Goal: Task Accomplishment & Management: Use online tool/utility

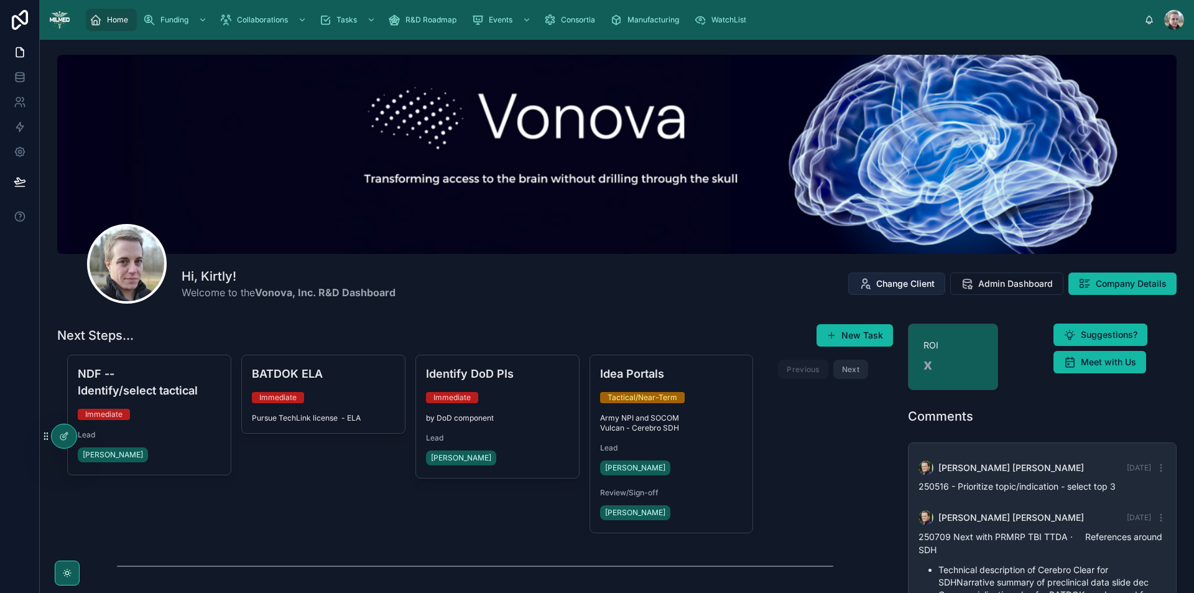
click at [893, 287] on span "Change Client" at bounding box center [906, 283] width 58 height 12
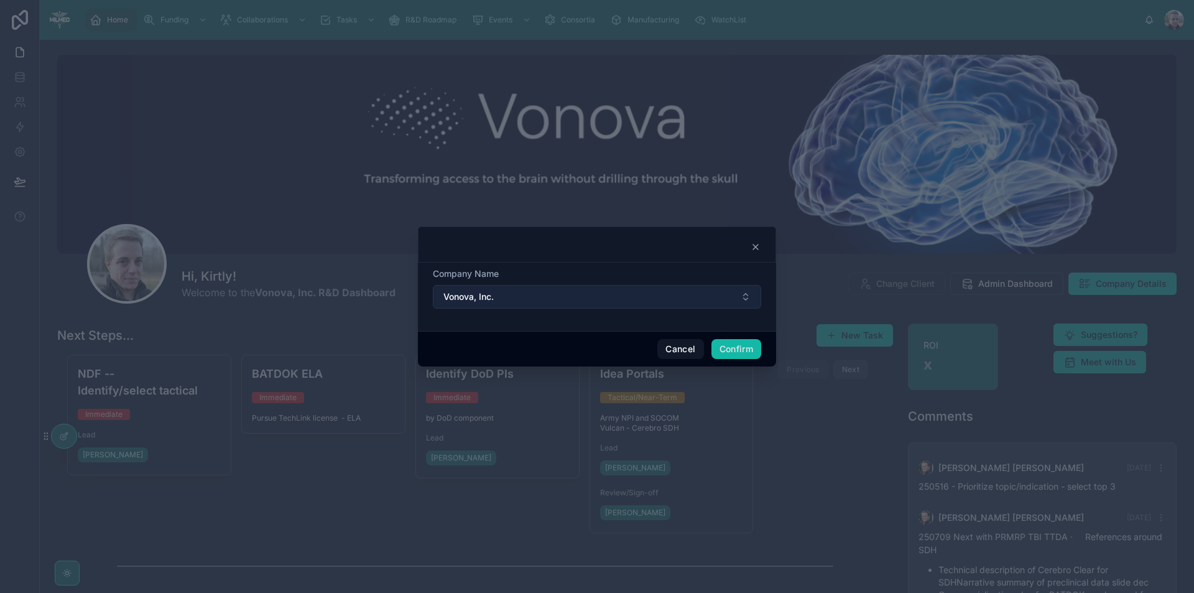
click at [646, 299] on button "Vonova, Inc." at bounding box center [597, 297] width 328 height 24
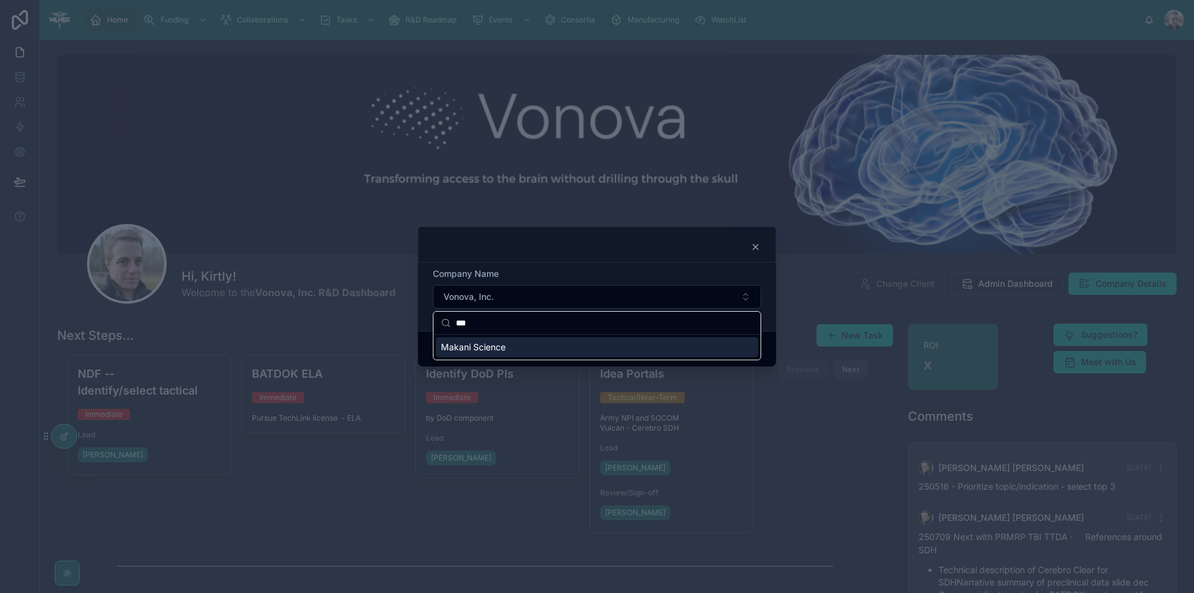
type input "***"
click at [485, 344] on span "Makani Science" at bounding box center [473, 347] width 65 height 12
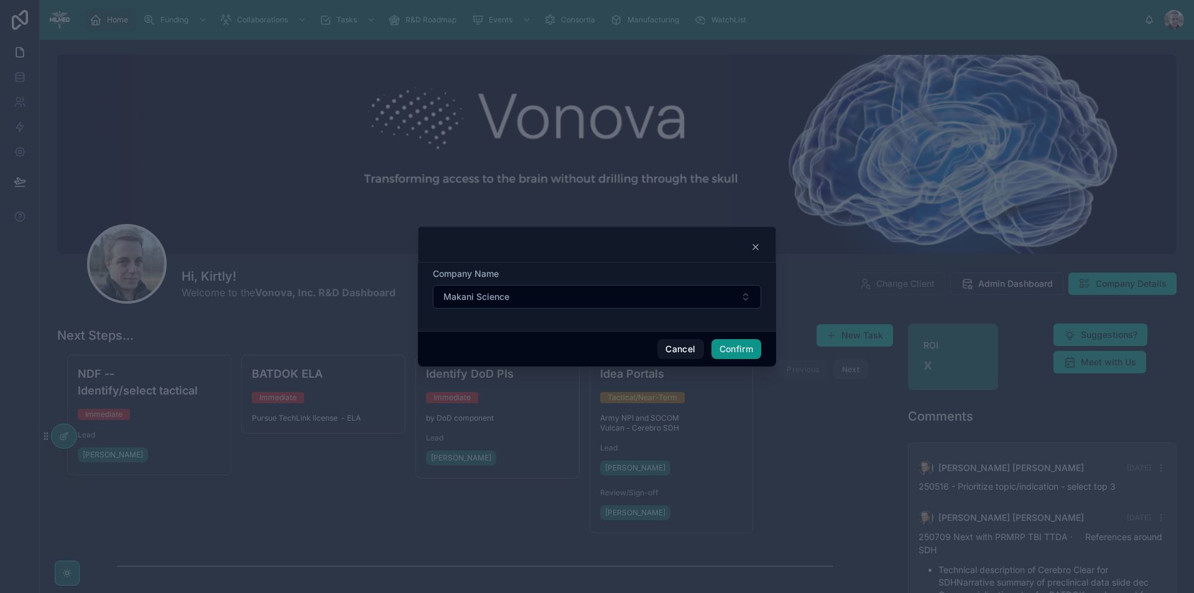
click at [746, 351] on button "Confirm" at bounding box center [737, 349] width 50 height 20
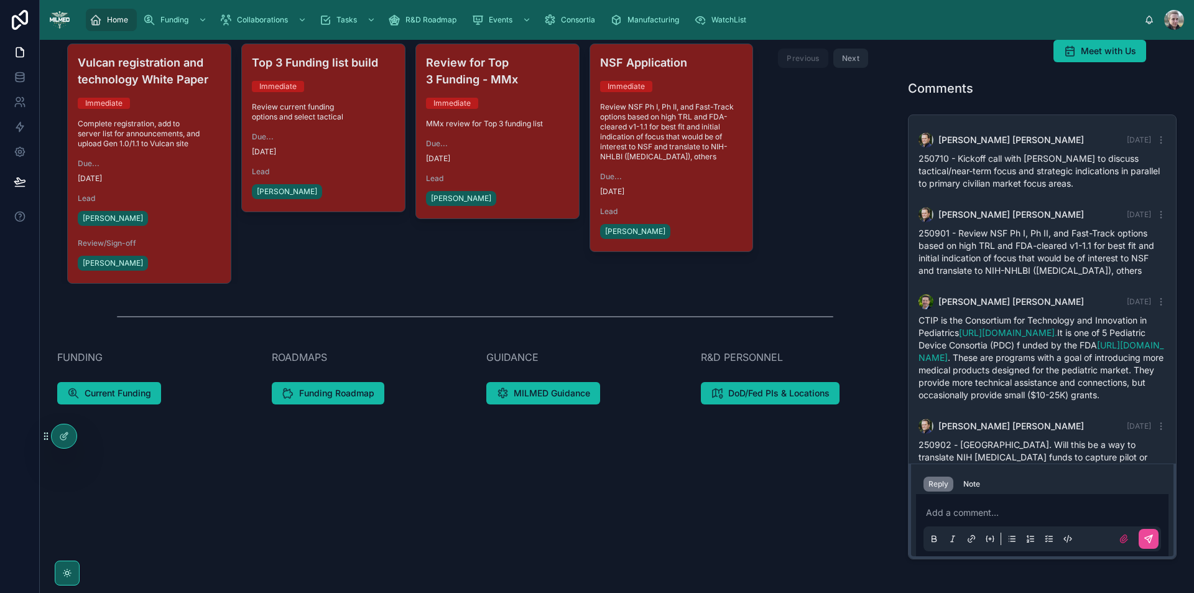
scroll to position [382, 0]
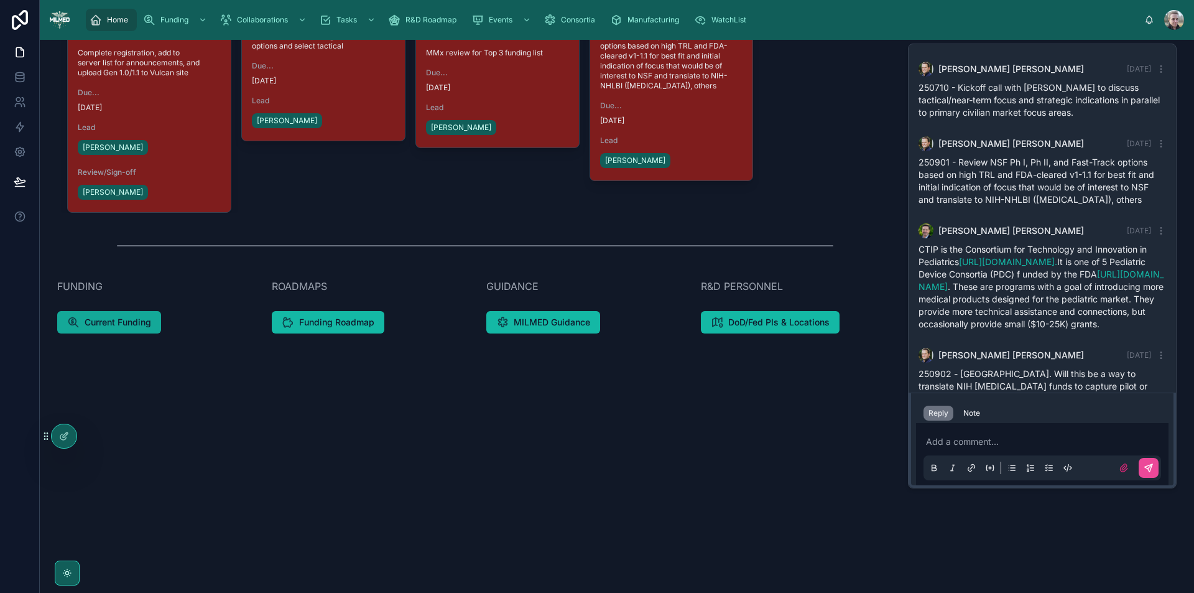
drag, startPoint x: 123, startPoint y: 328, endPoint x: 102, endPoint y: 326, distance: 21.2
click at [102, 326] on span "Current Funding" at bounding box center [118, 322] width 67 height 12
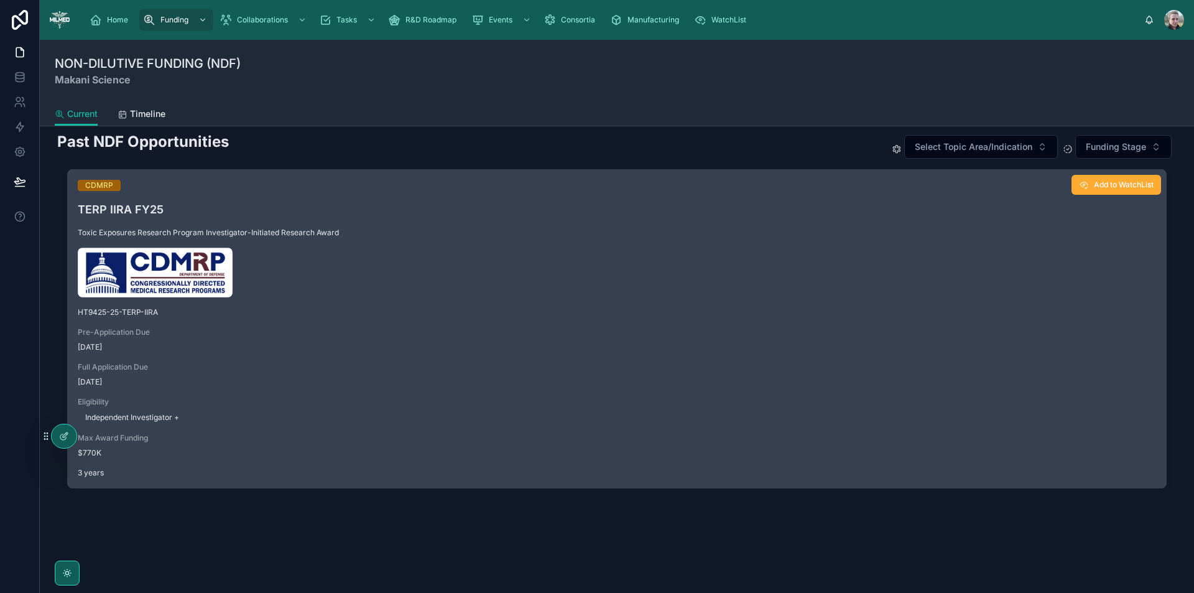
scroll to position [674, 0]
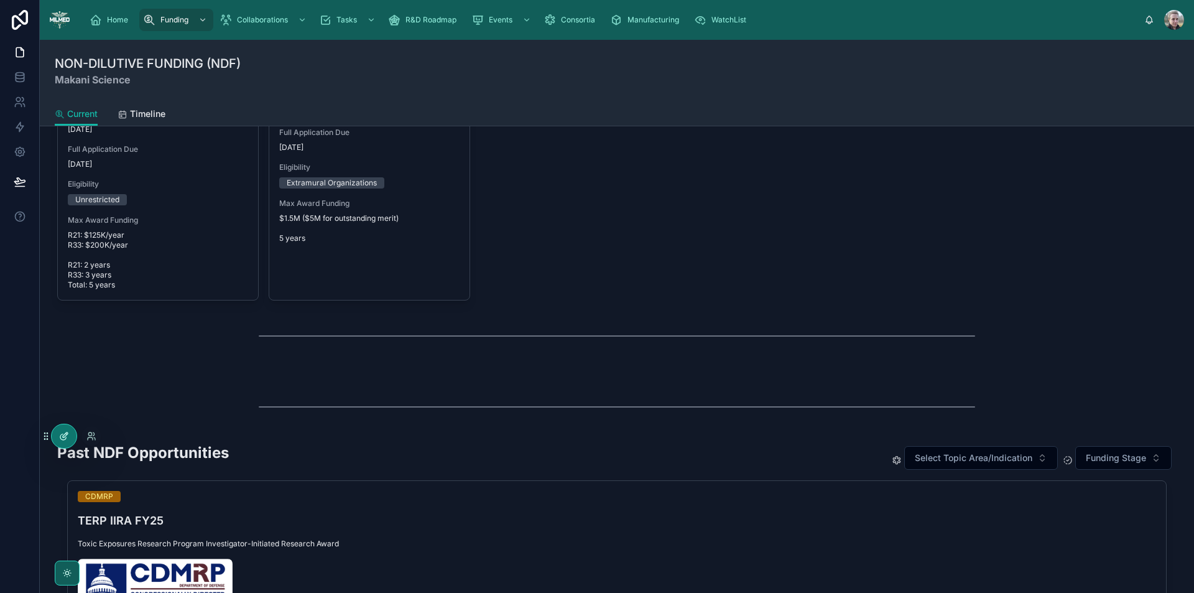
click at [54, 436] on div at bounding box center [64, 436] width 25 height 24
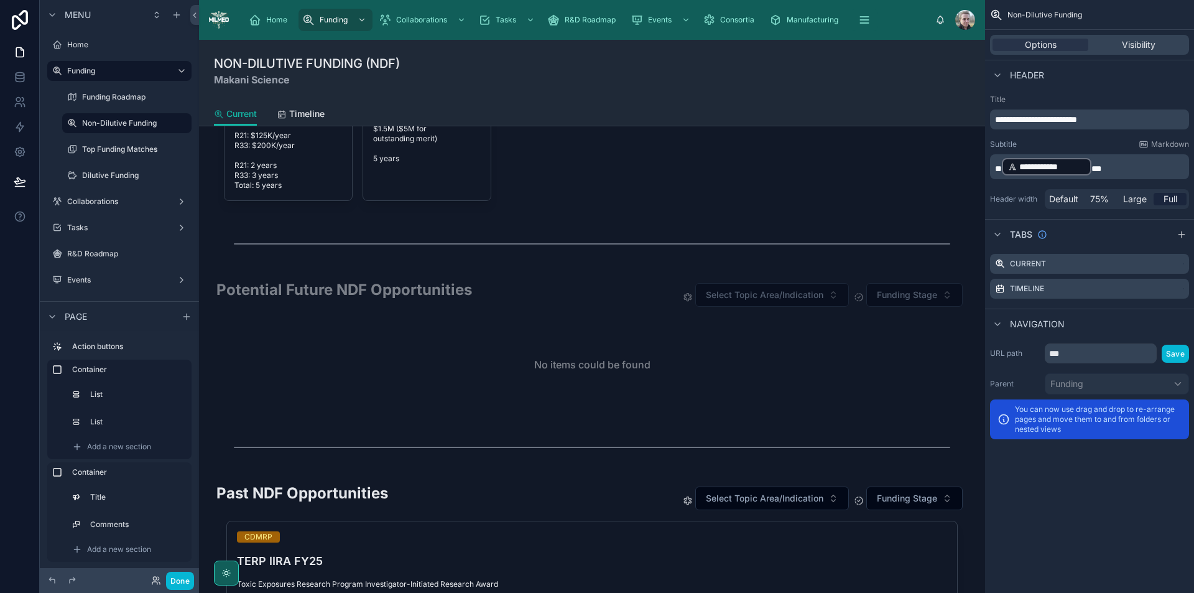
scroll to position [692, 0]
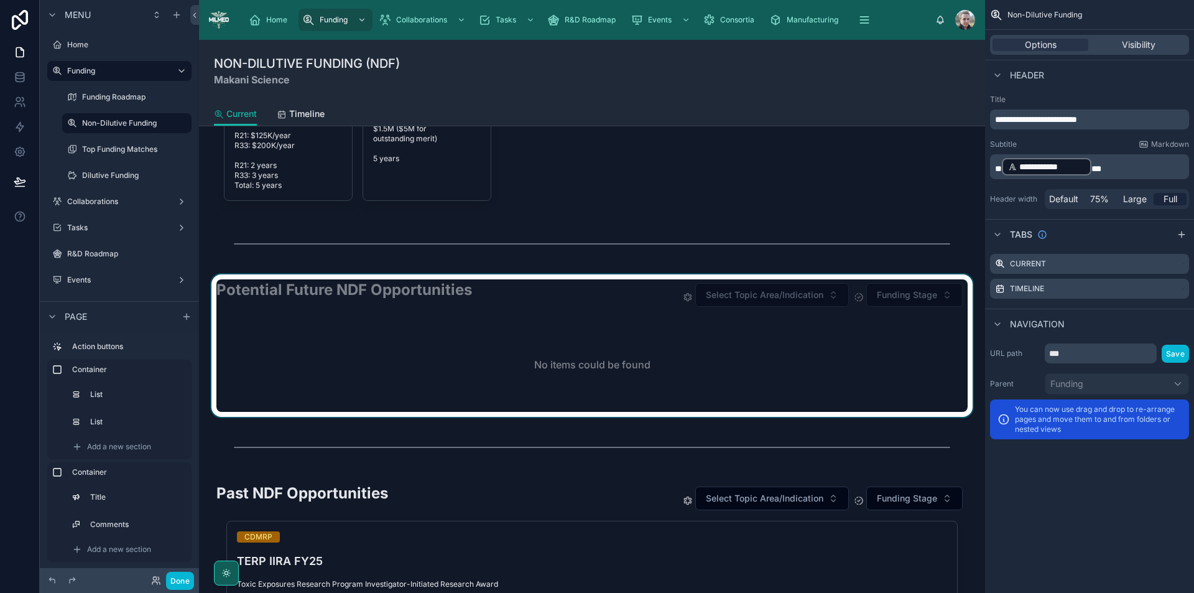
click at [375, 331] on div at bounding box center [592, 345] width 766 height 142
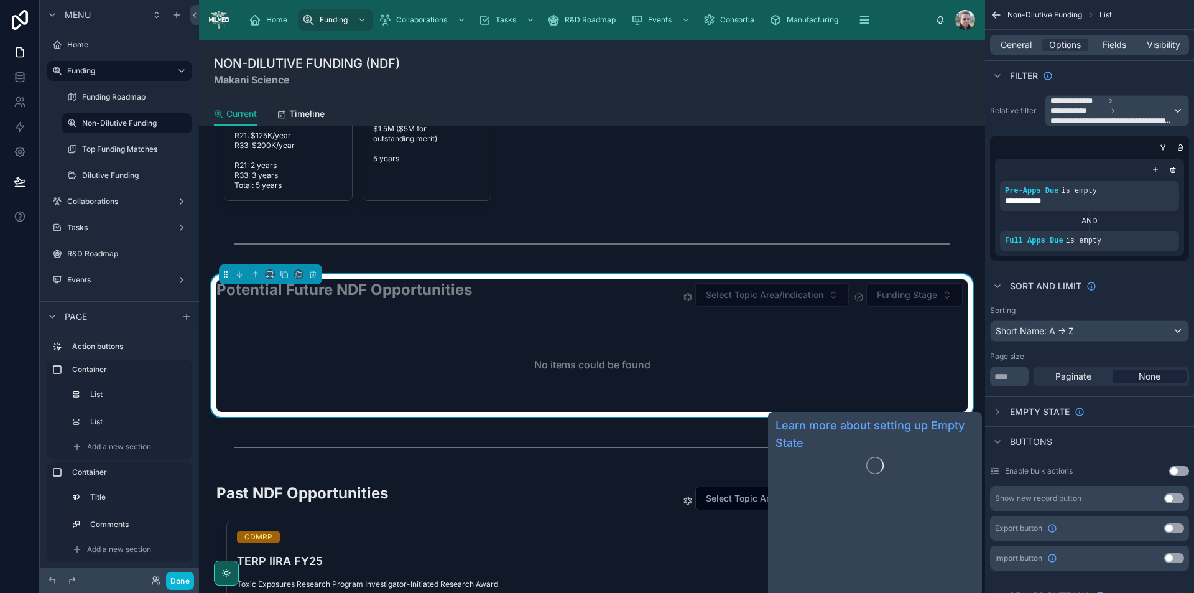
click at [1054, 410] on span "Empty state" at bounding box center [1040, 412] width 60 height 12
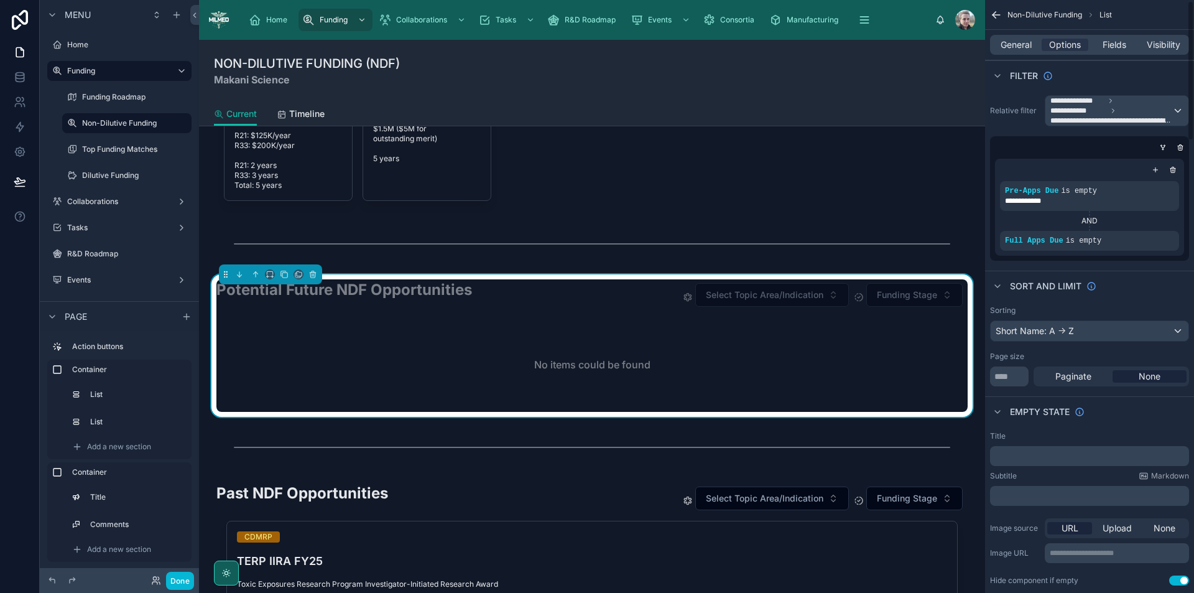
scroll to position [249, 0]
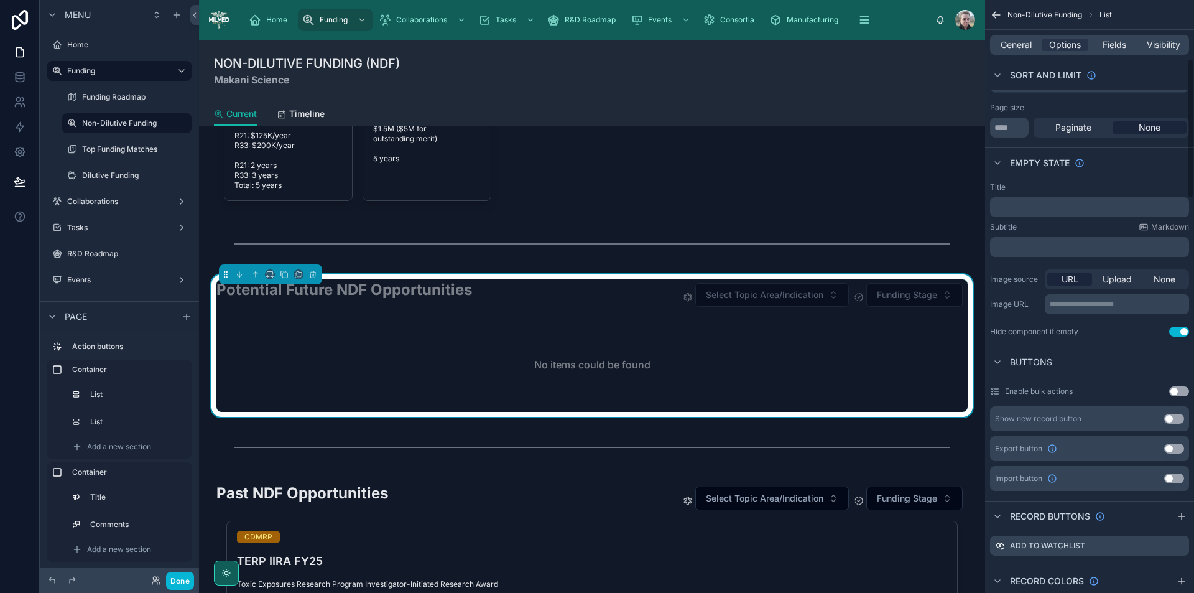
click at [1183, 329] on button "Use setting" at bounding box center [1180, 332] width 20 height 10
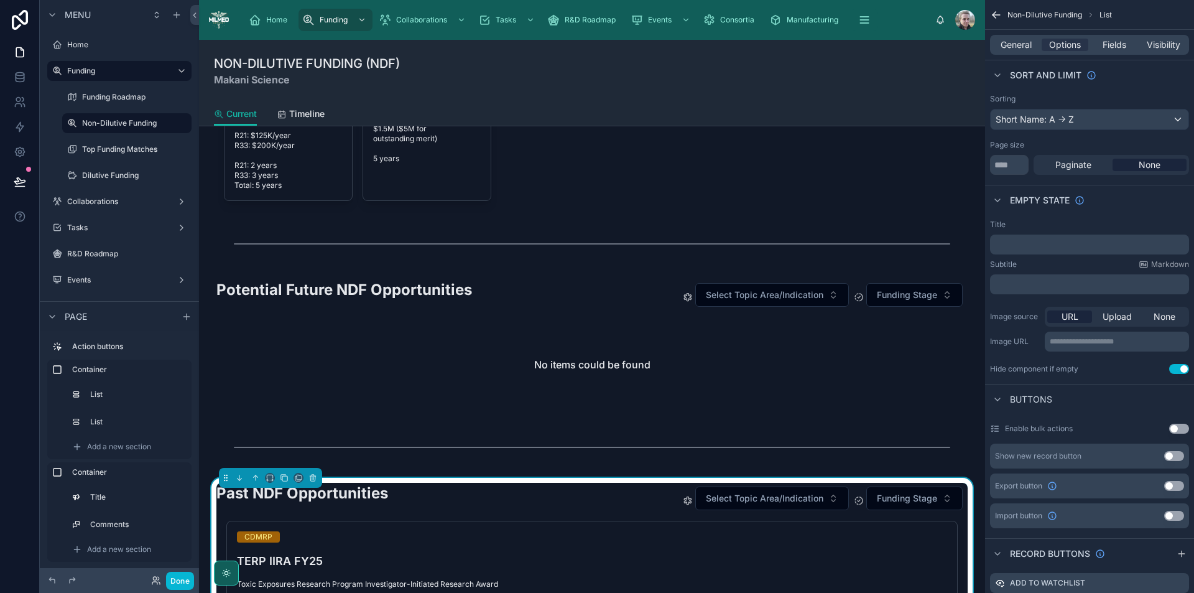
click at [1178, 365] on button "Use setting" at bounding box center [1180, 369] width 20 height 10
click at [182, 578] on button "Done" at bounding box center [180, 581] width 28 height 18
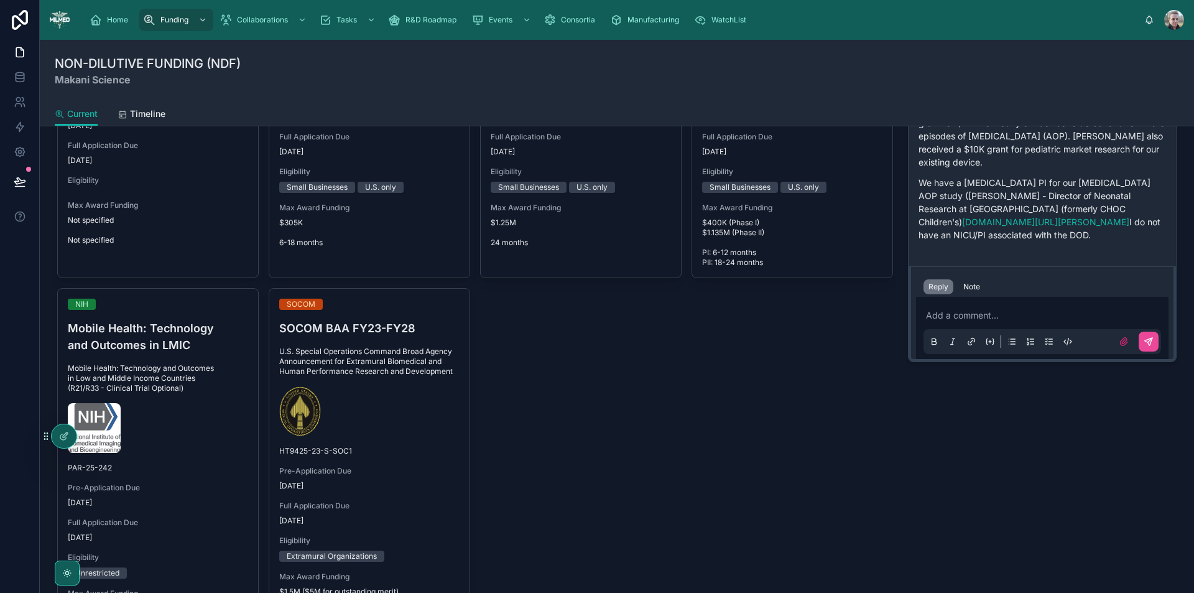
scroll to position [0, 0]
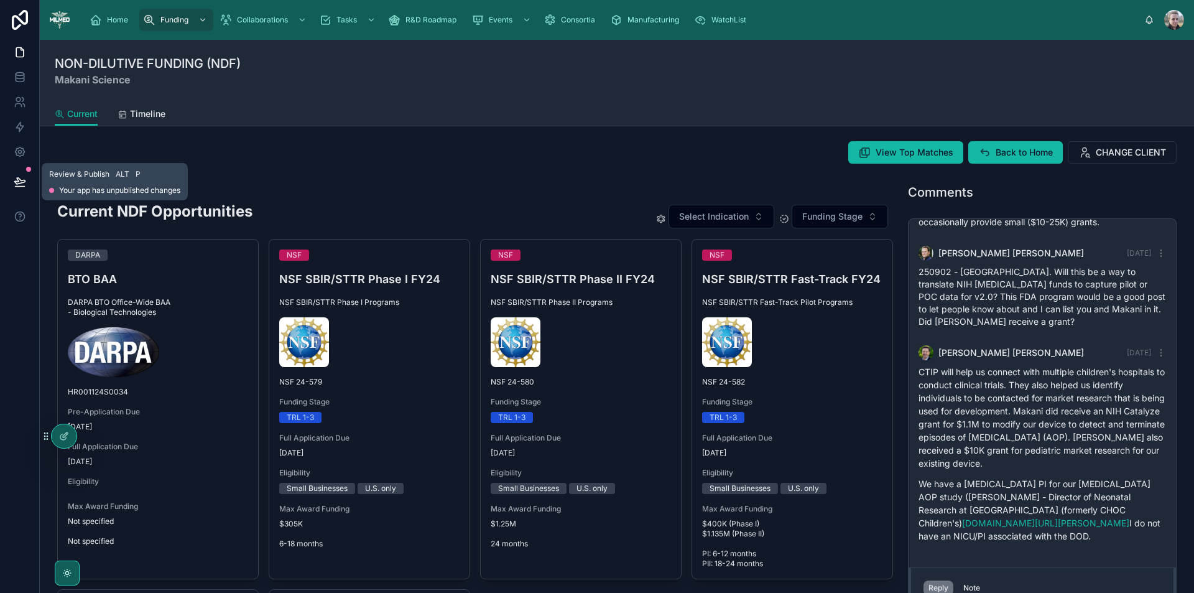
click at [18, 177] on icon at bounding box center [20, 181] width 12 height 12
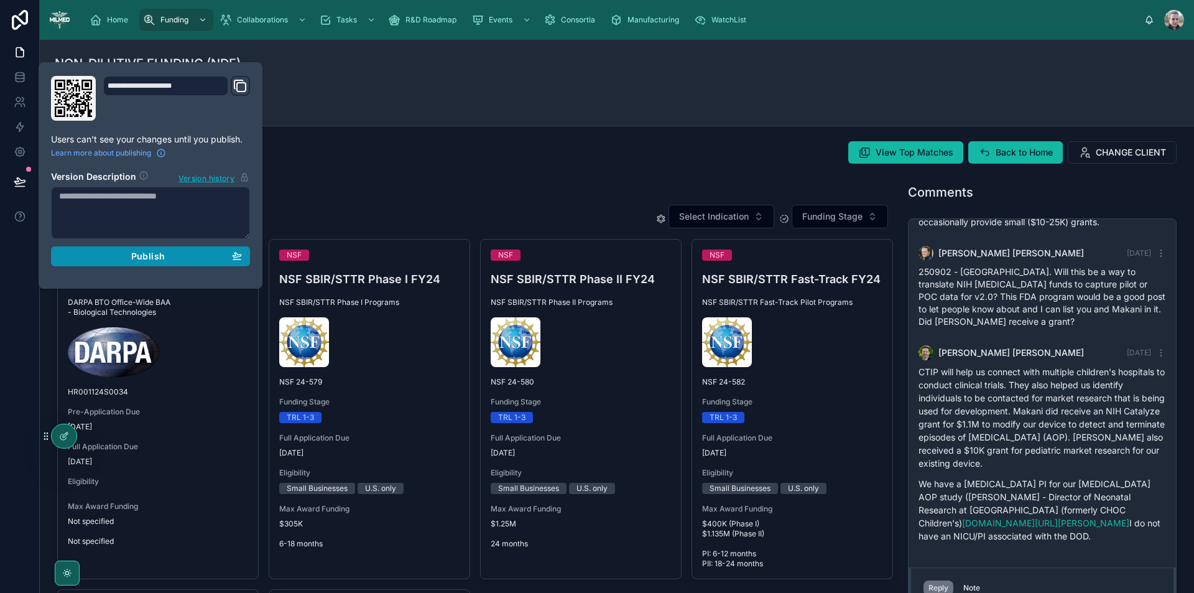
click at [108, 256] on div "Publish" at bounding box center [150, 256] width 183 height 11
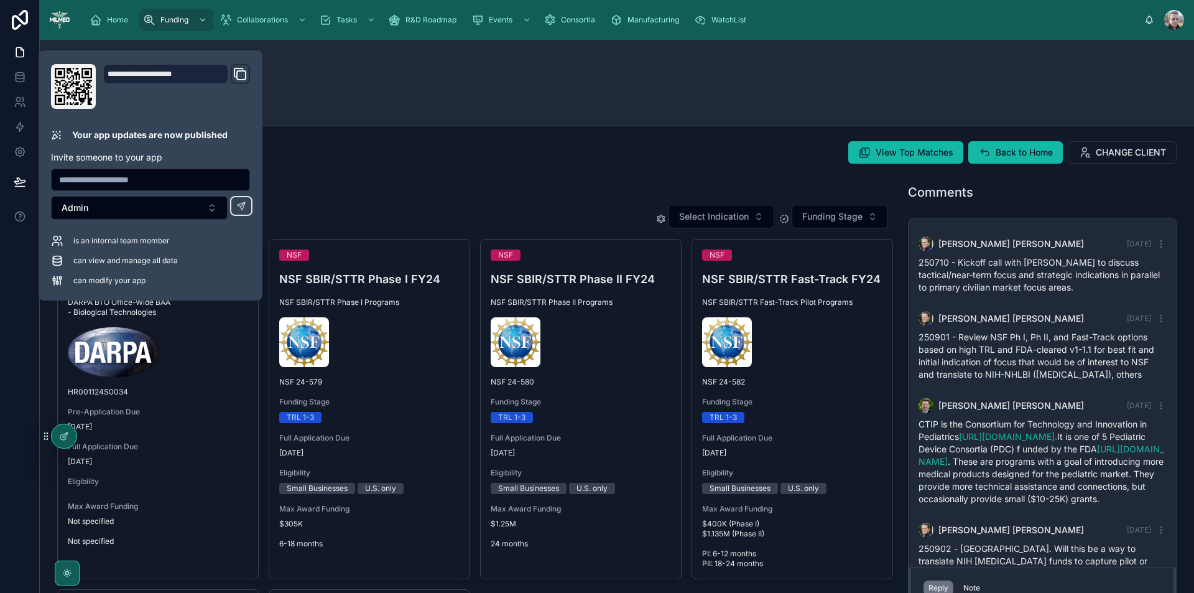
scroll to position [302, 0]
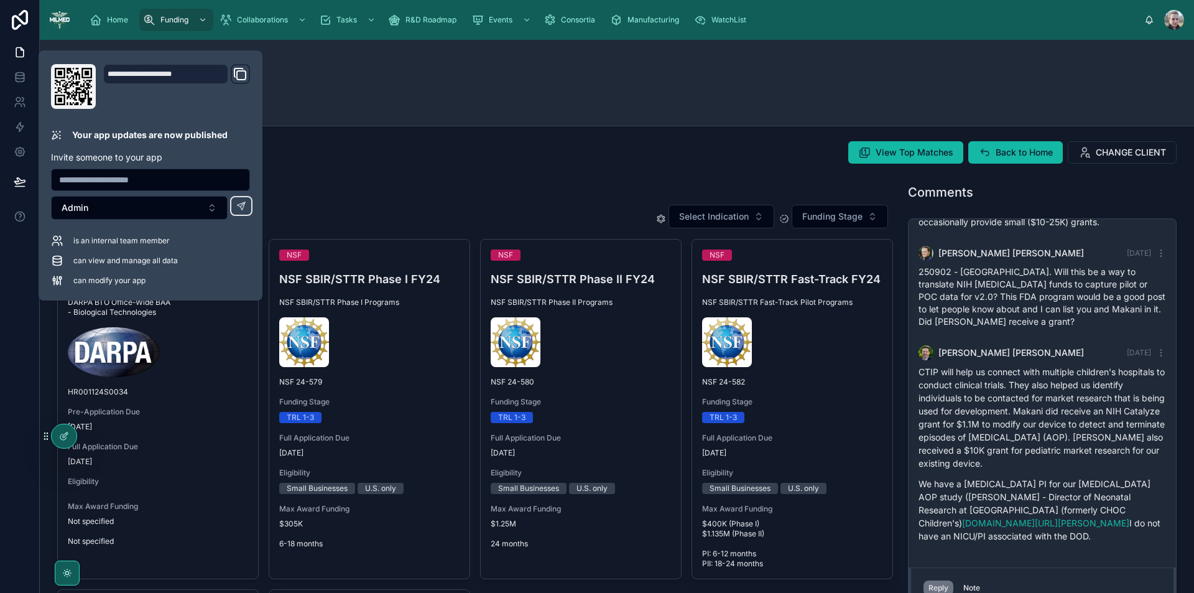
click at [470, 167] on div "View Top Matches Back to Home CHANGE CLIENT" at bounding box center [617, 152] width 1135 height 32
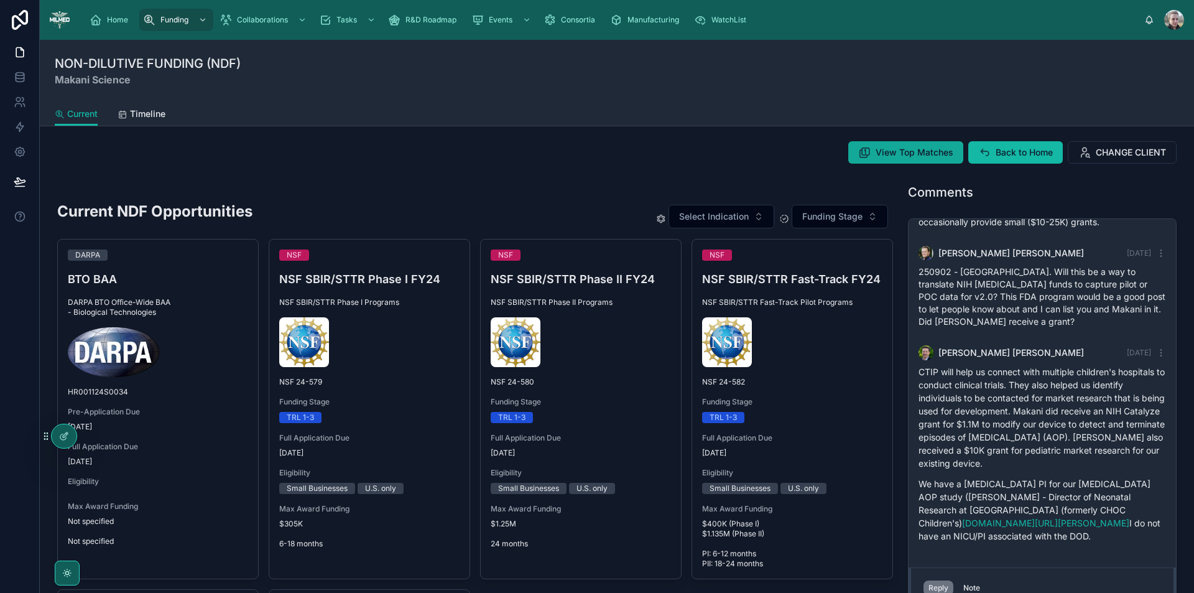
click at [877, 150] on span "View Top Matches" at bounding box center [915, 152] width 78 height 12
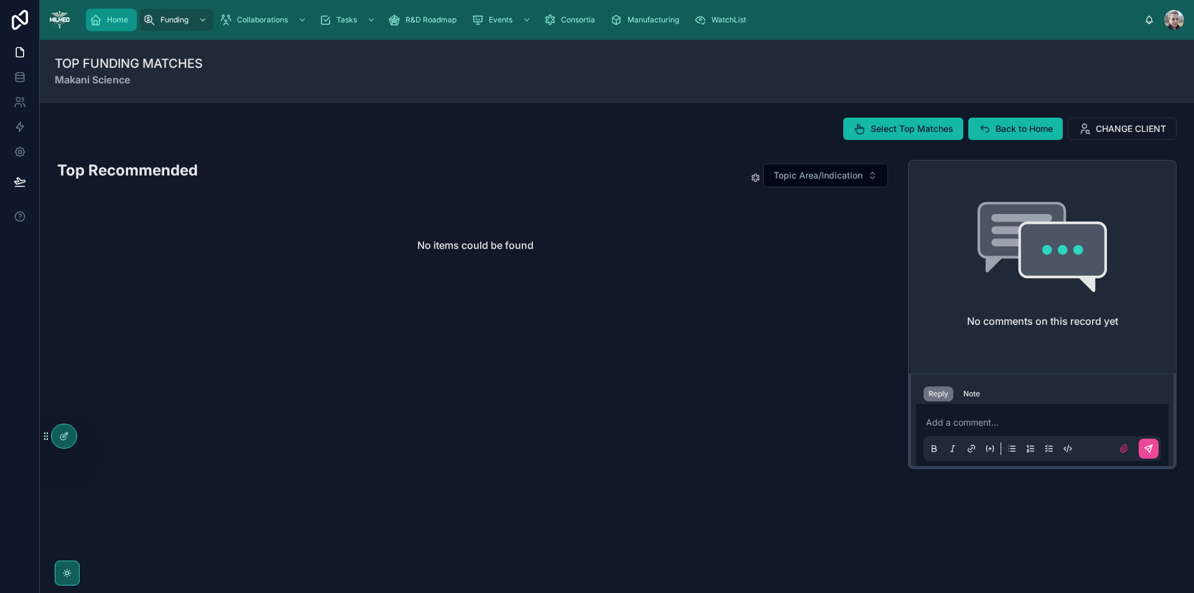
click at [103, 19] on div "Home" at bounding box center [112, 20] width 44 height 20
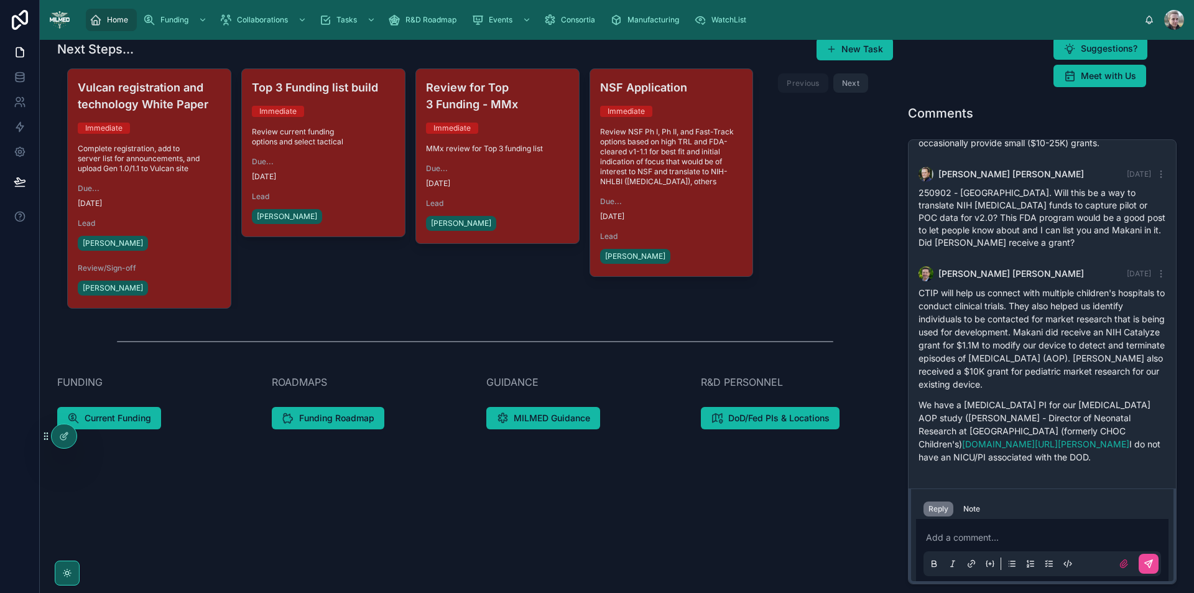
scroll to position [133, 0]
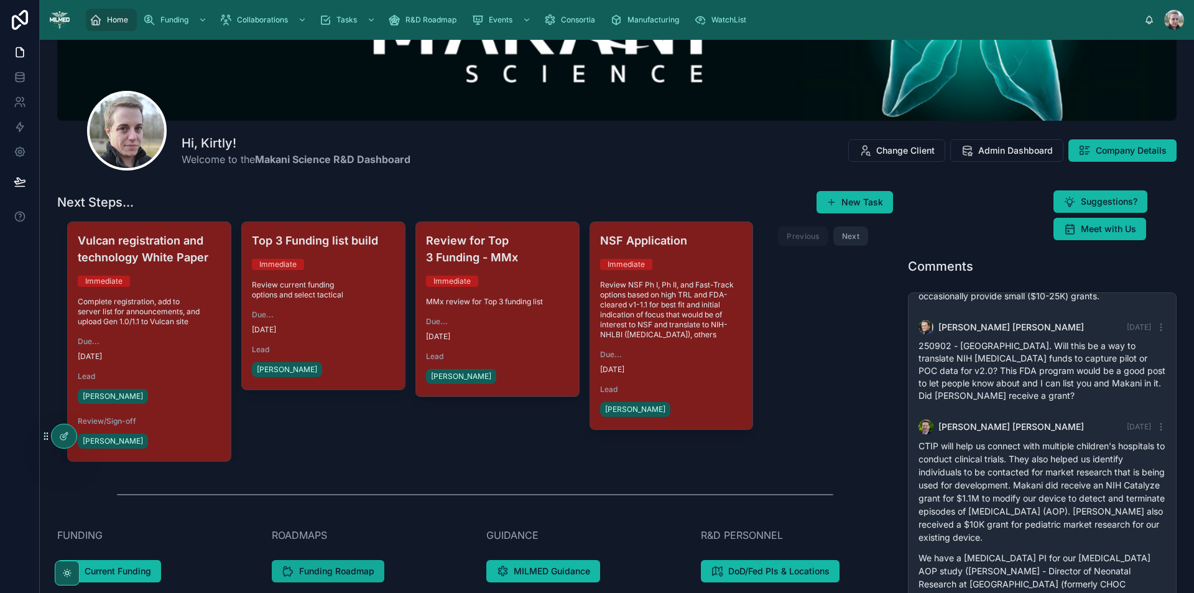
click at [344, 572] on span "Funding Roadmap" at bounding box center [336, 571] width 75 height 12
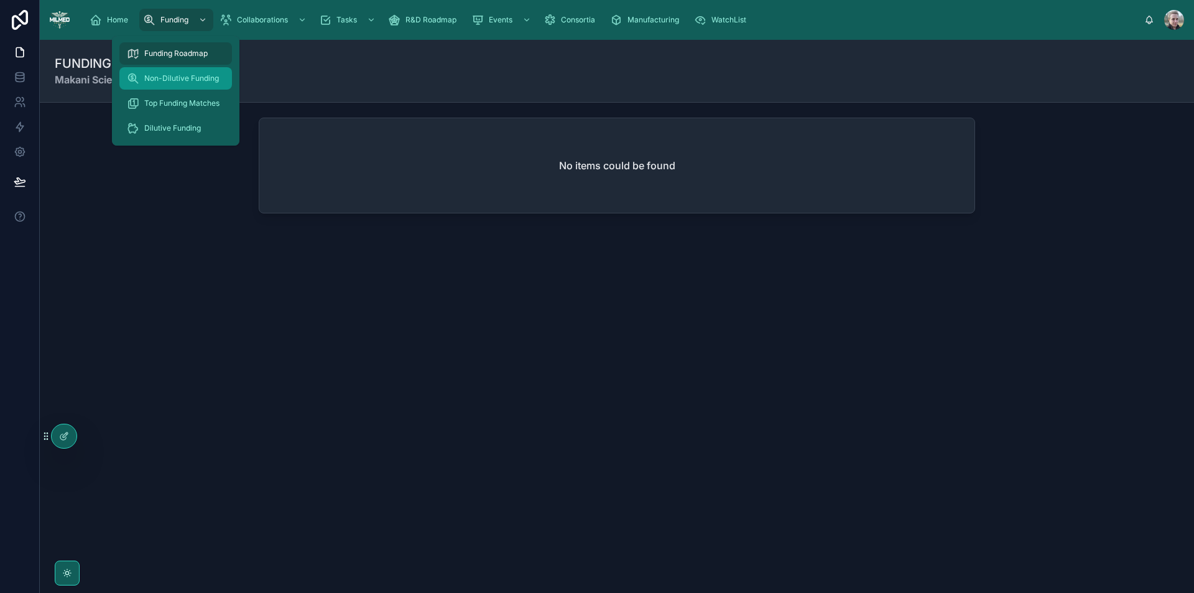
click at [160, 81] on span "Non-Dilutive Funding" at bounding box center [181, 78] width 75 height 10
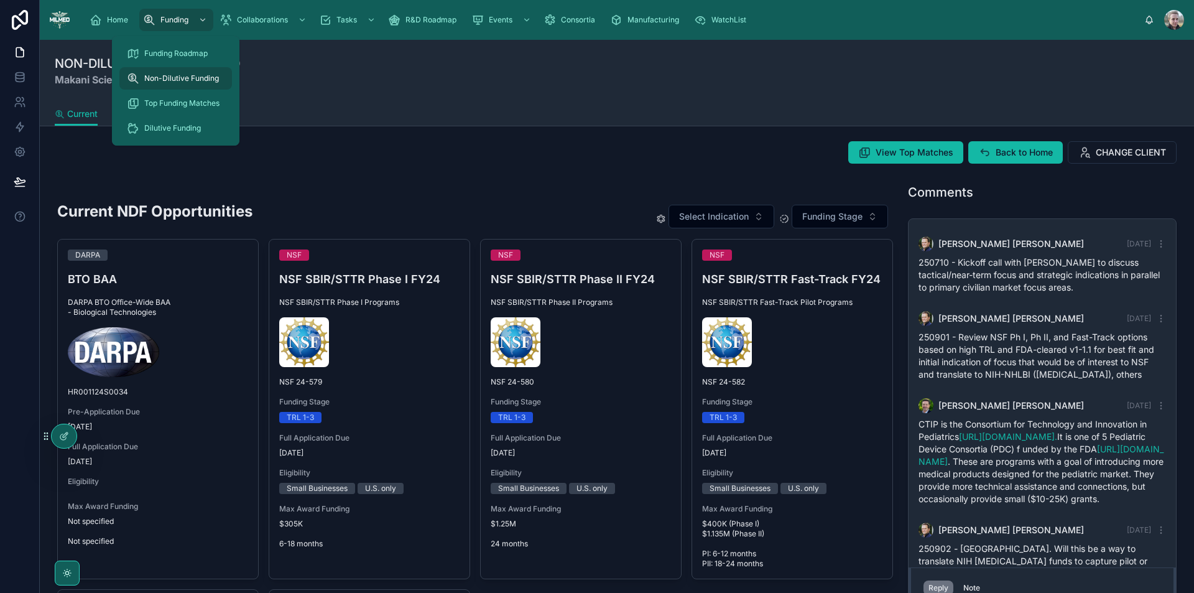
scroll to position [302, 0]
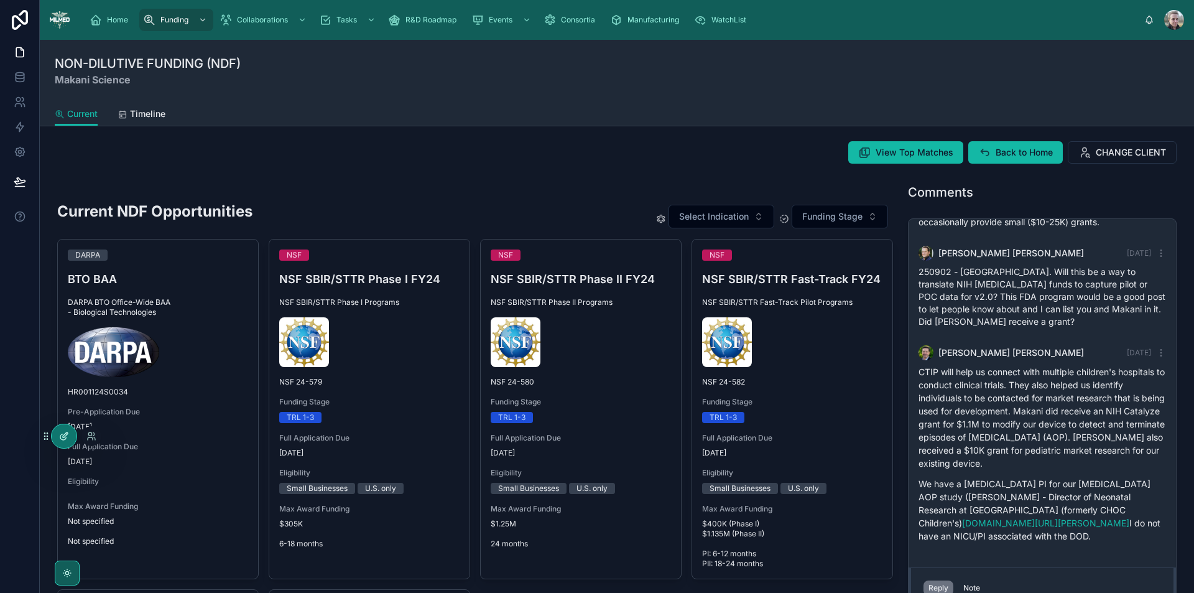
click at [64, 435] on icon at bounding box center [65, 434] width 5 height 5
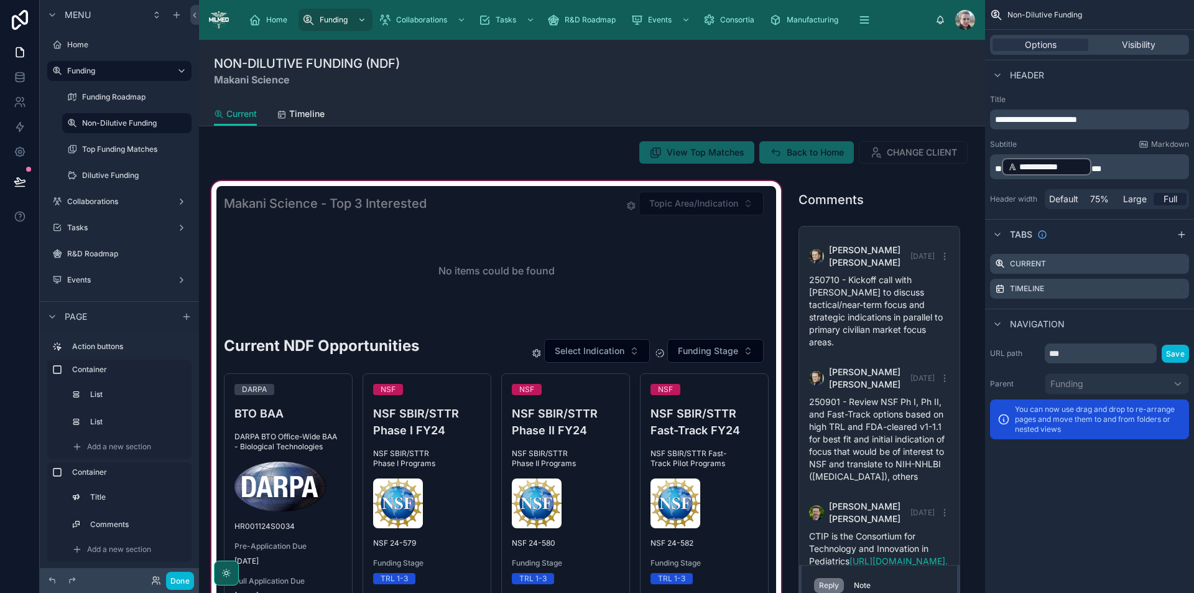
scroll to position [692, 0]
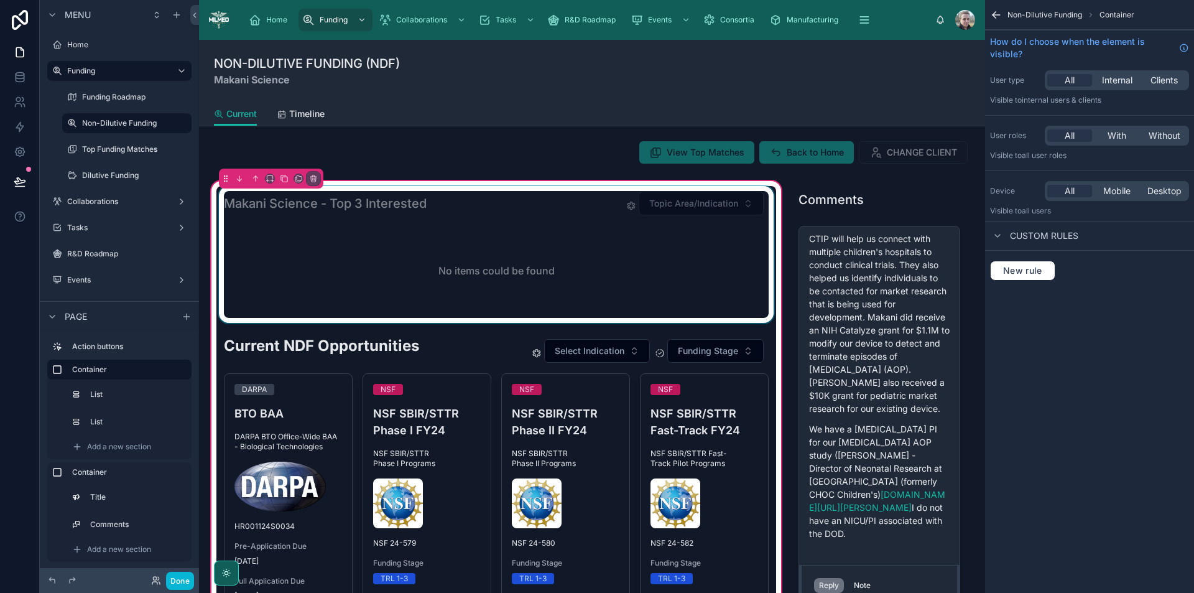
click at [591, 283] on div at bounding box center [496, 254] width 560 height 137
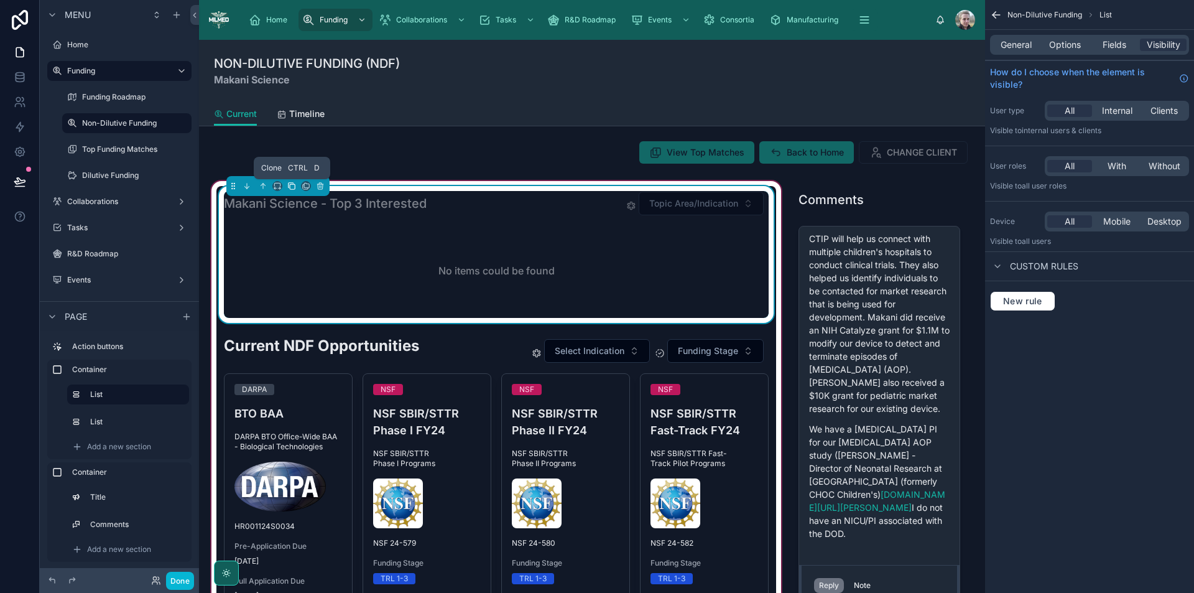
click at [292, 185] on icon at bounding box center [291, 186] width 9 height 9
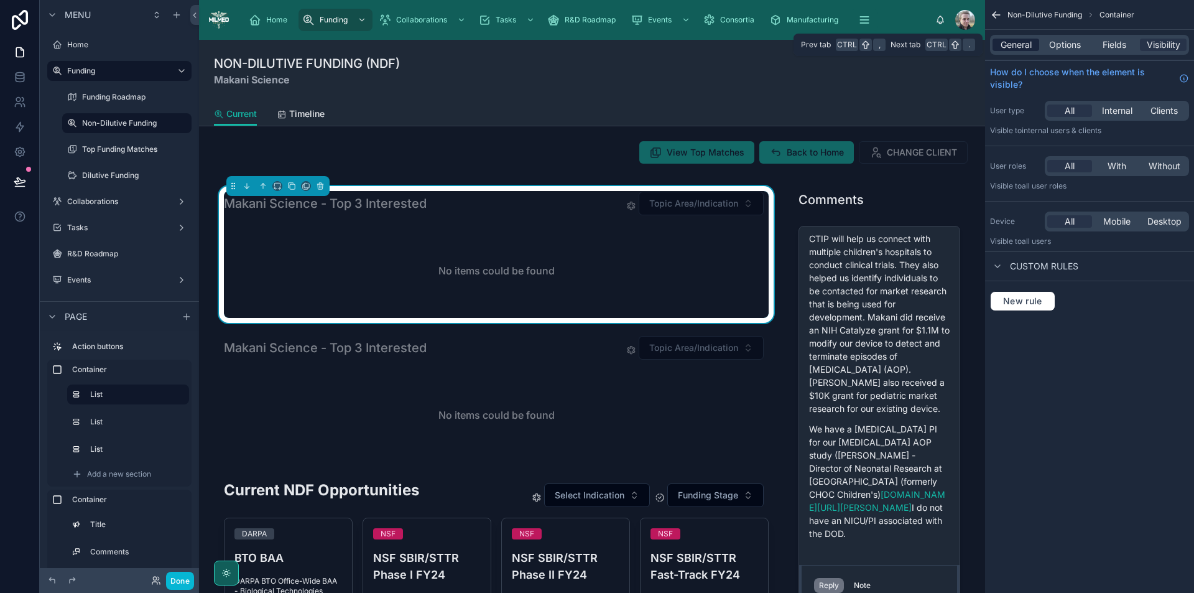
click at [1013, 42] on span "General" at bounding box center [1016, 45] width 31 height 12
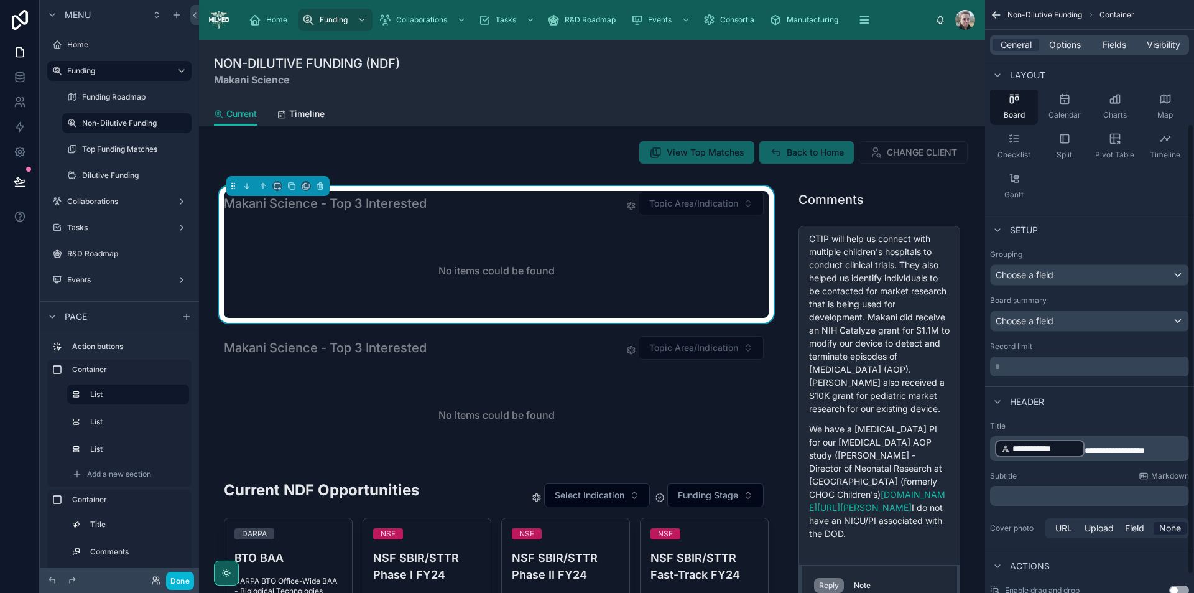
scroll to position [187, 0]
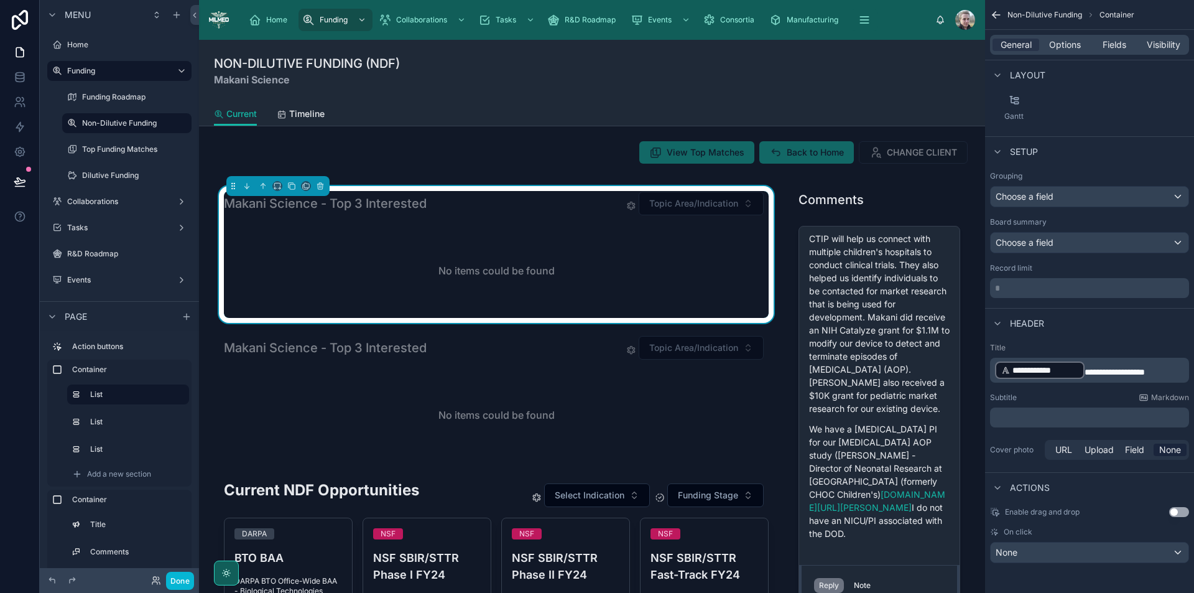
click at [1173, 369] on p "**********" at bounding box center [1091, 370] width 192 height 20
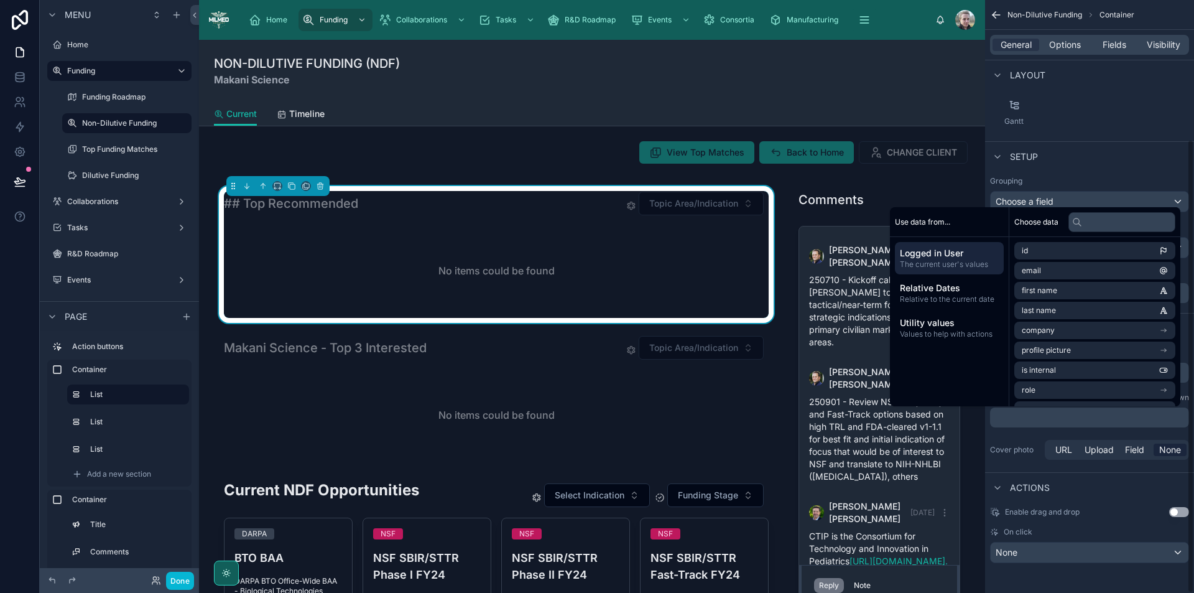
scroll to position [692, 0]
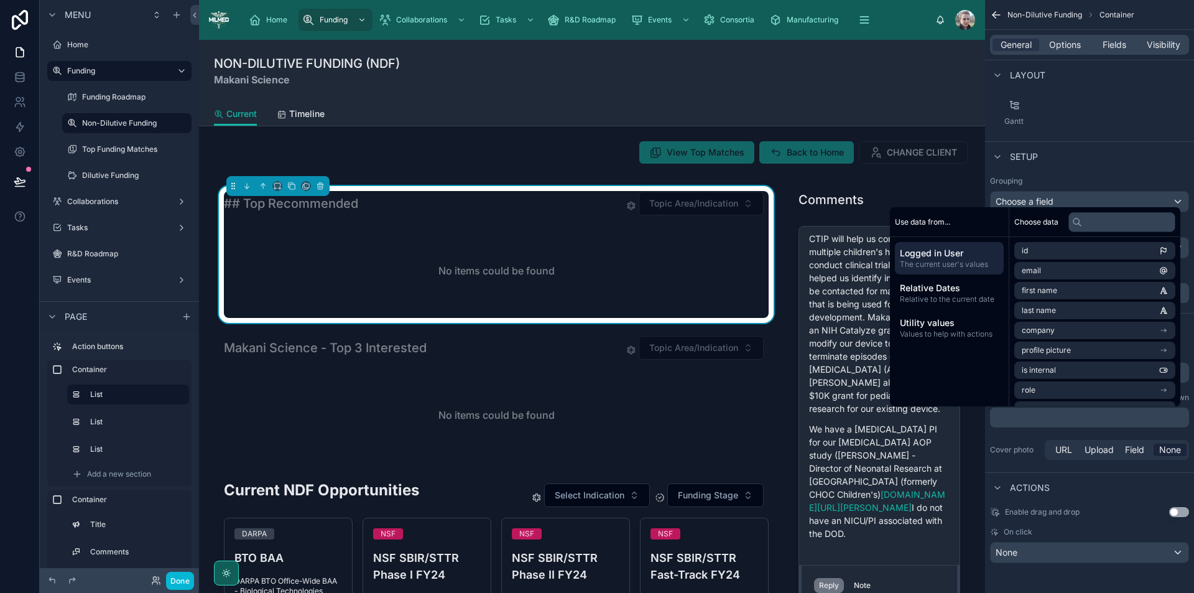
click at [1097, 418] on p "﻿" at bounding box center [1091, 417] width 192 height 12
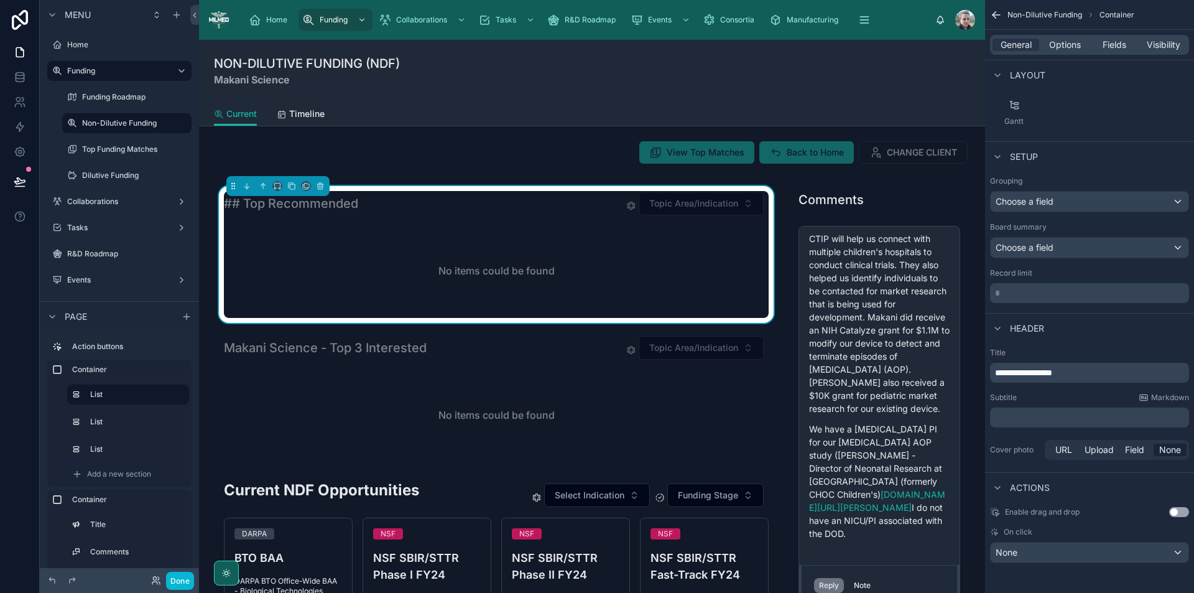
click at [1097, 418] on p "﻿" at bounding box center [1091, 417] width 192 height 12
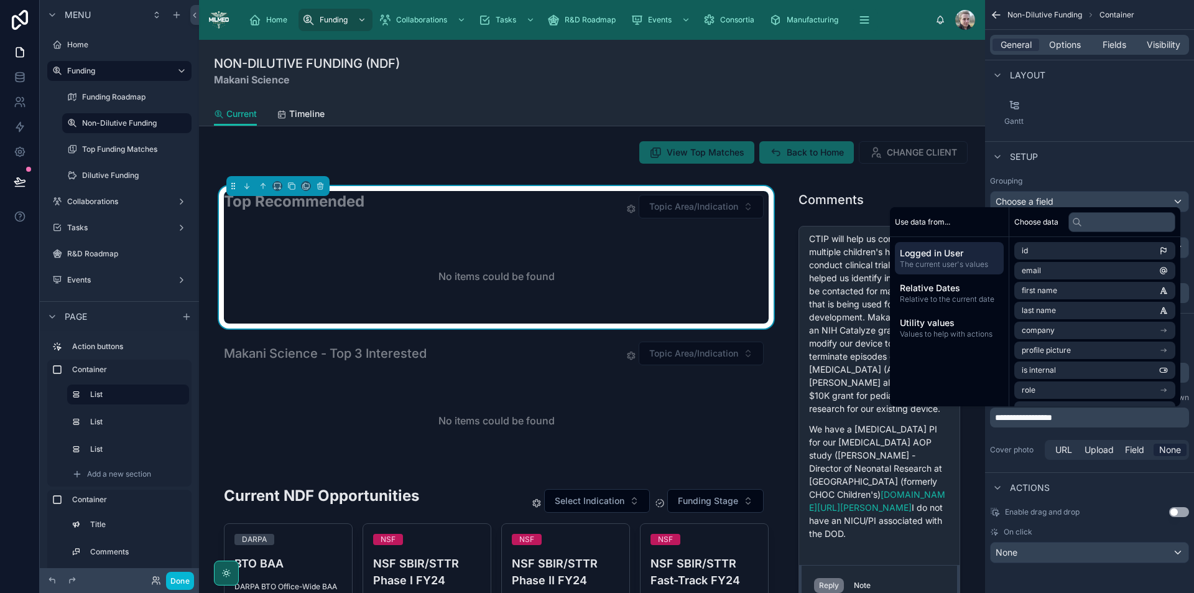
click at [1010, 416] on span "**********" at bounding box center [1023, 417] width 57 height 9
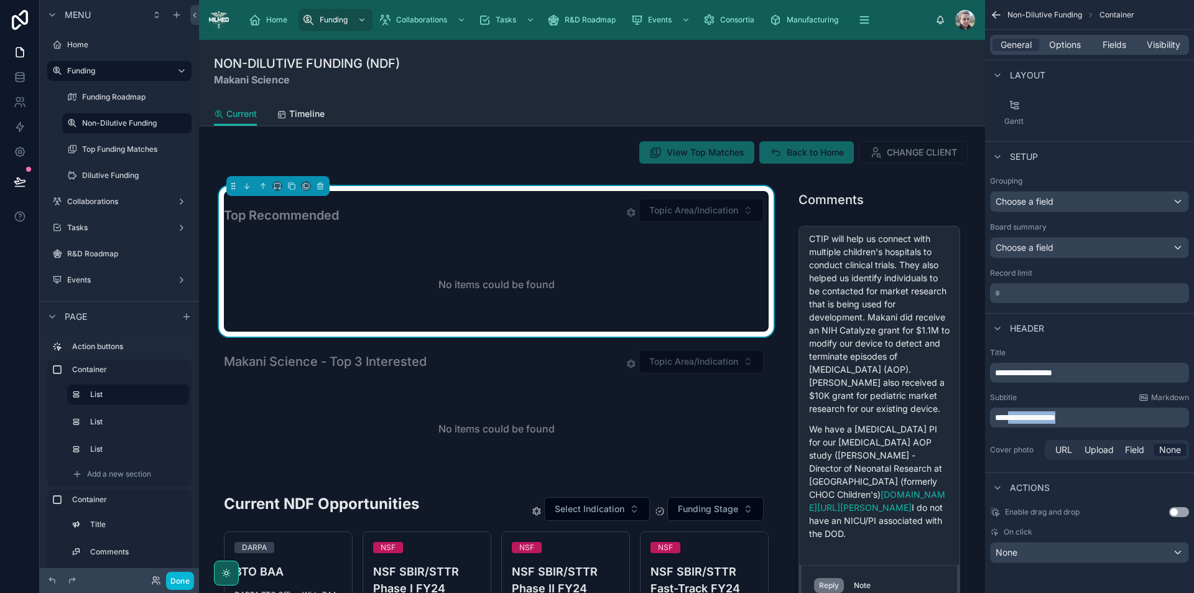
drag, startPoint x: 1096, startPoint y: 416, endPoint x: 1015, endPoint y: 417, distance: 80.9
click at [1015, 417] on p "**********" at bounding box center [1091, 417] width 192 height 12
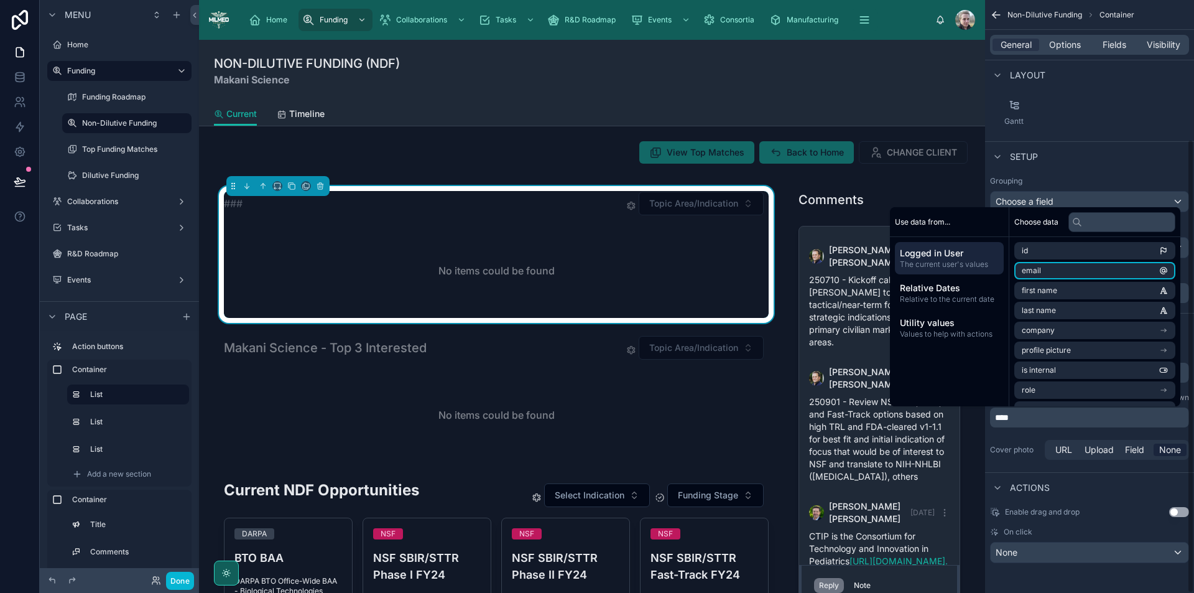
click at [1149, 169] on div "Setup" at bounding box center [1089, 156] width 209 height 30
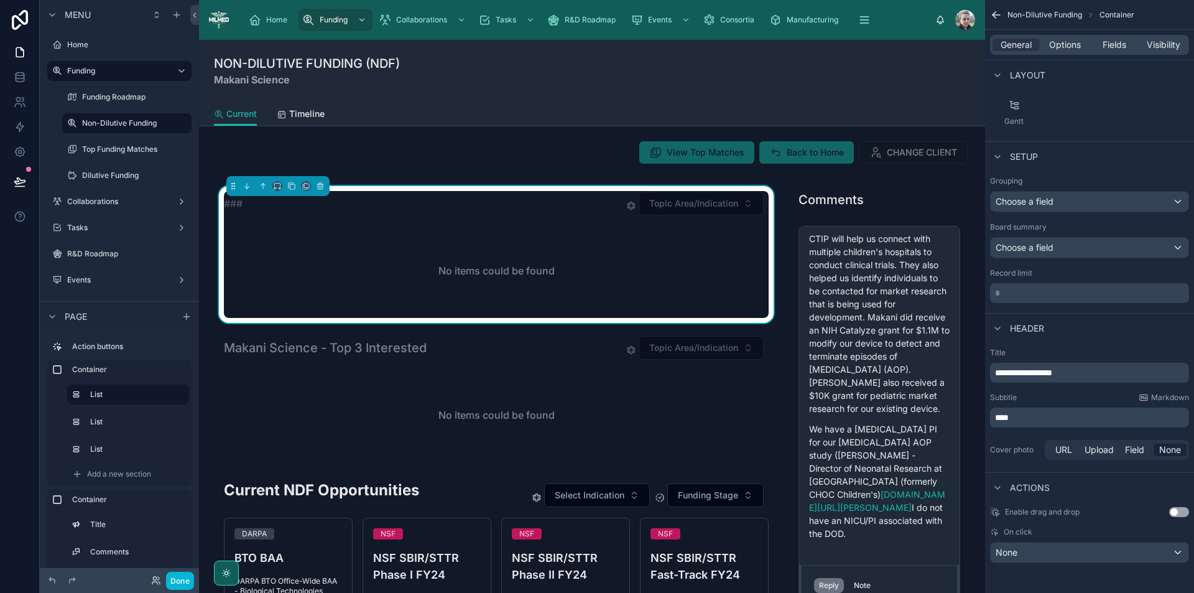
click at [1109, 378] on p "**********" at bounding box center [1091, 372] width 192 height 12
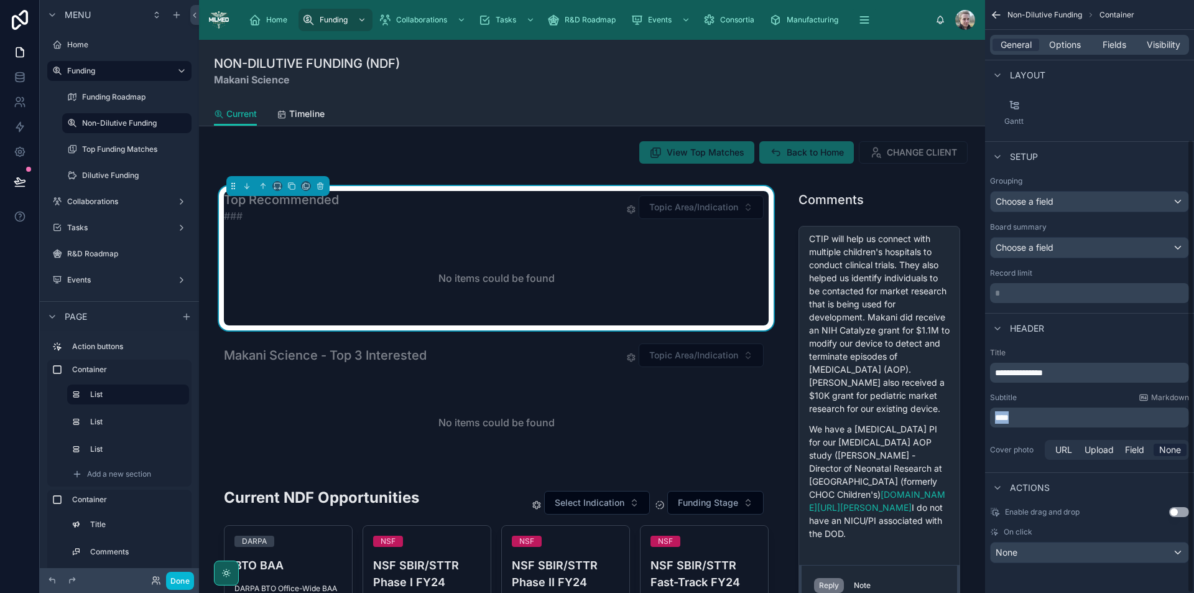
drag, startPoint x: 1059, startPoint y: 414, endPoint x: 978, endPoint y: 423, distance: 82.0
click at [978, 423] on div "Home Funding Collaborations Tasks R&D Roadmap Events Consortia Manufacturing Kn…" at bounding box center [696, 296] width 995 height 593
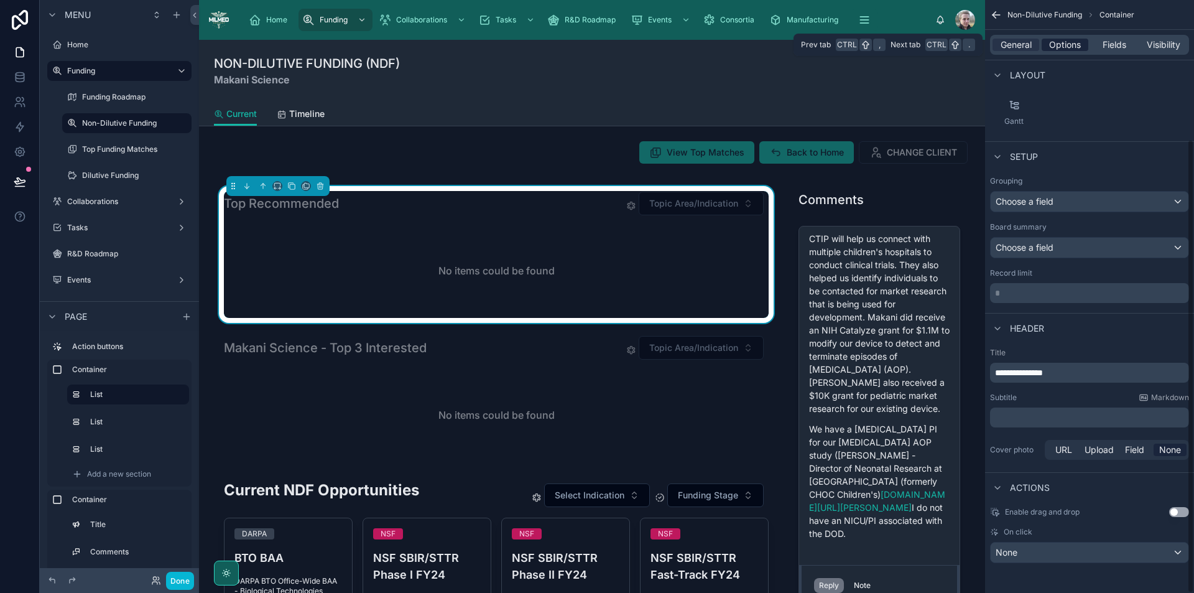
click at [1059, 42] on span "Options" at bounding box center [1066, 45] width 32 height 12
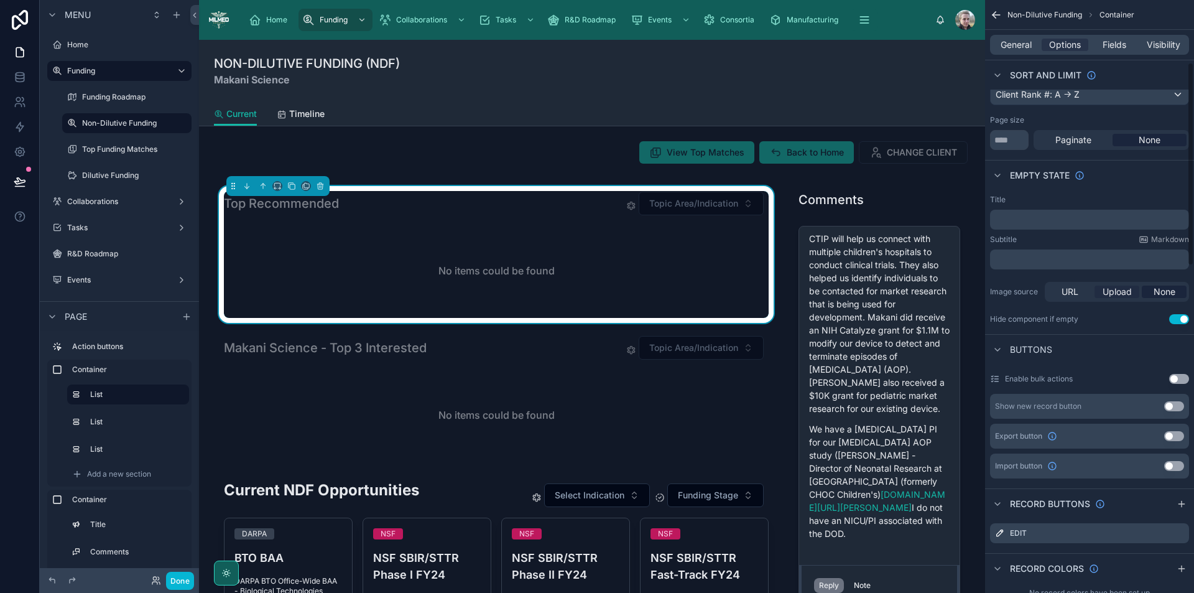
scroll to position [0, 0]
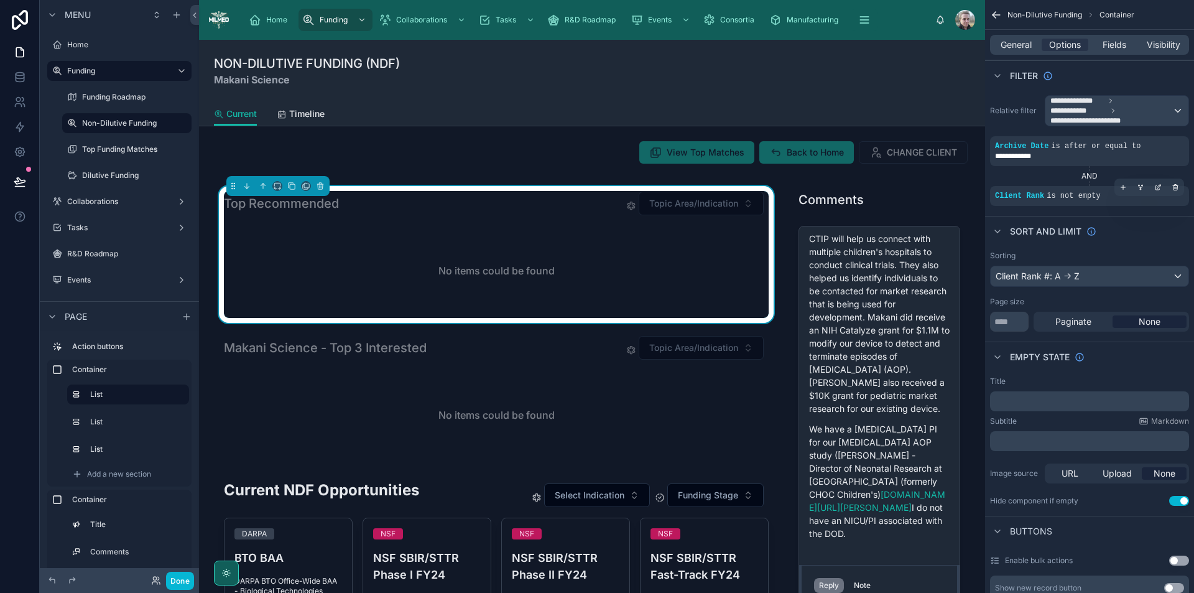
click at [1096, 195] on div "Client Rank is not empty" at bounding box center [1089, 196] width 189 height 10
click at [1161, 188] on icon "scrollable content" at bounding box center [1158, 187] width 7 height 7
click at [854, 192] on span "Client Rank" at bounding box center [859, 190] width 46 height 12
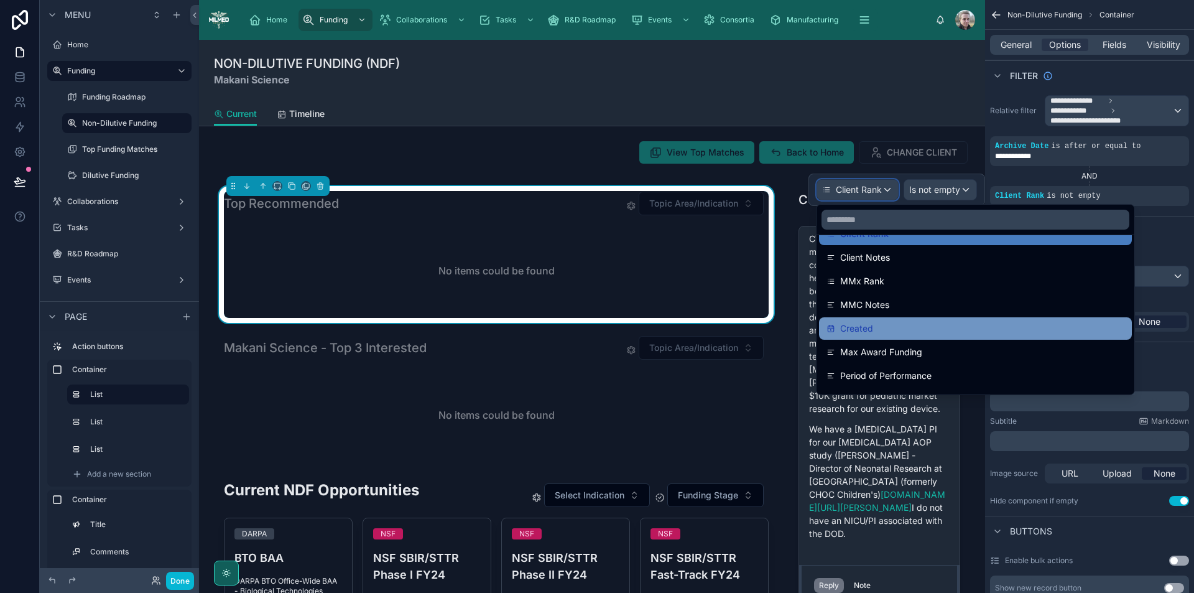
scroll to position [249, 0]
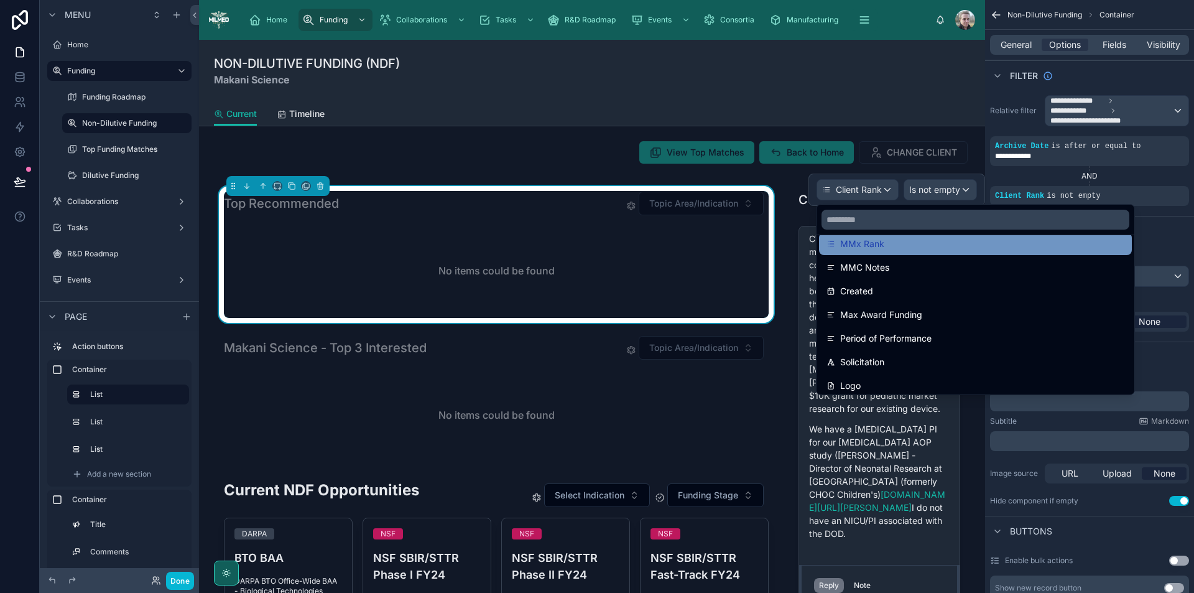
click at [898, 249] on div "MMx Rank" at bounding box center [976, 243] width 298 height 15
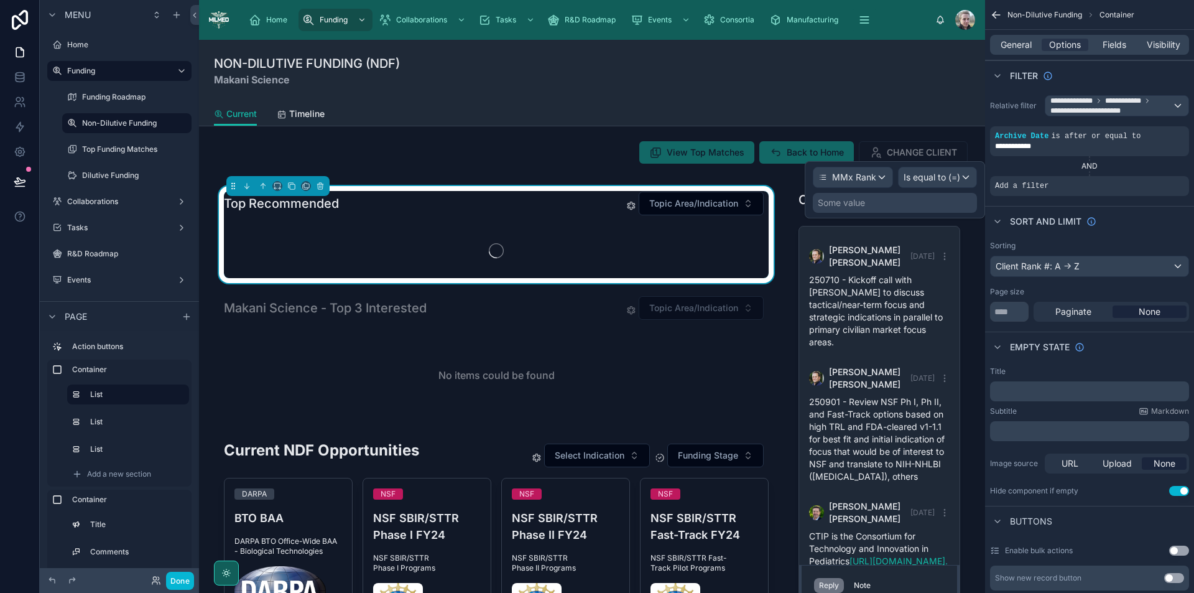
scroll to position [692, 0]
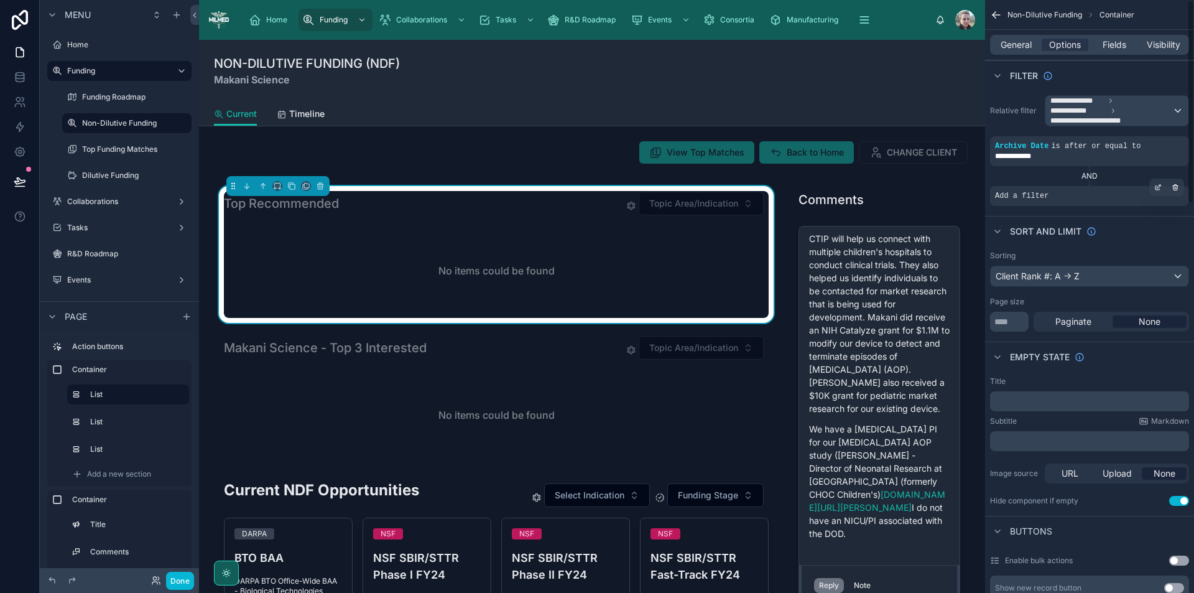
click at [1099, 199] on div "Add a filter" at bounding box center [1089, 196] width 199 height 20
click at [1155, 185] on icon "scrollable content" at bounding box center [1158, 187] width 7 height 7
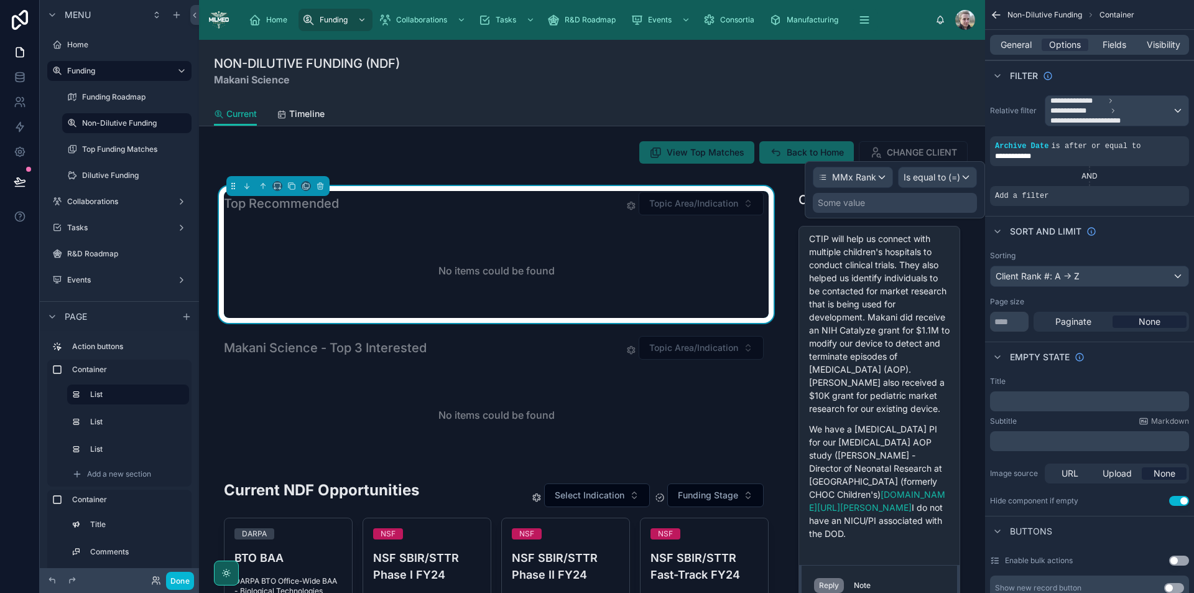
click at [878, 202] on div "Some value" at bounding box center [895, 203] width 164 height 20
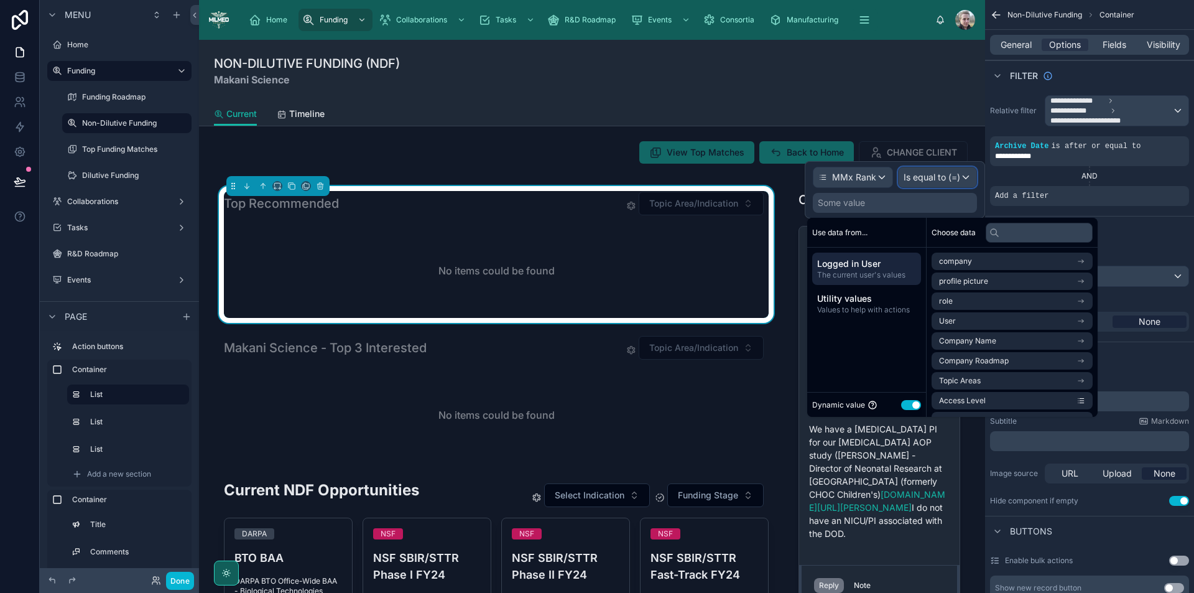
click at [927, 174] on span "Is equal to (=)" at bounding box center [932, 177] width 57 height 12
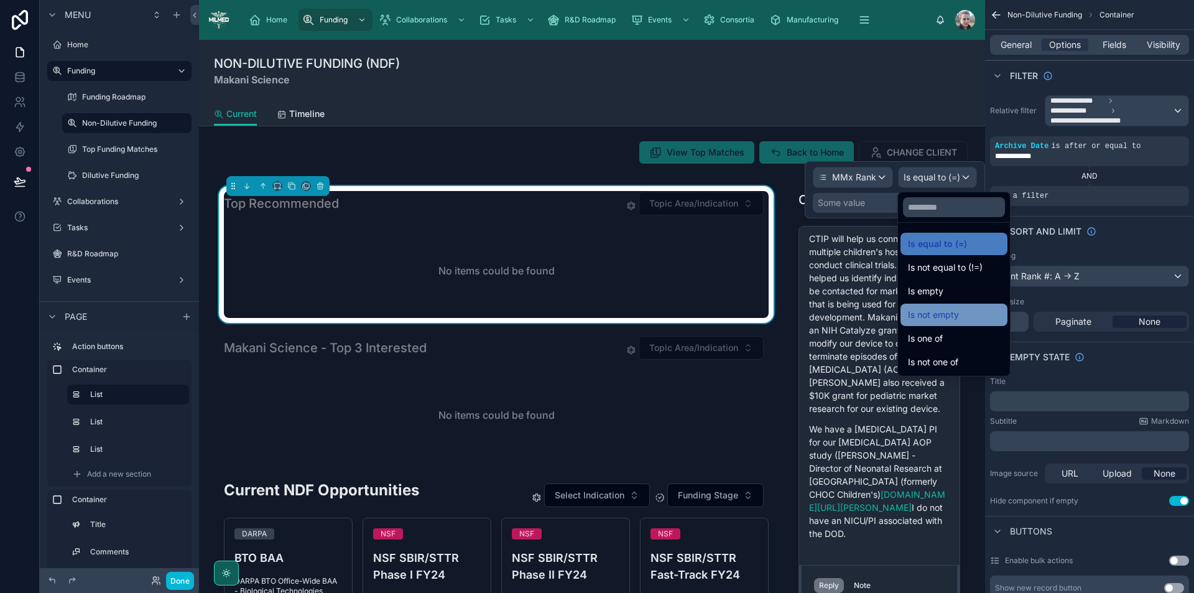
click at [956, 318] on span "Is not empty" at bounding box center [933, 314] width 51 height 15
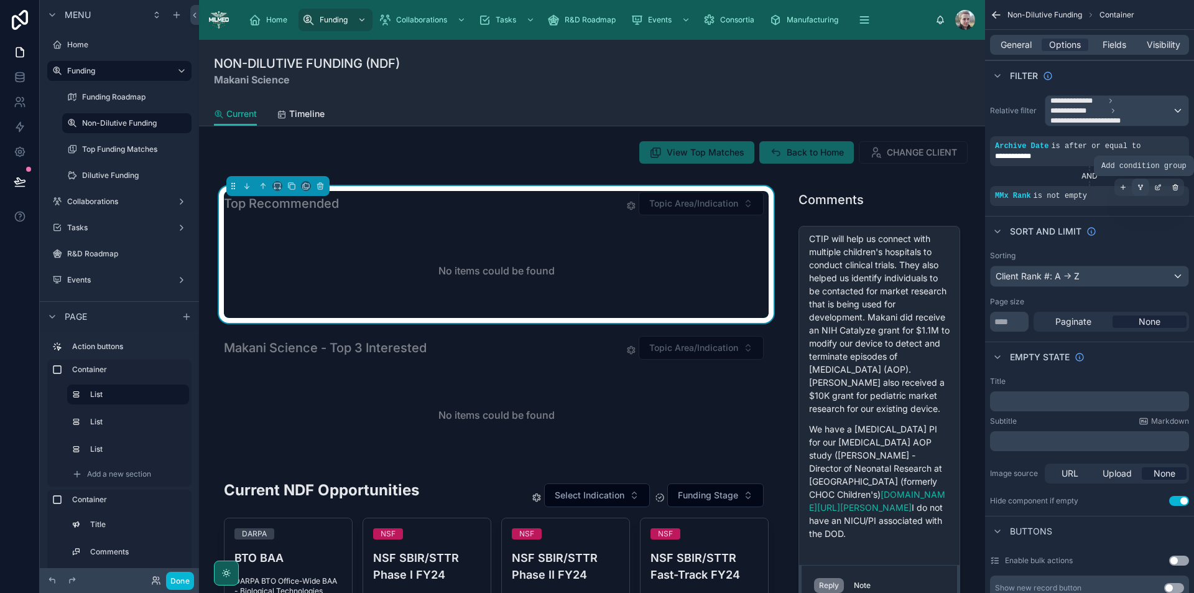
click at [1137, 193] on div "scrollable content" at bounding box center [1140, 187] width 17 height 17
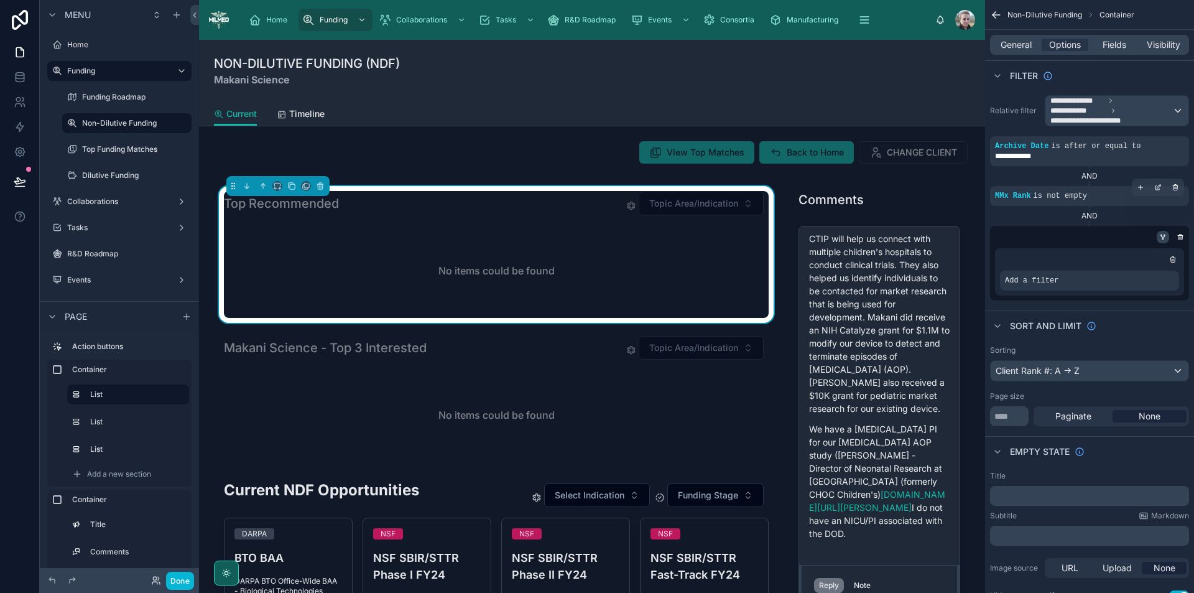
click at [1163, 239] on icon "scrollable content" at bounding box center [1163, 238] width 1 height 1
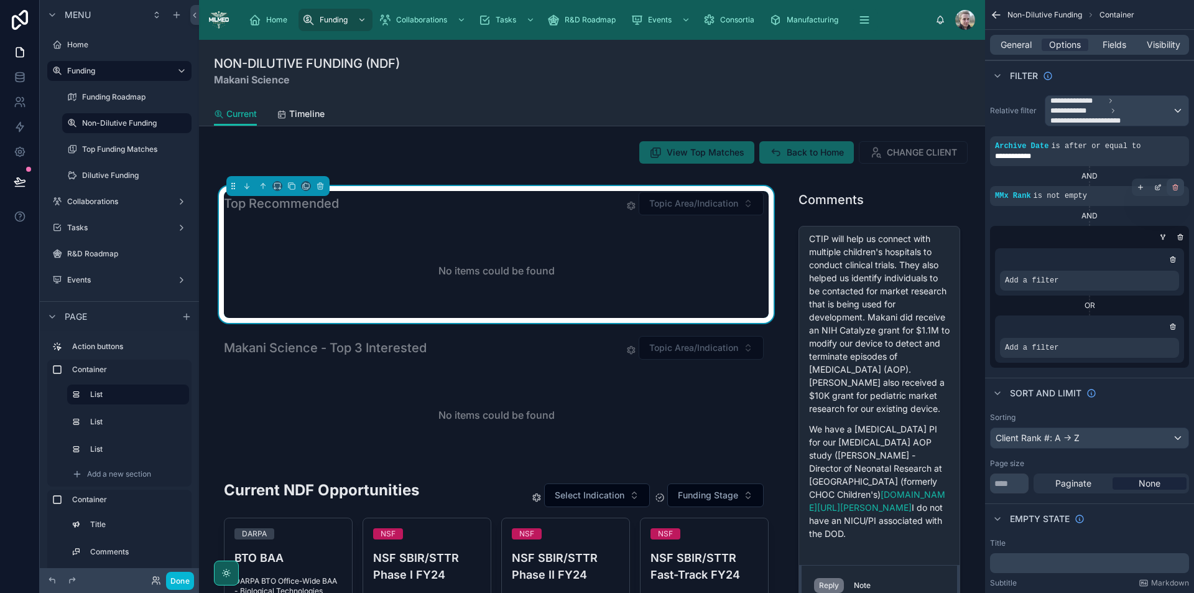
click at [1176, 188] on icon "scrollable content" at bounding box center [1175, 187] width 7 height 7
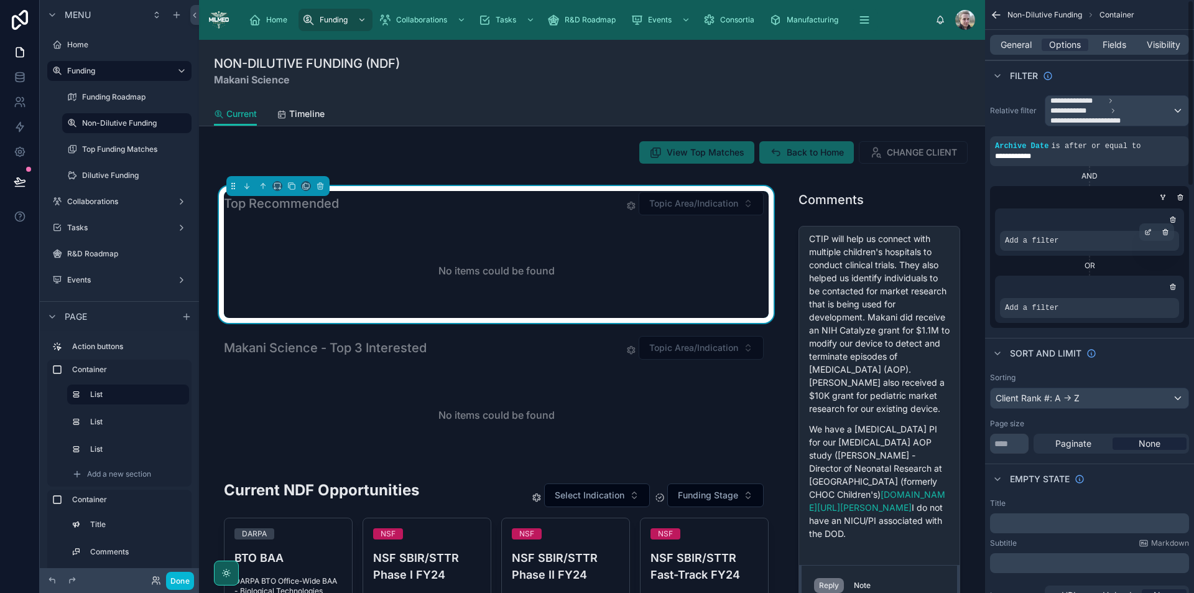
click at [1067, 241] on div "Add a filter" at bounding box center [1089, 241] width 179 height 20
click at [1150, 233] on icon "scrollable content" at bounding box center [1148, 231] width 7 height 7
click at [901, 226] on div "Select a field" at bounding box center [880, 222] width 74 height 20
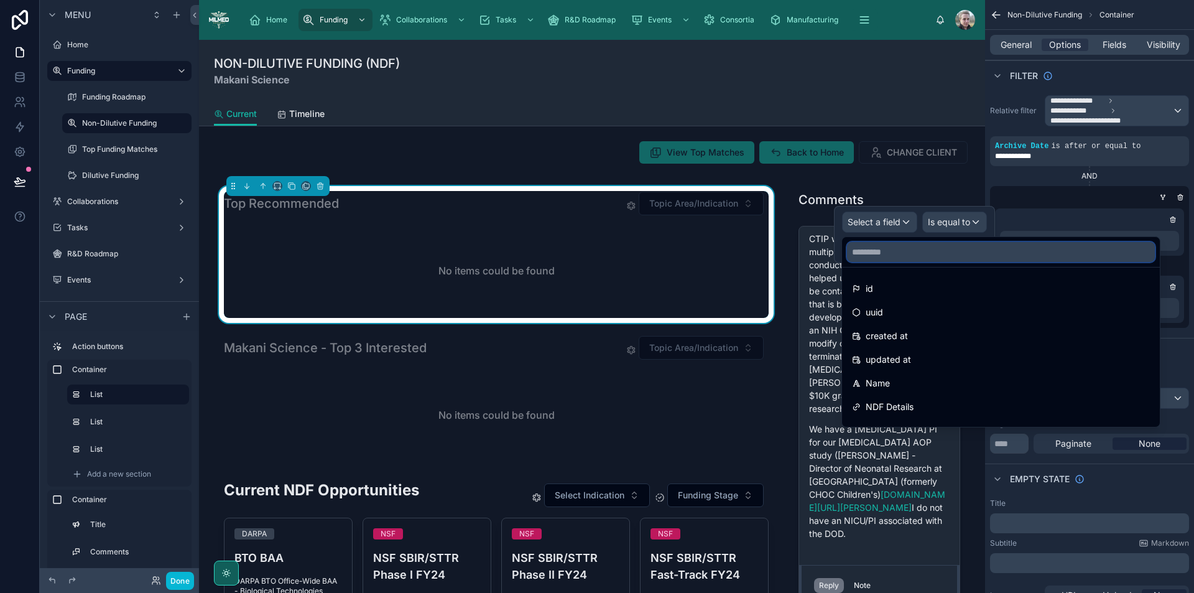
click at [916, 251] on input "text" at bounding box center [1001, 252] width 308 height 20
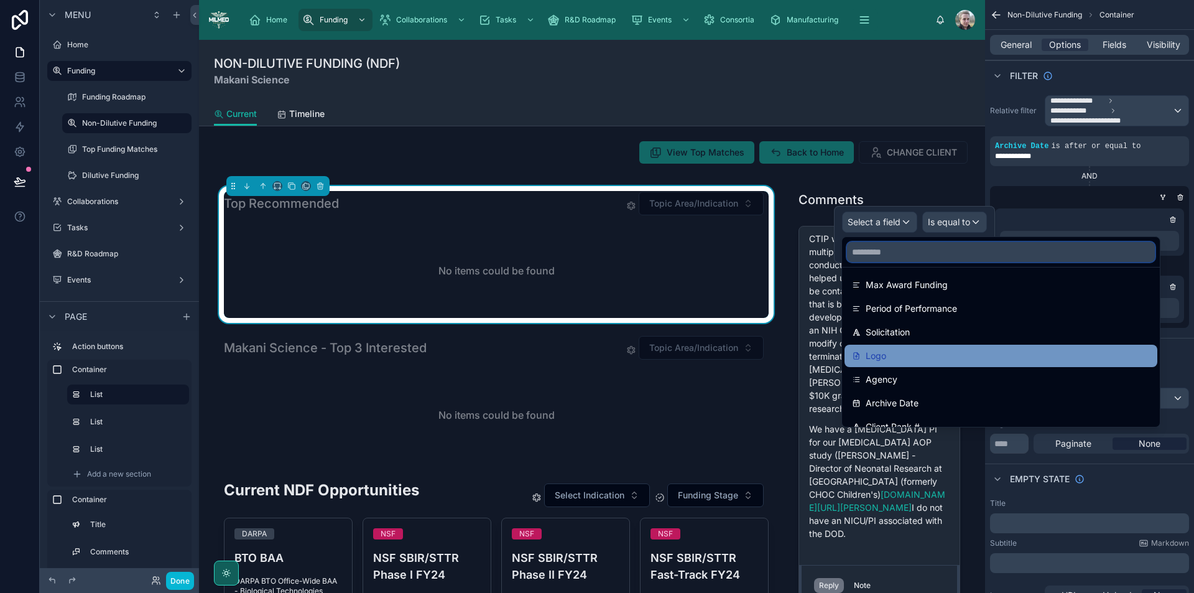
scroll to position [187, 0]
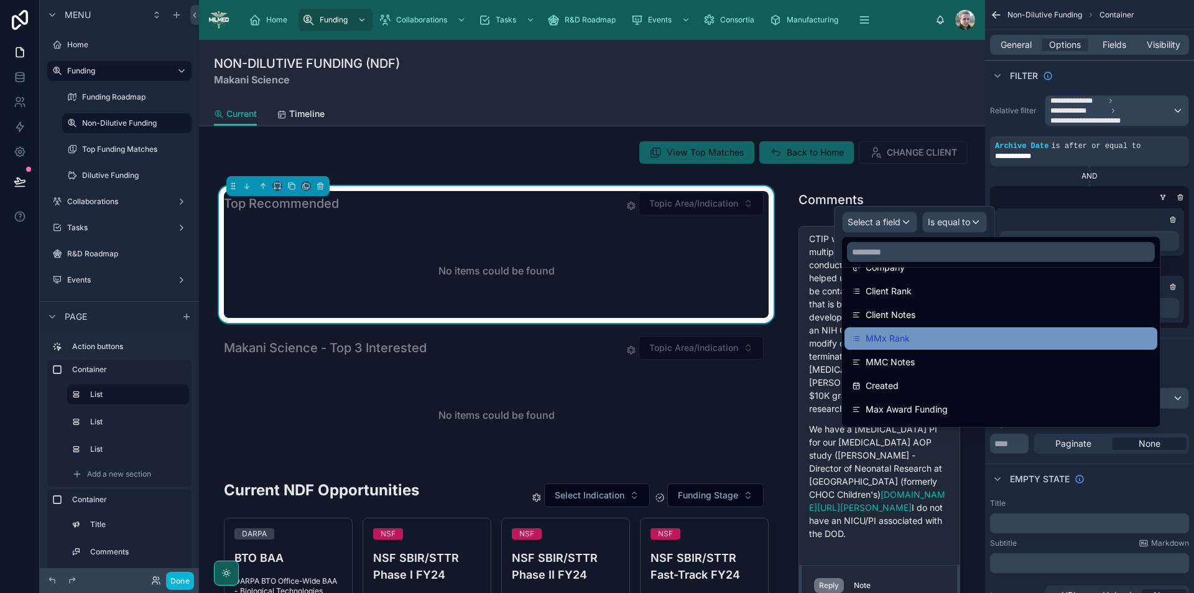
click at [869, 341] on span "MMx Rank" at bounding box center [888, 338] width 44 height 15
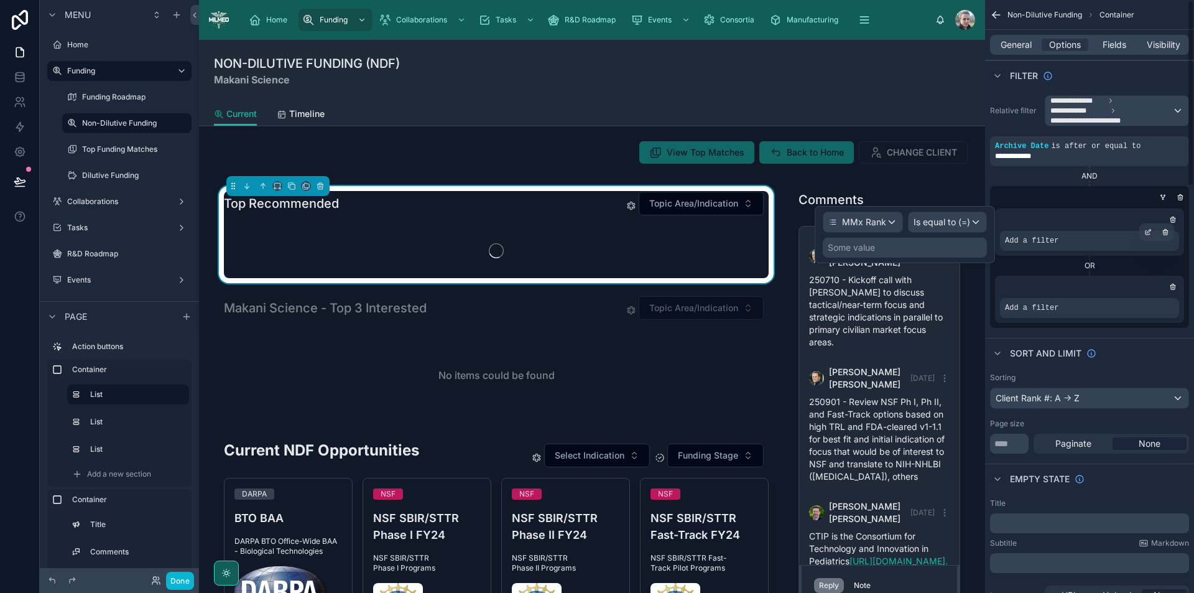
scroll to position [692, 0]
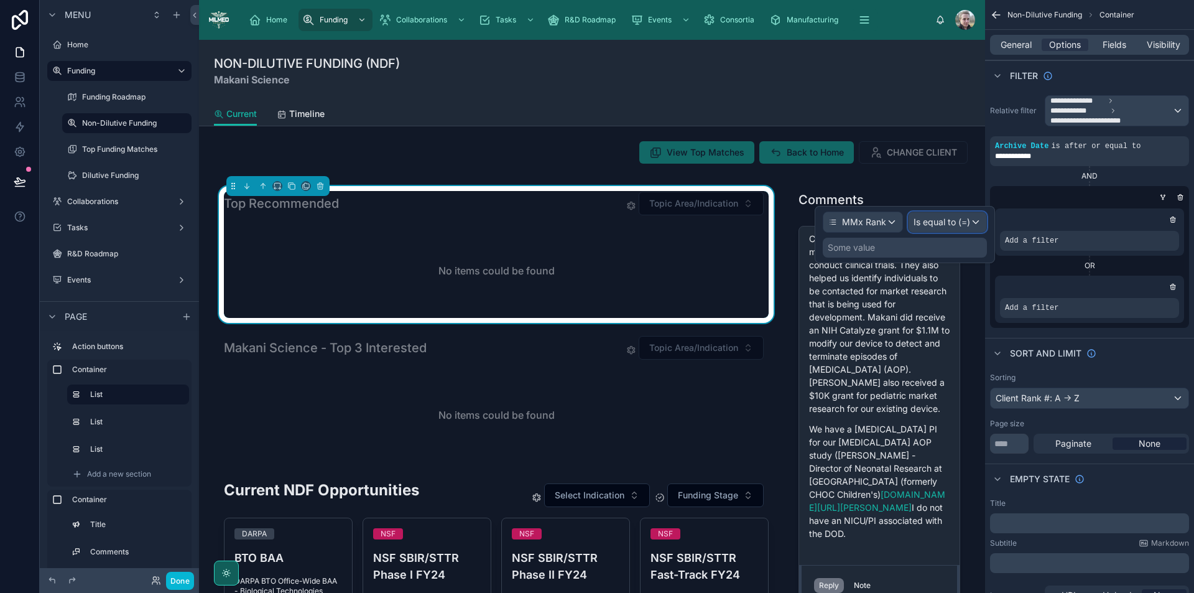
click at [970, 221] on span "Is equal to (=)" at bounding box center [942, 222] width 57 height 12
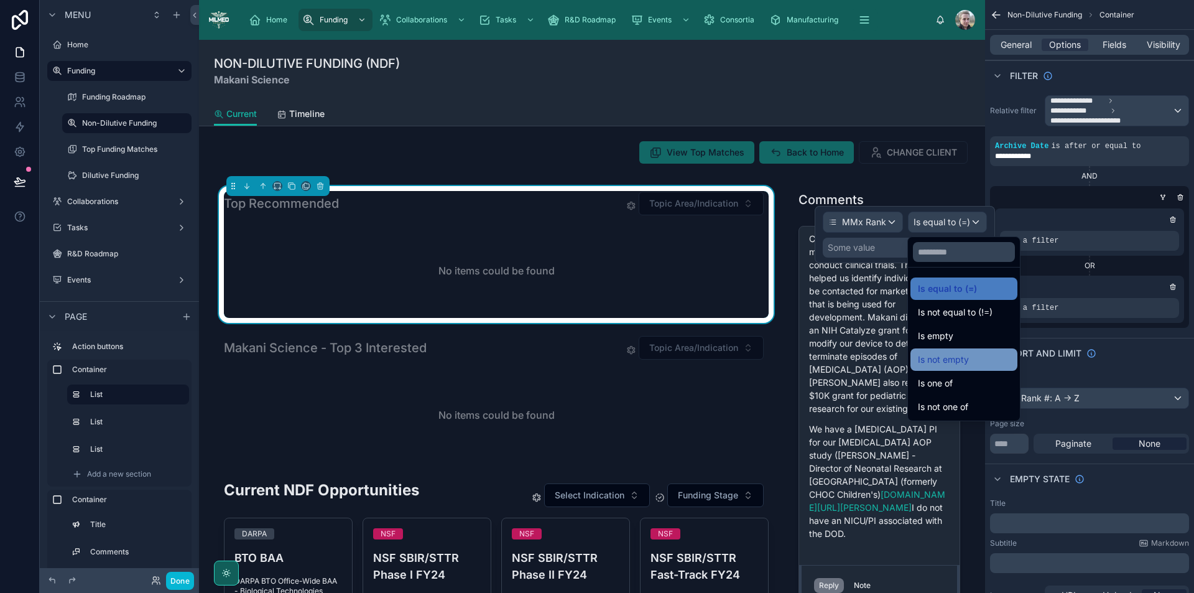
click at [956, 354] on span "Is not empty" at bounding box center [943, 359] width 51 height 15
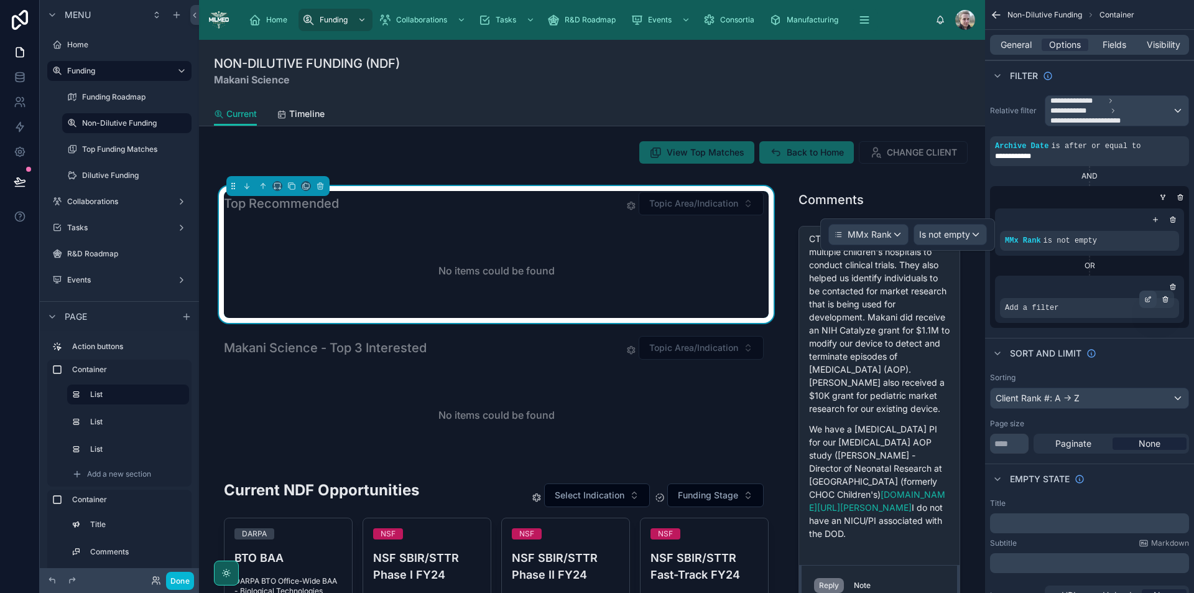
click at [1150, 299] on icon "scrollable content" at bounding box center [1150, 298] width 4 height 4
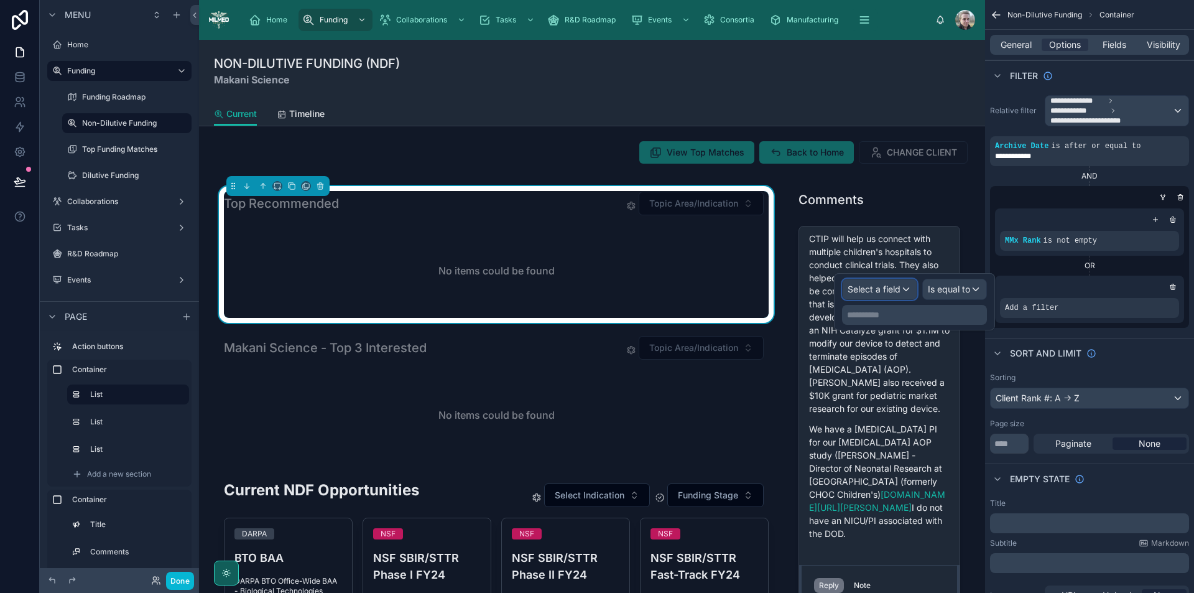
click at [854, 292] on span "Select a field" at bounding box center [874, 289] width 53 height 11
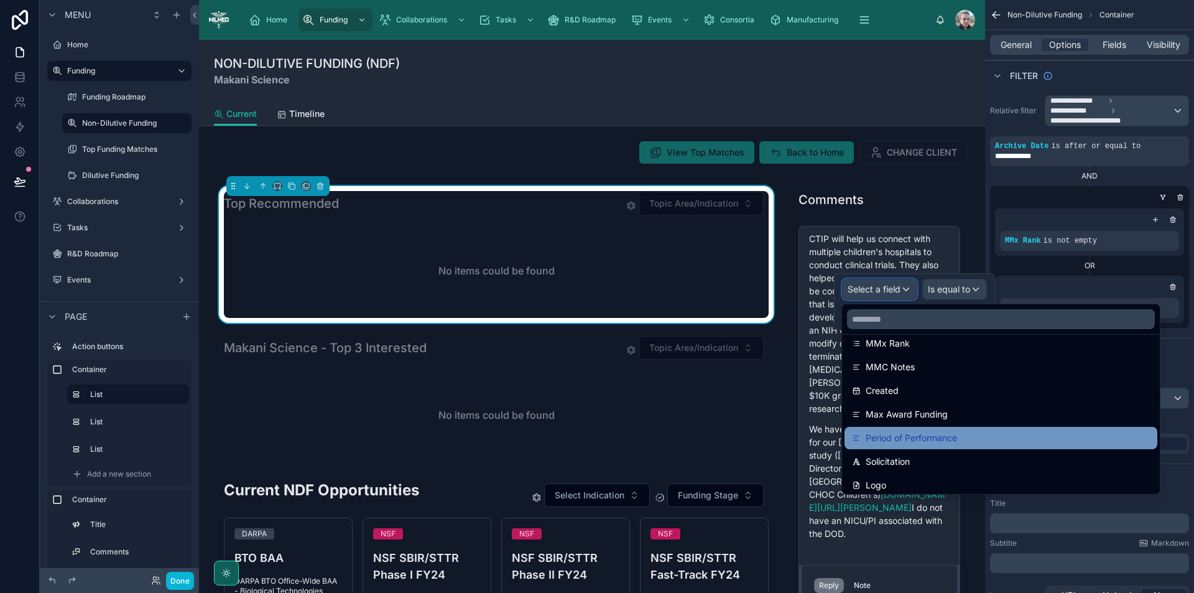
scroll to position [187, 0]
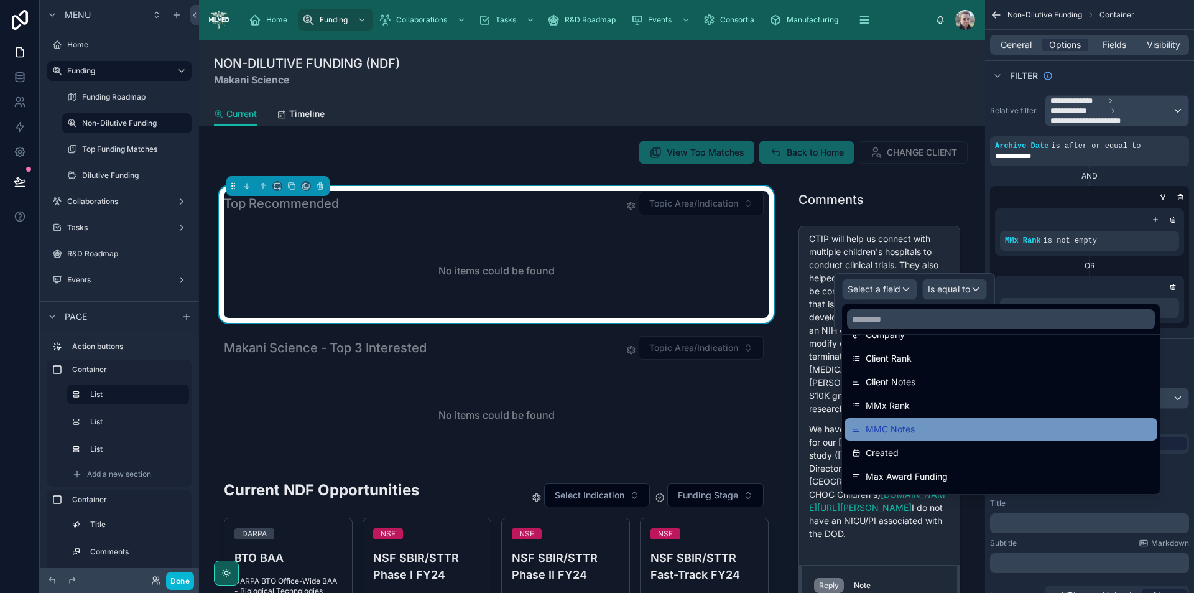
click at [916, 426] on div "MMC Notes" at bounding box center [1001, 429] width 298 height 15
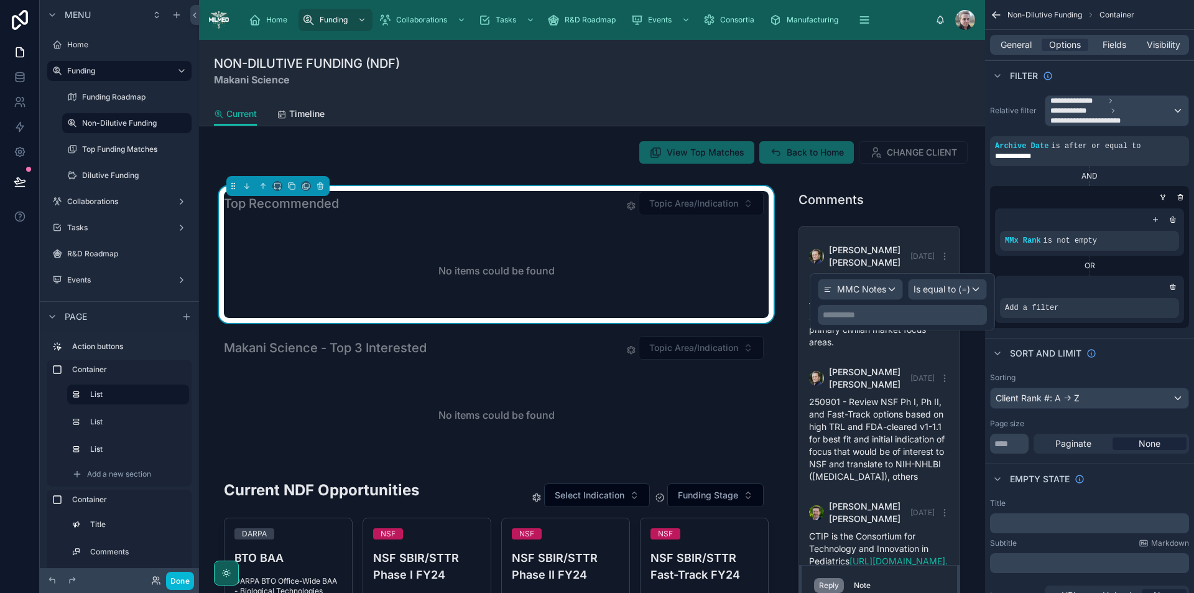
scroll to position [692, 0]
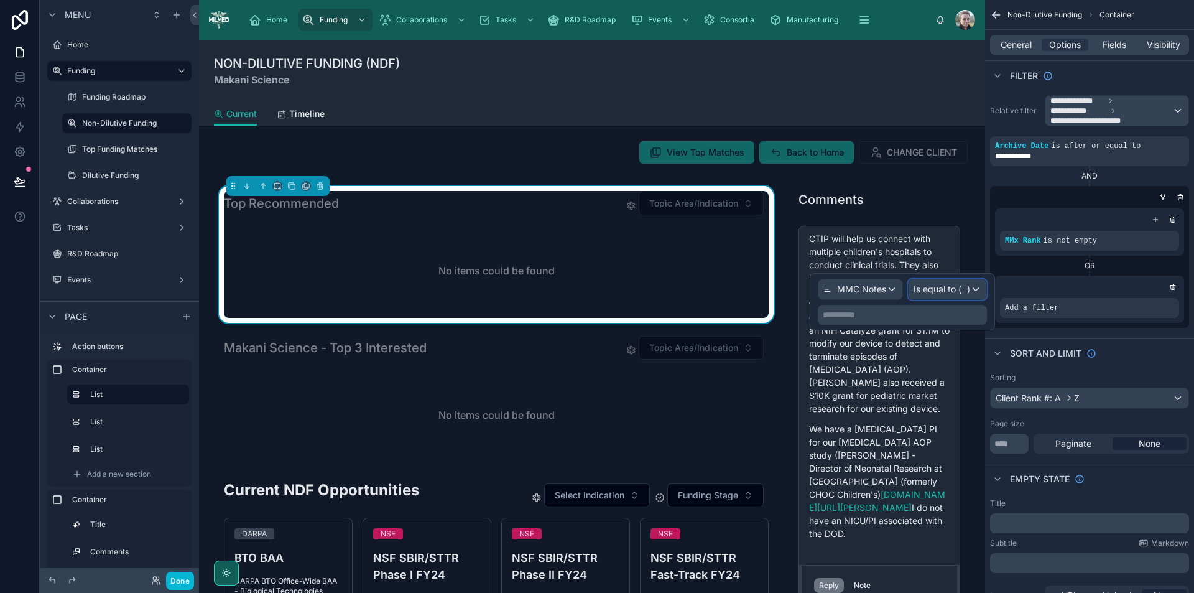
click at [959, 293] on span "Is equal to (=)" at bounding box center [942, 289] width 57 height 12
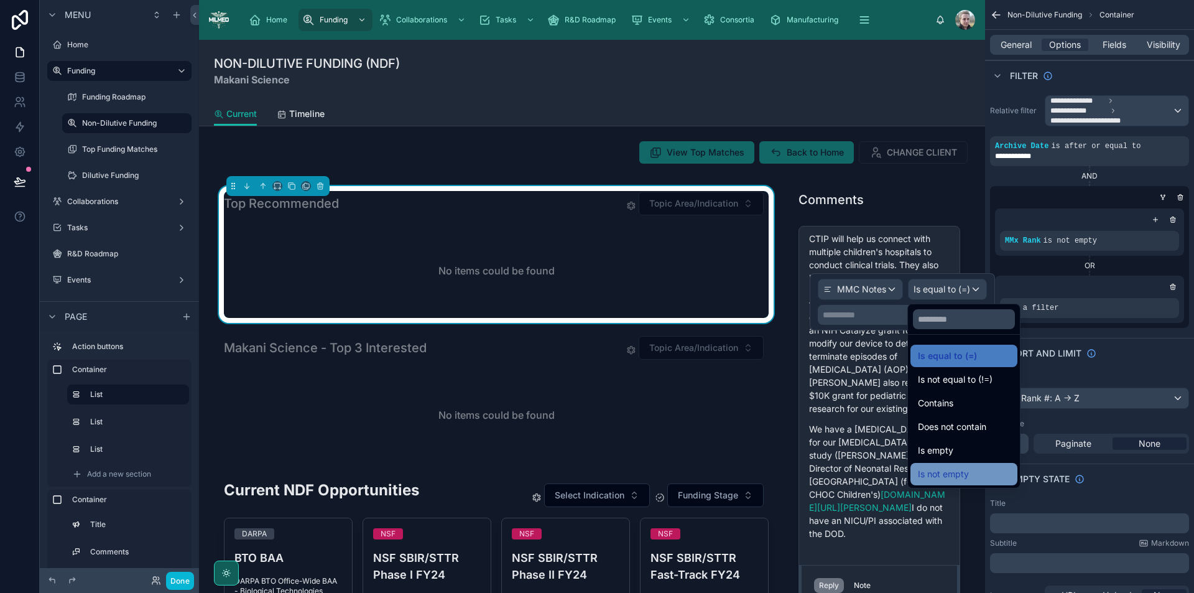
click at [945, 475] on span "Is not empty" at bounding box center [943, 474] width 51 height 15
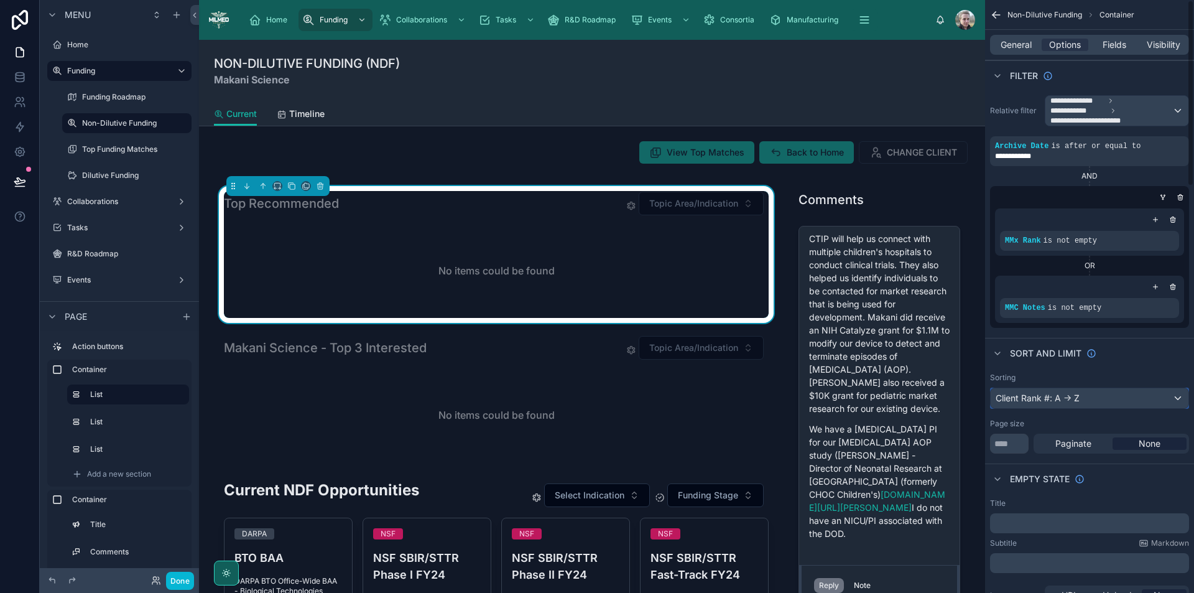
click at [1048, 396] on div "Client Rank #: A -> Z" at bounding box center [1090, 398] width 198 height 20
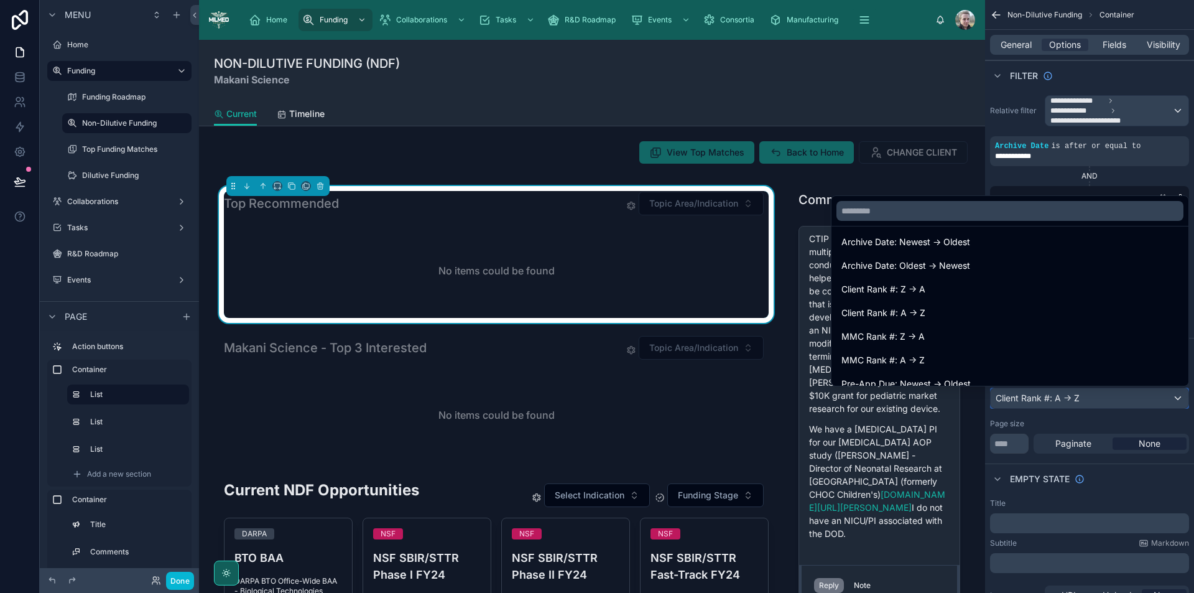
scroll to position [560, 0]
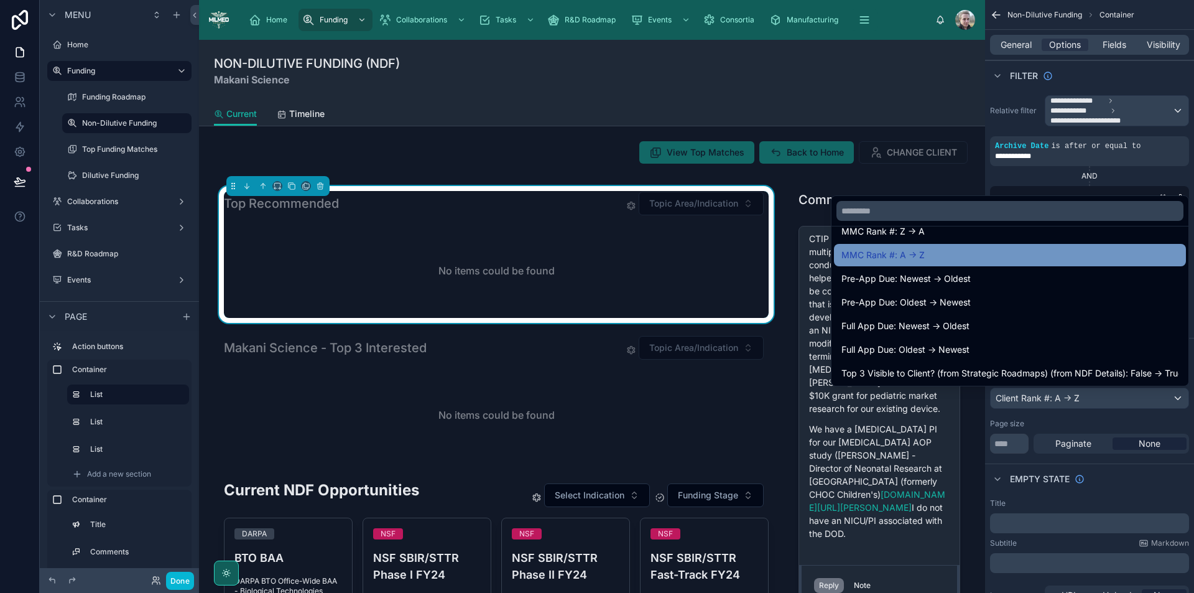
click at [933, 254] on div "MMC Rank #: A -> Z" at bounding box center [1010, 255] width 337 height 15
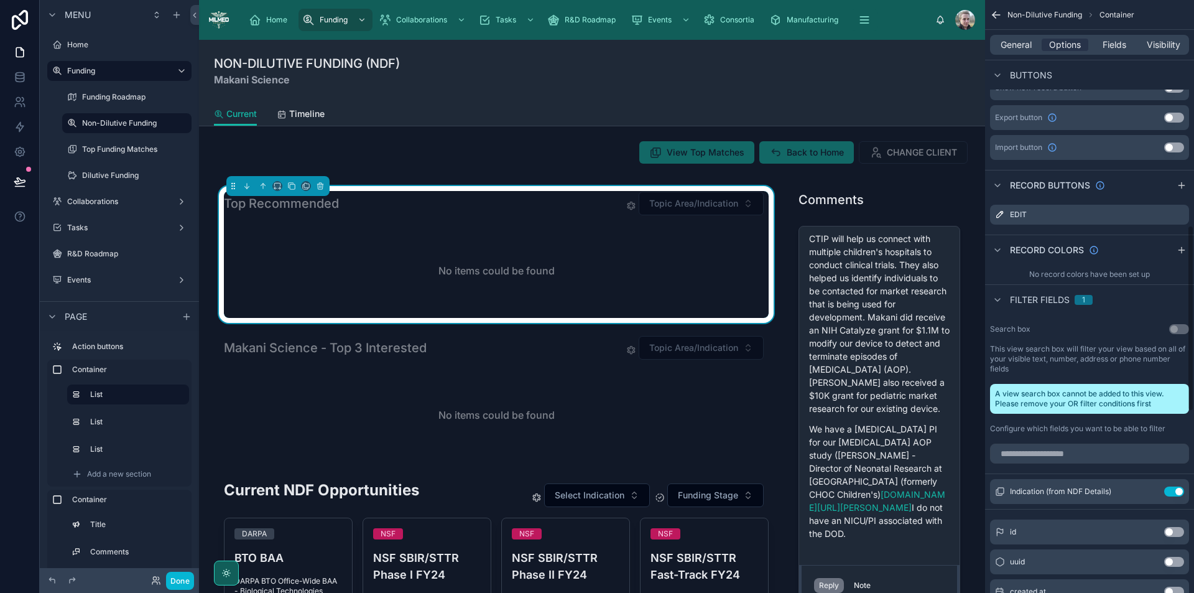
scroll to position [809, 0]
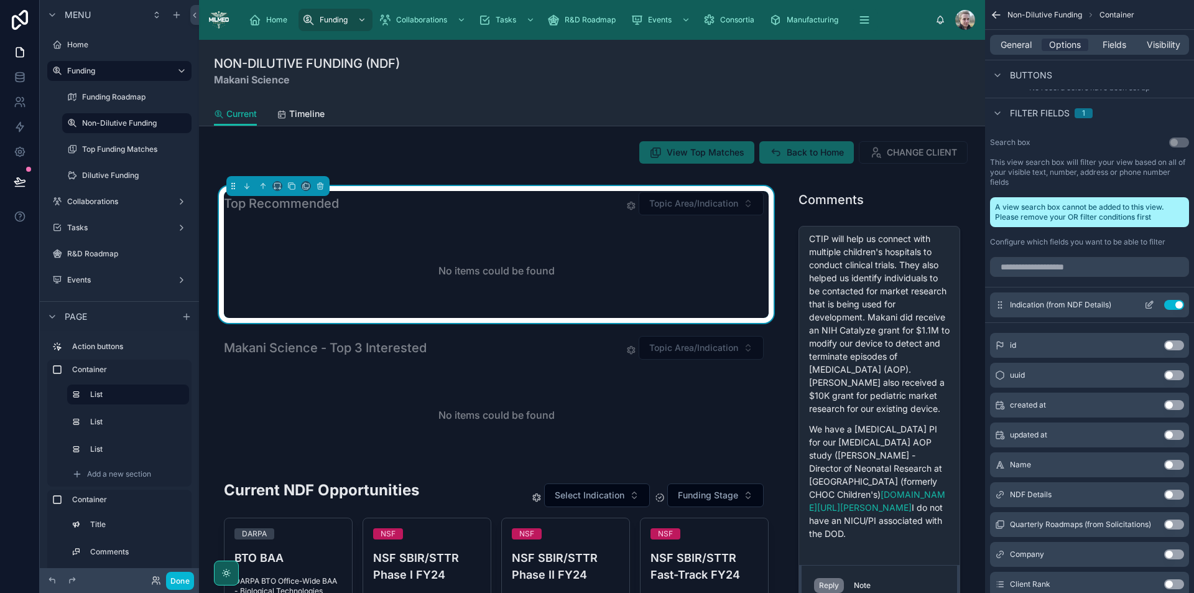
click at [1170, 304] on button "Use setting" at bounding box center [1175, 305] width 20 height 10
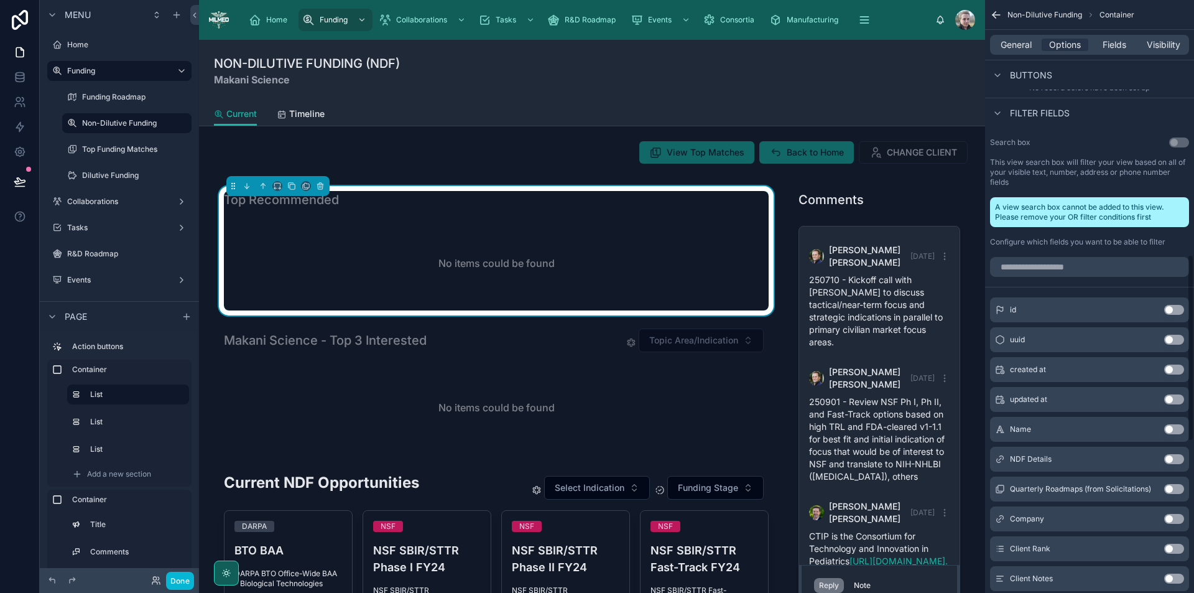
scroll to position [692, 0]
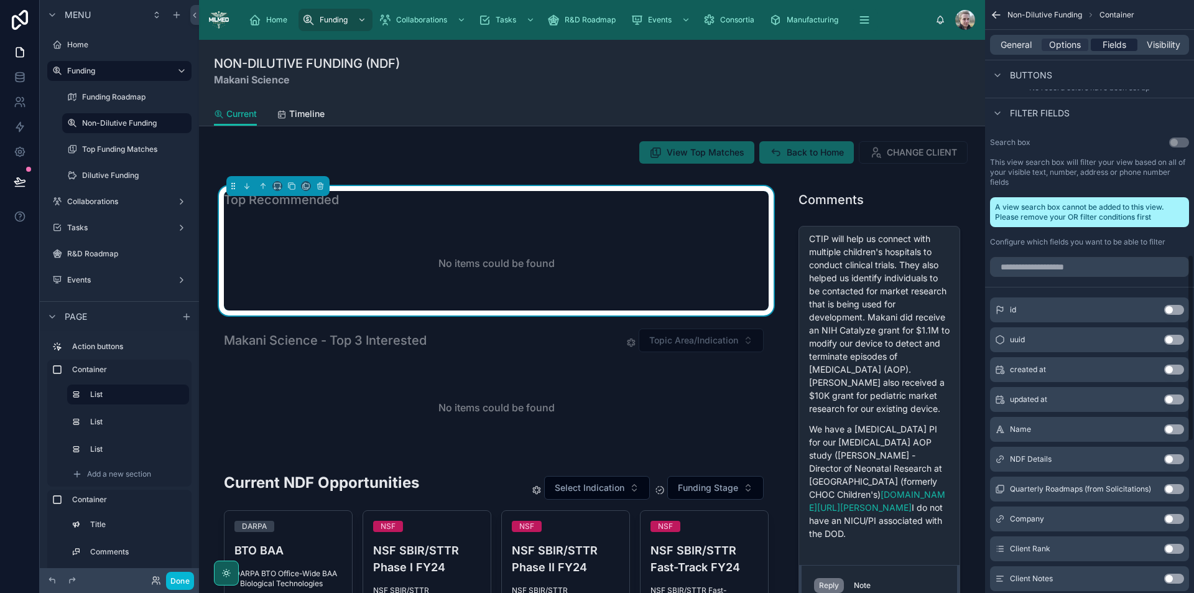
click at [1103, 41] on span "Fields" at bounding box center [1115, 45] width 24 height 12
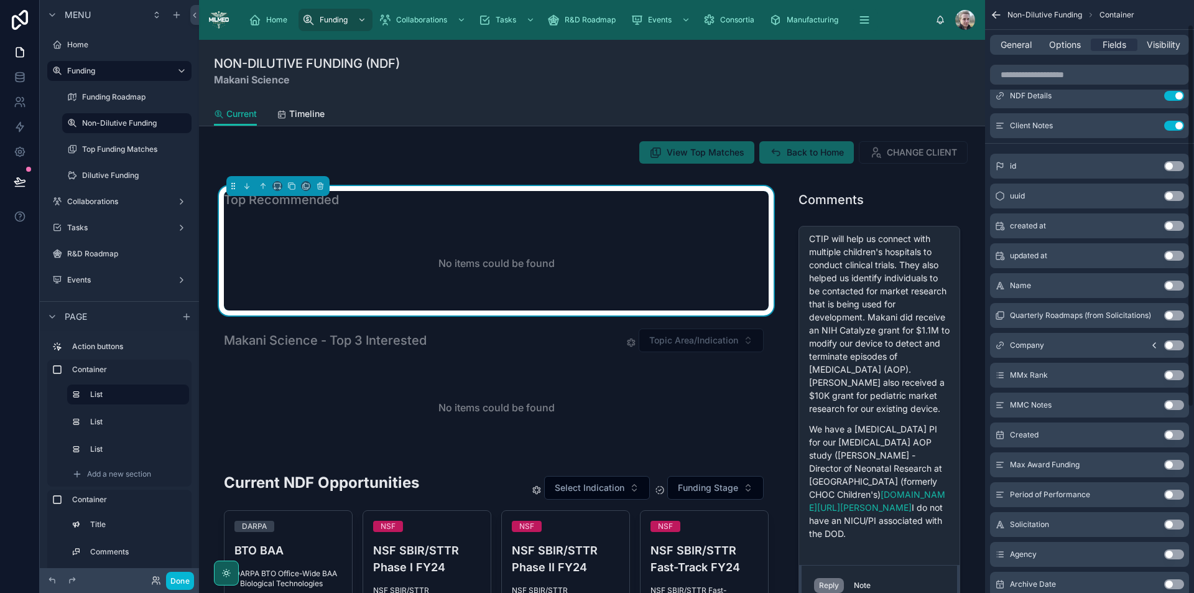
scroll to position [0, 0]
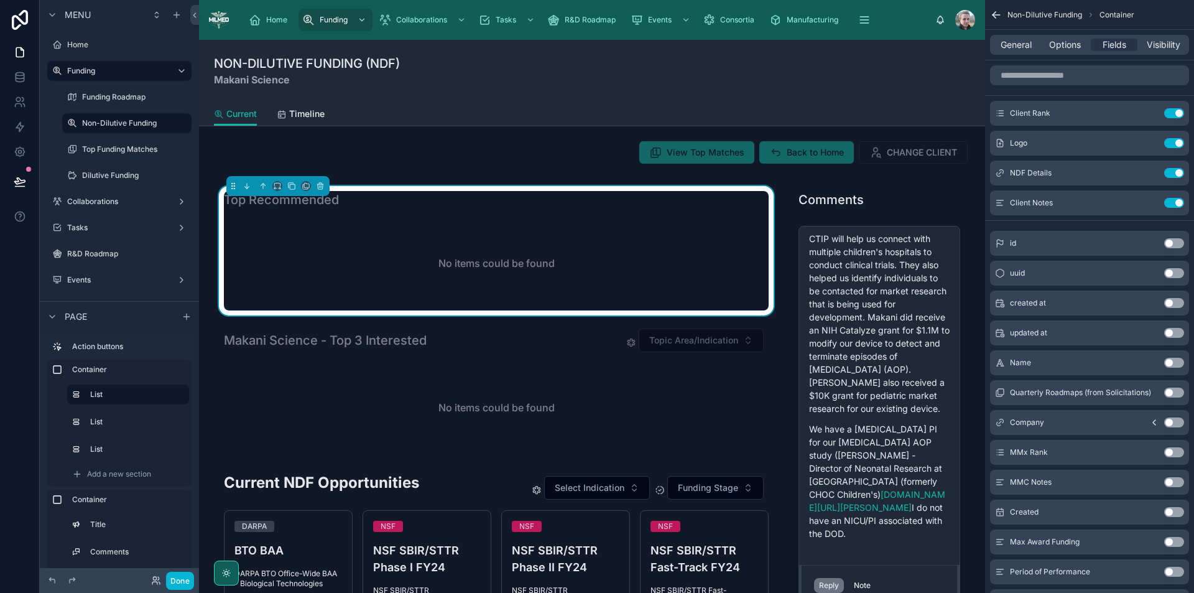
click at [1174, 449] on button "Use setting" at bounding box center [1175, 452] width 20 height 10
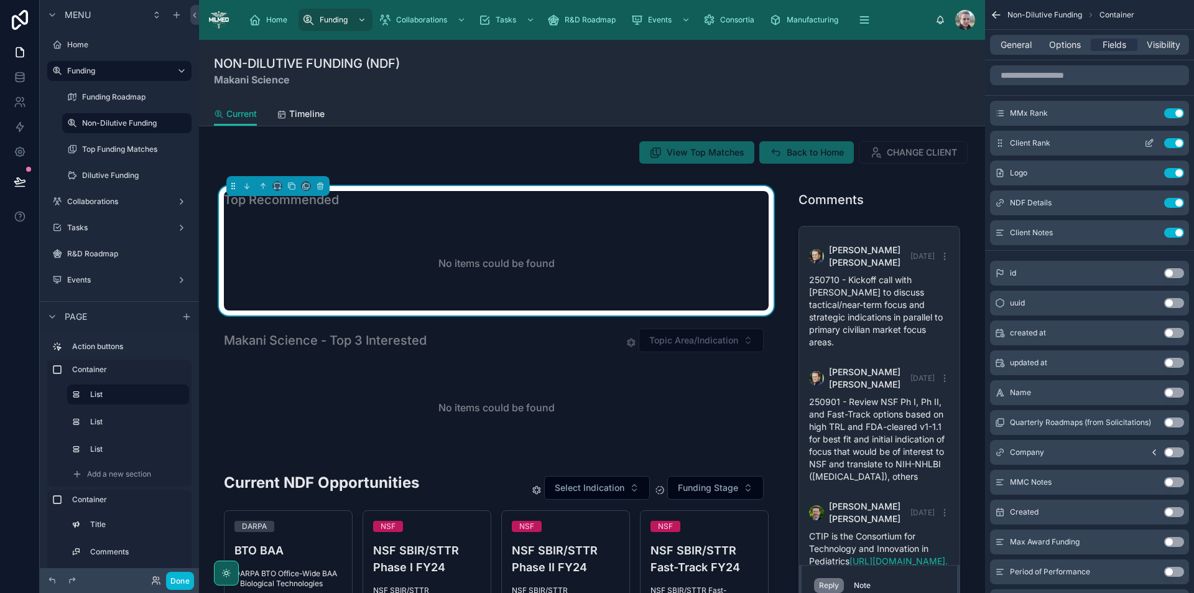
scroll to position [692, 0]
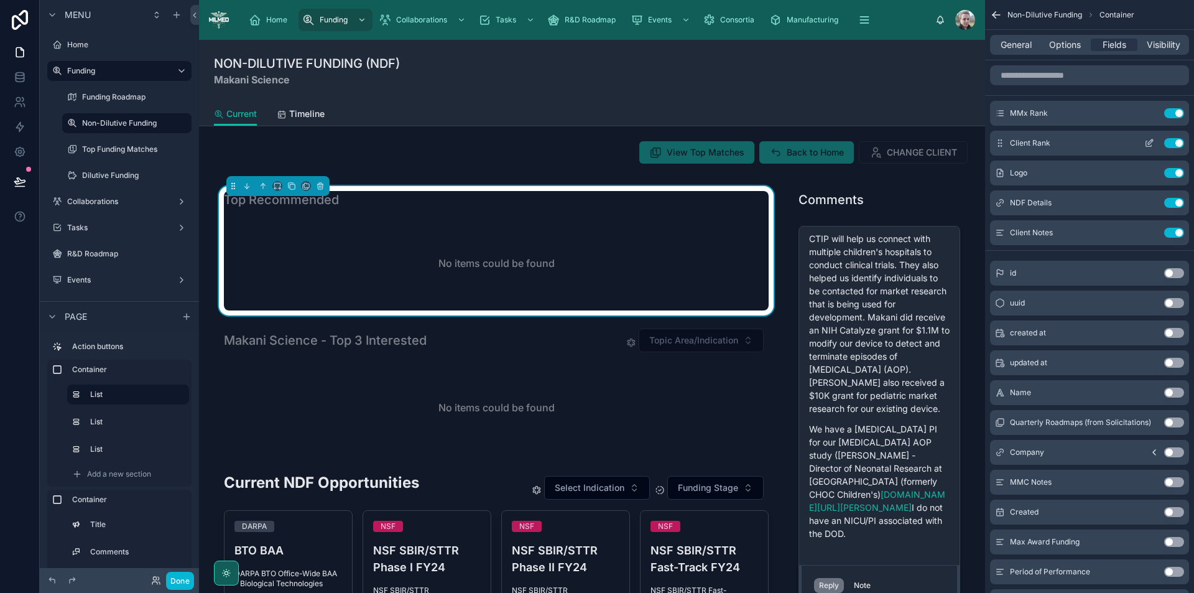
click at [1173, 144] on button "Use setting" at bounding box center [1175, 143] width 20 height 10
click at [1148, 204] on icon "scrollable content" at bounding box center [1150, 201] width 5 height 5
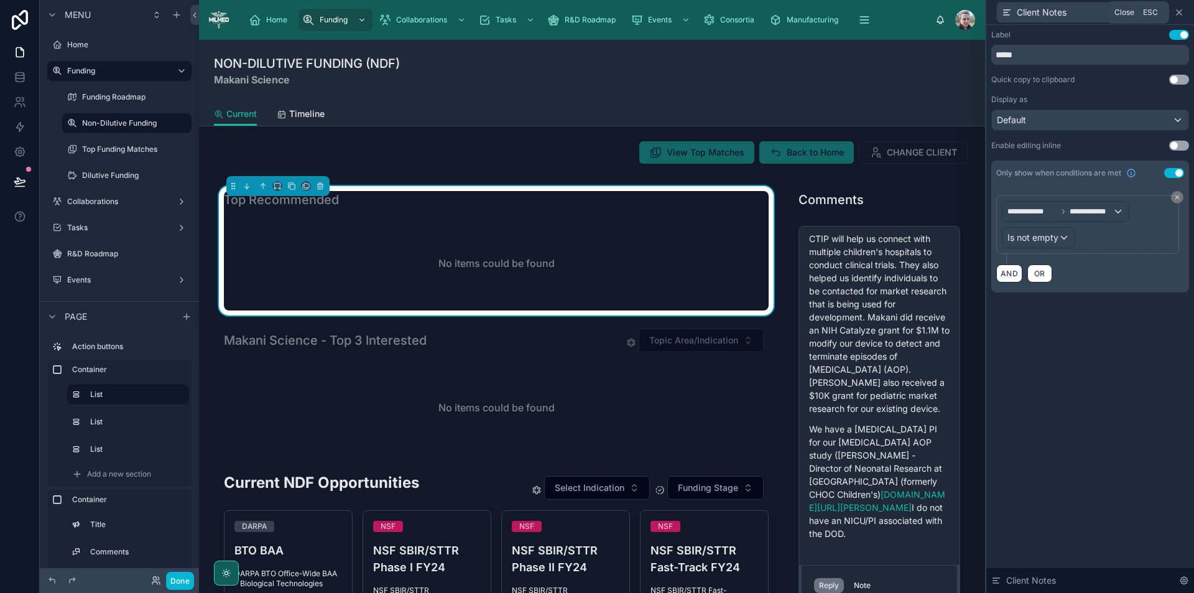
click at [1180, 11] on icon at bounding box center [1180, 12] width 10 height 10
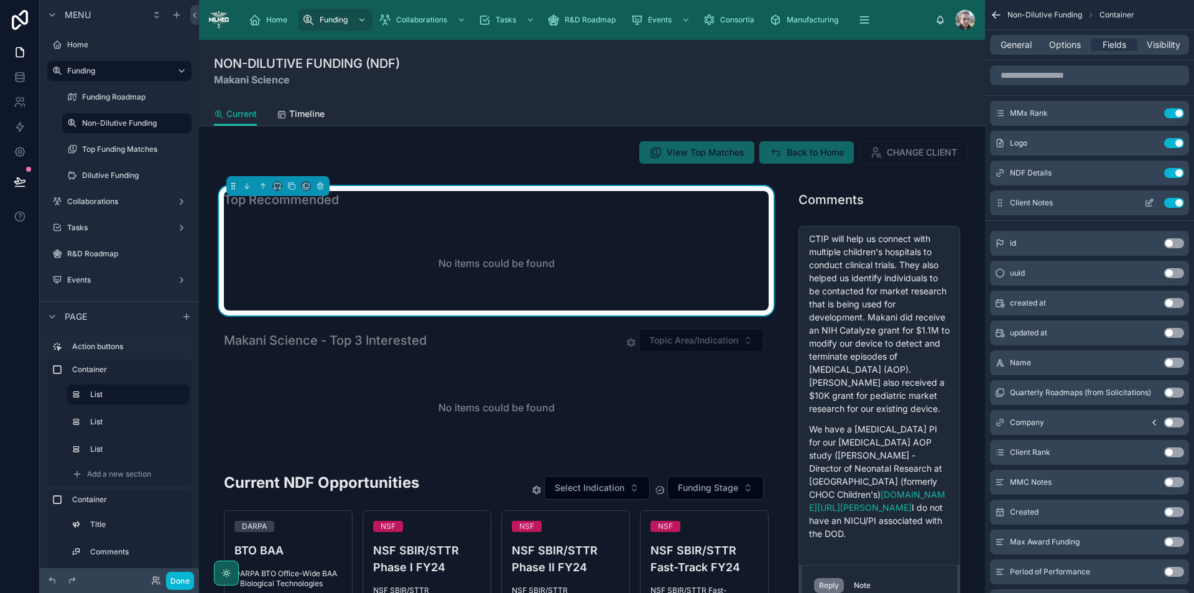
click at [1176, 203] on button "Use setting" at bounding box center [1175, 203] width 20 height 10
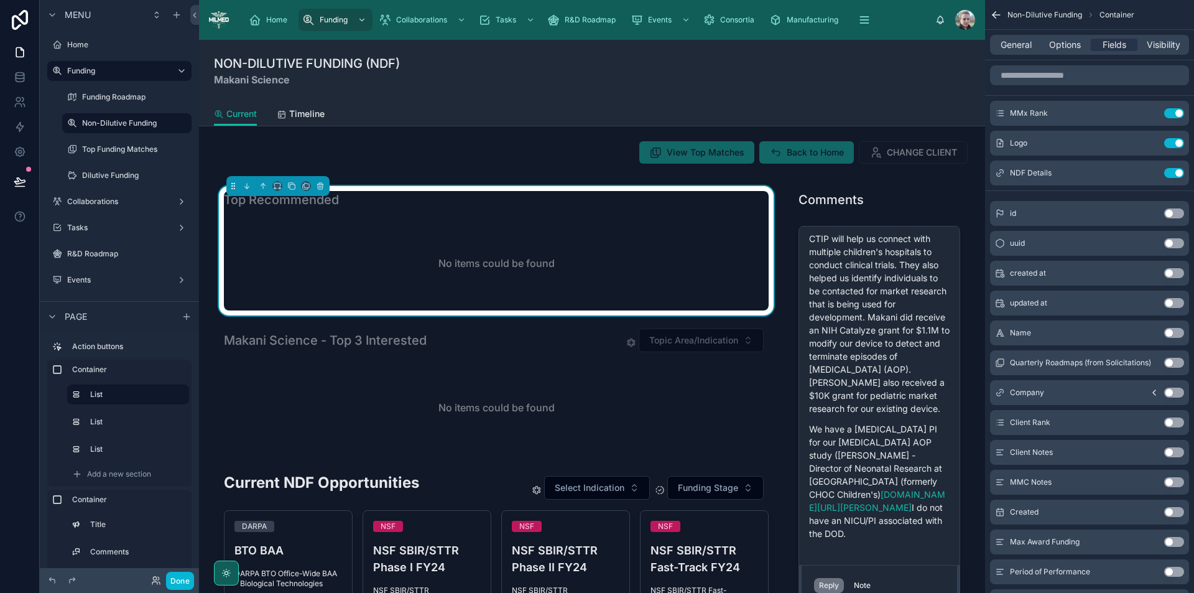
click at [1175, 482] on button "Use setting" at bounding box center [1175, 482] width 20 height 10
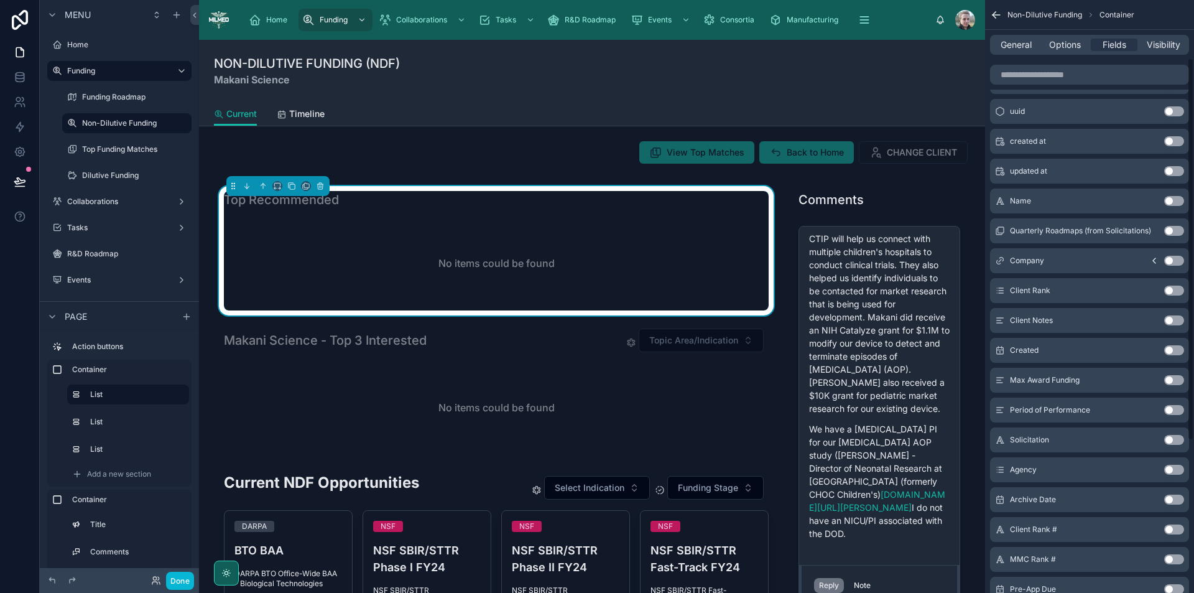
scroll to position [187, 0]
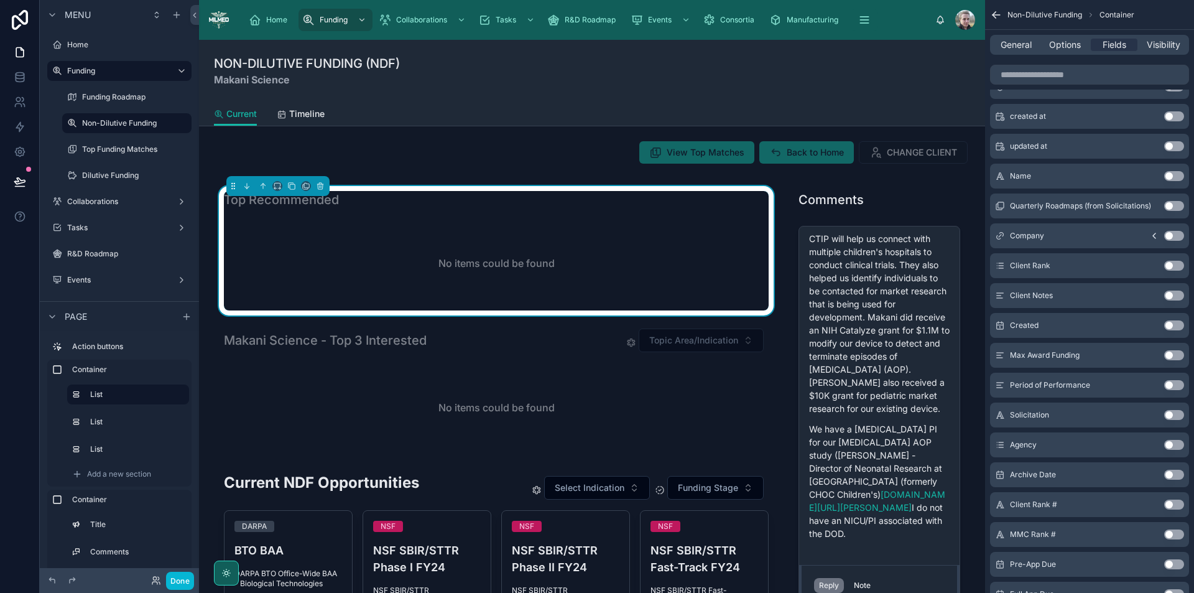
click at [1170, 412] on button "Use setting" at bounding box center [1175, 415] width 20 height 10
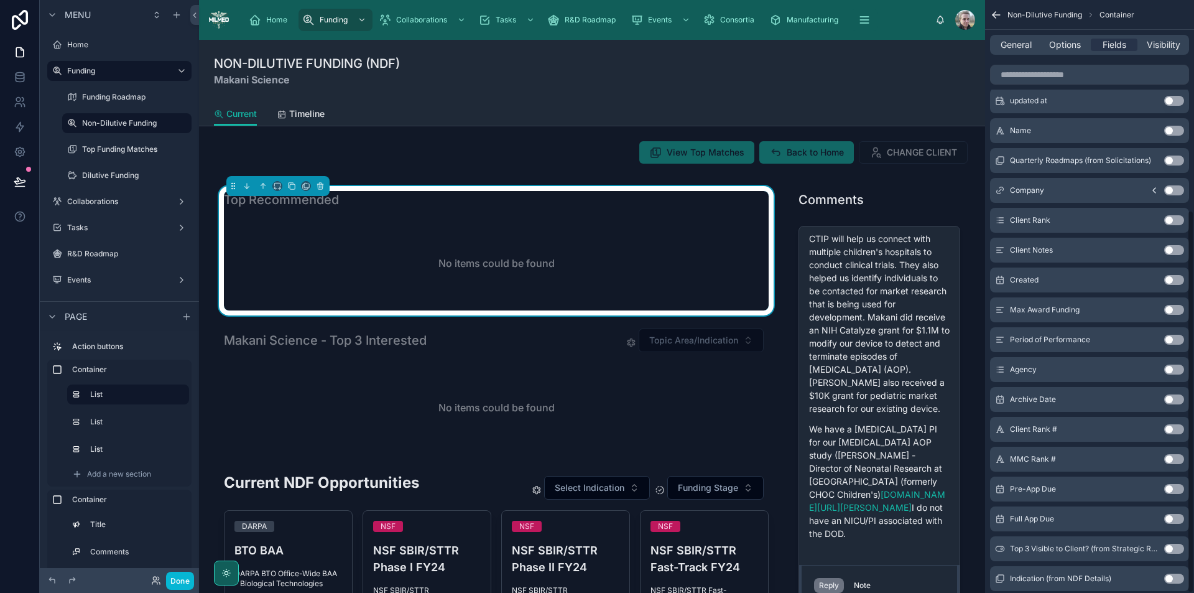
scroll to position [325, 0]
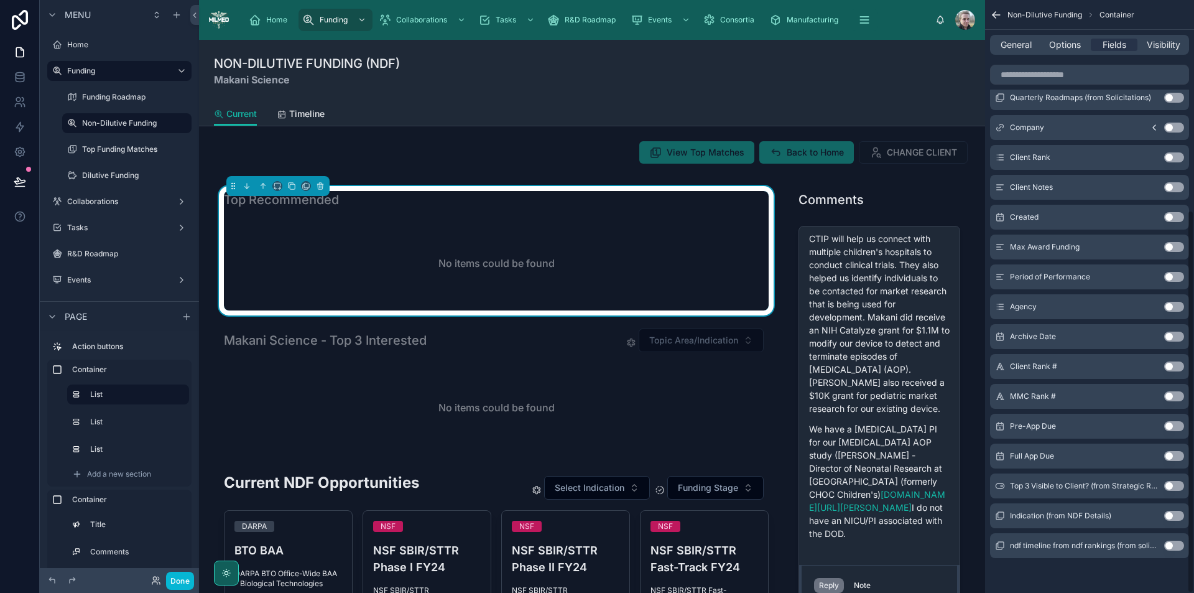
click at [1173, 425] on button "Use setting" at bounding box center [1175, 426] width 20 height 10
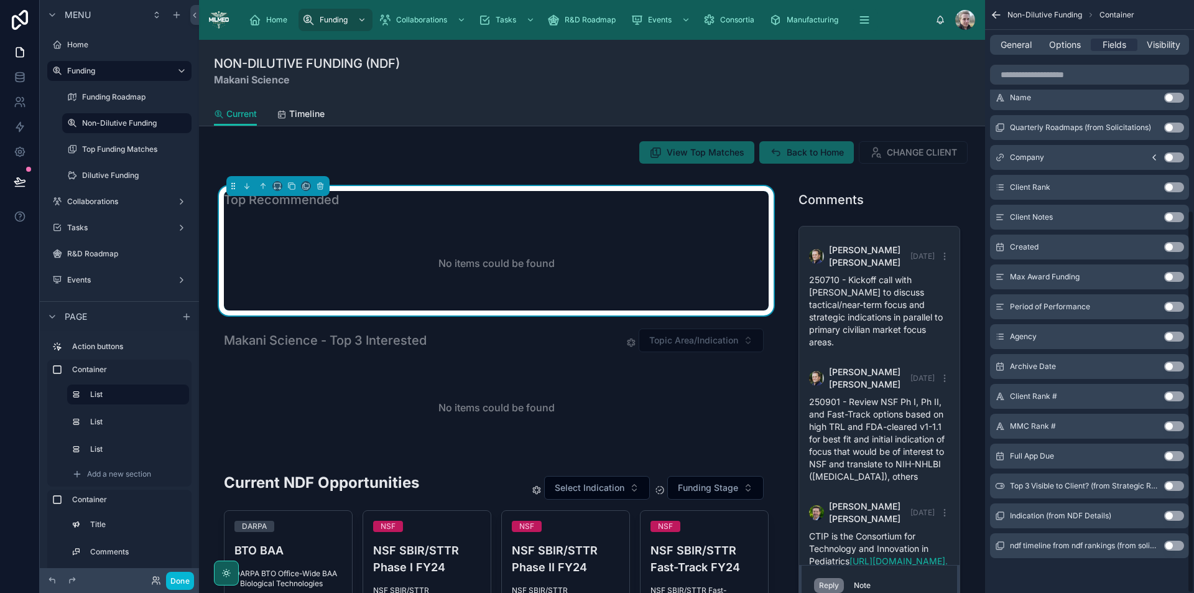
scroll to position [692, 0]
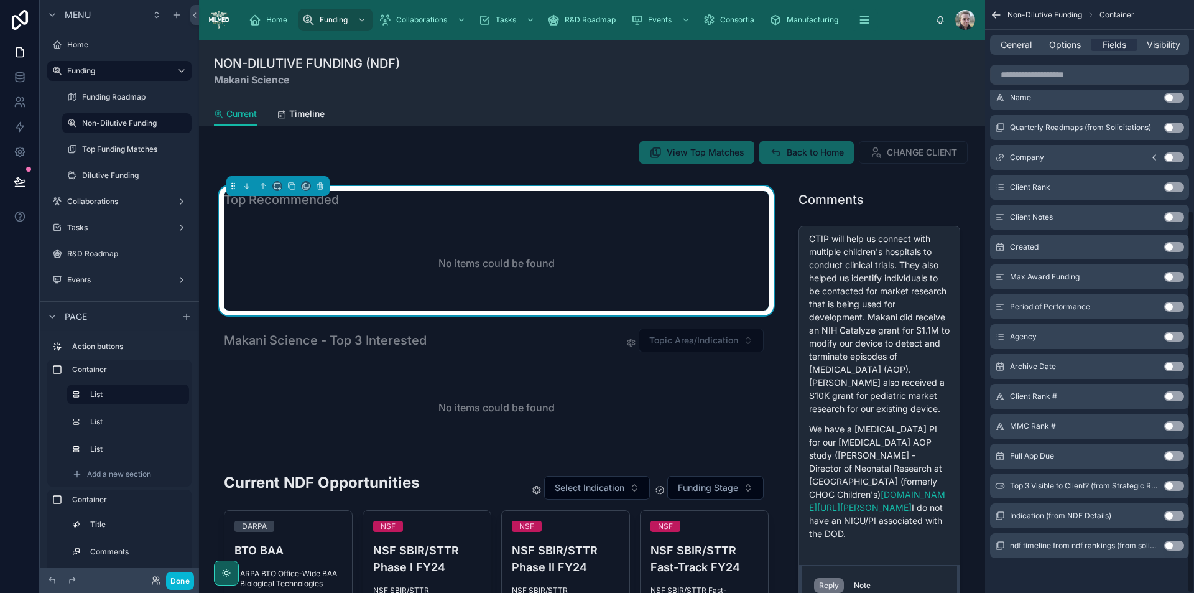
click at [1175, 455] on button "Use setting" at bounding box center [1175, 456] width 20 height 10
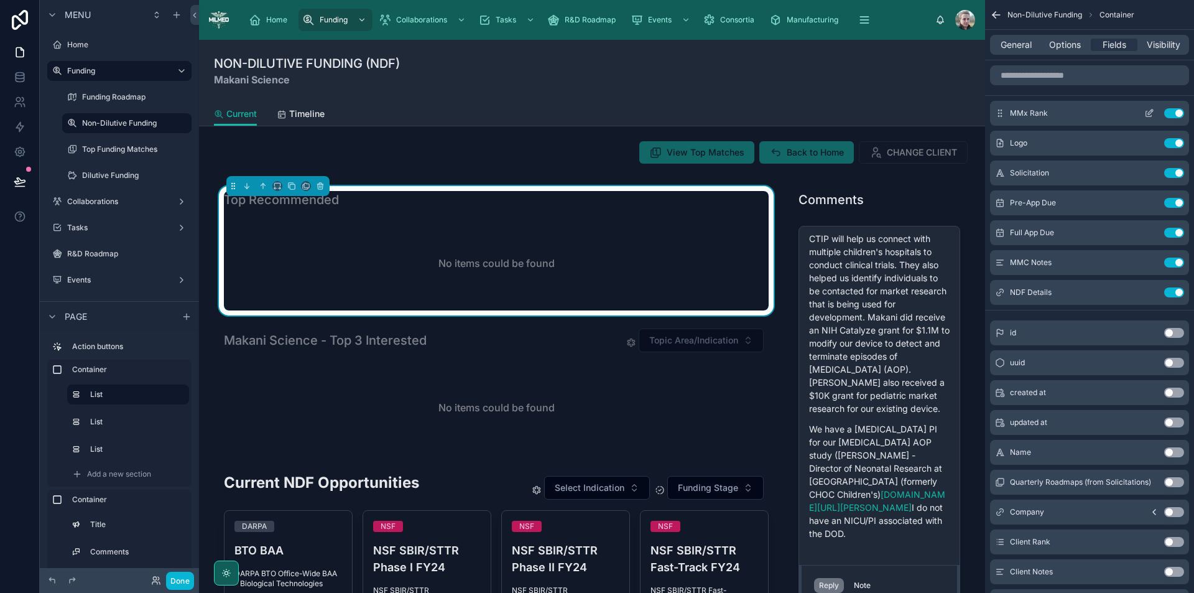
click at [1150, 116] on icon "scrollable content" at bounding box center [1150, 113] width 10 height 10
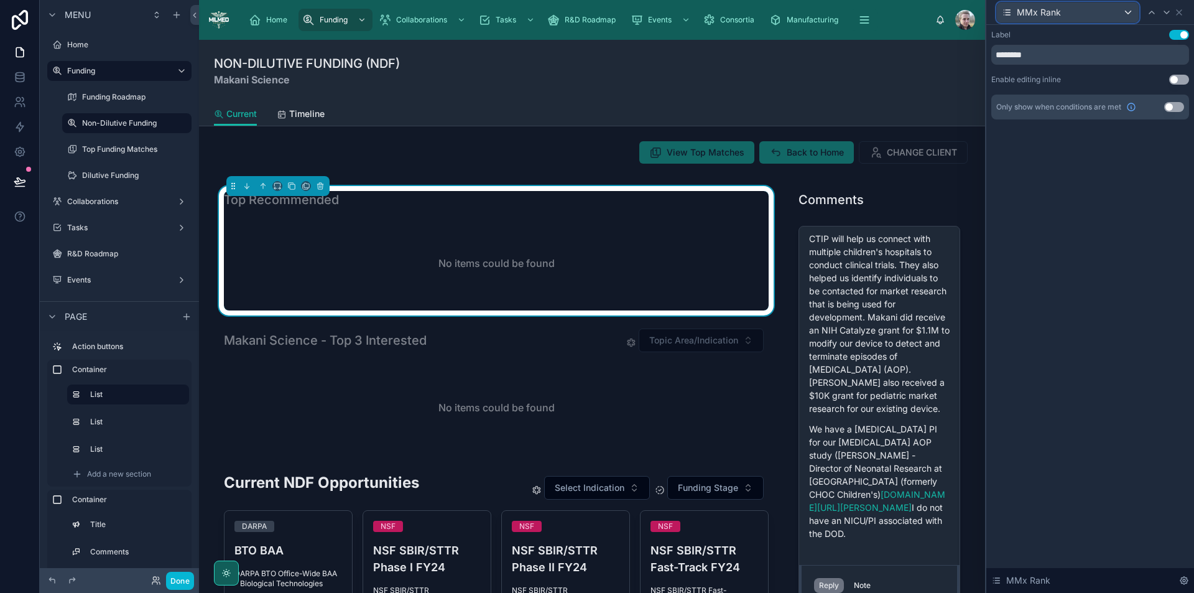
click at [1100, 6] on div "MMx Rank" at bounding box center [1068, 12] width 142 height 20
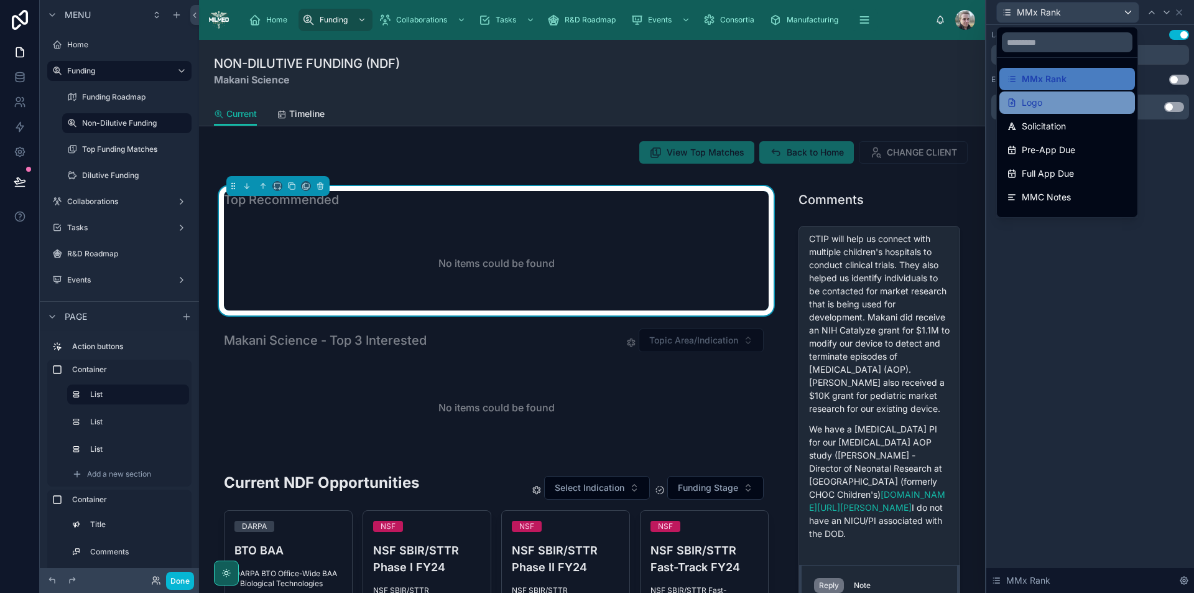
click at [1036, 99] on span "Logo" at bounding box center [1032, 102] width 21 height 15
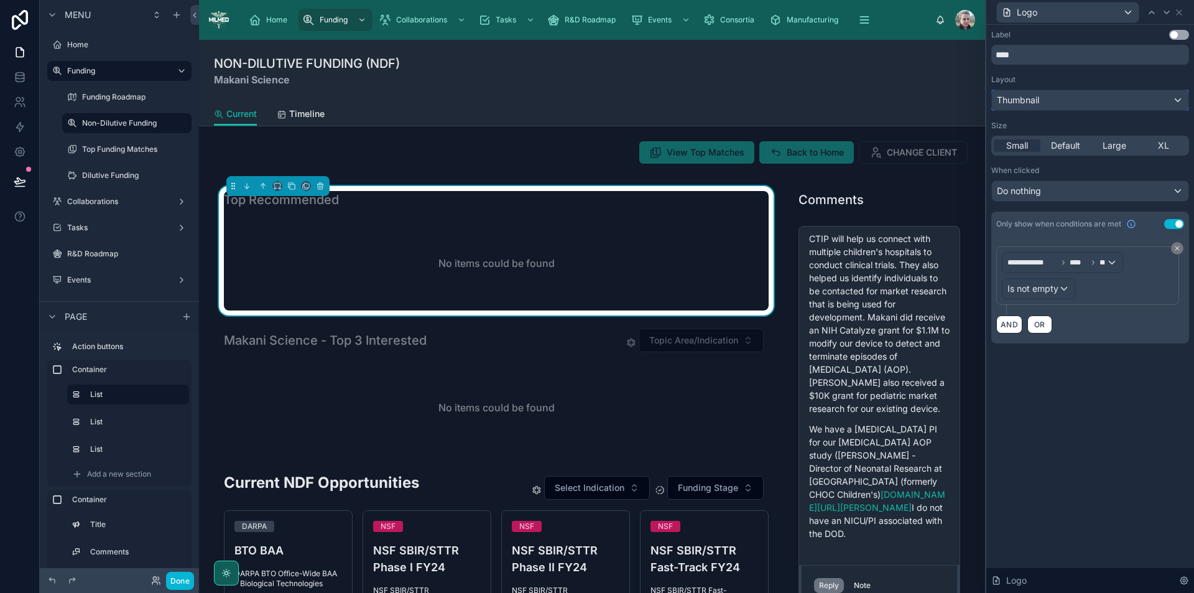
click at [1064, 100] on div "Thumbnail" at bounding box center [1090, 100] width 197 height 20
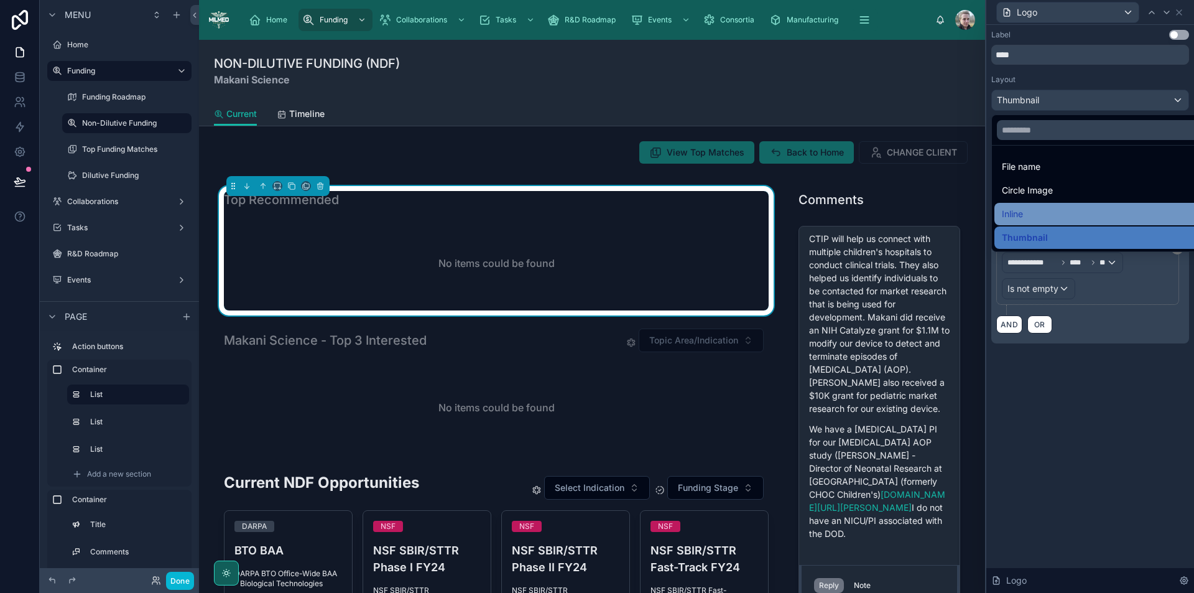
click at [1035, 210] on div "Inline" at bounding box center [1104, 214] width 205 height 15
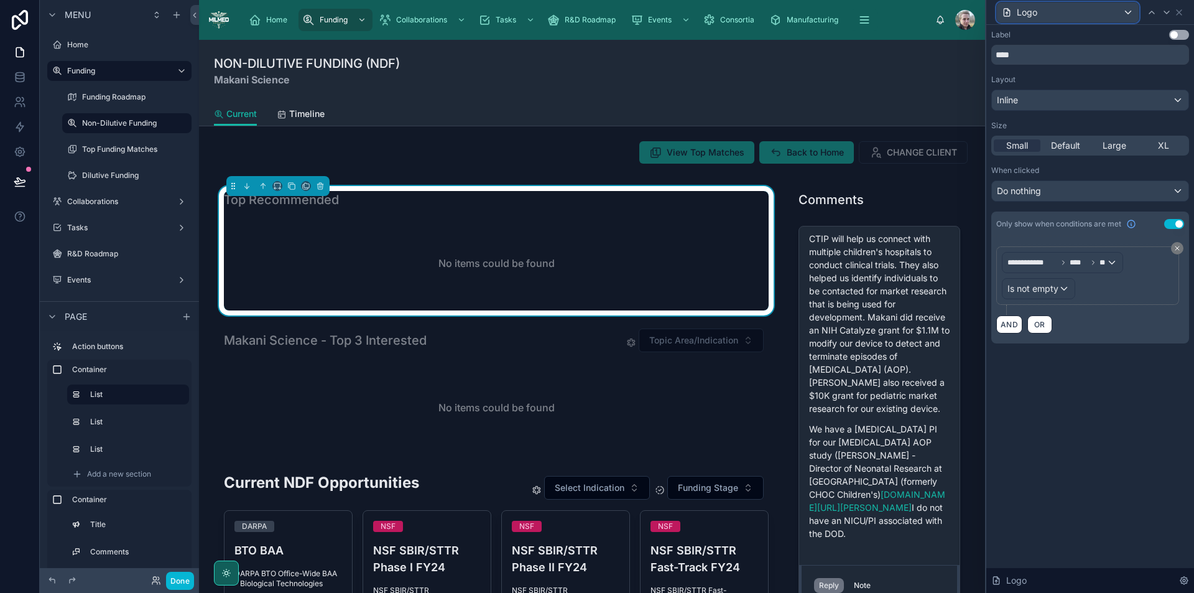
click at [1124, 13] on div "Logo" at bounding box center [1068, 12] width 142 height 20
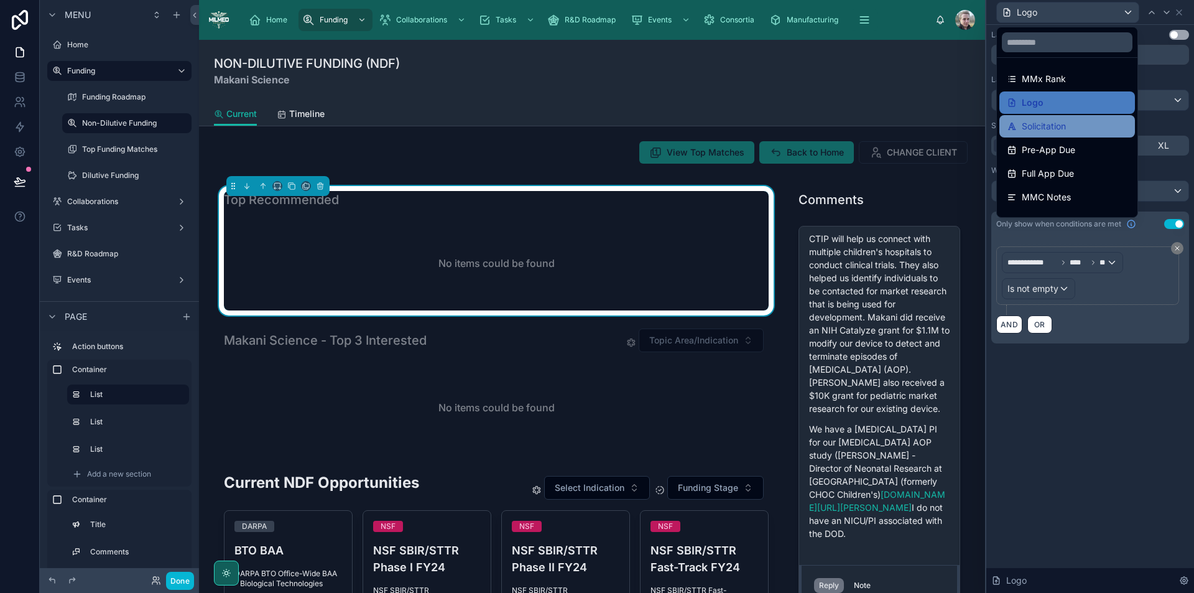
click at [1035, 132] on span "Solicitation" at bounding box center [1044, 126] width 44 height 15
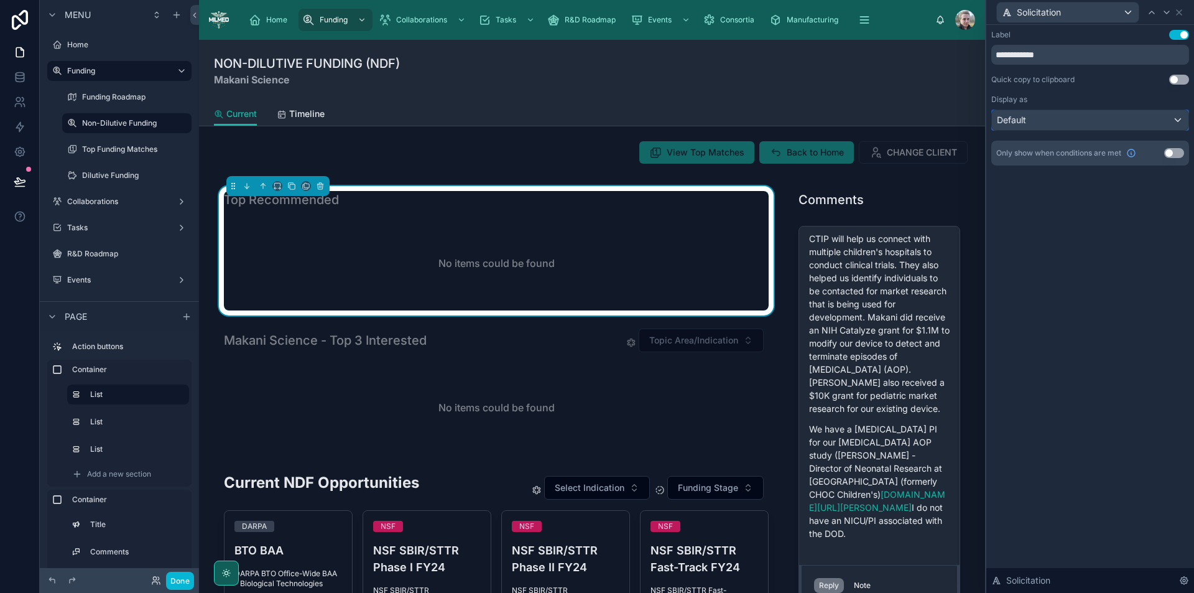
click at [1033, 116] on div "Default" at bounding box center [1090, 120] width 197 height 20
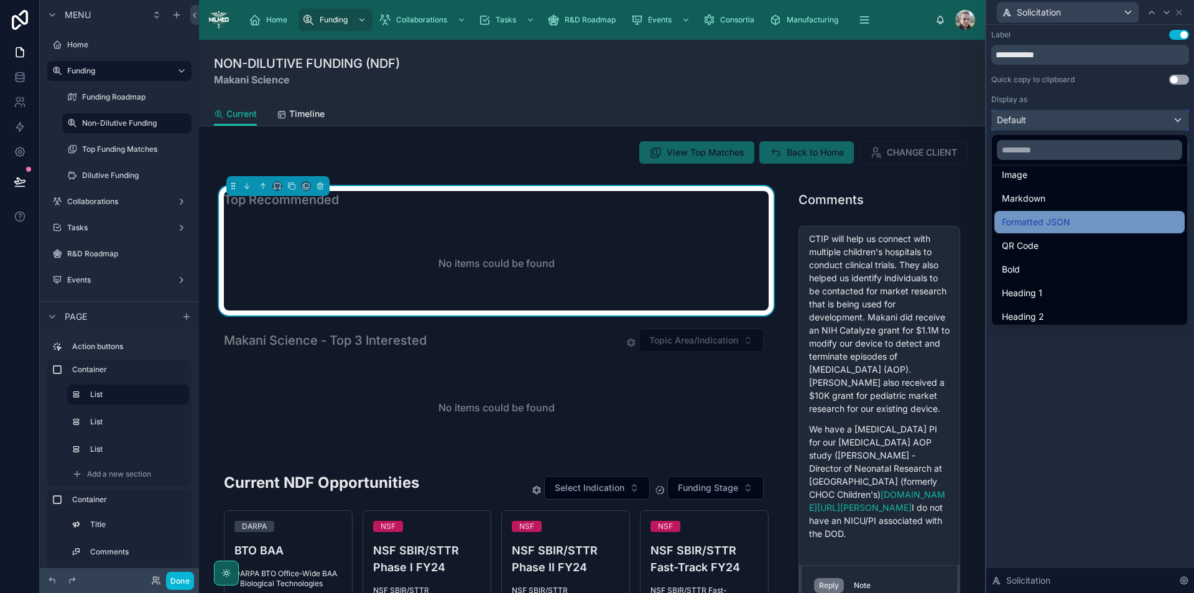
scroll to position [136, 0]
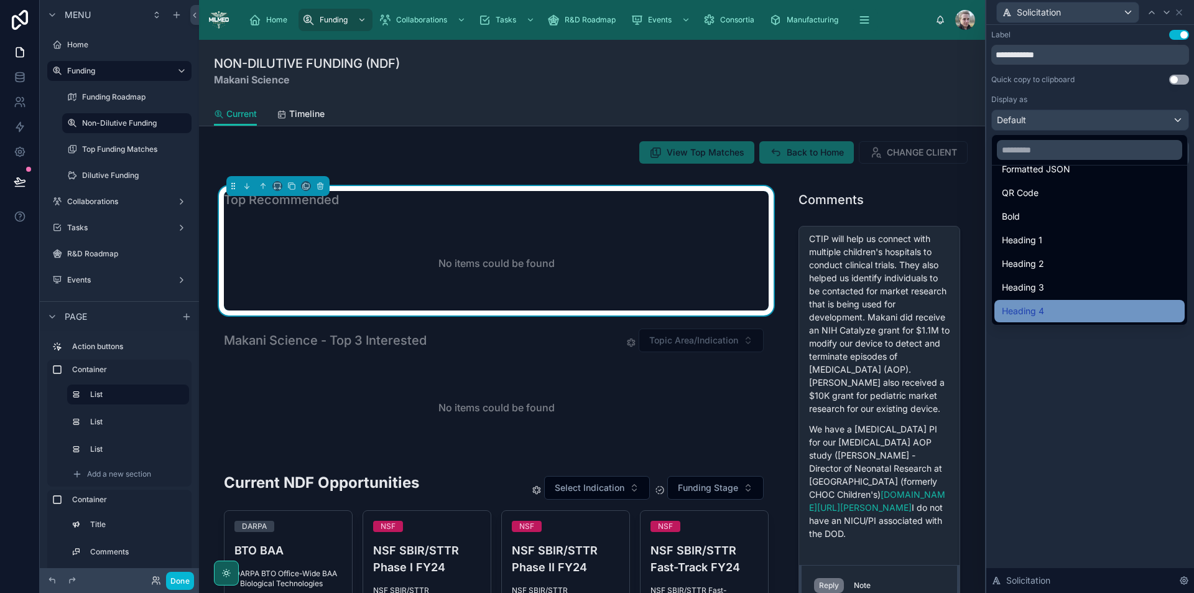
click at [1051, 309] on div "Heading 4" at bounding box center [1089, 311] width 175 height 15
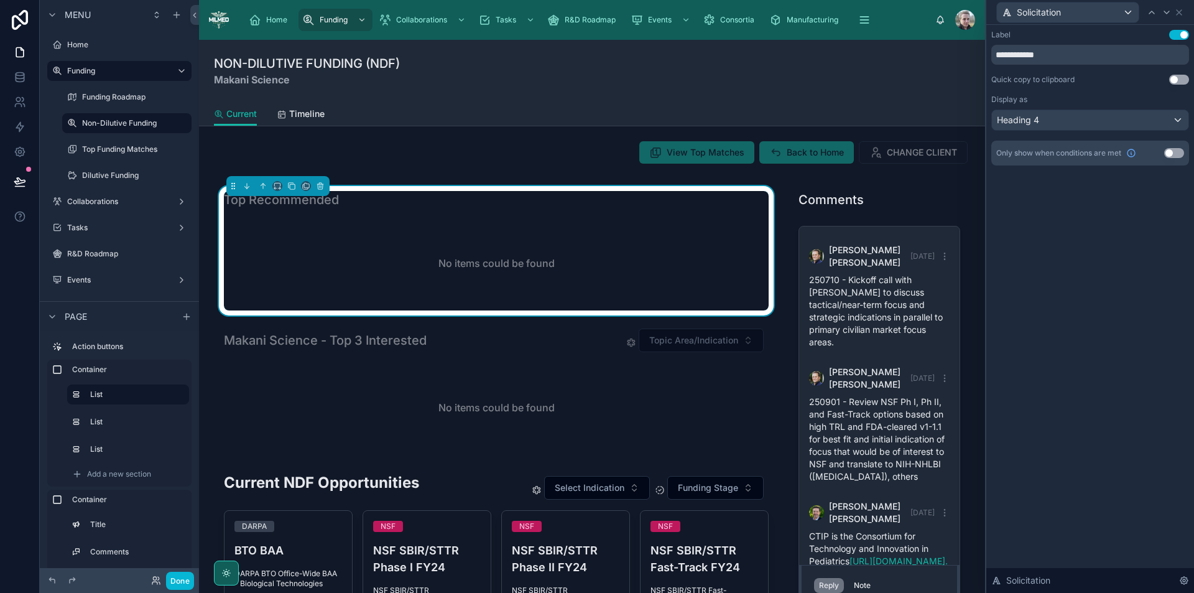
scroll to position [692, 0]
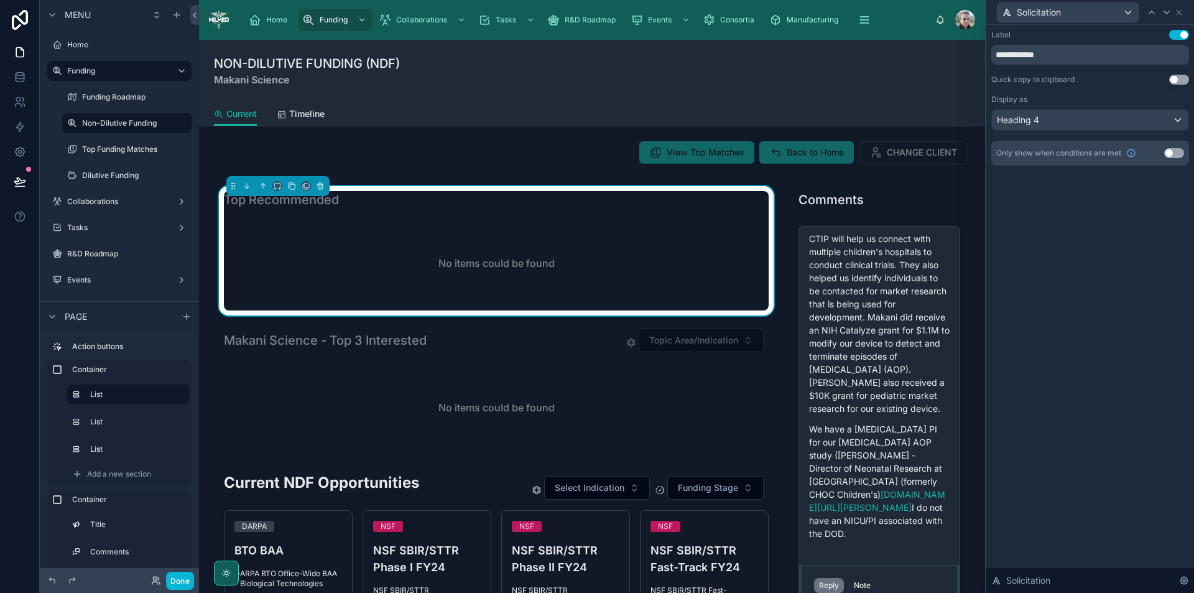
click at [1183, 35] on button "Use setting" at bounding box center [1180, 35] width 20 height 10
click at [1069, 12] on div "Solicitation" at bounding box center [1068, 12] width 142 height 20
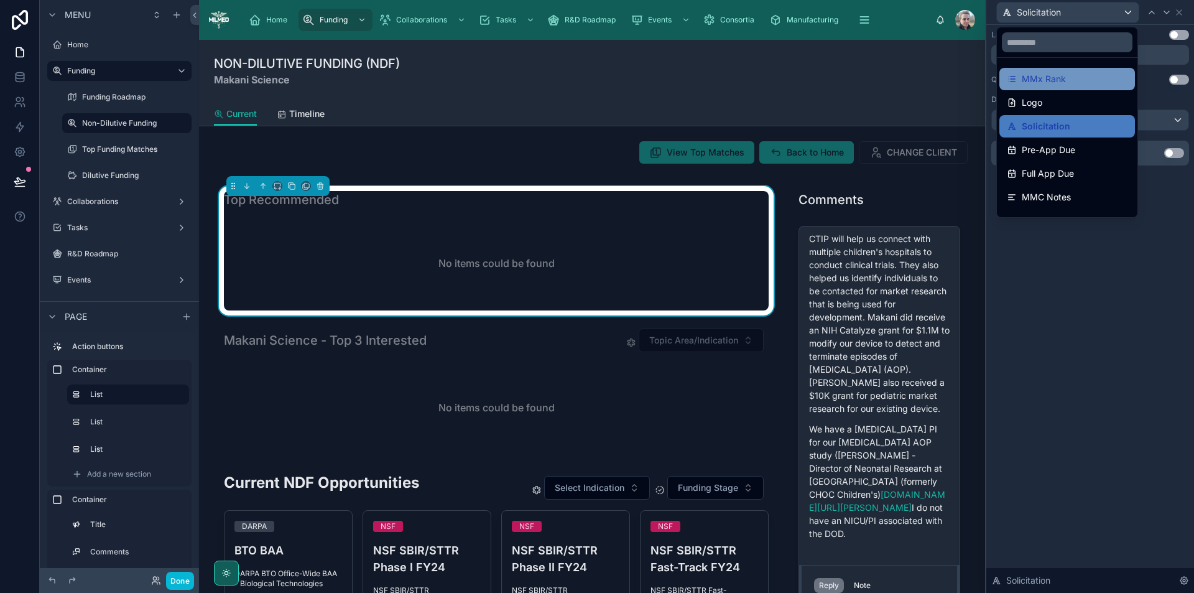
click at [1063, 75] on span "MMx Rank" at bounding box center [1044, 79] width 44 height 15
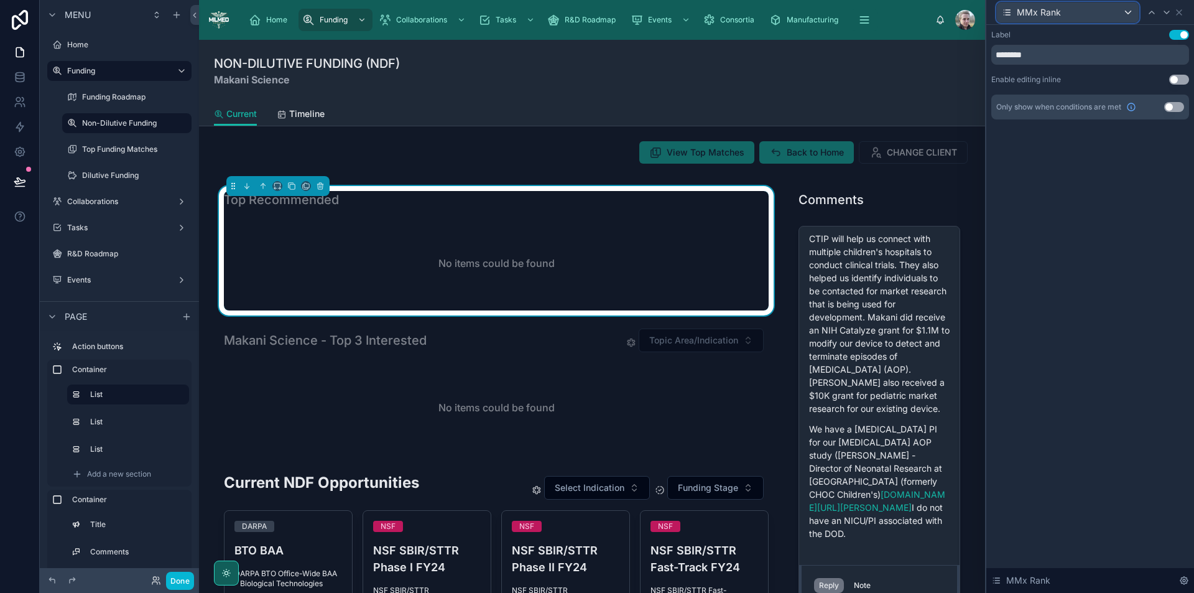
click at [1056, 11] on span "MMx Rank" at bounding box center [1039, 12] width 44 height 12
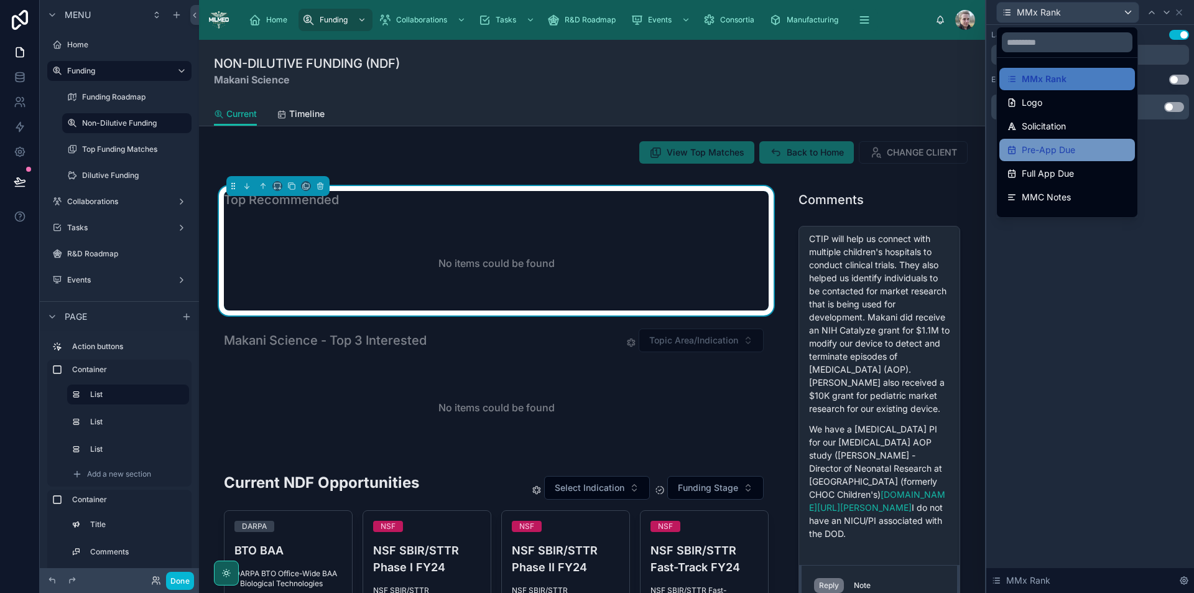
click at [1061, 142] on div "Pre-App Due" at bounding box center [1068, 150] width 136 height 22
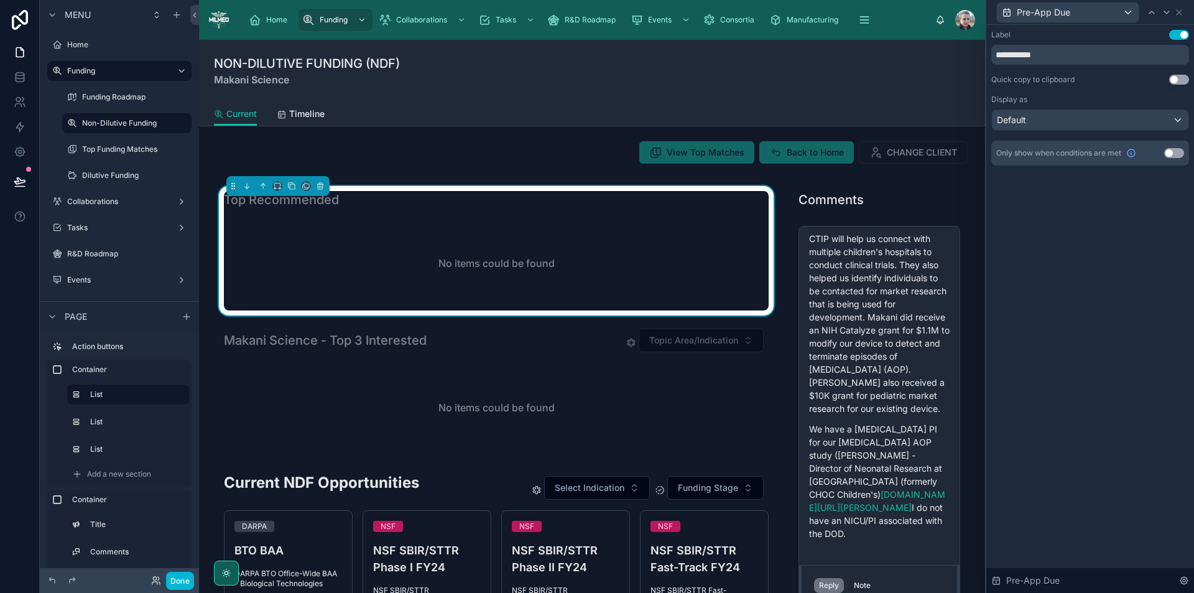
click at [1178, 154] on button "Use setting" at bounding box center [1175, 153] width 20 height 10
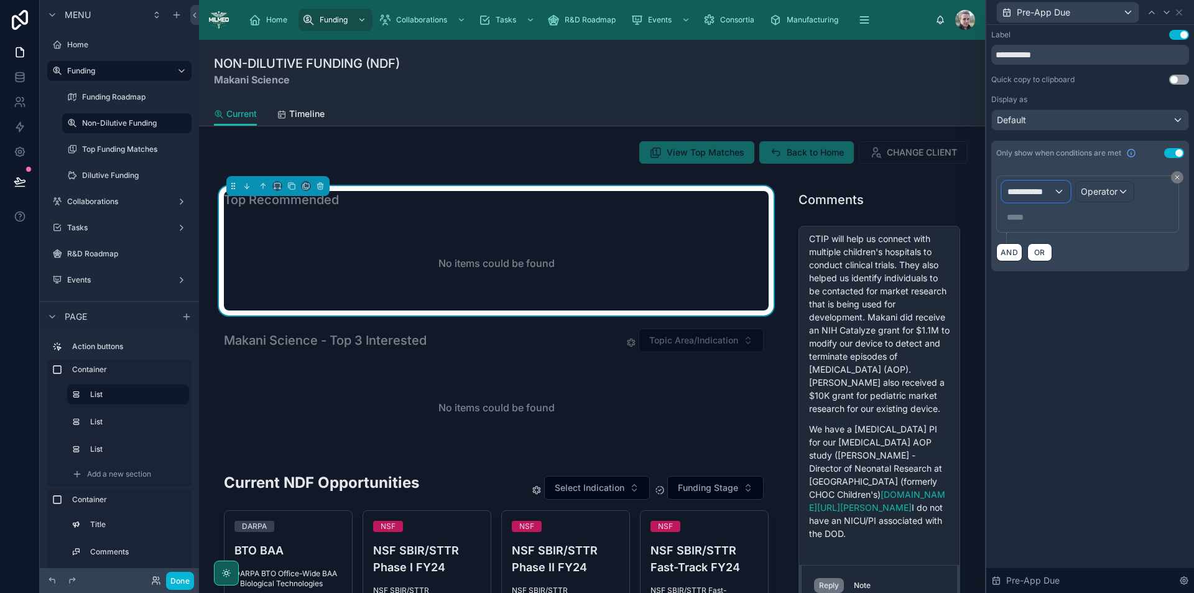
click at [1048, 193] on span "**********" at bounding box center [1031, 191] width 46 height 12
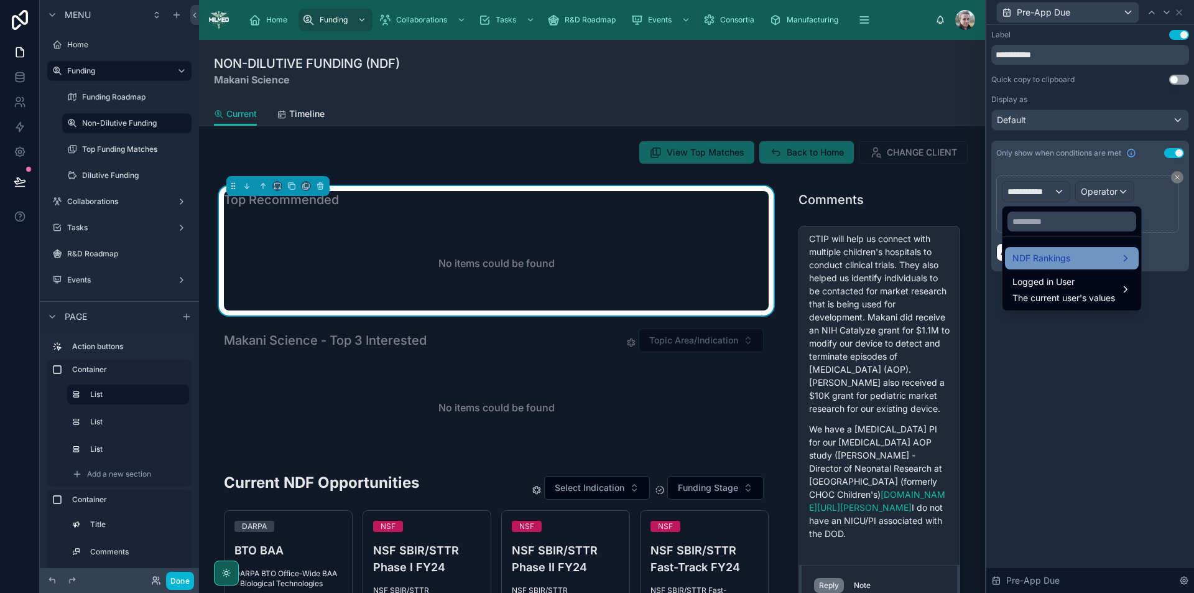
click at [1058, 248] on div "NDF Rankings" at bounding box center [1072, 258] width 134 height 22
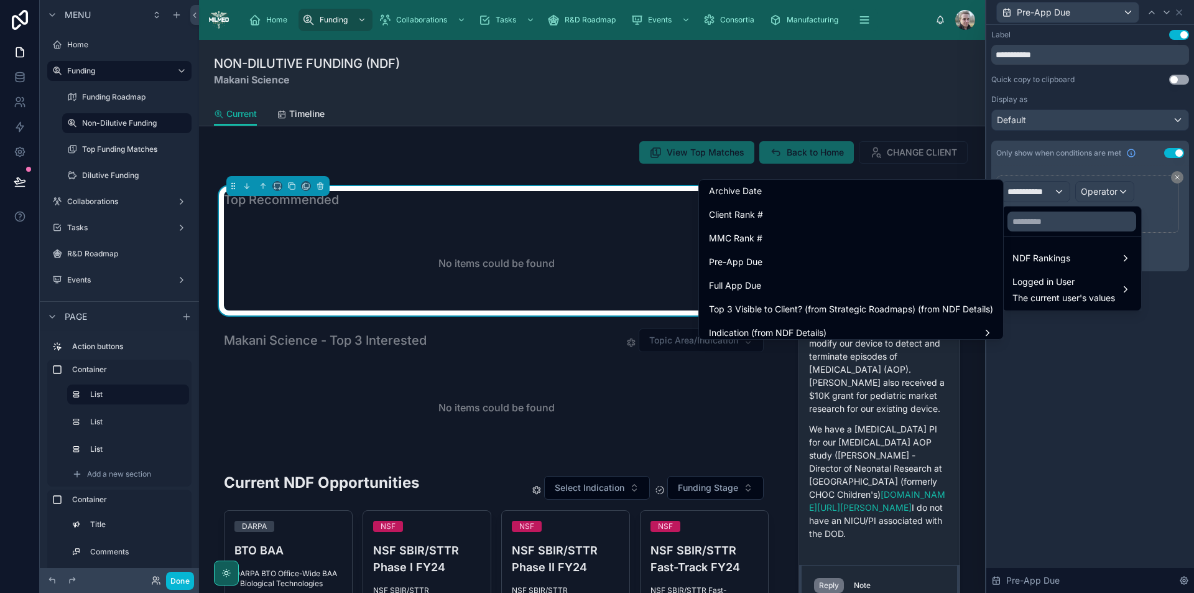
scroll to position [483, 0]
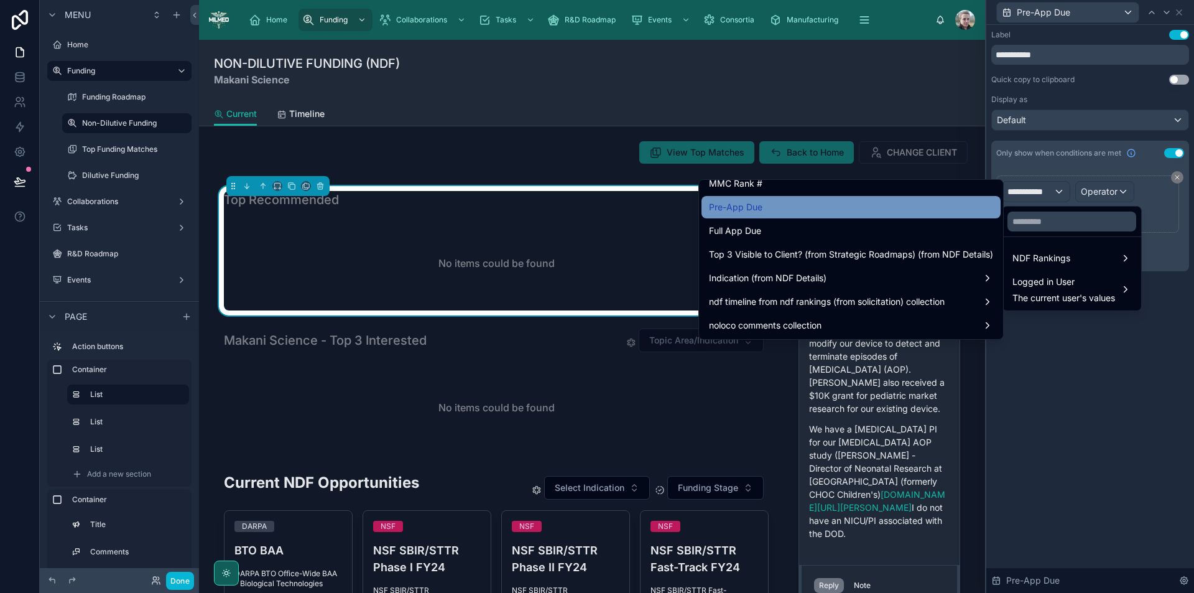
click at [781, 214] on div "Pre-App Due" at bounding box center [851, 207] width 284 height 15
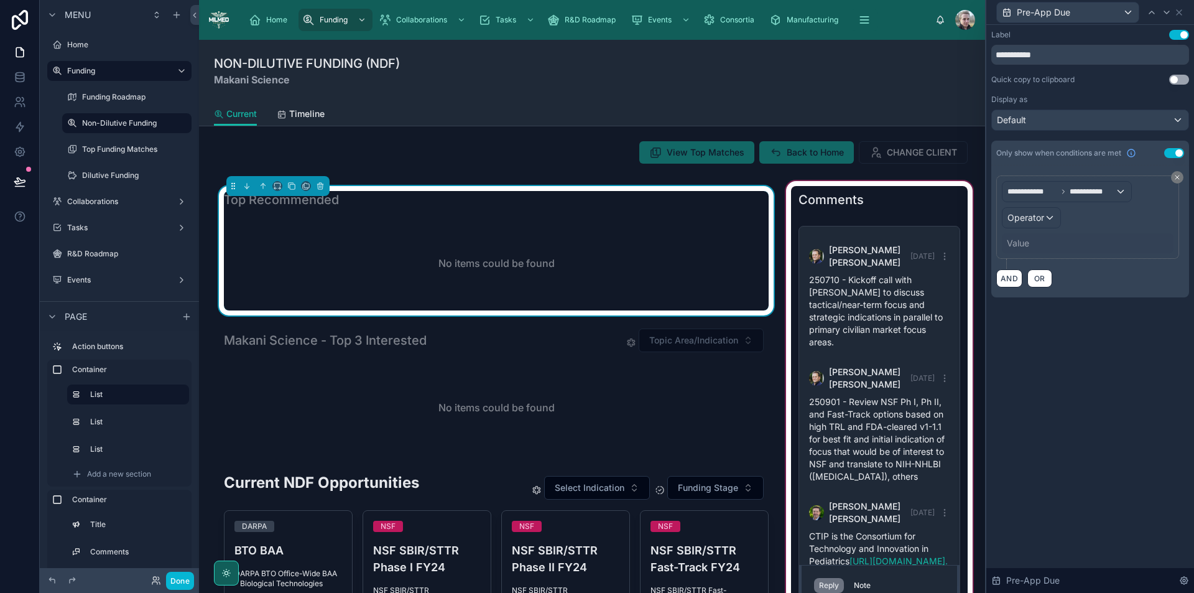
scroll to position [692, 0]
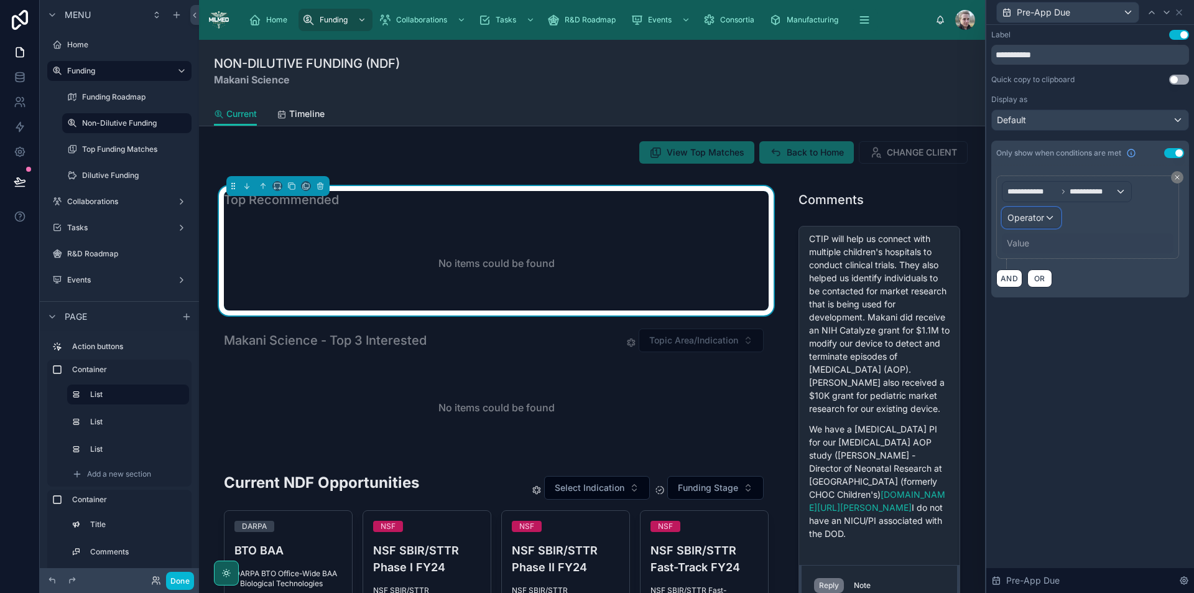
click at [1025, 220] on span "Operator" at bounding box center [1026, 217] width 37 height 11
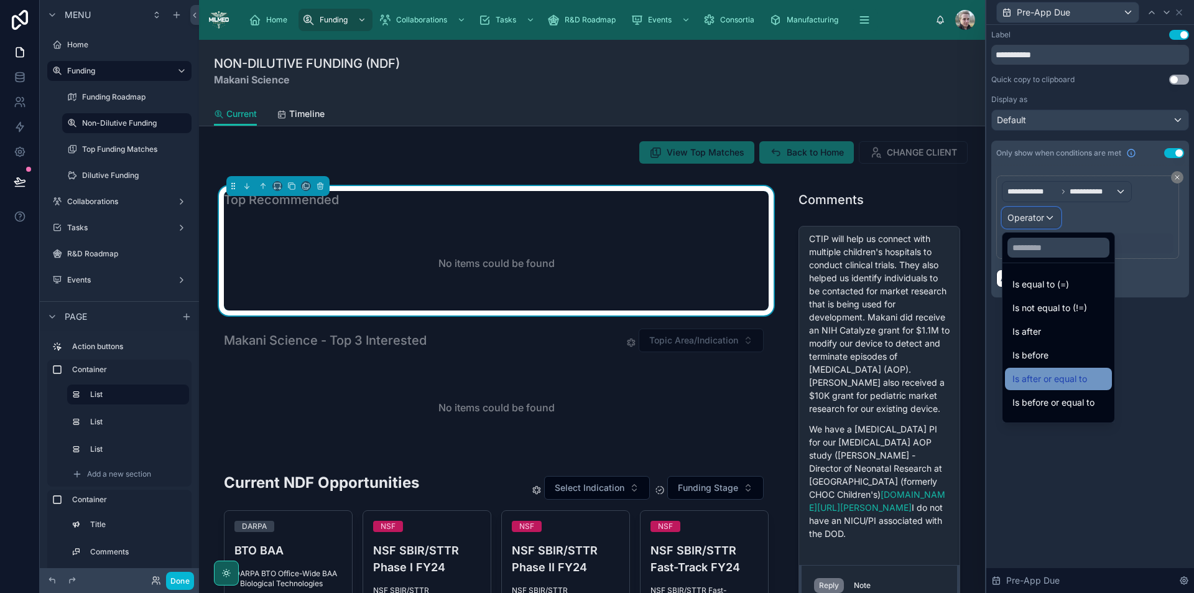
scroll to position [41, 0]
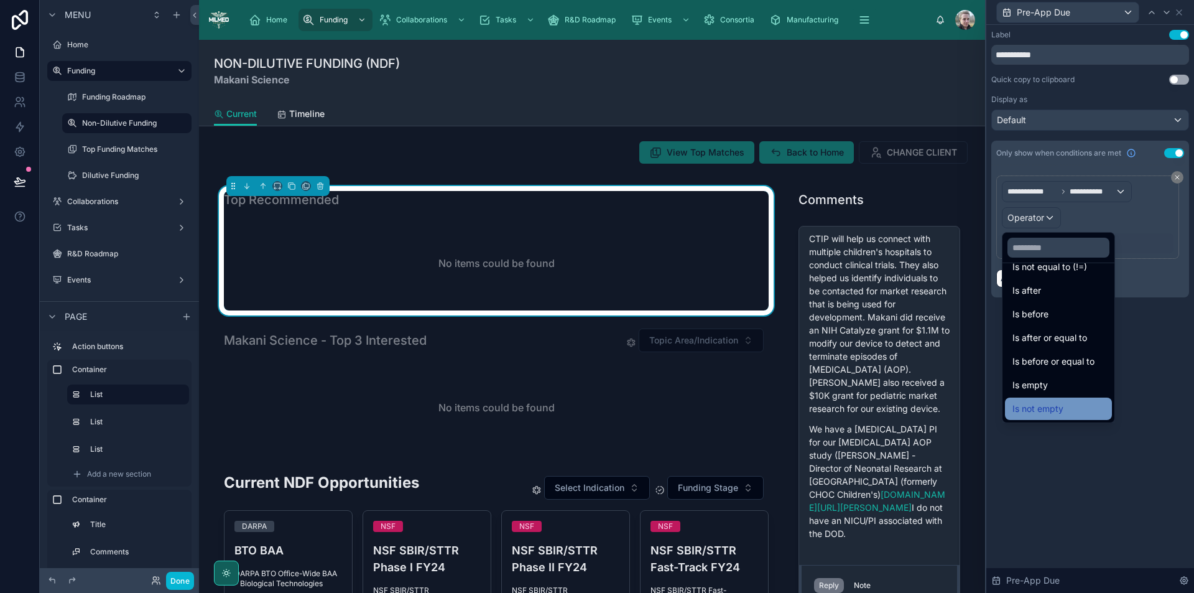
click at [1071, 409] on div "Is not empty" at bounding box center [1059, 408] width 92 height 15
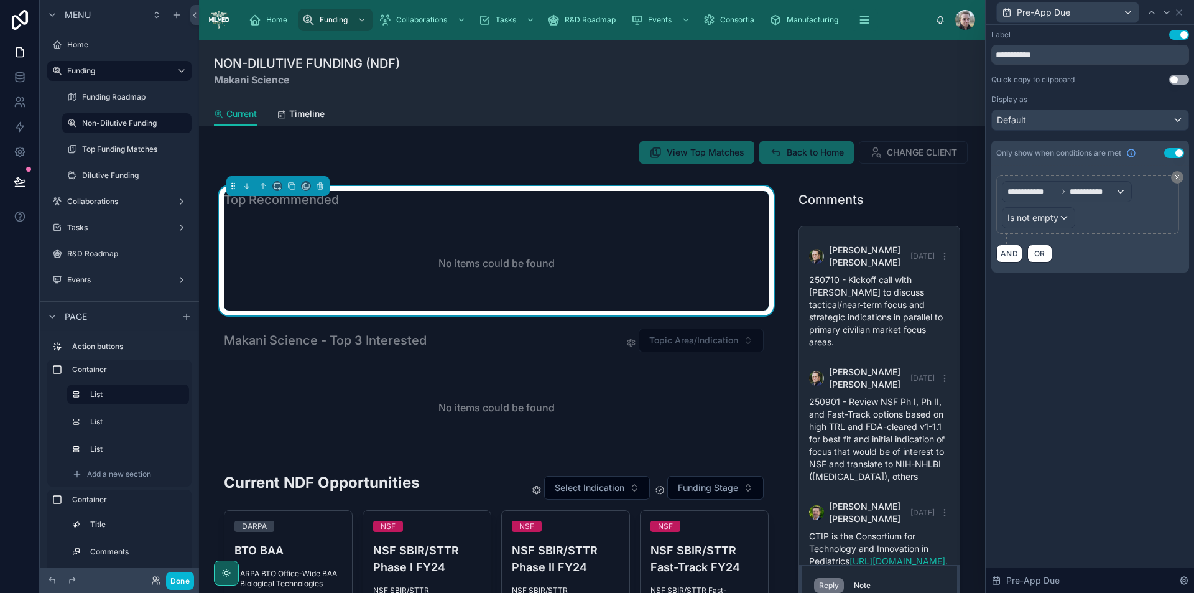
scroll to position [692, 0]
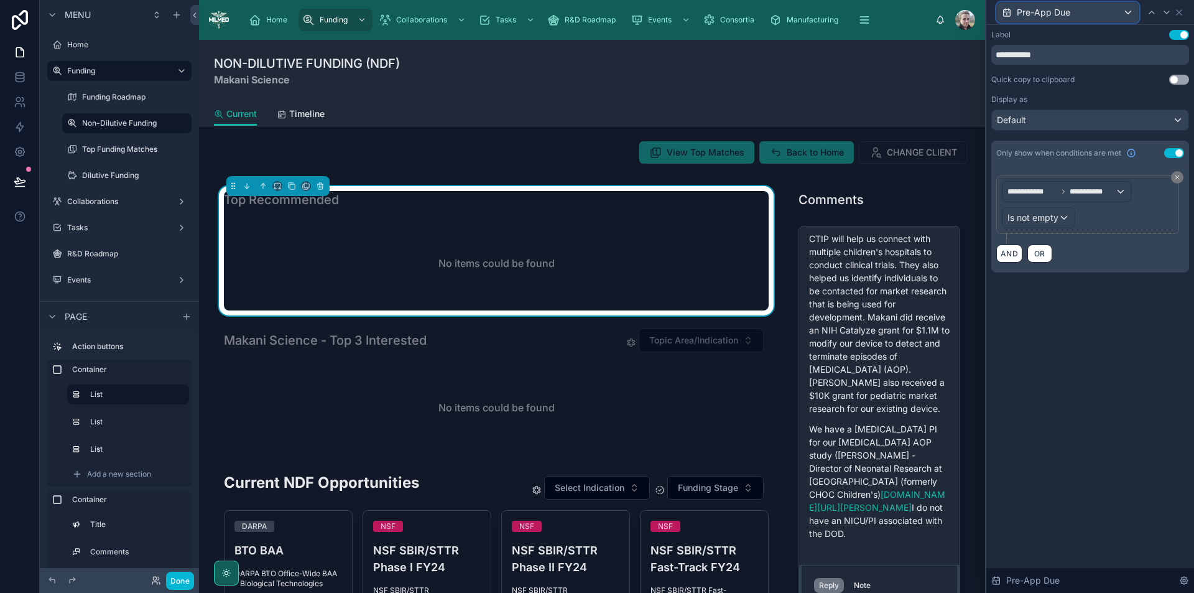
click at [1112, 7] on div "Pre-App Due" at bounding box center [1068, 12] width 142 height 20
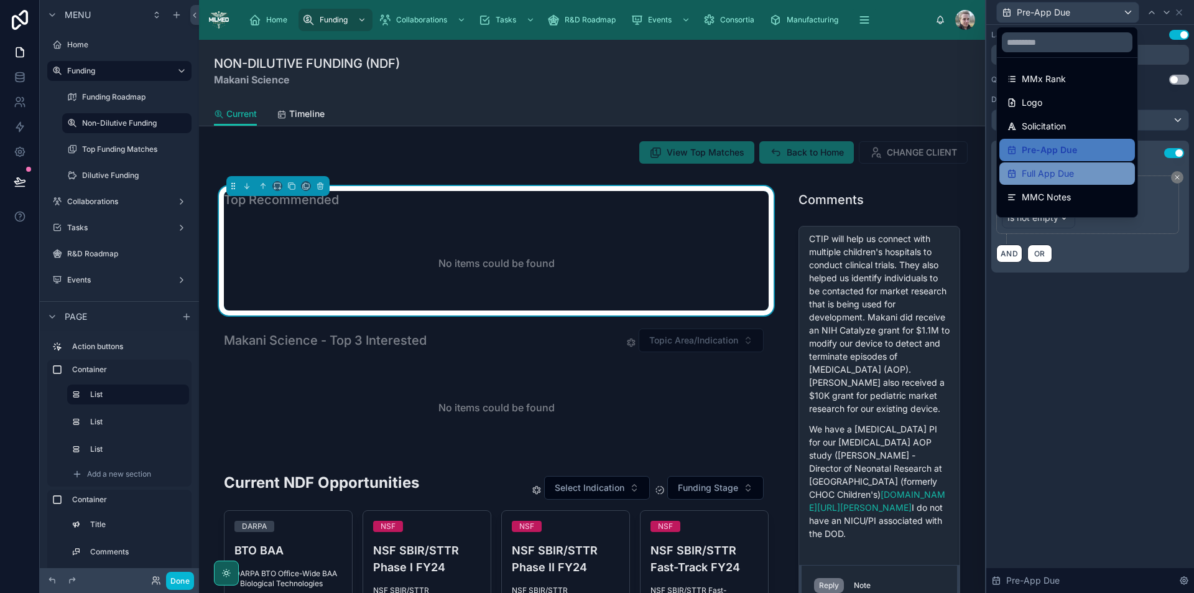
click at [1046, 172] on span "Full App Due" at bounding box center [1048, 173] width 52 height 15
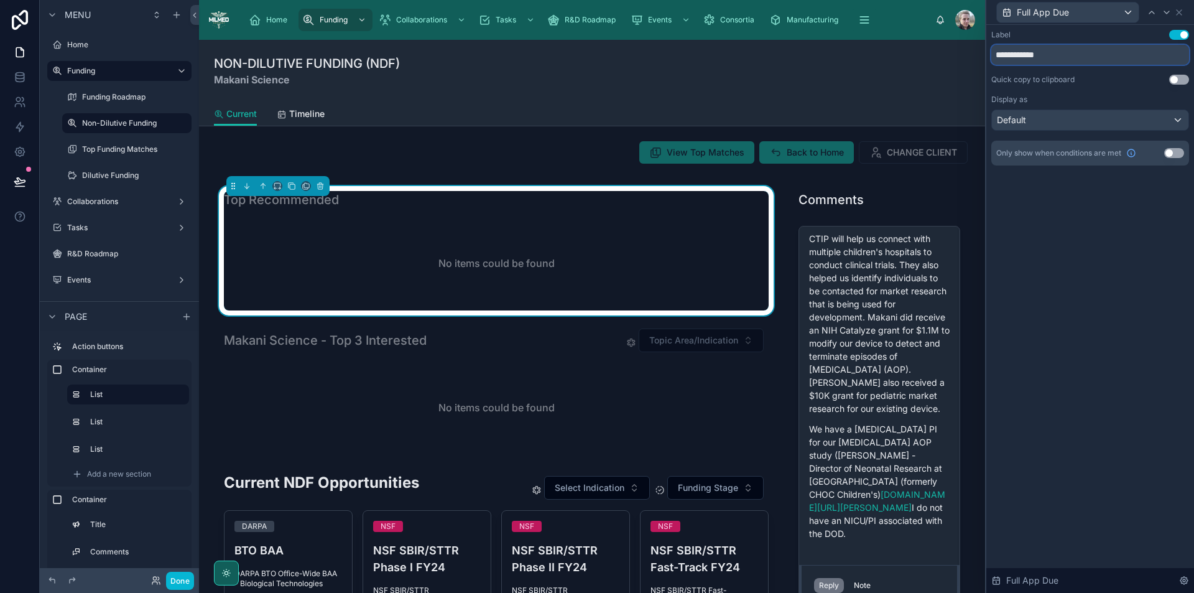
click at [1030, 56] on input "**********" at bounding box center [1091, 55] width 198 height 20
type input "**********"
click at [1170, 151] on button "Use setting" at bounding box center [1175, 153] width 20 height 10
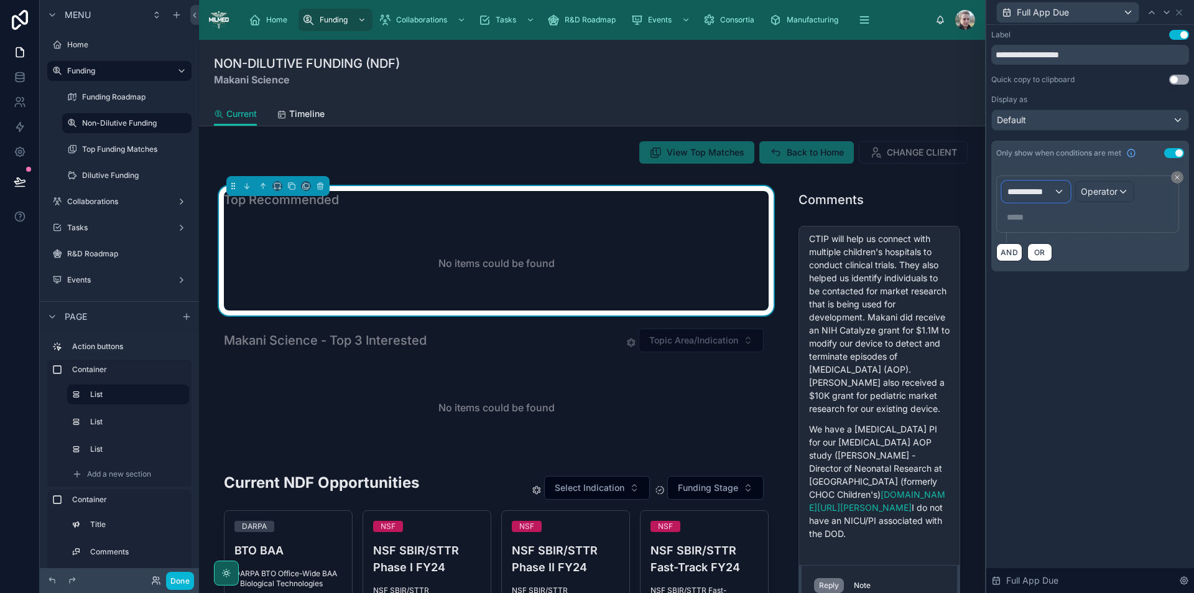
click at [1045, 192] on span "**********" at bounding box center [1031, 191] width 46 height 12
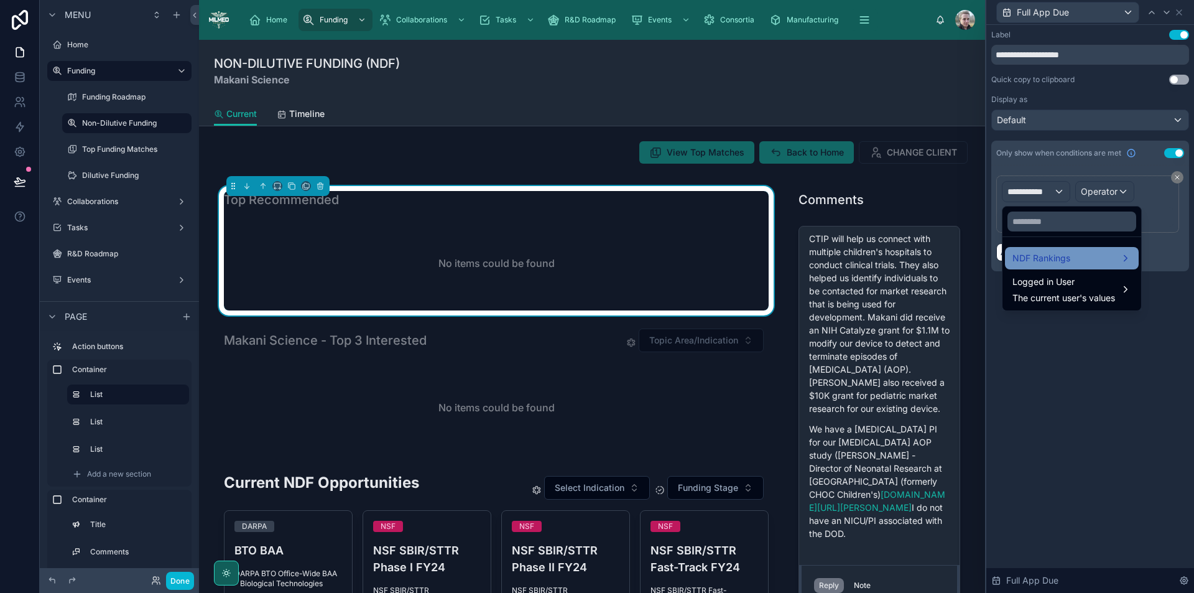
click at [1036, 252] on span "NDF Rankings" at bounding box center [1042, 258] width 58 height 15
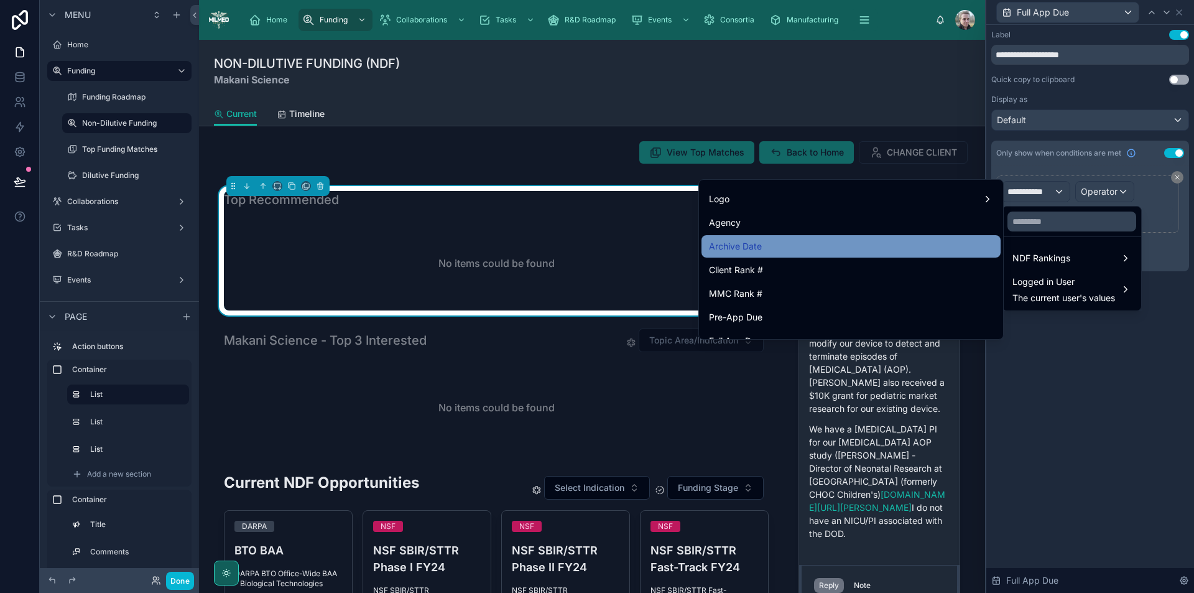
scroll to position [483, 0]
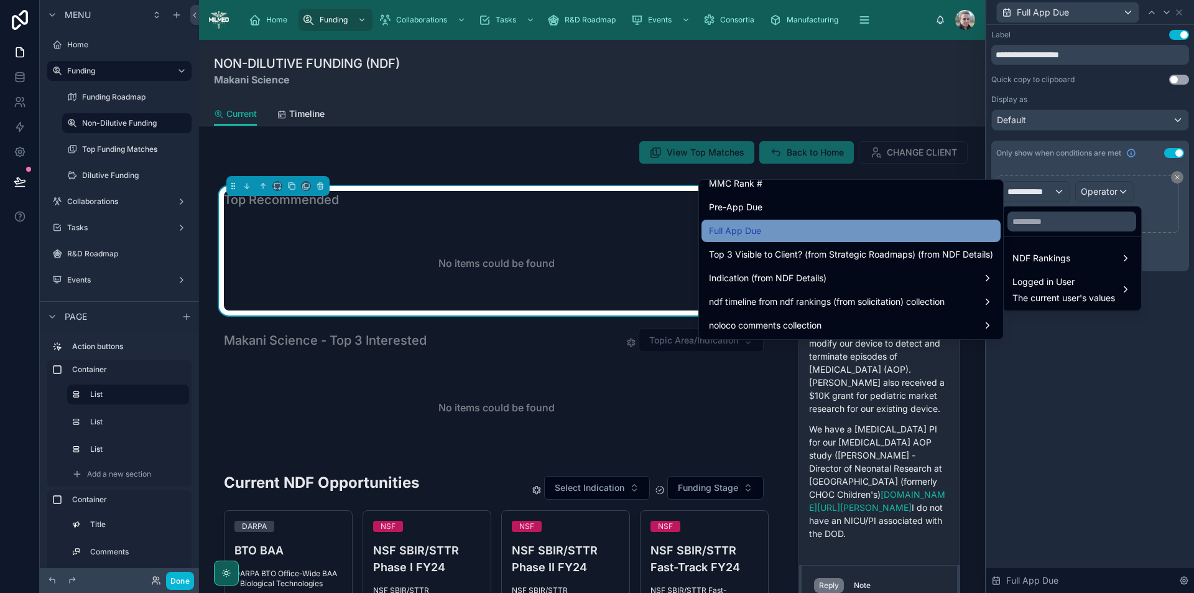
click at [824, 232] on div "Full App Due" at bounding box center [851, 230] width 284 height 15
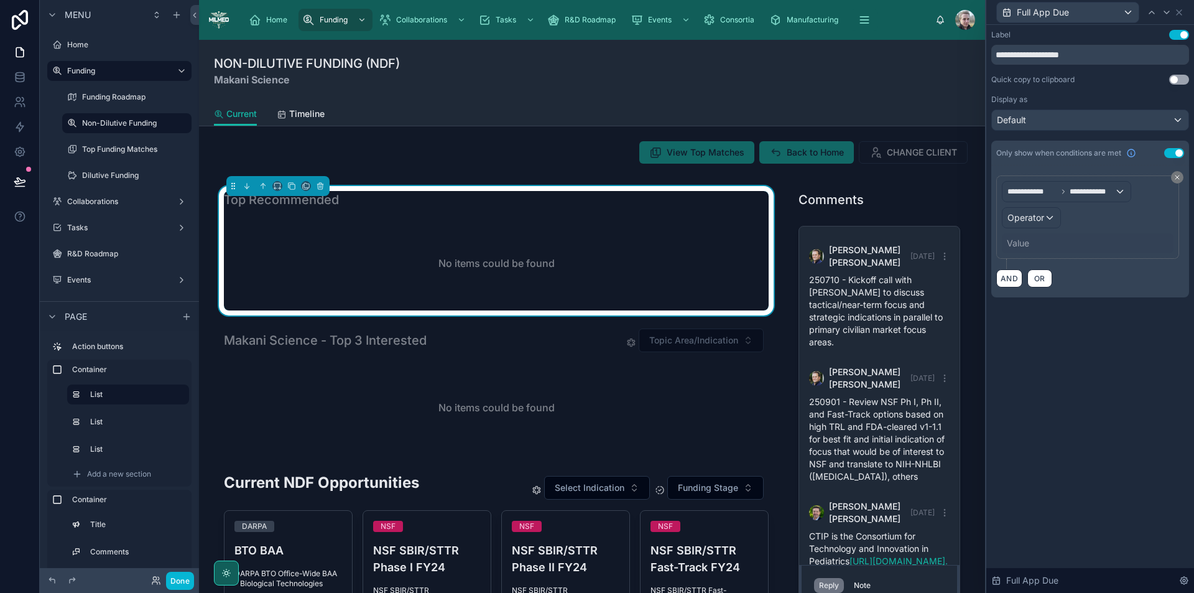
scroll to position [692, 0]
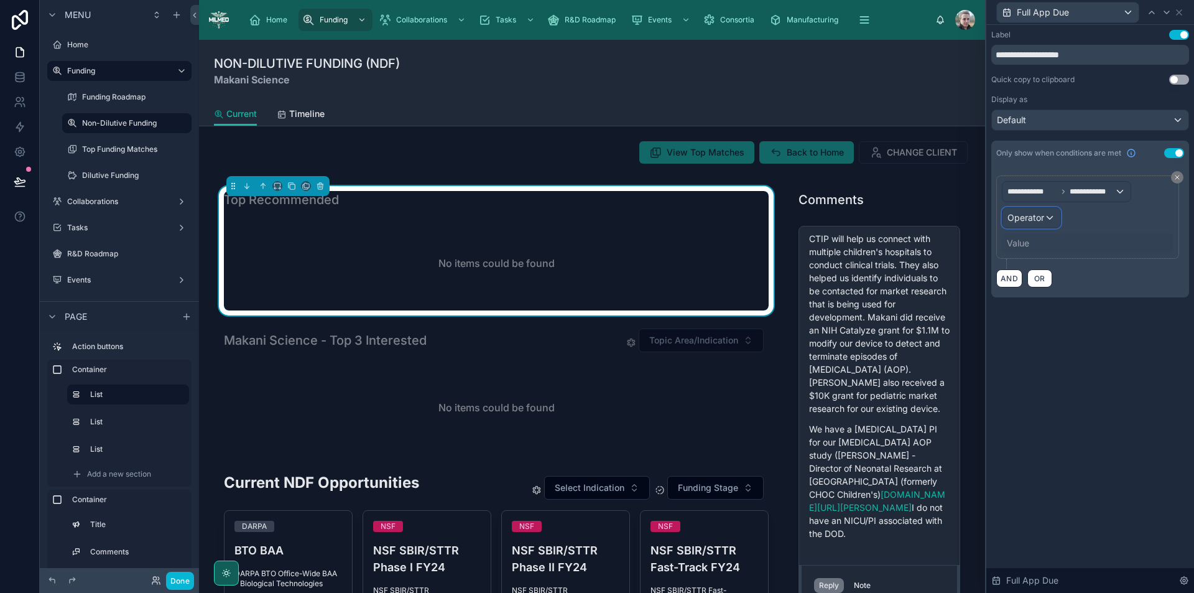
click at [1015, 225] on div "Operator" at bounding box center [1032, 218] width 58 height 20
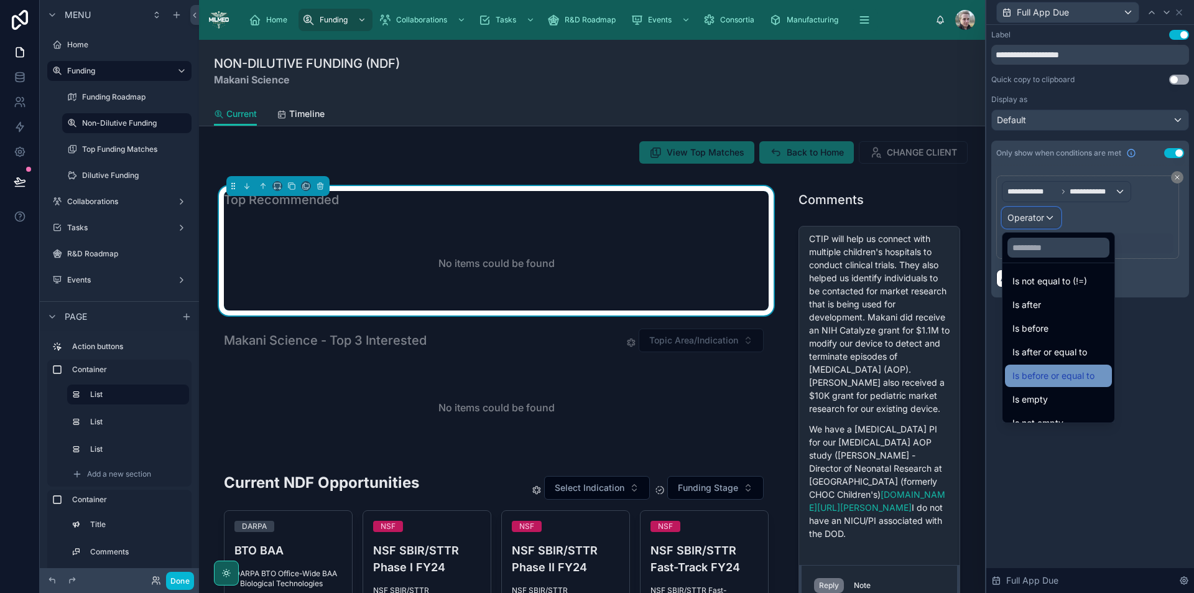
scroll to position [41, 0]
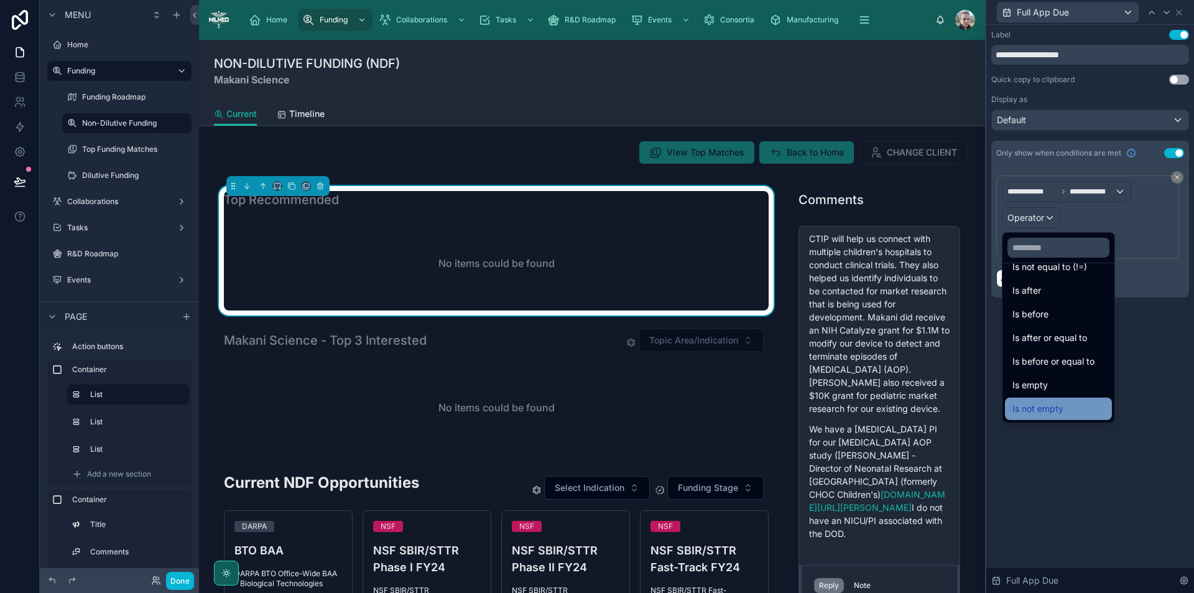
click at [1054, 403] on span "Is not empty" at bounding box center [1038, 408] width 51 height 15
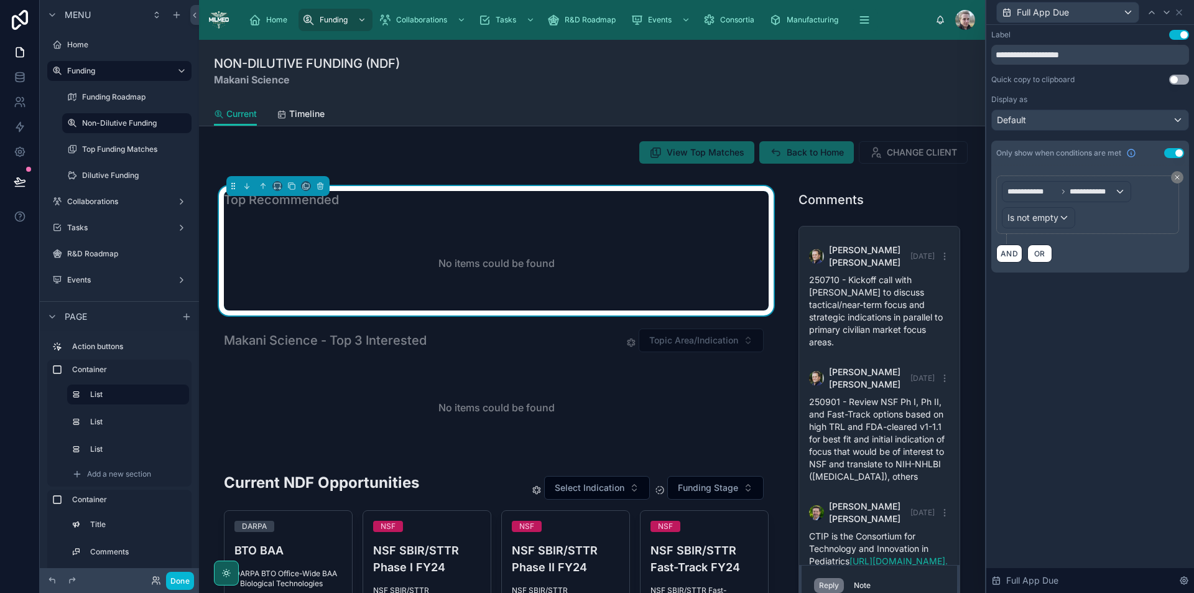
scroll to position [692, 0]
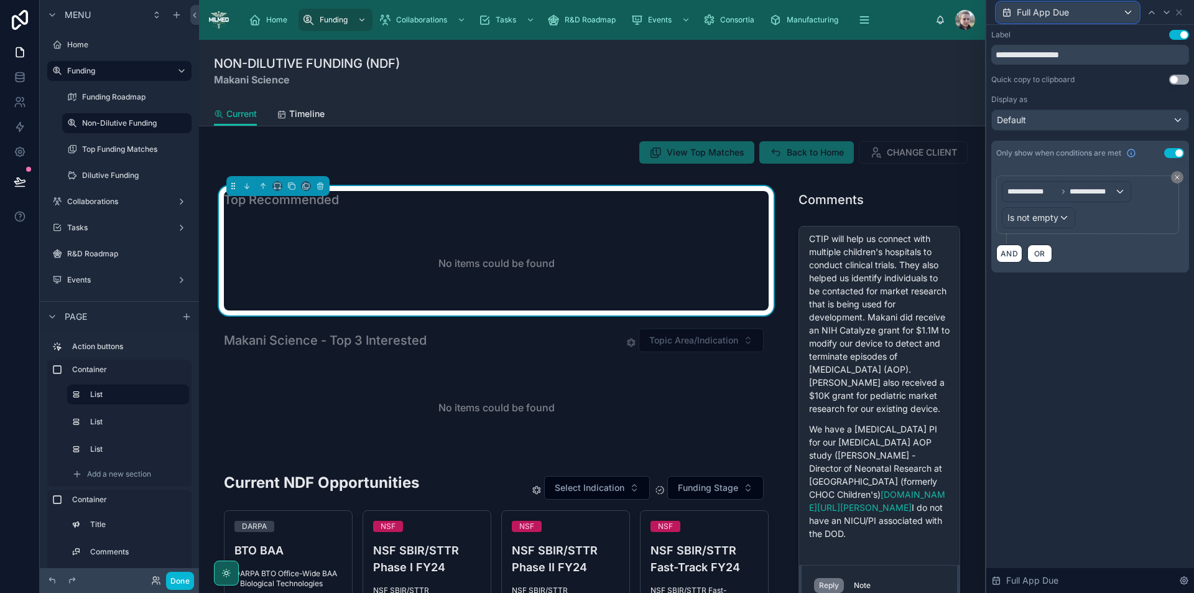
click at [1097, 14] on div "Full App Due" at bounding box center [1068, 12] width 142 height 20
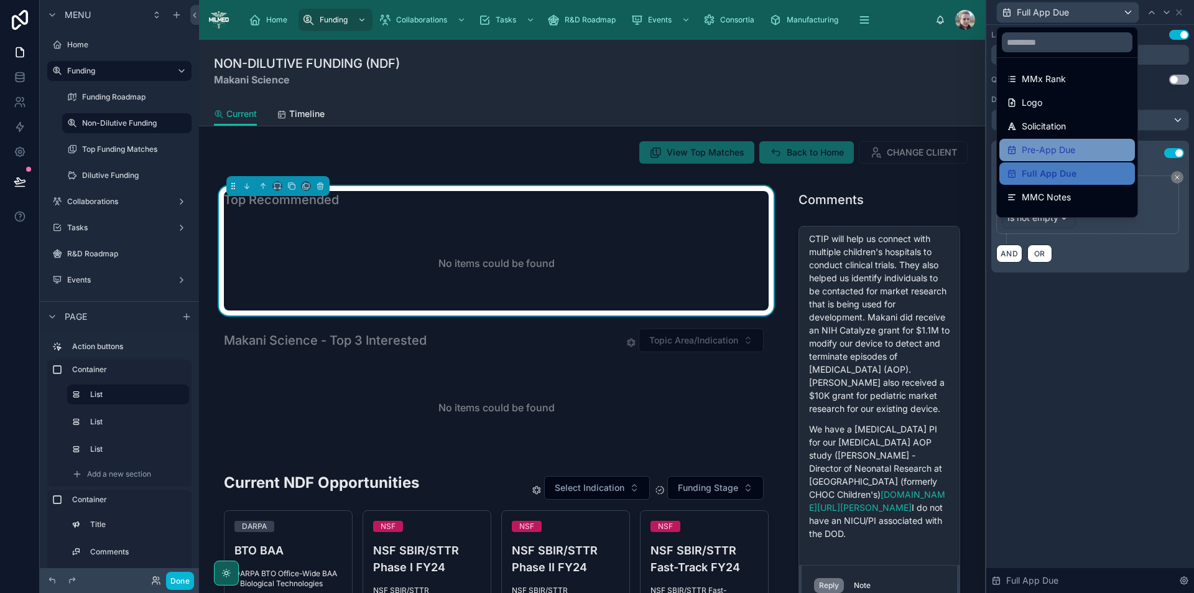
click at [1043, 151] on span "Pre-App Due" at bounding box center [1049, 149] width 54 height 15
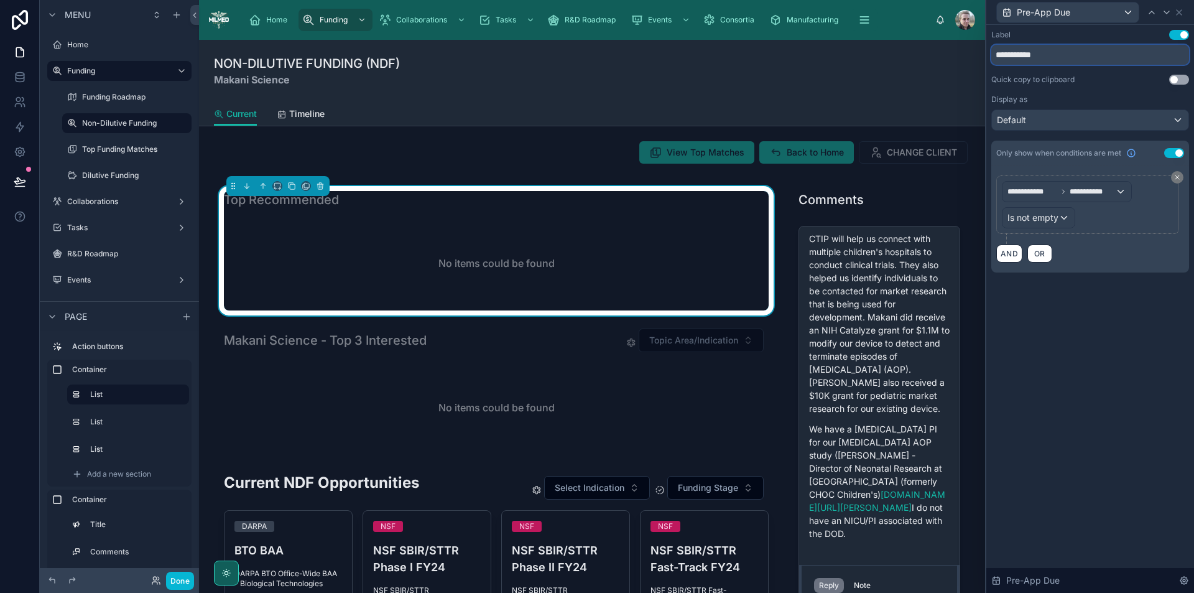
click at [1027, 56] on input "**********" at bounding box center [1091, 55] width 198 height 20
type input "**********"
click at [1082, 17] on div "Pre-App Due" at bounding box center [1068, 12] width 142 height 20
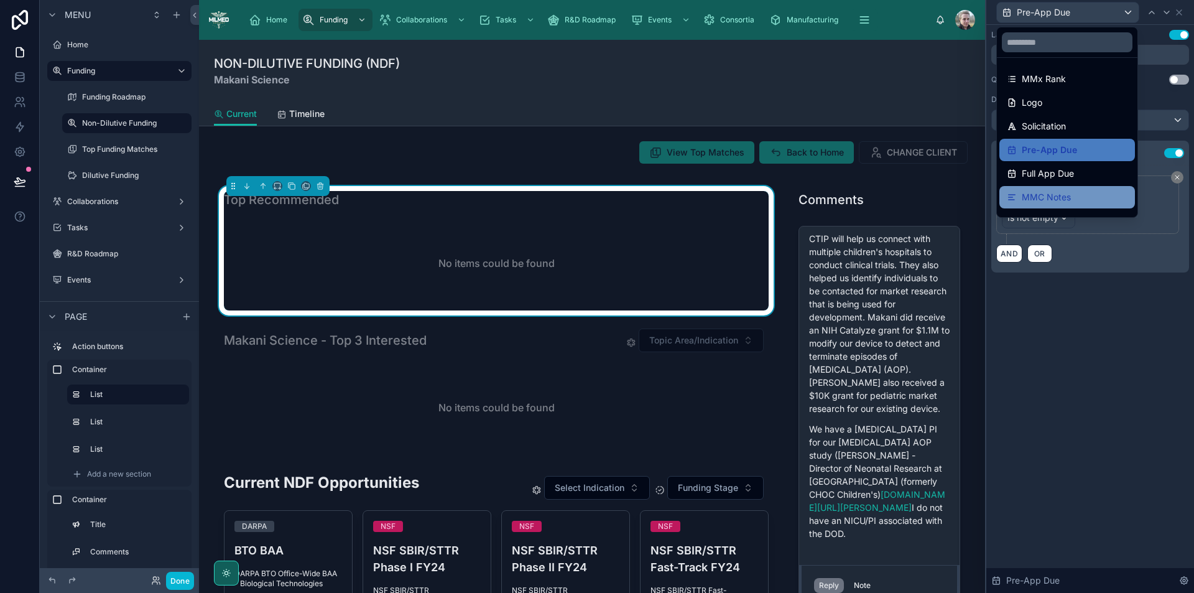
click at [1036, 203] on span "MMC Notes" at bounding box center [1046, 197] width 49 height 15
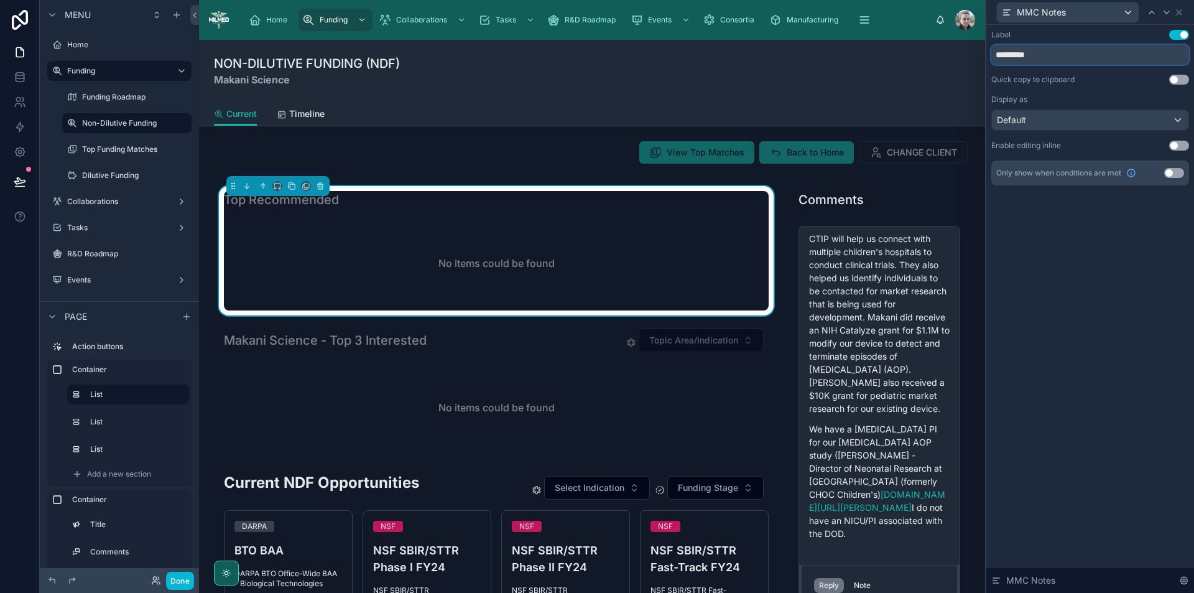
drag, startPoint x: 1021, startPoint y: 55, endPoint x: 954, endPoint y: 59, distance: 66.7
click at [954, 59] on div "MMC Notes Label Use setting ********* Quick copy to clipboard Use setting Displ…" at bounding box center [597, 296] width 1194 height 593
type input "*****"
click at [1175, 172] on button "Use setting" at bounding box center [1175, 173] width 20 height 10
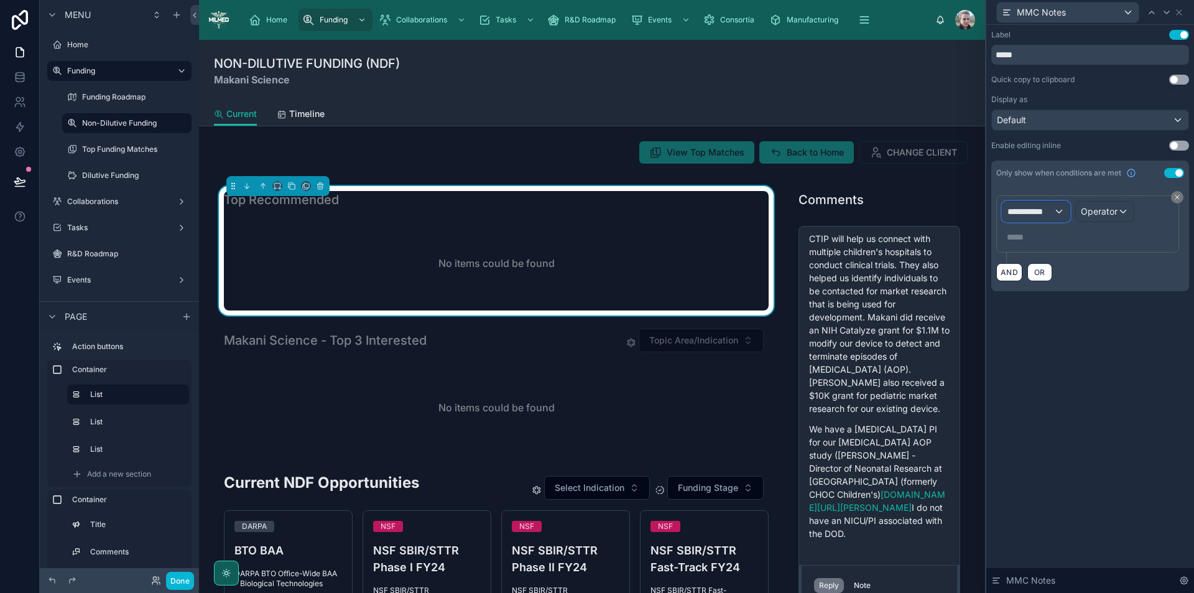
click at [1043, 212] on span "**********" at bounding box center [1031, 211] width 46 height 12
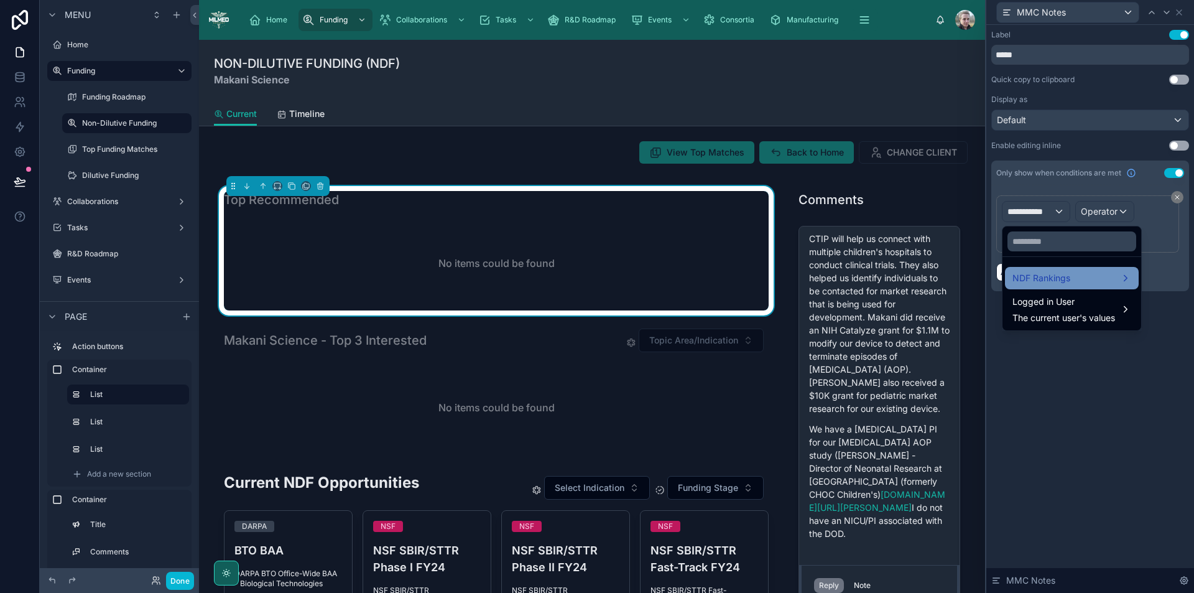
click at [1046, 279] on span "NDF Rankings" at bounding box center [1042, 278] width 58 height 15
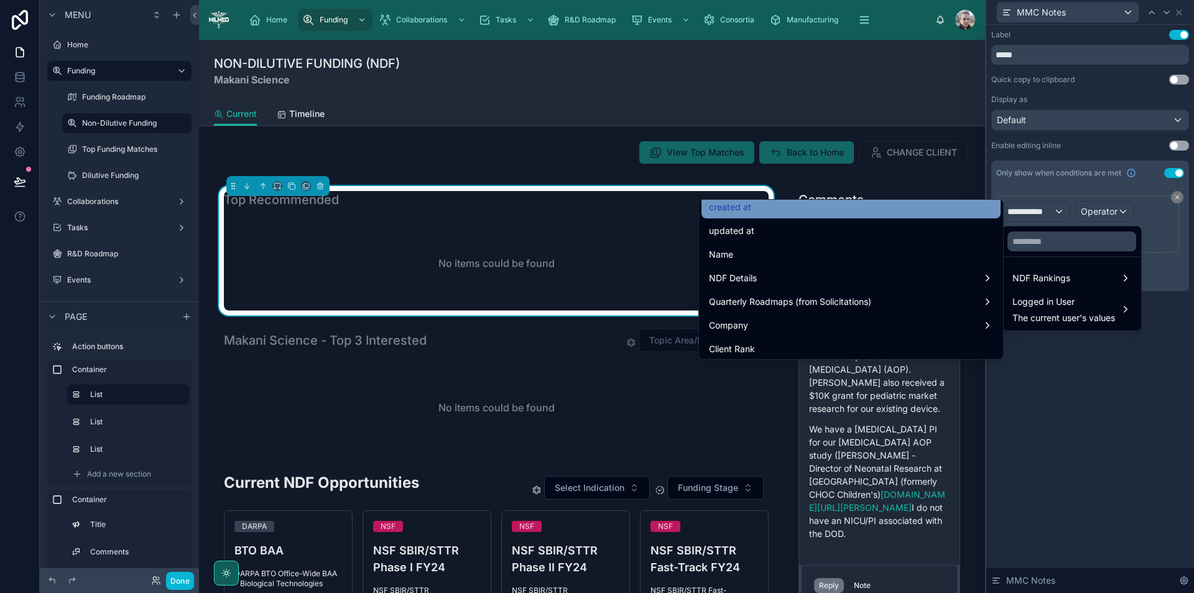
scroll to position [124, 0]
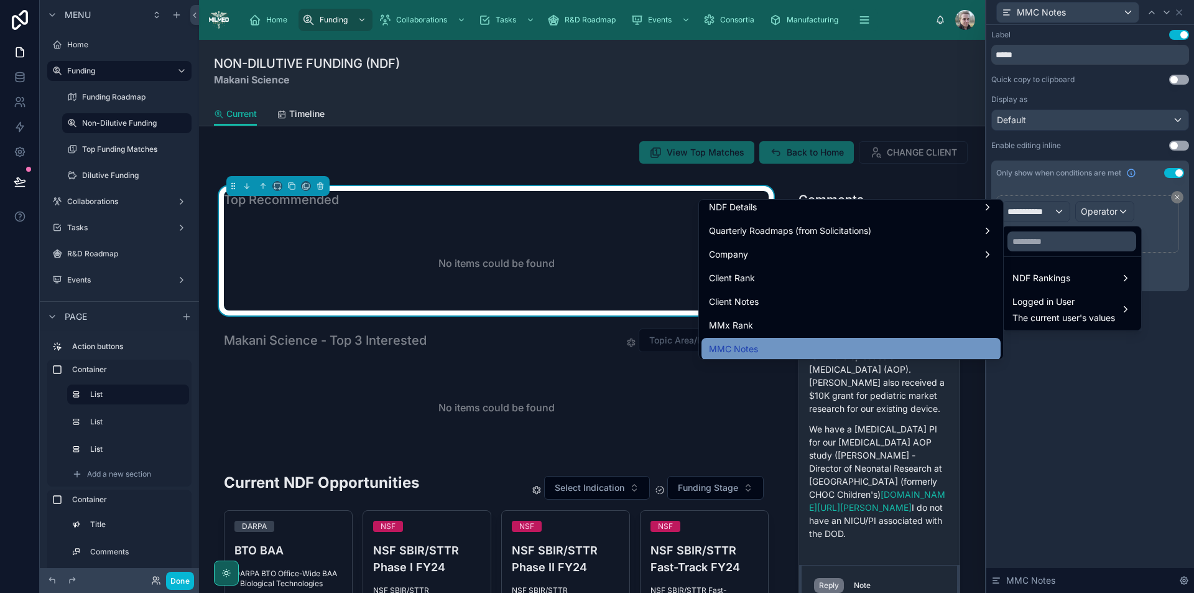
click at [811, 348] on div "MMC Notes" at bounding box center [851, 349] width 284 height 15
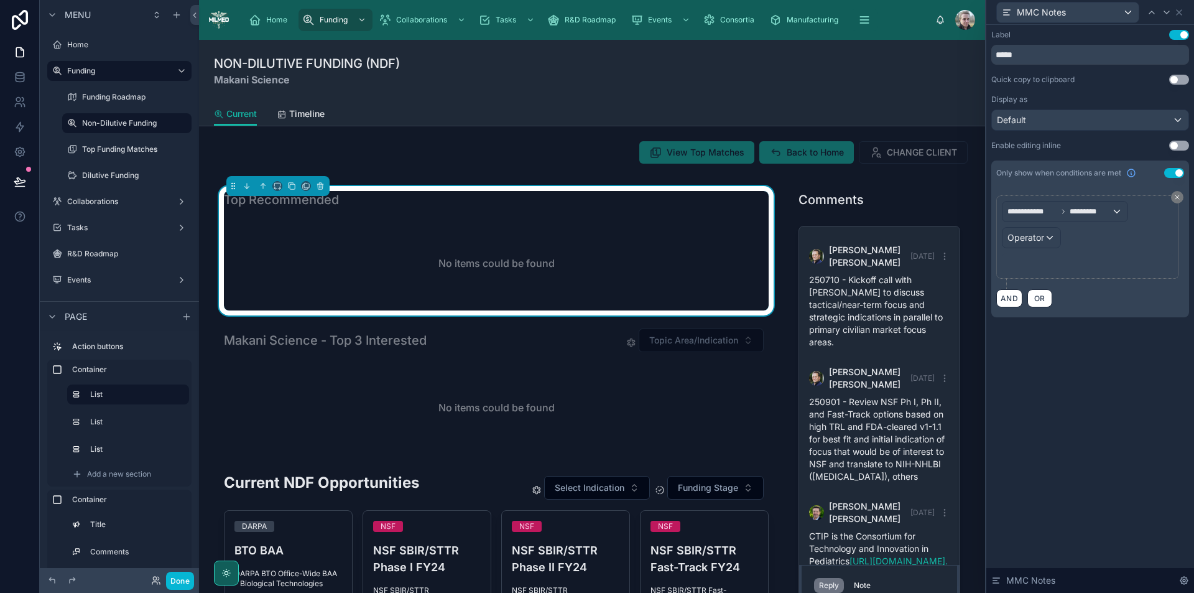
scroll to position [692, 0]
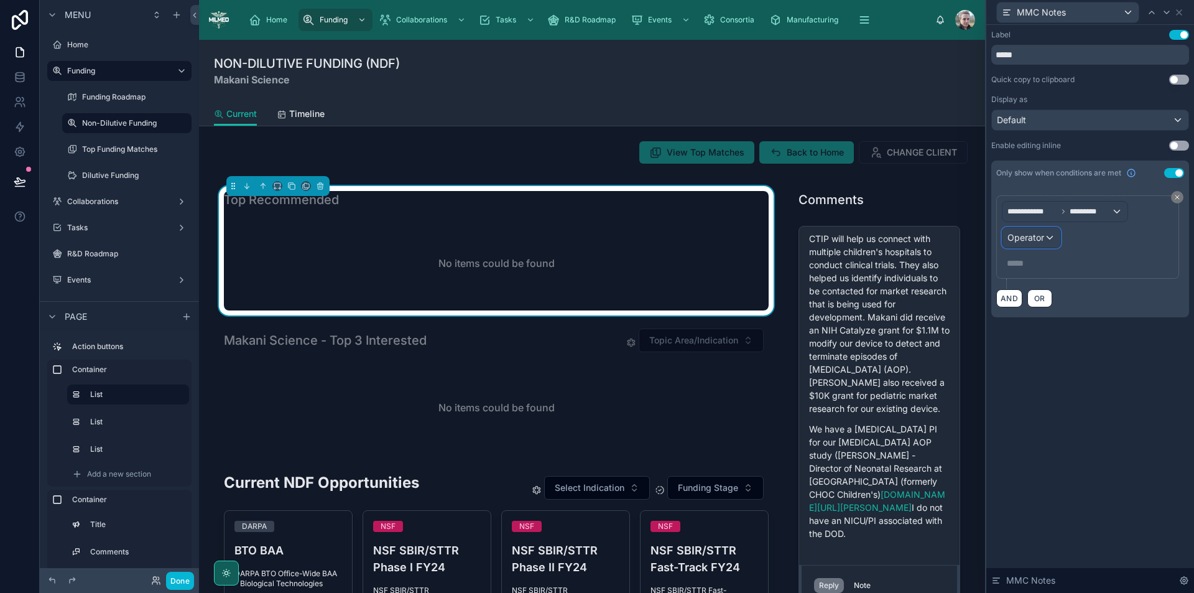
click at [1044, 241] on span "Operator" at bounding box center [1026, 237] width 37 height 11
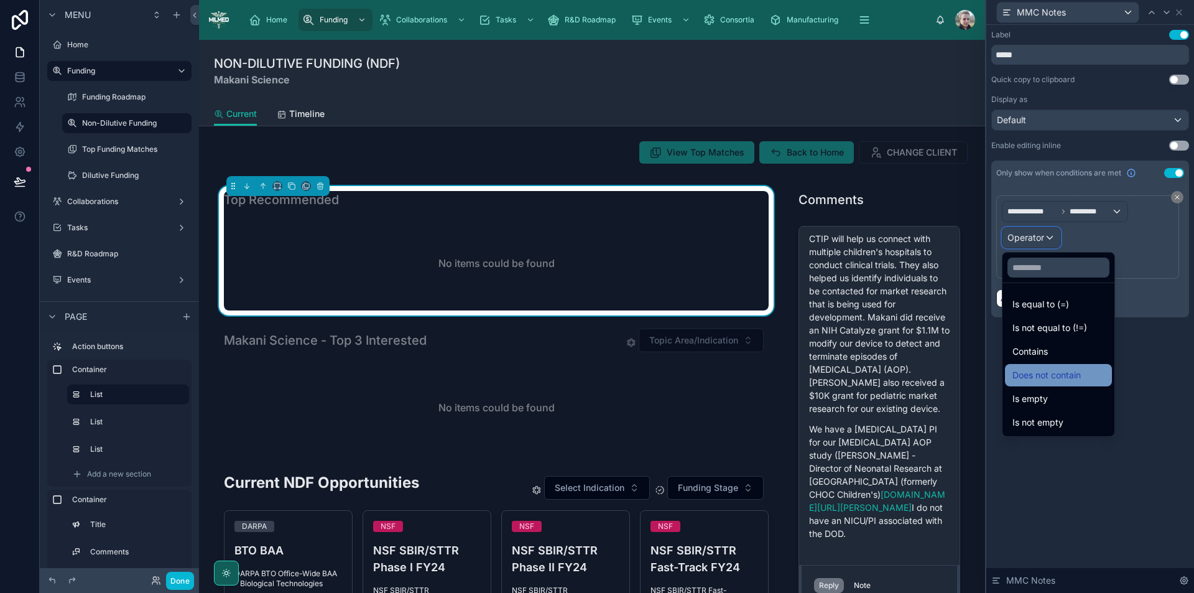
scroll to position [325, 0]
click at [1052, 417] on span "Is not empty" at bounding box center [1038, 422] width 51 height 15
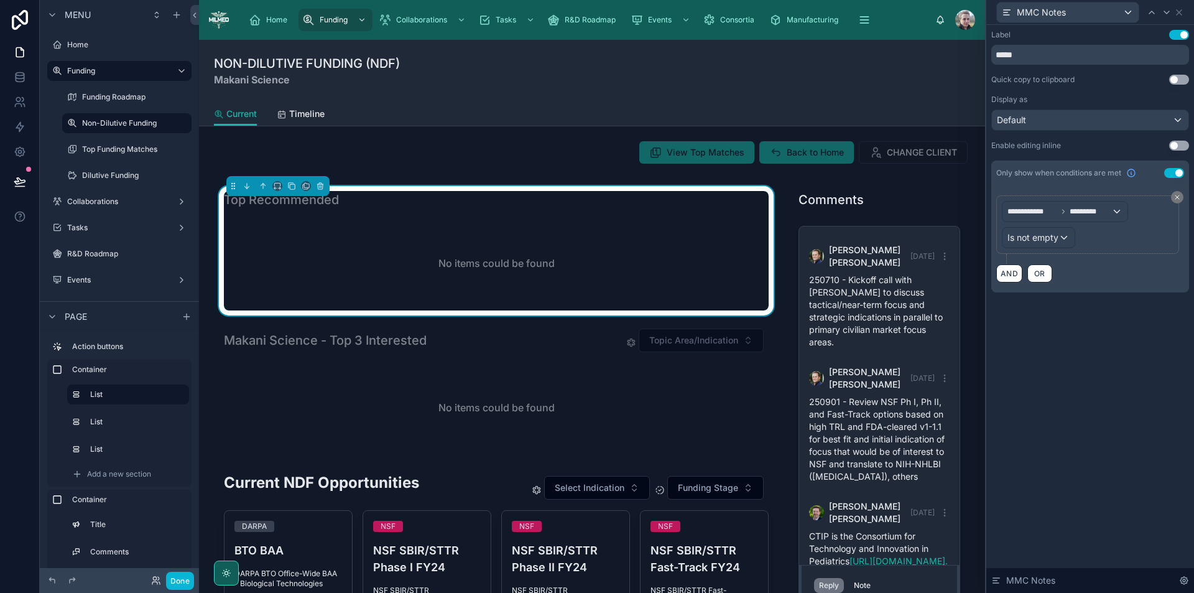
scroll to position [692, 0]
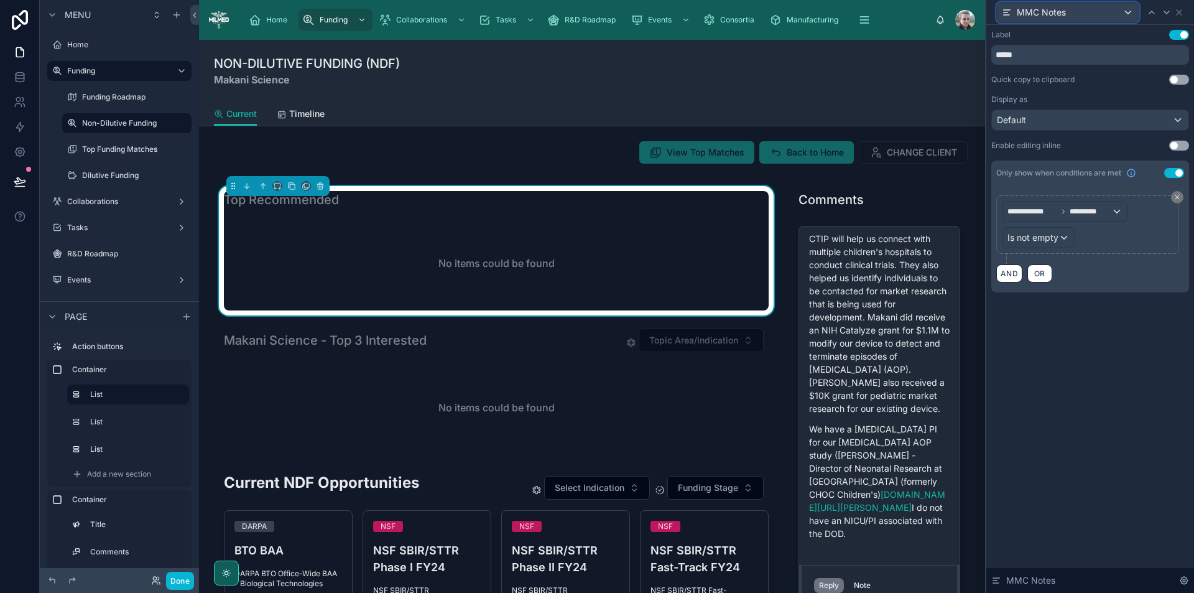
click at [1110, 12] on div "MMC Notes" at bounding box center [1068, 12] width 142 height 20
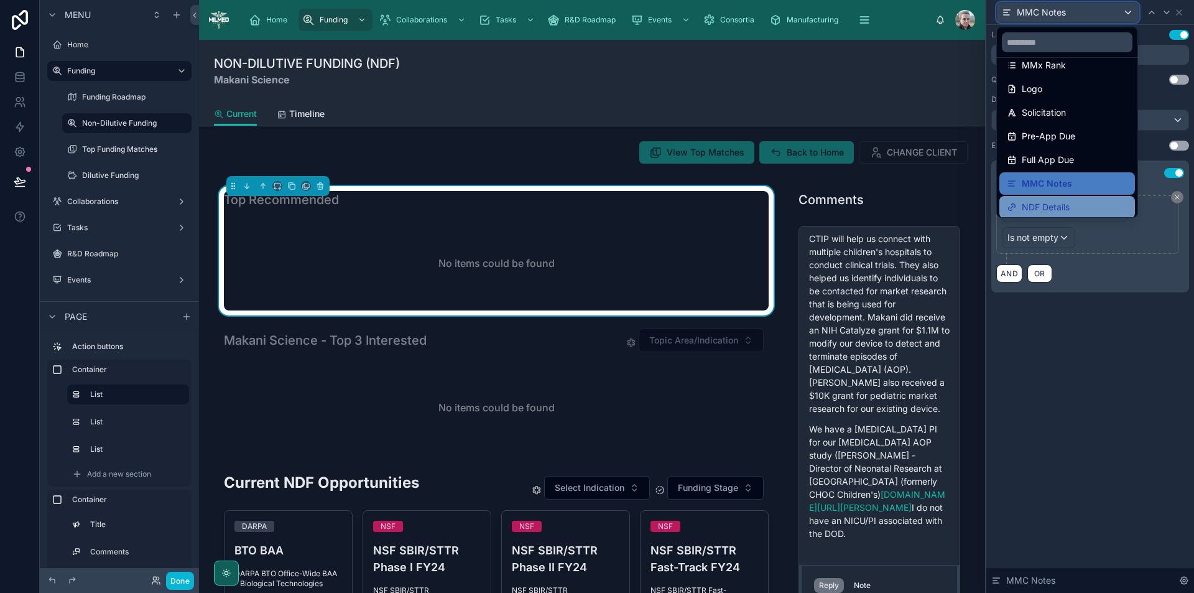
scroll to position [17, 0]
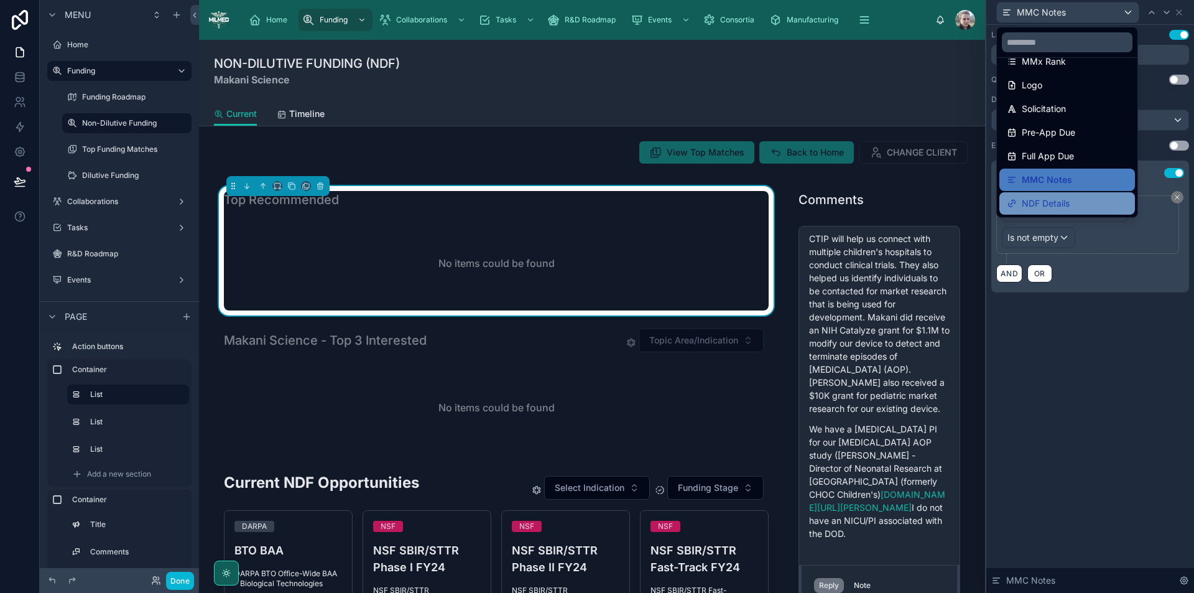
click at [1053, 212] on div "NDF Details" at bounding box center [1068, 203] width 136 height 22
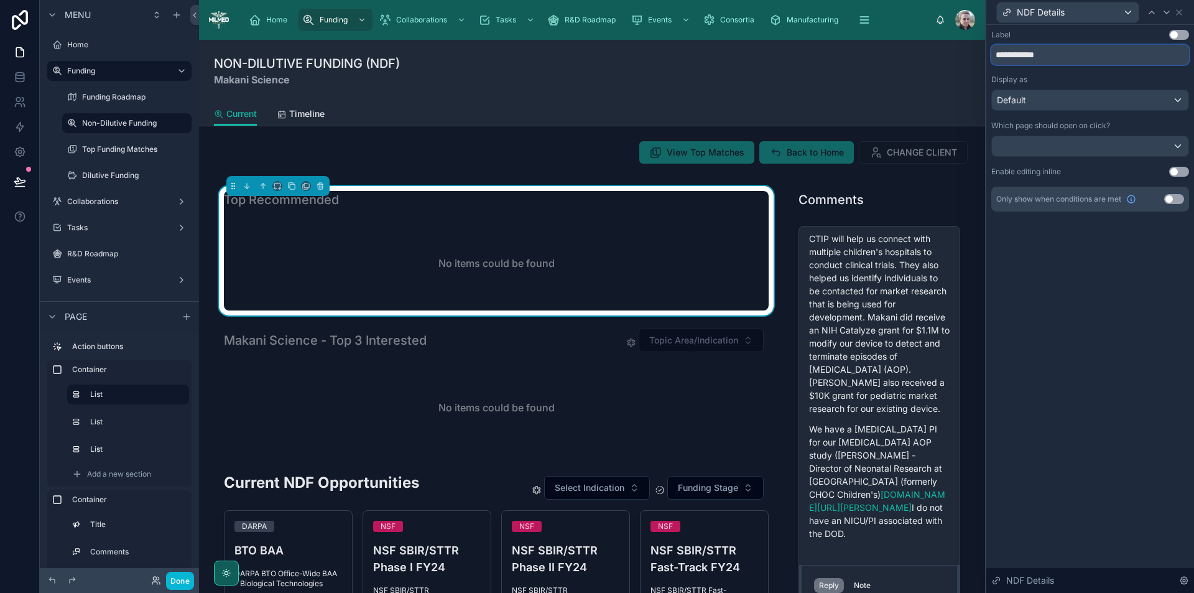
drag, startPoint x: 1053, startPoint y: 54, endPoint x: 969, endPoint y: 45, distance: 83.8
click at [969, 45] on div "**********" at bounding box center [597, 296] width 1194 height 593
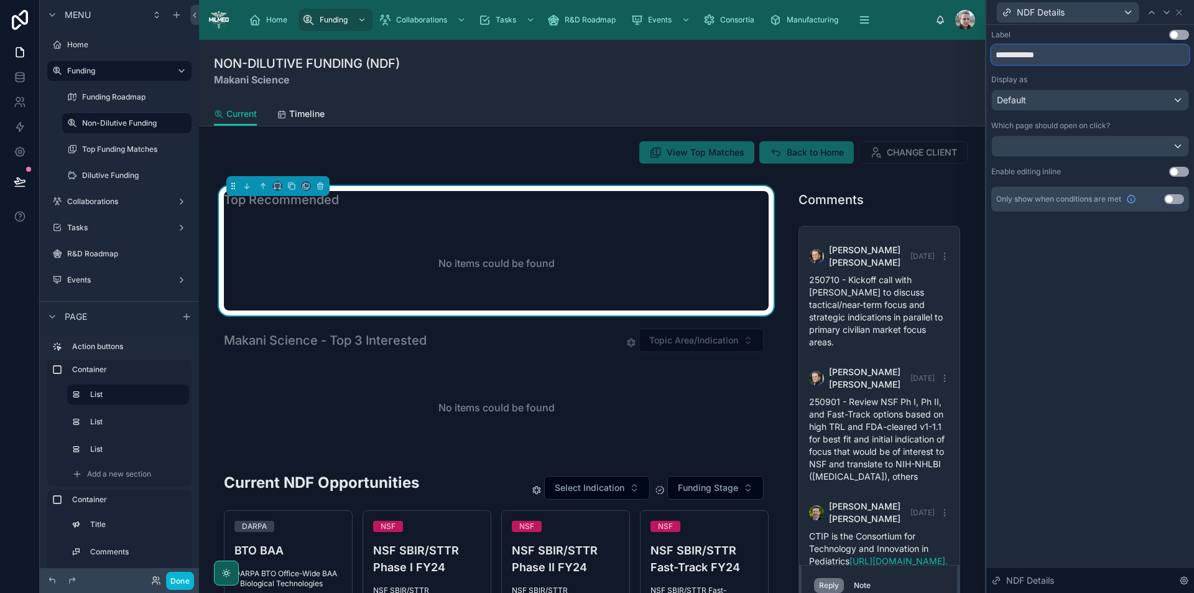
scroll to position [692, 0]
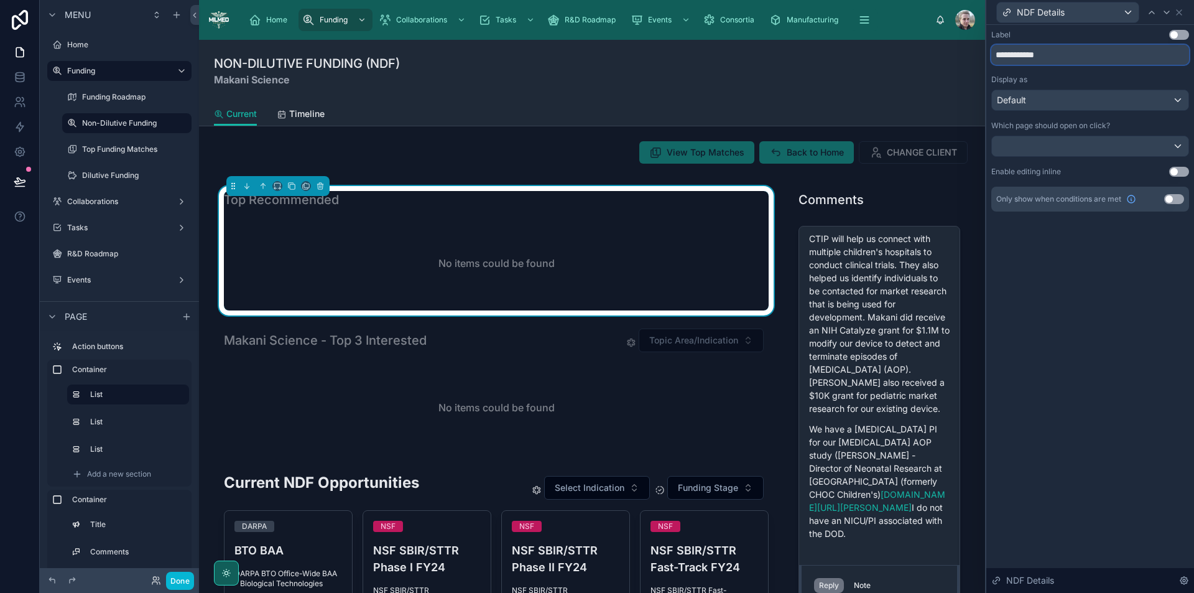
type input "**********"
click at [1070, 147] on div at bounding box center [1090, 146] width 197 height 20
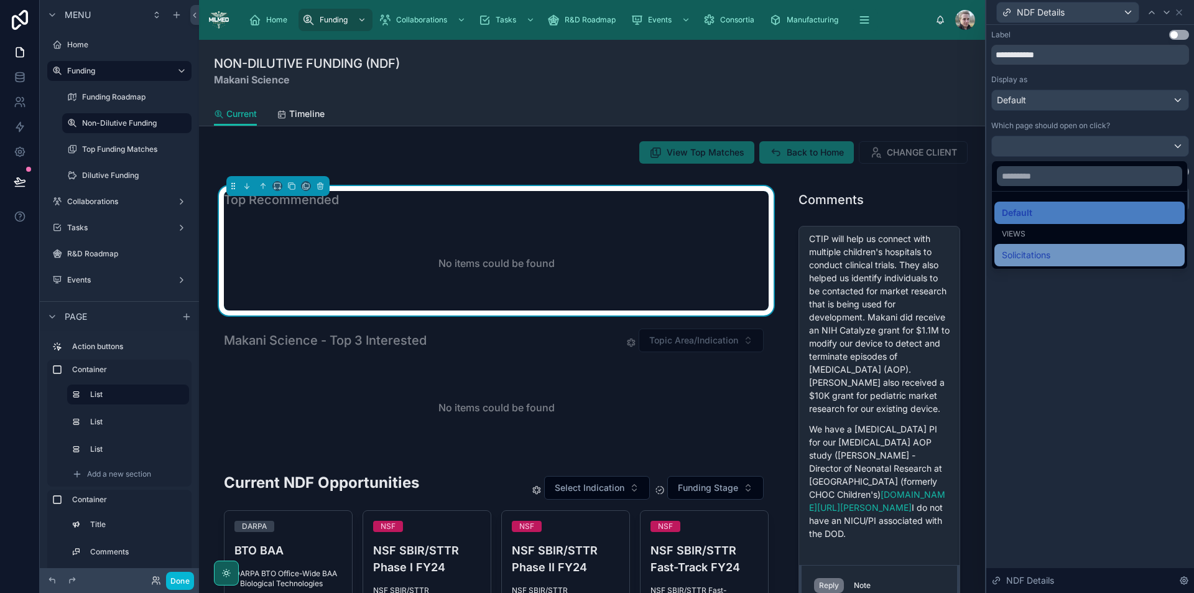
click at [1031, 257] on span "Solicitations" at bounding box center [1026, 255] width 49 height 15
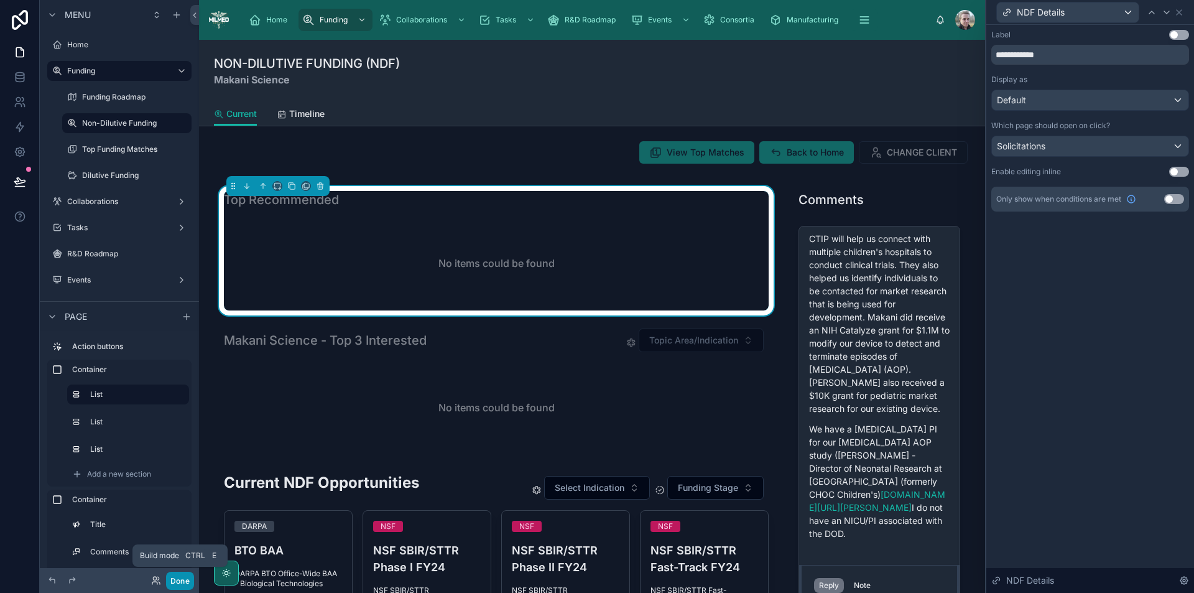
click at [179, 584] on button "Done" at bounding box center [180, 581] width 28 height 18
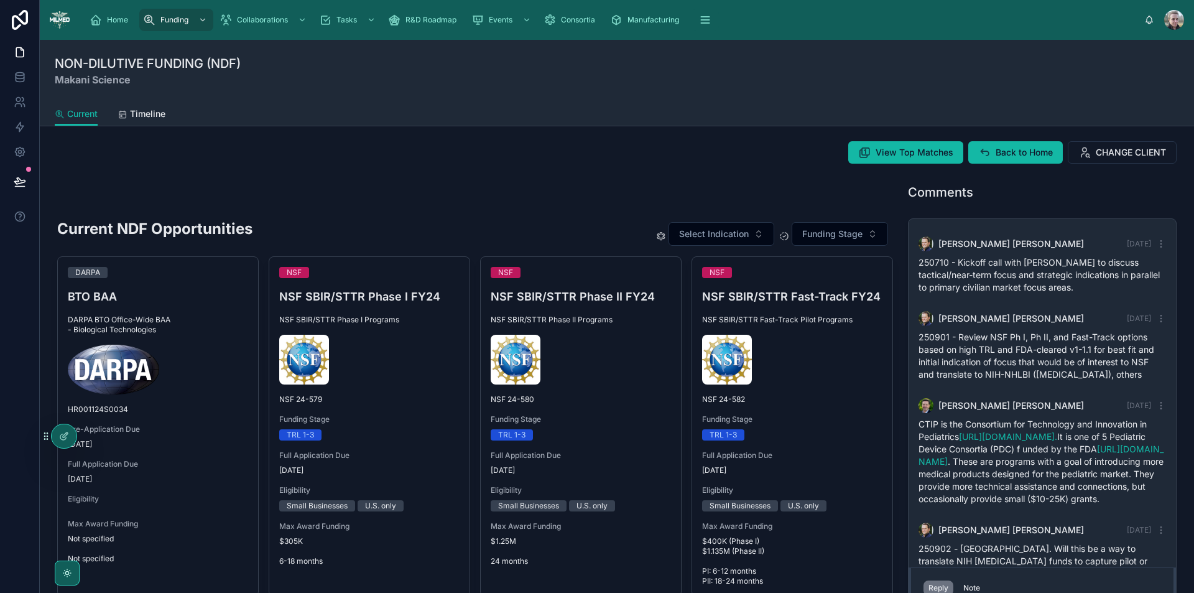
scroll to position [302, 0]
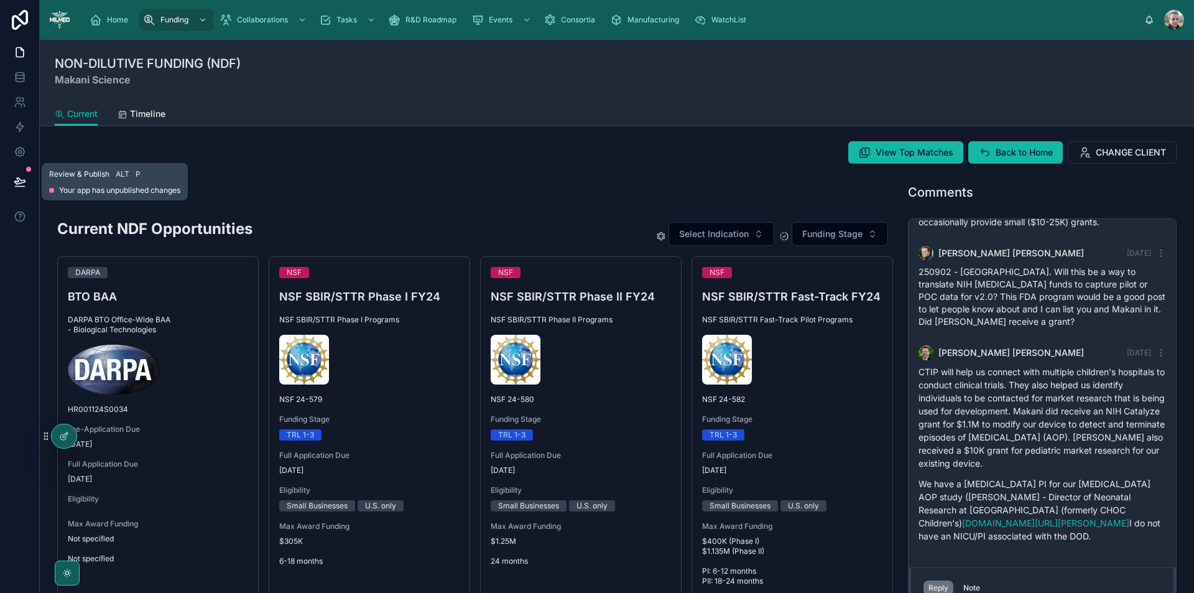
click at [14, 179] on icon at bounding box center [20, 181] width 12 height 12
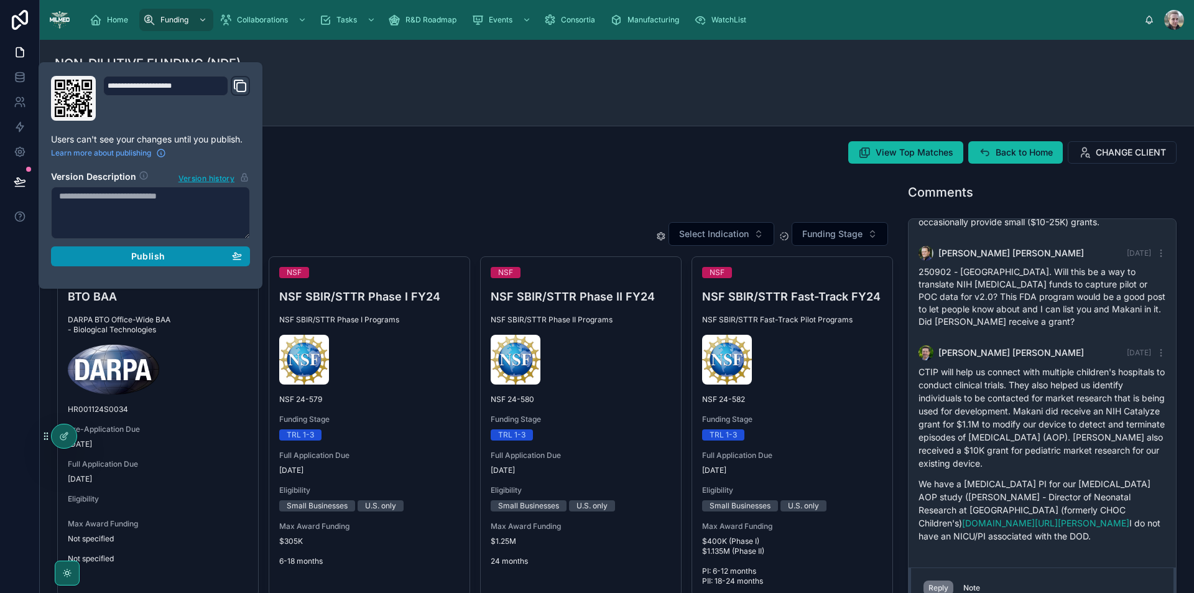
click at [124, 253] on div "Publish" at bounding box center [150, 256] width 183 height 11
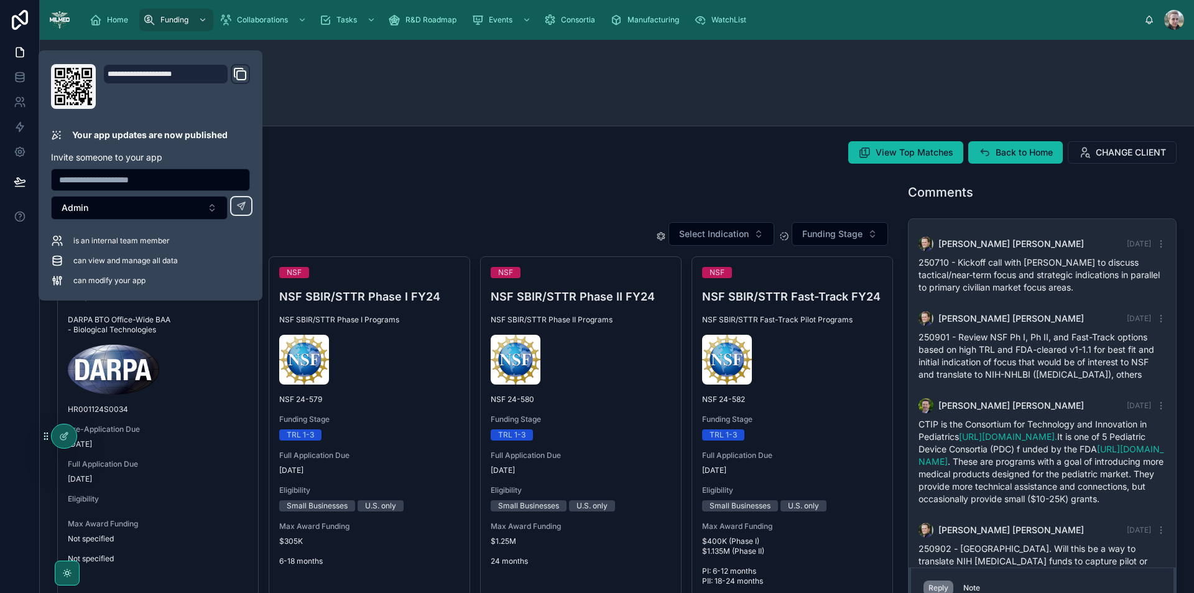
scroll to position [302, 0]
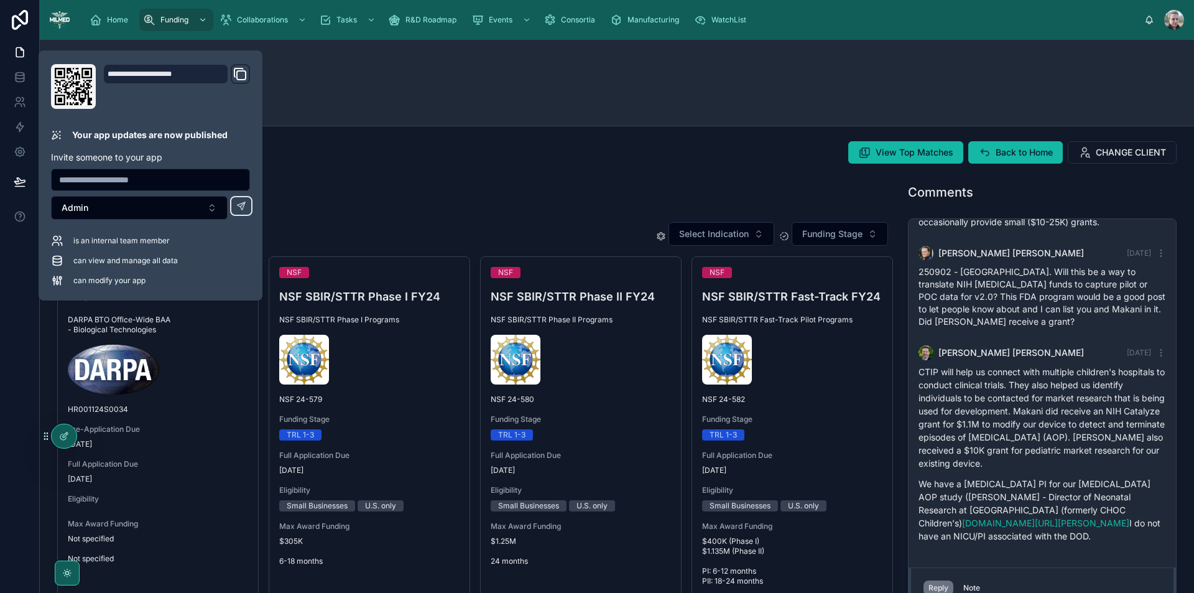
click at [689, 141] on div "View Top Matches Back to Home CHANGE CLIENT" at bounding box center [617, 152] width 1120 height 22
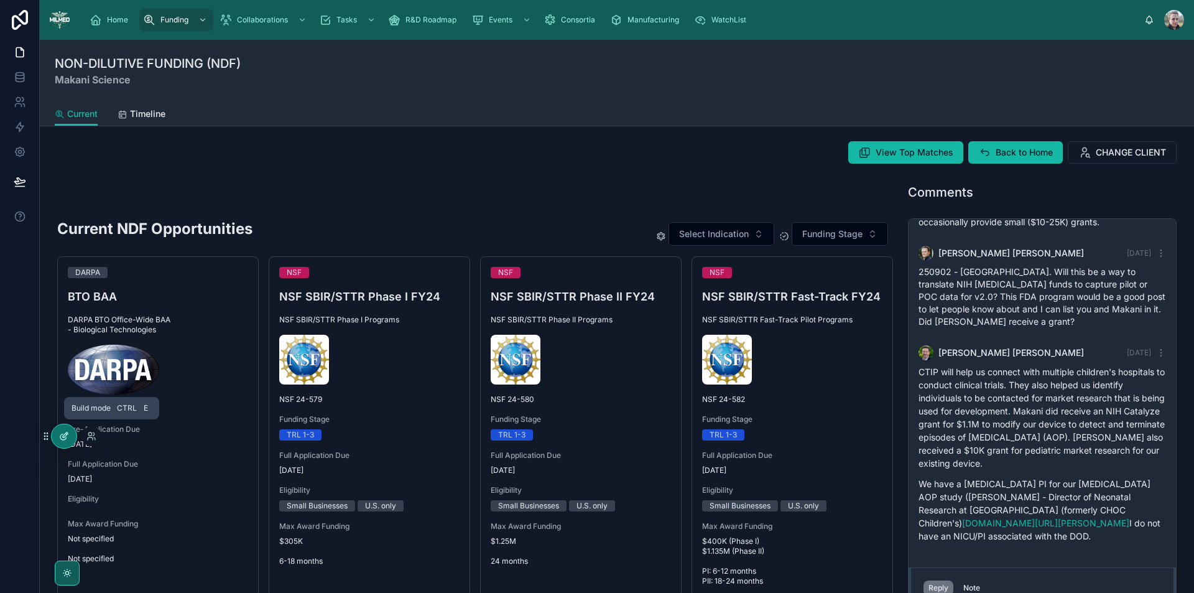
click at [62, 436] on icon at bounding box center [64, 436] width 10 height 10
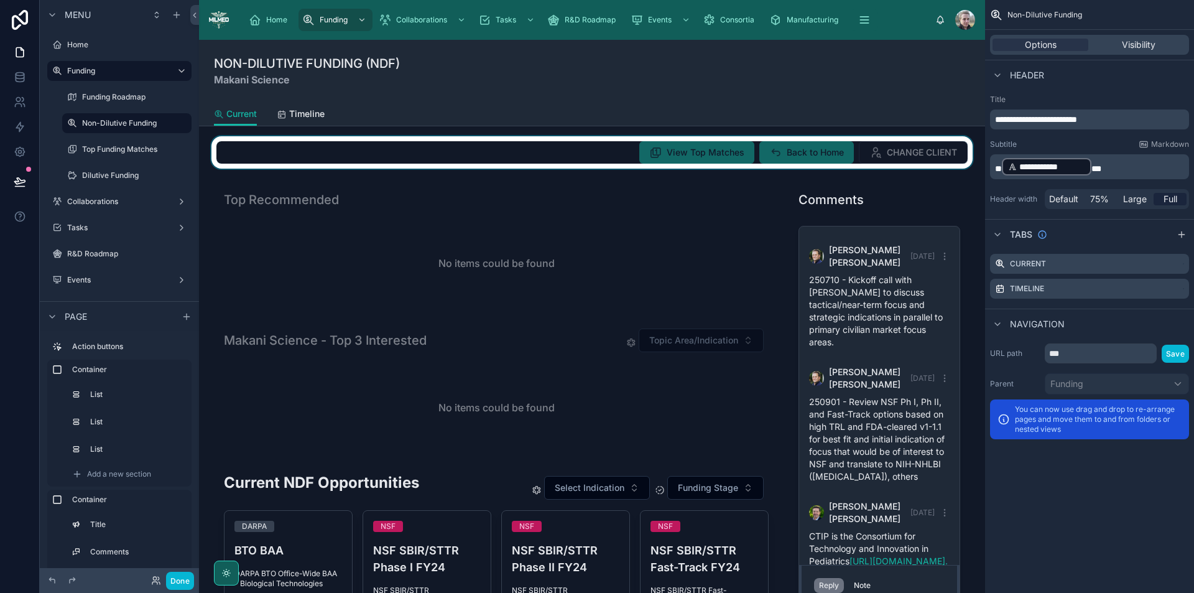
scroll to position [692, 0]
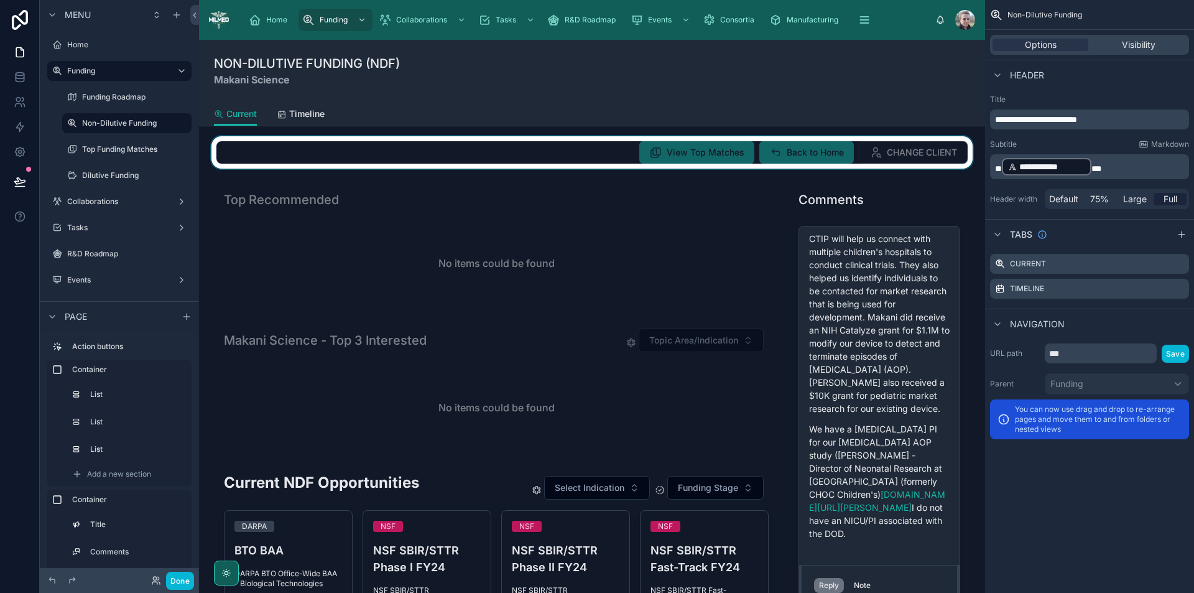
click at [568, 155] on div at bounding box center [592, 152] width 766 height 32
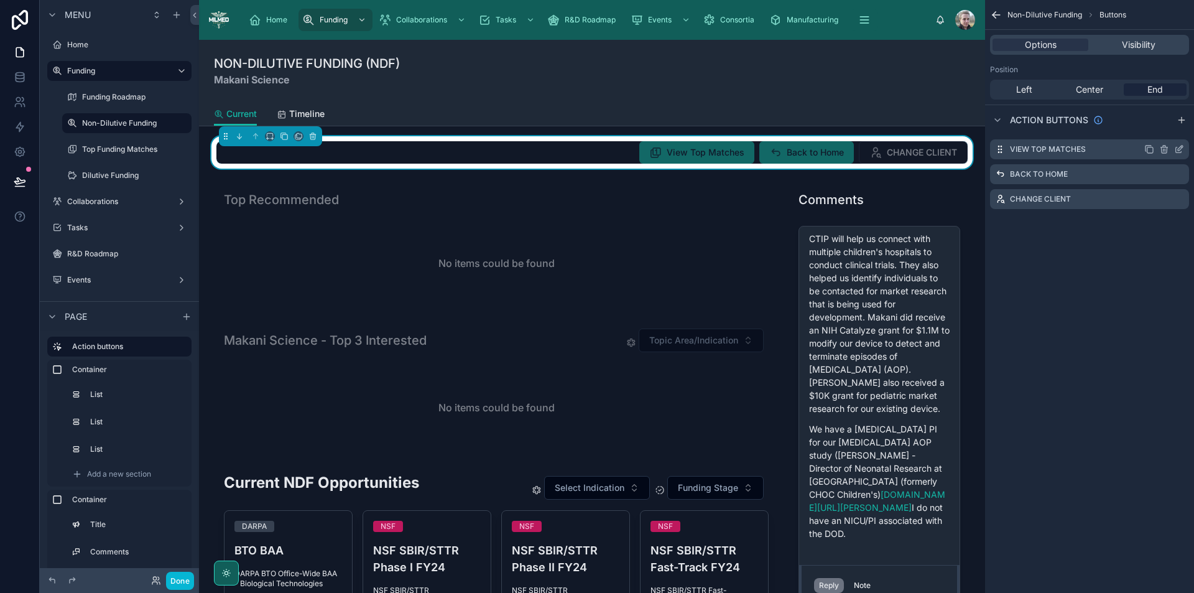
click at [1174, 149] on div "scrollable content" at bounding box center [1165, 149] width 40 height 10
click at [1179, 149] on icon "scrollable content" at bounding box center [1180, 148] width 5 height 5
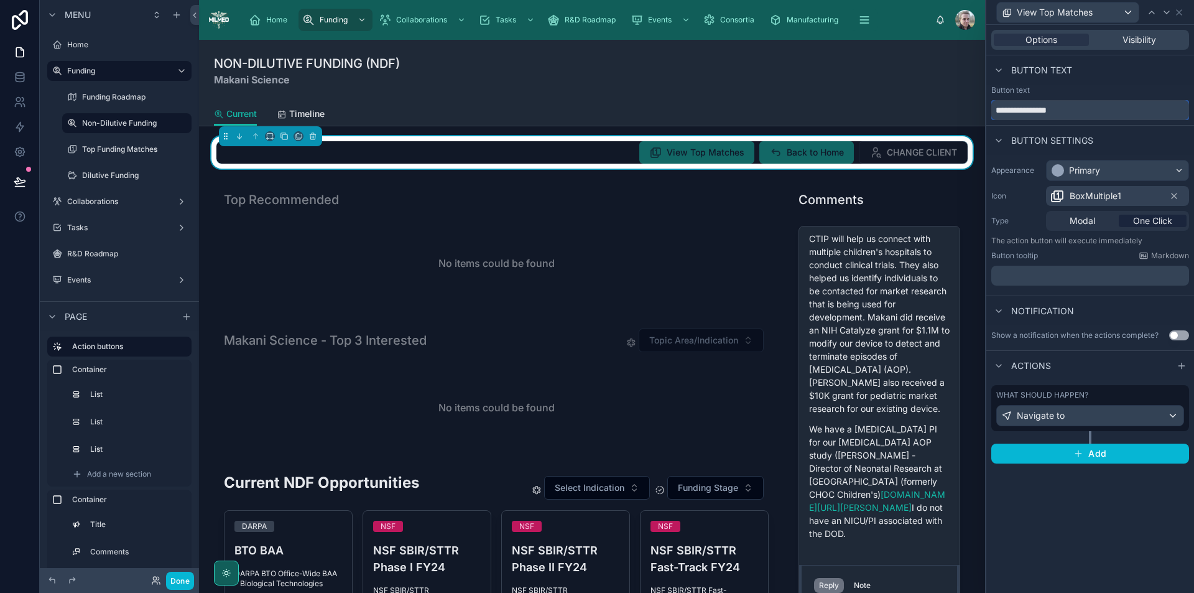
drag, startPoint x: 1015, startPoint y: 114, endPoint x: 800, endPoint y: 120, distance: 214.7
click at [800, 120] on div "**********" at bounding box center [597, 296] width 1194 height 593
type input "**********"
click at [1096, 419] on div "Navigate to" at bounding box center [1090, 416] width 187 height 20
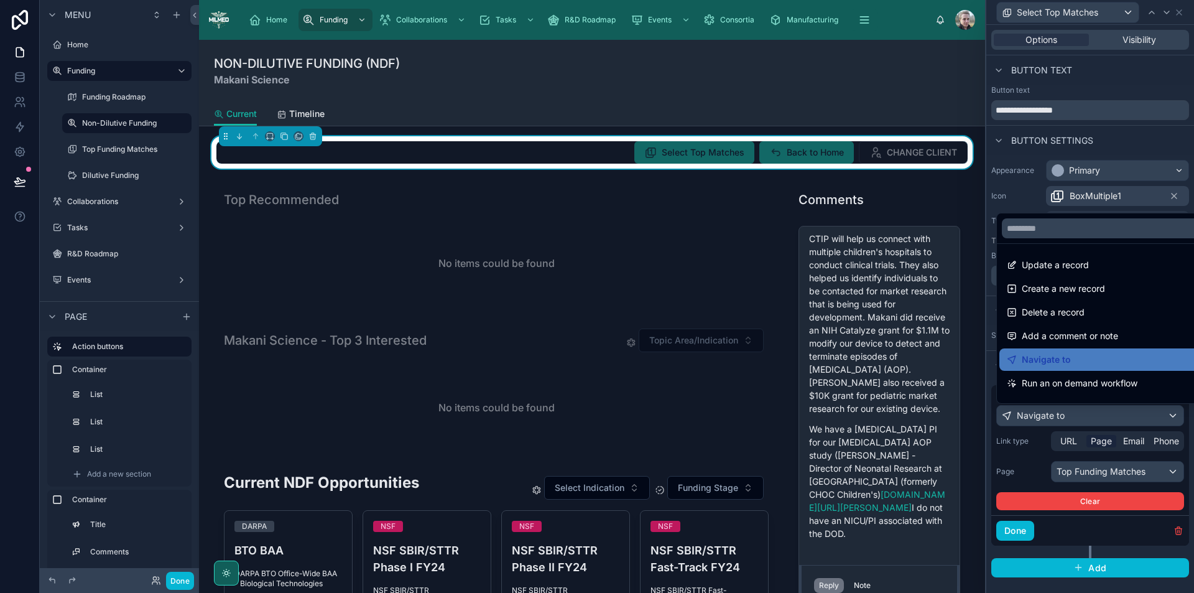
click at [1096, 419] on div at bounding box center [1091, 296] width 208 height 593
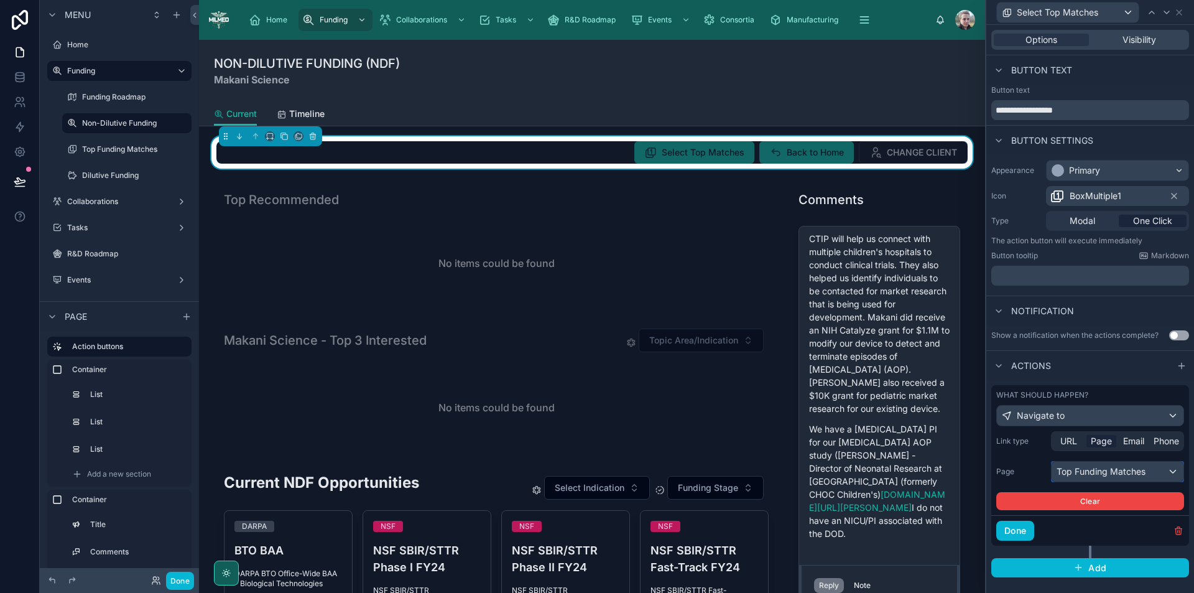
click at [1119, 469] on div "Top Funding Matches" at bounding box center [1118, 472] width 132 height 20
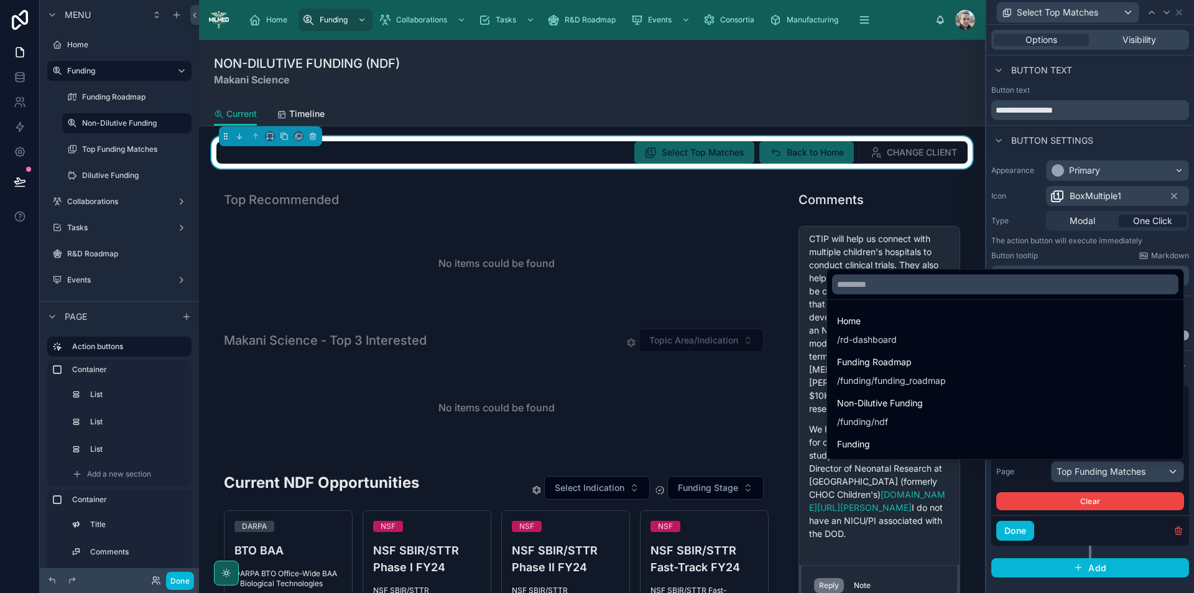
click at [896, 294] on div at bounding box center [1005, 284] width 356 height 30
click at [895, 292] on input "text" at bounding box center [1005, 284] width 347 height 20
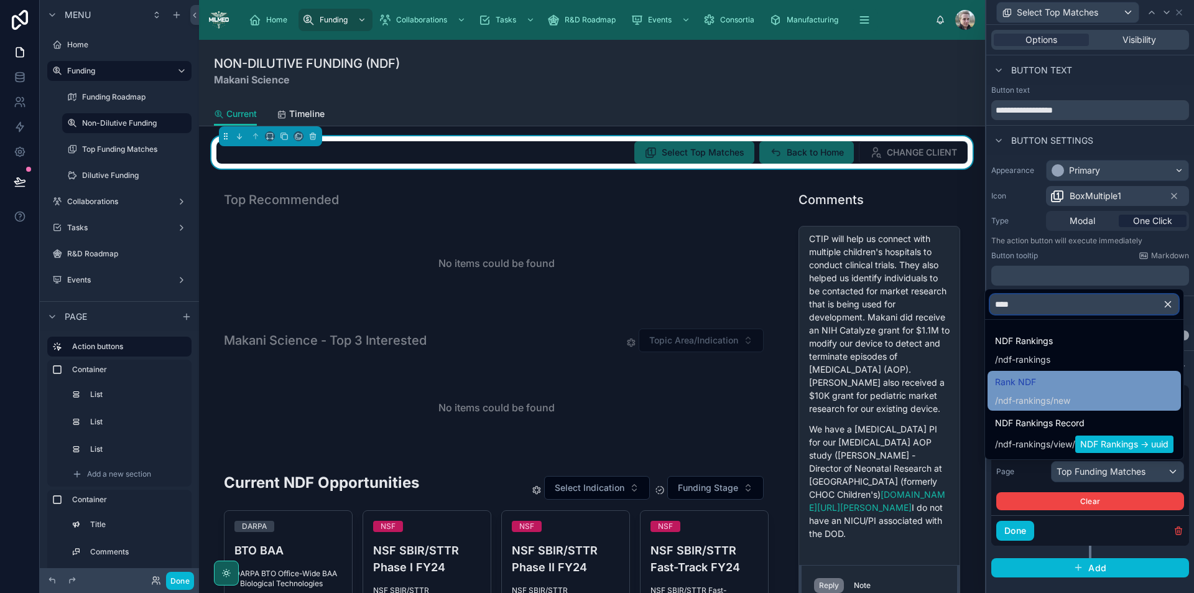
type input "****"
click at [1058, 385] on span "Rank NDF" at bounding box center [1032, 382] width 75 height 15
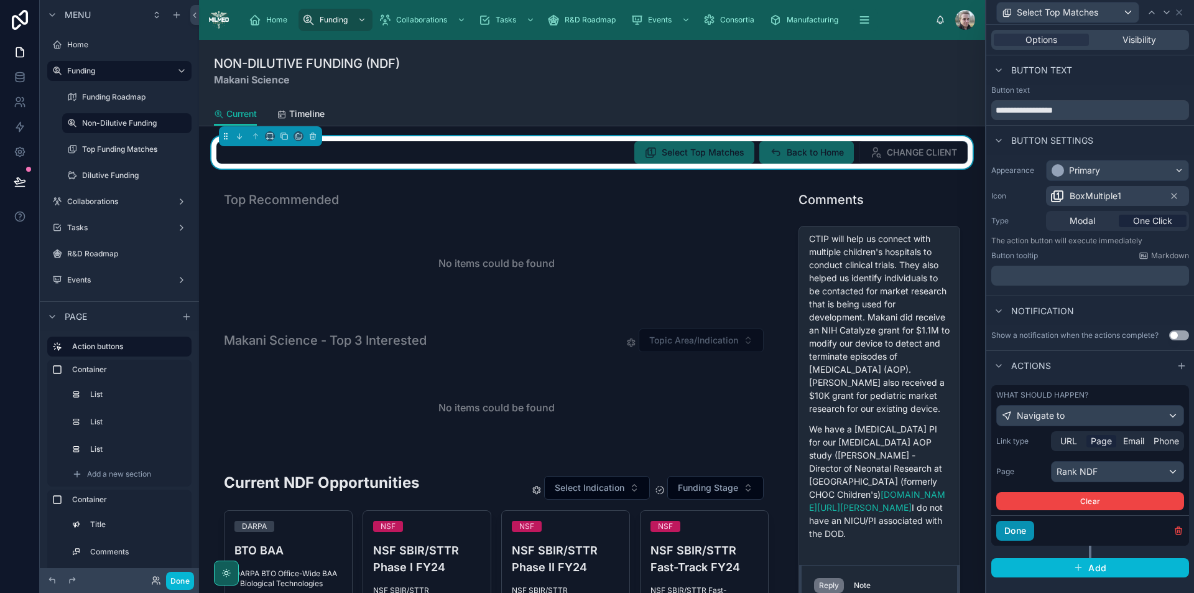
click at [1028, 534] on button "Done" at bounding box center [1016, 531] width 38 height 20
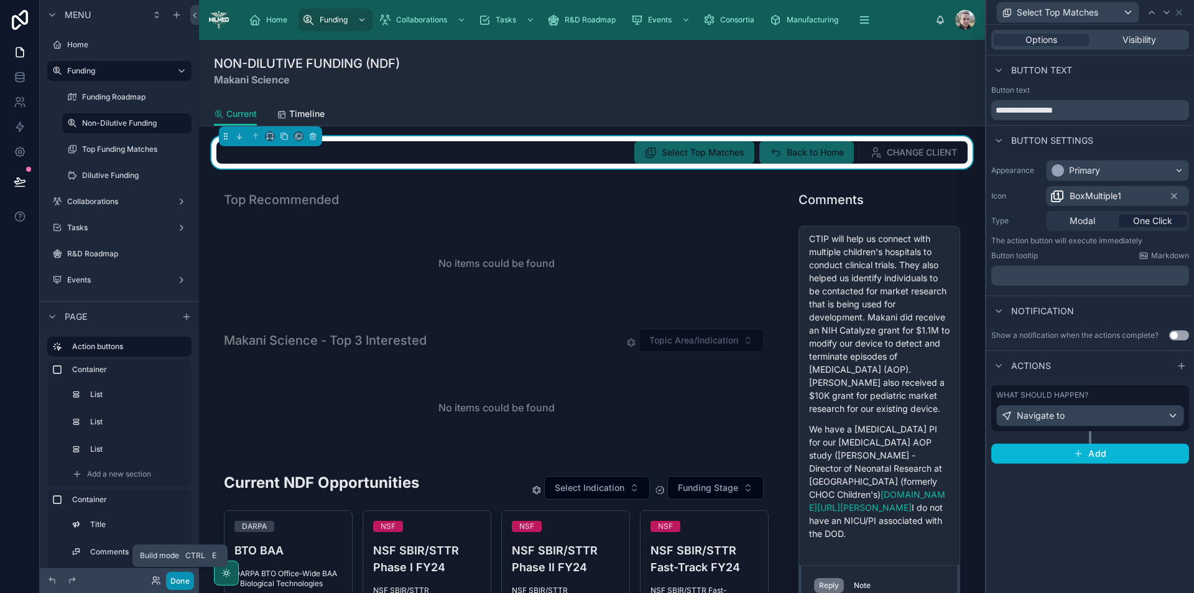
click at [180, 582] on button "Done" at bounding box center [180, 581] width 28 height 18
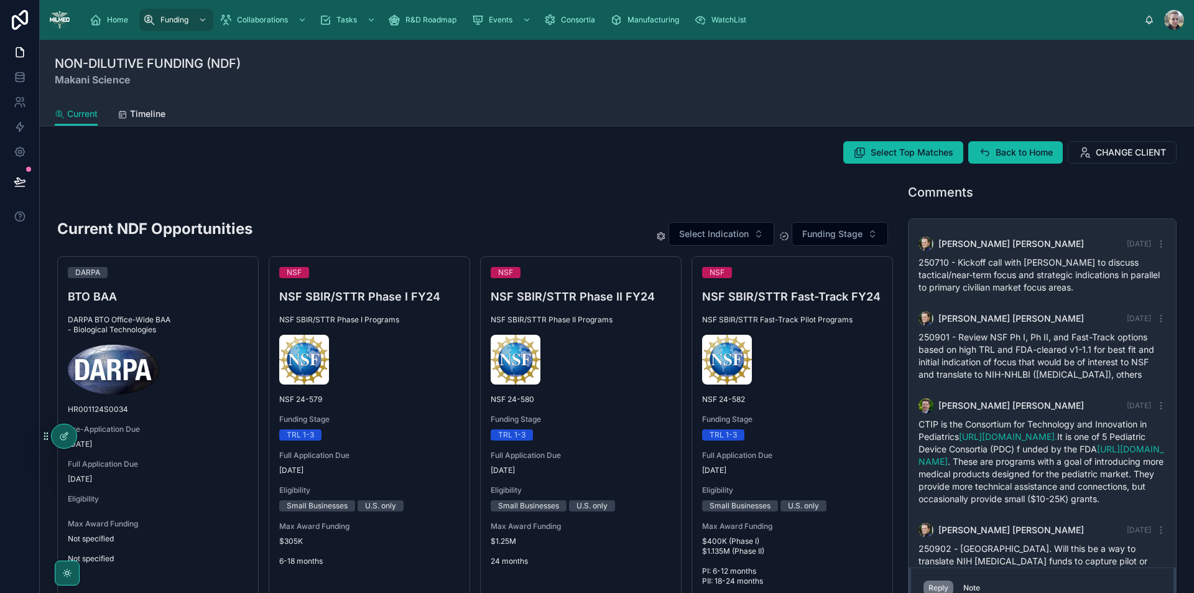
scroll to position [302, 0]
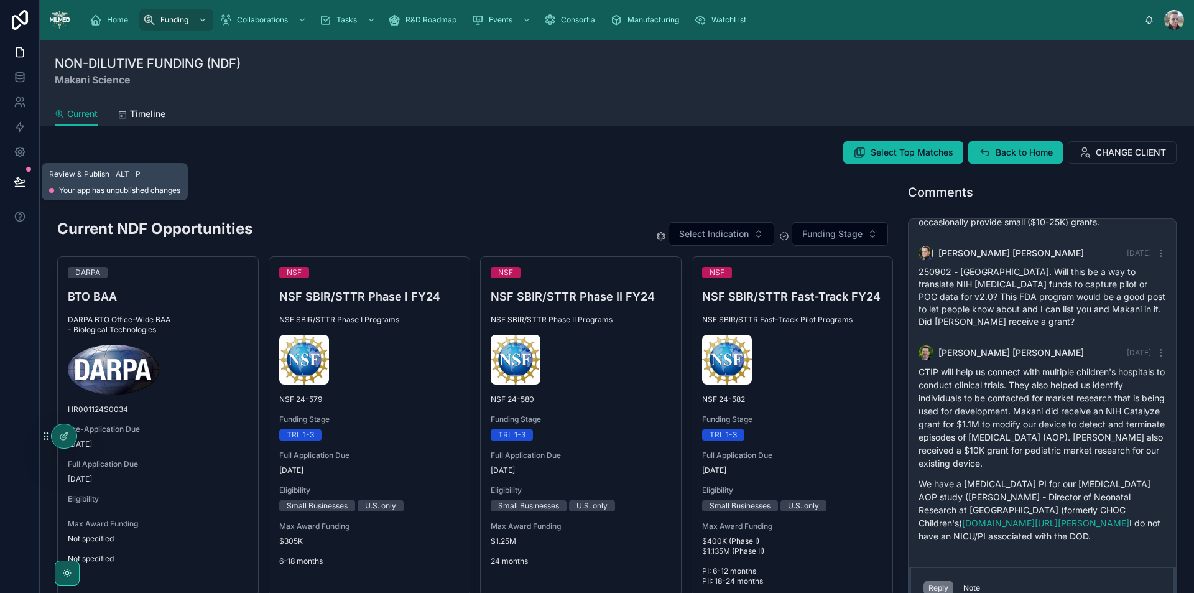
click at [17, 179] on icon at bounding box center [19, 181] width 11 height 6
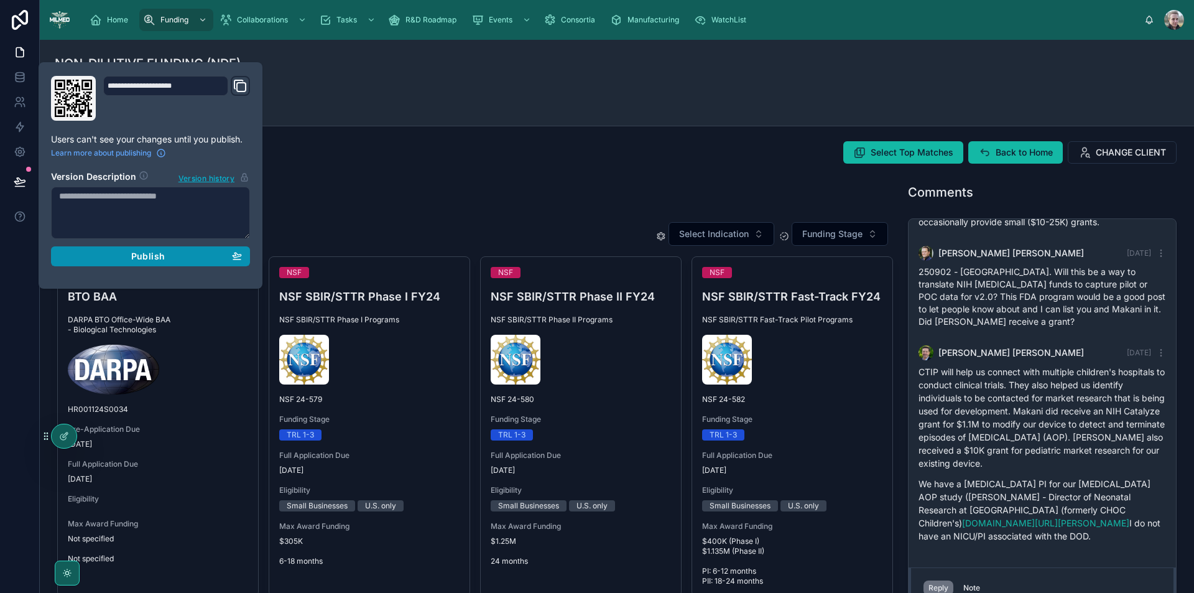
click at [86, 259] on div "Publish" at bounding box center [150, 256] width 183 height 11
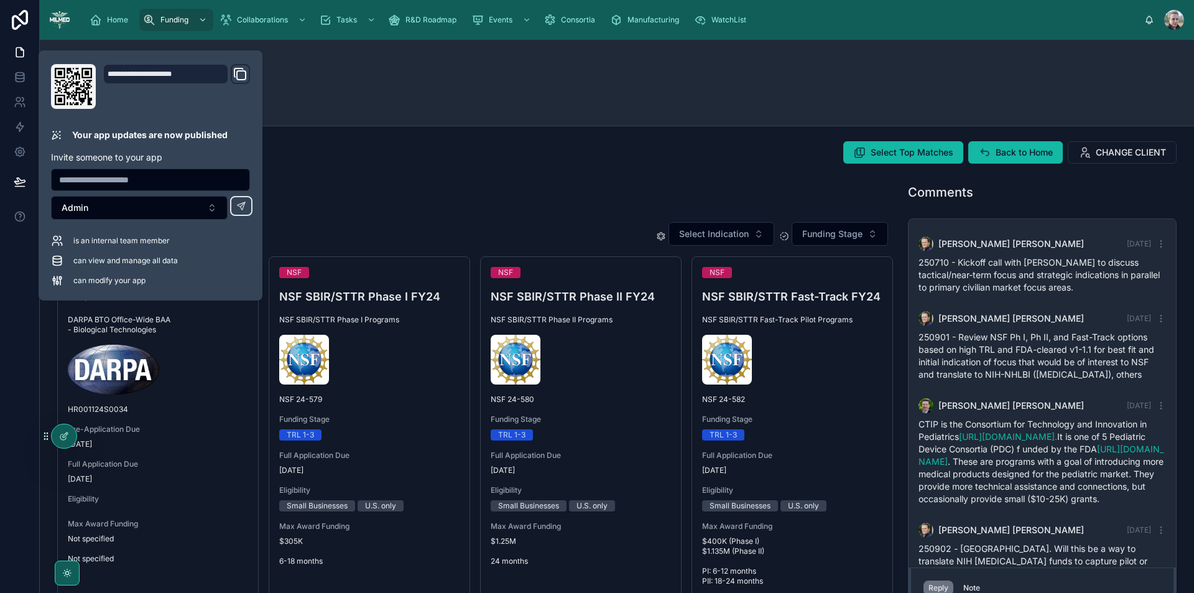
scroll to position [302, 0]
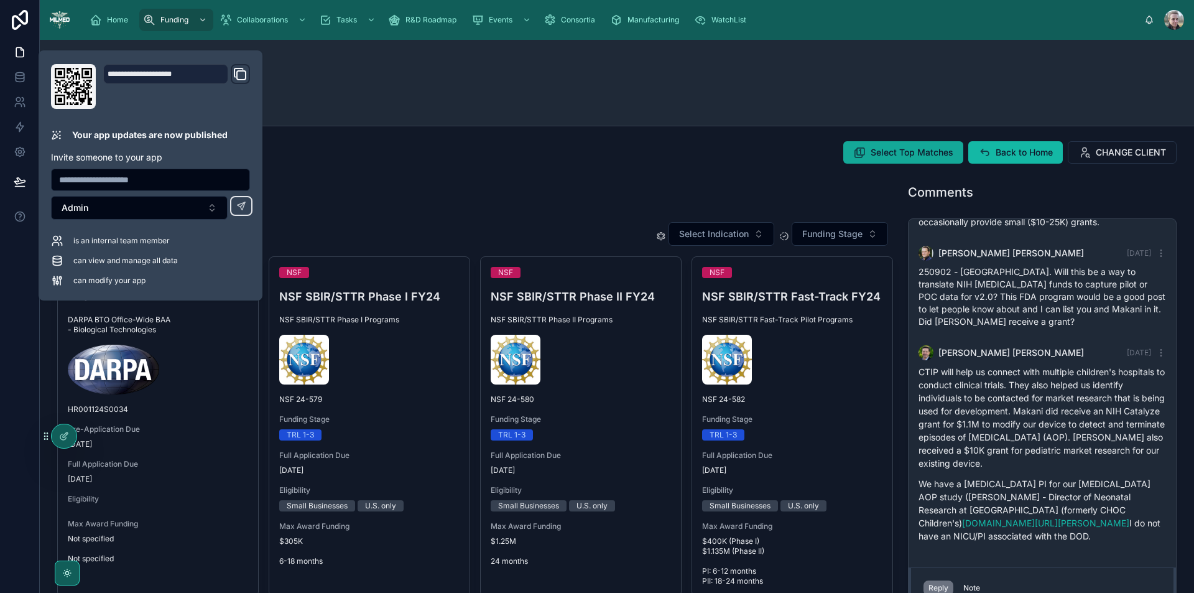
click at [903, 158] on span "Select Top Matches" at bounding box center [912, 152] width 83 height 12
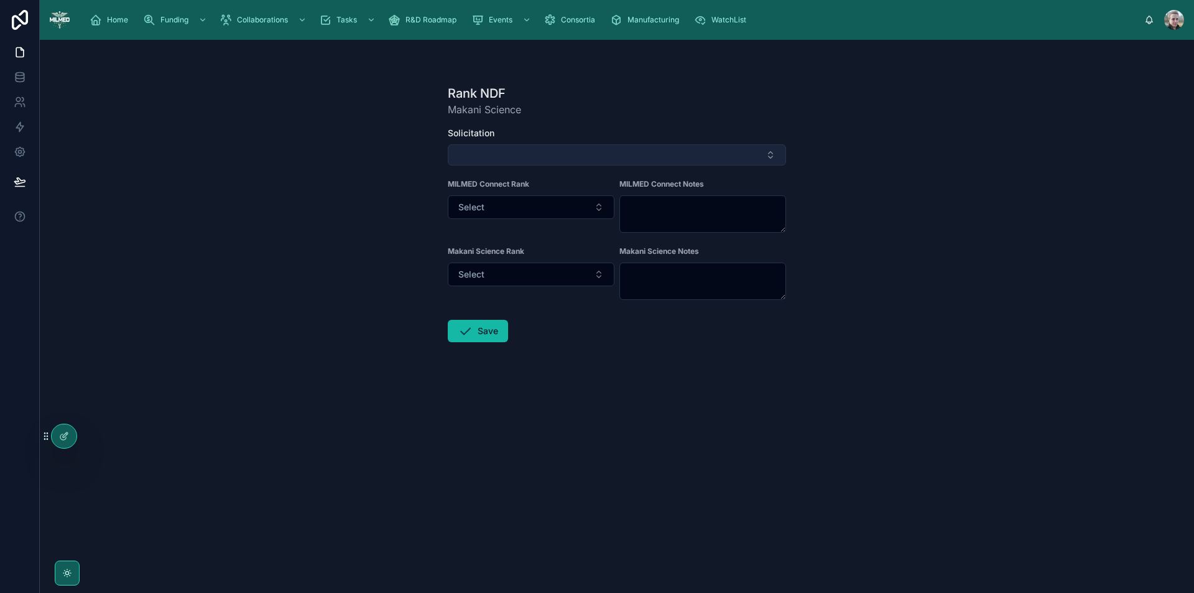
click at [515, 154] on button "Select Button" at bounding box center [617, 154] width 338 height 21
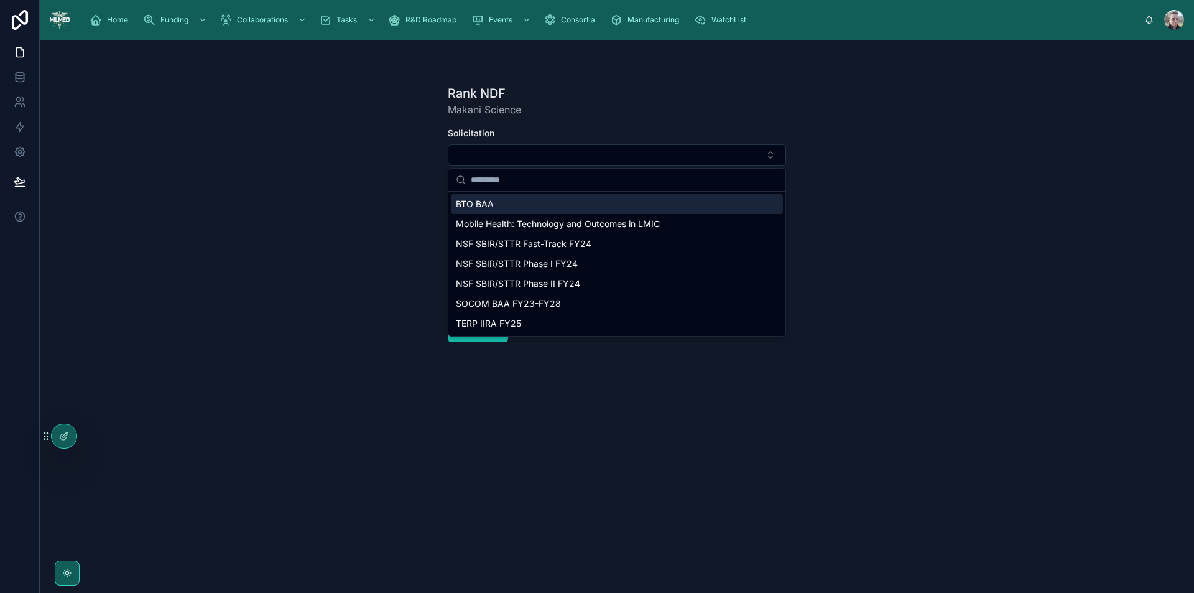
click at [305, 225] on div "Rank NDF Makani Science Solicitation MILMED Connect Rank Select MILMED Connect …" at bounding box center [617, 316] width 1155 height 553
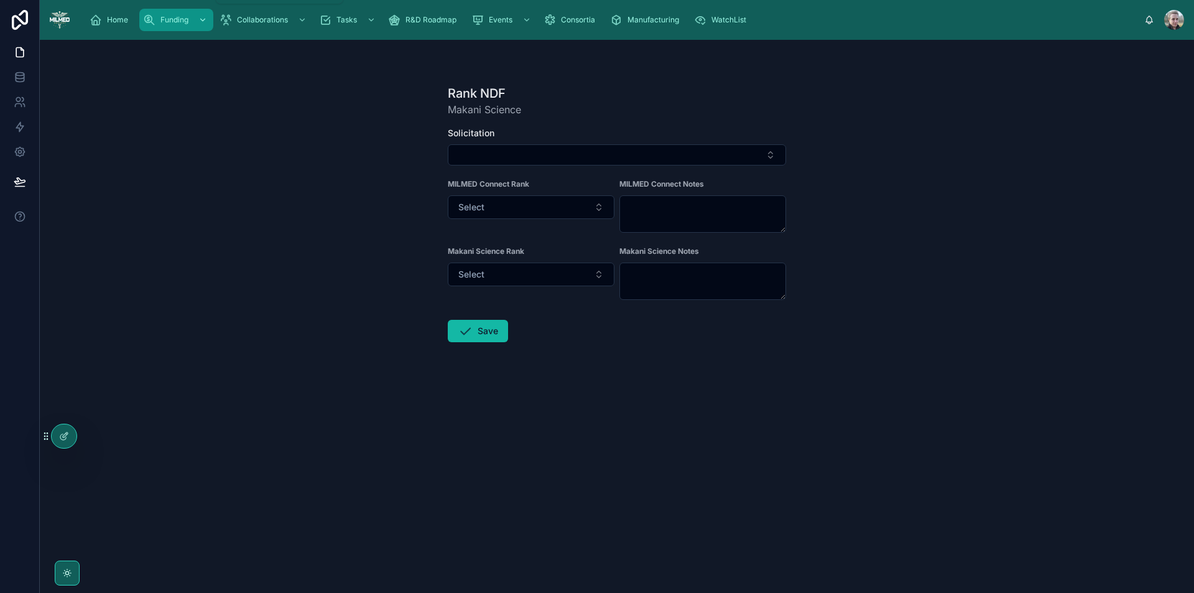
click at [153, 16] on icon "scrollable content" at bounding box center [149, 20] width 12 height 12
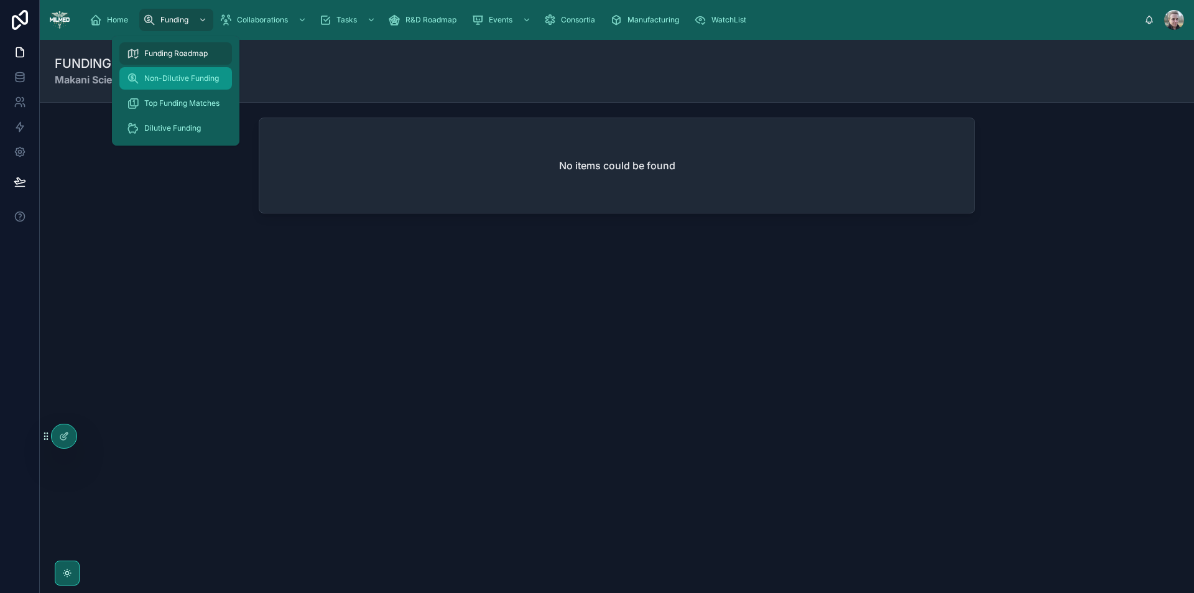
click at [165, 76] on span "Non-Dilutive Funding" at bounding box center [181, 78] width 75 height 10
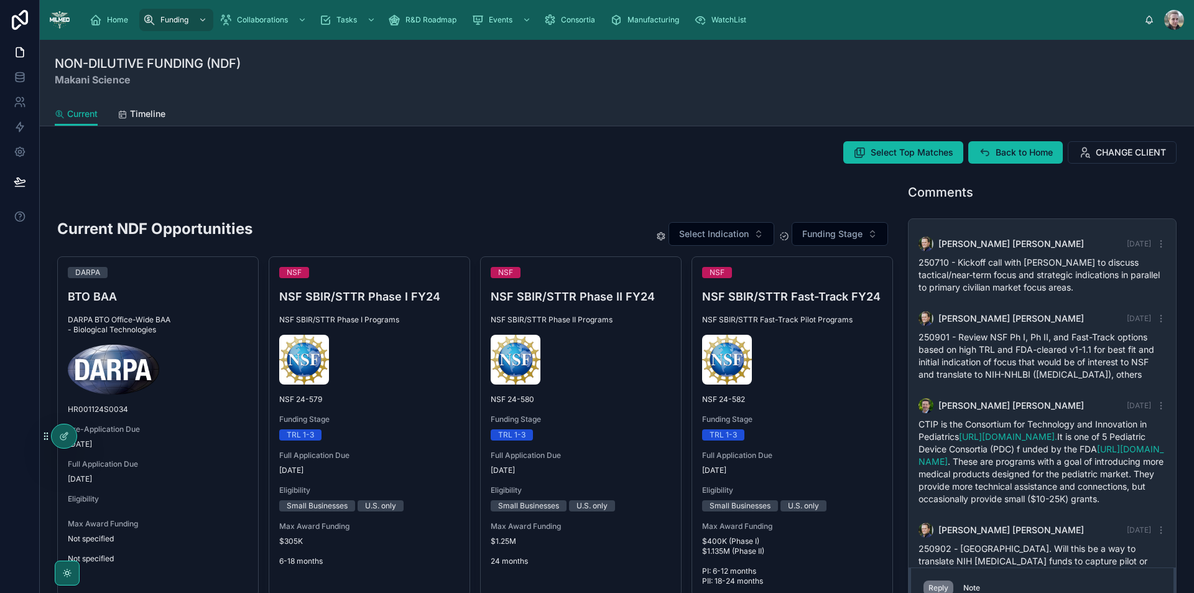
scroll to position [302, 0]
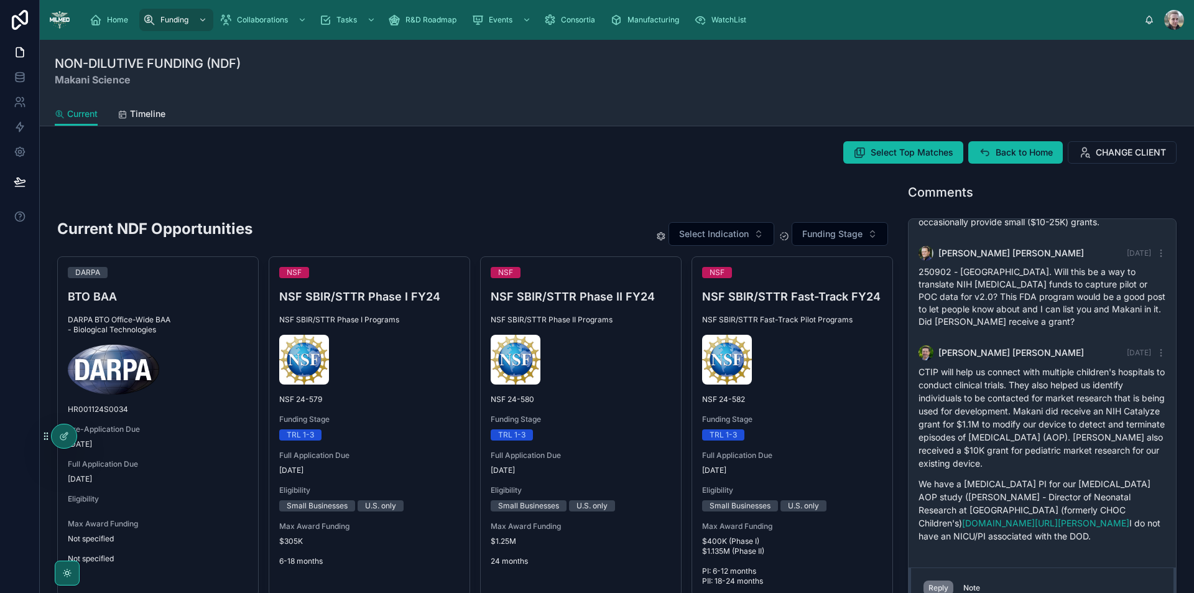
click at [66, 434] on icon at bounding box center [64, 436] width 10 height 10
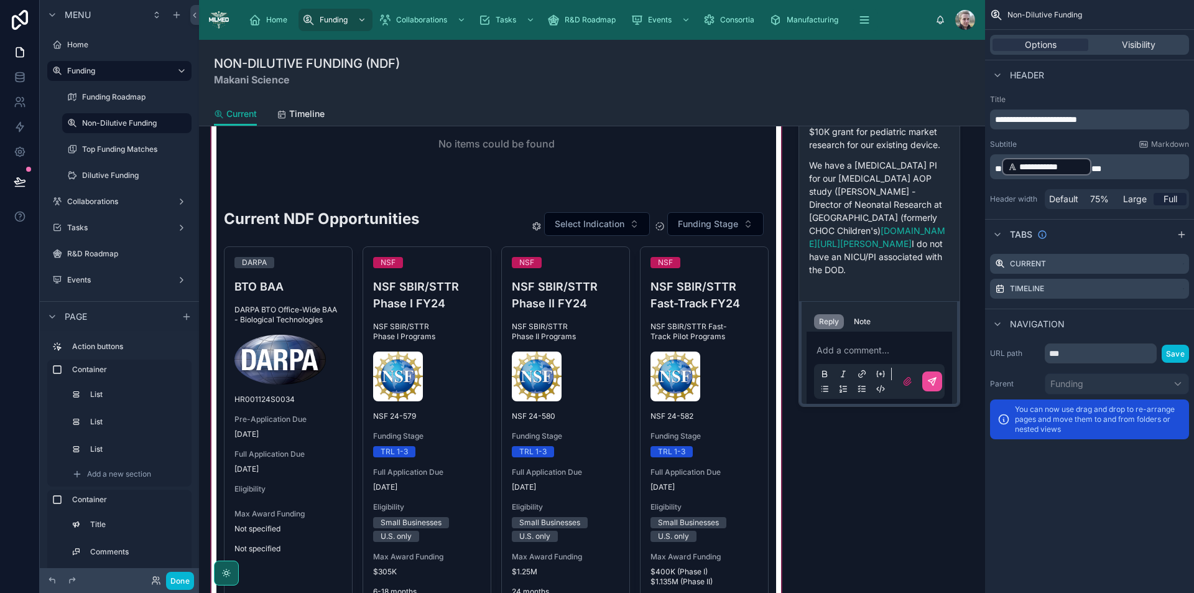
scroll to position [498, 0]
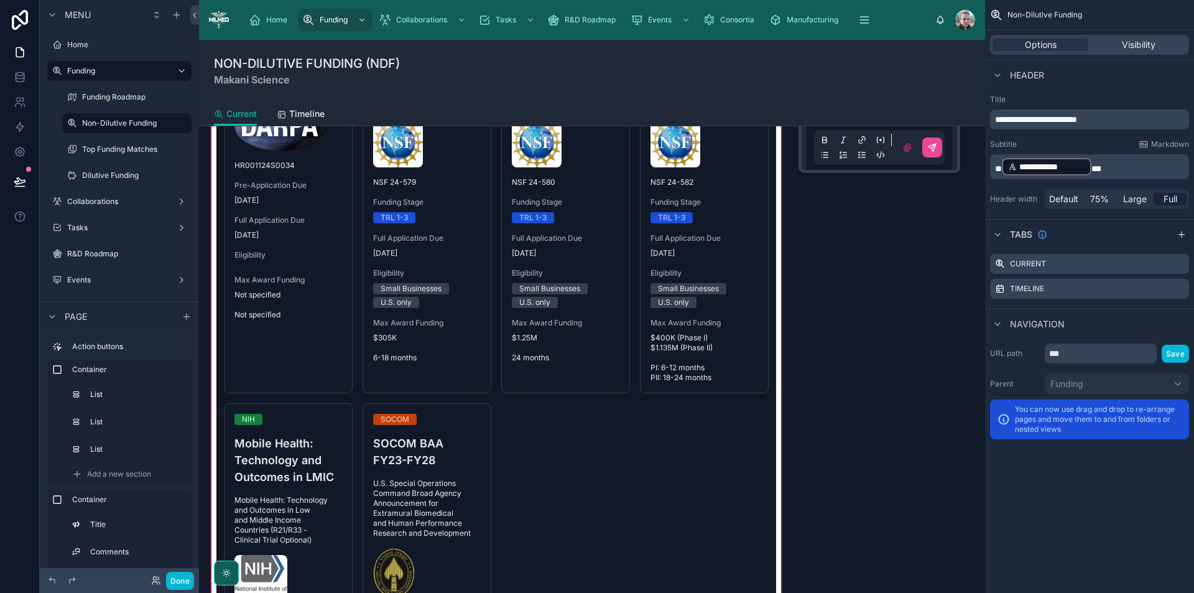
click at [738, 270] on div at bounding box center [496, 259] width 575 height 1157
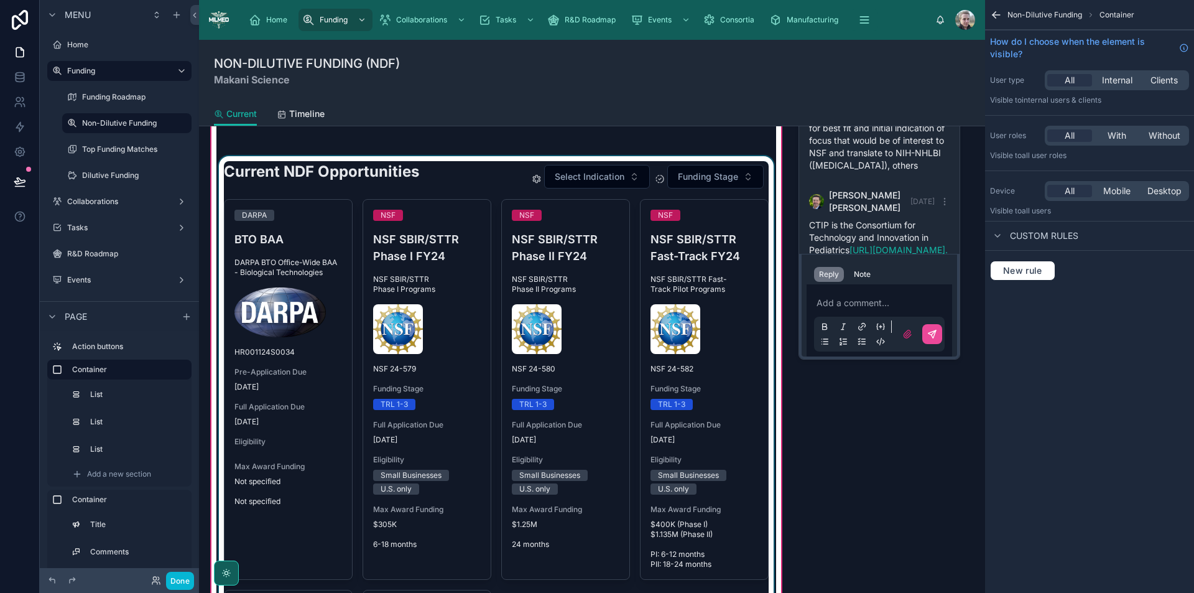
scroll to position [692, 0]
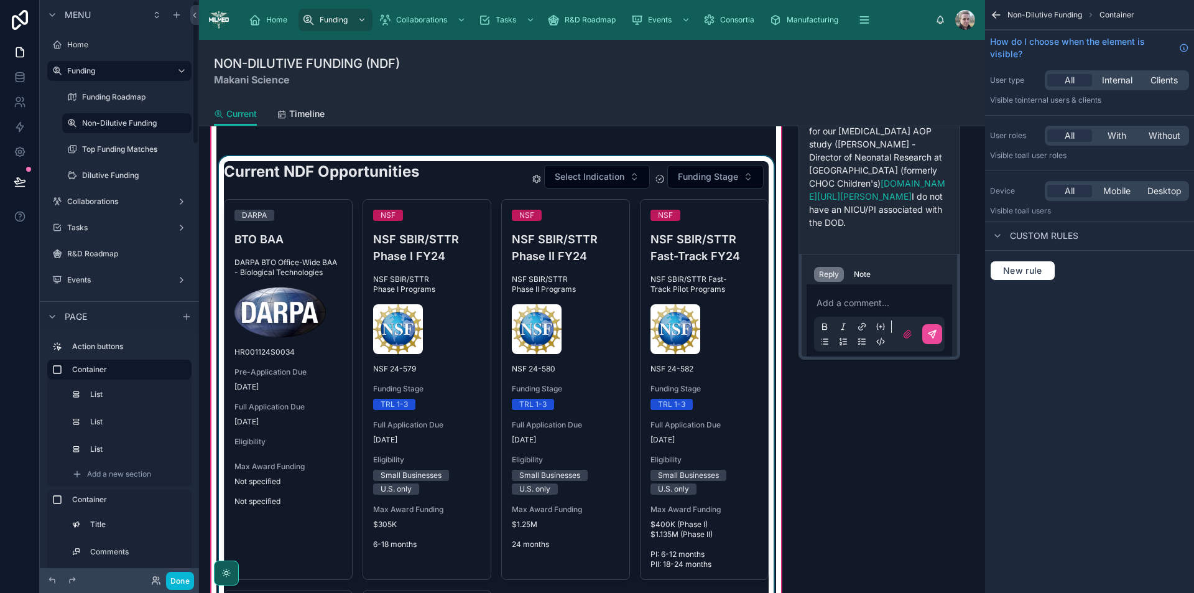
click at [450, 179] on div at bounding box center [496, 586] width 560 height 861
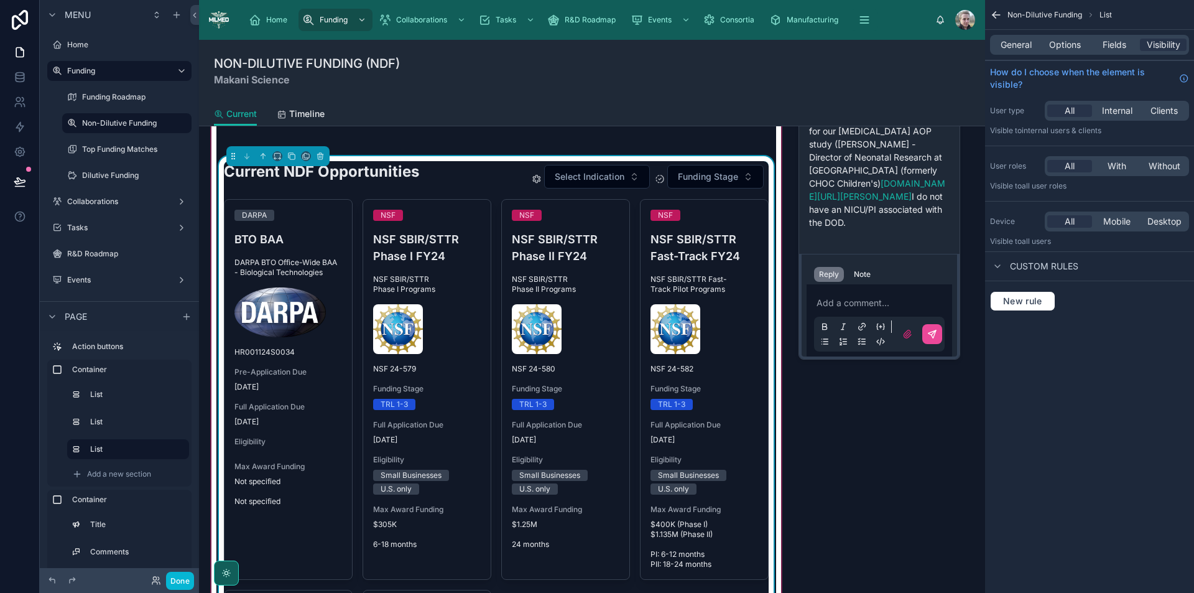
click at [1025, 52] on div "General Options Fields Visibility" at bounding box center [1089, 45] width 199 height 20
click at [1023, 48] on span "General" at bounding box center [1016, 45] width 31 height 12
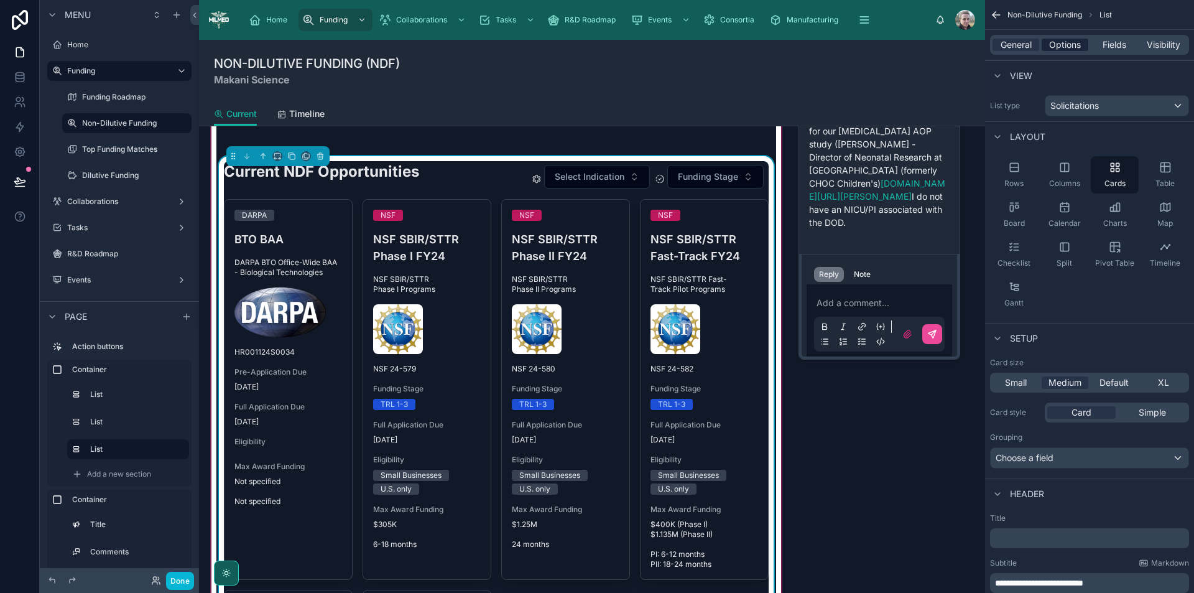
click at [1059, 42] on span "Options" at bounding box center [1066, 45] width 32 height 12
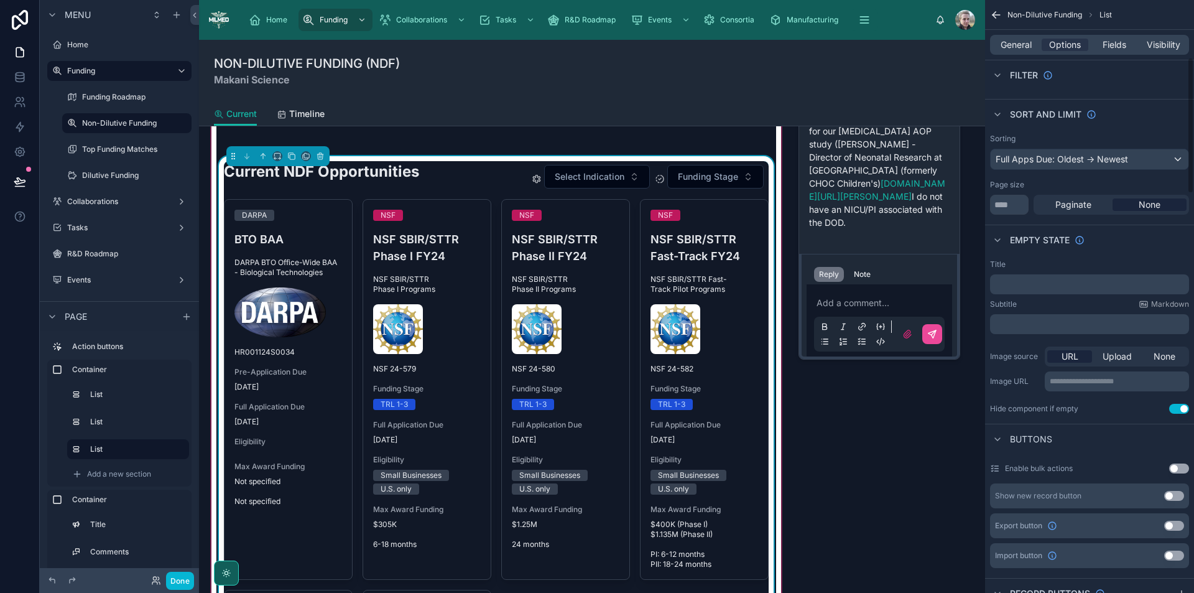
scroll to position [498, 0]
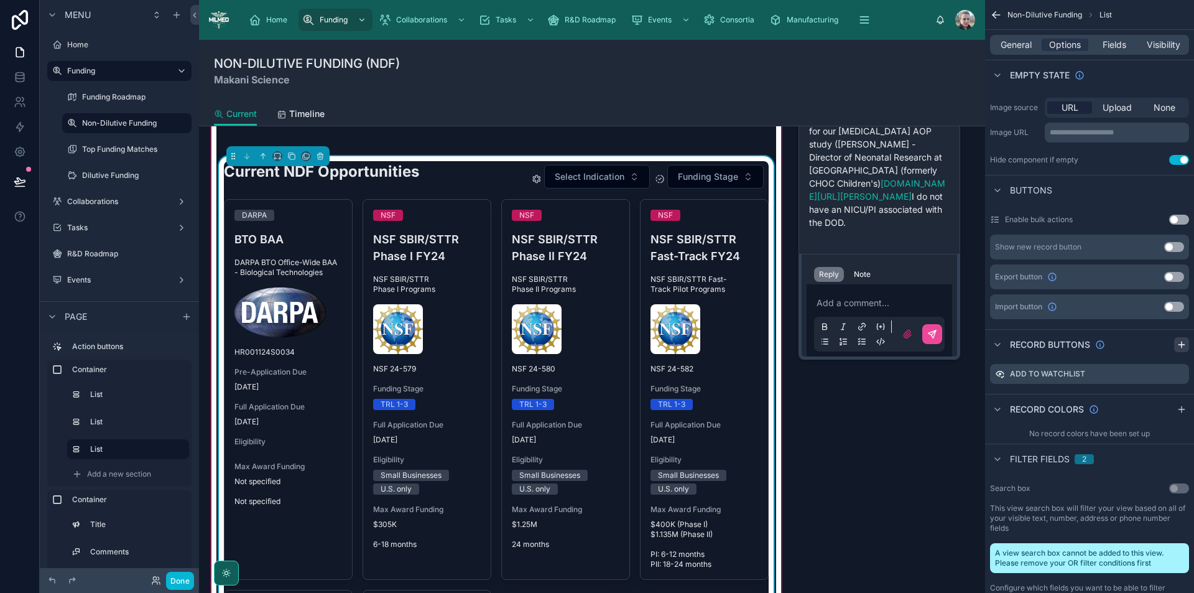
click at [1181, 342] on icon "scrollable content" at bounding box center [1182, 345] width 10 height 10
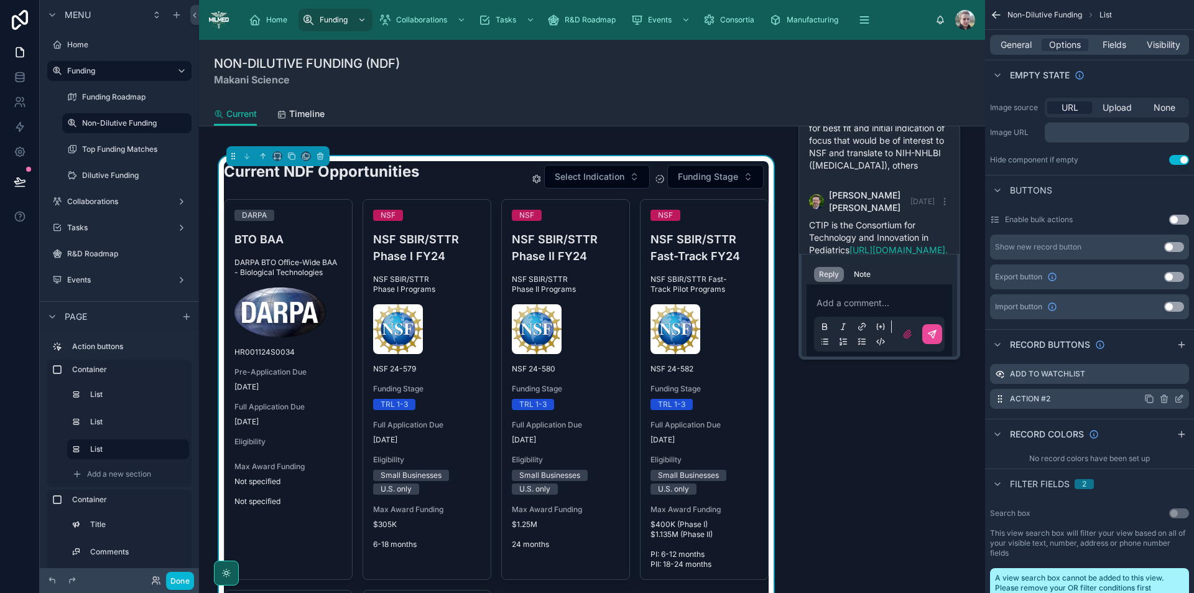
scroll to position [692, 0]
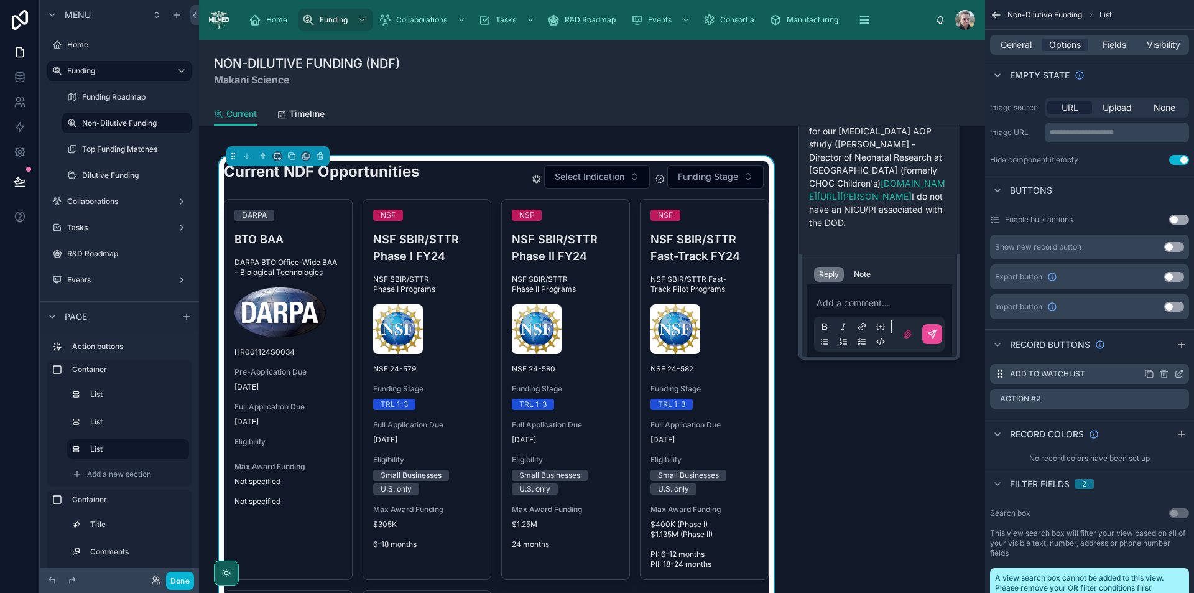
click at [1180, 373] on icon "scrollable content" at bounding box center [1180, 374] width 10 height 10
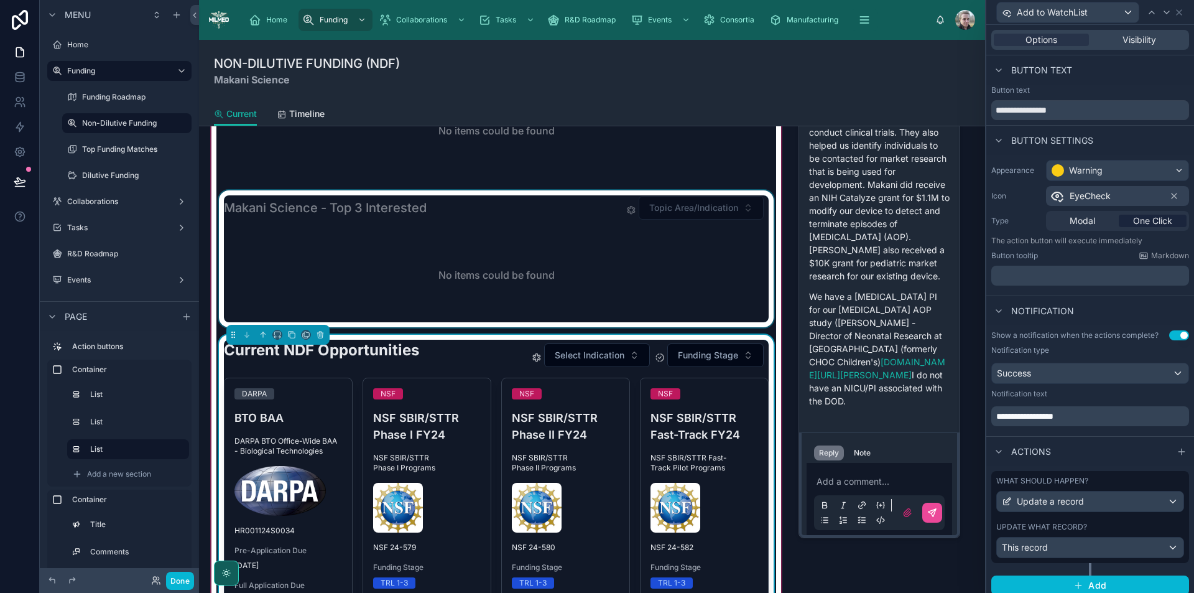
scroll to position [249, 0]
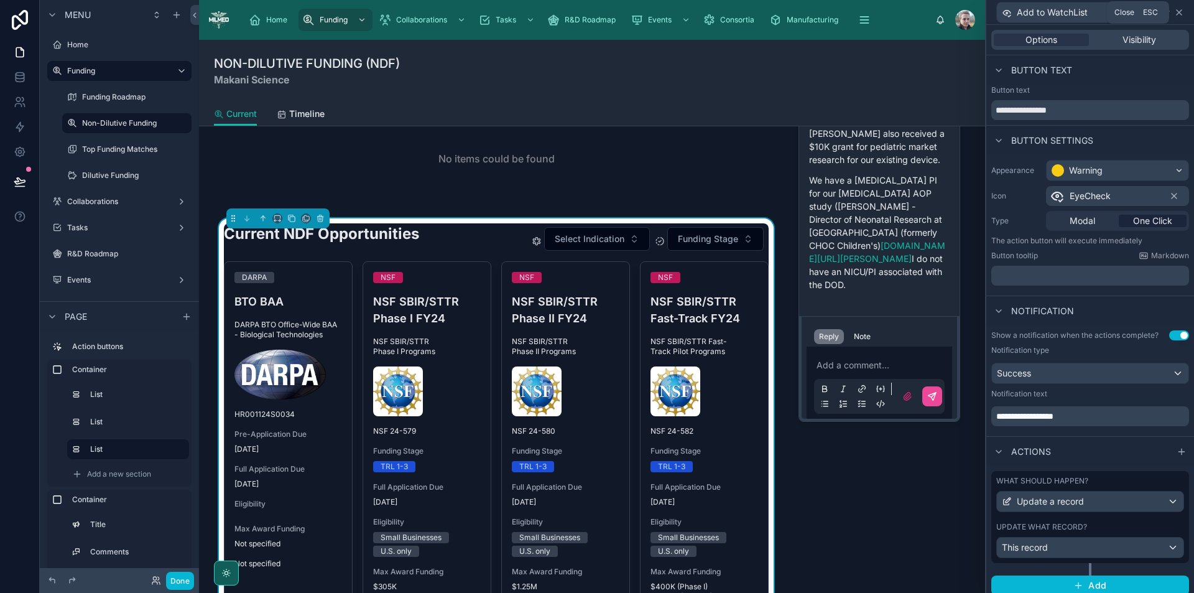
click at [1180, 14] on icon at bounding box center [1180, 12] width 10 height 10
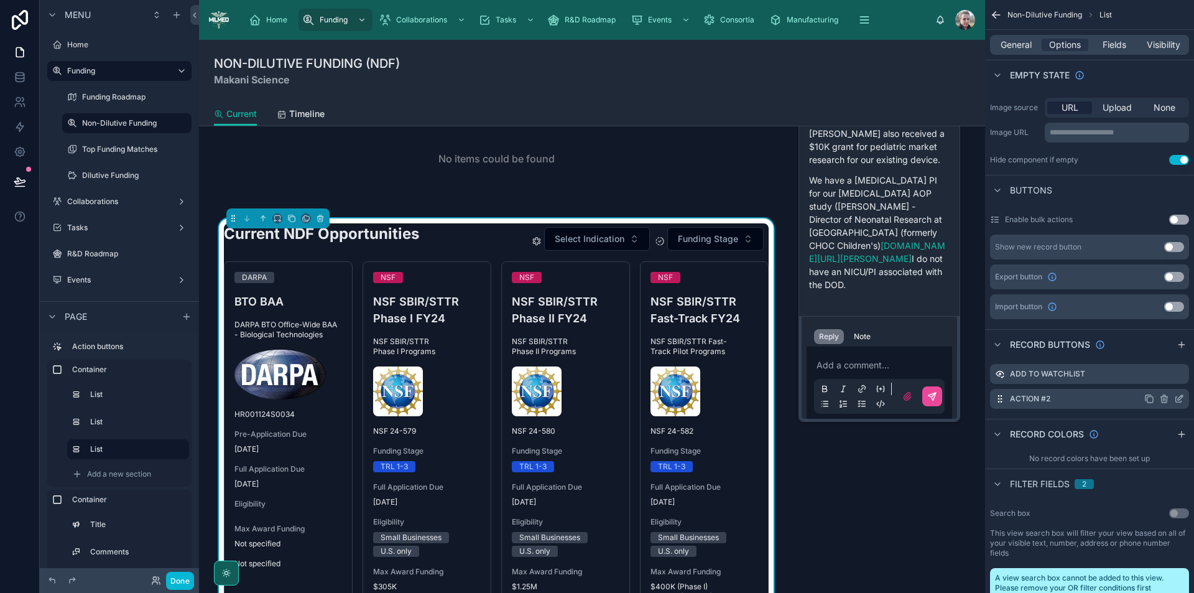
click at [1181, 400] on icon "scrollable content" at bounding box center [1180, 399] width 10 height 10
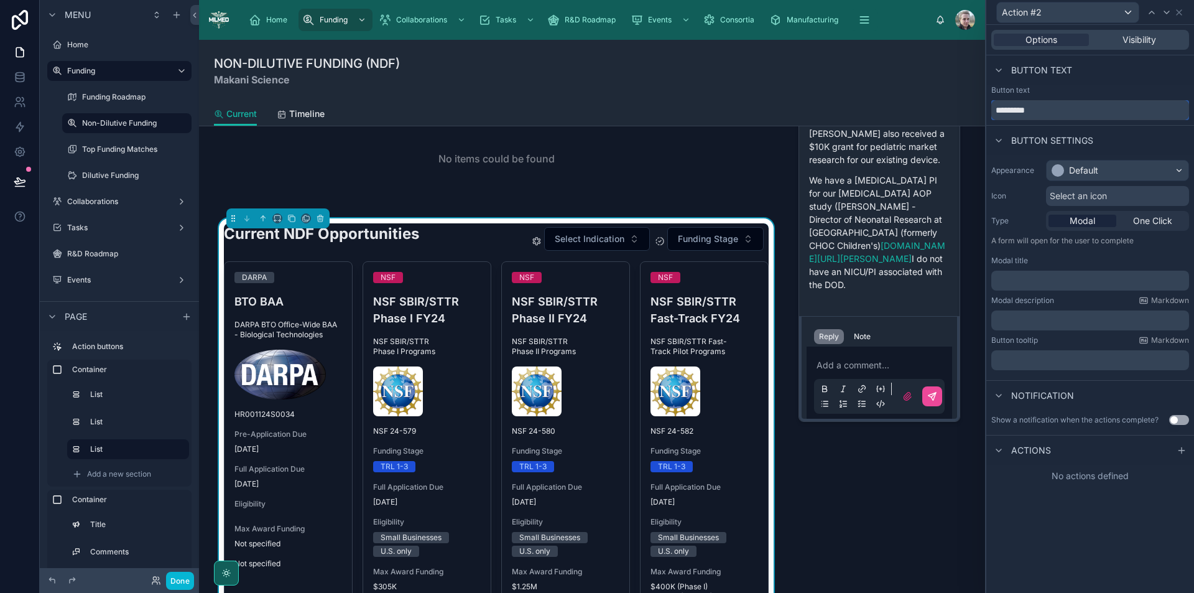
click at [1066, 114] on input "*********" at bounding box center [1091, 110] width 198 height 20
click at [1150, 39] on span "Visibility" at bounding box center [1140, 40] width 34 height 12
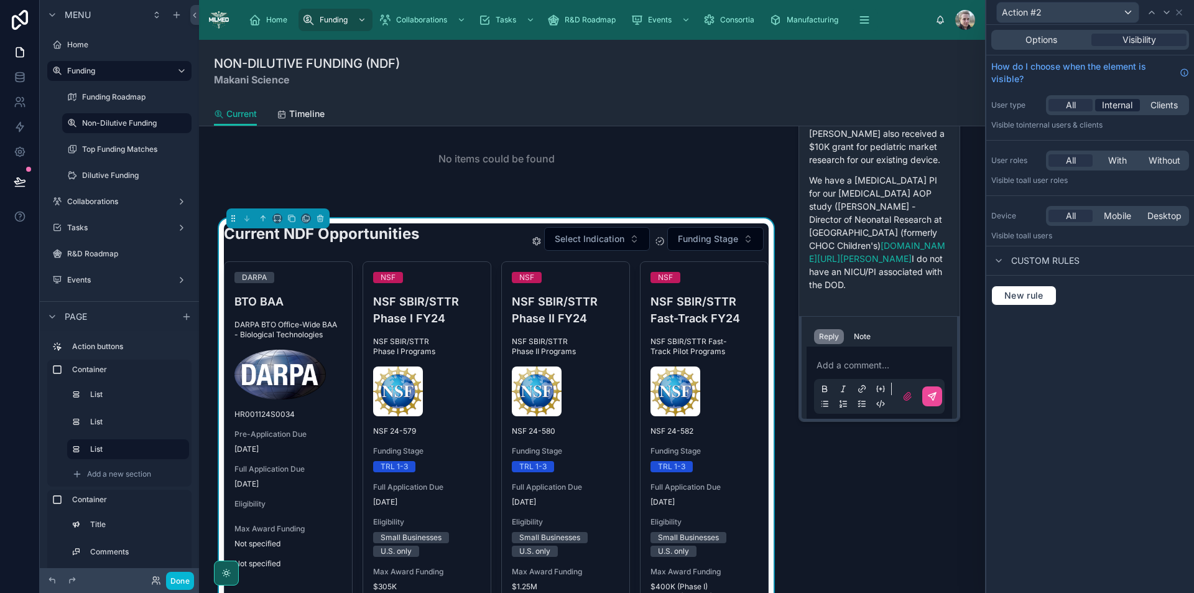
click at [1127, 103] on span "Internal" at bounding box center [1117, 105] width 30 height 12
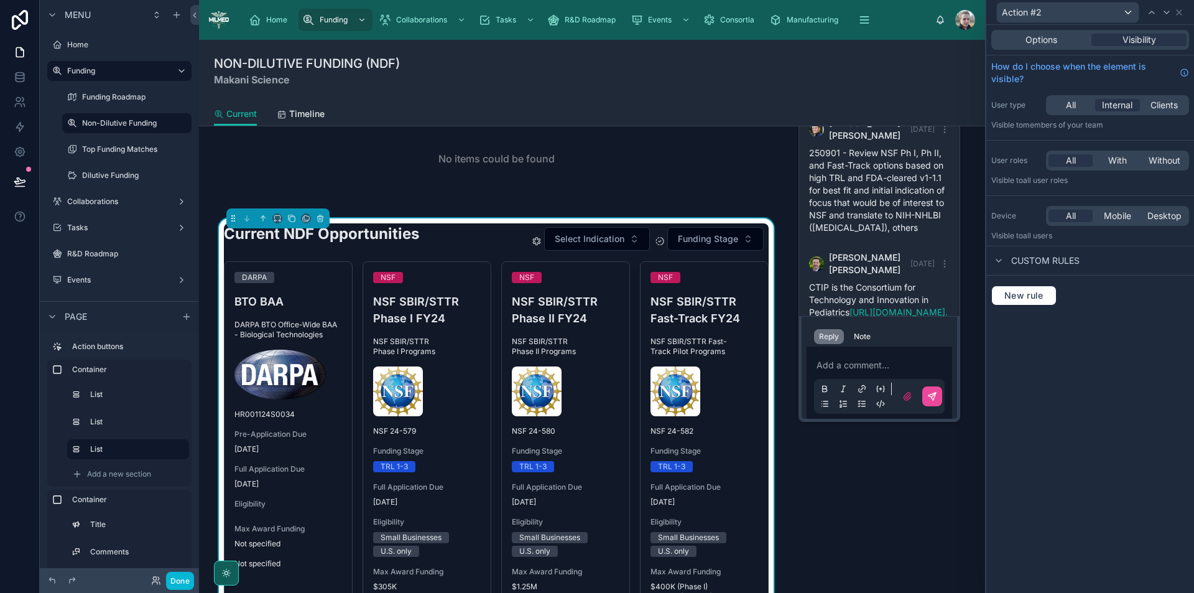
scroll to position [692, 0]
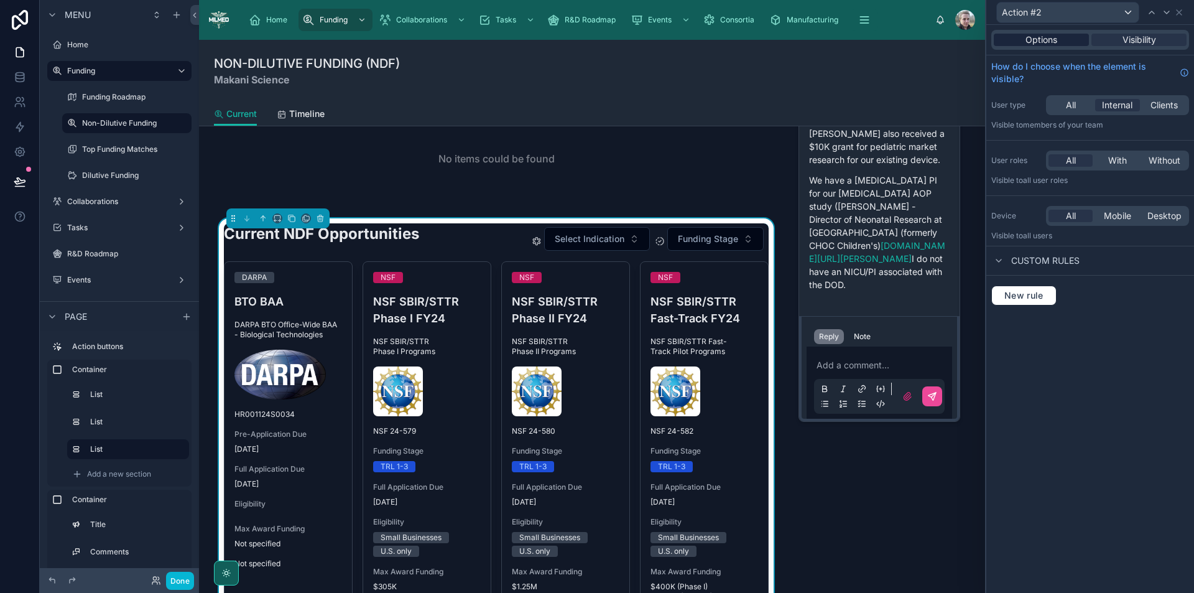
click at [1033, 42] on span "Options" at bounding box center [1042, 40] width 32 height 12
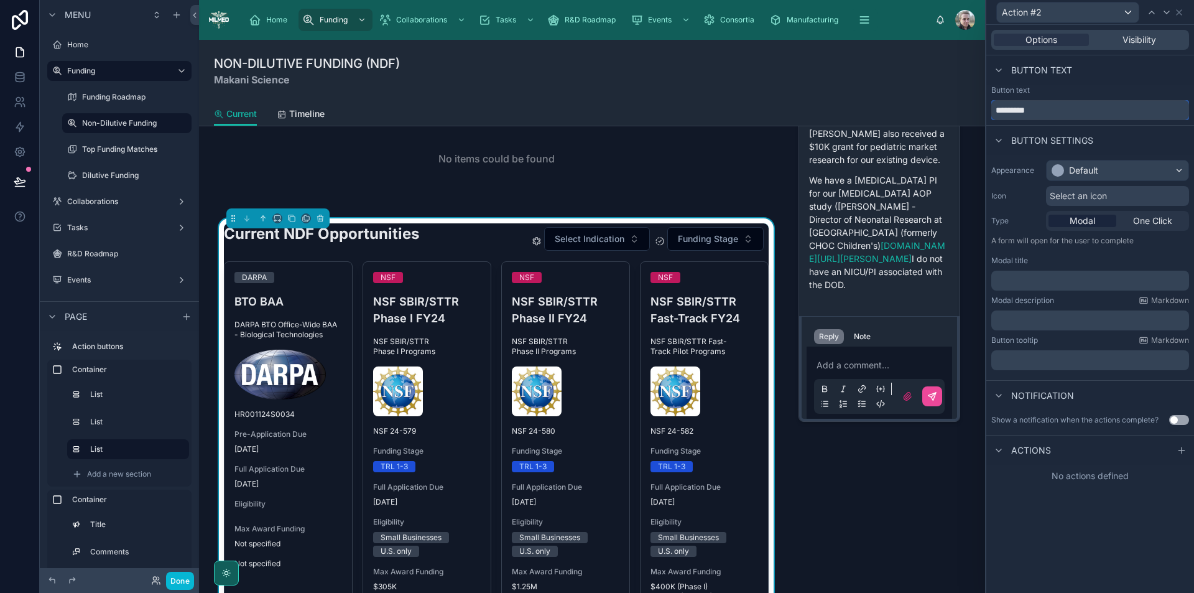
drag, startPoint x: 1070, startPoint y: 109, endPoint x: 971, endPoint y: 113, distance: 99.0
click at [971, 113] on div "Action #2 Options Visibility Button text Button text ********* Button settings …" at bounding box center [597, 296] width 1194 height 593
type input "*"
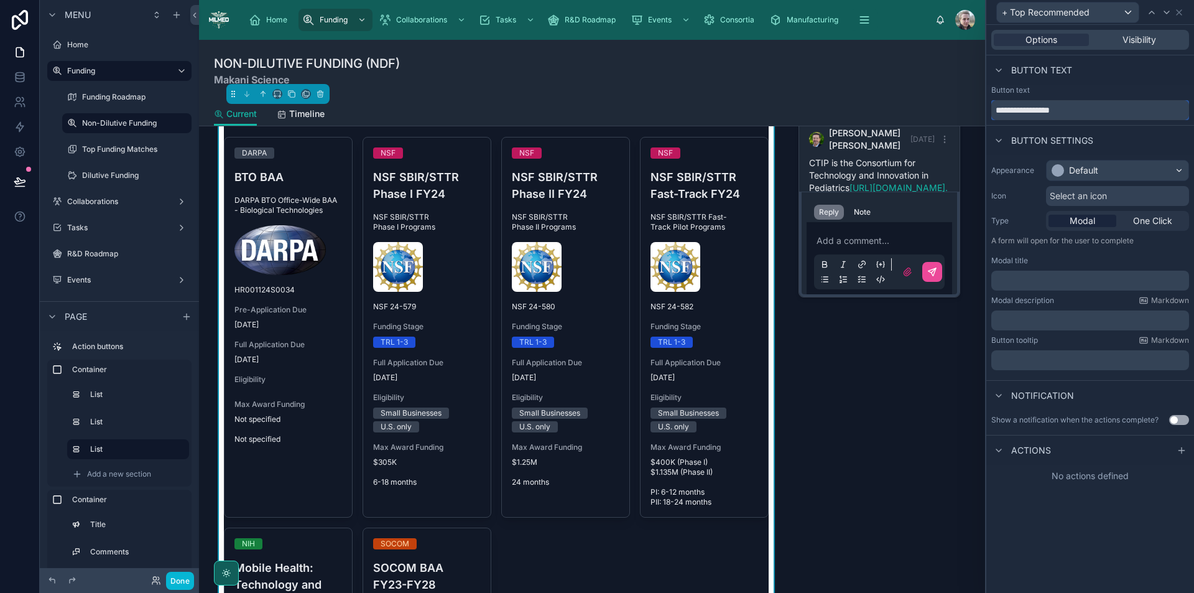
type input "**********"
click at [1081, 177] on div "Default" at bounding box center [1118, 171] width 142 height 20
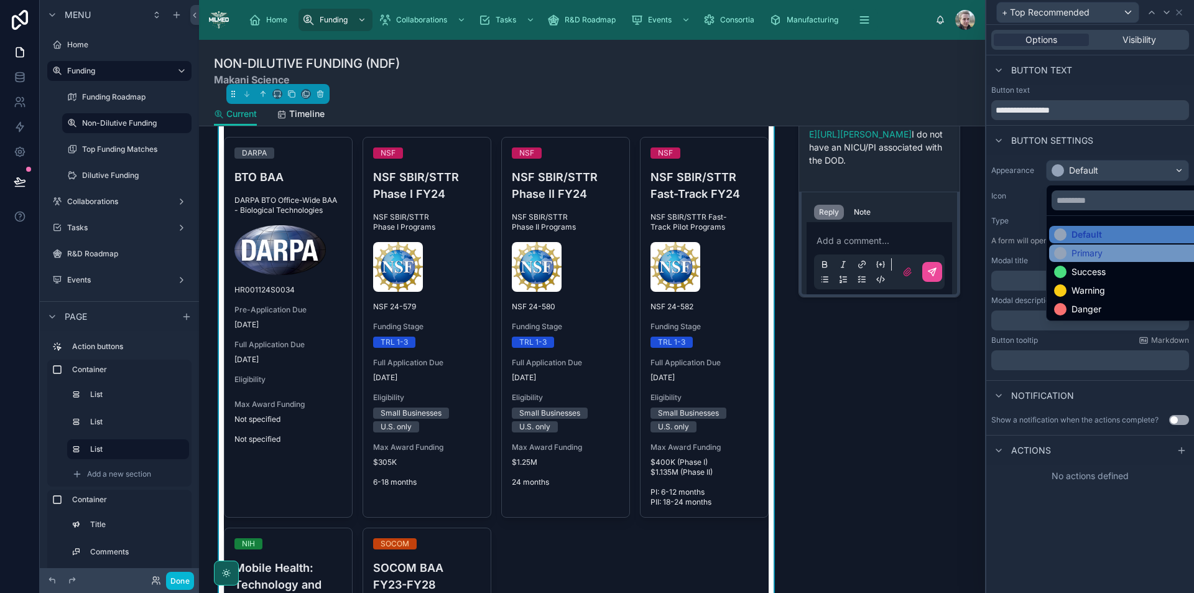
click at [1077, 258] on div "Primary" at bounding box center [1087, 253] width 31 height 12
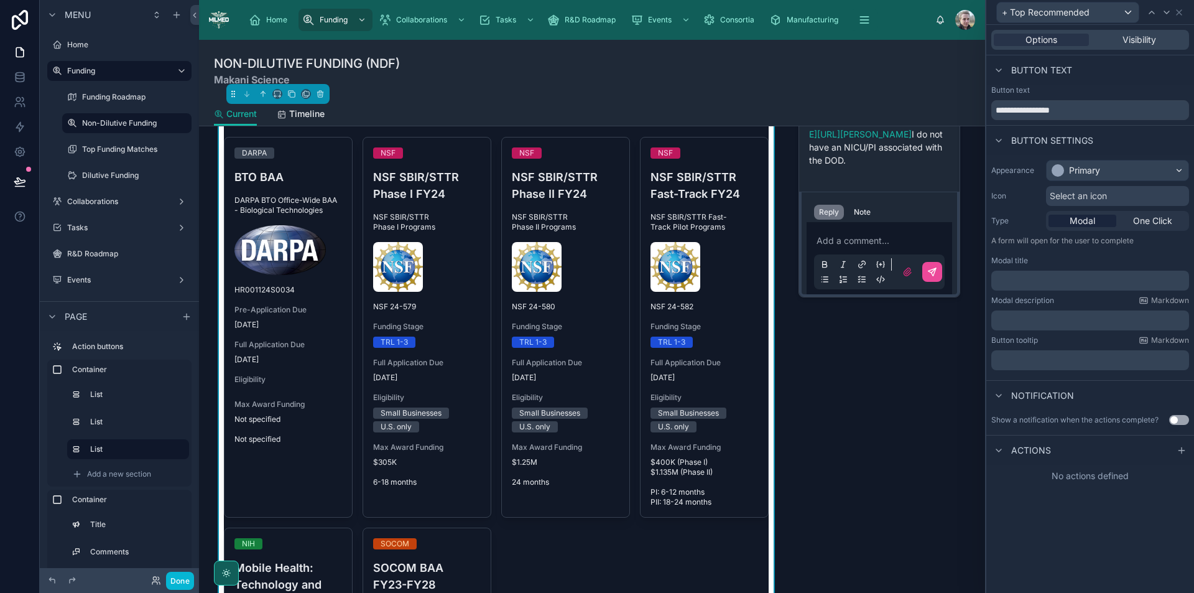
click at [1101, 197] on span "Select an icon" at bounding box center [1078, 196] width 57 height 12
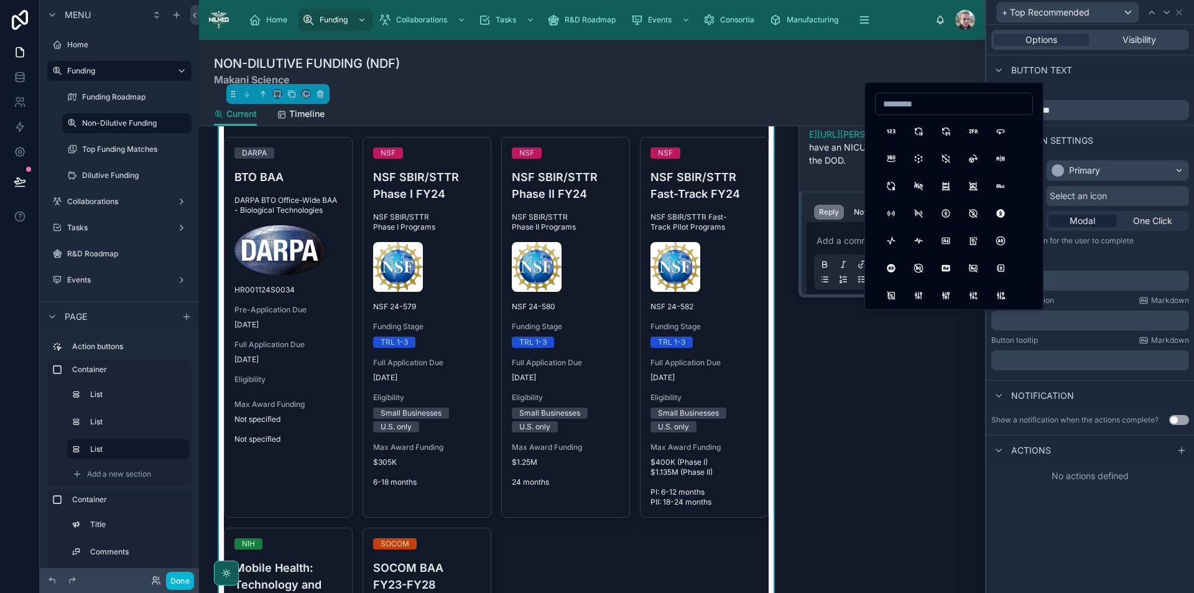
type input "*"
type input "****"
click at [948, 186] on button "FlagPlus" at bounding box center [946, 186] width 22 height 22
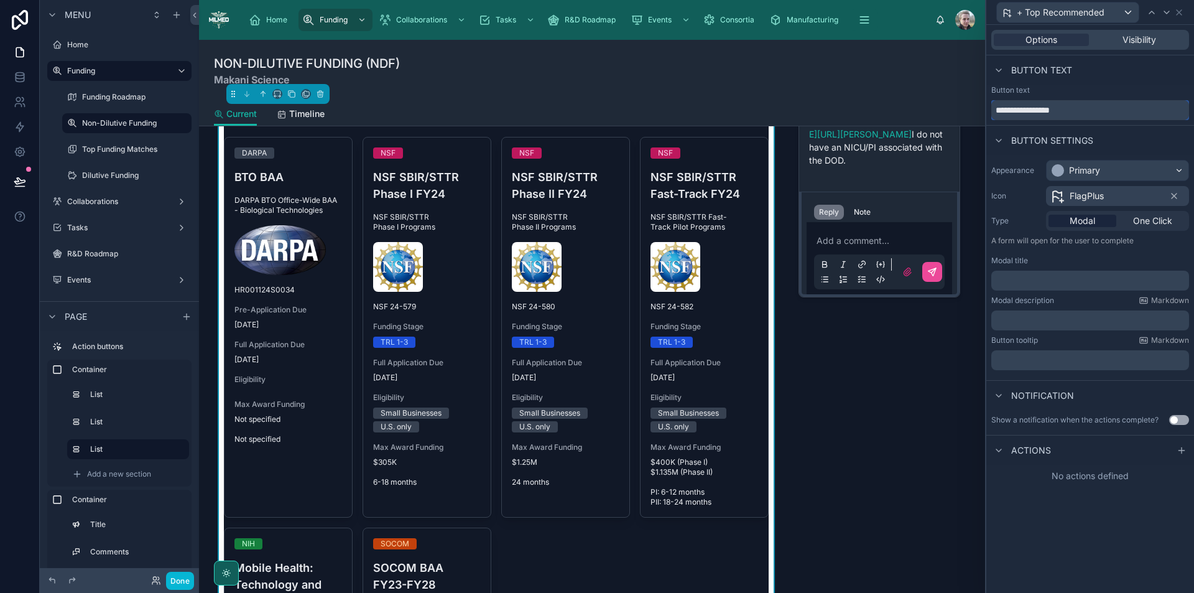
drag, startPoint x: 1005, startPoint y: 108, endPoint x: 991, endPoint y: 108, distance: 13.7
click at [991, 108] on div "**********" at bounding box center [1091, 102] width 208 height 35
click at [1091, 224] on span "Modal" at bounding box center [1083, 221] width 26 height 12
click at [1036, 286] on p "﻿" at bounding box center [1092, 280] width 190 height 12
click at [1037, 320] on p "﻿" at bounding box center [1092, 320] width 190 height 12
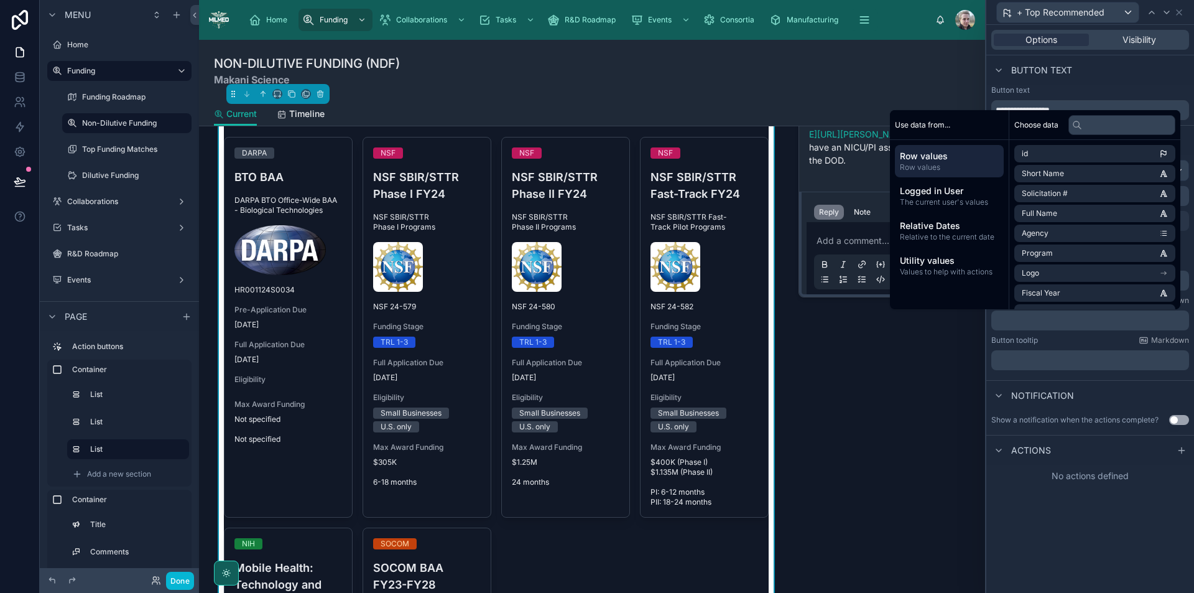
click at [1044, 363] on p "﻿" at bounding box center [1092, 360] width 190 height 12
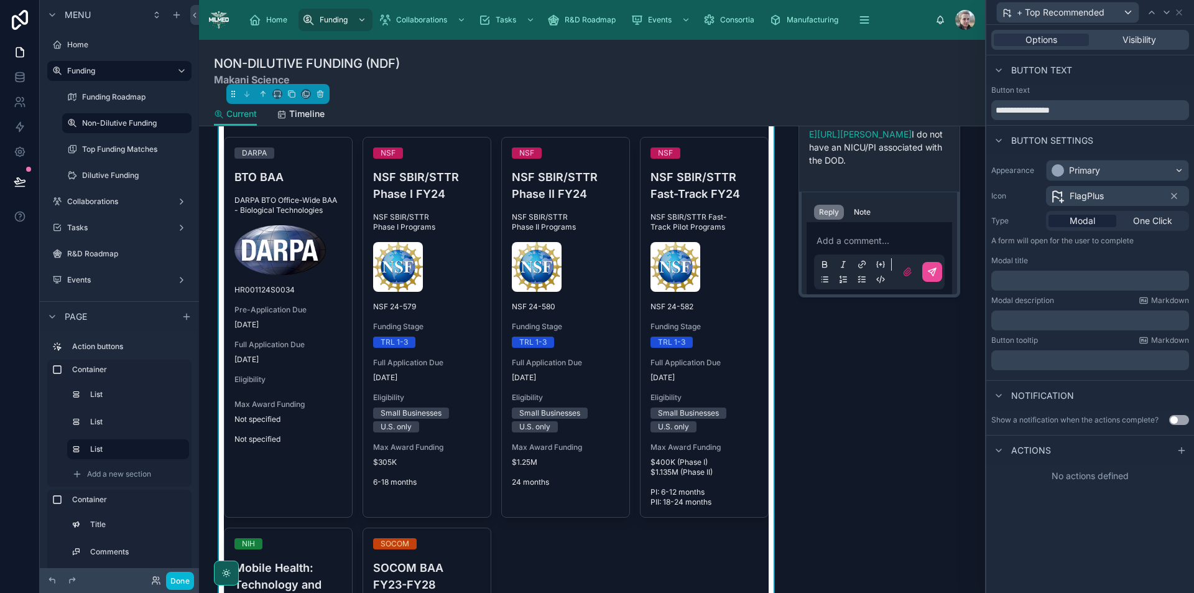
click at [1092, 537] on div "**********" at bounding box center [1091, 309] width 208 height 568
click at [997, 449] on icon at bounding box center [999, 450] width 10 height 10
click at [1001, 451] on icon at bounding box center [999, 450] width 10 height 10
click at [1183, 448] on icon at bounding box center [1182, 450] width 10 height 10
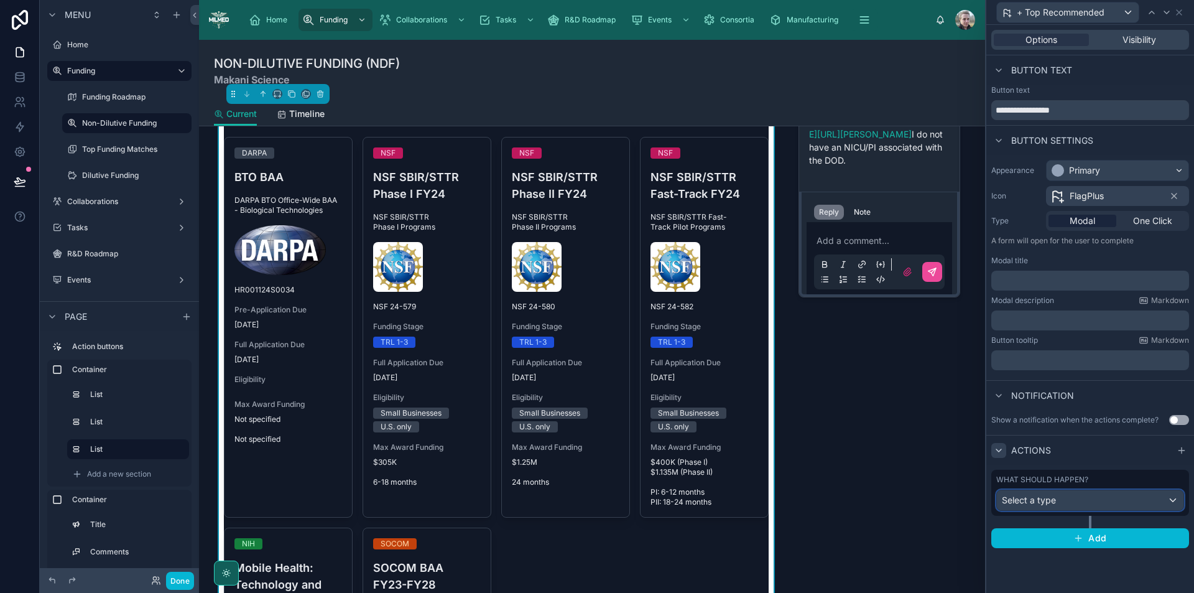
click at [1119, 502] on div "Select a type" at bounding box center [1090, 500] width 187 height 20
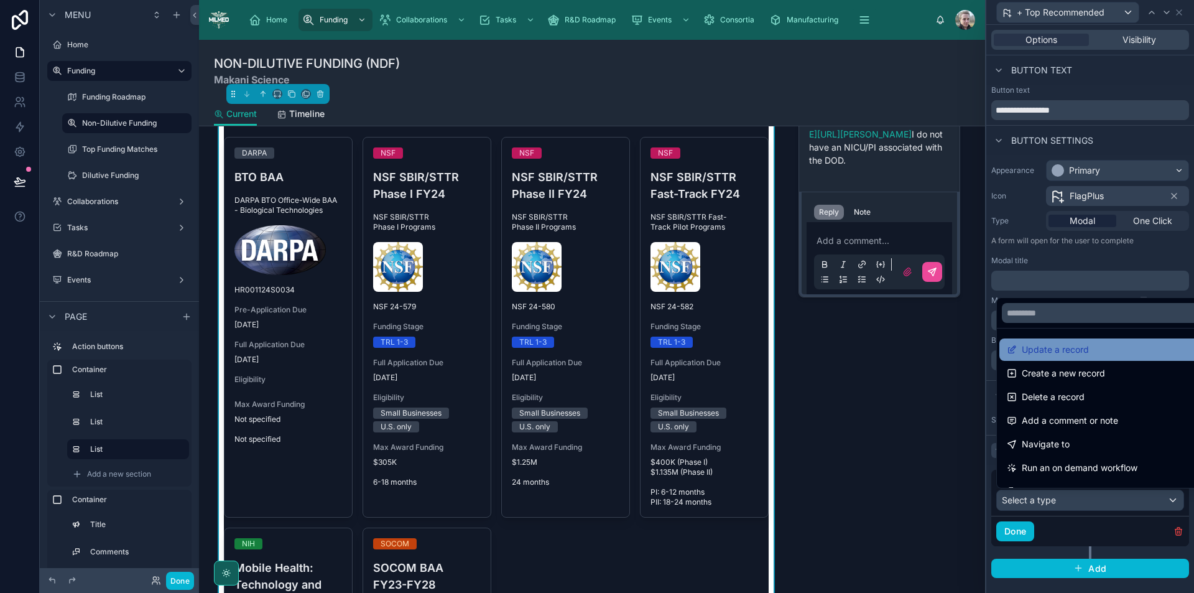
click at [1072, 348] on span "Update a record" at bounding box center [1055, 349] width 67 height 15
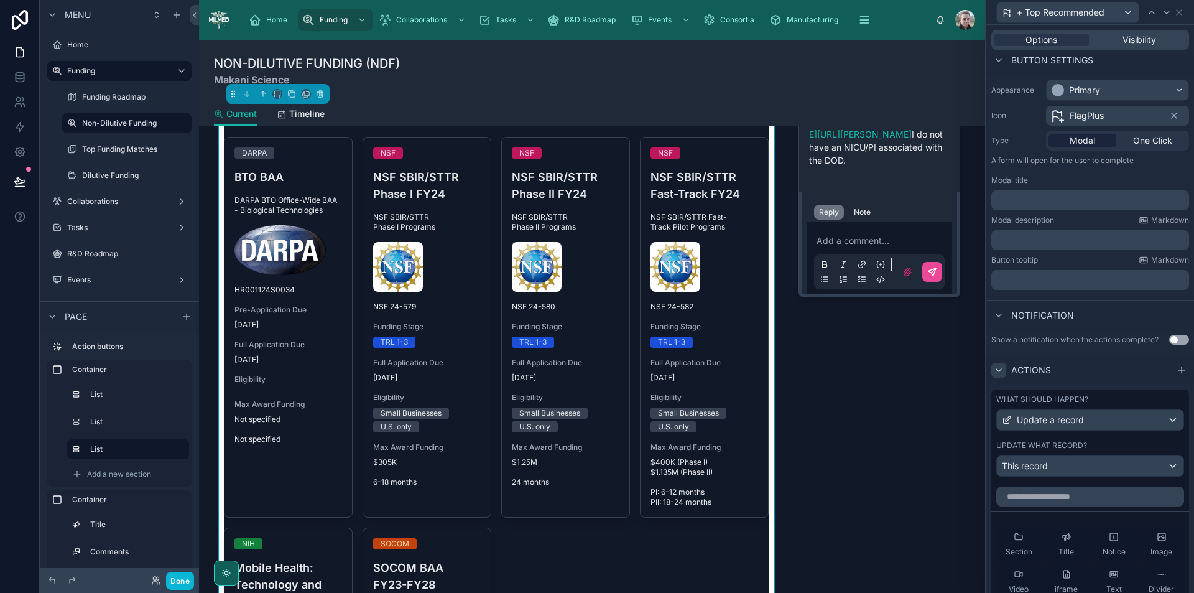
scroll to position [124, 0]
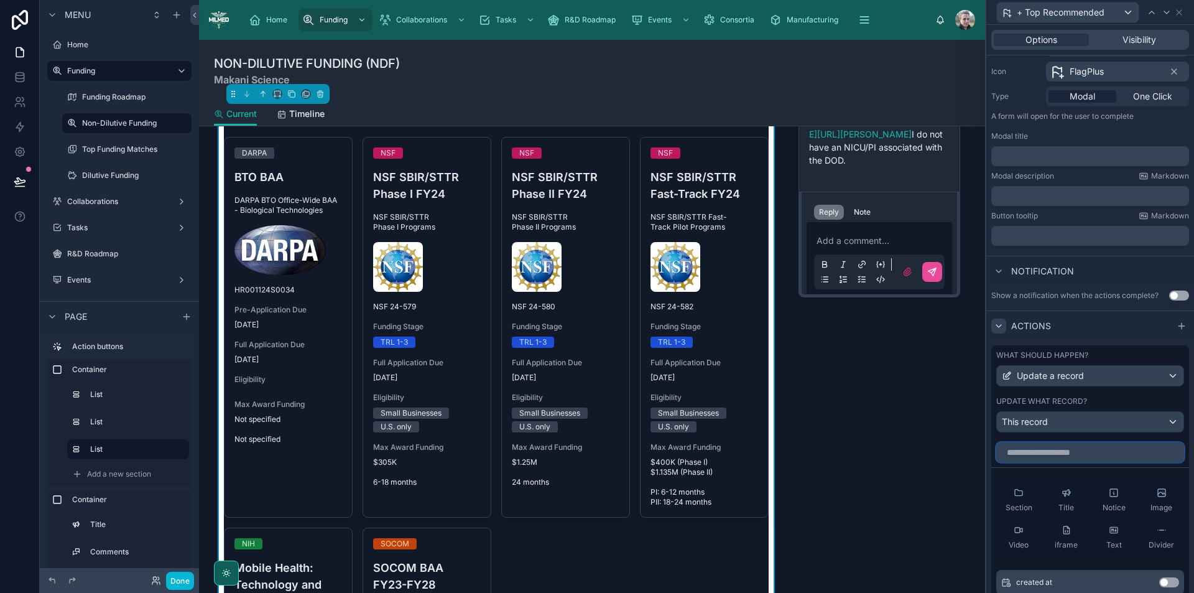
click at [1090, 456] on input "text" at bounding box center [1091, 452] width 188 height 20
click at [1091, 419] on div "This record" at bounding box center [1090, 422] width 187 height 20
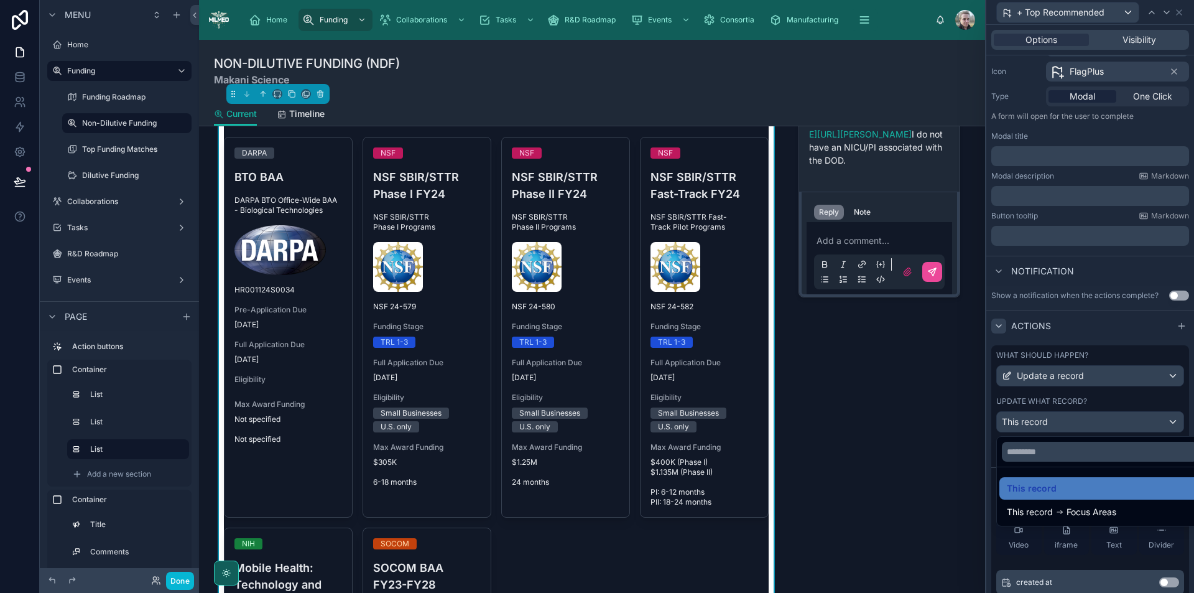
click at [1091, 419] on div at bounding box center [1091, 296] width 208 height 593
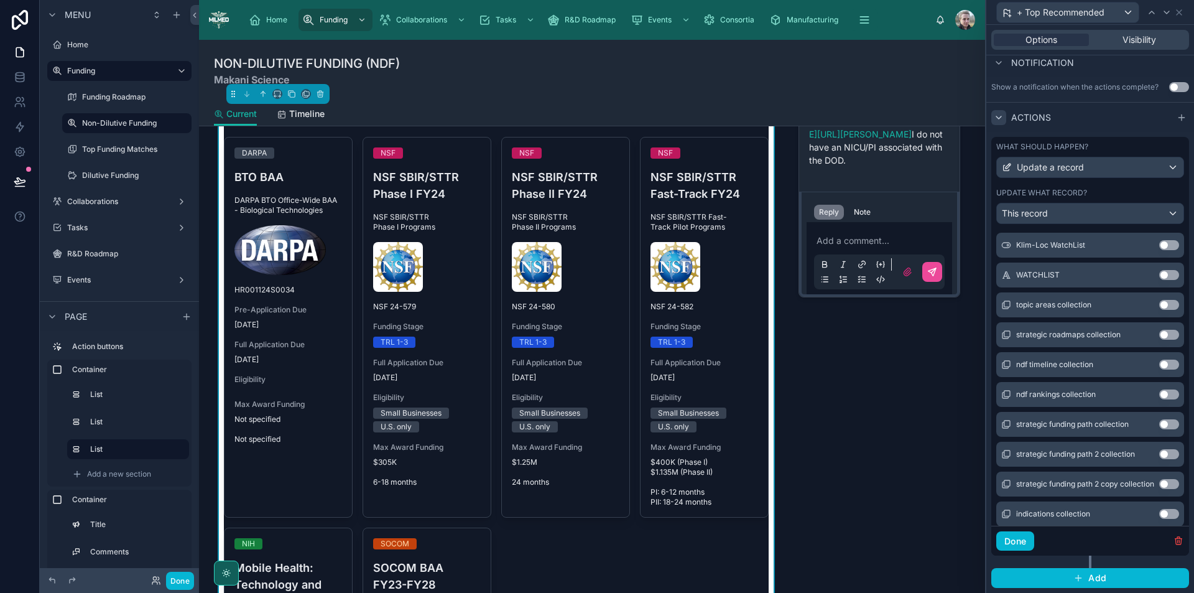
scroll to position [1040, 0]
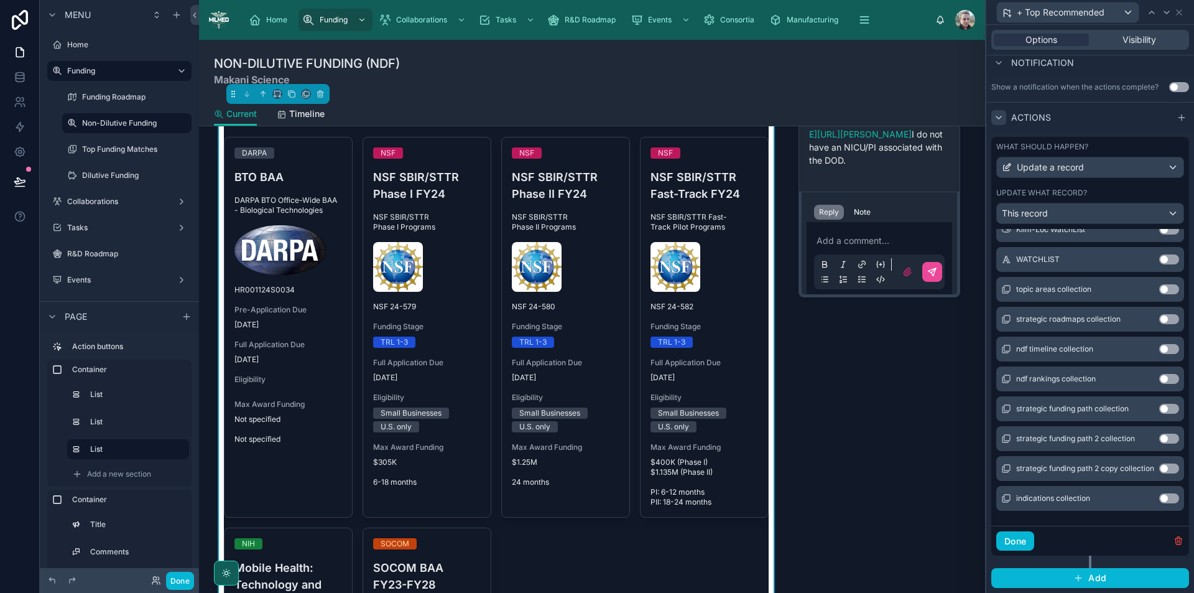
click at [1160, 377] on button "Use setting" at bounding box center [1170, 379] width 20 height 10
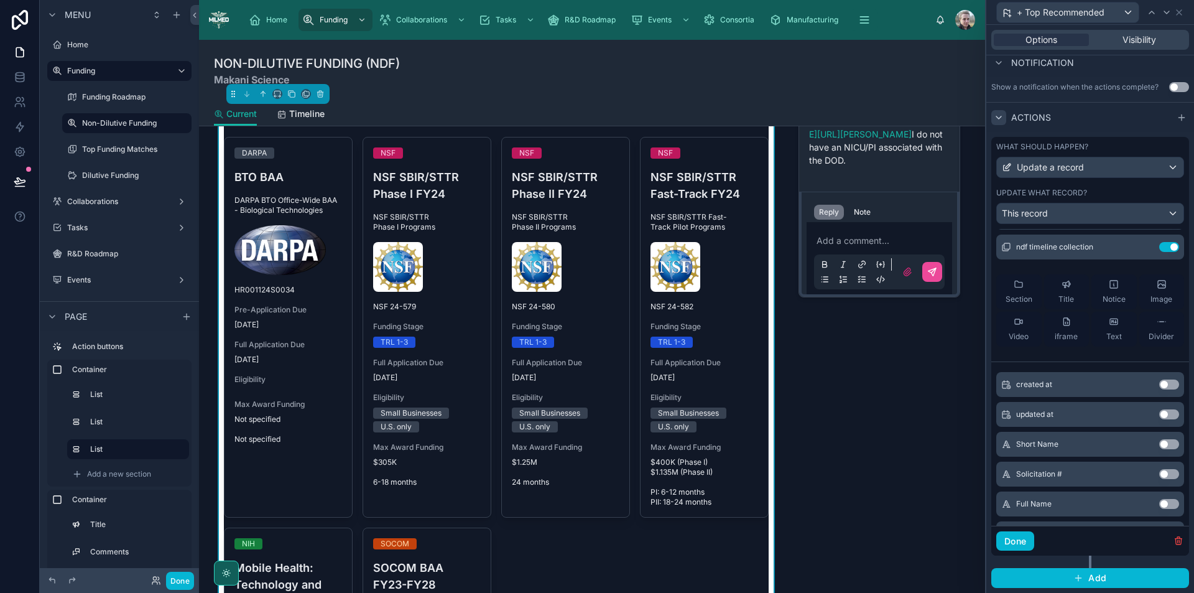
scroll to position [0, 0]
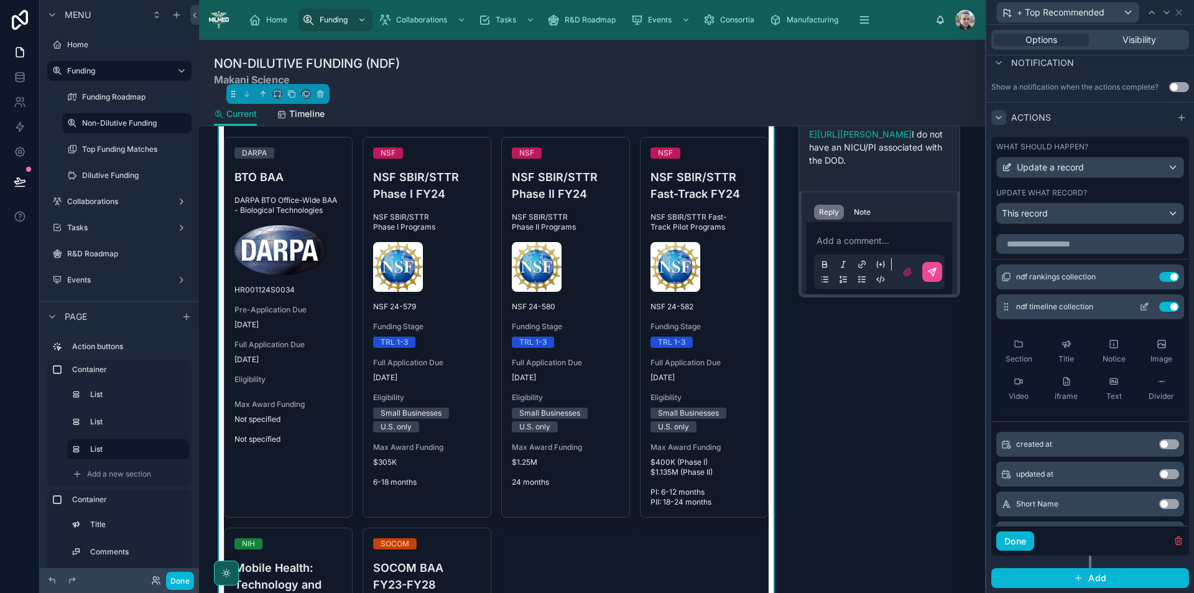
click at [1160, 307] on button "Use setting" at bounding box center [1170, 307] width 20 height 10
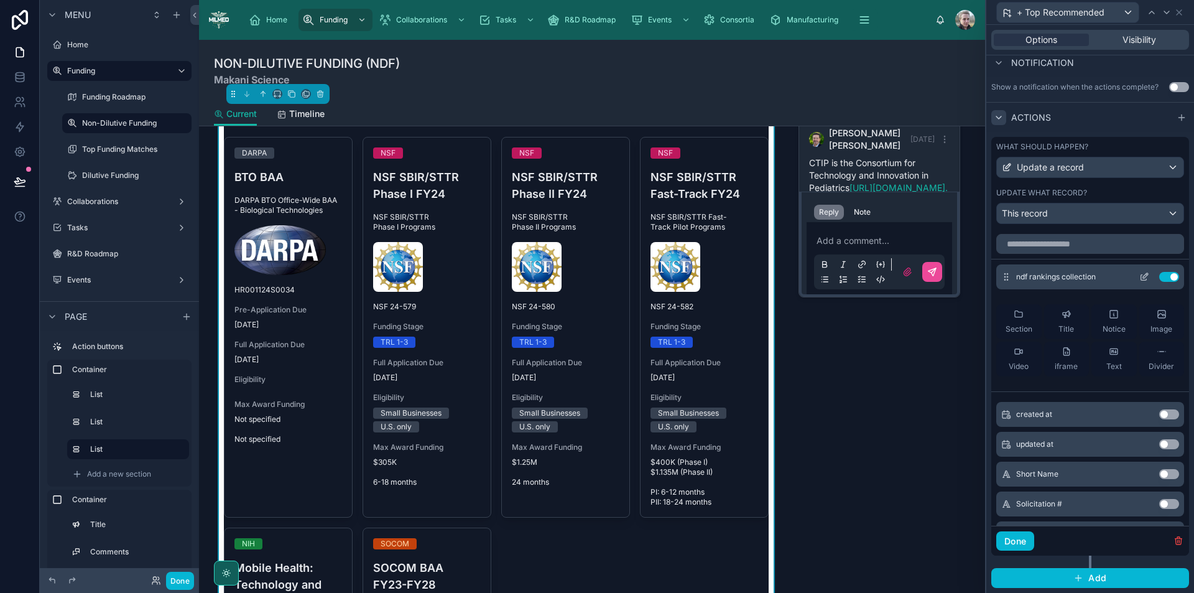
scroll to position [692, 0]
click at [1140, 276] on icon at bounding box center [1145, 277] width 10 height 10
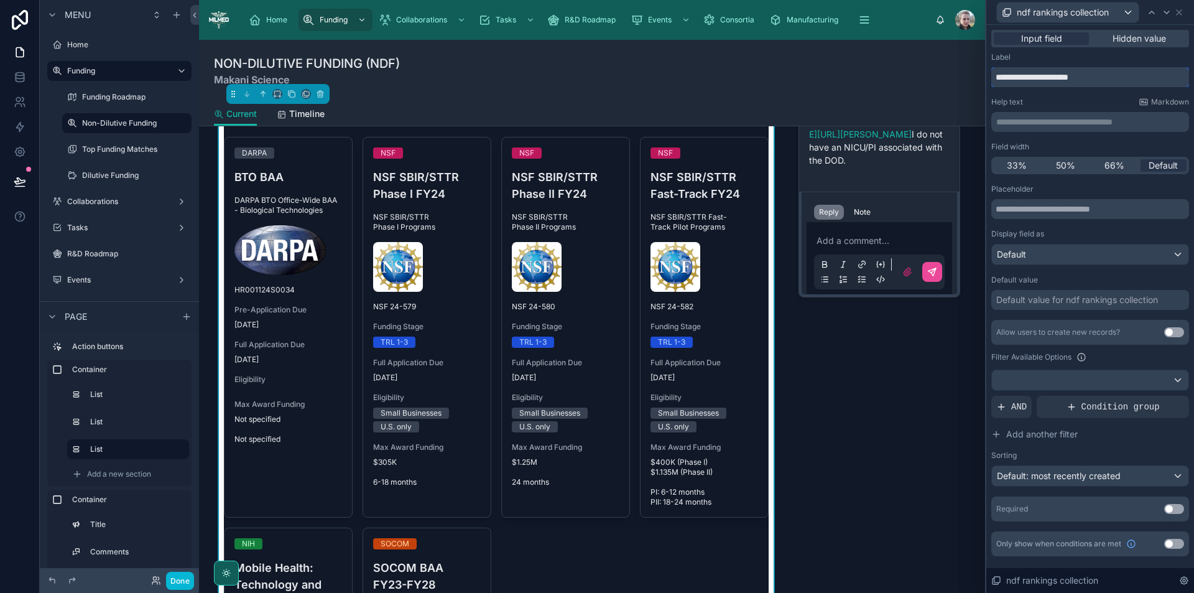
drag, startPoint x: 1104, startPoint y: 81, endPoint x: 994, endPoint y: 80, distance: 109.5
click at [994, 80] on input "**********" at bounding box center [1091, 77] width 198 height 20
type input "*"
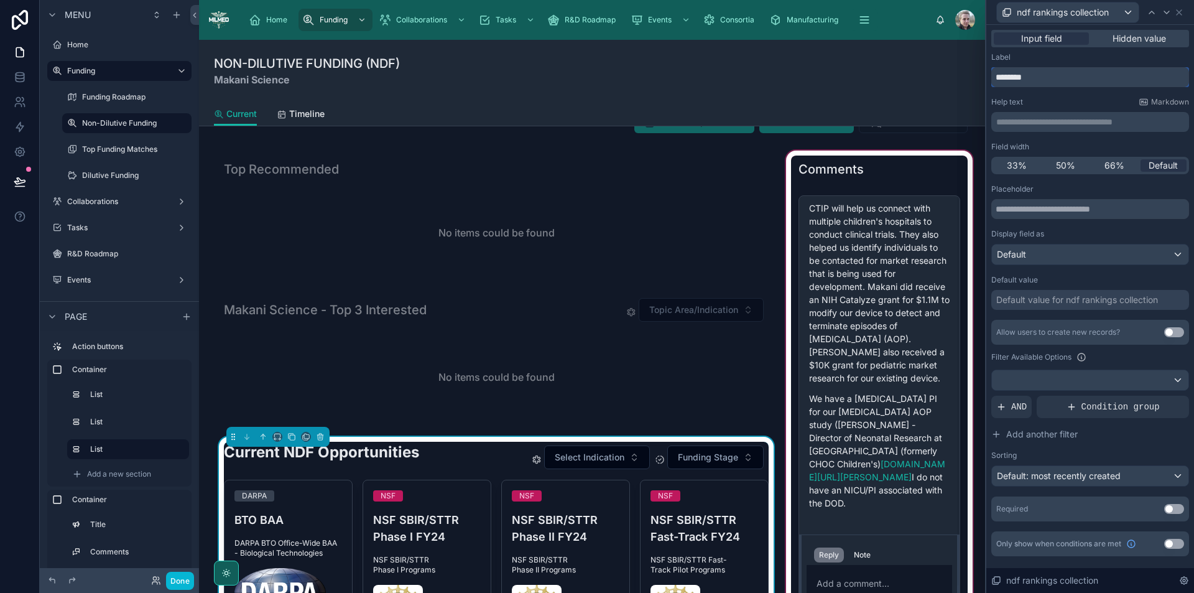
scroll to position [0, 0]
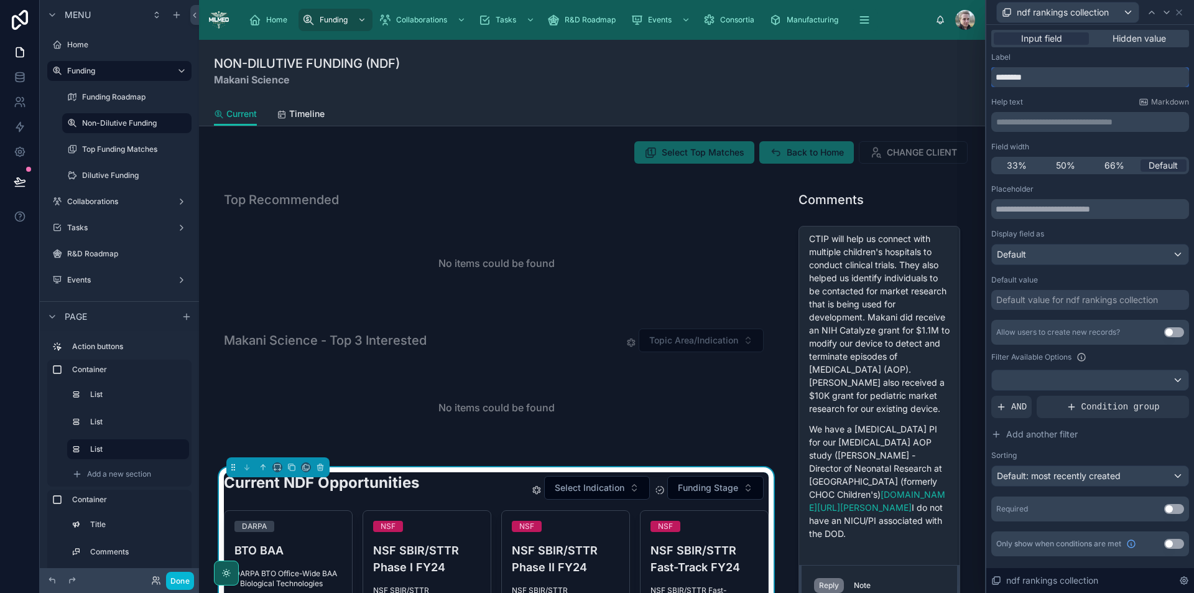
drag, startPoint x: 1038, startPoint y: 77, endPoint x: 1017, endPoint y: 74, distance: 20.7
click at [1017, 74] on input "********" at bounding box center [1091, 77] width 198 height 20
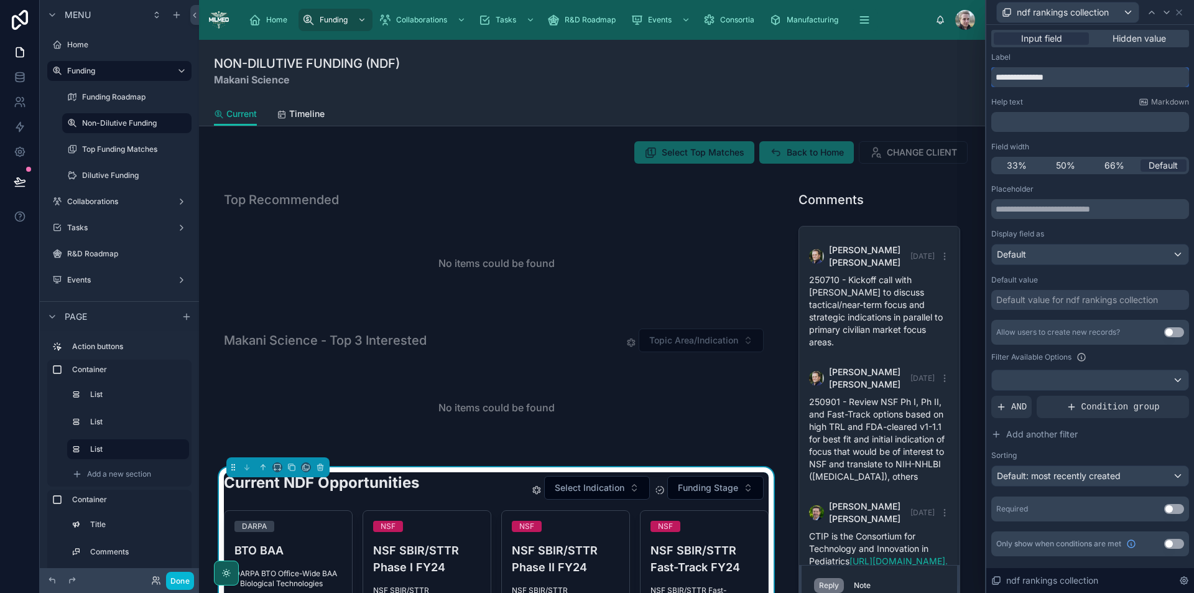
scroll to position [692, 0]
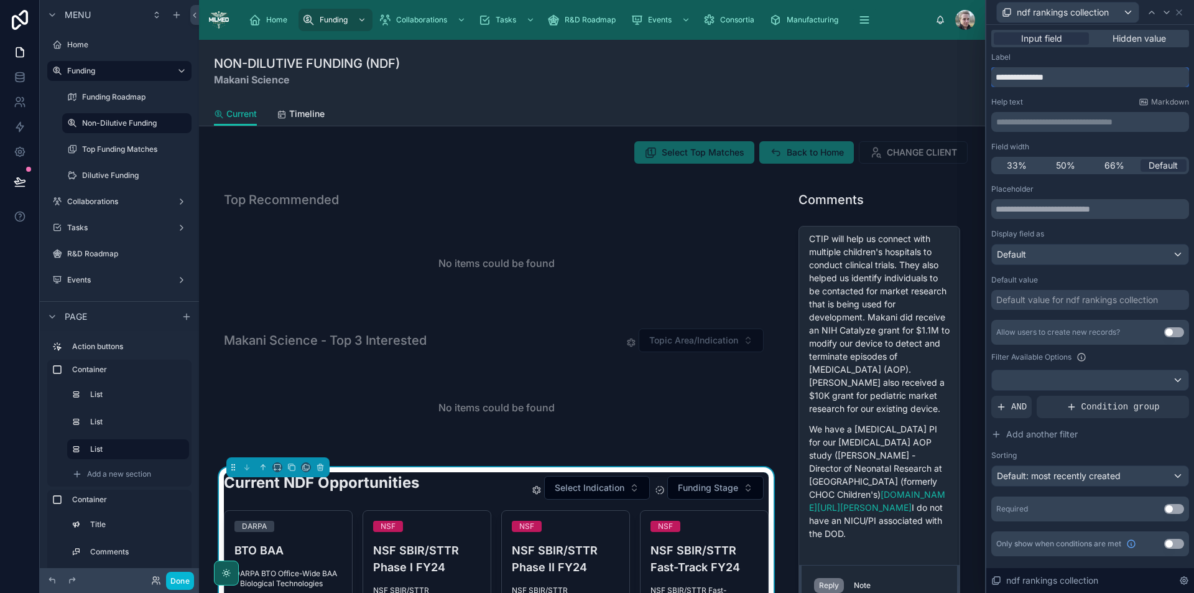
drag, startPoint x: 1017, startPoint y: 77, endPoint x: 984, endPoint y: 76, distance: 33.0
click at [984, 76] on div "**********" at bounding box center [597, 296] width 1194 height 593
type input "**********"
click at [1028, 123] on p "**********" at bounding box center [1092, 122] width 190 height 12
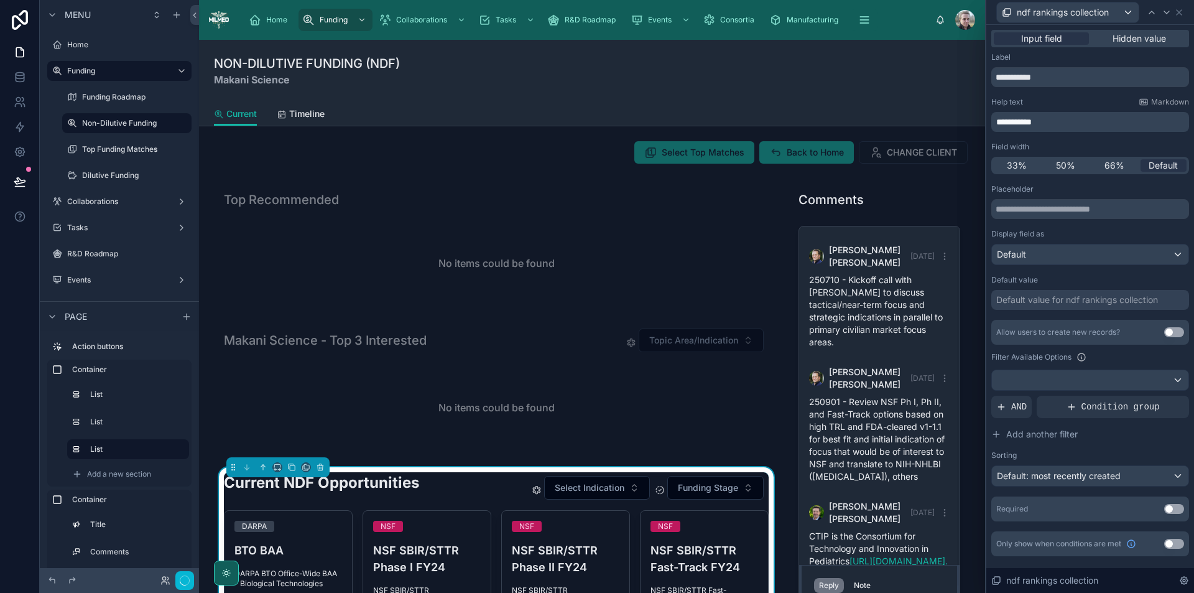
click at [1055, 100] on div "Help text Markdown" at bounding box center [1091, 102] width 198 height 10
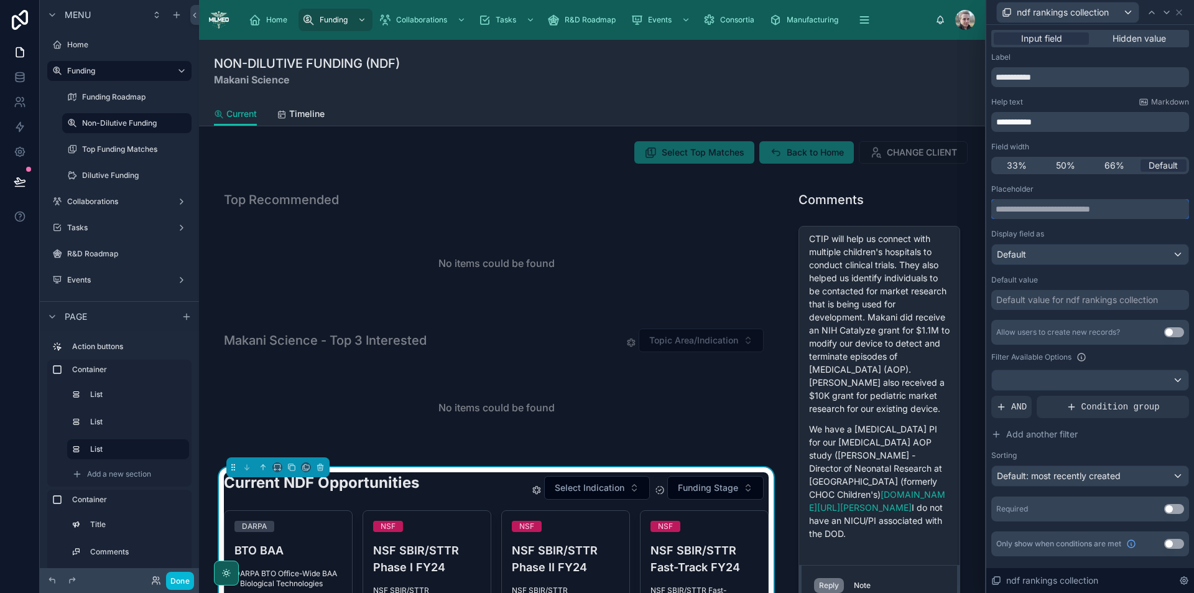
click at [1078, 210] on input "text" at bounding box center [1091, 209] width 198 height 20
click at [1173, 332] on button "Use setting" at bounding box center [1175, 332] width 20 height 10
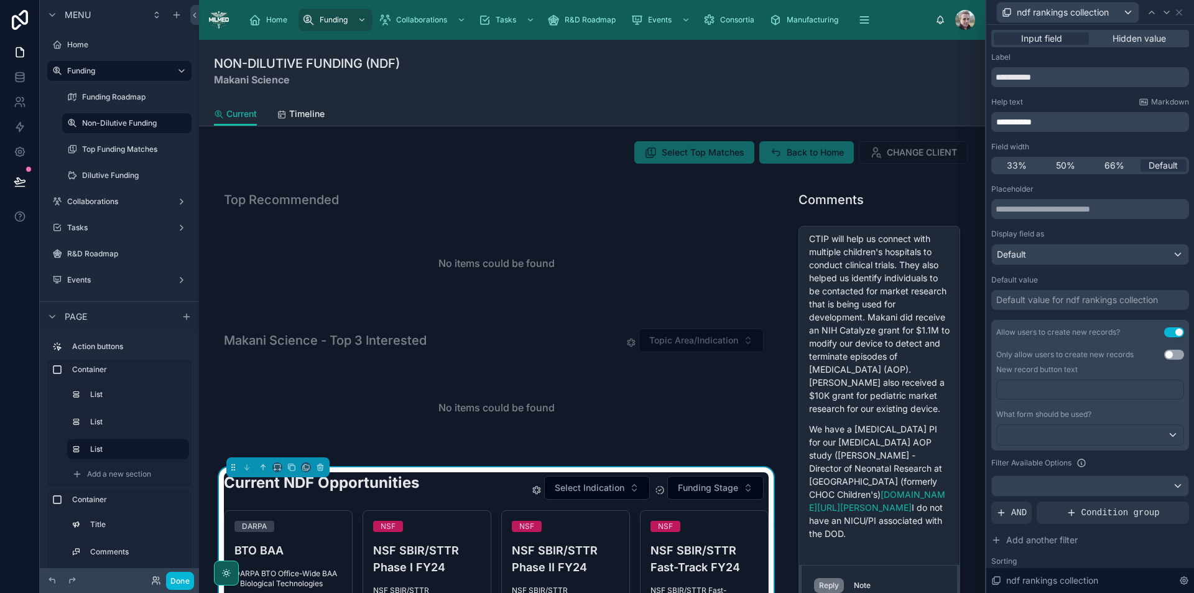
click at [1165, 355] on button "Use setting" at bounding box center [1175, 355] width 20 height 10
click at [1079, 431] on div at bounding box center [1090, 435] width 187 height 20
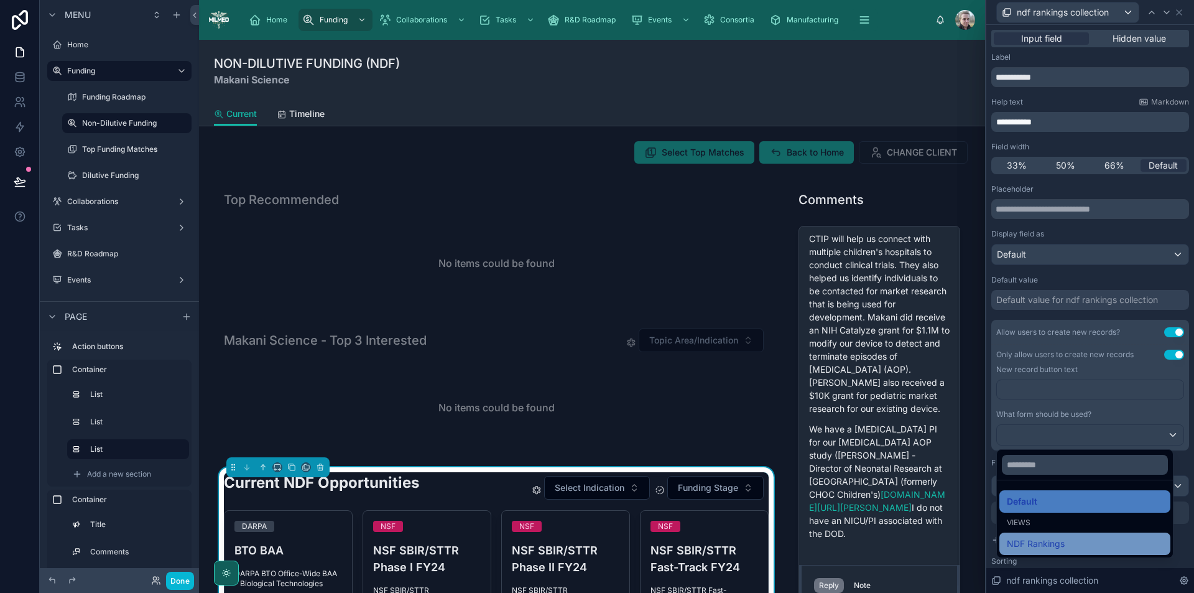
click at [1076, 540] on div "NDF Rankings" at bounding box center [1085, 543] width 156 height 15
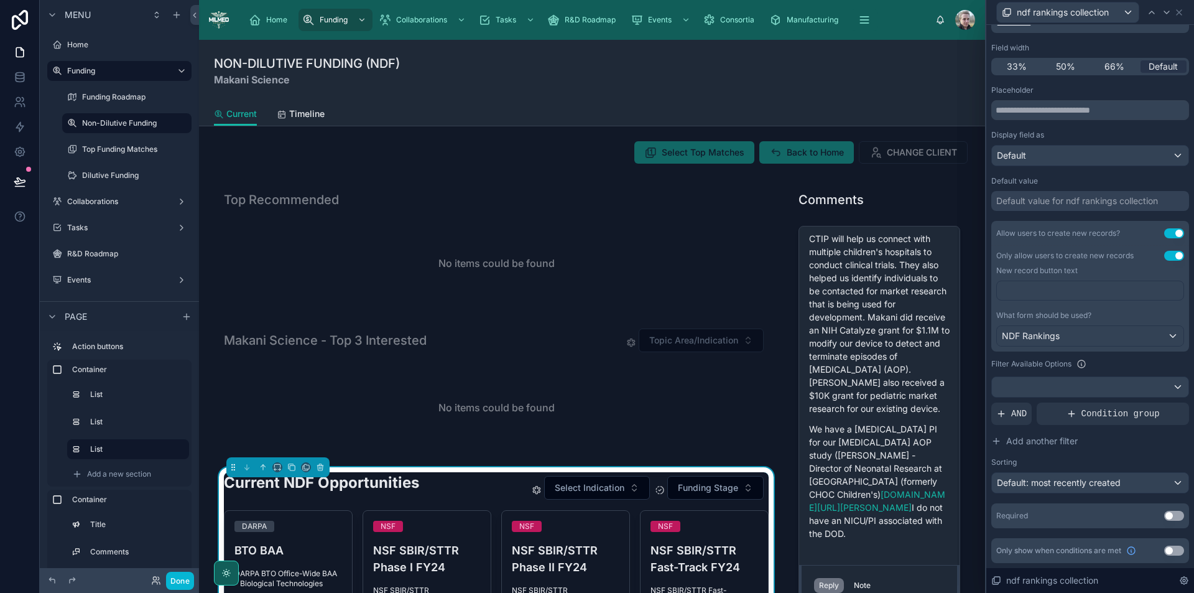
scroll to position [0, 0]
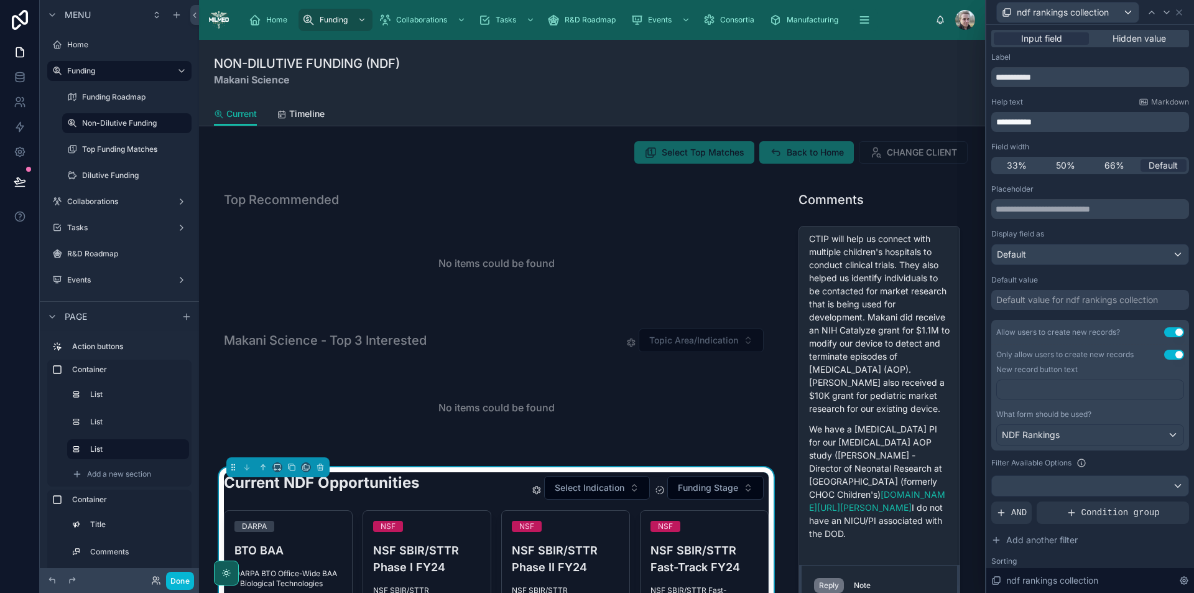
click at [1185, 12] on div "ndf rankings collection" at bounding box center [1091, 12] width 198 height 24
click at [1180, 14] on icon at bounding box center [1180, 12] width 10 height 10
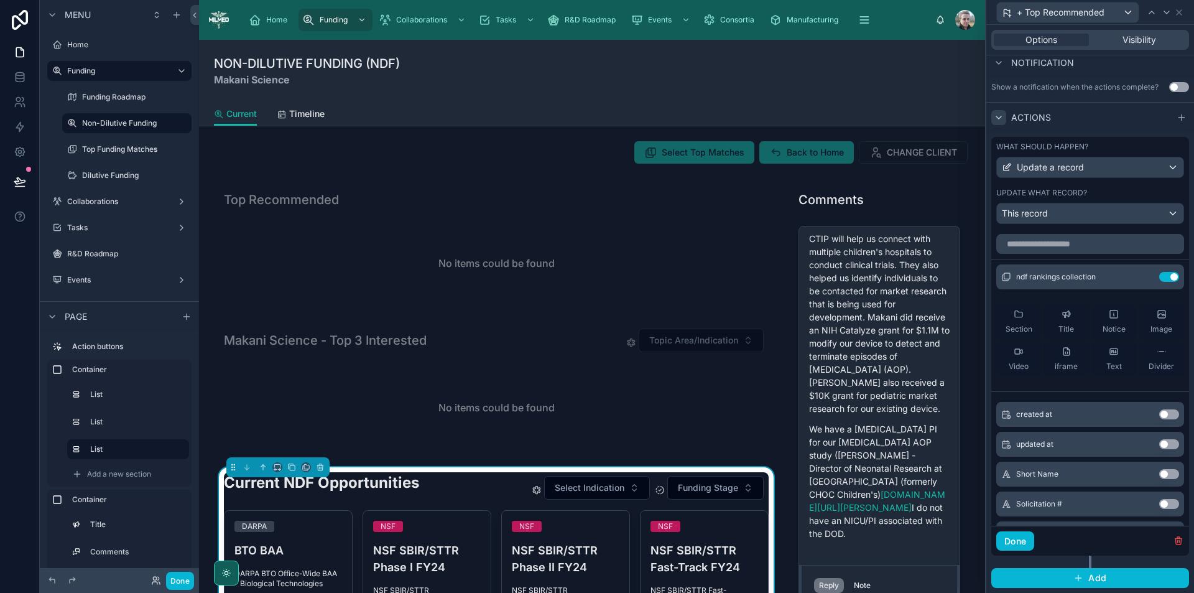
scroll to position [311, 0]
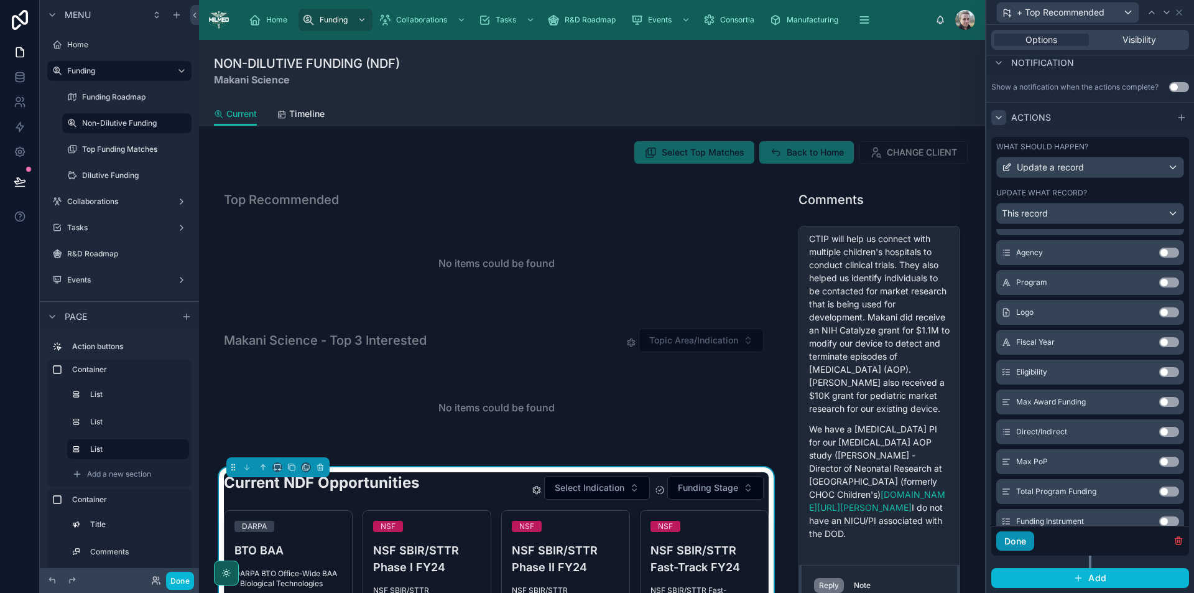
click at [1028, 542] on button "Done" at bounding box center [1016, 541] width 38 height 20
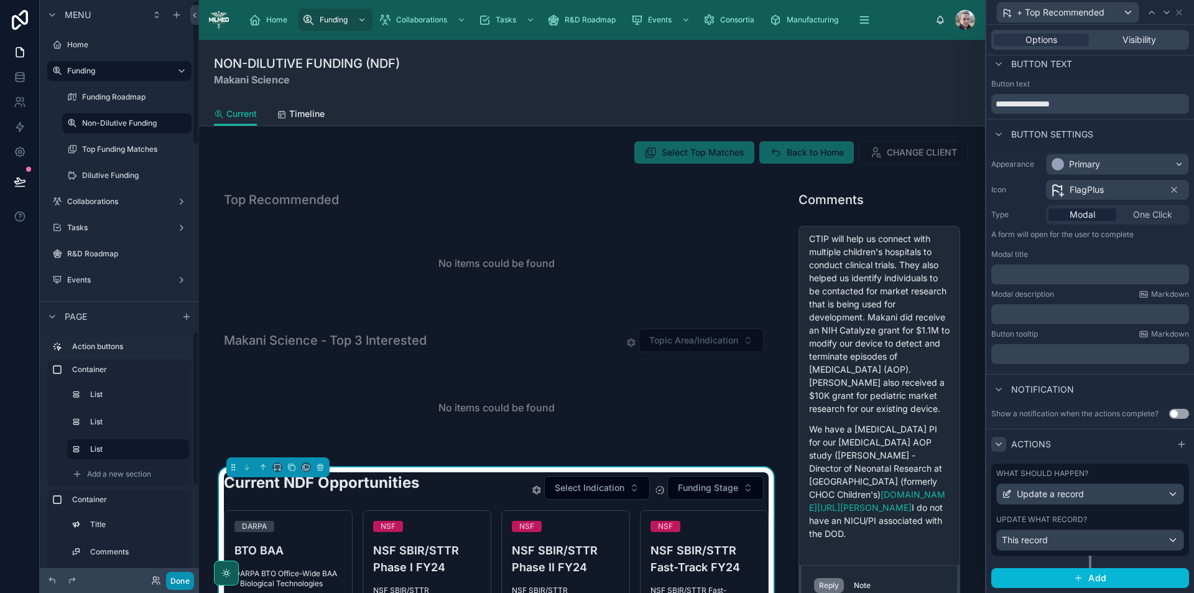
click at [179, 584] on button "Done" at bounding box center [180, 581] width 28 height 18
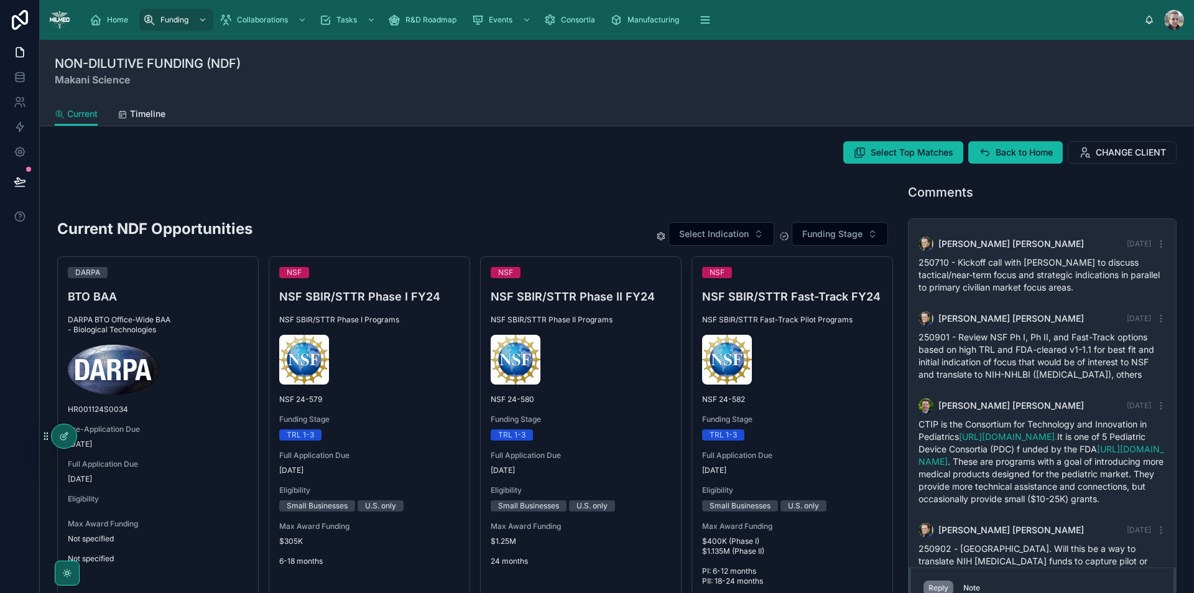
scroll to position [302, 0]
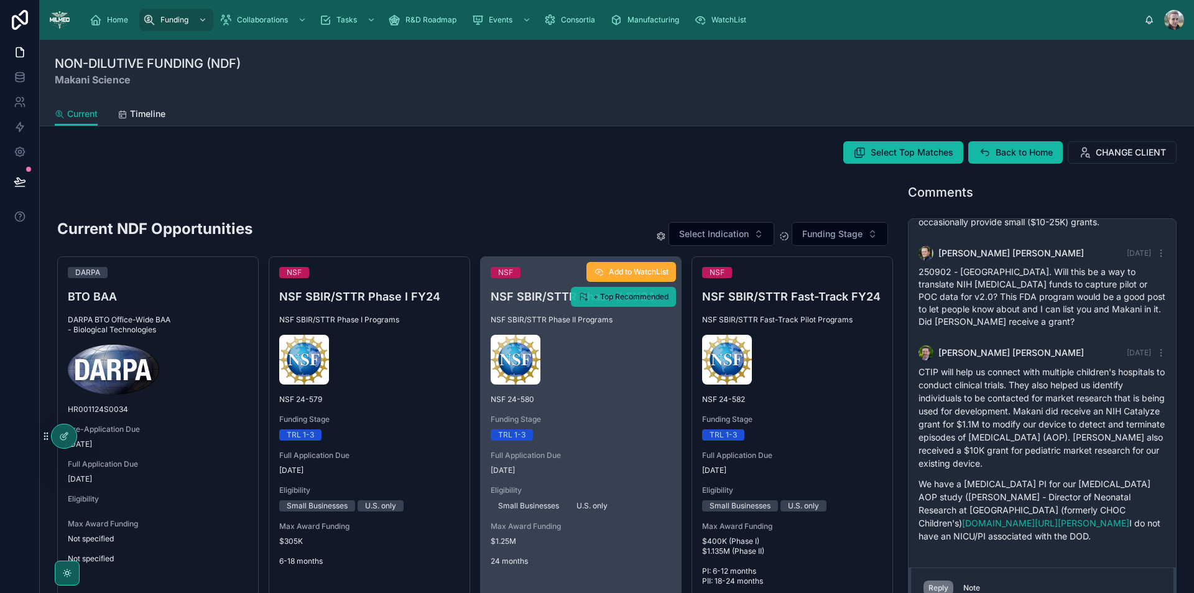
click at [625, 298] on span "+ Top Recommended" at bounding box center [630, 297] width 75 height 10
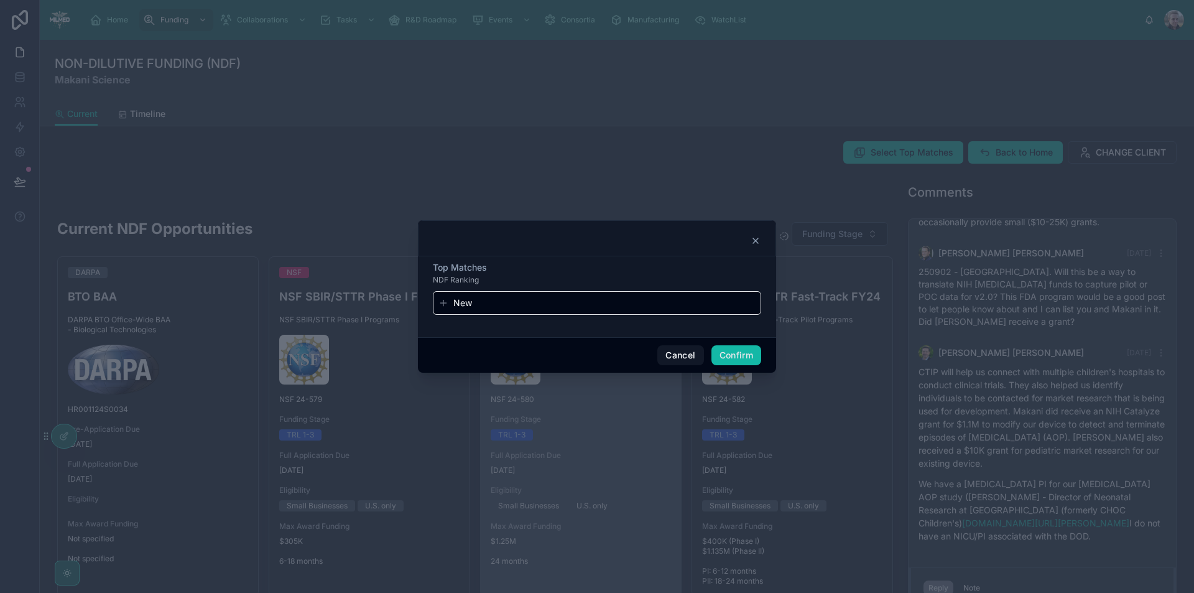
click at [625, 298] on button "New" at bounding box center [597, 303] width 317 height 12
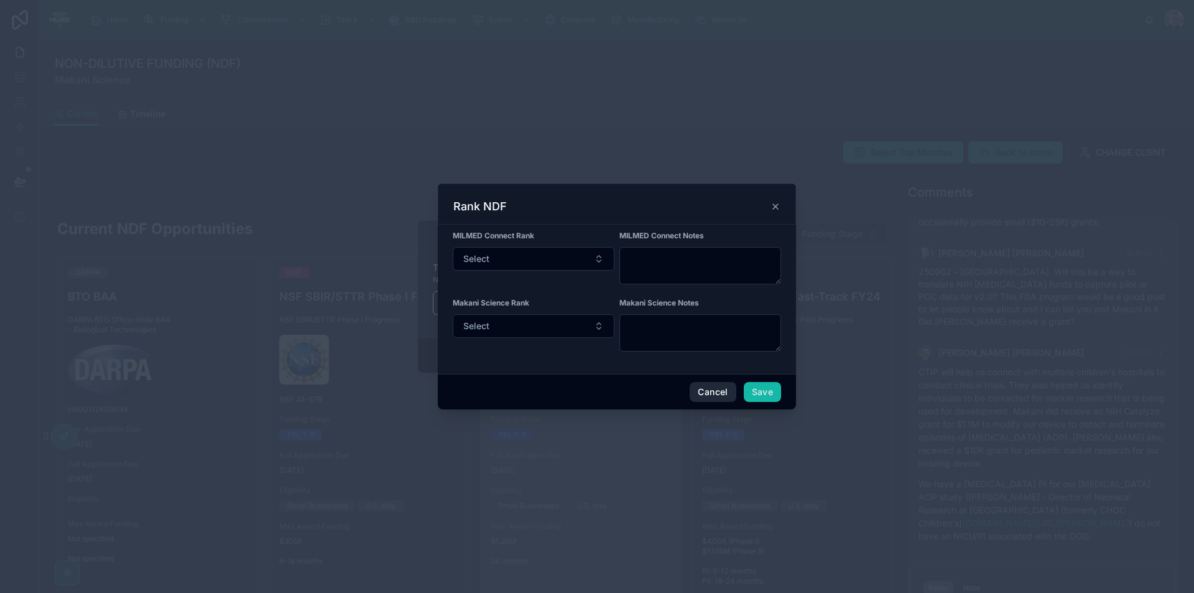
click at [699, 388] on button "Cancel" at bounding box center [713, 392] width 46 height 20
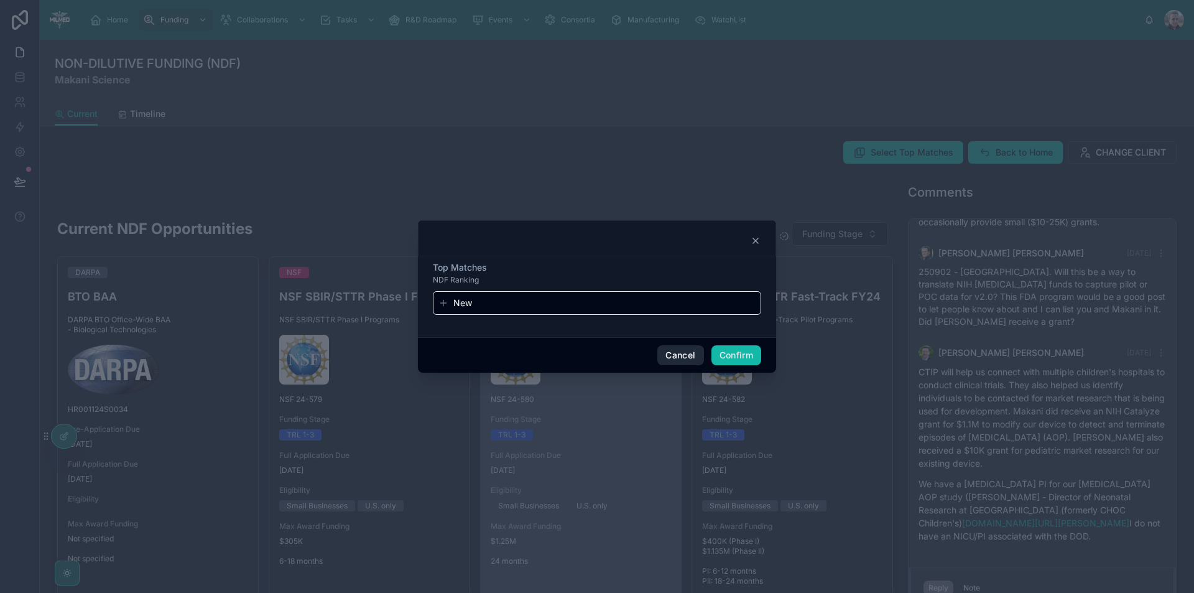
click at [676, 357] on button "Cancel" at bounding box center [681, 355] width 46 height 20
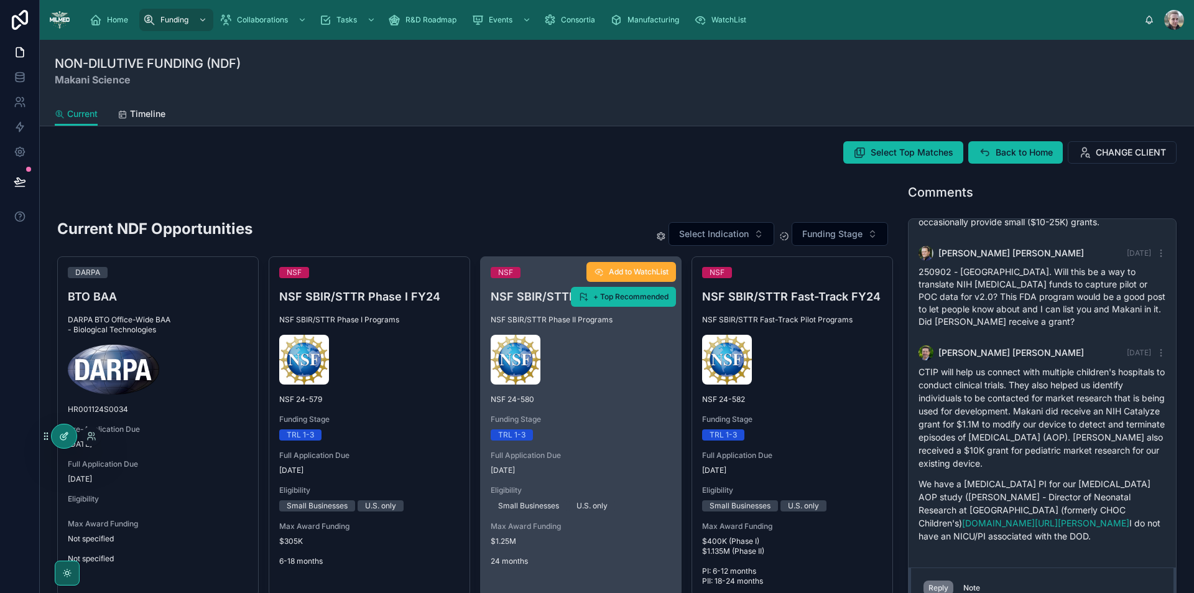
click at [63, 441] on div at bounding box center [64, 436] width 25 height 24
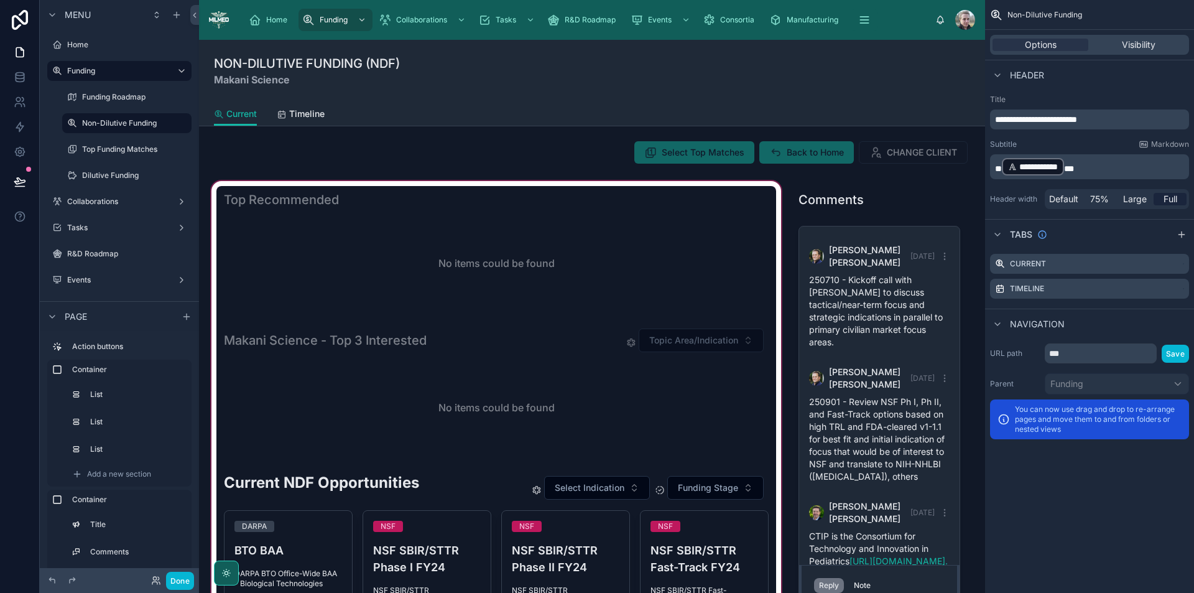
scroll to position [692, 0]
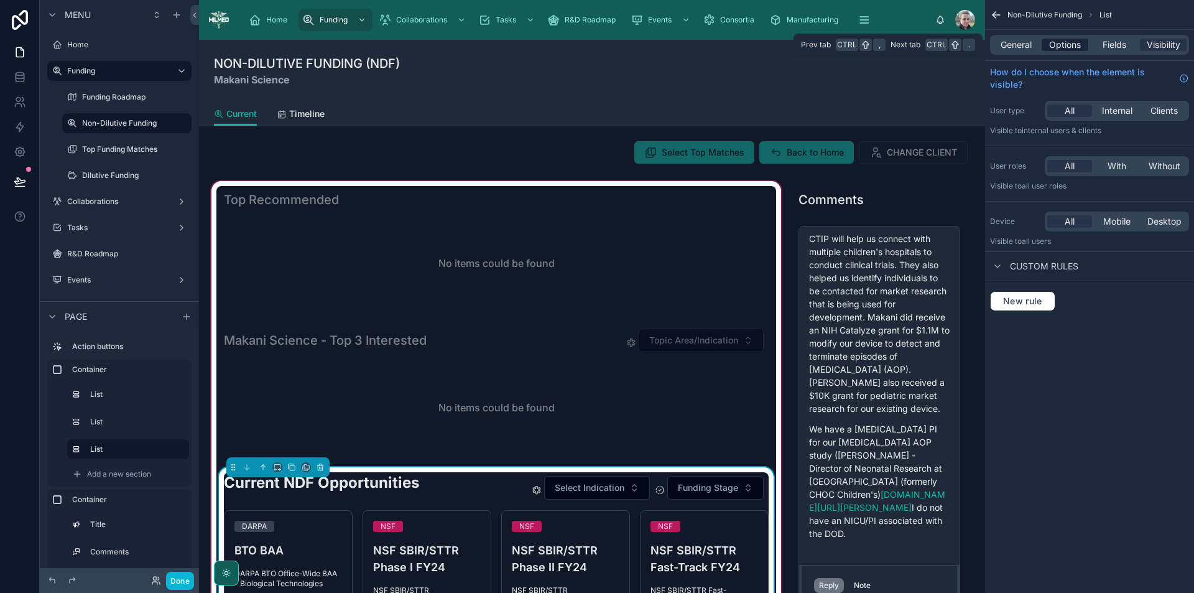
click at [1073, 40] on span "Options" at bounding box center [1066, 45] width 32 height 12
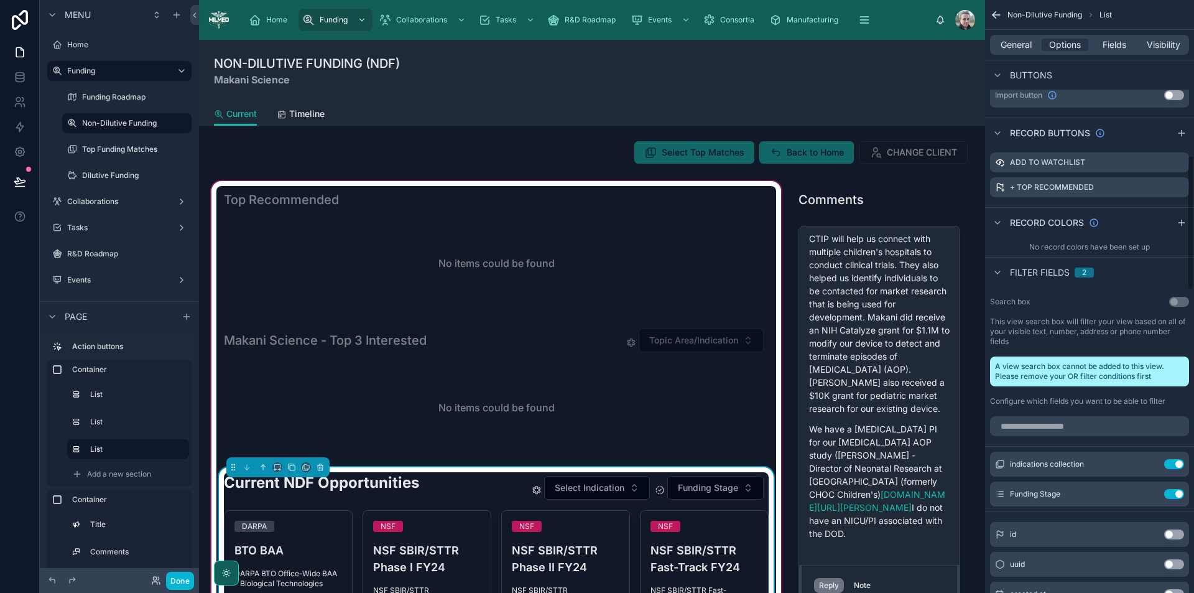
scroll to position [684, 0]
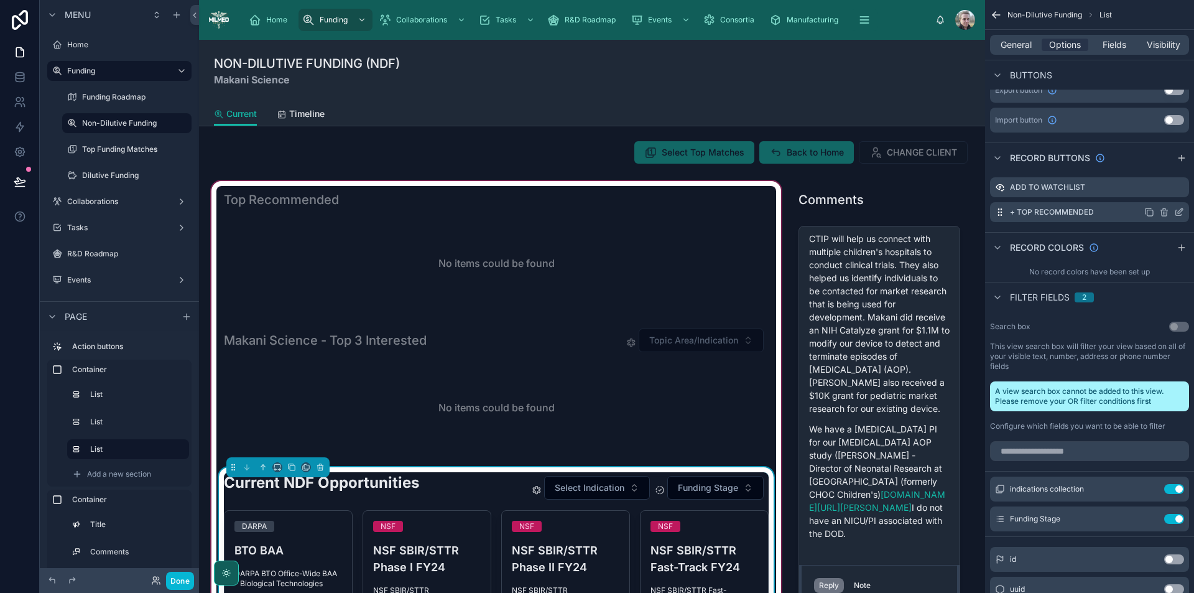
click at [1179, 210] on icon "scrollable content" at bounding box center [1180, 212] width 10 height 10
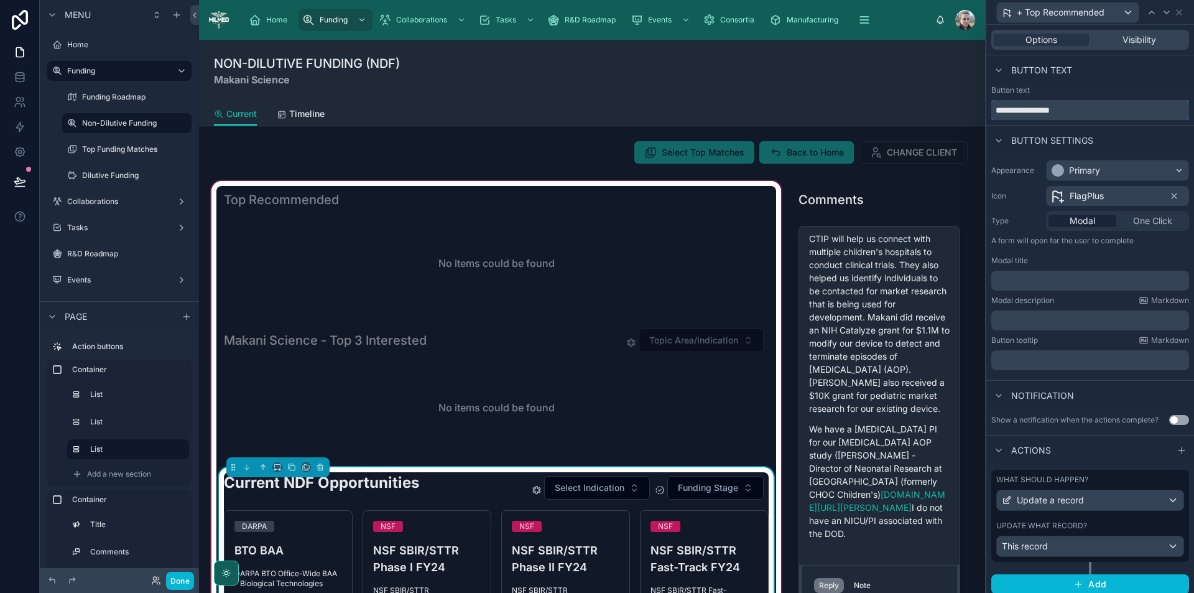
drag, startPoint x: 1004, startPoint y: 113, endPoint x: 963, endPoint y: 113, distance: 41.1
click at [963, 113] on div "**********" at bounding box center [597, 296] width 1194 height 593
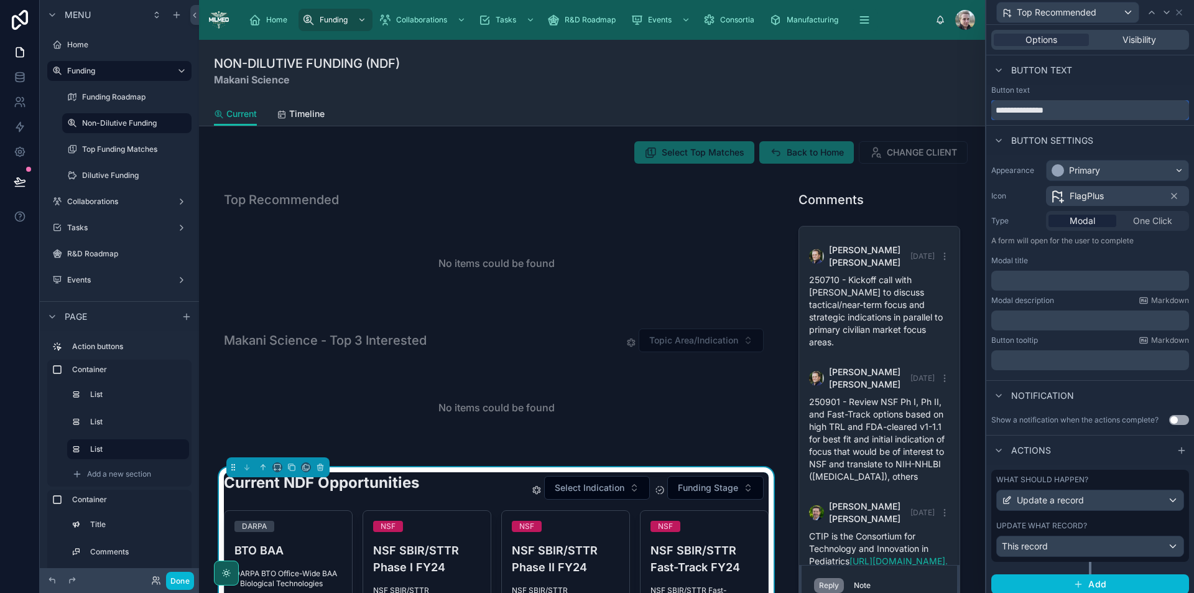
scroll to position [692, 0]
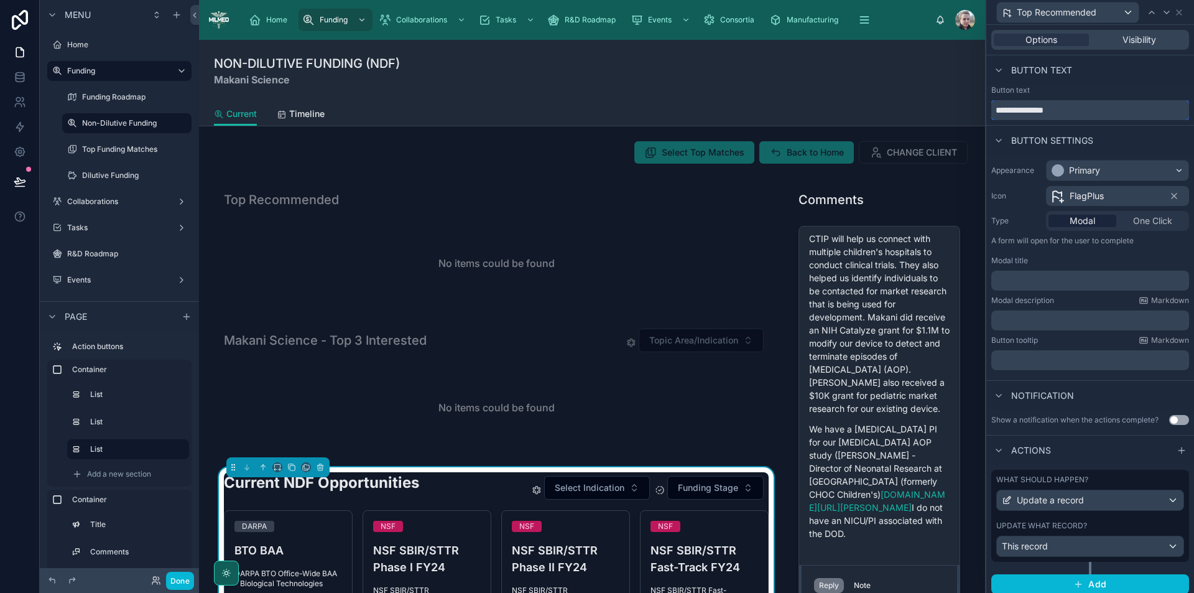
type input "**********"
click at [1058, 322] on p "﻿" at bounding box center [1092, 320] width 190 height 12
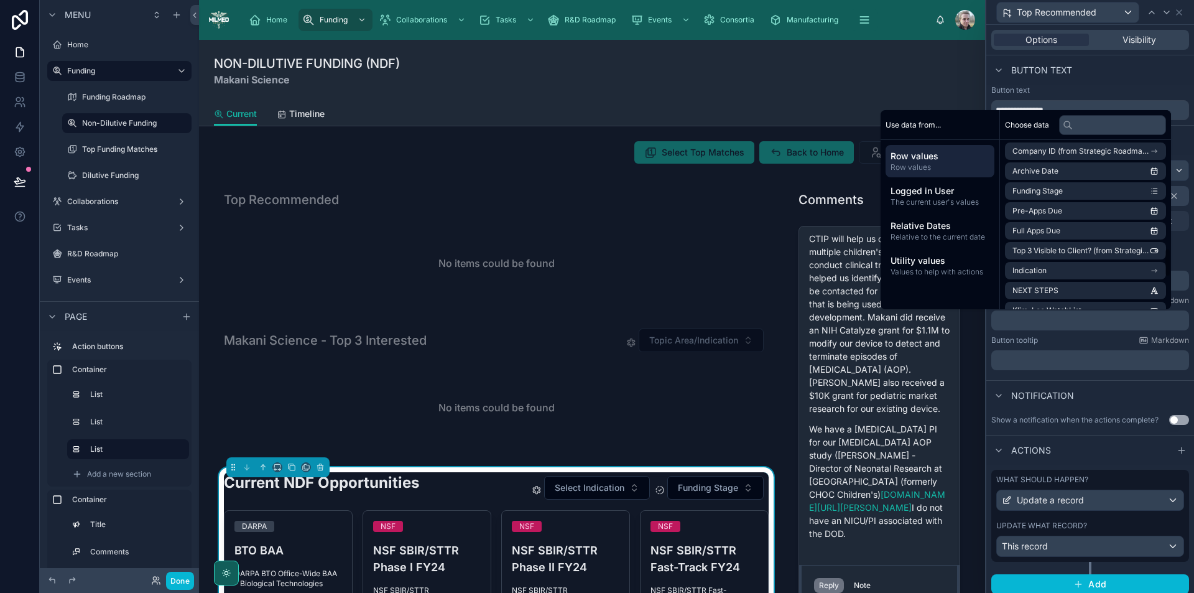
scroll to position [814, 0]
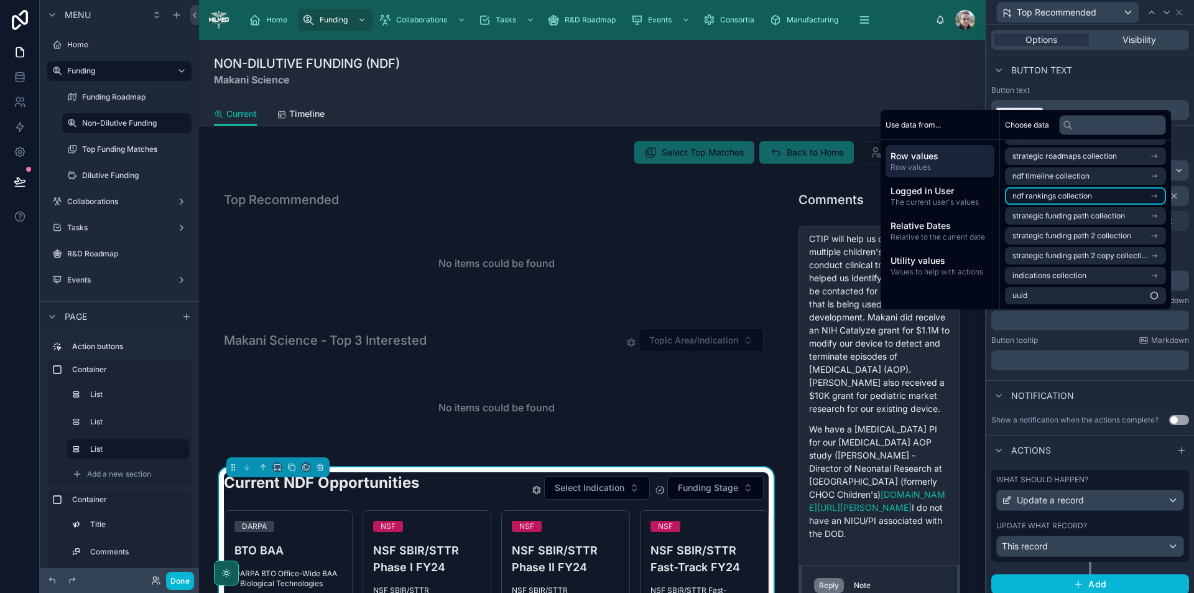
click at [1082, 197] on span "ndf rankings collection" at bounding box center [1053, 196] width 80 height 10
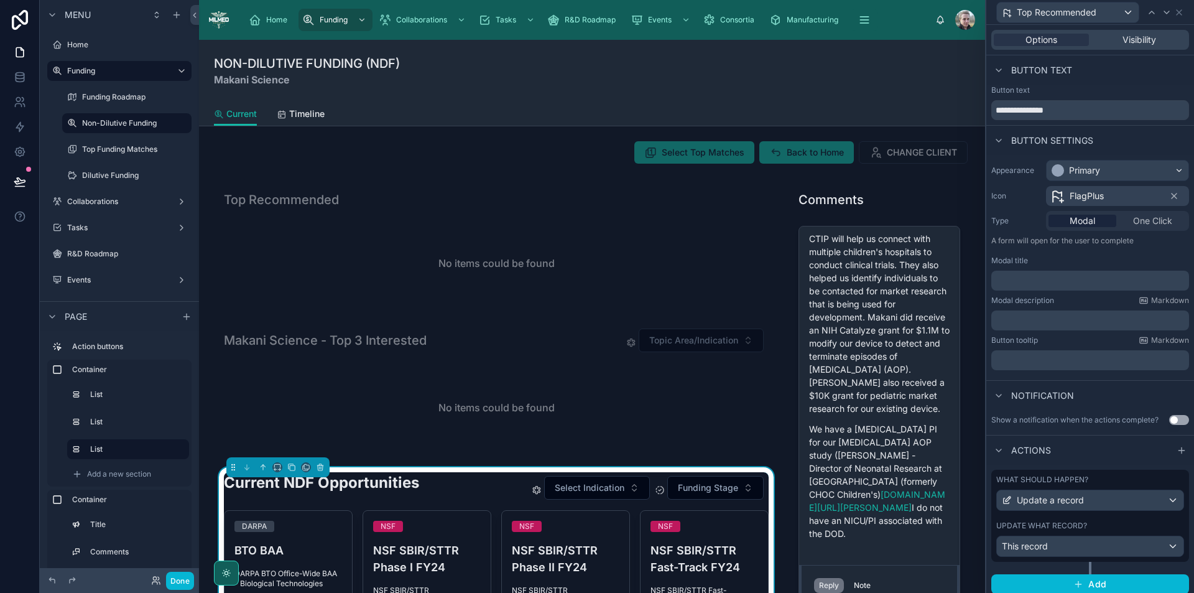
click at [1084, 338] on div "Button tooltip Markdown" at bounding box center [1091, 340] width 198 height 10
click at [1062, 277] on p "﻿" at bounding box center [1092, 280] width 190 height 12
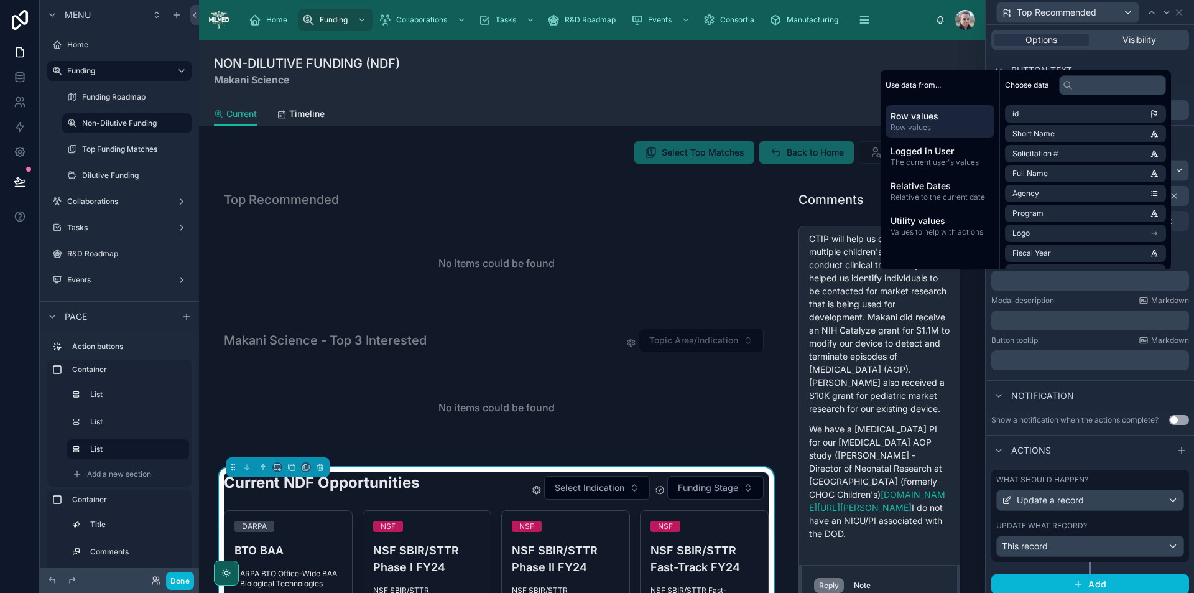
click at [1073, 303] on div "Modal description Markdown" at bounding box center [1091, 301] width 198 height 10
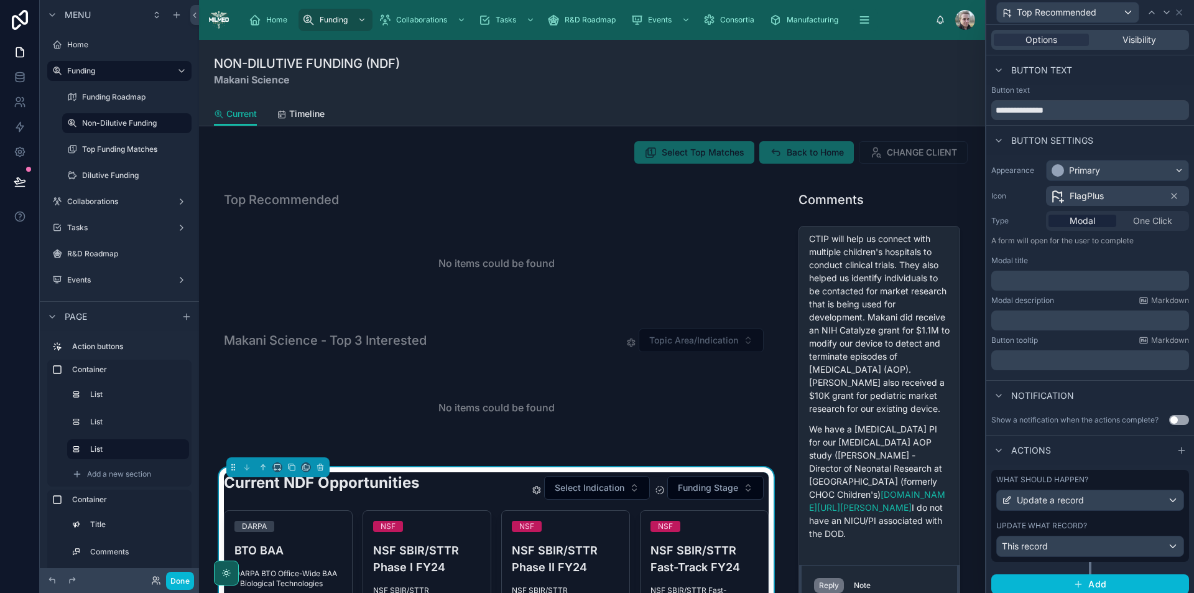
scroll to position [6, 0]
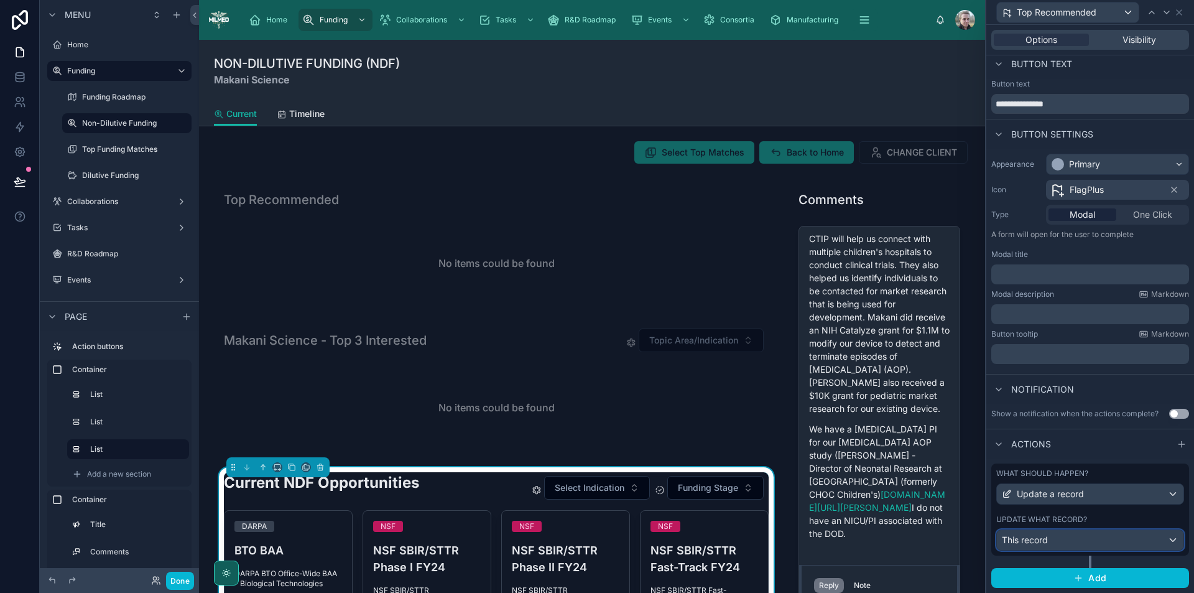
click at [1144, 542] on div "This record" at bounding box center [1090, 540] width 187 height 20
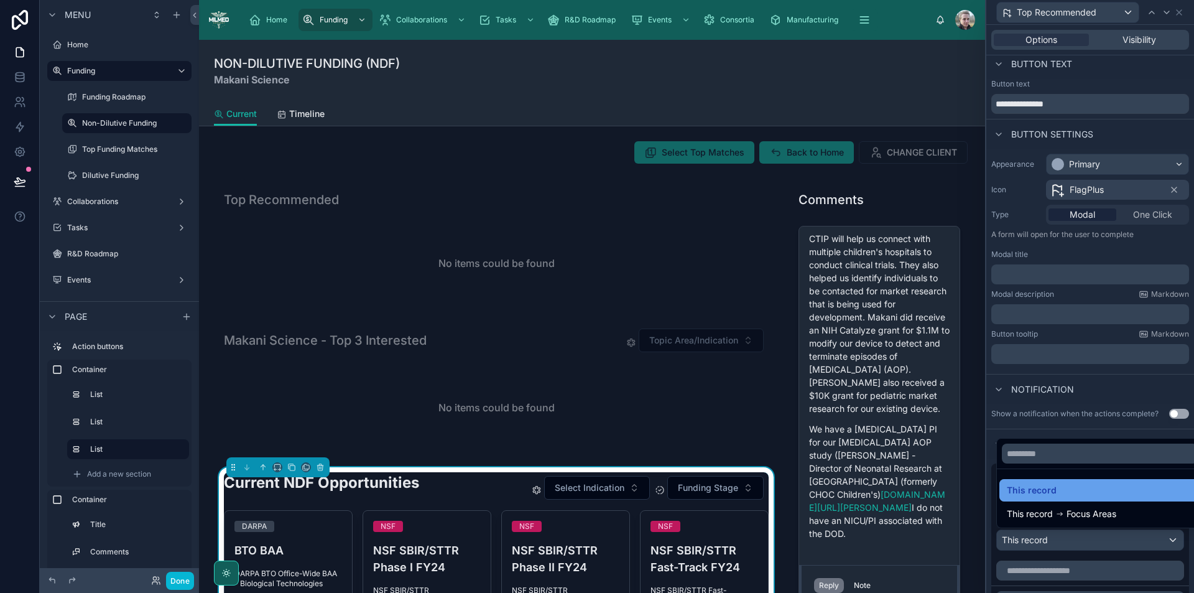
click at [1145, 488] on div "This record" at bounding box center [1100, 490] width 186 height 15
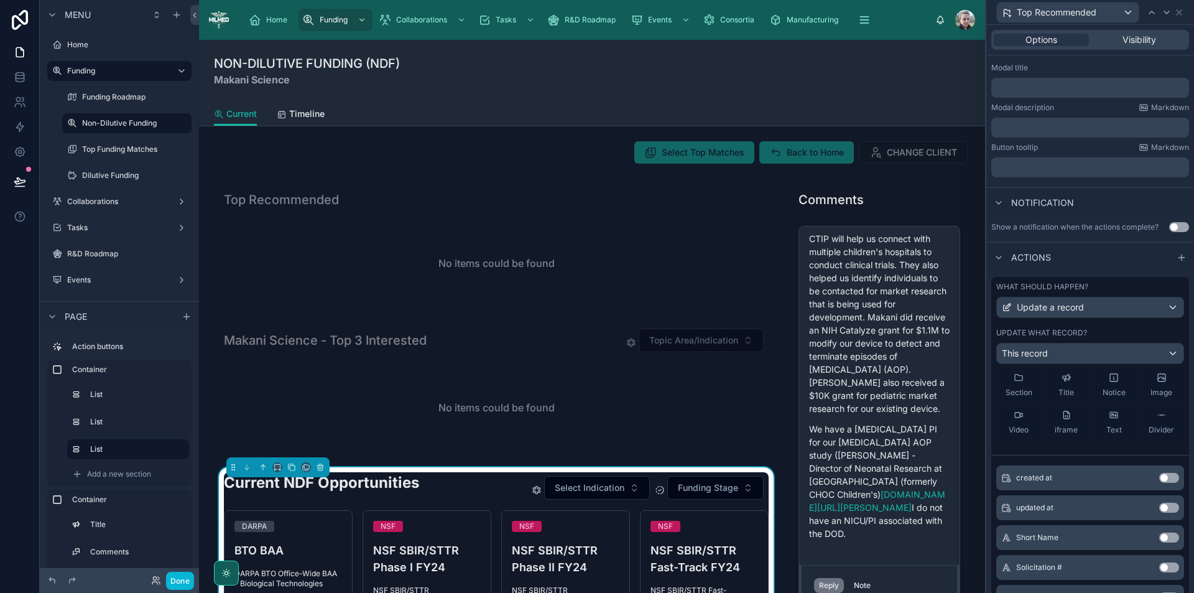
scroll to position [0, 0]
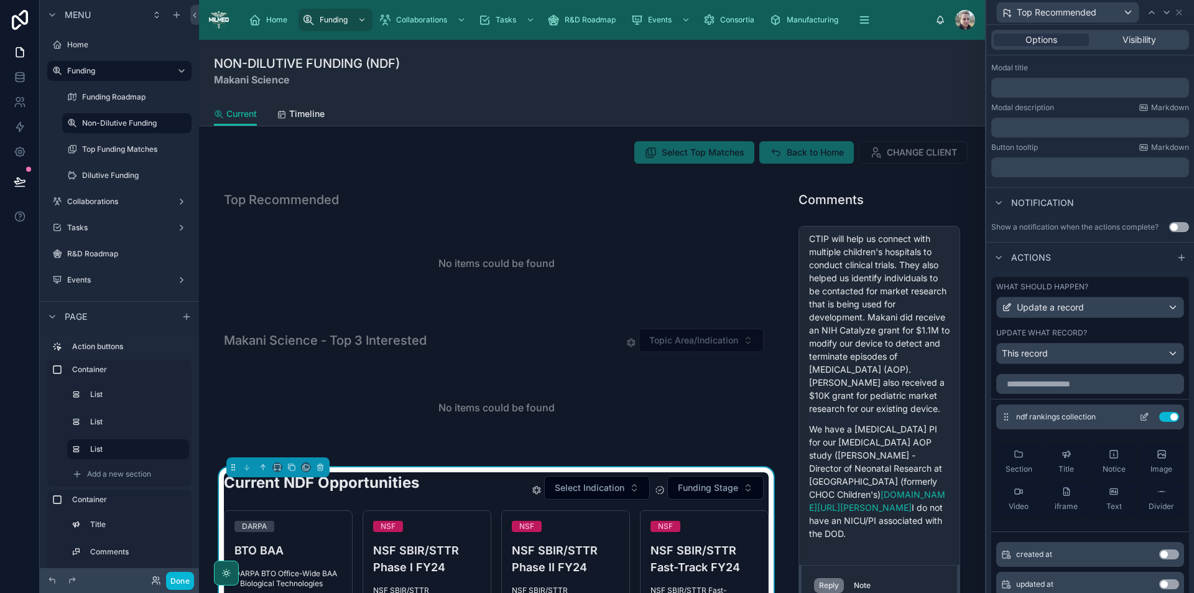
click at [1140, 419] on icon at bounding box center [1145, 417] width 10 height 10
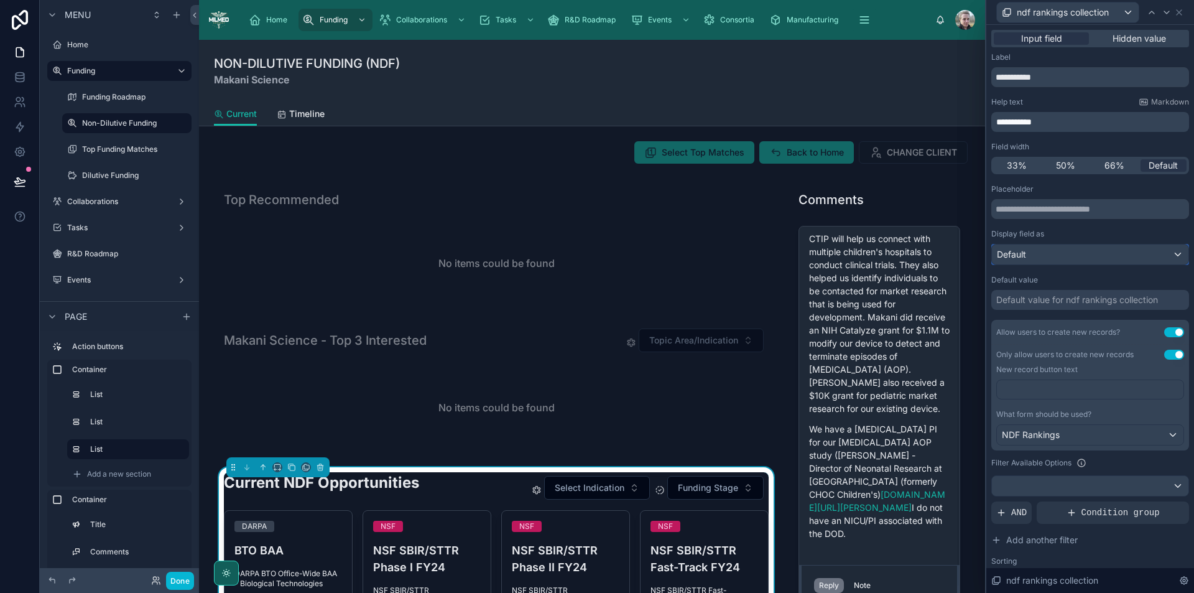
click at [1043, 254] on div "Default" at bounding box center [1090, 254] width 197 height 20
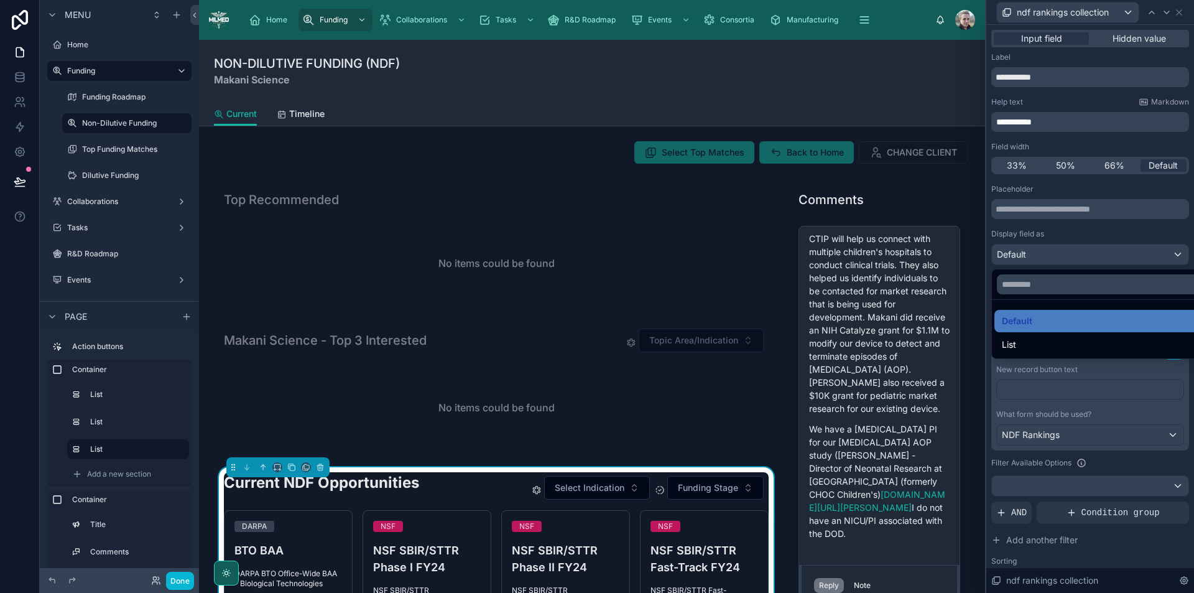
click at [1043, 254] on div at bounding box center [1091, 296] width 208 height 593
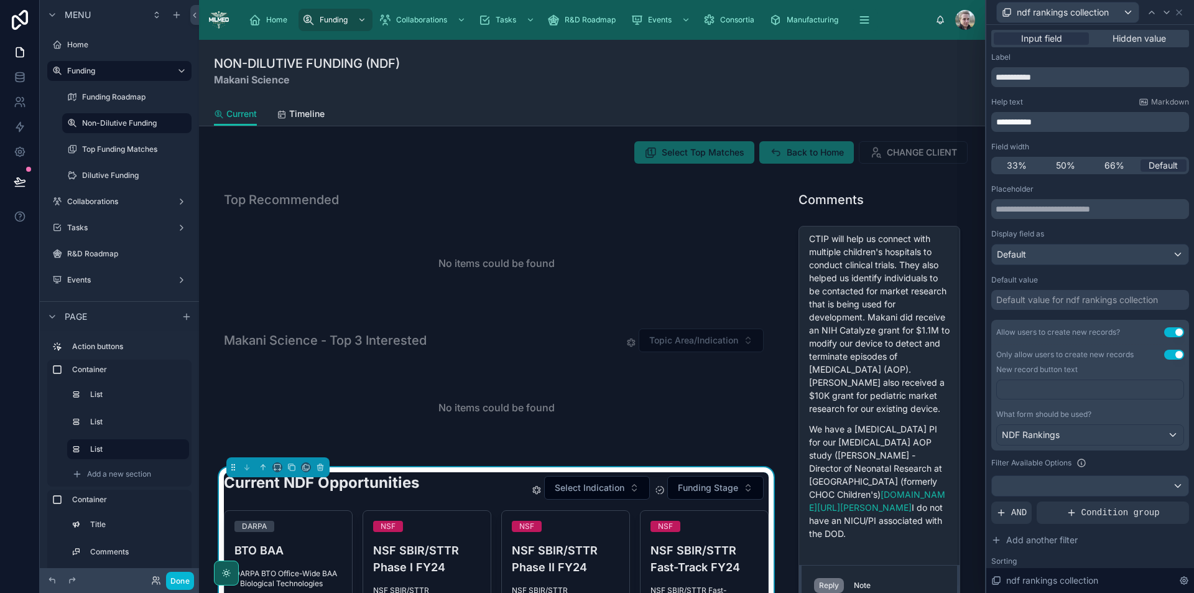
click at [1165, 333] on button "Use setting" at bounding box center [1175, 332] width 20 height 10
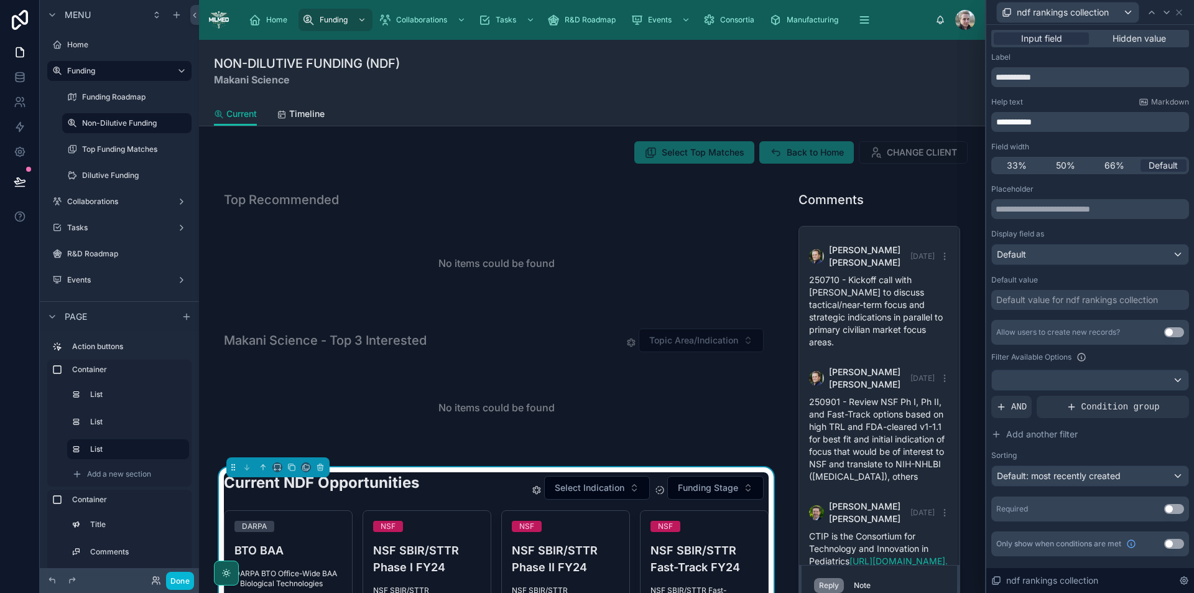
scroll to position [692, 0]
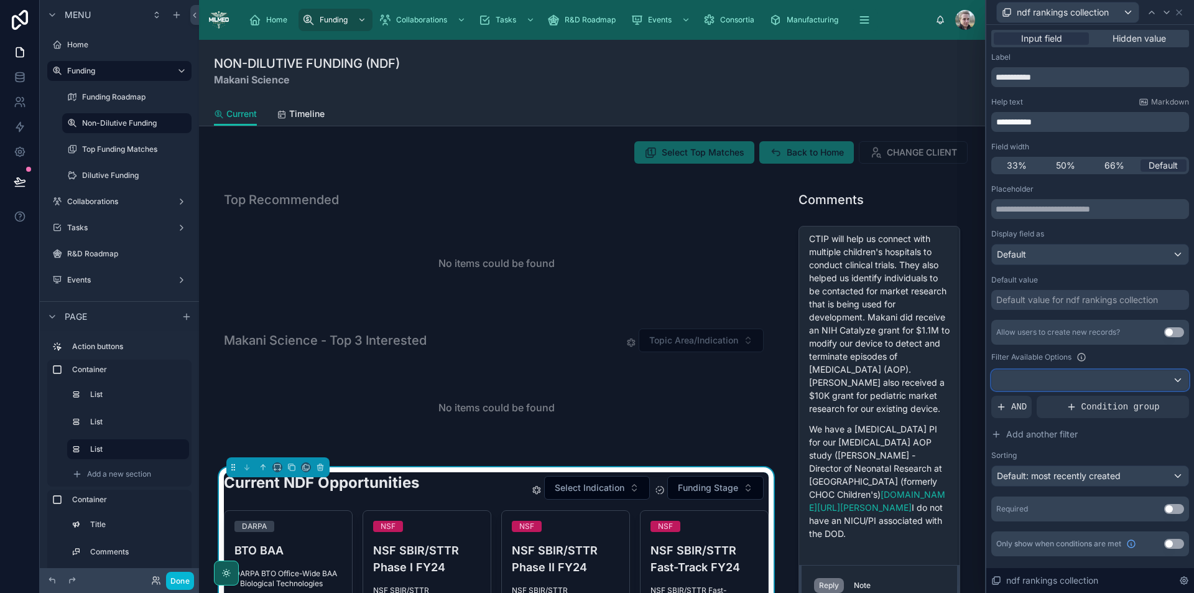
click at [1129, 382] on div at bounding box center [1090, 380] width 197 height 20
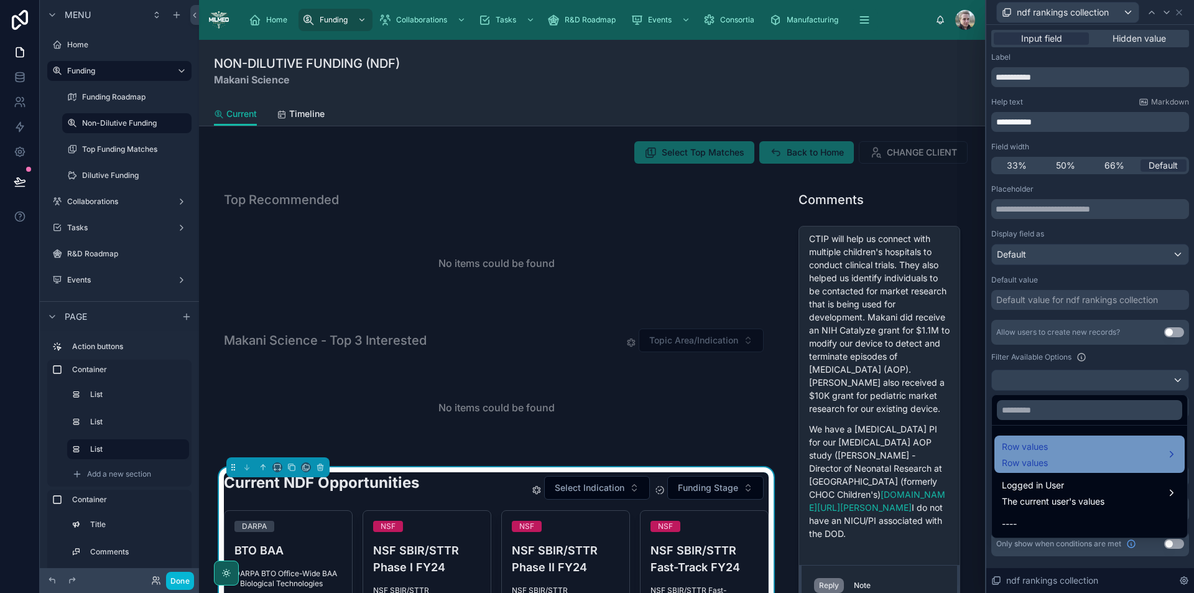
click at [1107, 455] on div "Row values Row values" at bounding box center [1089, 454] width 175 height 30
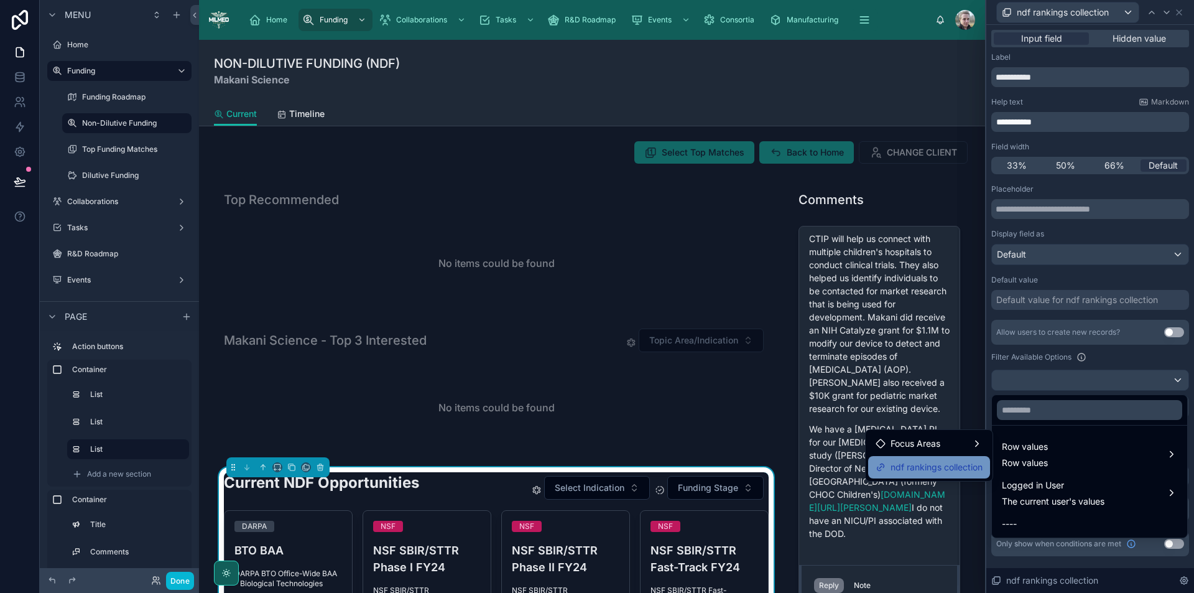
click at [949, 467] on span "ndf rankings collection" at bounding box center [937, 467] width 92 height 15
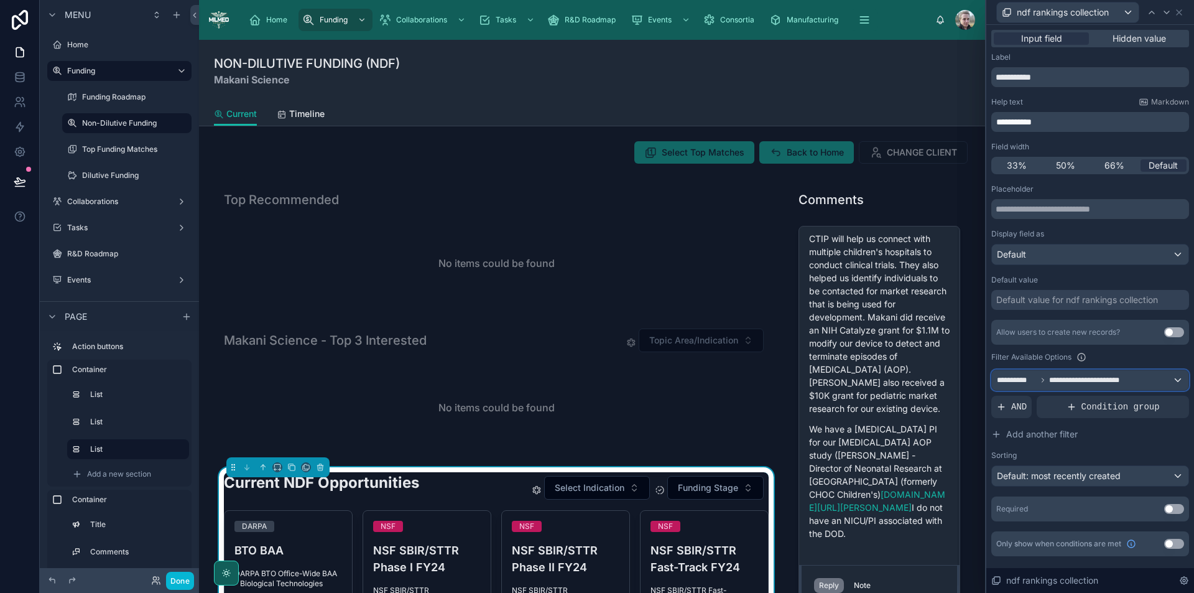
click at [1142, 389] on div "**********" at bounding box center [1090, 380] width 197 height 20
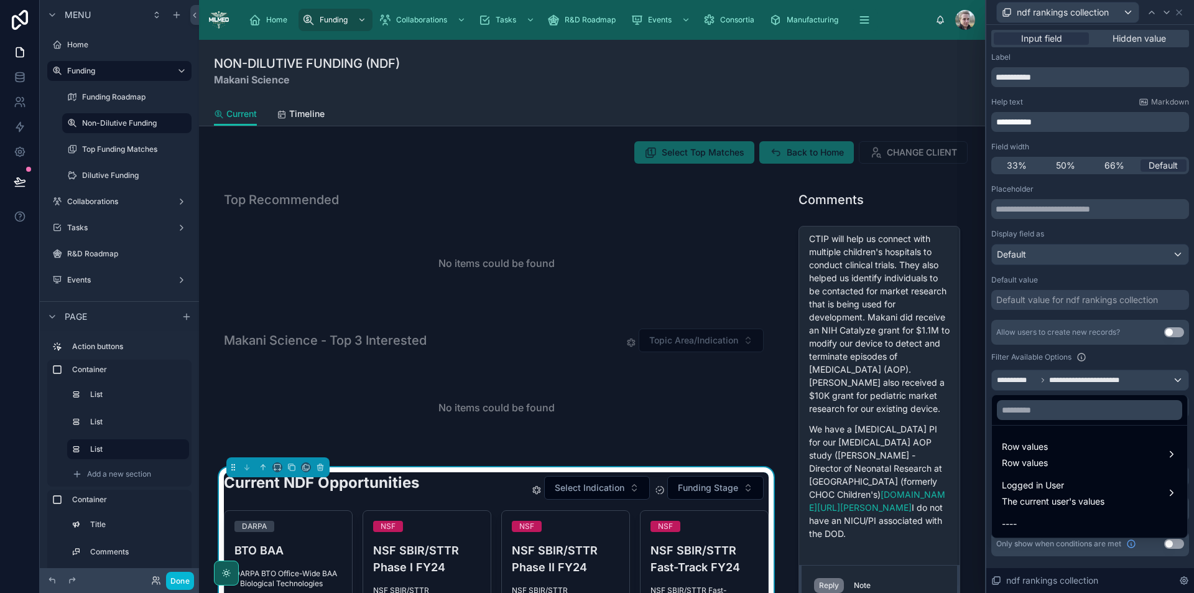
click at [1142, 389] on div at bounding box center [1091, 296] width 208 height 593
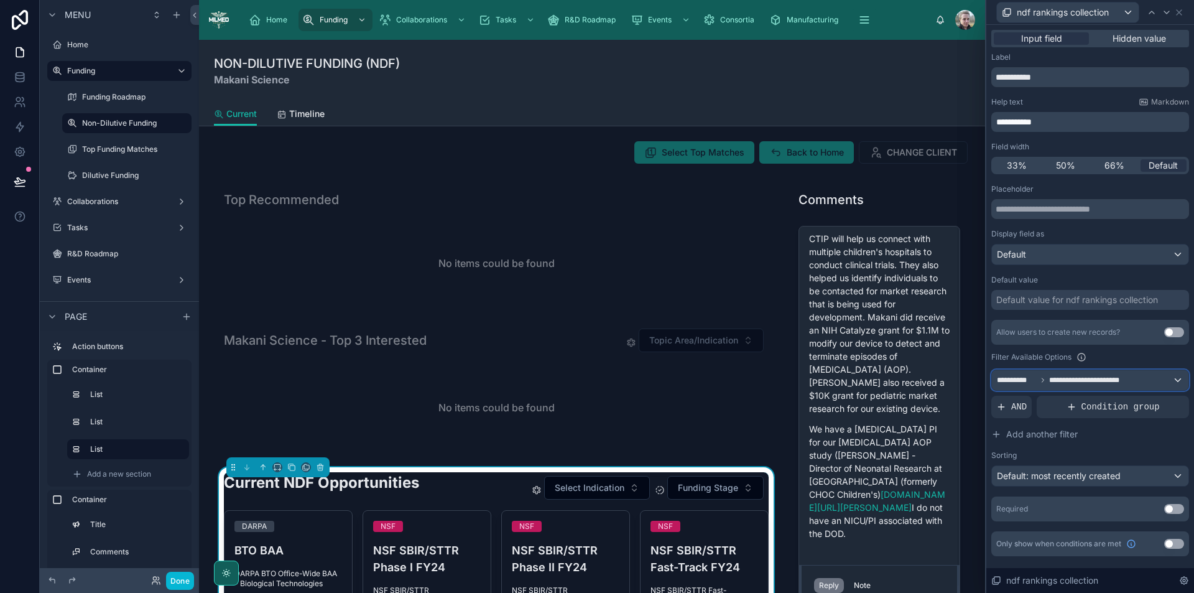
click at [1142, 389] on div "**********" at bounding box center [1090, 380] width 197 height 20
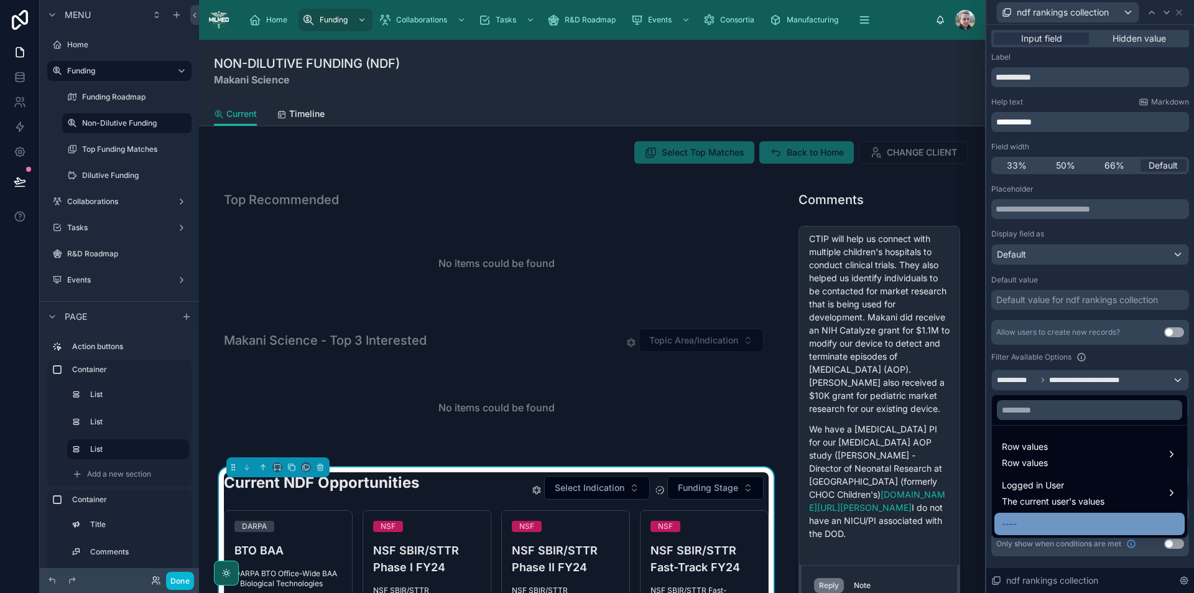
click at [1065, 524] on div "----" at bounding box center [1089, 523] width 175 height 15
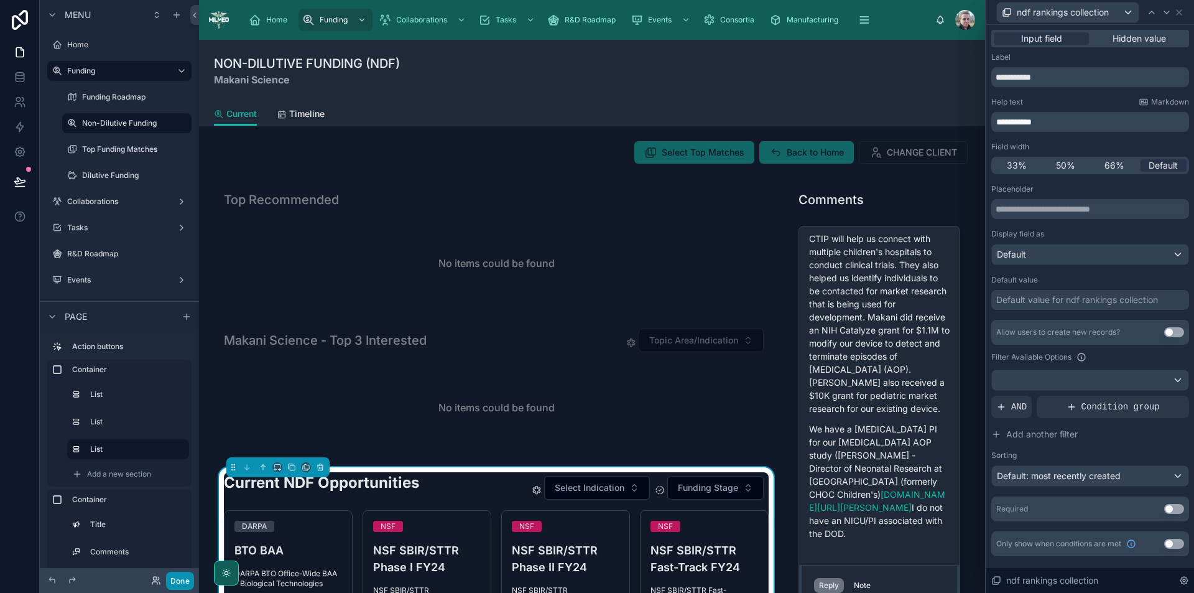
click at [172, 580] on button "Done" at bounding box center [180, 581] width 28 height 18
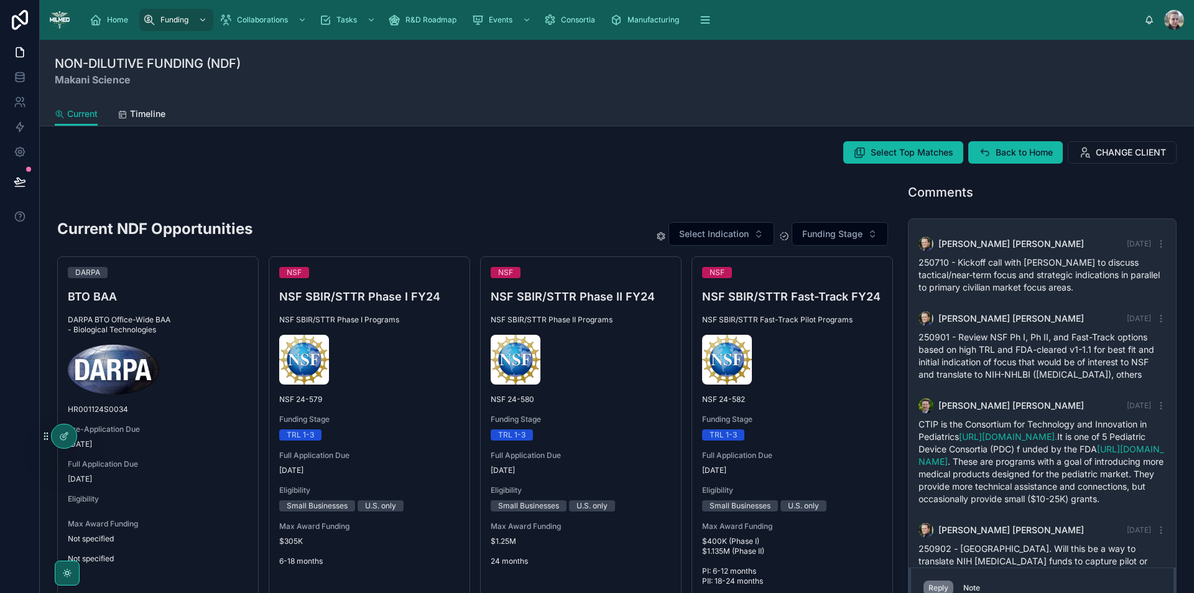
scroll to position [302, 0]
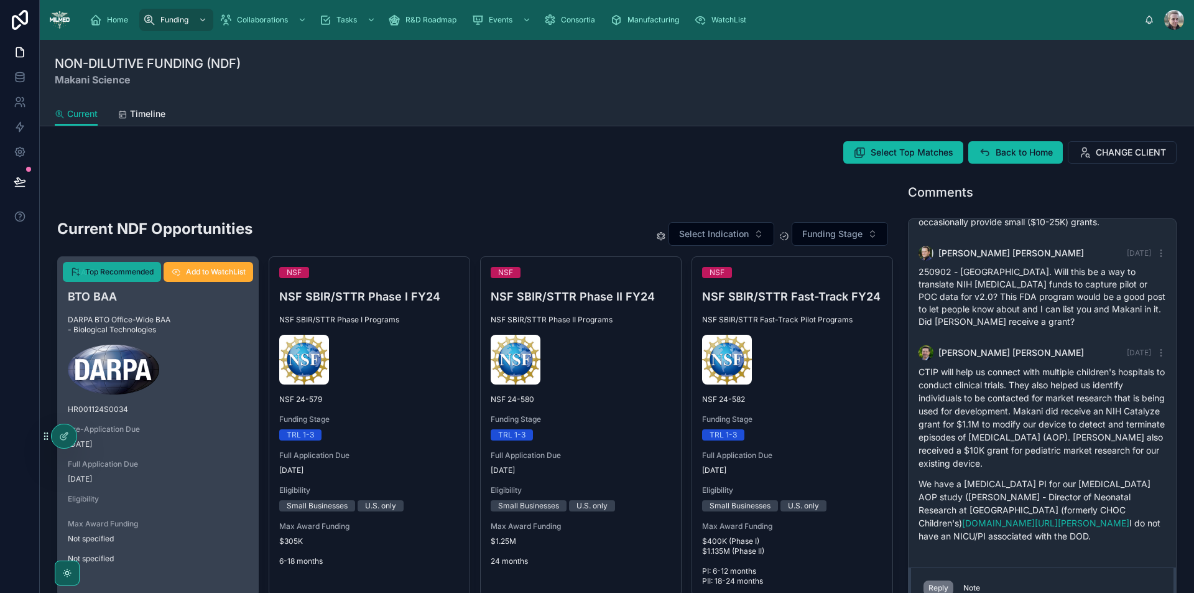
click at [129, 272] on span "Top Recommended" at bounding box center [119, 272] width 68 height 10
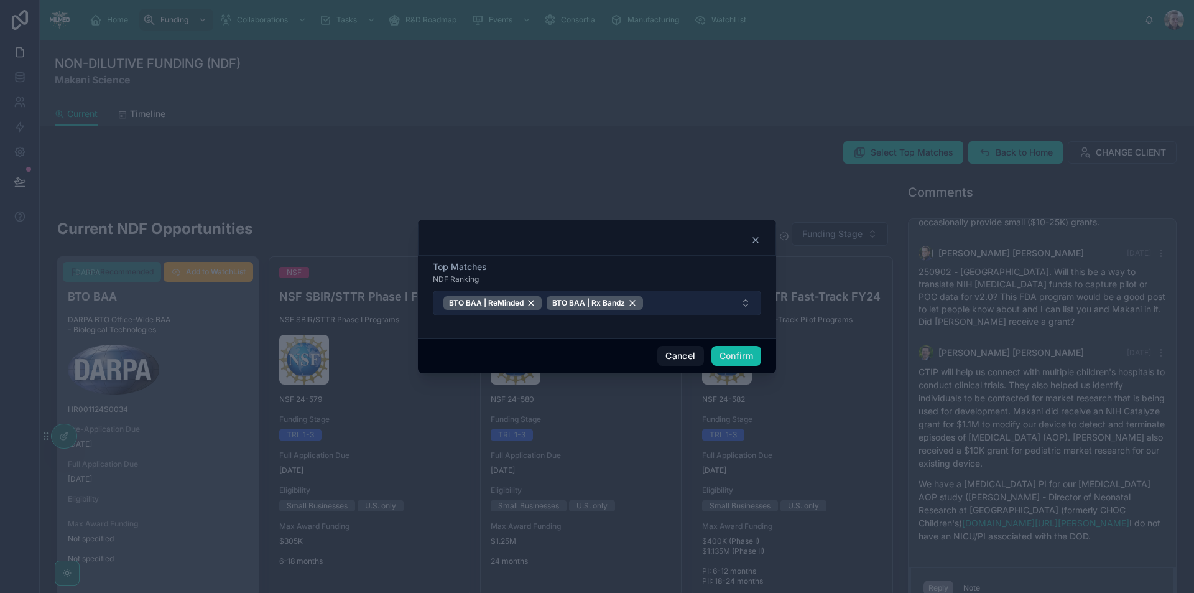
click at [741, 302] on button "BTO BAA | ReMinded BTO BAA | Rx Bandz" at bounding box center [597, 303] width 328 height 25
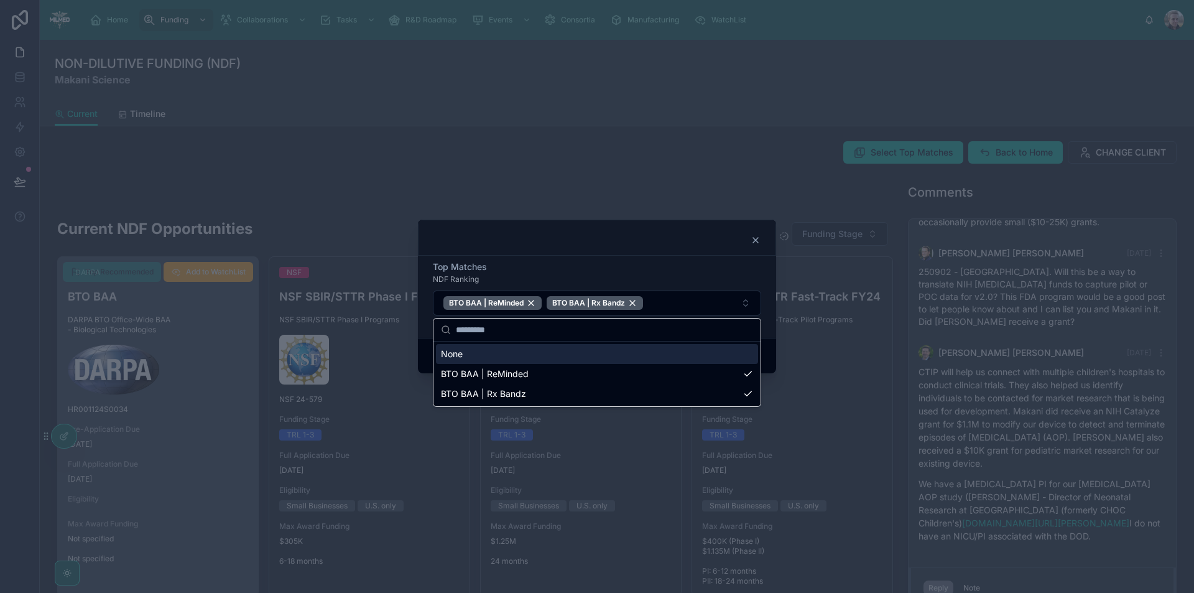
click at [758, 241] on icon at bounding box center [756, 240] width 10 height 10
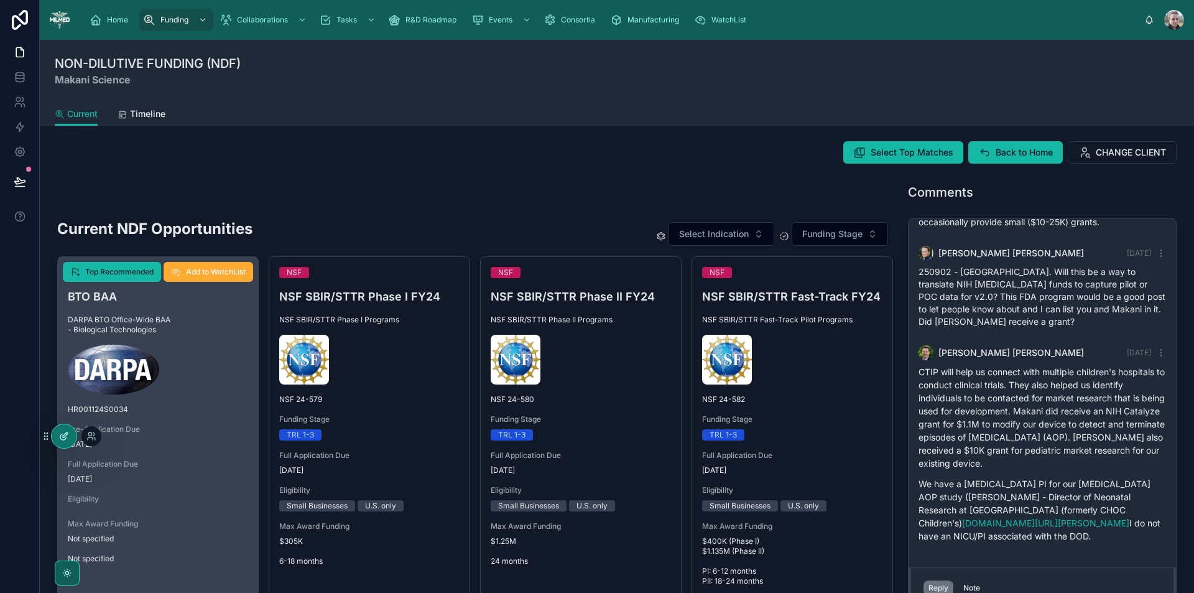
click at [67, 439] on icon at bounding box center [64, 436] width 10 height 10
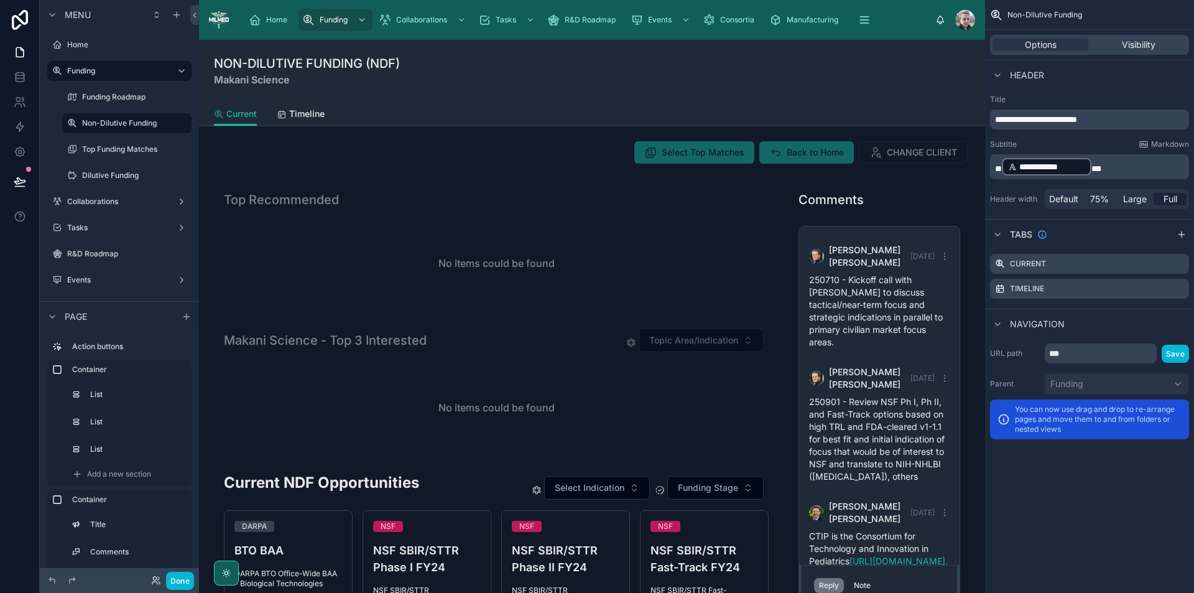
scroll to position [692, 0]
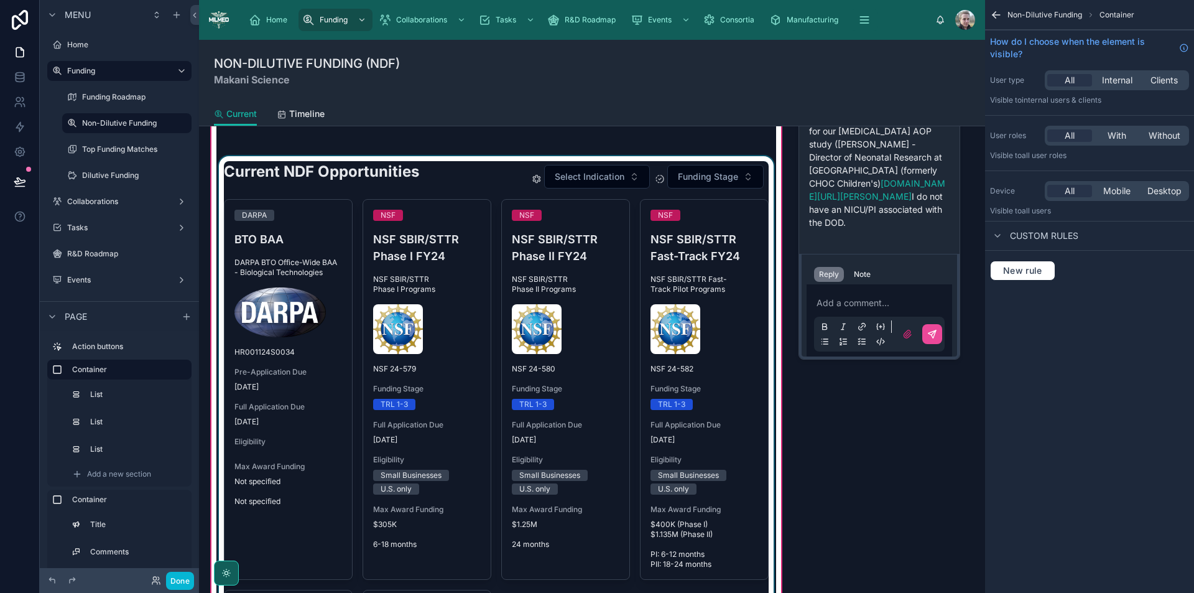
click at [728, 441] on div at bounding box center [496, 586] width 560 height 861
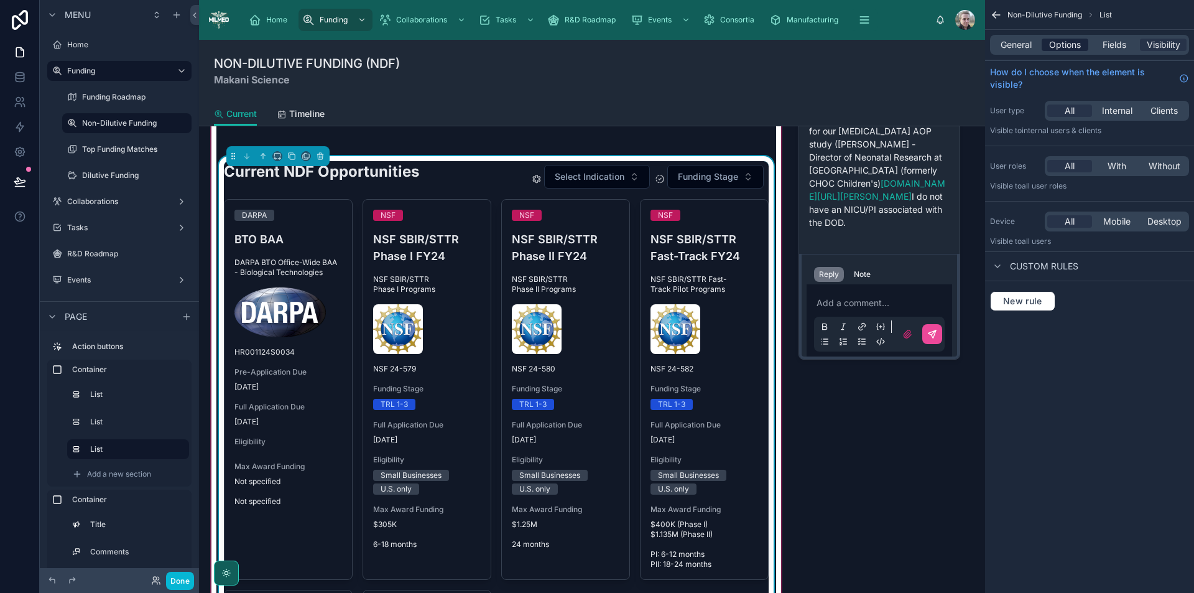
click at [1075, 46] on span "Options" at bounding box center [1066, 45] width 32 height 12
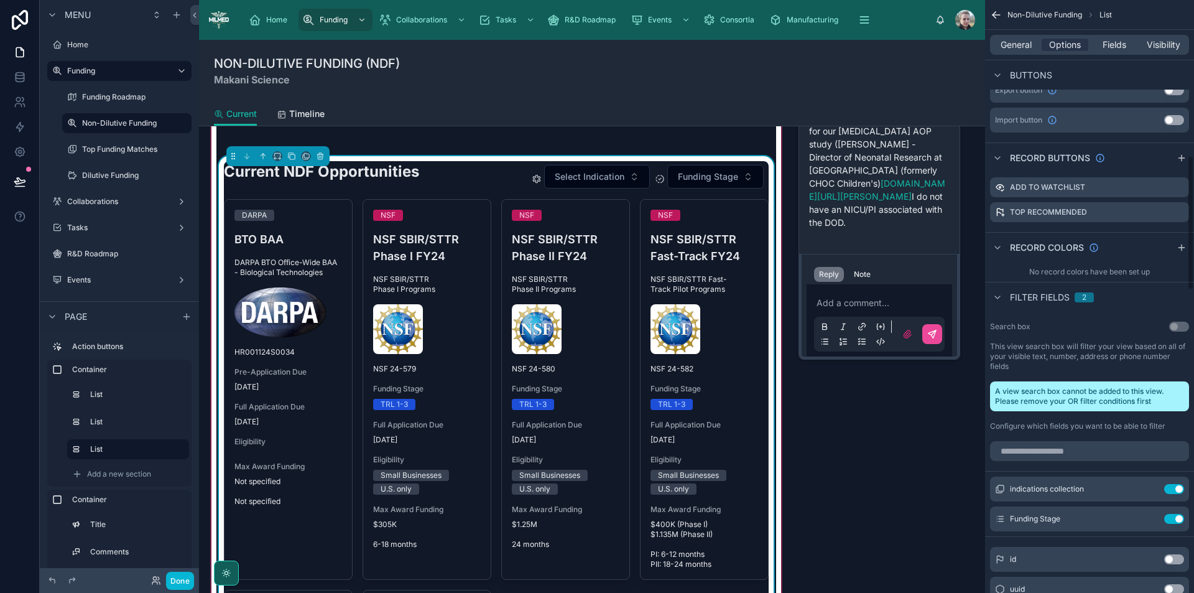
scroll to position [435, 0]
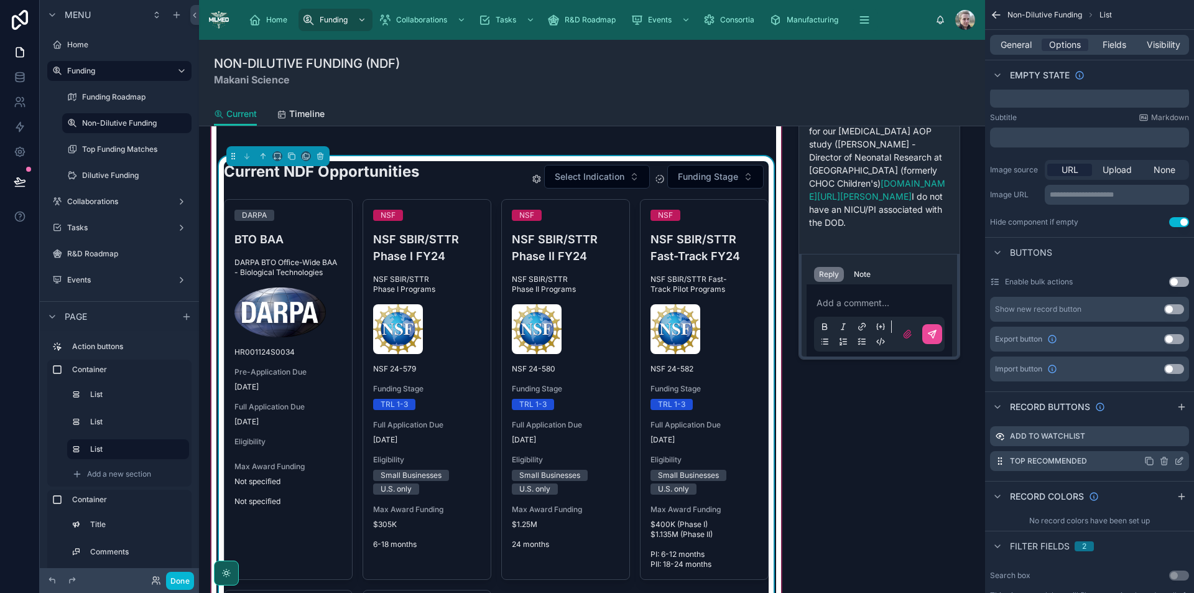
click at [1181, 462] on icon "scrollable content" at bounding box center [1180, 461] width 10 height 10
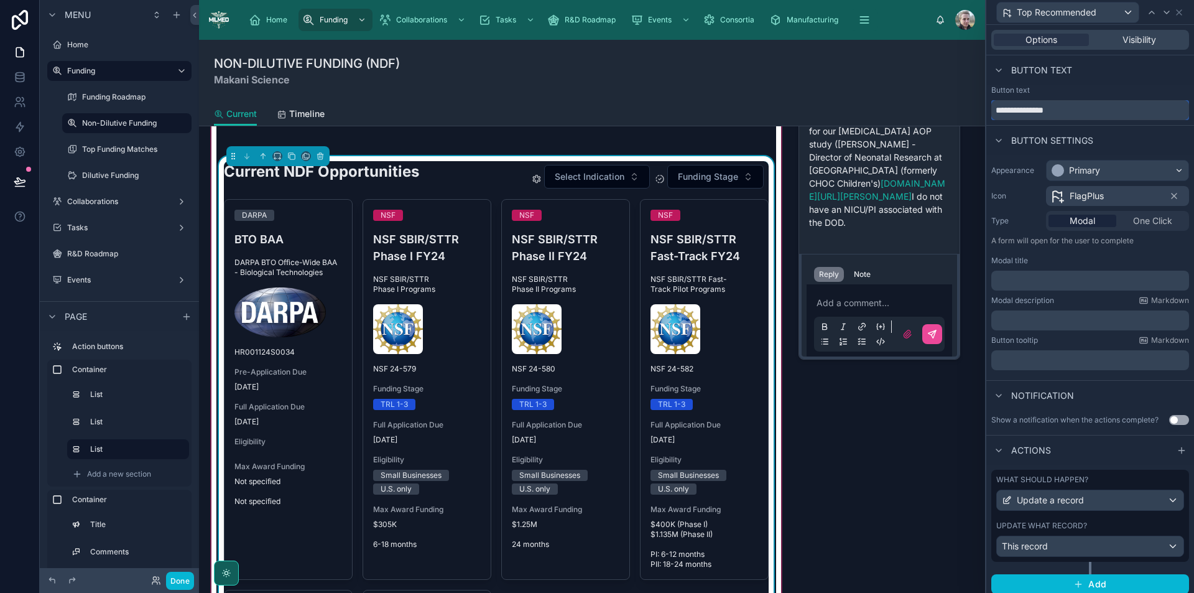
drag, startPoint x: 1104, startPoint y: 107, endPoint x: 943, endPoint y: 104, distance: 160.5
click at [943, 104] on div "**********" at bounding box center [597, 296] width 1194 height 593
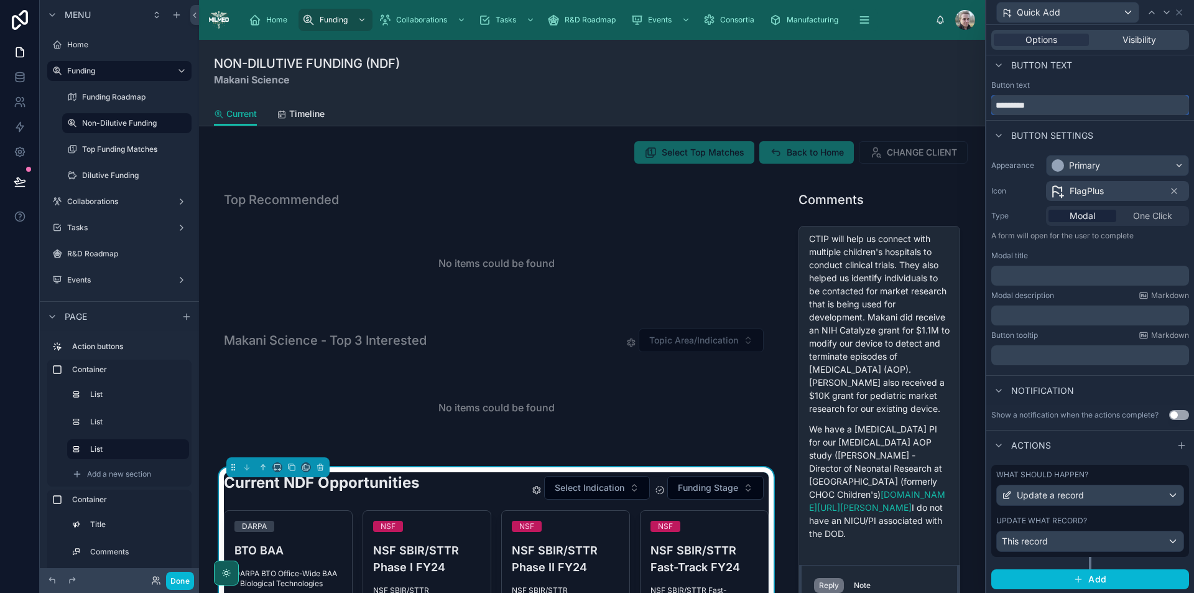
scroll to position [6, 0]
type input "*********"
click at [1075, 213] on span "Modal" at bounding box center [1083, 214] width 26 height 12
click at [1142, 213] on span "One Click" at bounding box center [1152, 214] width 39 height 12
click at [1110, 461] on div "What should happen? Update a record Update what record? This record Add" at bounding box center [1091, 525] width 208 height 134
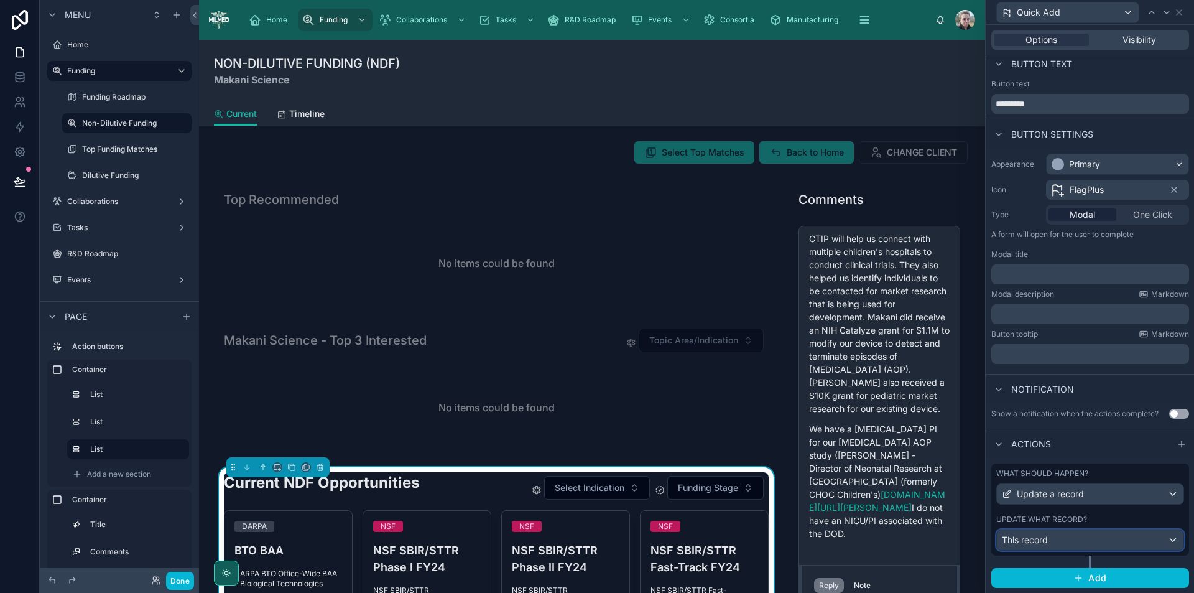
click at [1098, 544] on div "This record" at bounding box center [1090, 540] width 187 height 20
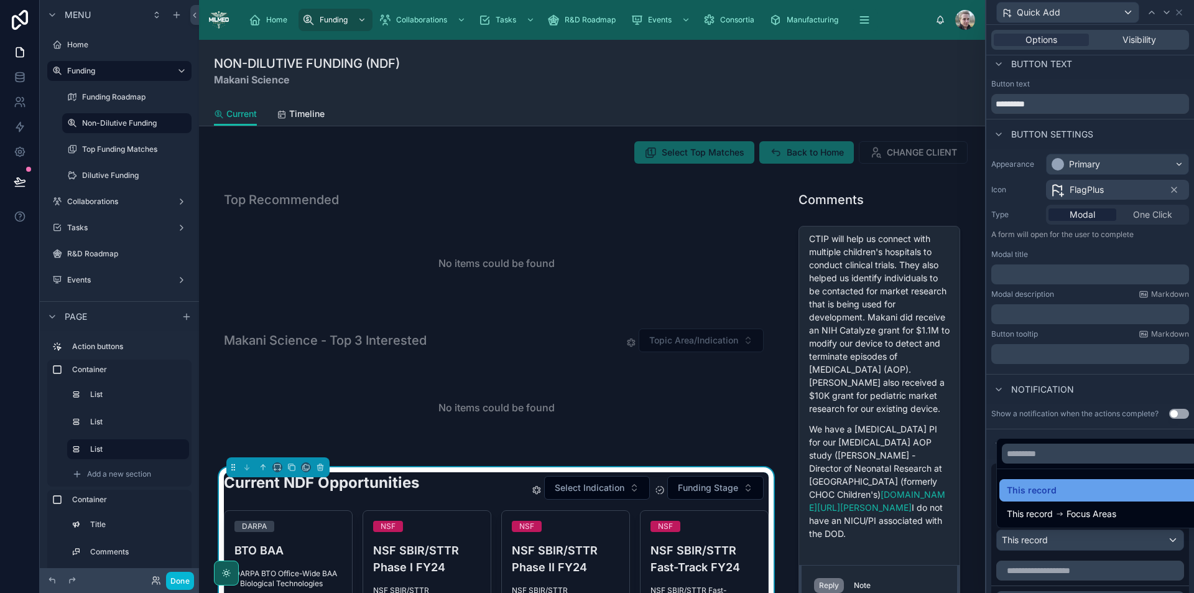
click at [1109, 490] on div "This record" at bounding box center [1100, 490] width 186 height 15
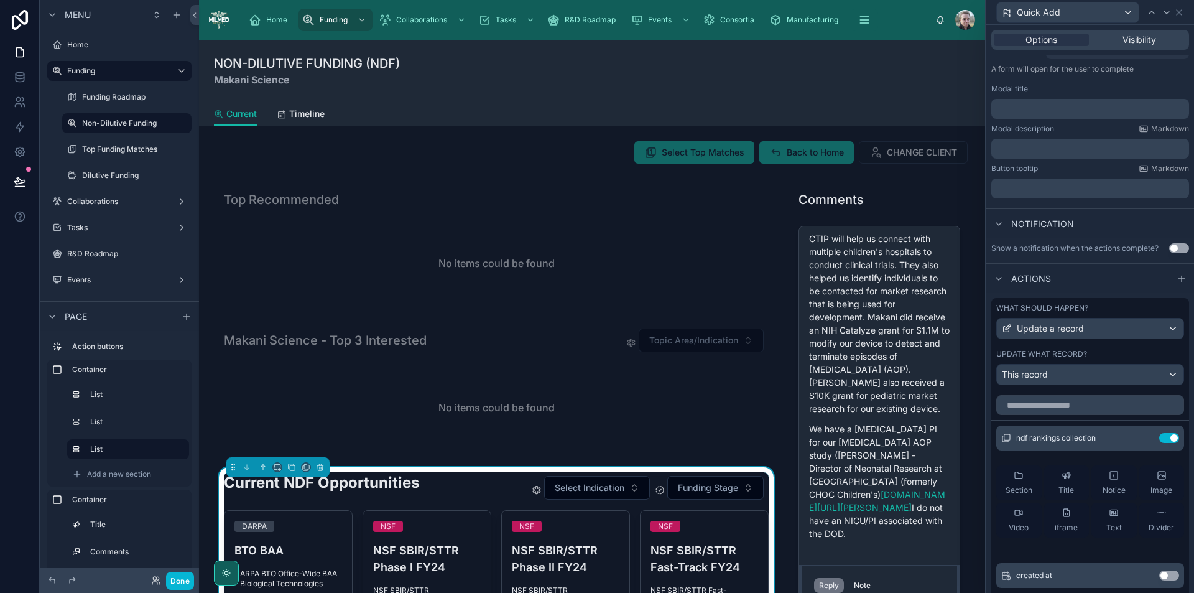
scroll to position [333, 0]
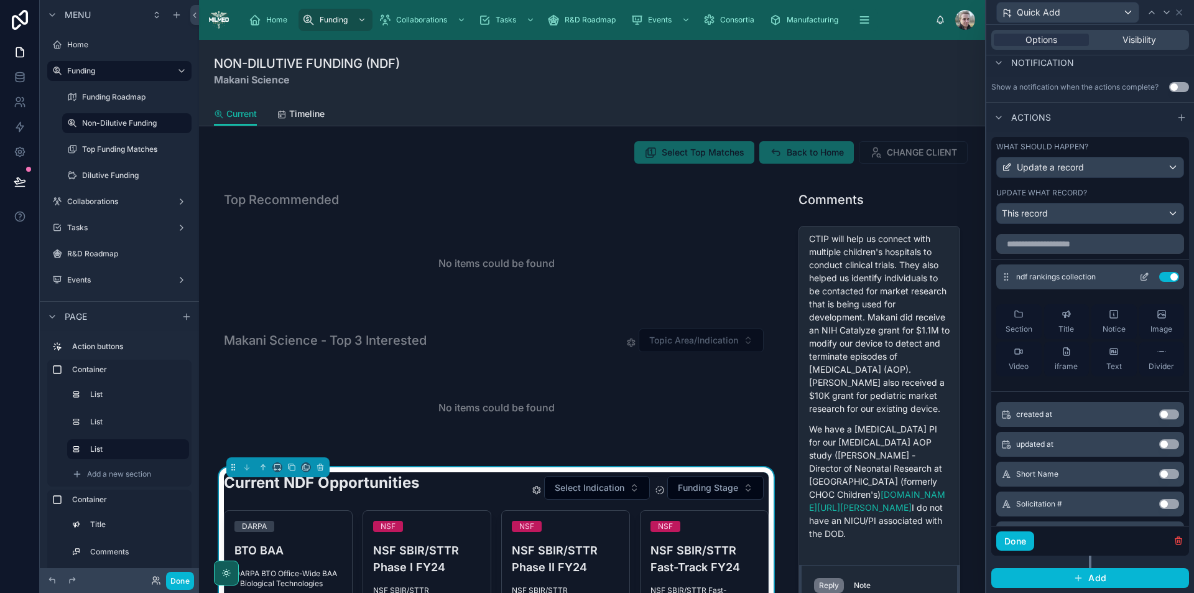
click at [1142, 277] on icon at bounding box center [1145, 278] width 6 height 6
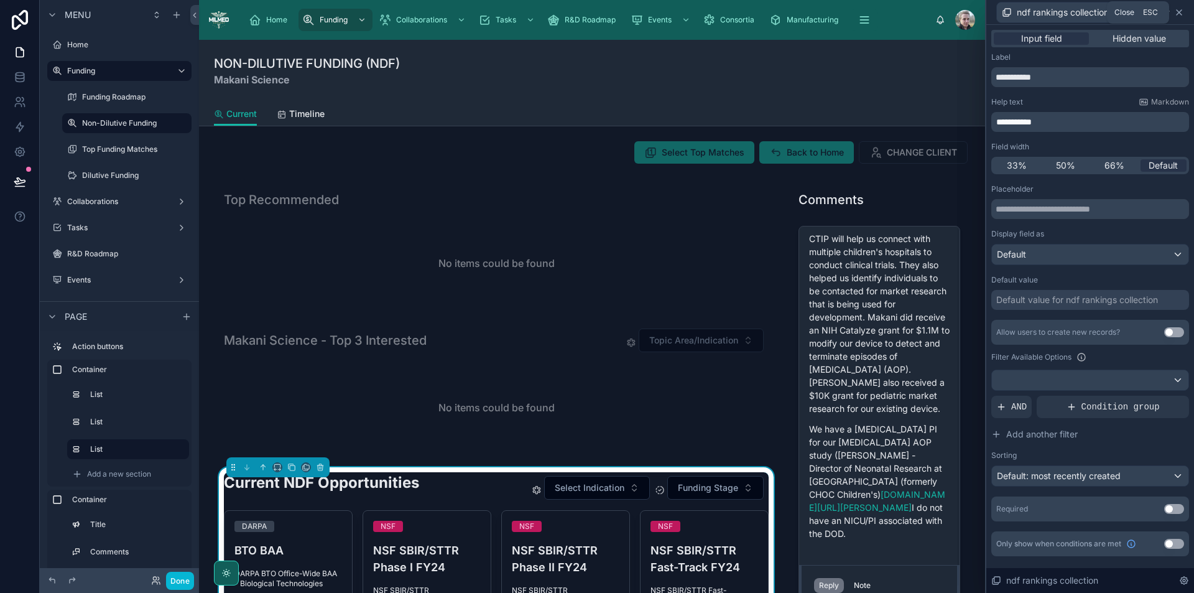
click at [1182, 12] on icon at bounding box center [1180, 12] width 10 height 10
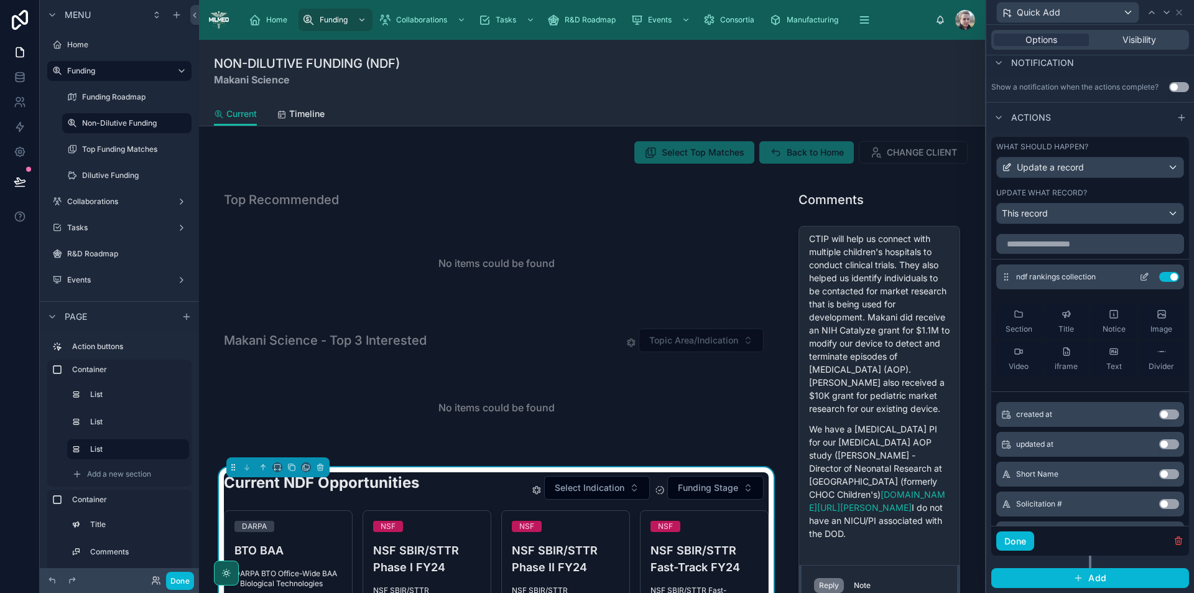
click at [1160, 278] on button "Use setting" at bounding box center [1170, 277] width 20 height 10
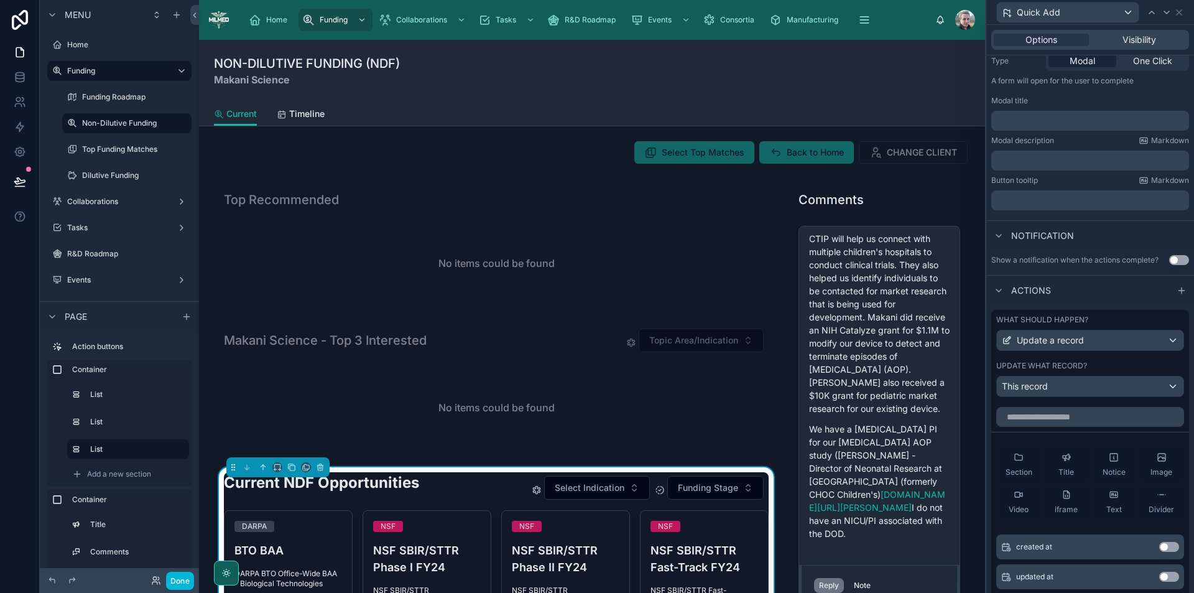
scroll to position [84, 0]
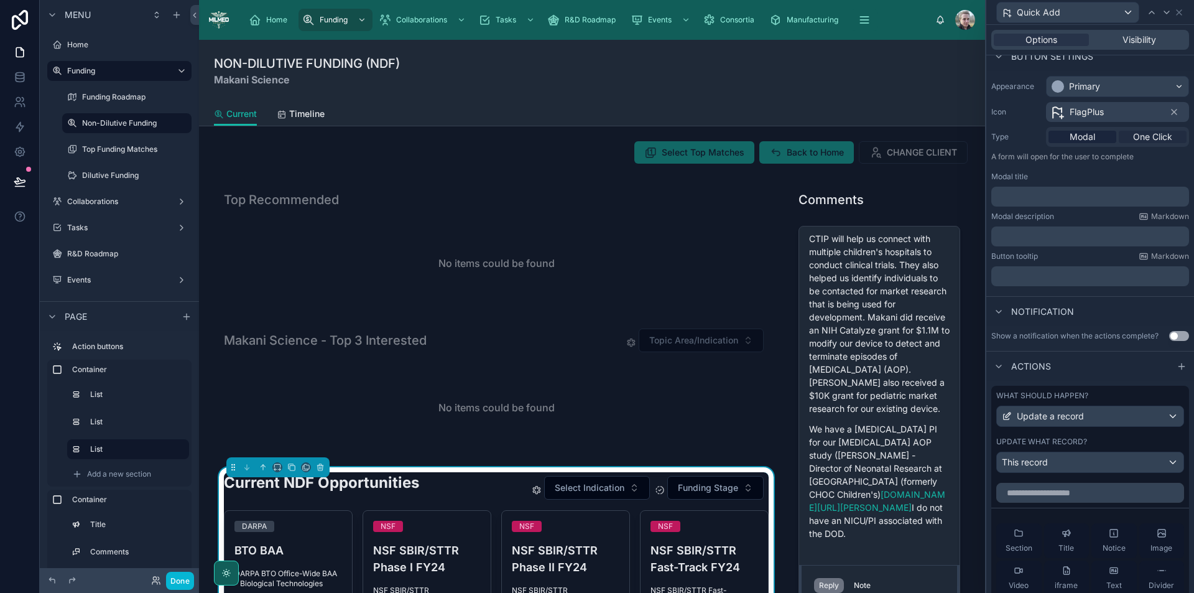
click at [1145, 141] on span "One Click" at bounding box center [1152, 137] width 39 height 12
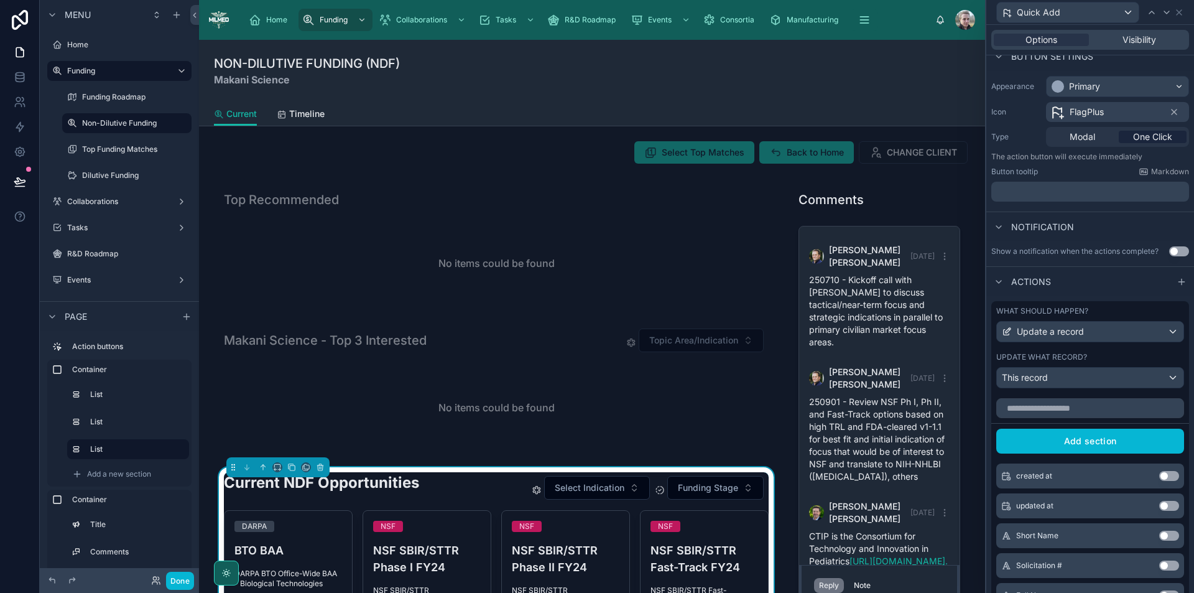
scroll to position [692, 0]
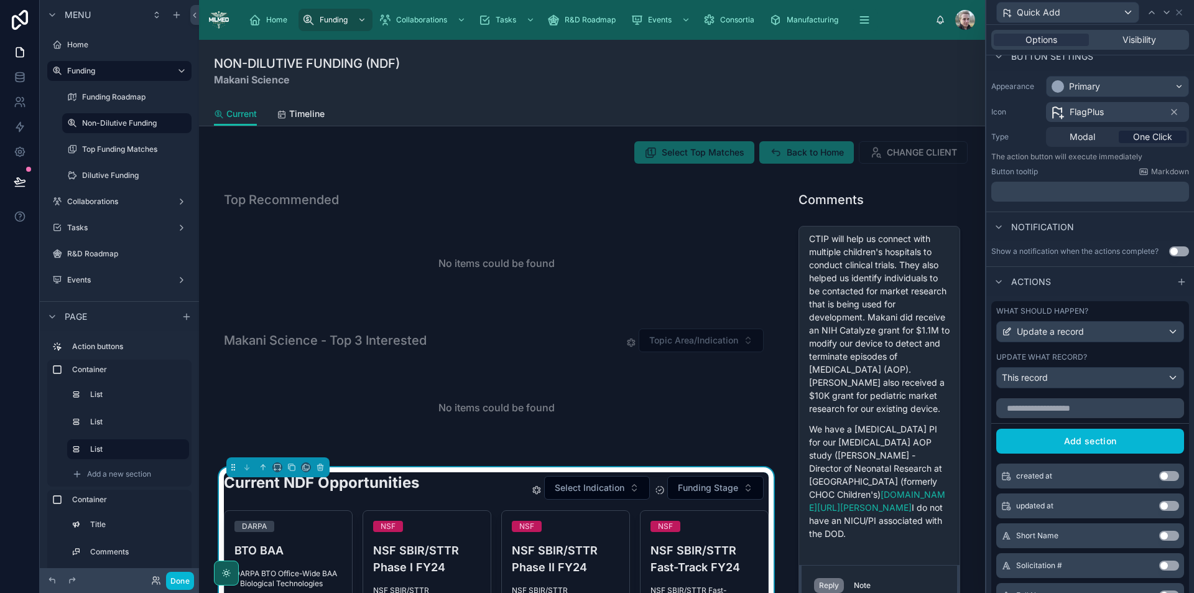
click at [1173, 253] on button "Use setting" at bounding box center [1180, 251] width 20 height 10
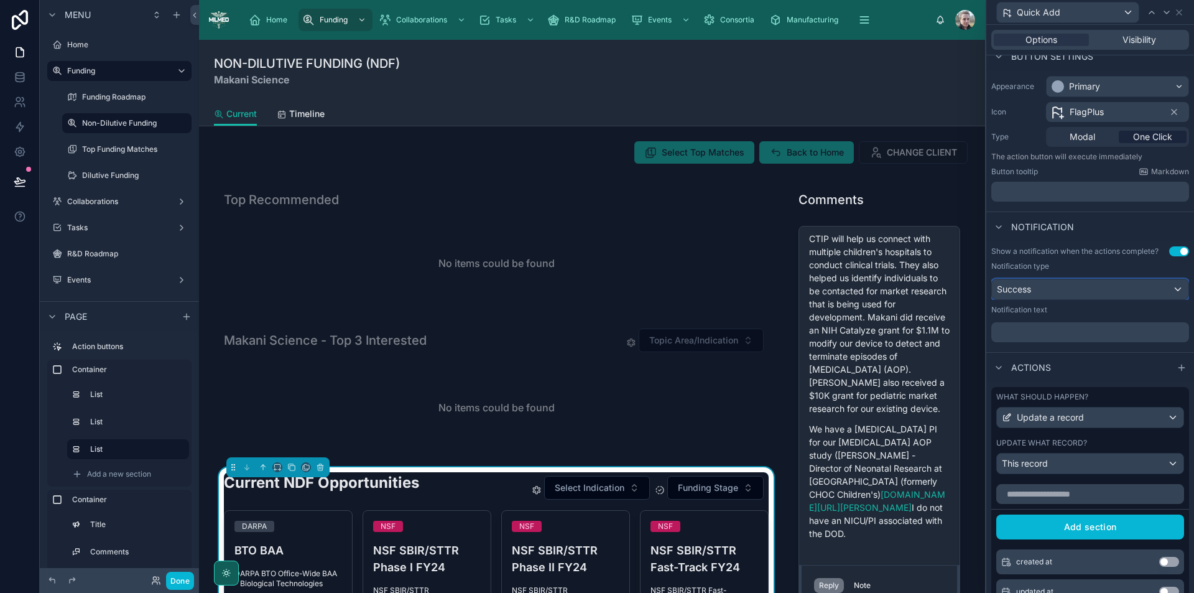
click at [1055, 286] on div "Success" at bounding box center [1090, 289] width 197 height 20
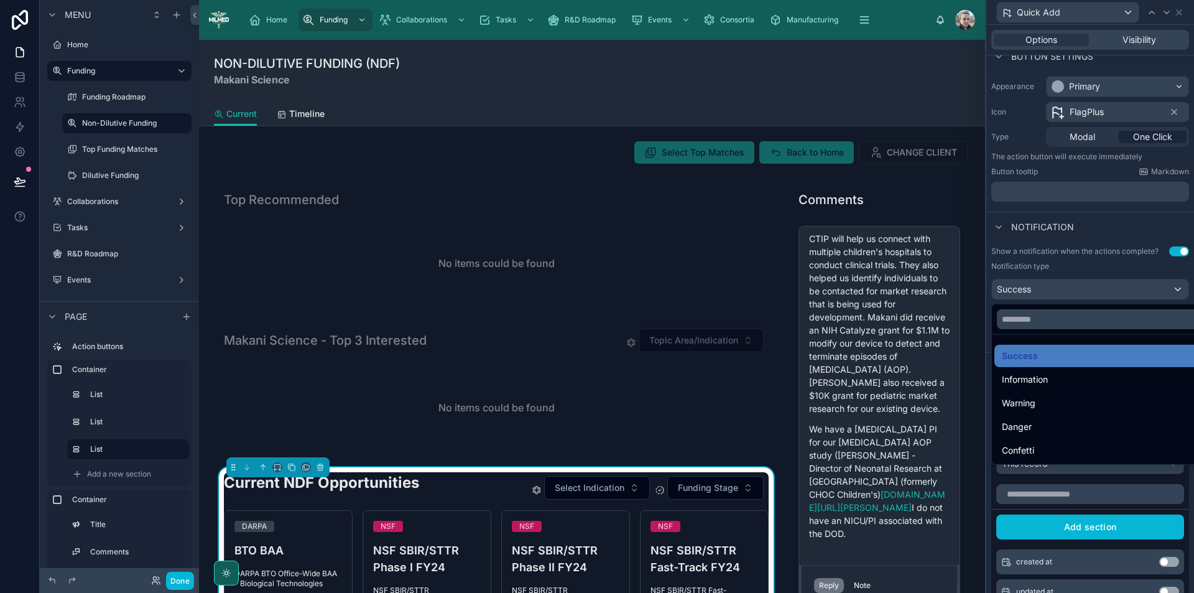
click at [1055, 286] on div at bounding box center [1091, 296] width 208 height 593
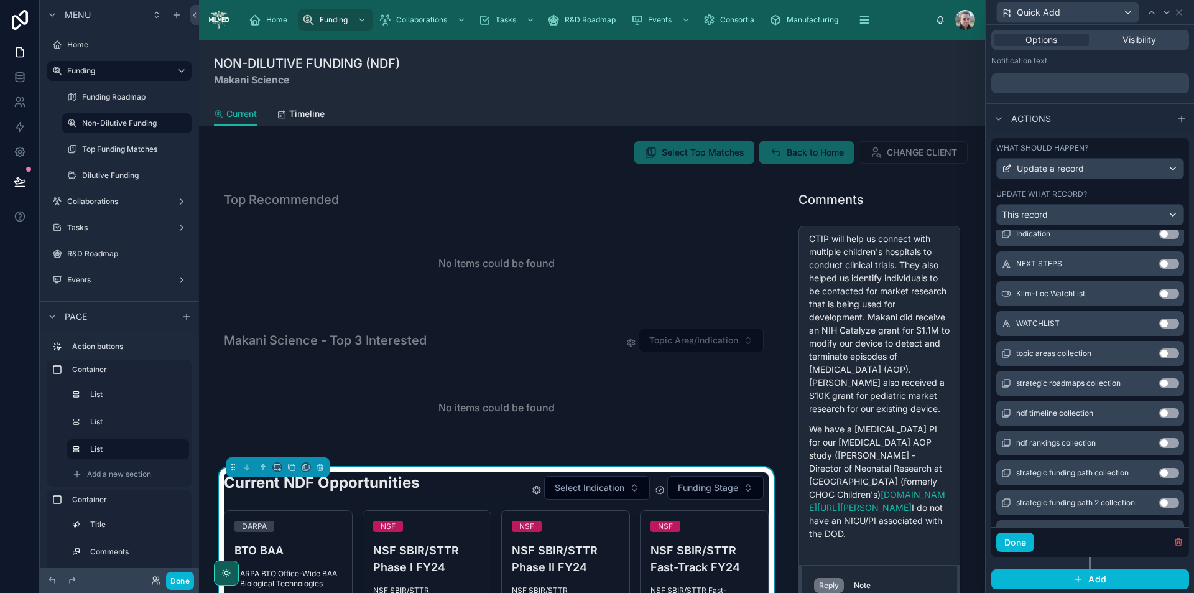
scroll to position [918, 0]
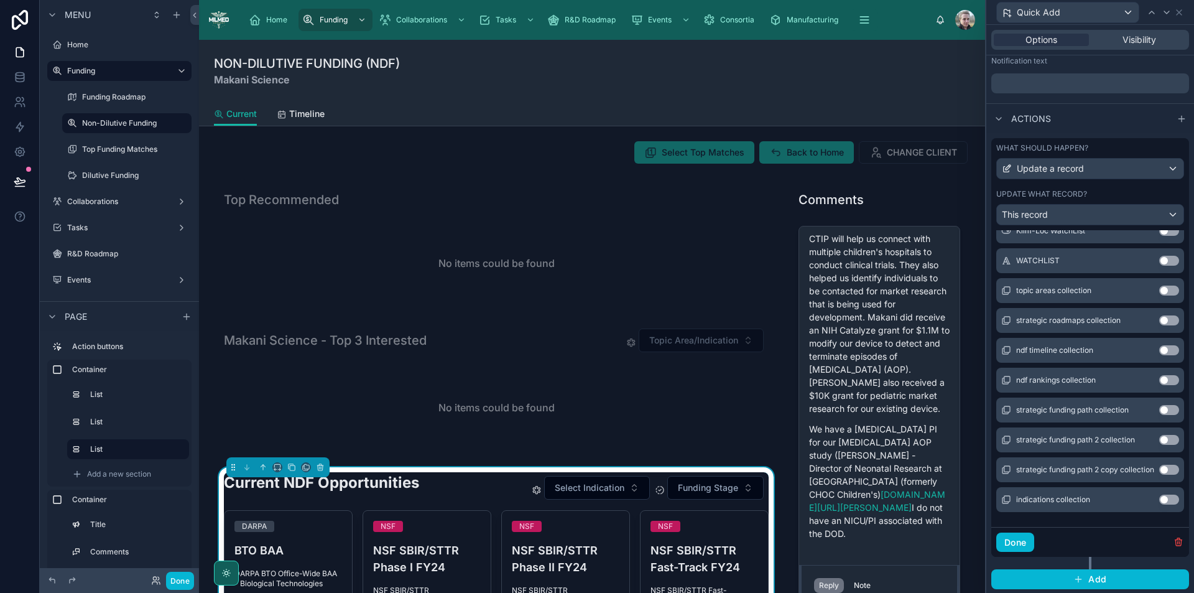
click at [1160, 380] on button "Use setting" at bounding box center [1170, 380] width 20 height 10
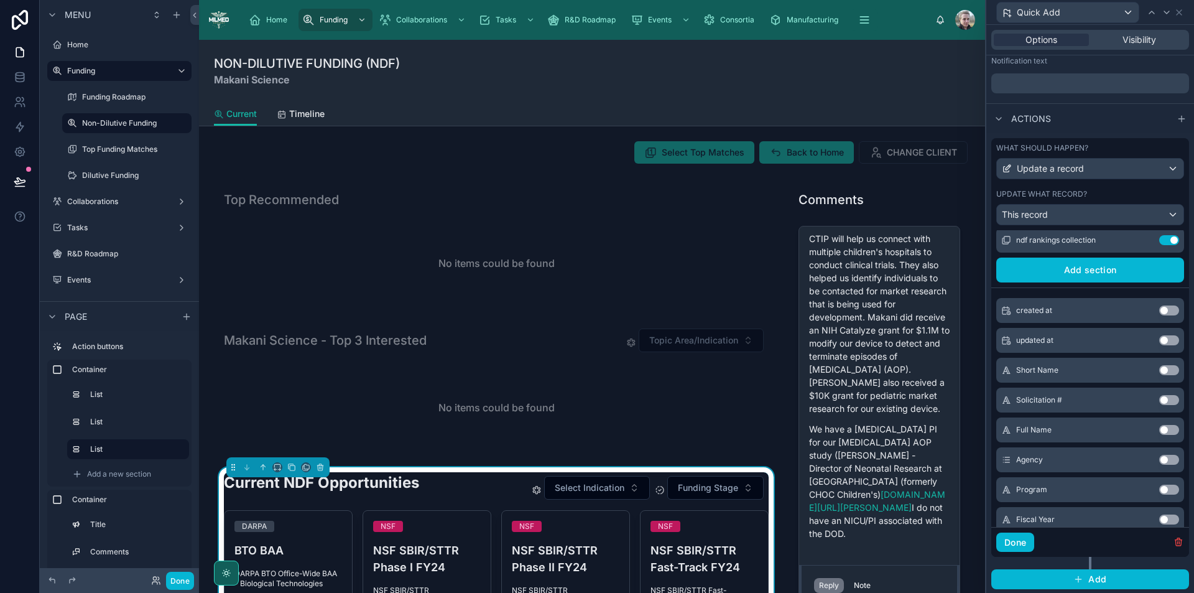
scroll to position [0, 0]
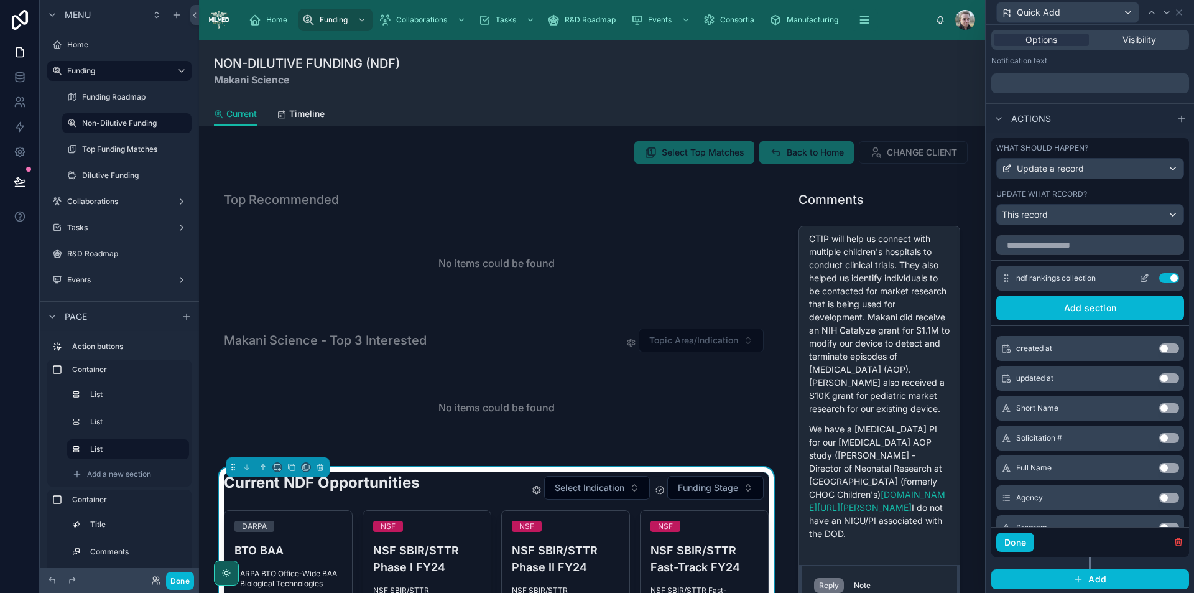
click at [1143, 276] on icon at bounding box center [1145, 276] width 5 height 5
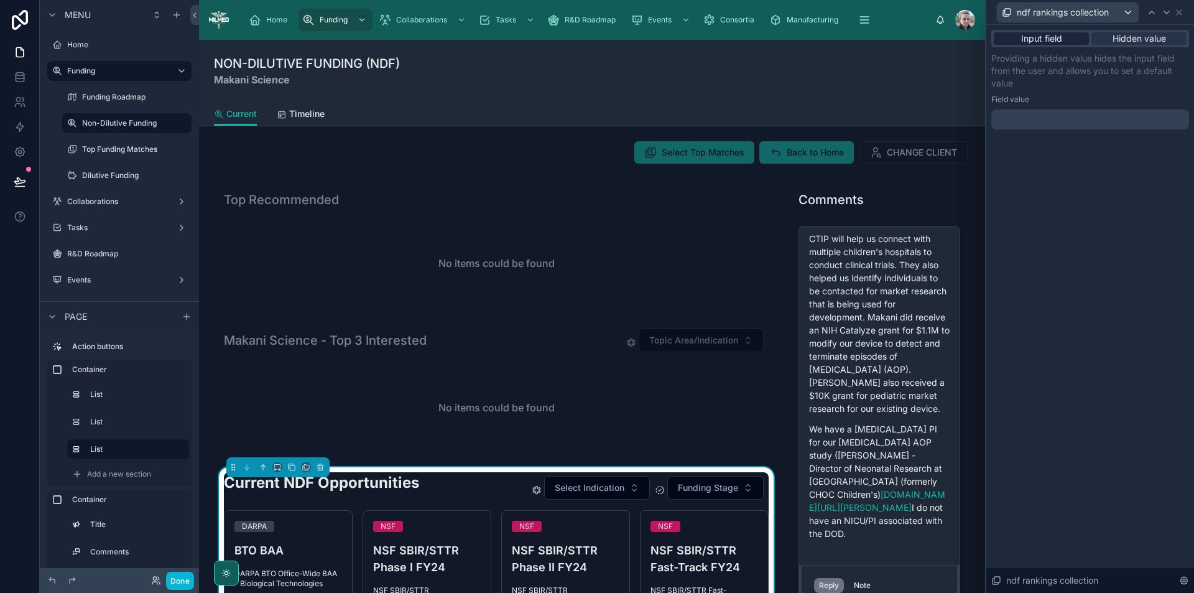
click at [1044, 38] on span "Input field" at bounding box center [1042, 38] width 41 height 12
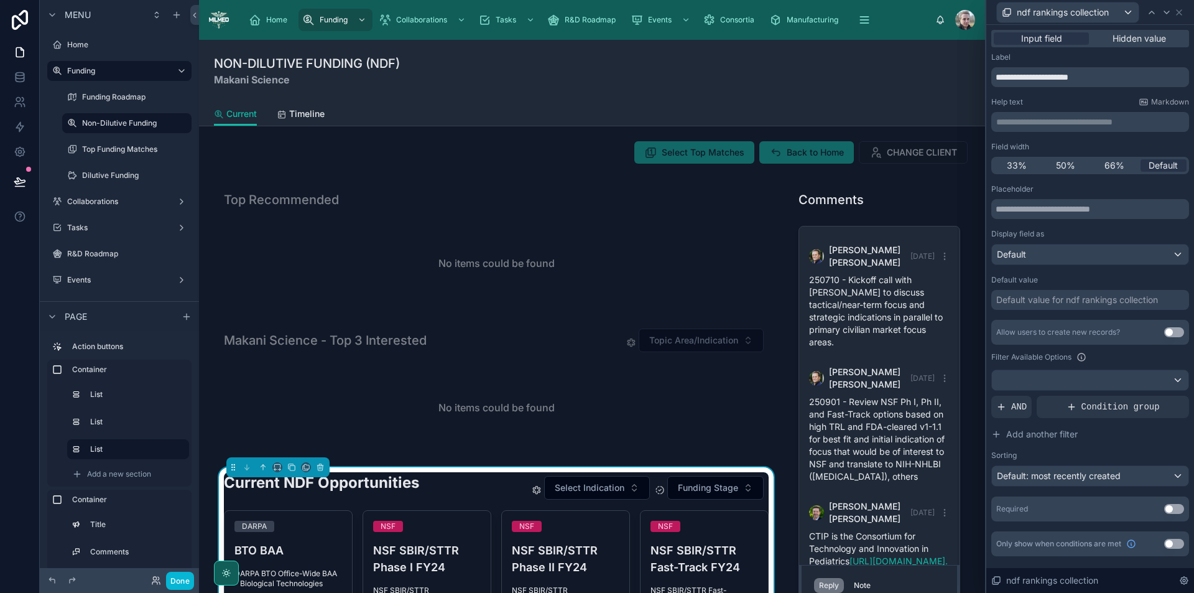
scroll to position [692, 0]
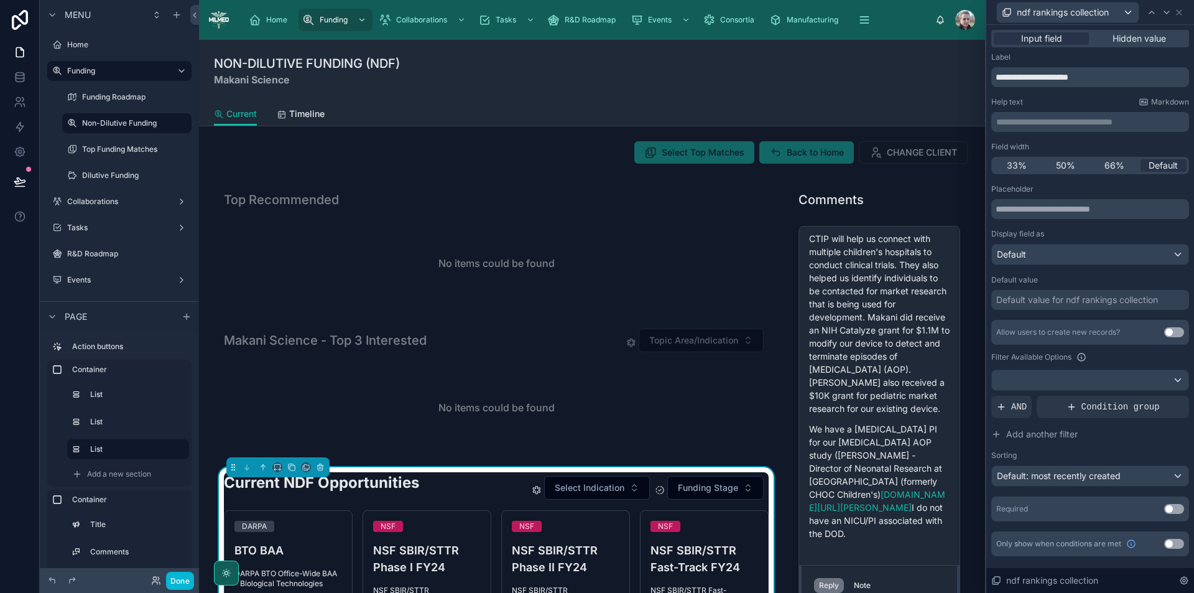
click at [1105, 305] on div "Default value for ndf rankings collection" at bounding box center [1078, 300] width 162 height 12
click at [1172, 332] on button "Use setting" at bounding box center [1175, 332] width 20 height 10
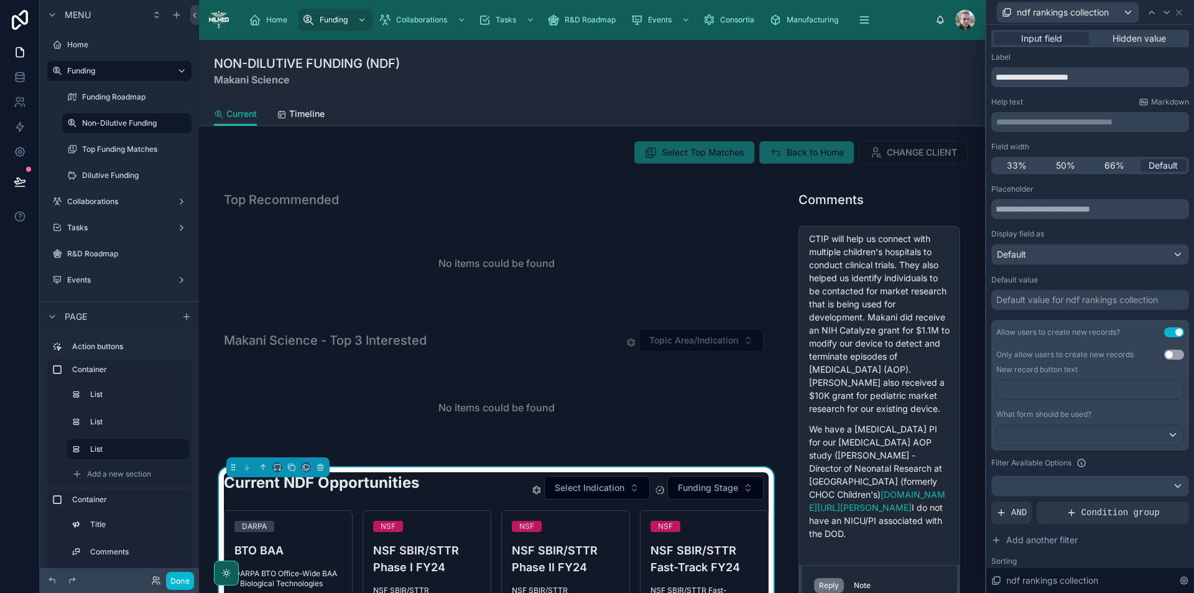
click at [1165, 353] on button "Use setting" at bounding box center [1175, 355] width 20 height 10
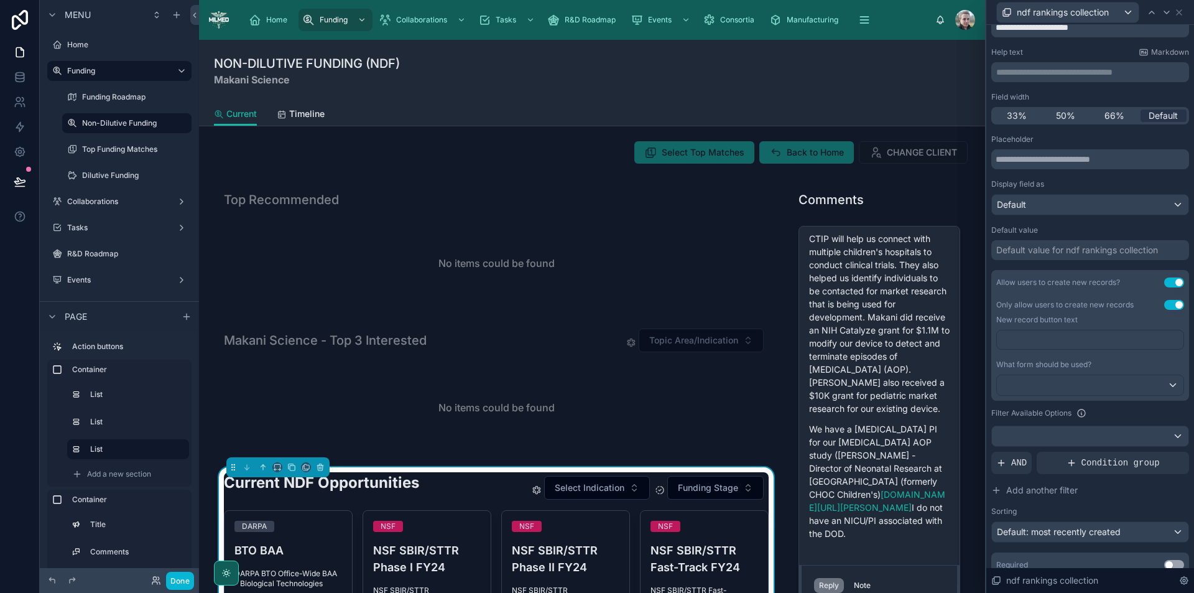
scroll to position [99, 0]
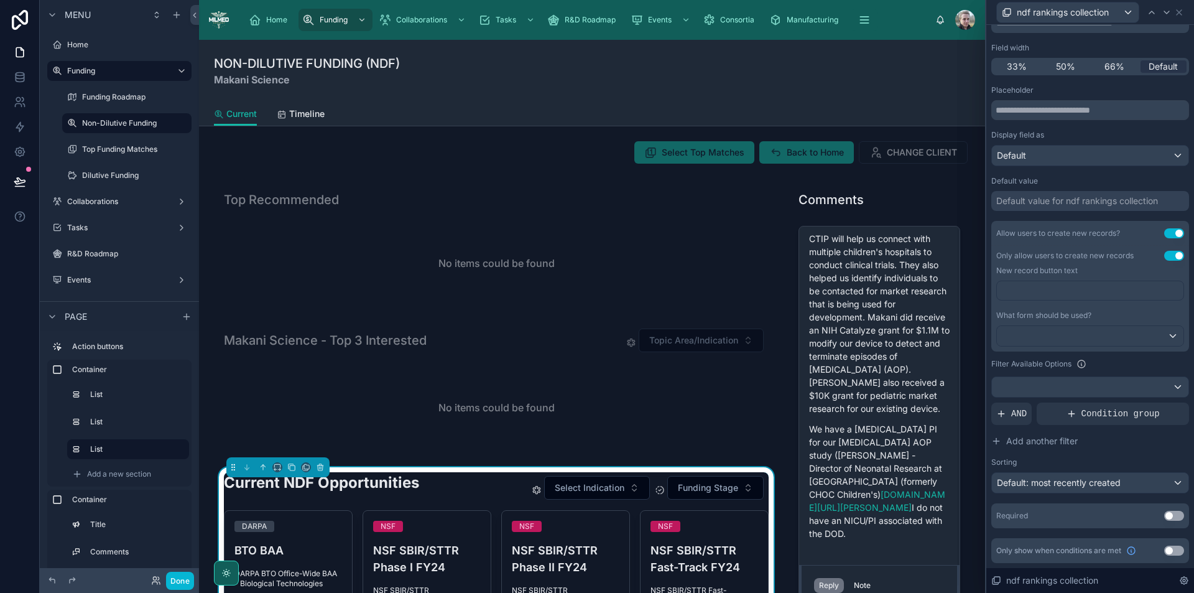
click at [1054, 206] on div "Default value for ndf rankings collection" at bounding box center [1078, 201] width 162 height 12
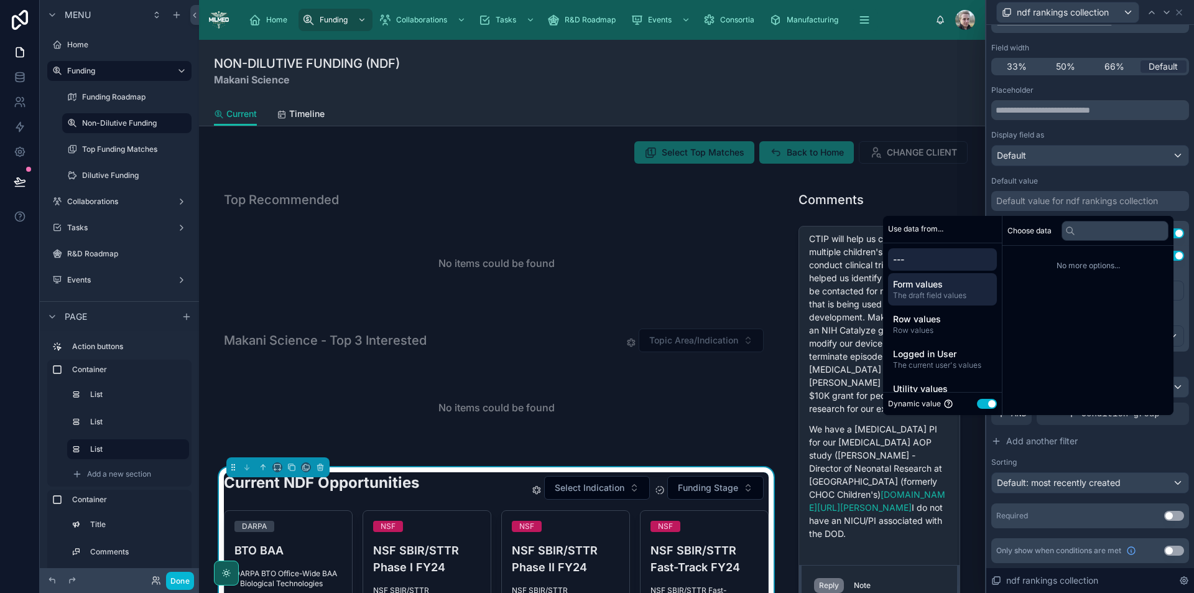
click at [916, 285] on span "Form values" at bounding box center [942, 284] width 99 height 12
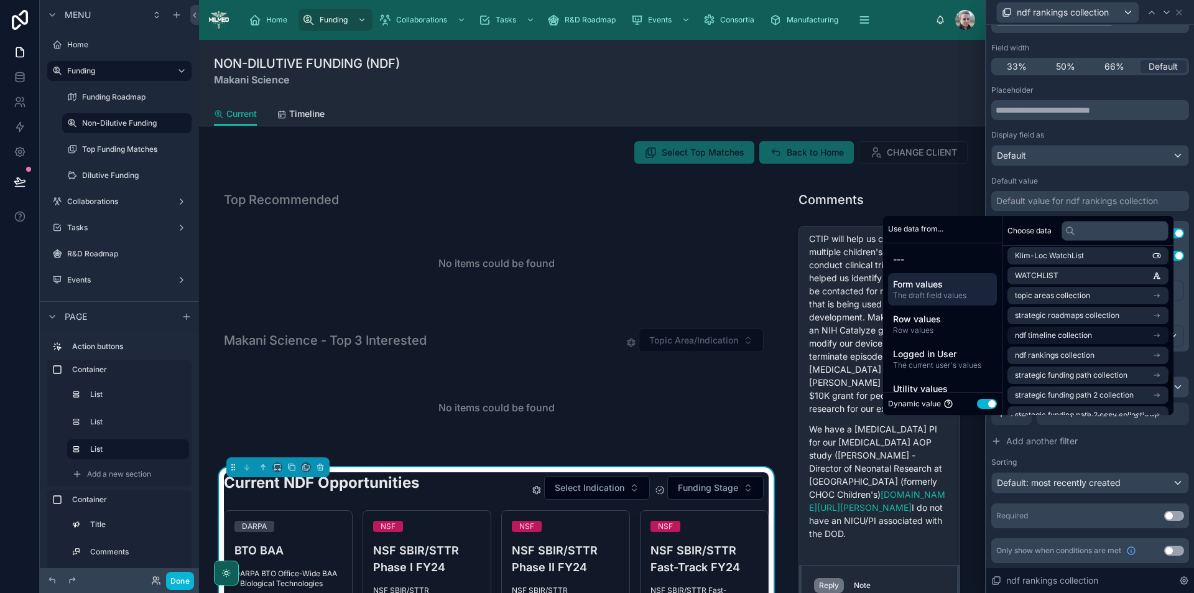
scroll to position [834, 0]
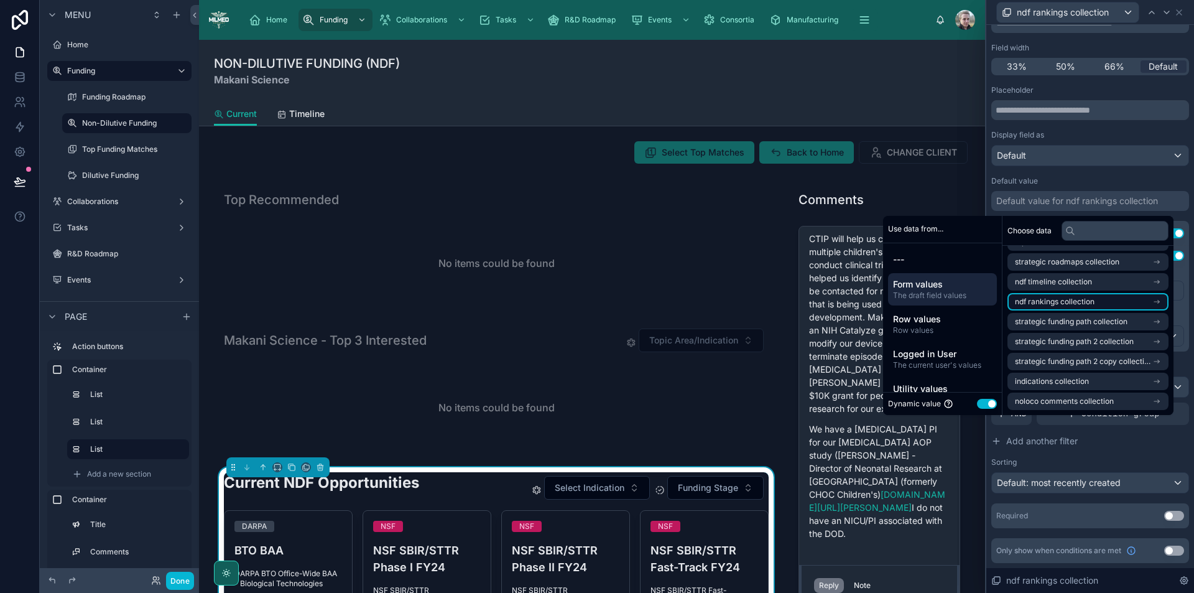
click at [1098, 297] on li "ndf rankings collection" at bounding box center [1088, 301] width 161 height 17
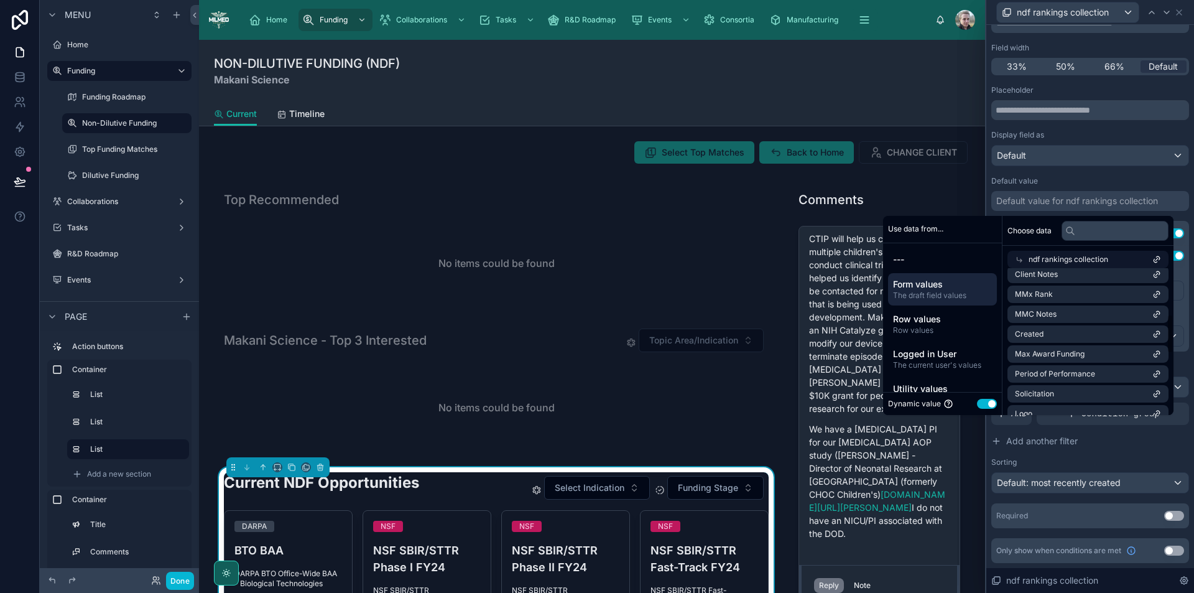
scroll to position [124, 0]
click at [1111, 356] on li "MMx Rank" at bounding box center [1088, 356] width 161 height 17
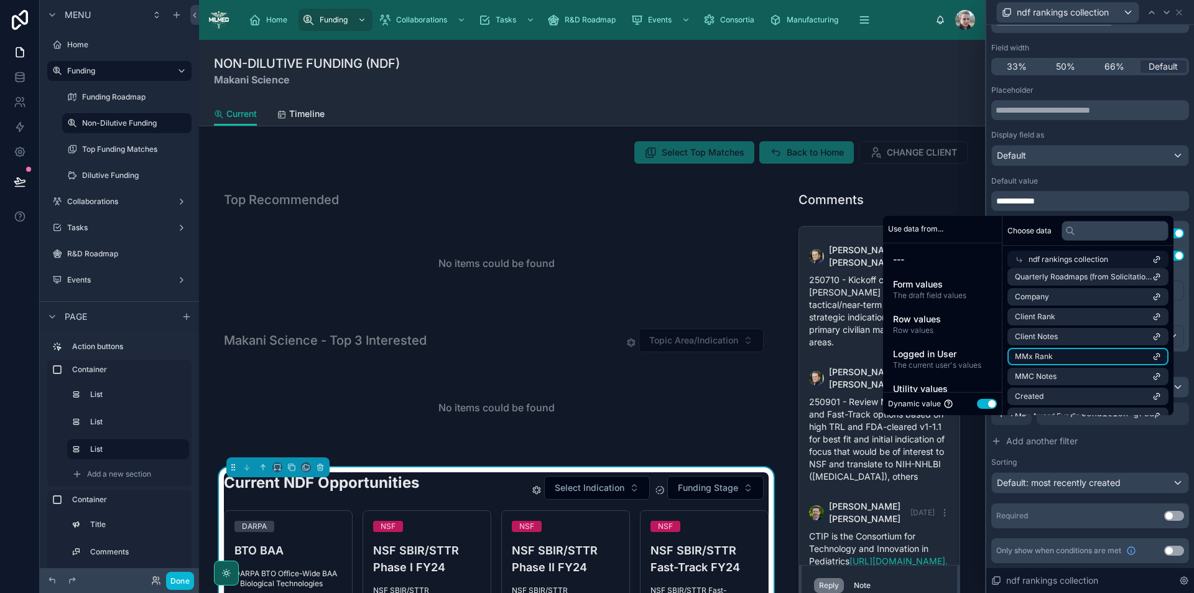
scroll to position [692, 0]
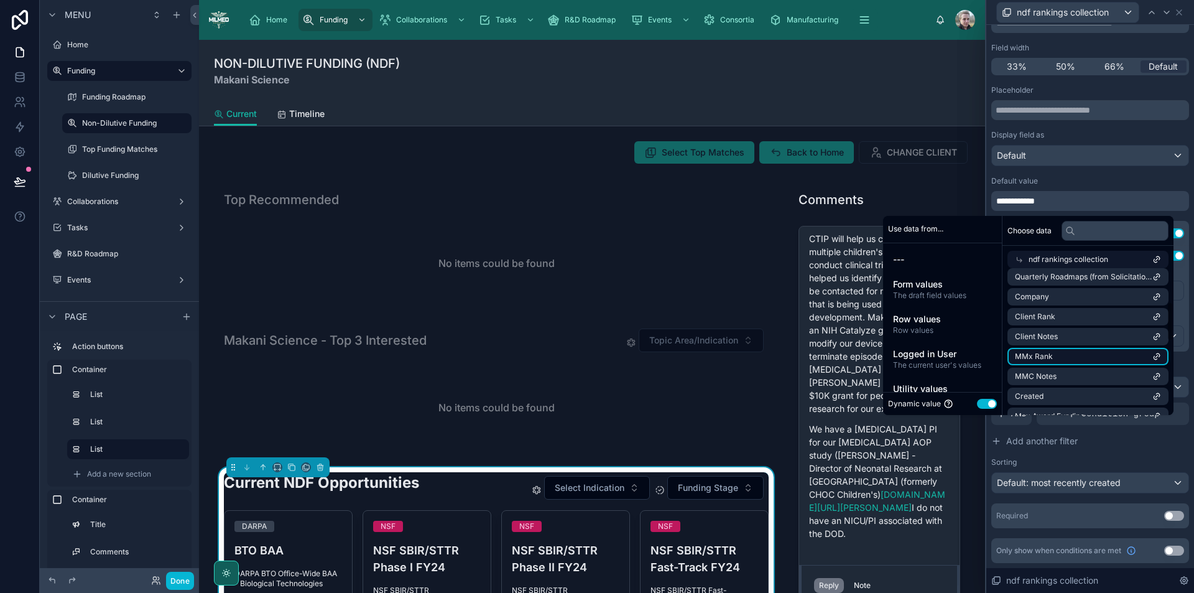
click at [1082, 355] on li "MMx Rank" at bounding box center [1088, 356] width 161 height 17
click at [1076, 353] on li "MMx Rank" at bounding box center [1088, 356] width 161 height 17
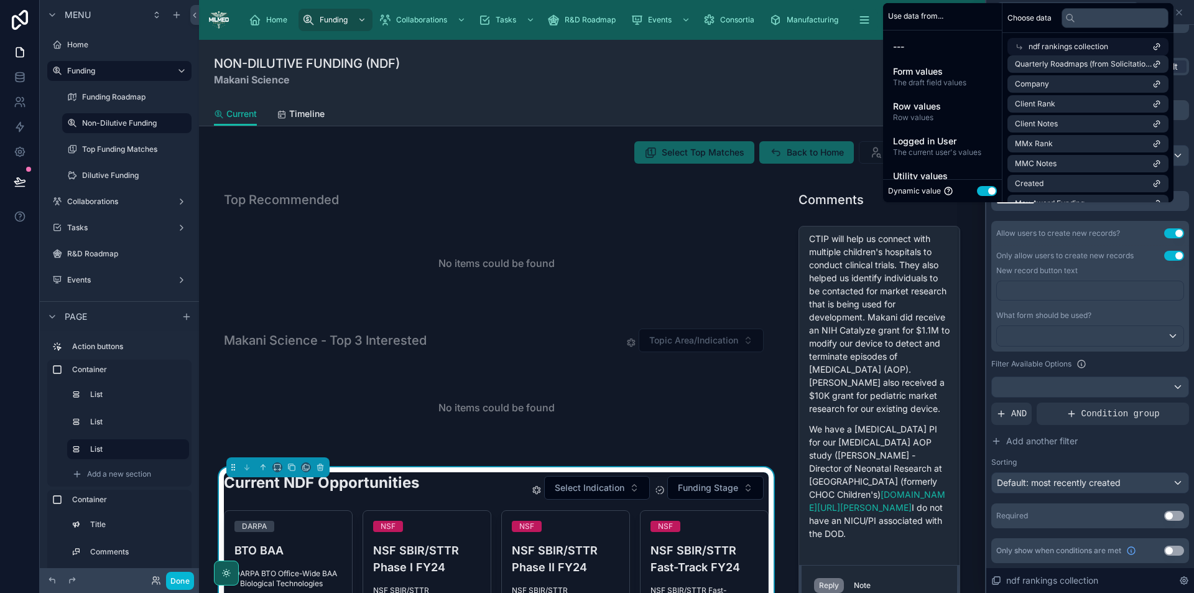
scroll to position [0, 0]
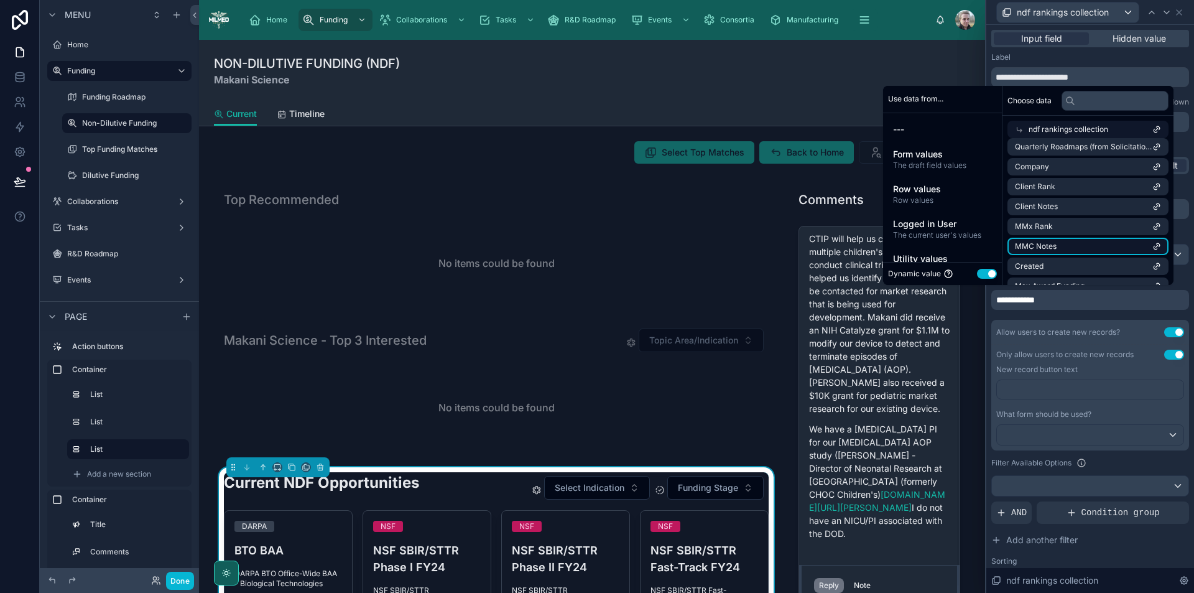
click at [1071, 248] on li "MMC Notes" at bounding box center [1088, 246] width 161 height 17
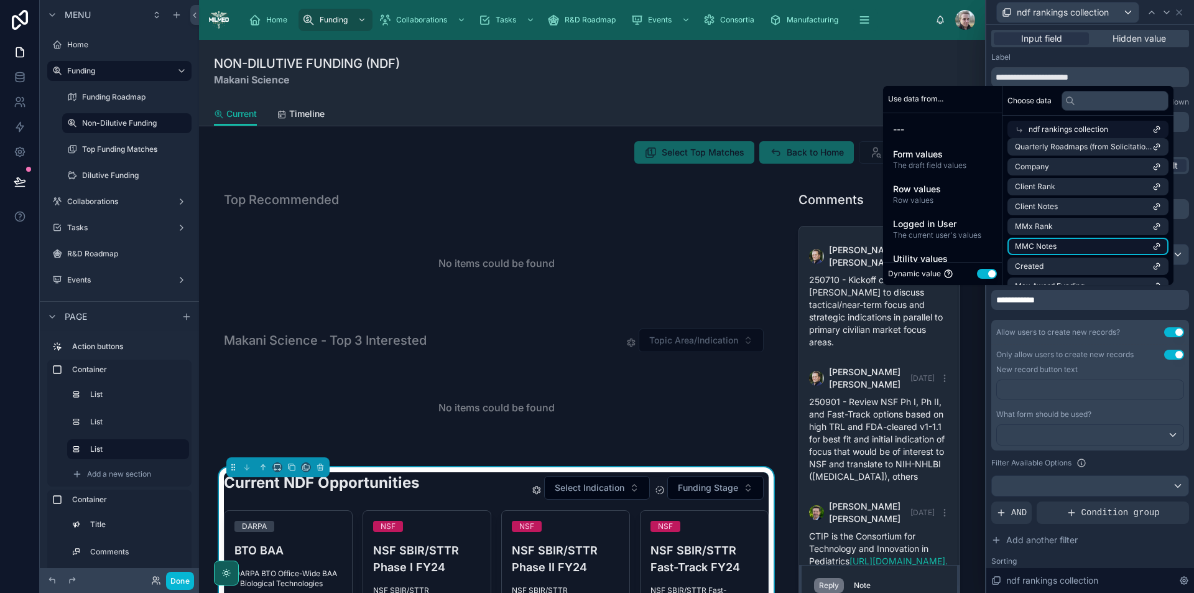
scroll to position [692, 0]
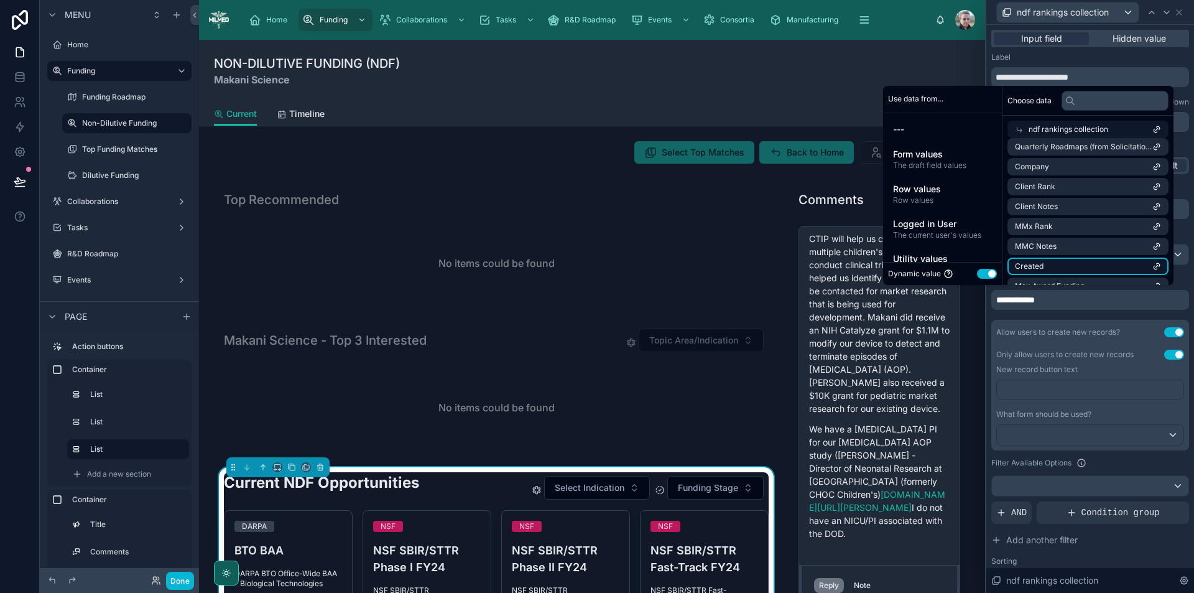
click at [1068, 269] on li "Created" at bounding box center [1088, 266] width 161 height 17
click at [1074, 216] on ul "id uuid created at updated at Name NDF Details Quarterly Roadmaps (from Solicit…" at bounding box center [1088, 286] width 161 height 535
click at [1073, 208] on li "Client Notes" at bounding box center [1088, 206] width 161 height 17
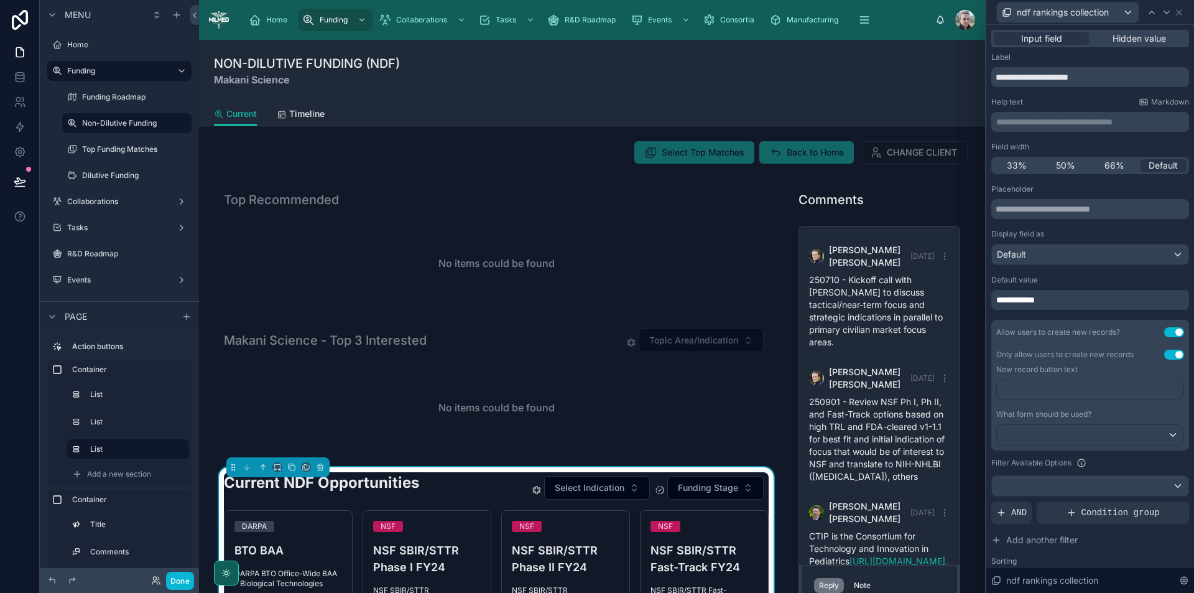
click at [941, 64] on div "NON-DILUTIVE FUNDING (NDF) Makani Science" at bounding box center [592, 71] width 756 height 32
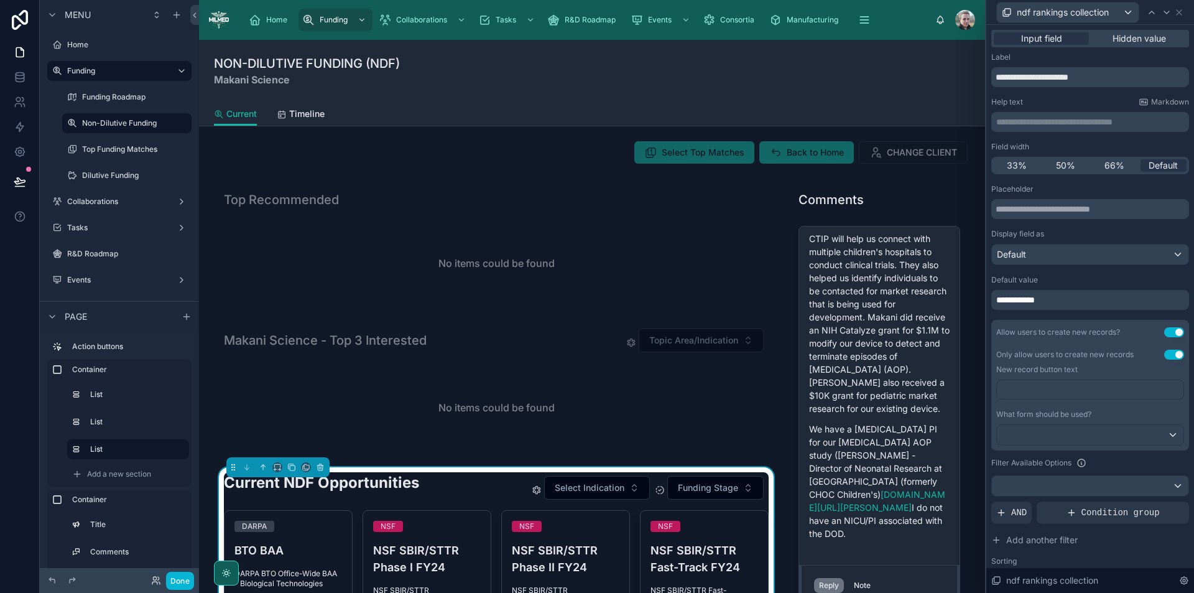
click at [1056, 305] on div "**********" at bounding box center [1091, 300] width 198 height 20
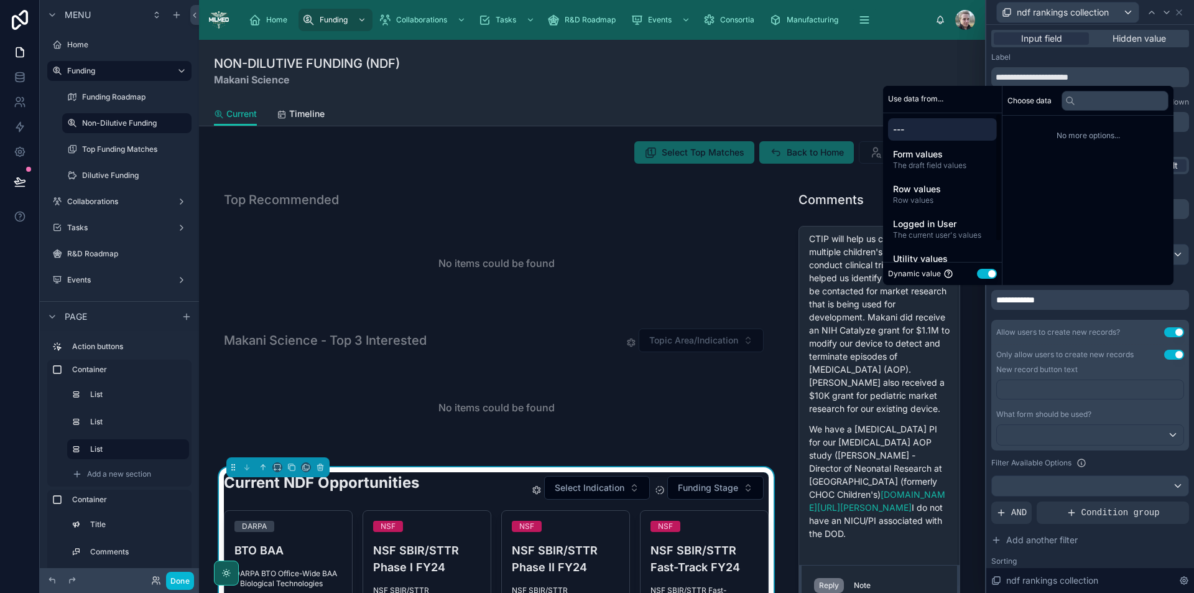
click at [936, 126] on span "---" at bounding box center [942, 129] width 99 height 12
click at [903, 128] on span "---" at bounding box center [942, 129] width 99 height 12
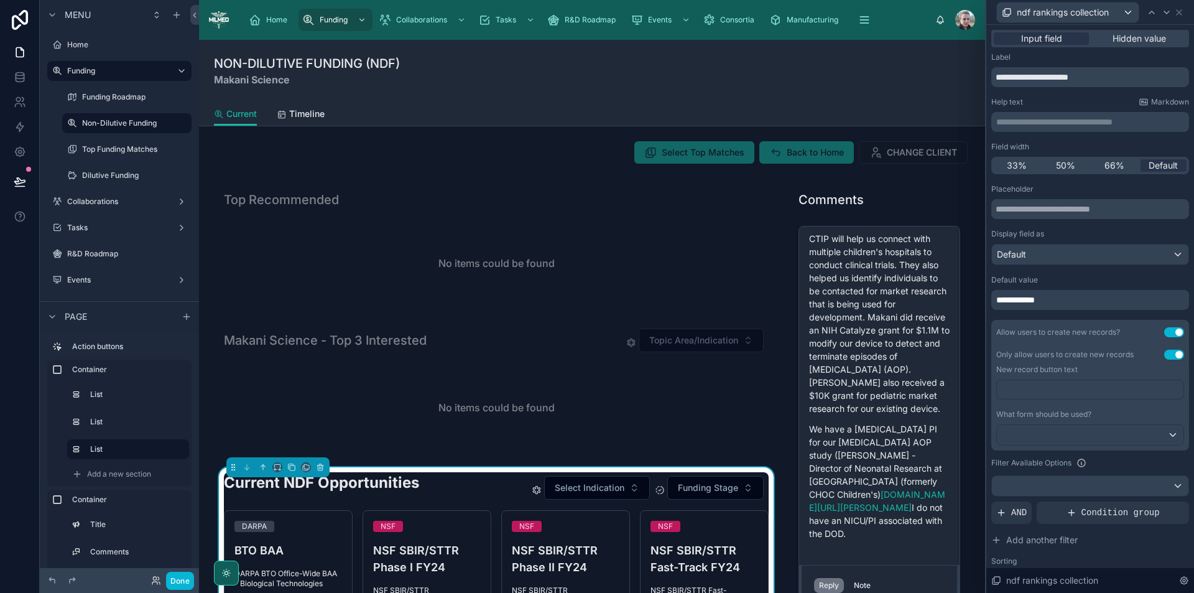
click at [799, 85] on div "NON-DILUTIVE FUNDING (NDF) Makani Science" at bounding box center [592, 71] width 756 height 32
click at [1181, 11] on icon at bounding box center [1180, 12] width 10 height 10
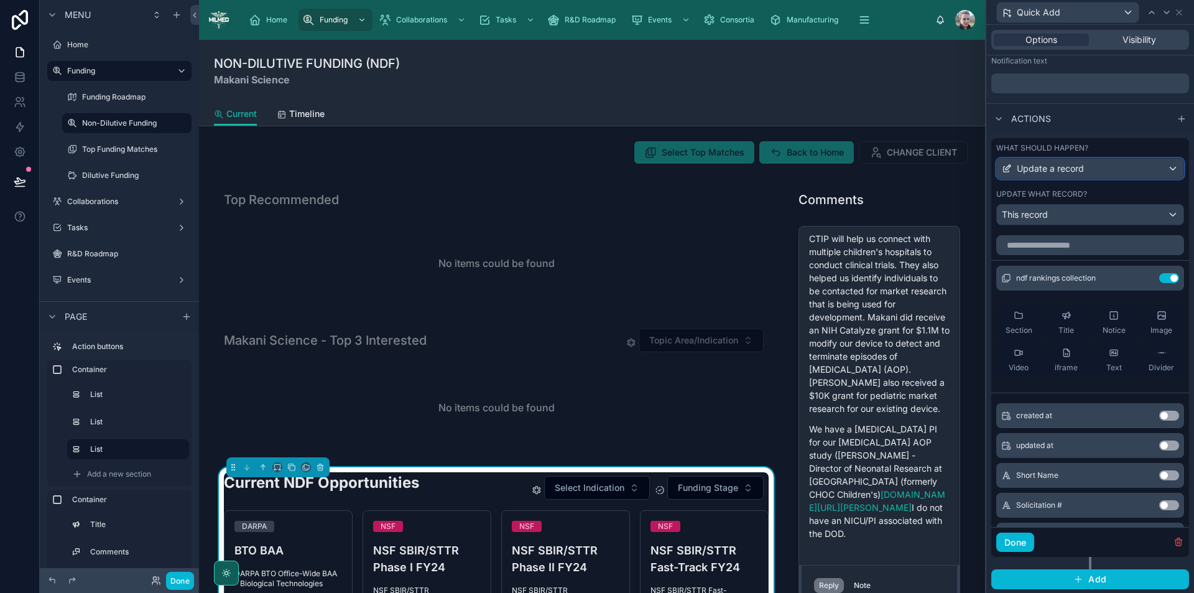
click at [1077, 160] on div "Update a record" at bounding box center [1090, 169] width 187 height 20
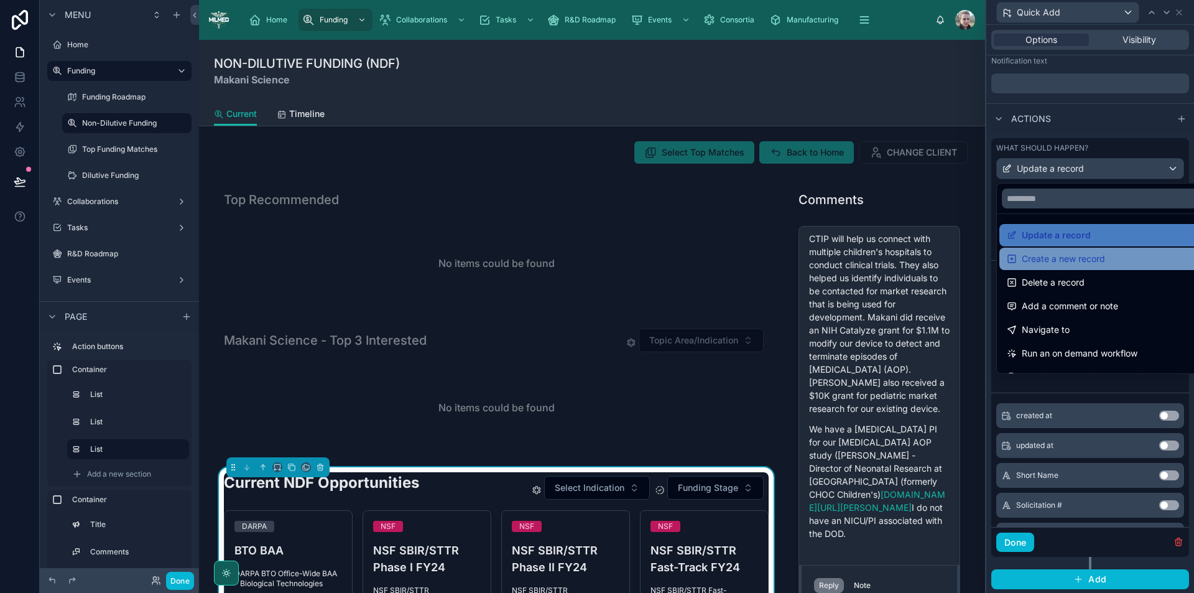
click at [1082, 254] on span "Create a new record" at bounding box center [1063, 258] width 83 height 15
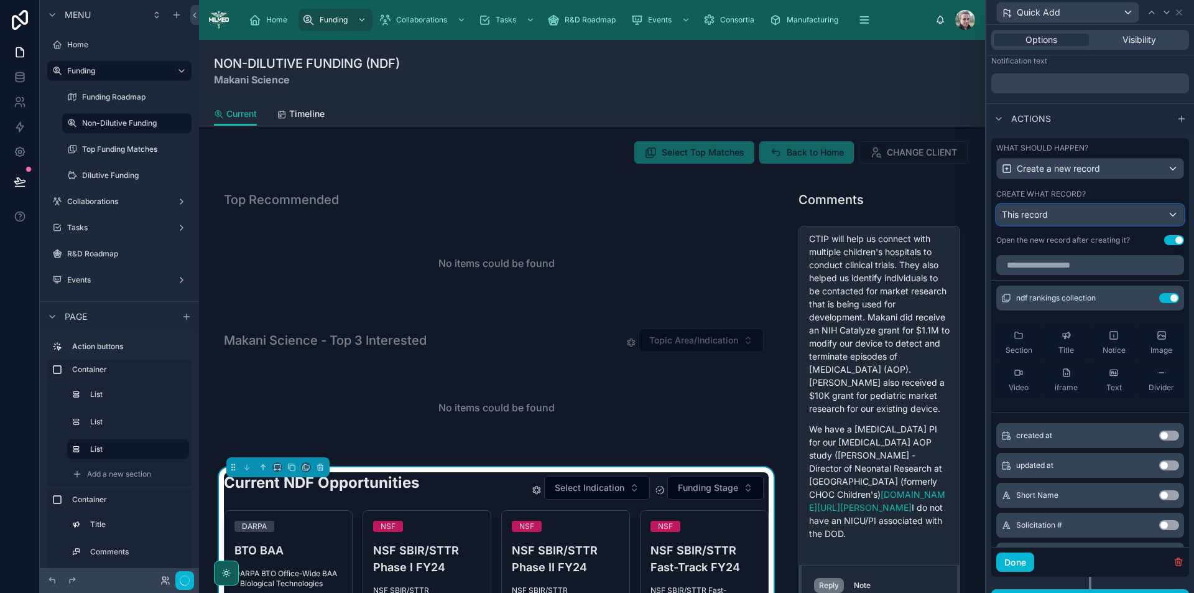
click at [1041, 223] on div "This record" at bounding box center [1090, 215] width 187 height 20
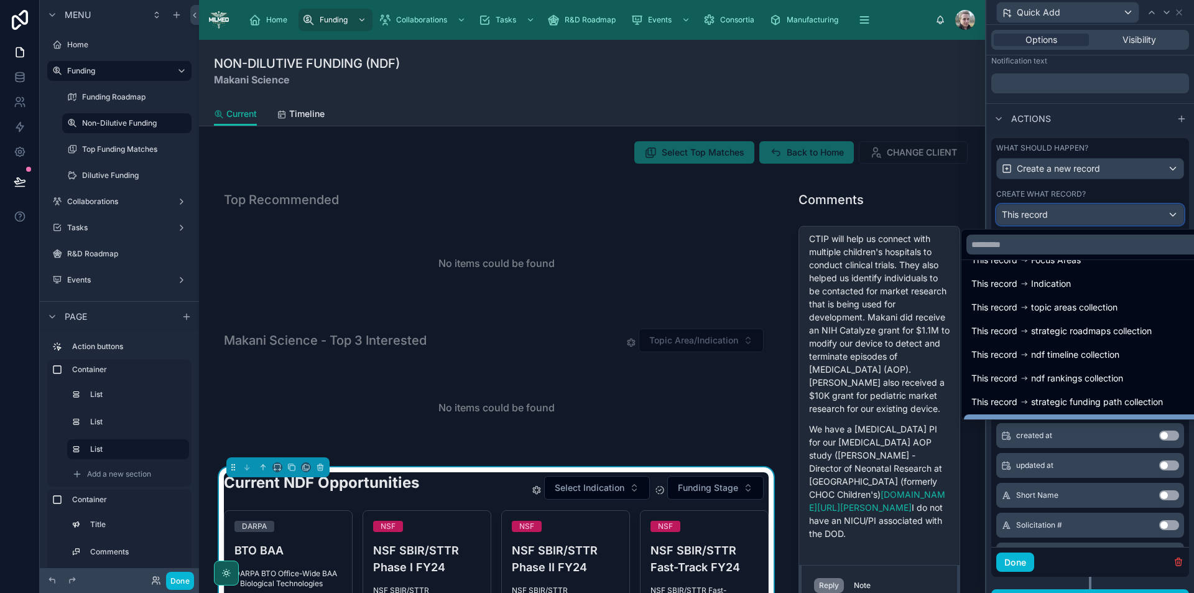
scroll to position [159, 0]
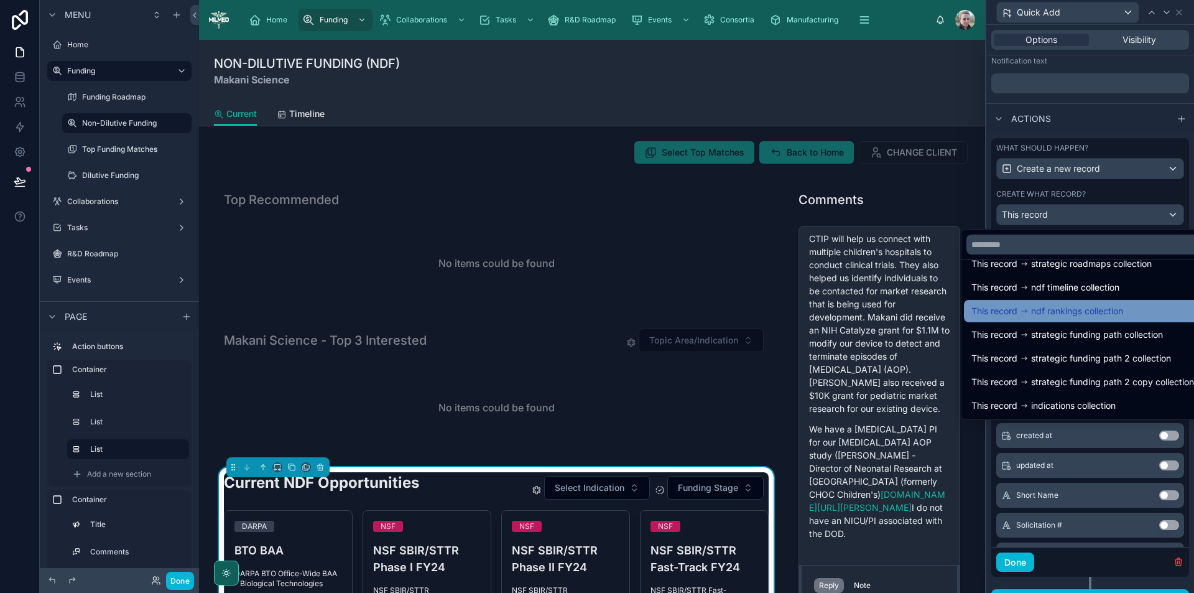
click at [1092, 314] on span "ndf rankings collection" at bounding box center [1077, 311] width 92 height 15
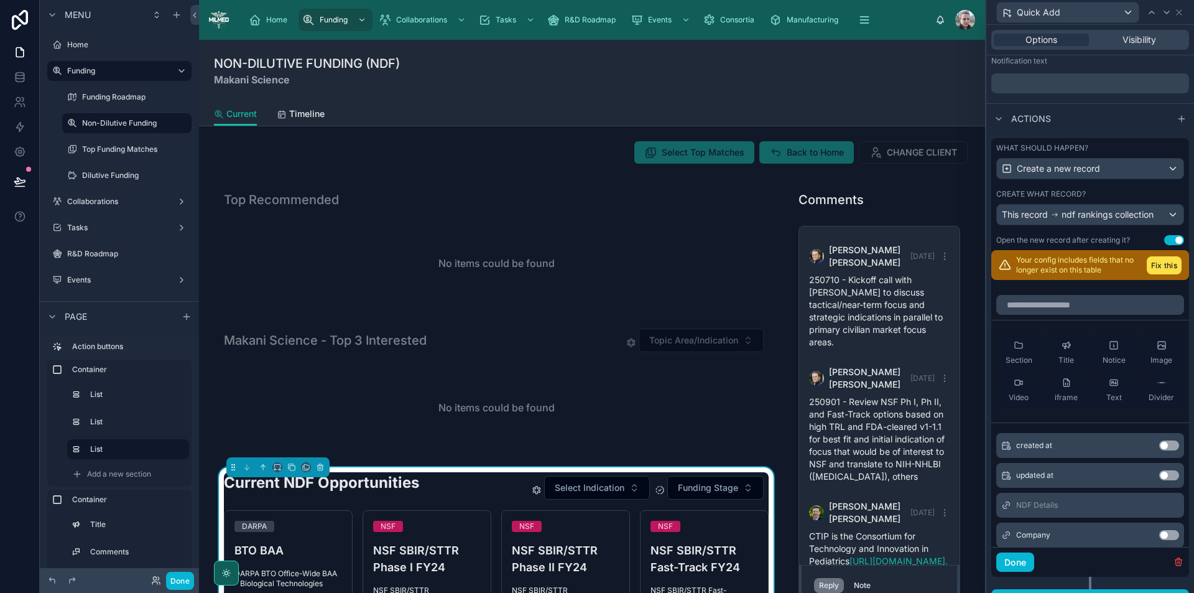
scroll to position [692, 0]
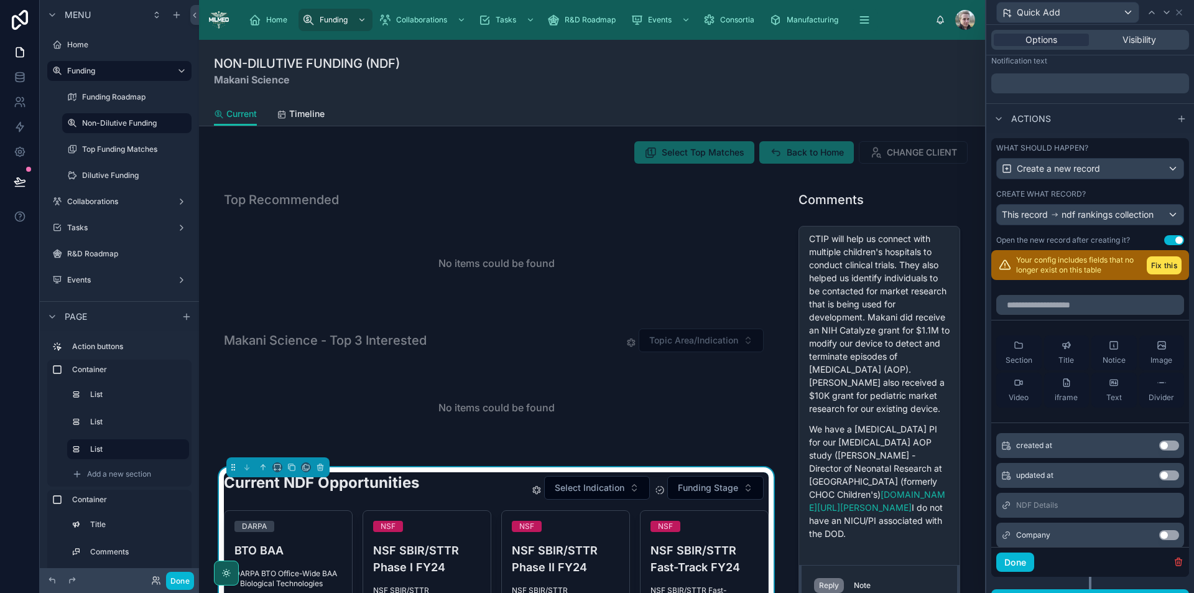
click at [1165, 241] on button "Use setting" at bounding box center [1175, 240] width 20 height 10
click at [1153, 274] on button "Fix this" at bounding box center [1164, 265] width 35 height 18
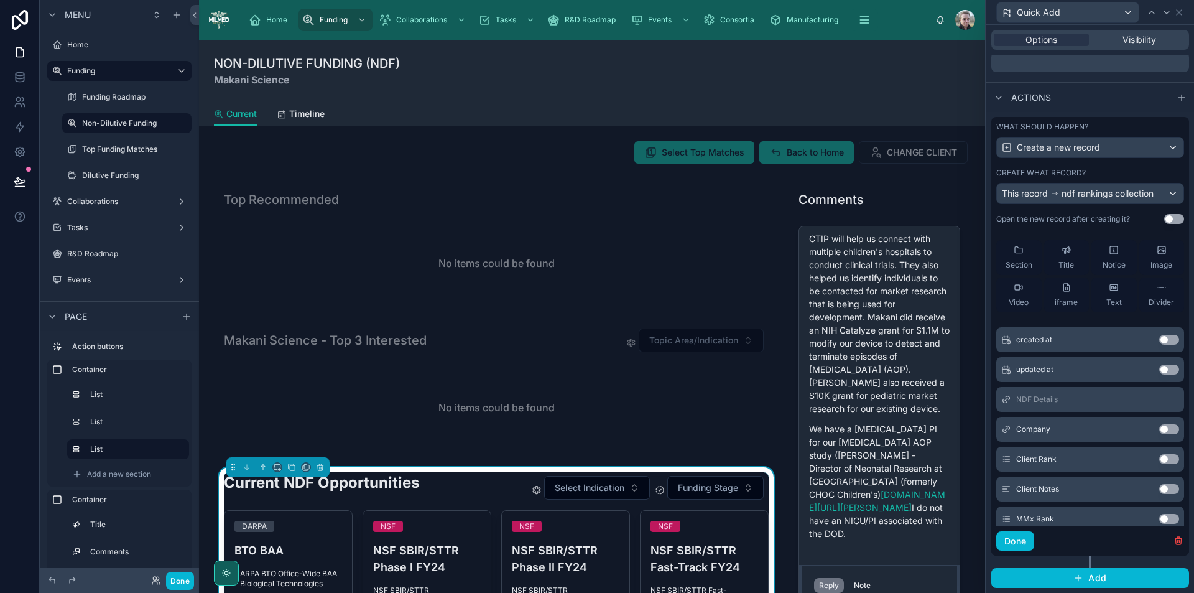
scroll to position [62, 0]
click at [1160, 490] on button "Use setting" at bounding box center [1170, 491] width 20 height 10
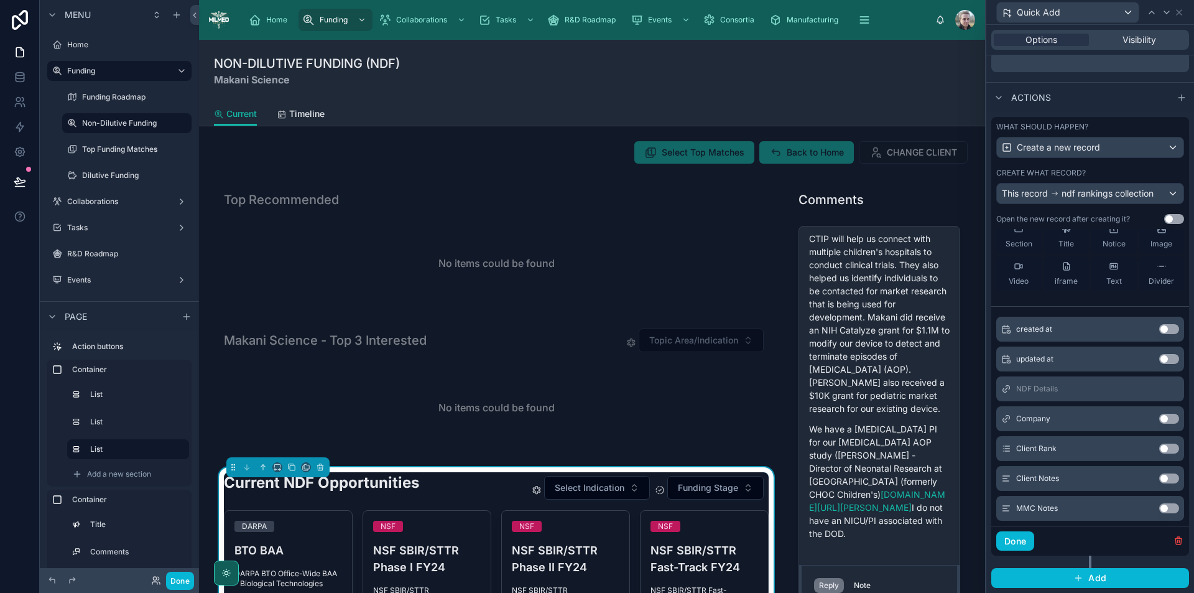
scroll to position [95, 0]
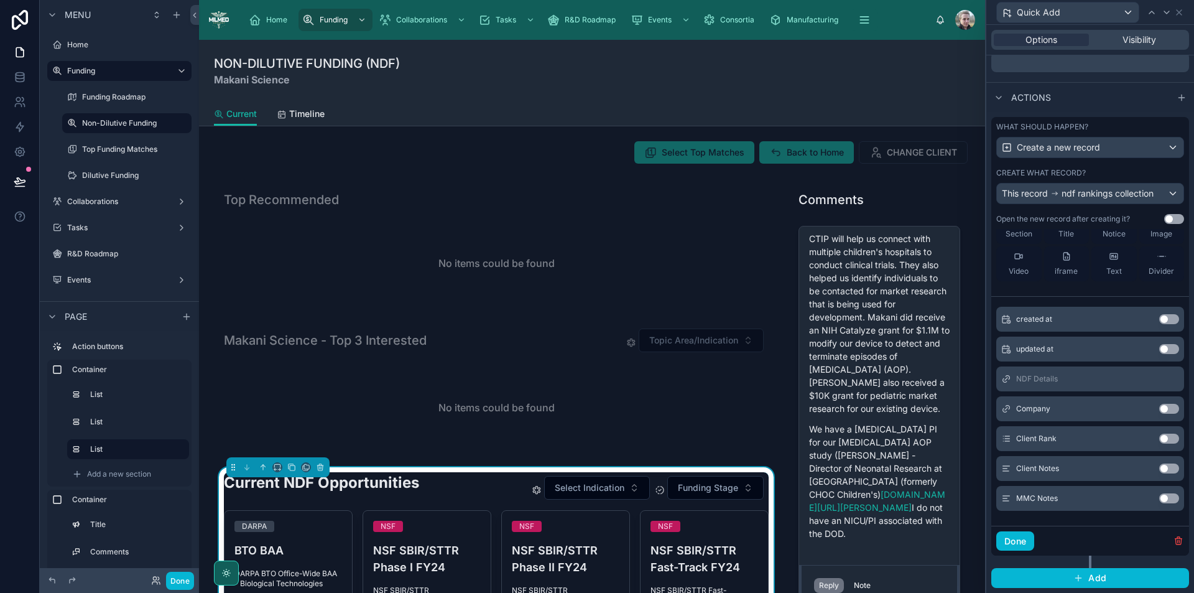
click at [1160, 498] on button "Use setting" at bounding box center [1170, 498] width 20 height 10
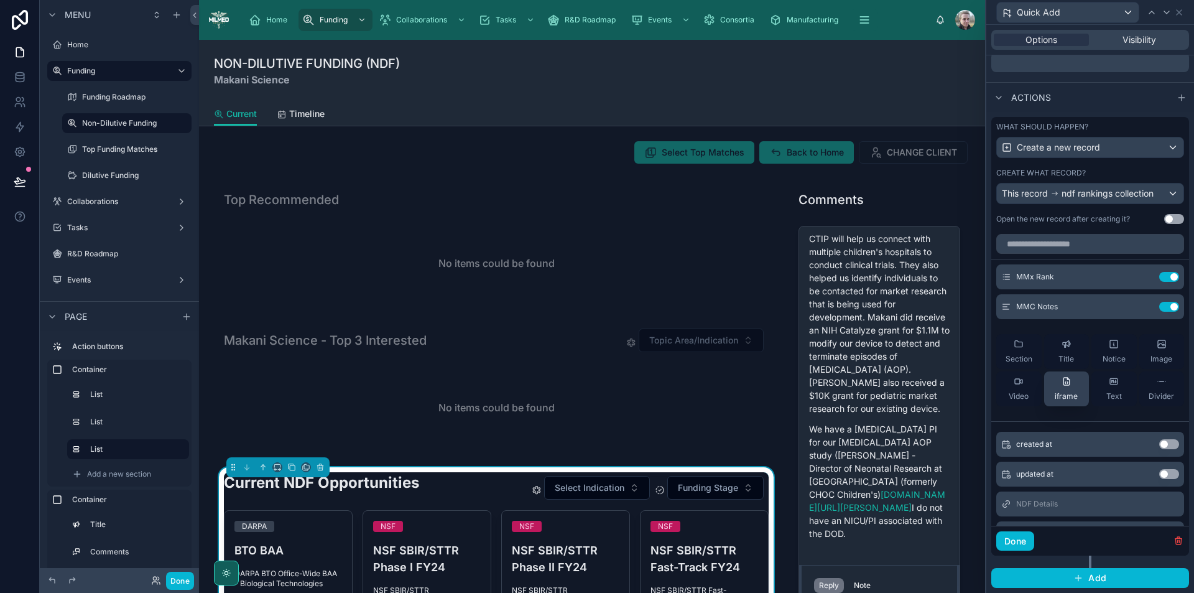
scroll to position [128, 0]
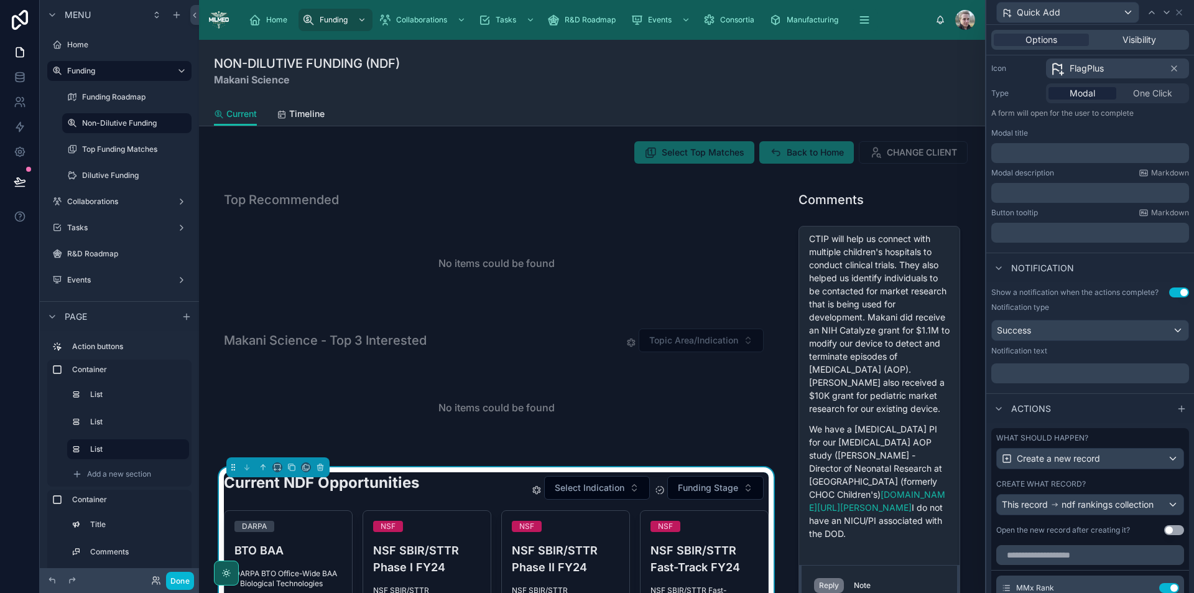
click at [1085, 91] on span "Modal" at bounding box center [1083, 93] width 26 height 12
click at [1173, 289] on button "Use setting" at bounding box center [1180, 292] width 20 height 10
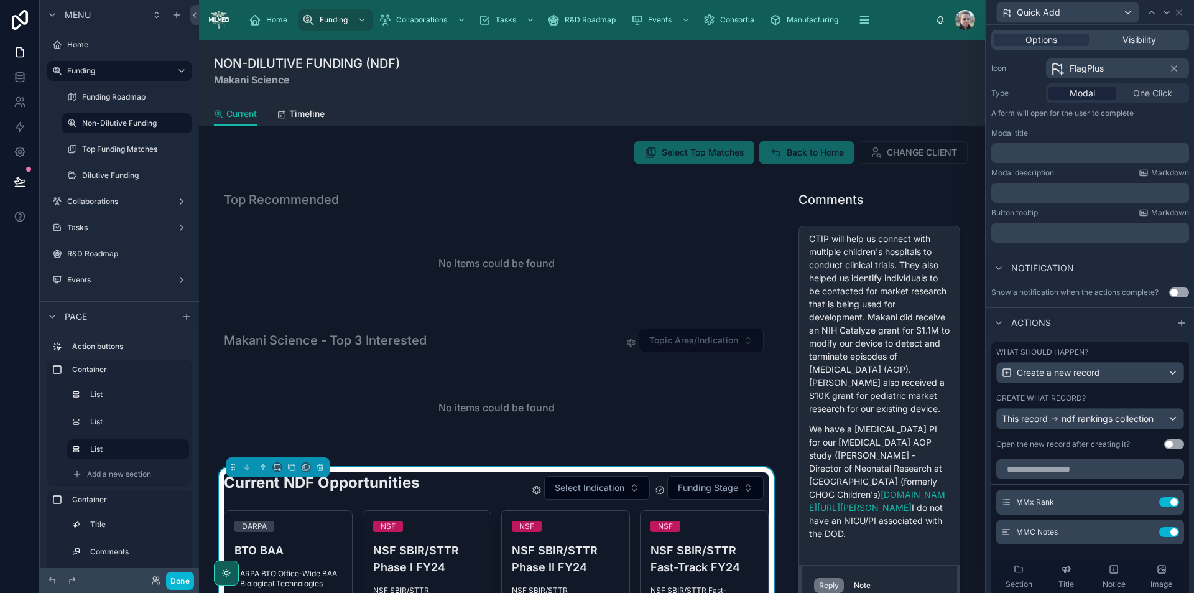
scroll to position [353, 0]
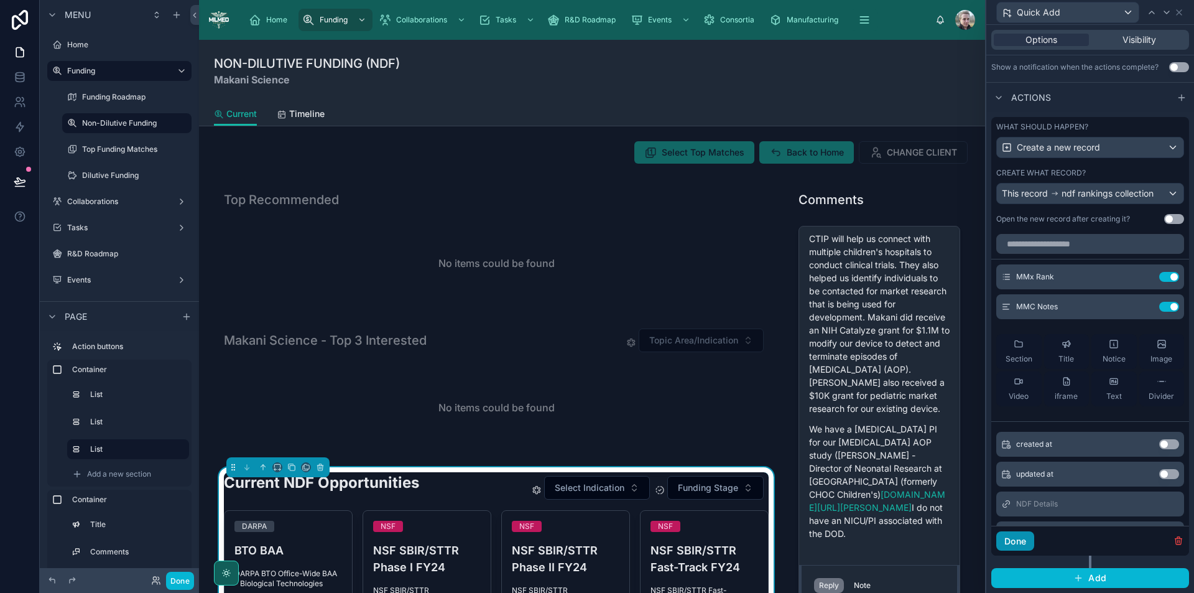
click at [1013, 539] on button "Done" at bounding box center [1016, 541] width 38 height 20
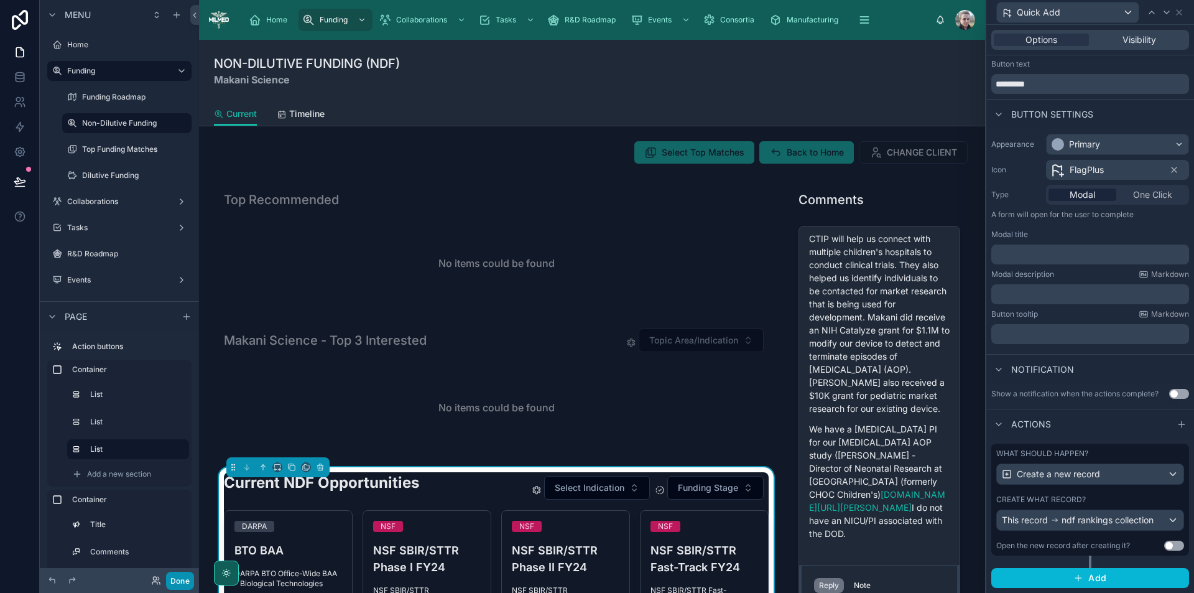
click at [177, 580] on button "Done" at bounding box center [180, 581] width 28 height 18
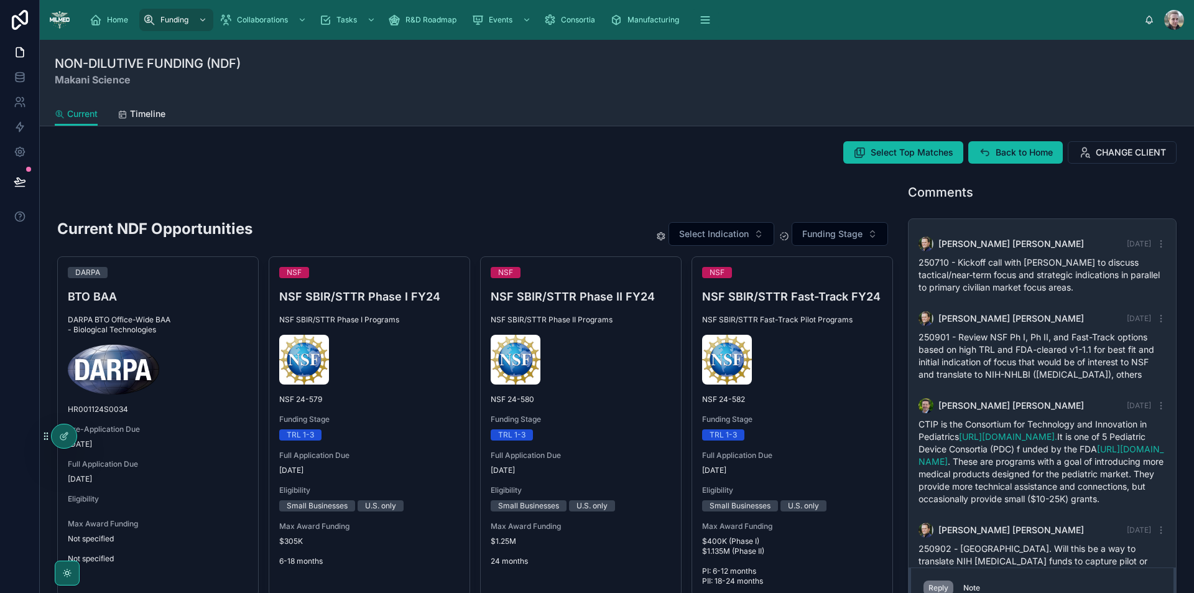
scroll to position [302, 0]
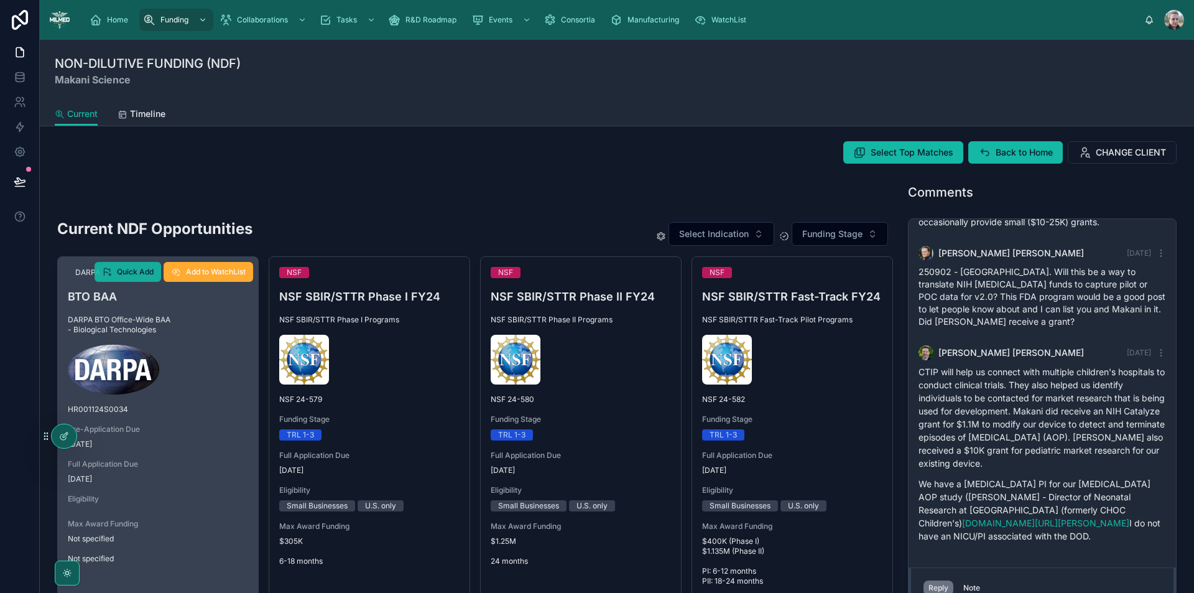
click at [121, 271] on span "Quick Add" at bounding box center [135, 272] width 37 height 10
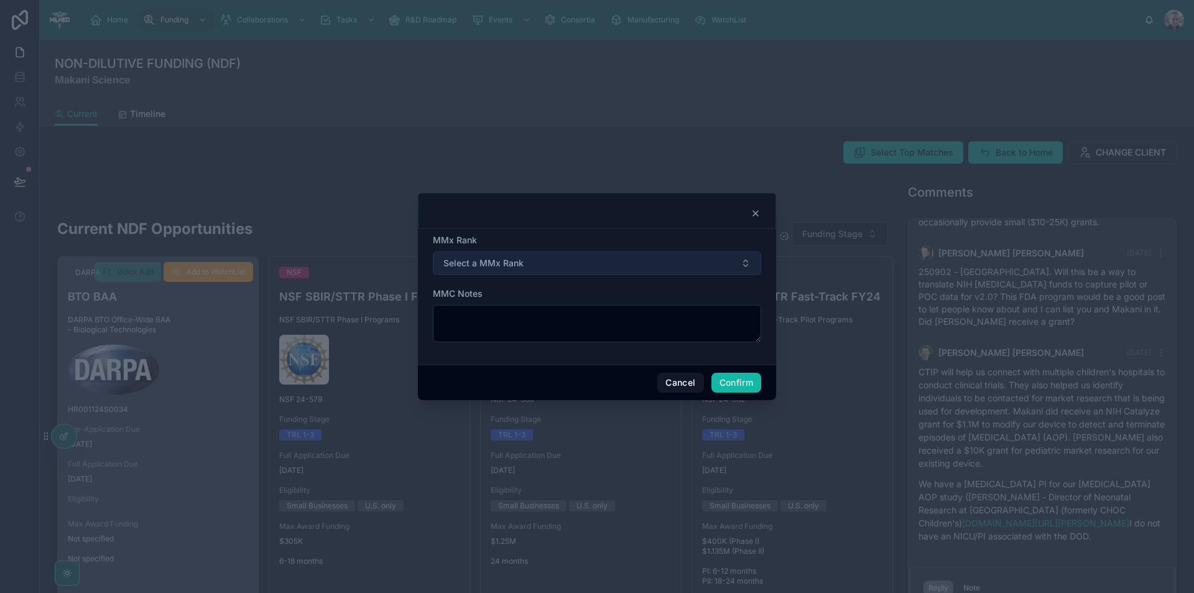
click at [509, 259] on span "Select a MMx Rank" at bounding box center [484, 263] width 80 height 12
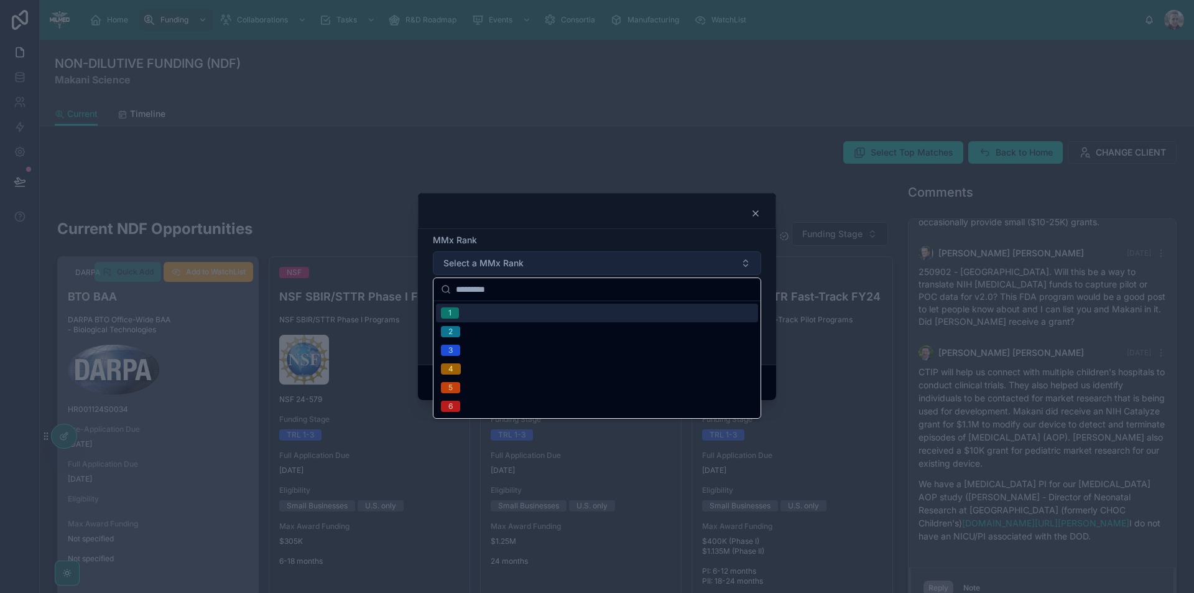
click at [488, 262] on span "Select a MMx Rank" at bounding box center [484, 263] width 80 height 12
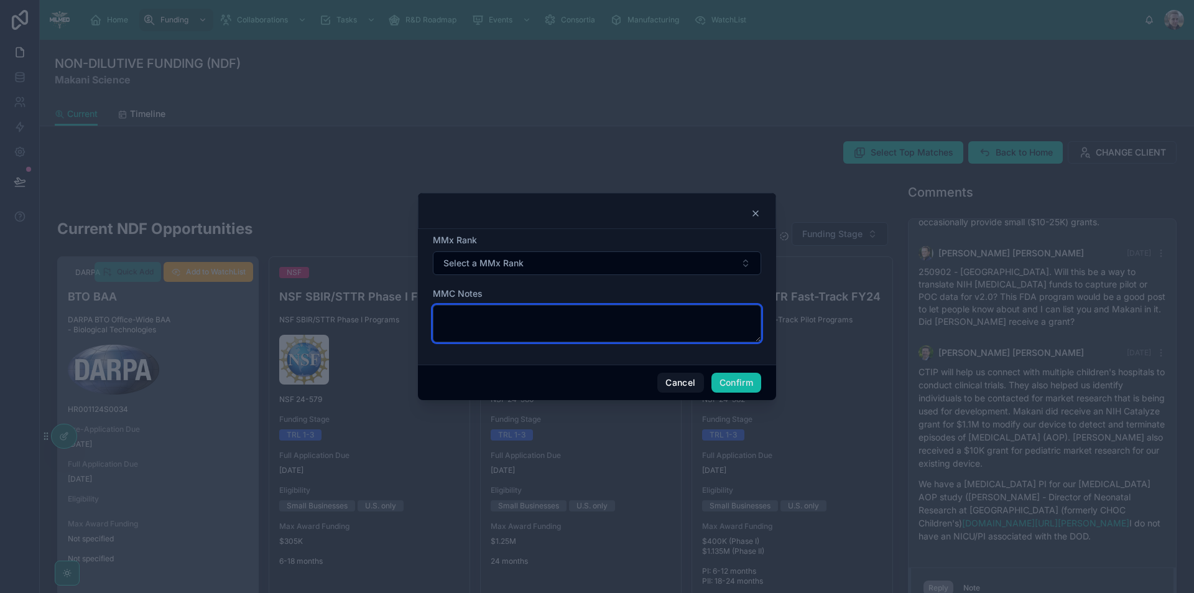
click at [511, 318] on textarea at bounding box center [597, 323] width 328 height 37
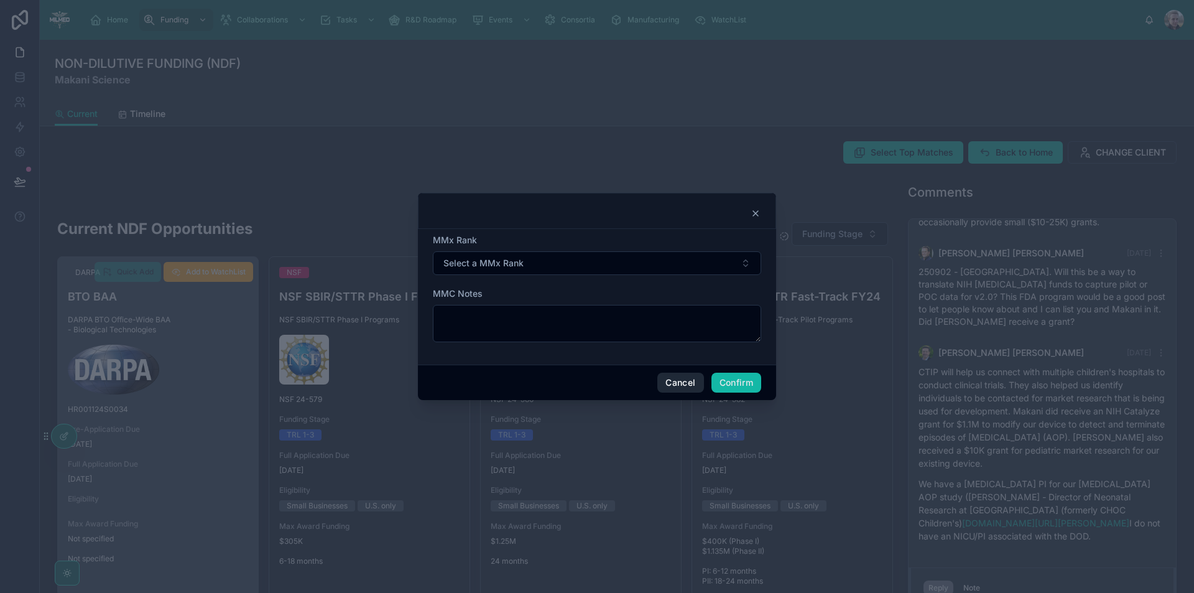
click at [687, 382] on button "Cancel" at bounding box center [681, 383] width 46 height 20
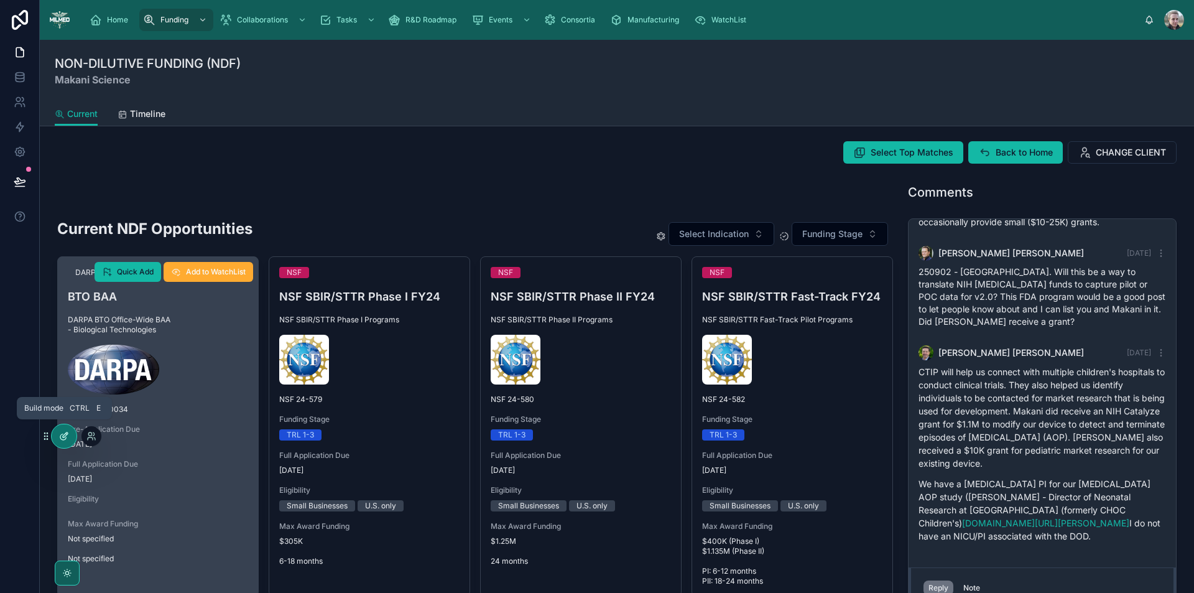
click at [61, 436] on icon at bounding box center [64, 436] width 10 height 10
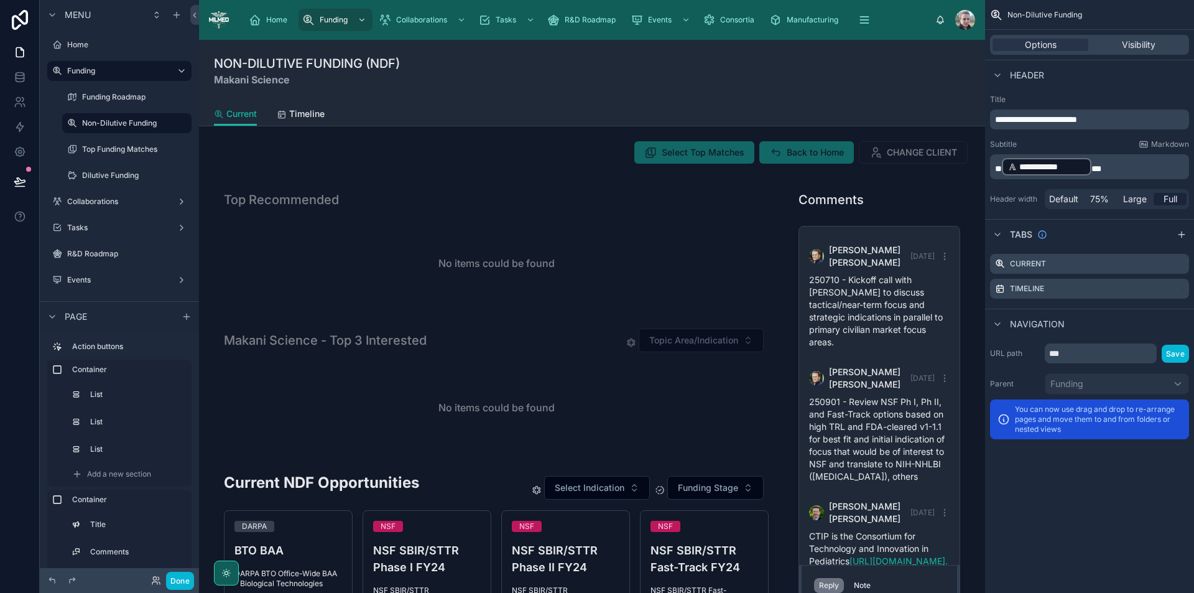
scroll to position [692, 0]
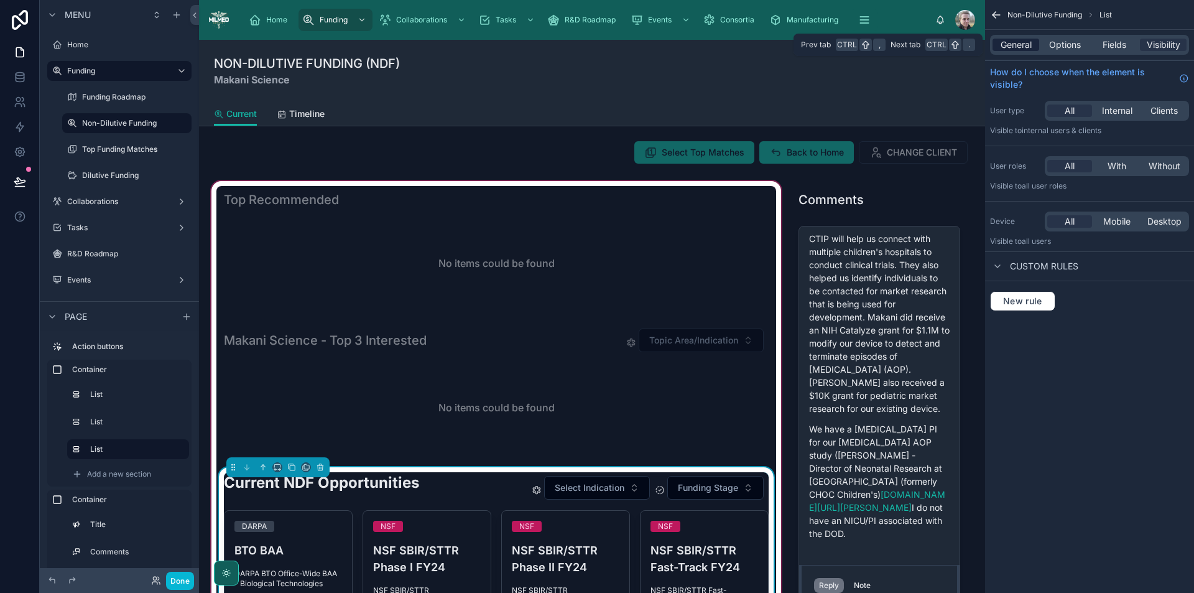
click at [1019, 47] on span "General" at bounding box center [1016, 45] width 31 height 12
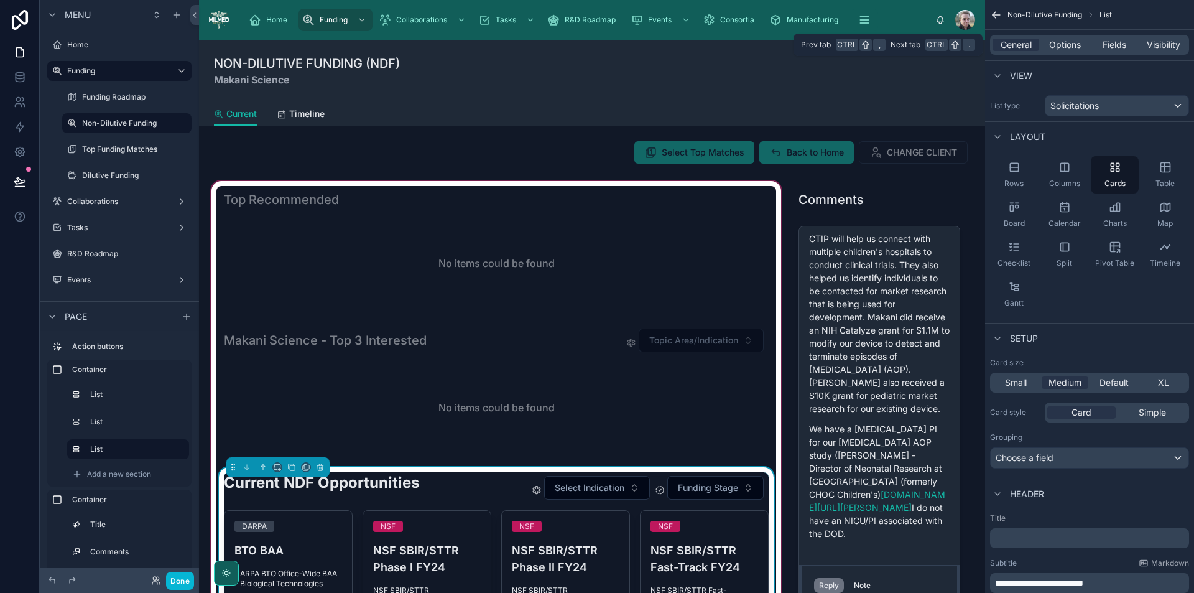
click at [1061, 51] on div "General Options Fields Visibility" at bounding box center [1089, 45] width 199 height 20
click at [1062, 48] on span "Options" at bounding box center [1066, 45] width 32 height 12
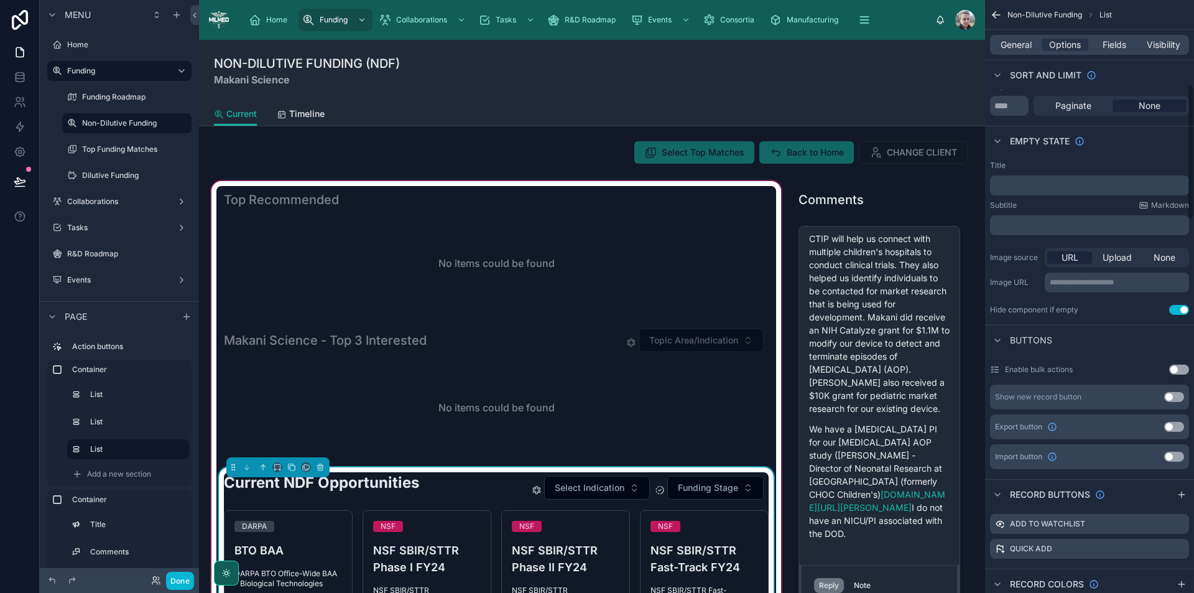
scroll to position [373, 0]
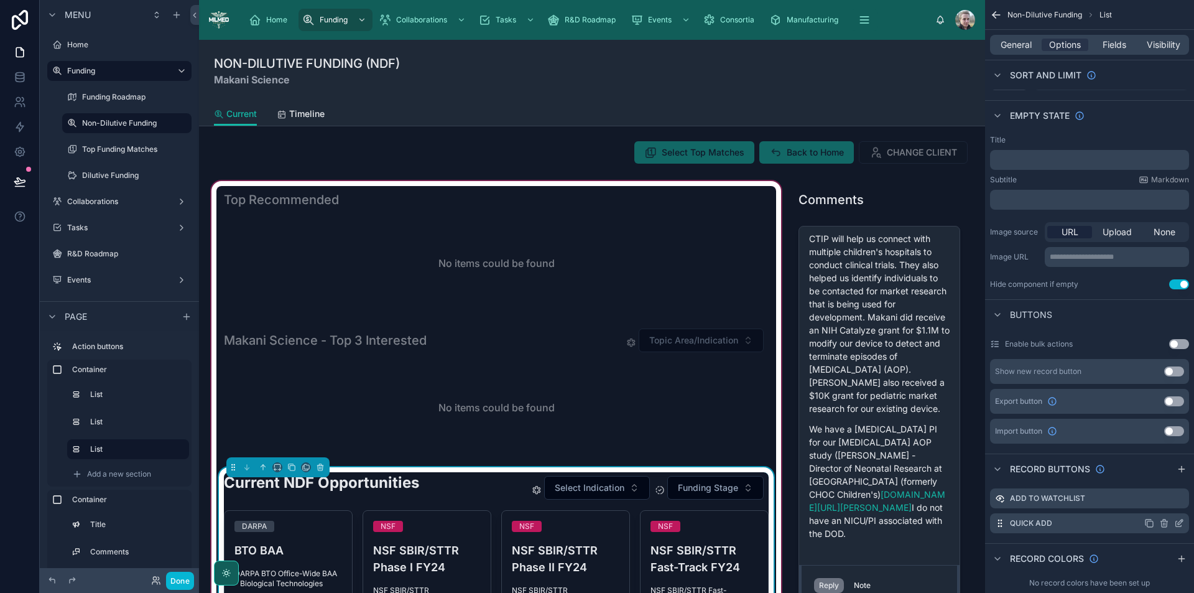
click at [1181, 524] on icon "scrollable content" at bounding box center [1180, 523] width 10 height 10
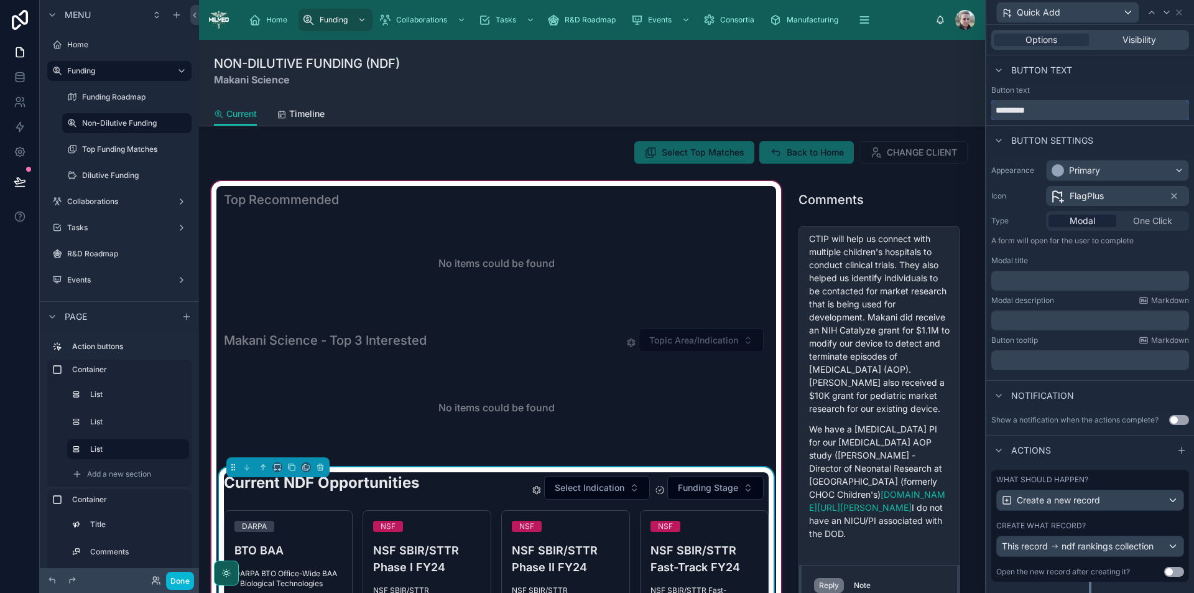
drag, startPoint x: 1054, startPoint y: 109, endPoint x: 970, endPoint y: 111, distance: 83.4
click at [970, 111] on div "Quick Add Options Visibility Button text Button text ********* Button settings …" at bounding box center [597, 296] width 1194 height 593
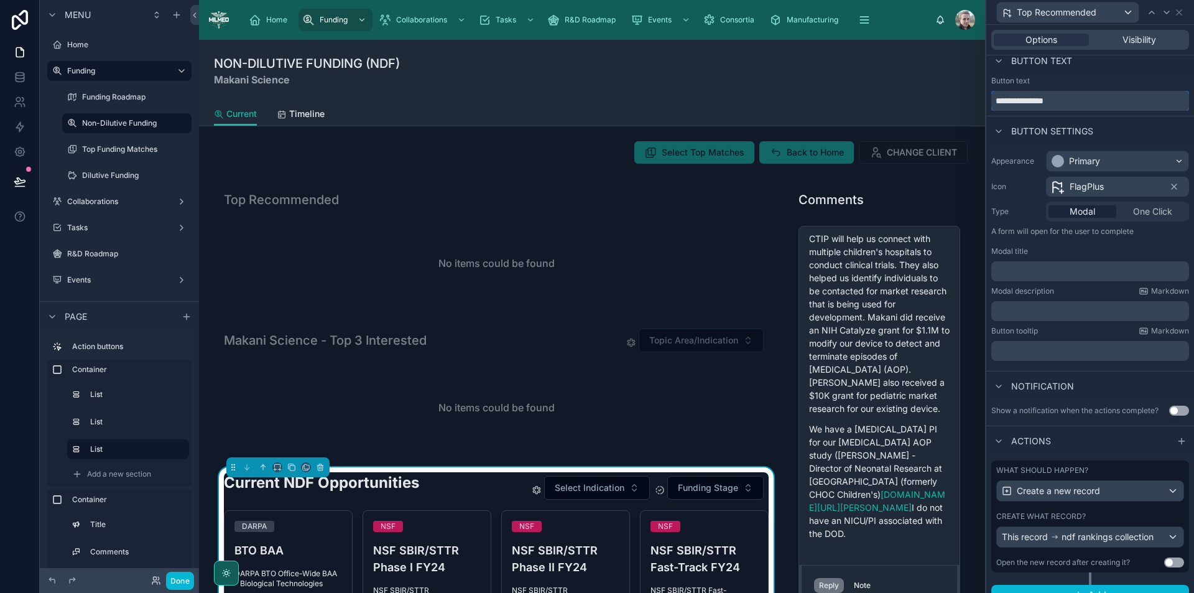
scroll to position [26, 0]
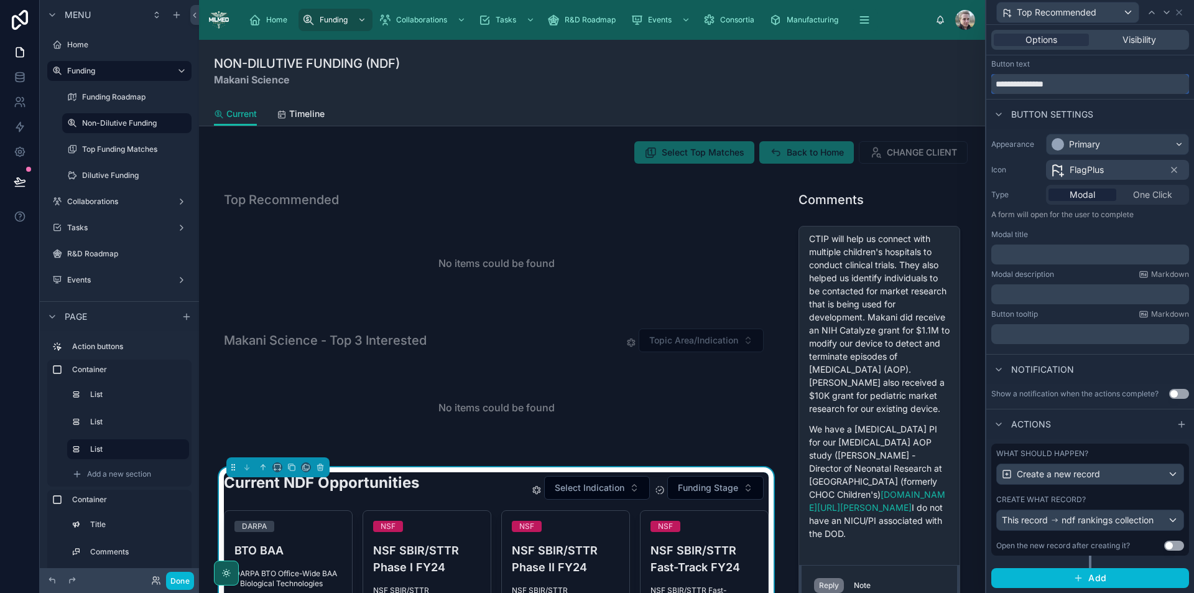
type input "**********"
click at [1120, 516] on span "ndf rankings collection" at bounding box center [1108, 520] width 92 height 12
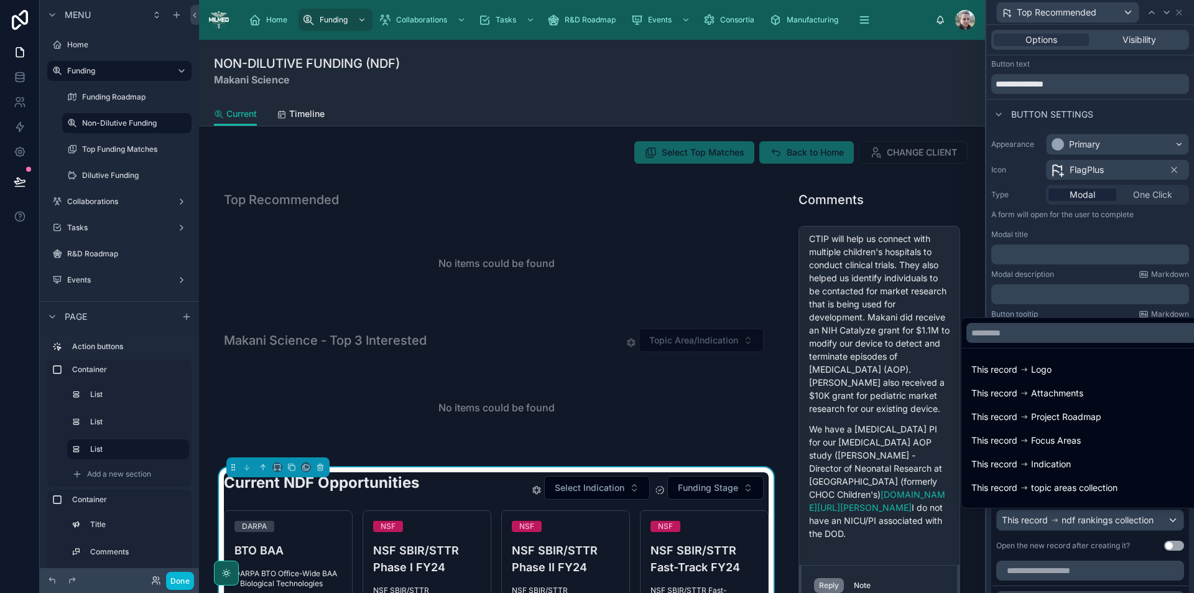
click at [1120, 516] on div at bounding box center [1091, 296] width 208 height 593
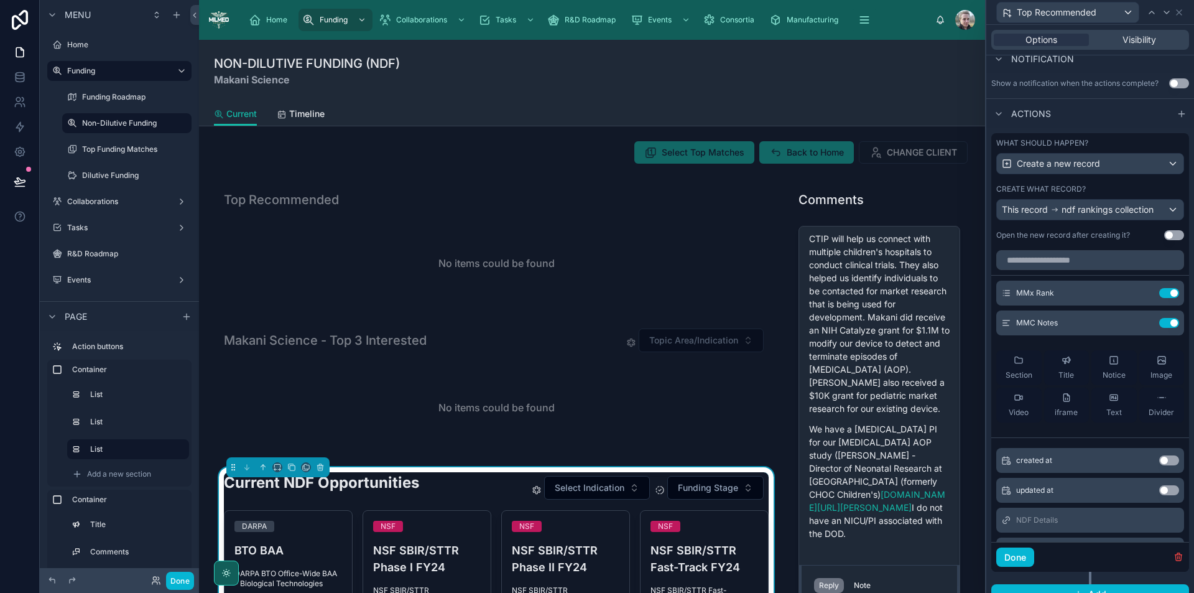
scroll to position [337, 0]
click at [1140, 292] on icon at bounding box center [1145, 292] width 10 height 10
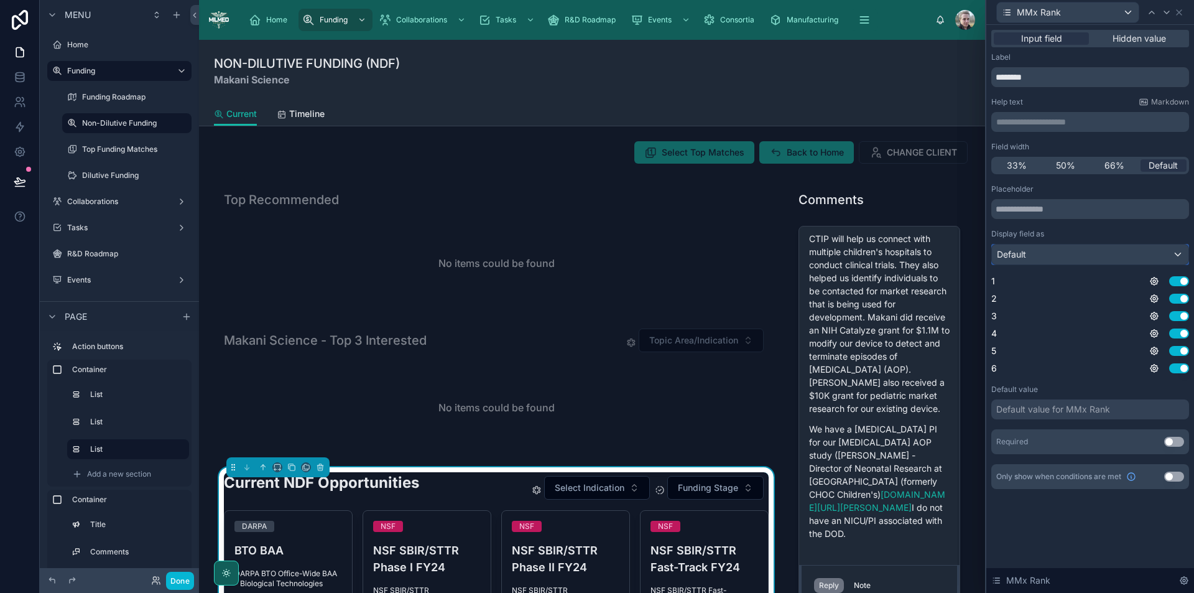
click at [1158, 258] on div "Default" at bounding box center [1090, 254] width 197 height 20
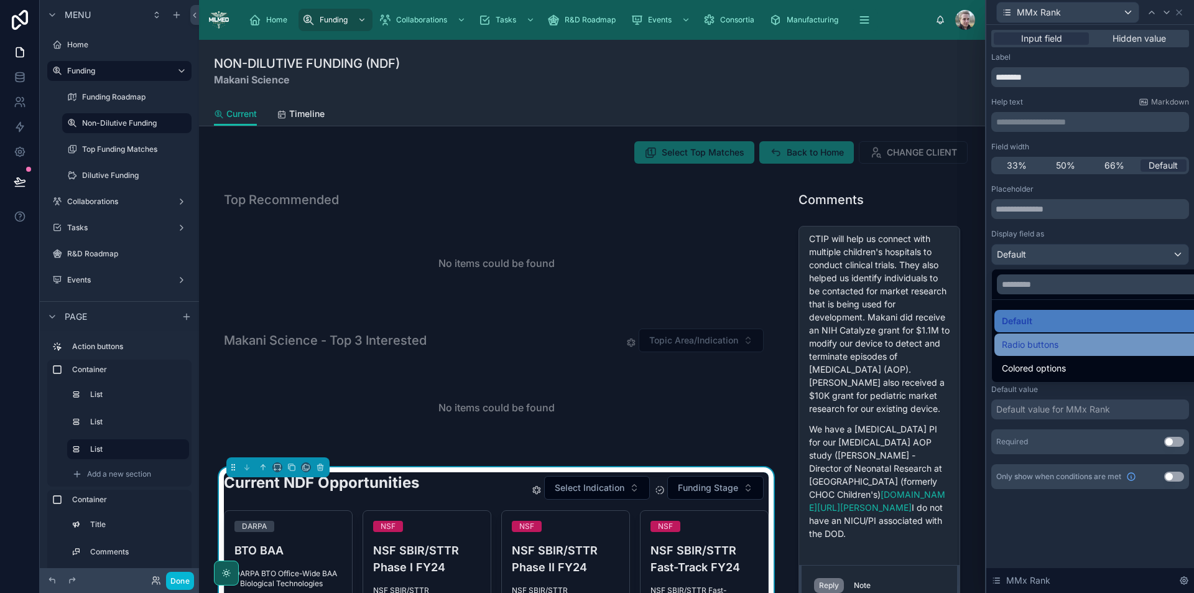
click at [1067, 343] on div "Radio buttons" at bounding box center [1104, 344] width 205 height 15
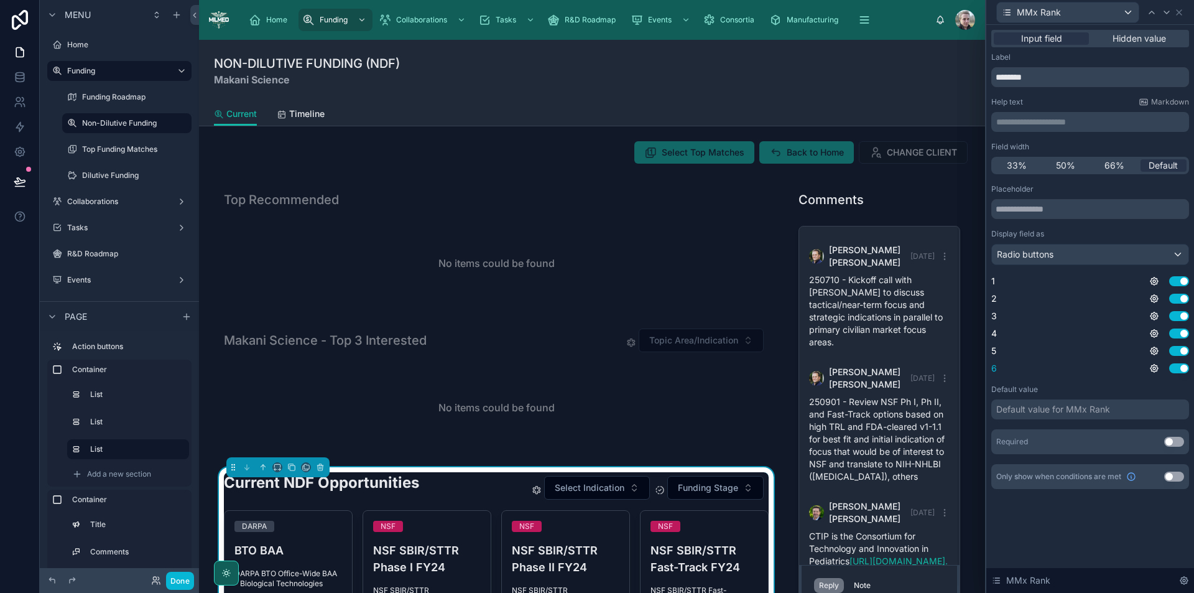
scroll to position [692, 0]
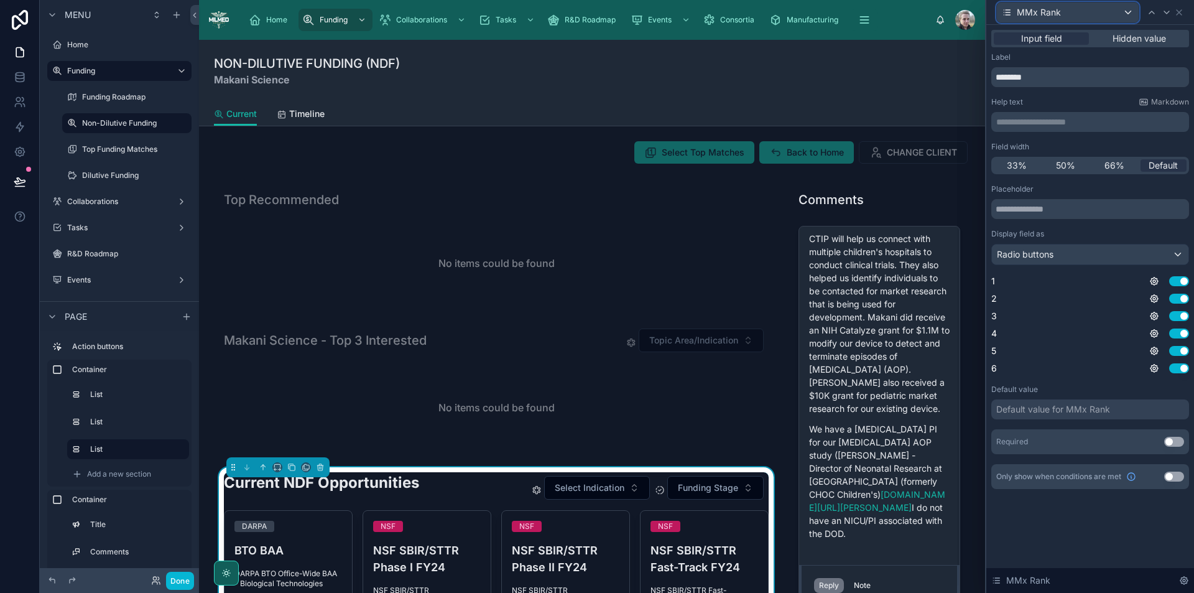
click at [1121, 9] on div "MMx Rank" at bounding box center [1068, 12] width 142 height 20
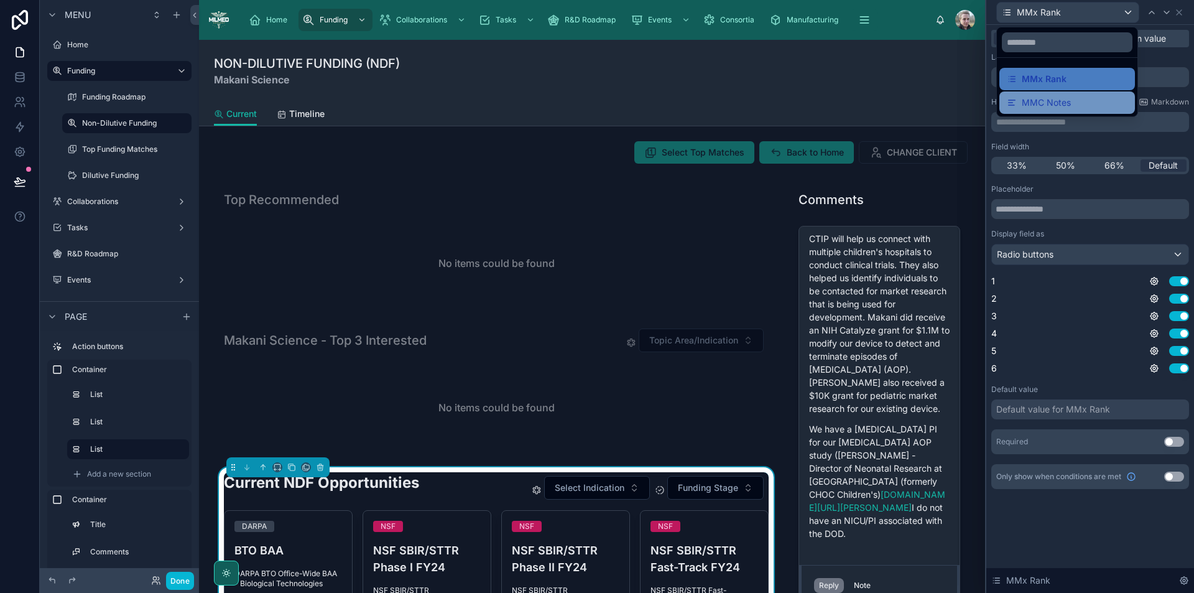
click at [1040, 109] on span "MMC Notes" at bounding box center [1046, 102] width 49 height 15
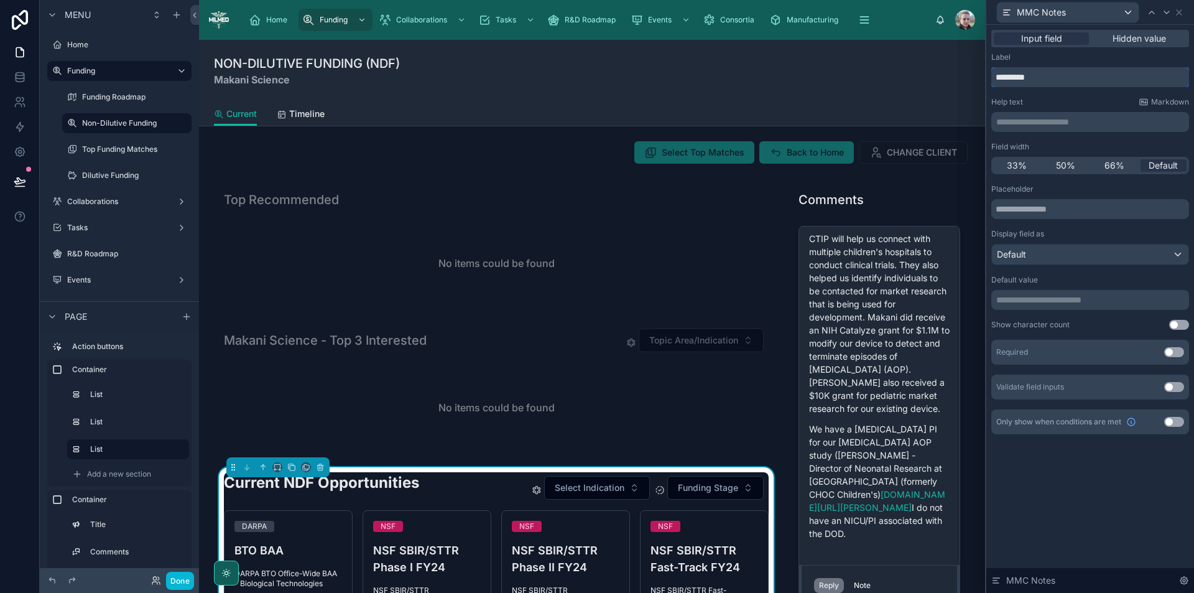
drag, startPoint x: 1019, startPoint y: 78, endPoint x: 967, endPoint y: 79, distance: 52.3
click at [967, 79] on div "**********" at bounding box center [597, 296] width 1194 height 593
type input "*****"
click at [1072, 168] on span "50%" at bounding box center [1065, 165] width 19 height 12
click at [1066, 249] on div "Default" at bounding box center [1090, 254] width 197 height 20
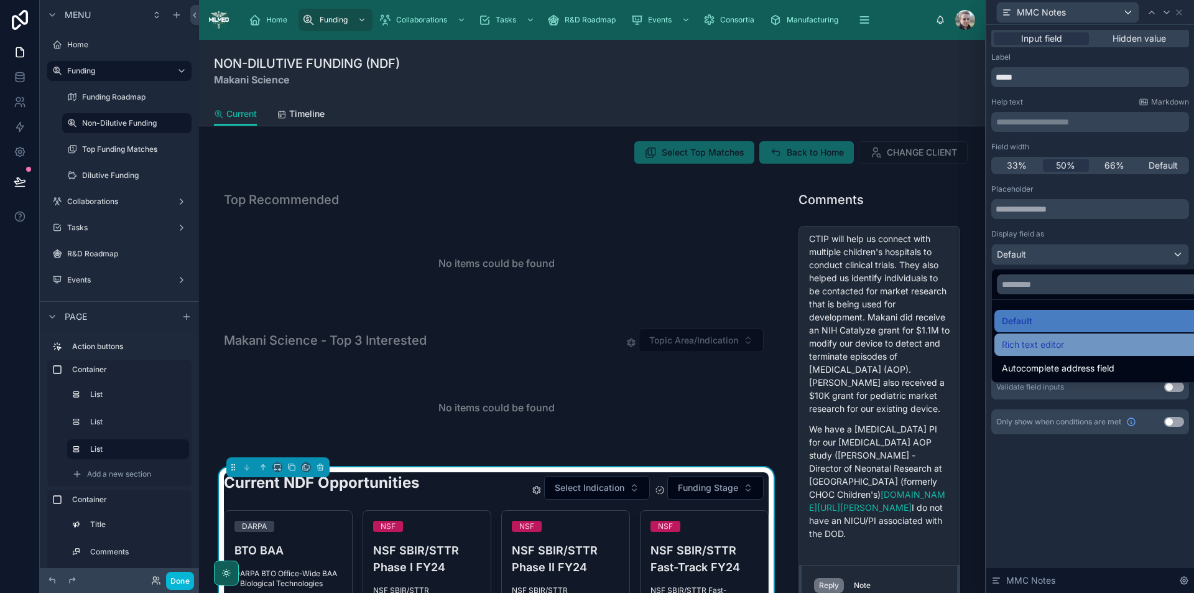
click at [1031, 351] on span "Rich text editor" at bounding box center [1033, 344] width 62 height 15
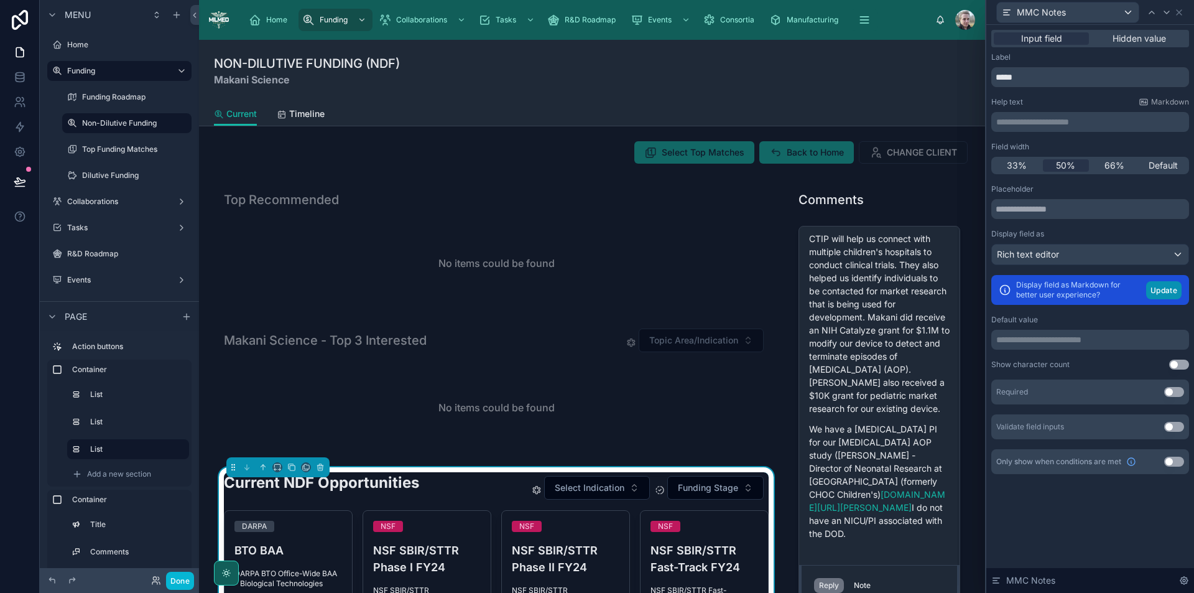
click at [1170, 290] on button "Update" at bounding box center [1164, 290] width 35 height 18
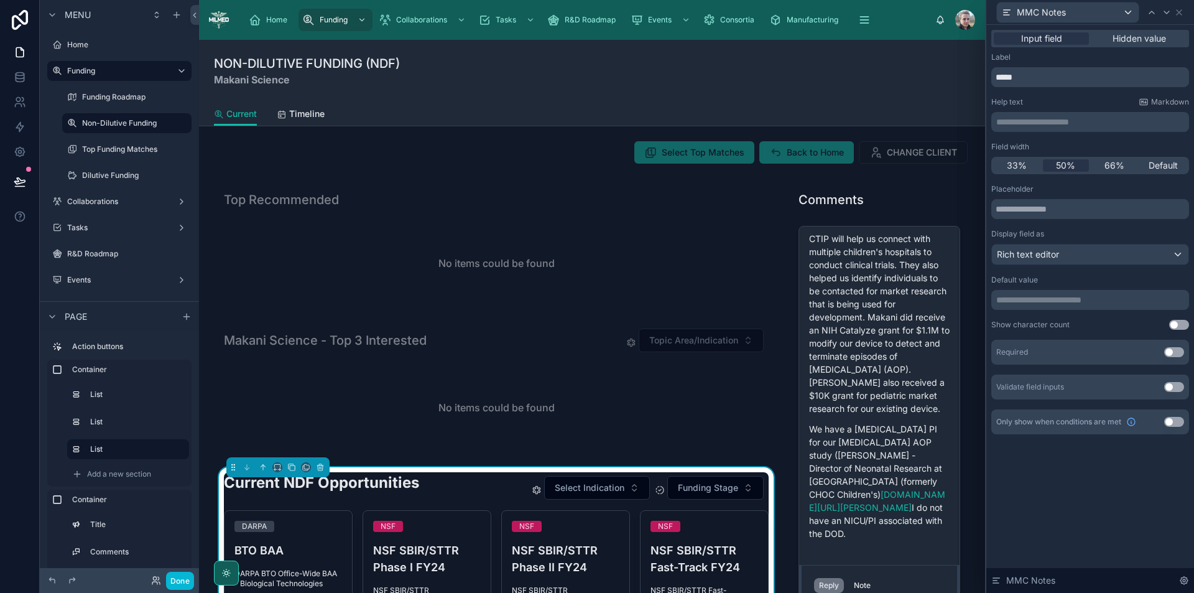
click at [1109, 23] on div "MMC Notes" at bounding box center [1091, 12] width 198 height 24
click at [1124, 12] on div "MMC Notes" at bounding box center [1068, 12] width 142 height 20
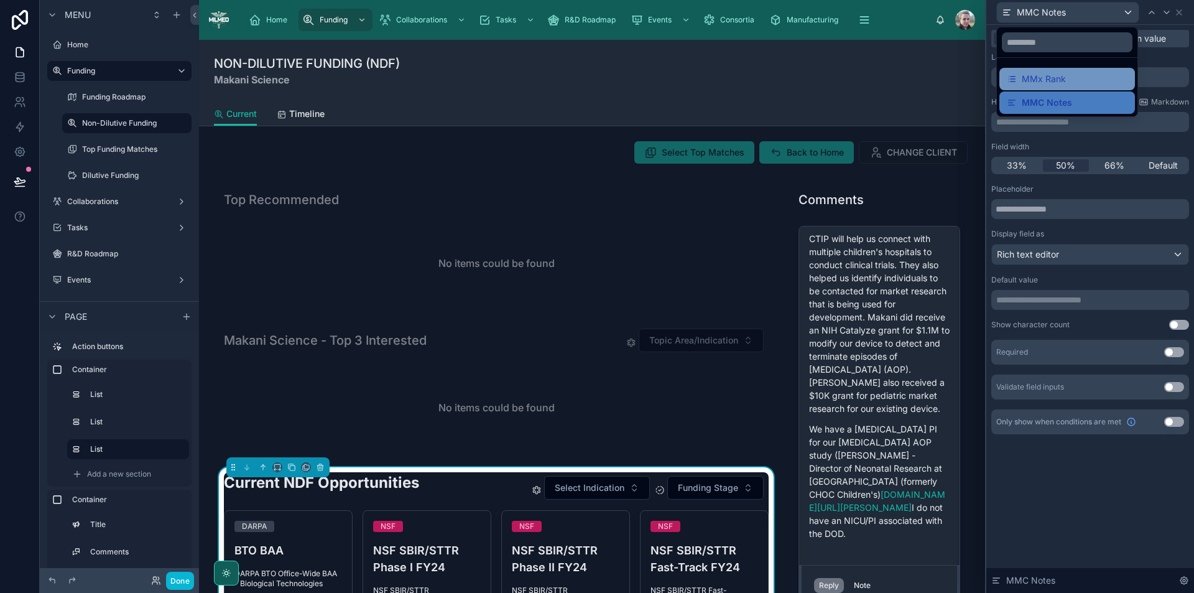
click at [1073, 78] on div "MMx Rank" at bounding box center [1067, 79] width 121 height 15
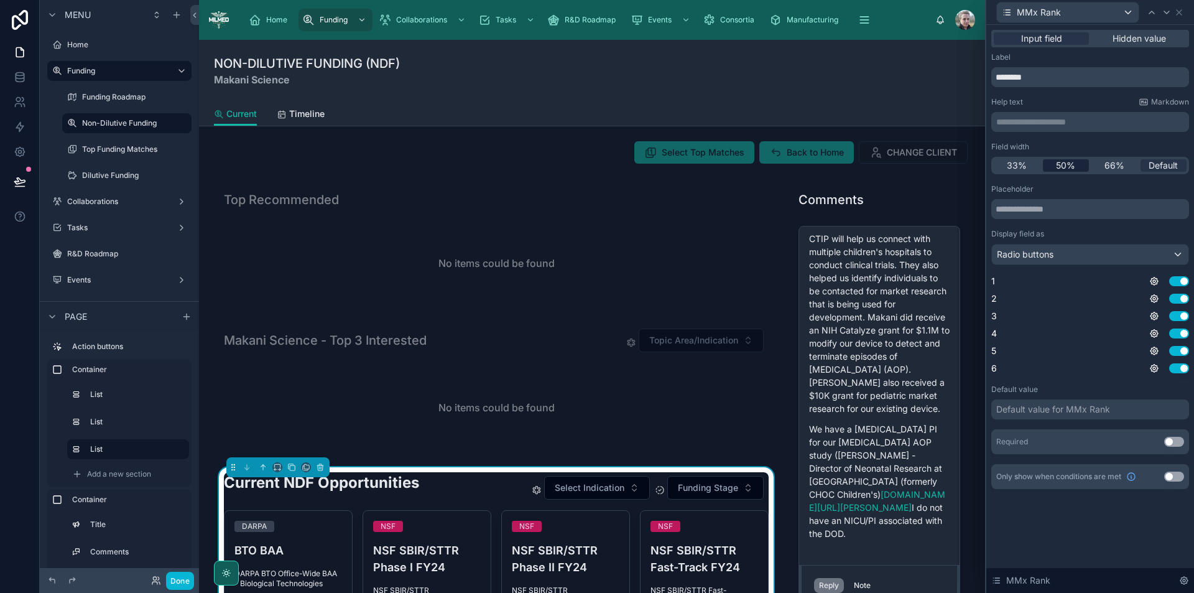
click at [1070, 165] on span "50%" at bounding box center [1065, 165] width 19 height 12
click at [1184, 10] on icon at bounding box center [1180, 12] width 10 height 10
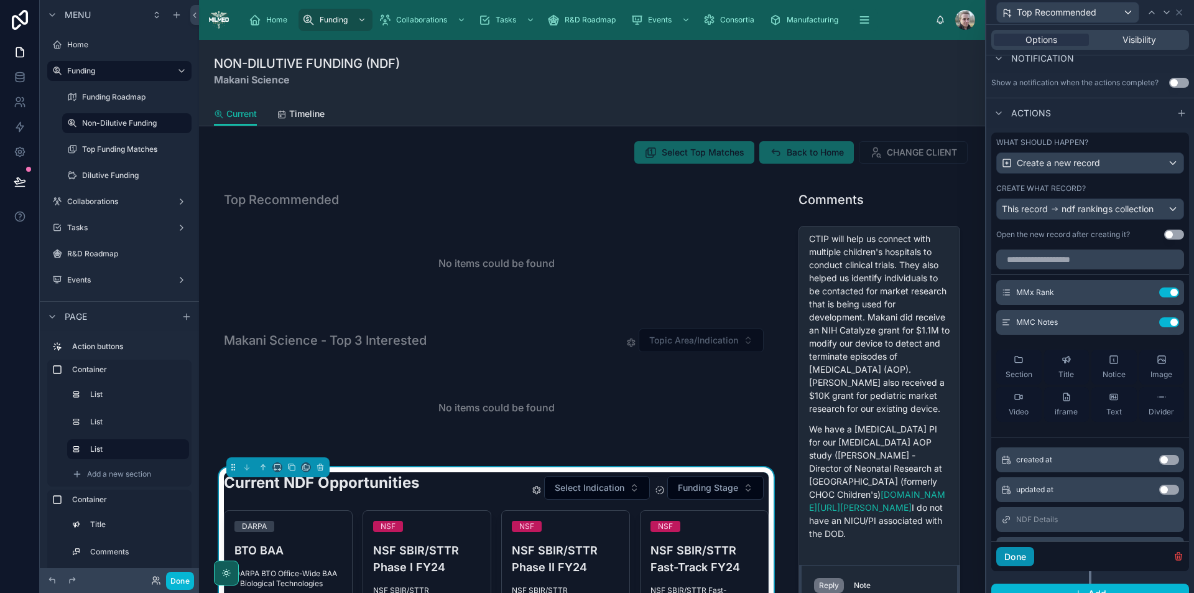
click at [1017, 555] on button "Done" at bounding box center [1016, 557] width 38 height 20
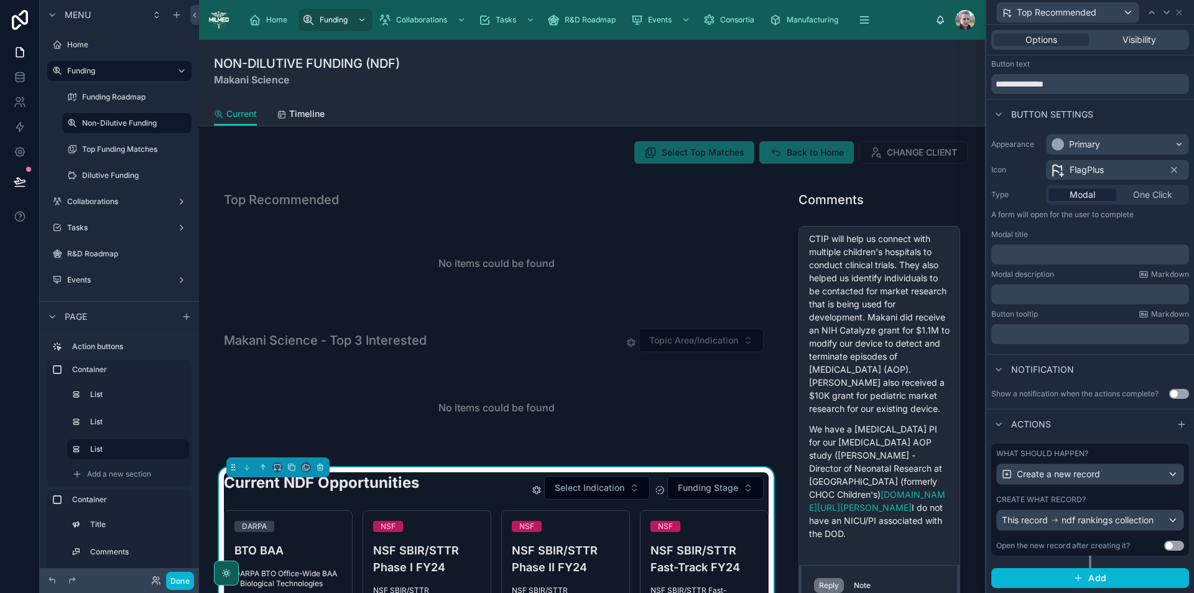
scroll to position [26, 0]
click at [181, 586] on button "Done" at bounding box center [180, 581] width 28 height 18
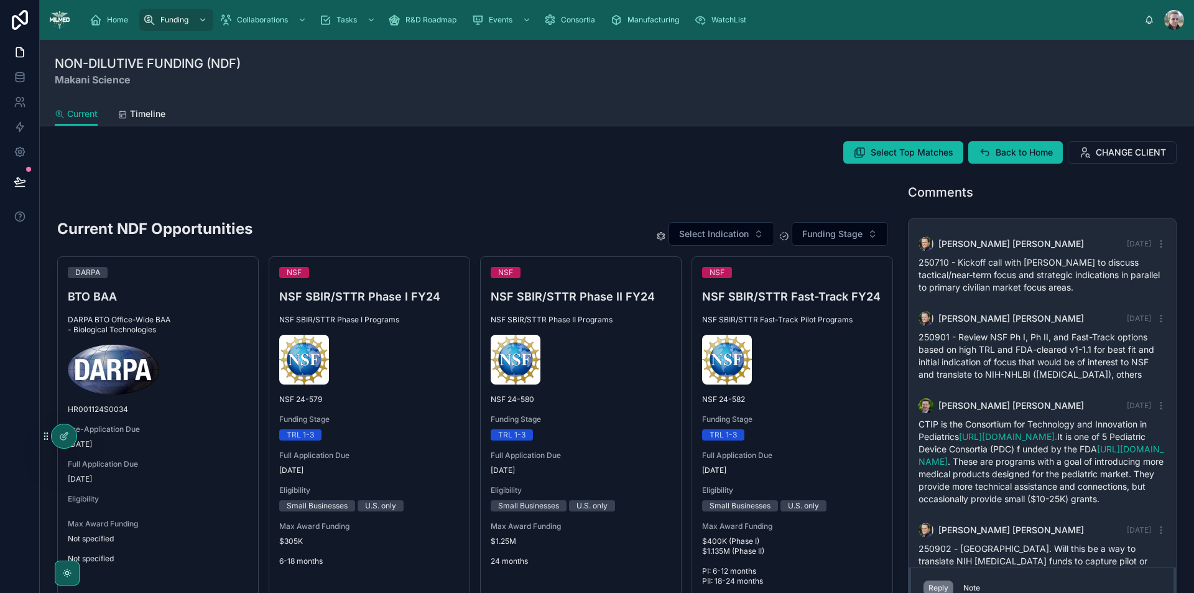
scroll to position [302, 0]
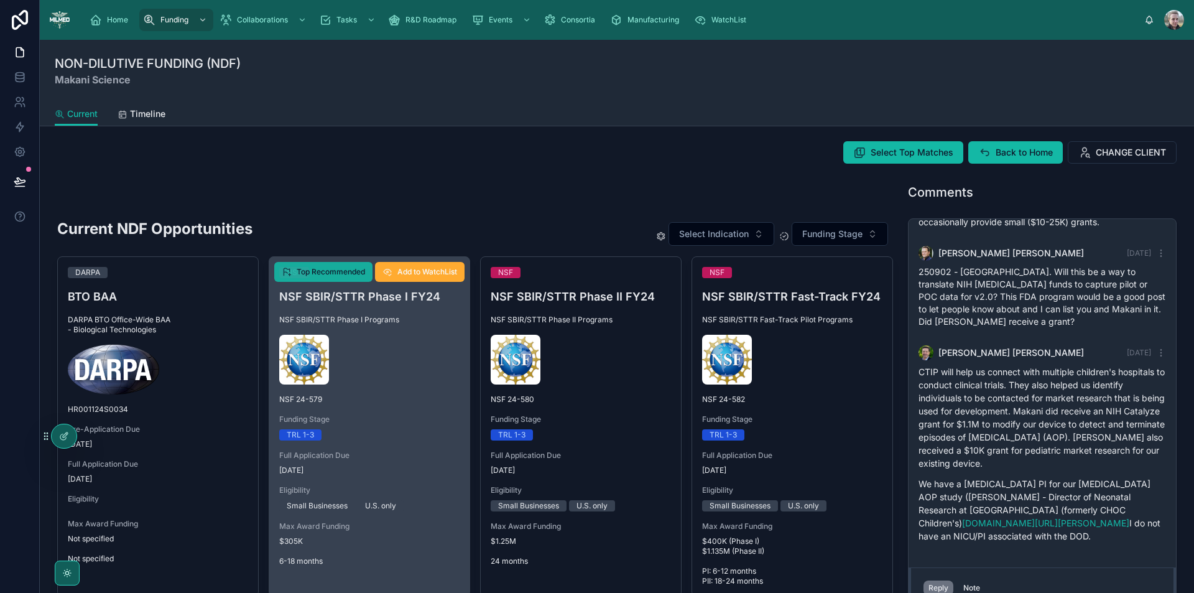
click at [337, 272] on span "Top Recommended" at bounding box center [331, 272] width 68 height 10
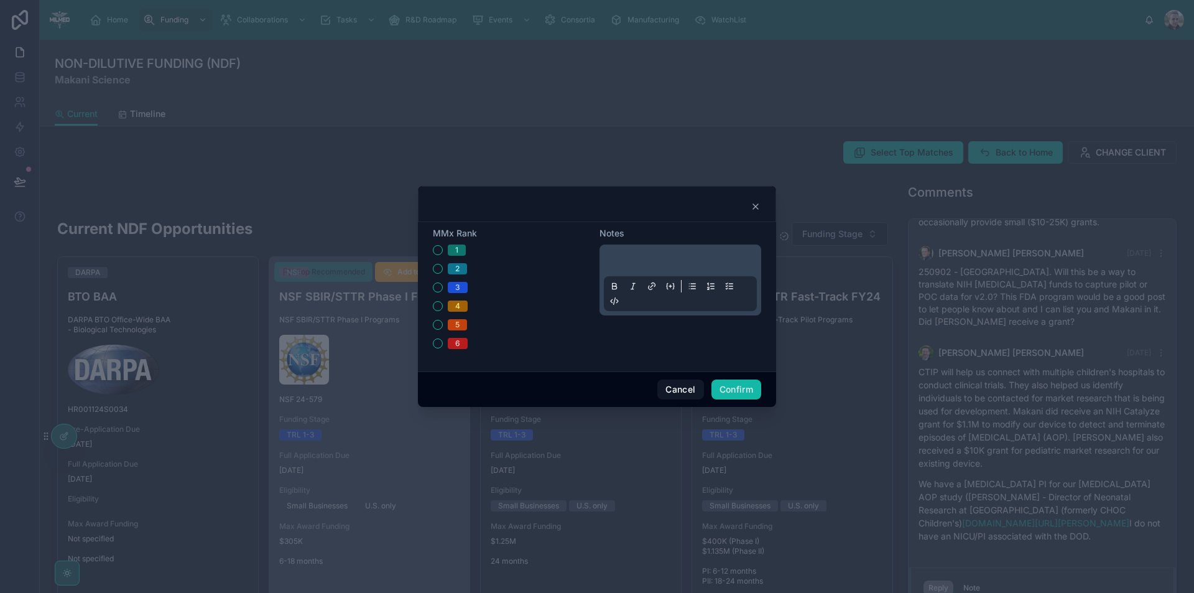
click at [688, 256] on p at bounding box center [683, 262] width 153 height 12
click at [683, 391] on button "Cancel" at bounding box center [681, 389] width 46 height 20
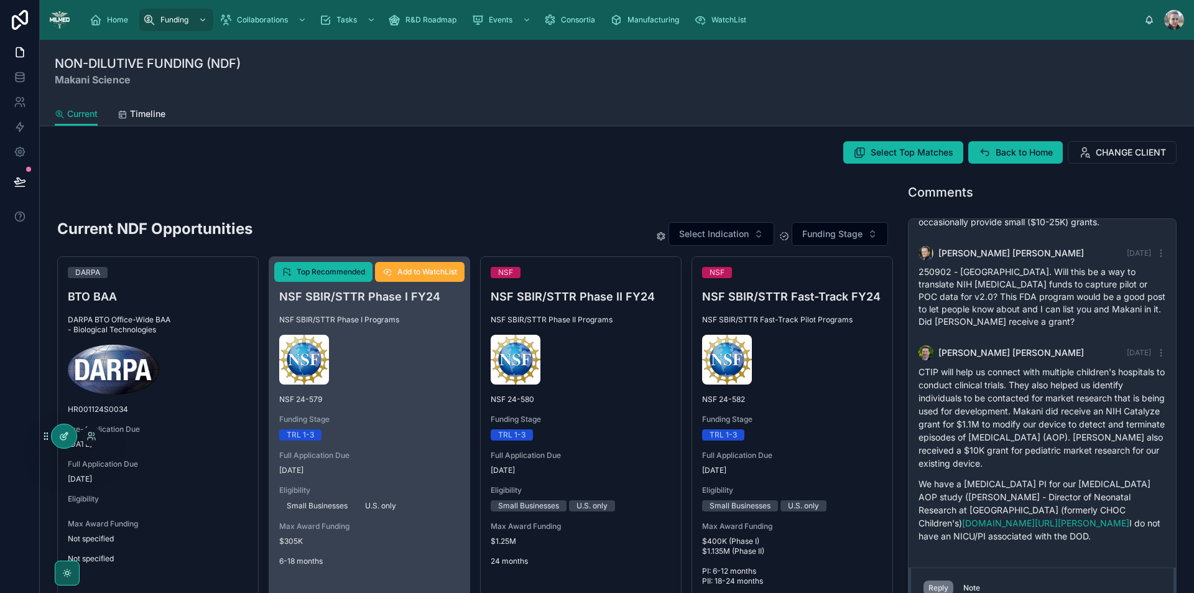
click at [69, 431] on div at bounding box center [64, 436] width 25 height 24
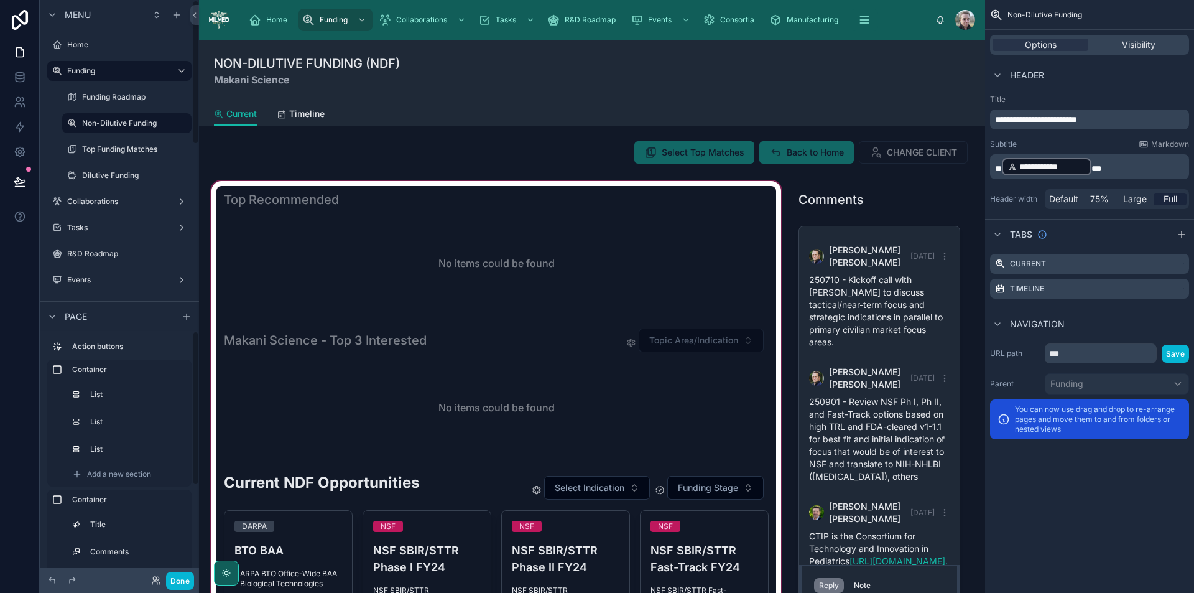
scroll to position [692, 0]
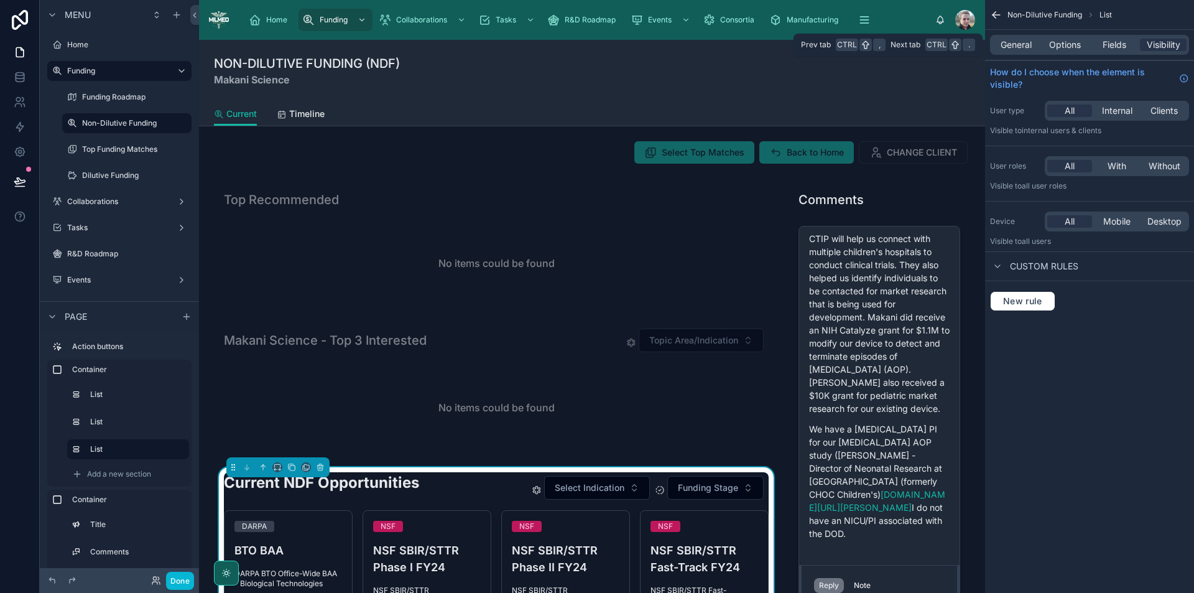
click at [1081, 37] on div "General Options Fields Visibility" at bounding box center [1089, 45] width 199 height 20
click at [1070, 44] on span "Options" at bounding box center [1066, 45] width 32 height 12
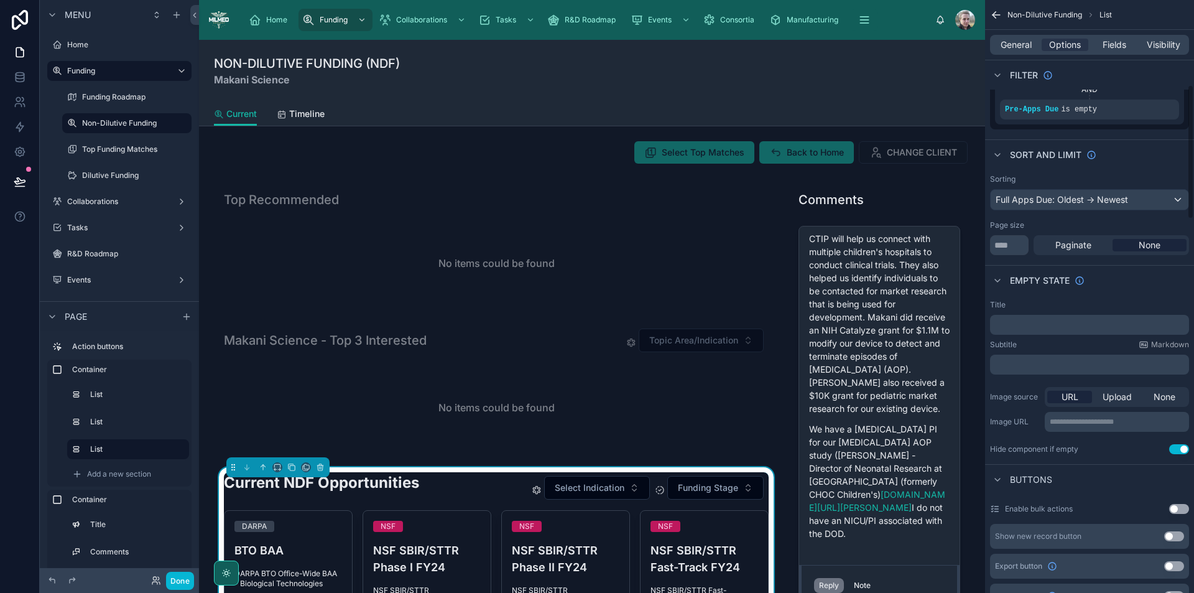
scroll to position [373, 0]
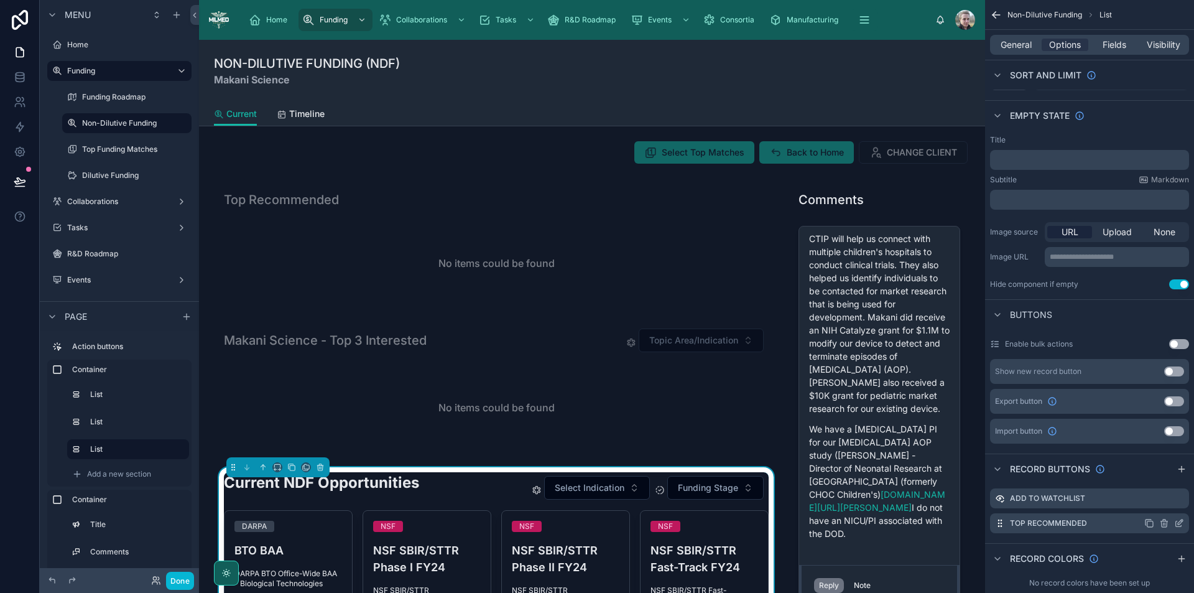
click at [1178, 524] on icon "scrollable content" at bounding box center [1180, 521] width 5 height 5
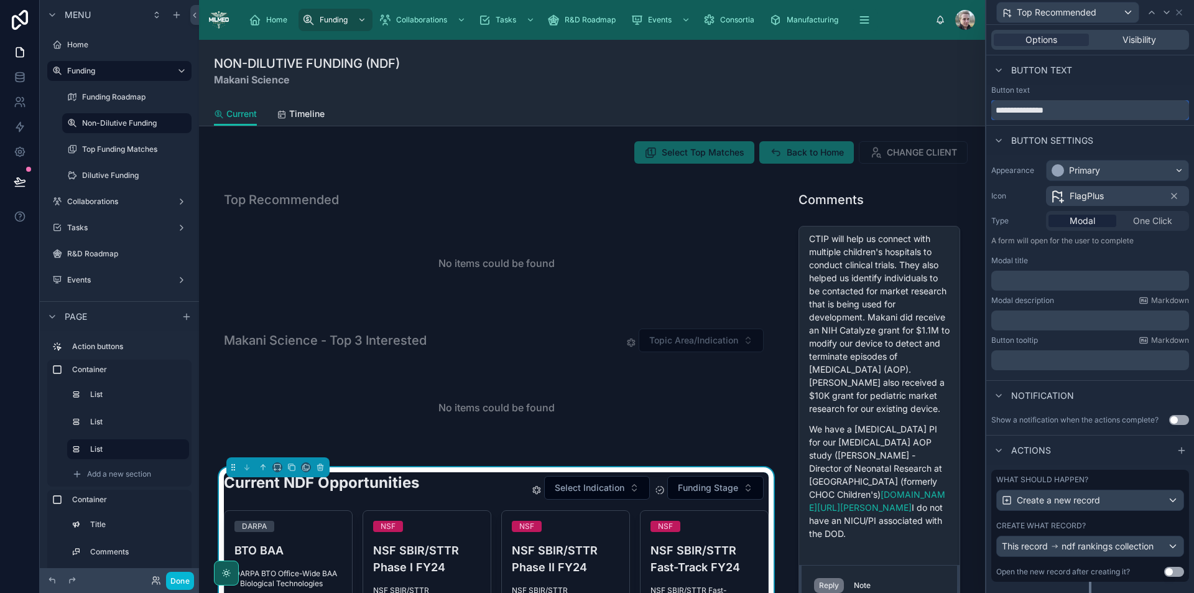
click at [1006, 110] on input "**********" at bounding box center [1091, 110] width 198 height 20
click at [1077, 279] on p "﻿" at bounding box center [1092, 280] width 190 height 12
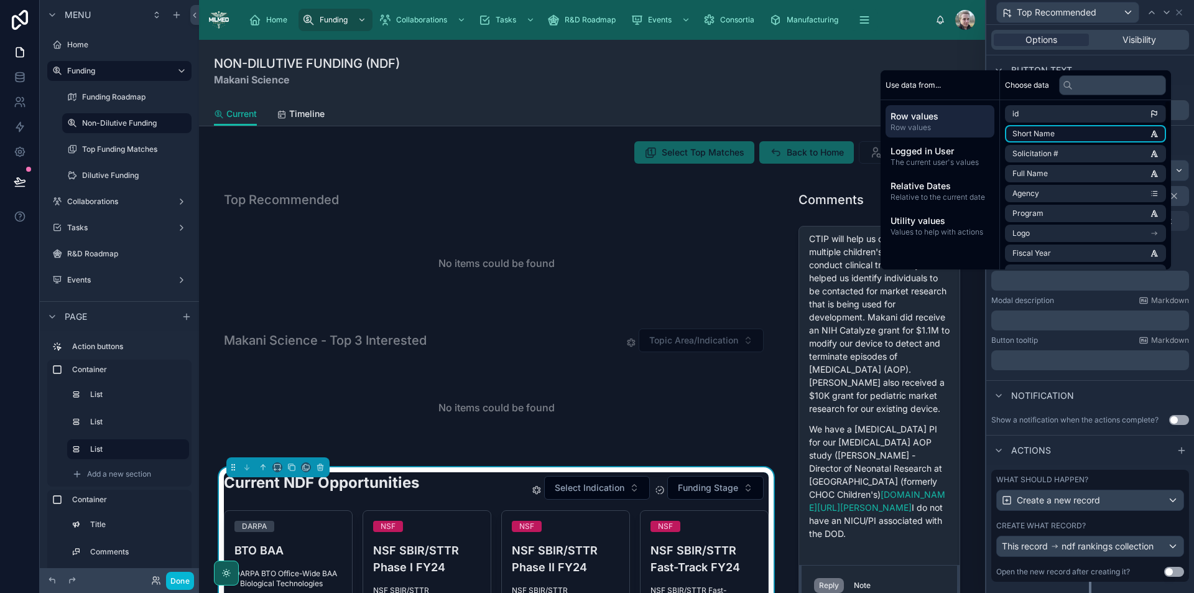
click at [1063, 135] on li "Short Name" at bounding box center [1085, 133] width 161 height 17
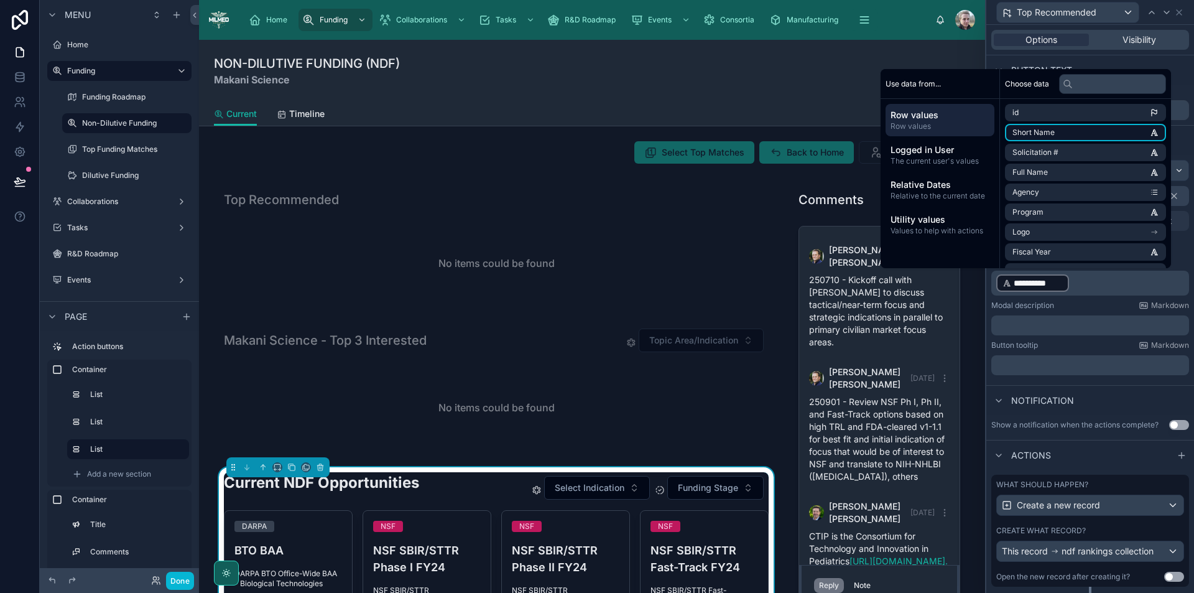
scroll to position [692, 0]
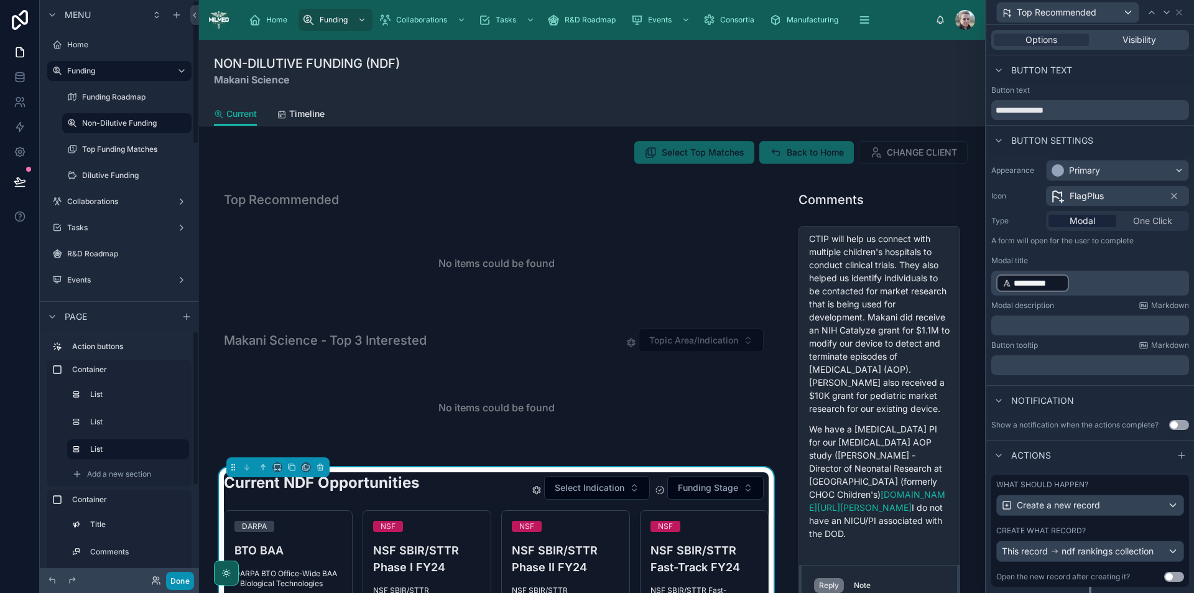
click at [170, 581] on button "Done" at bounding box center [180, 581] width 28 height 18
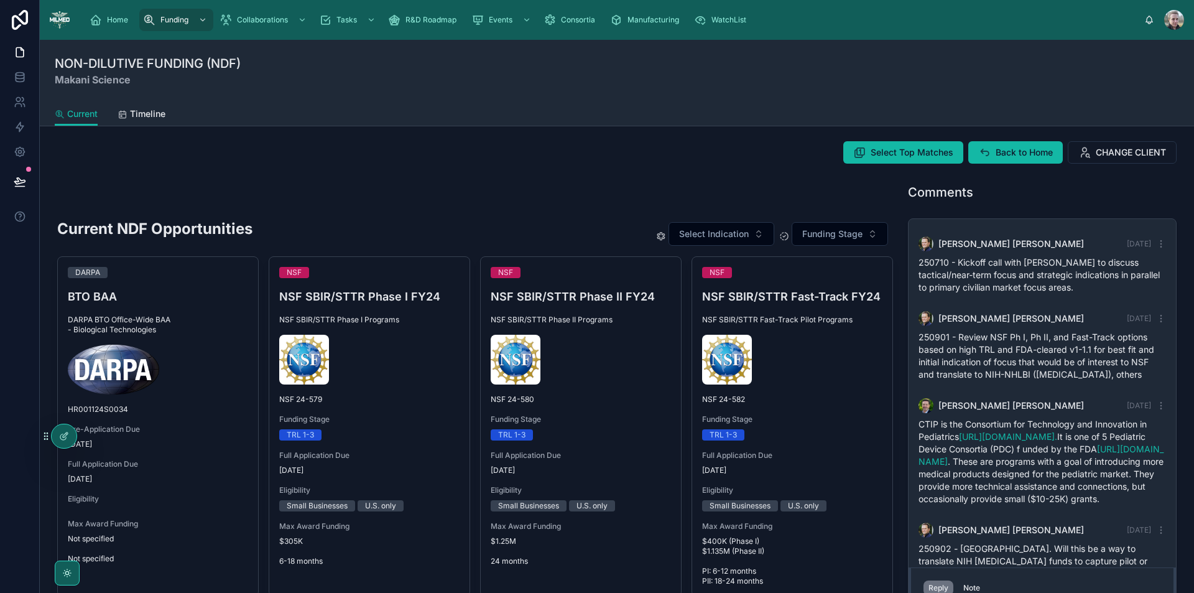
scroll to position [302, 0]
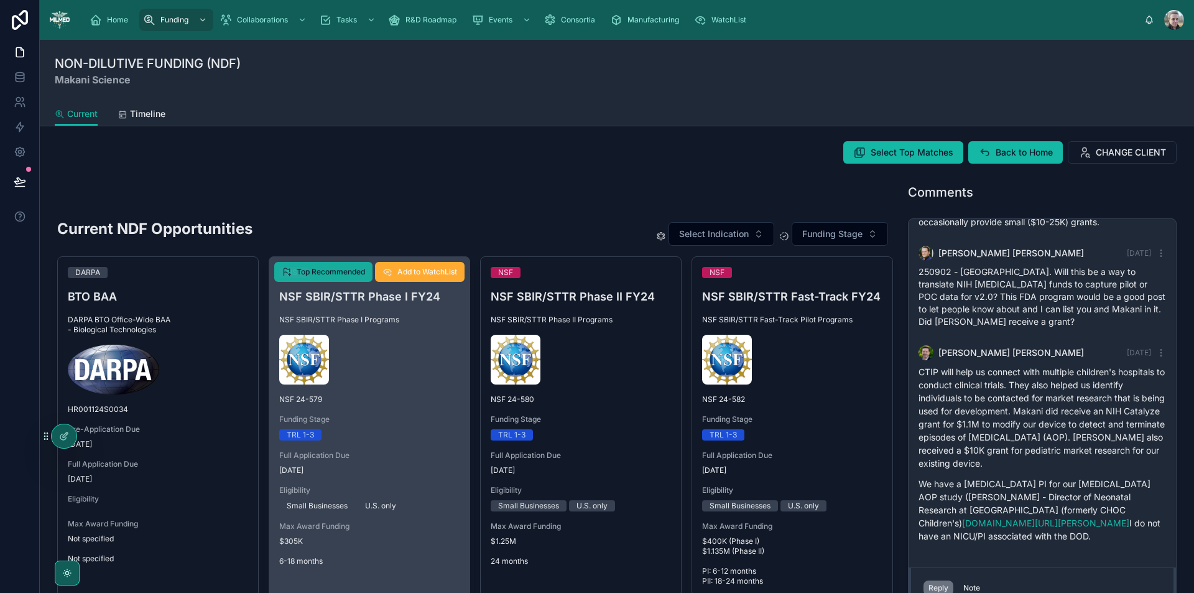
click at [320, 269] on span "Top Recommended" at bounding box center [331, 272] width 68 height 10
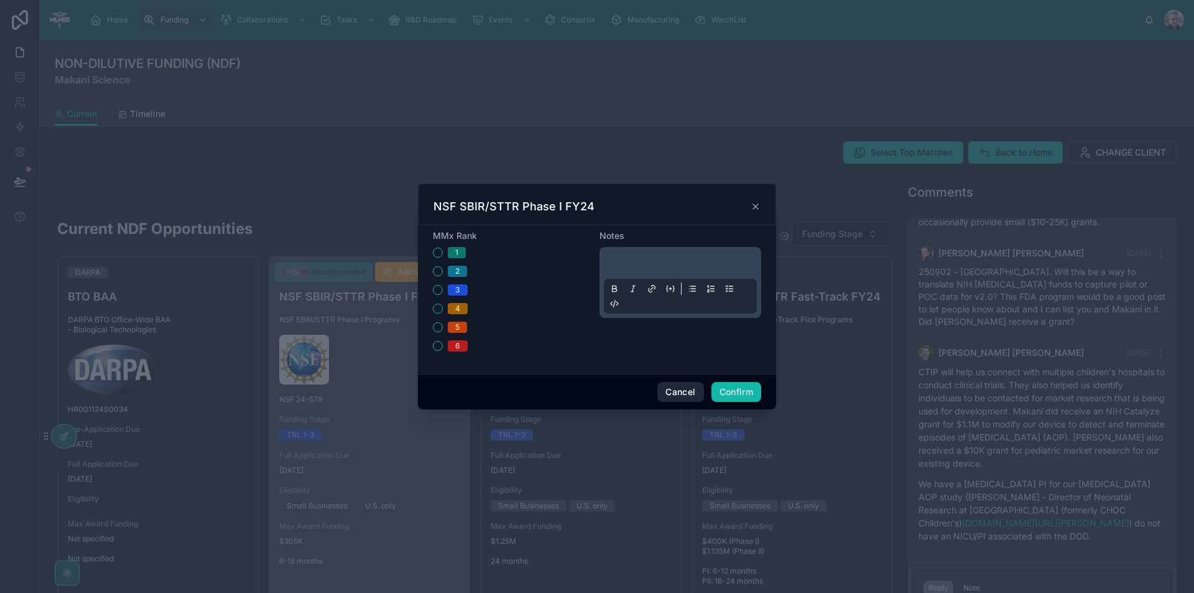
click at [682, 391] on button "Cancel" at bounding box center [681, 392] width 46 height 20
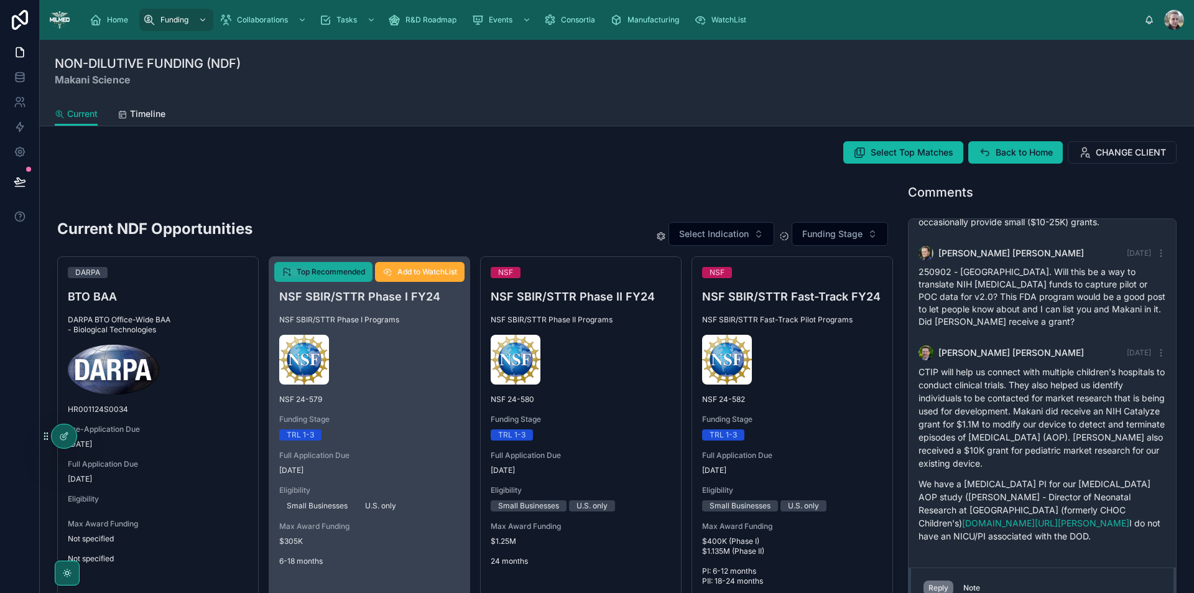
click at [348, 266] on button "Top Recommended" at bounding box center [323, 272] width 98 height 20
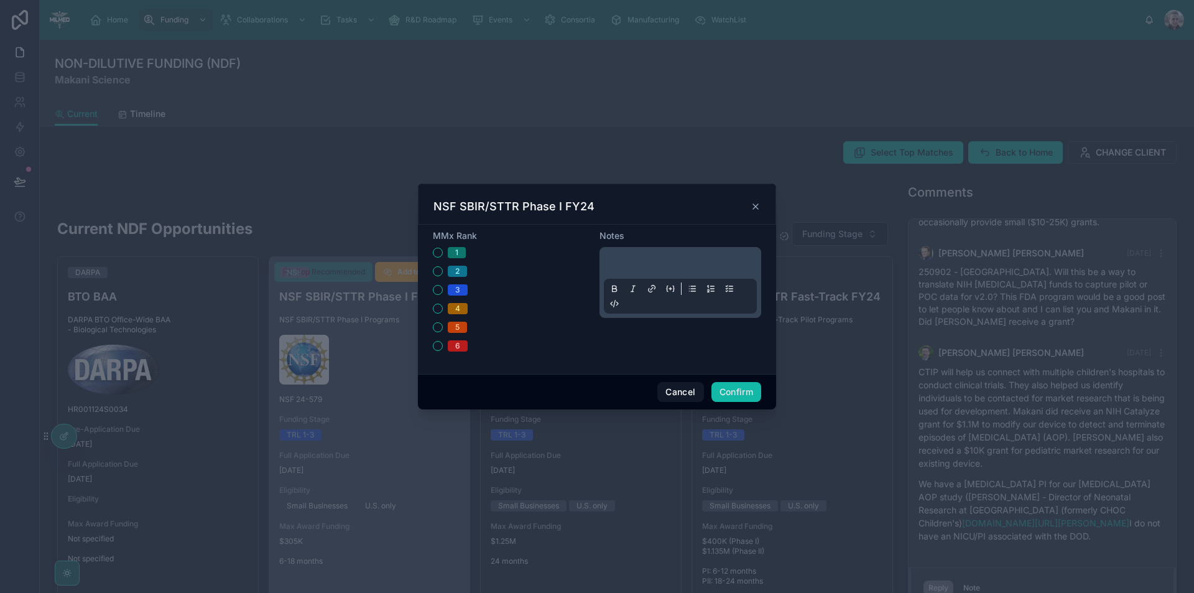
click at [684, 257] on div at bounding box center [680, 282] width 153 height 62
click at [684, 260] on p at bounding box center [683, 265] width 153 height 12
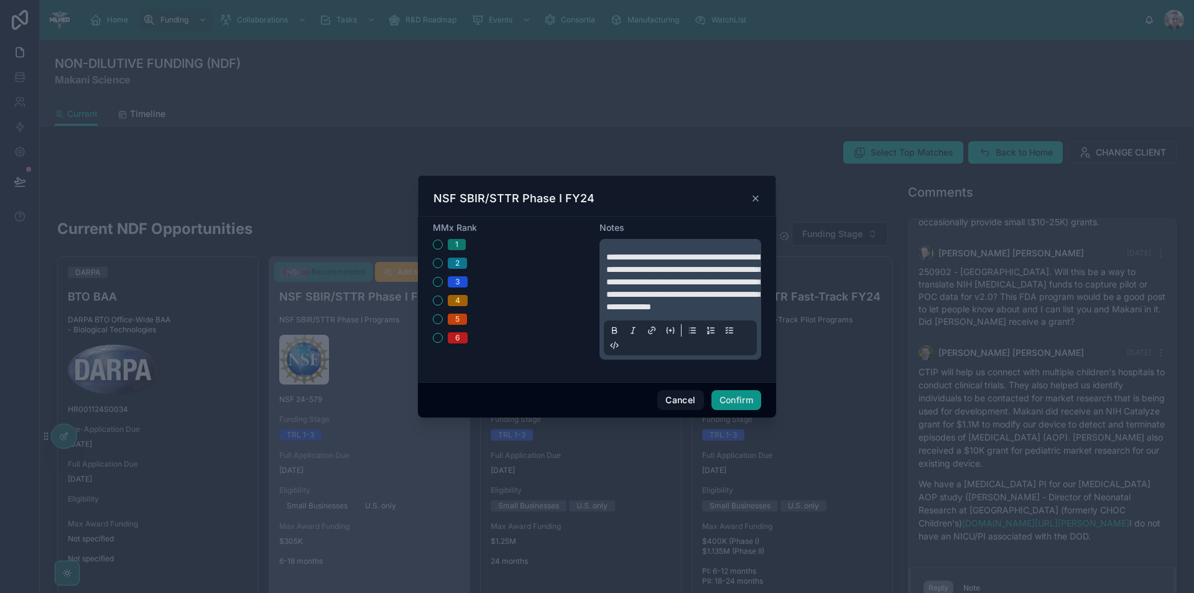
click at [738, 410] on button "Confirm" at bounding box center [737, 400] width 50 height 20
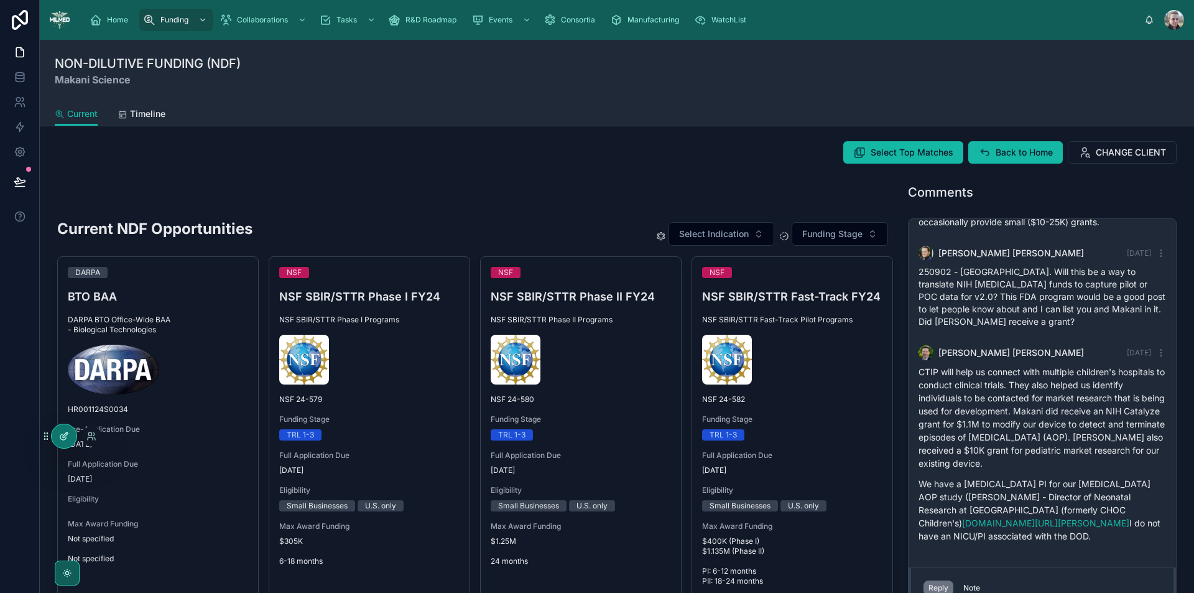
click at [63, 437] on icon at bounding box center [65, 434] width 5 height 5
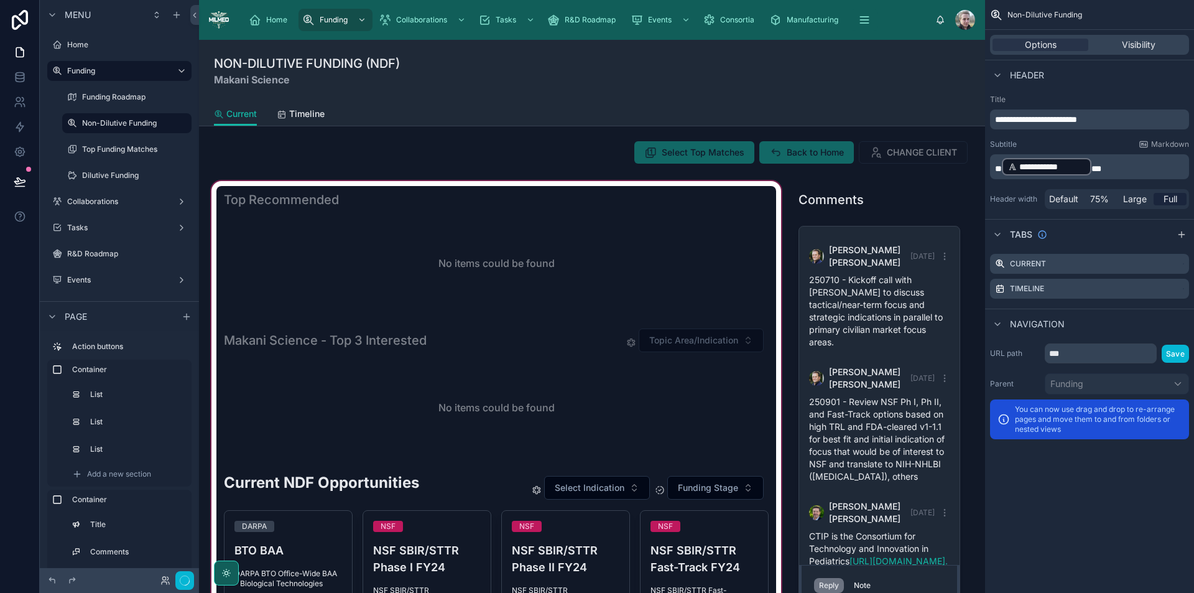
scroll to position [692, 0]
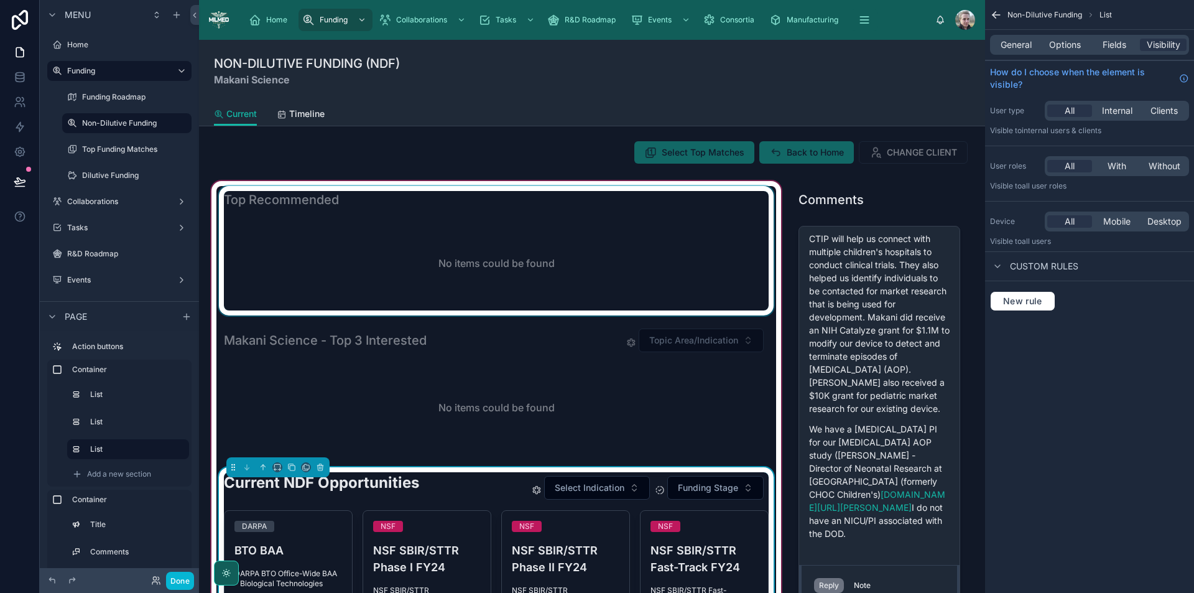
drag, startPoint x: 376, startPoint y: 233, endPoint x: 415, endPoint y: 218, distance: 41.4
click at [376, 232] on div at bounding box center [496, 250] width 560 height 129
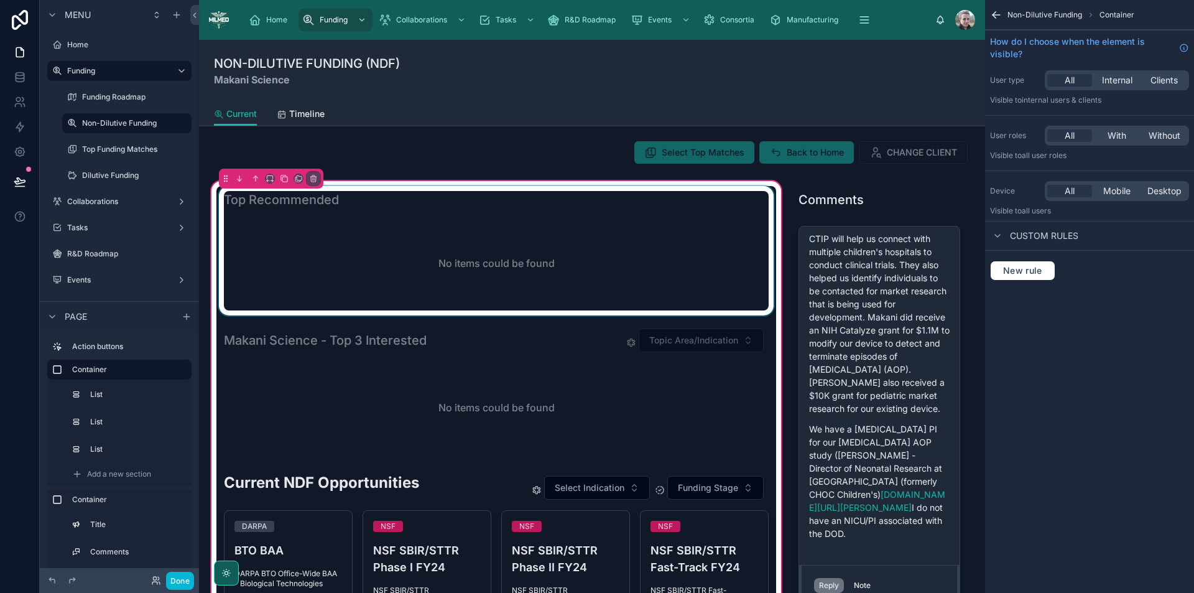
click at [421, 214] on div at bounding box center [496, 250] width 560 height 129
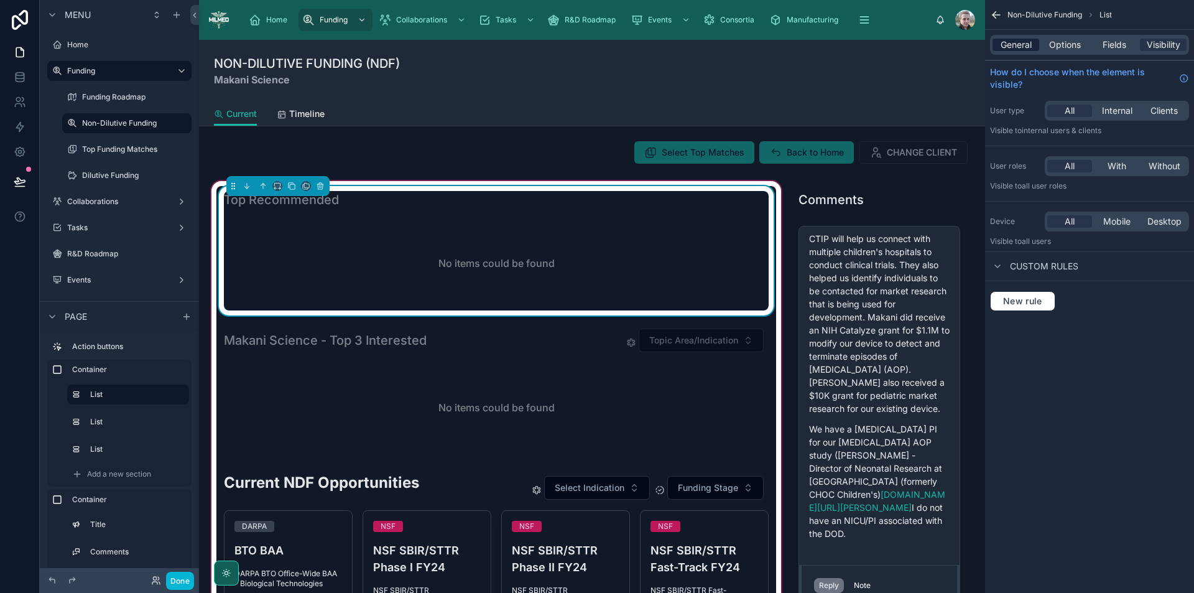
click at [1013, 44] on span "General" at bounding box center [1016, 45] width 31 height 12
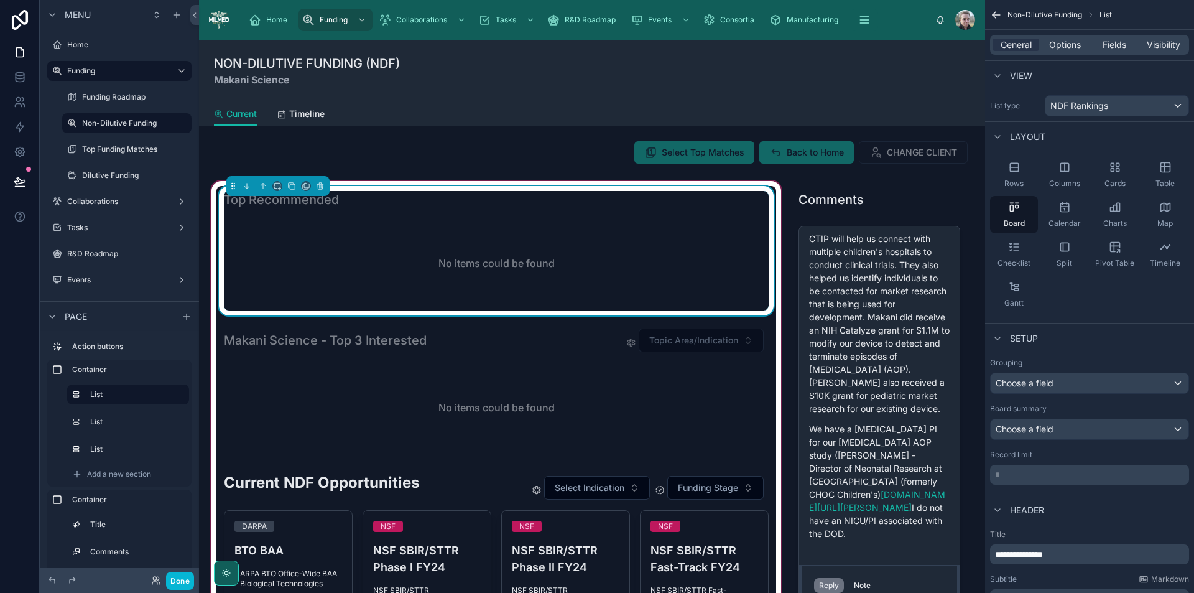
click at [1101, 556] on p "**********" at bounding box center [1091, 554] width 192 height 12
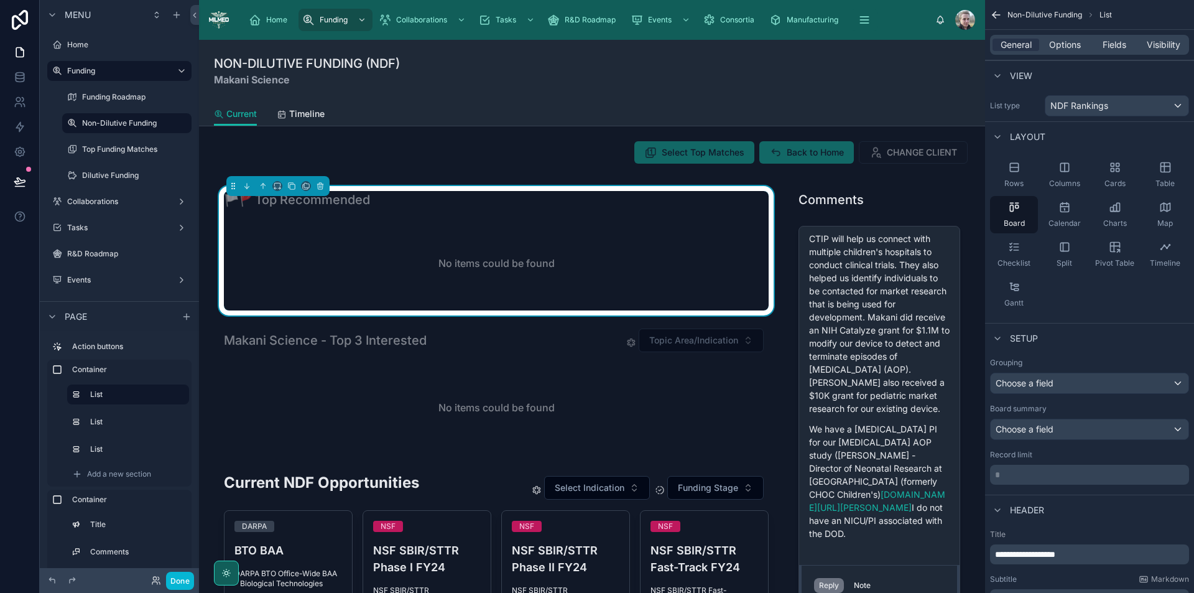
click at [1005, 551] on span "**********" at bounding box center [1025, 554] width 60 height 9
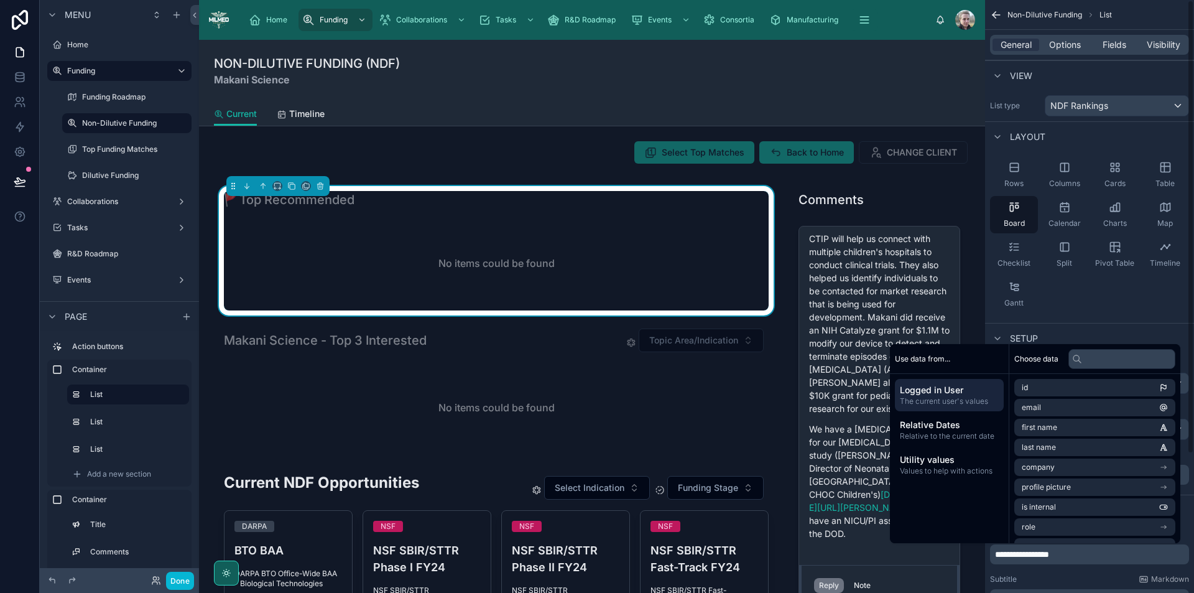
click at [1006, 556] on span "**********" at bounding box center [1022, 554] width 54 height 9
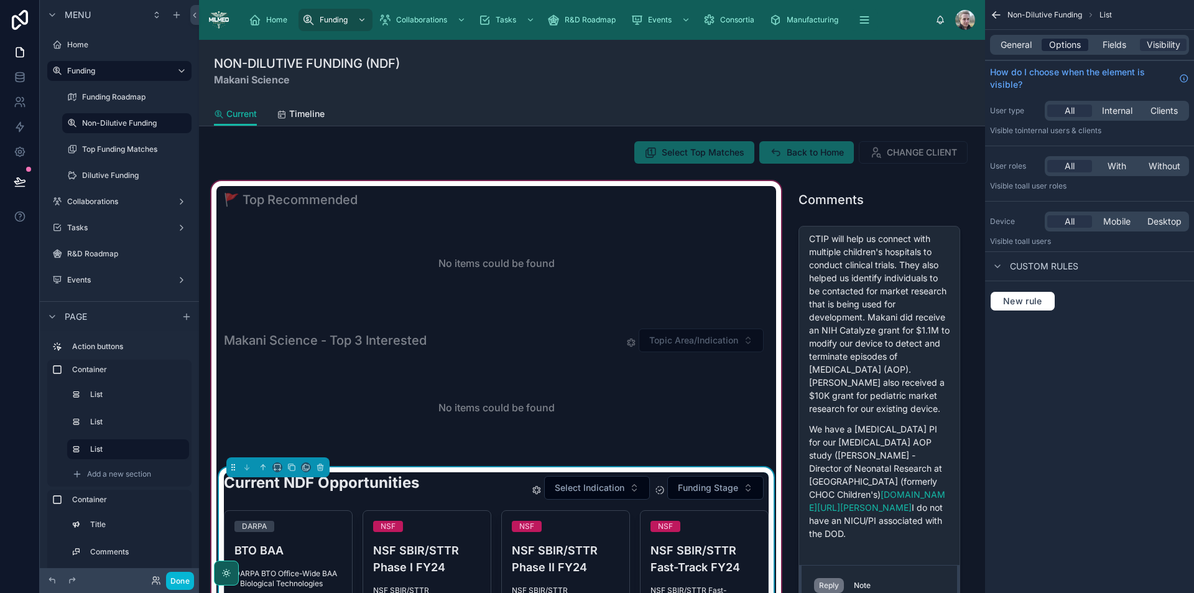
click at [1056, 48] on span "Options" at bounding box center [1066, 45] width 32 height 12
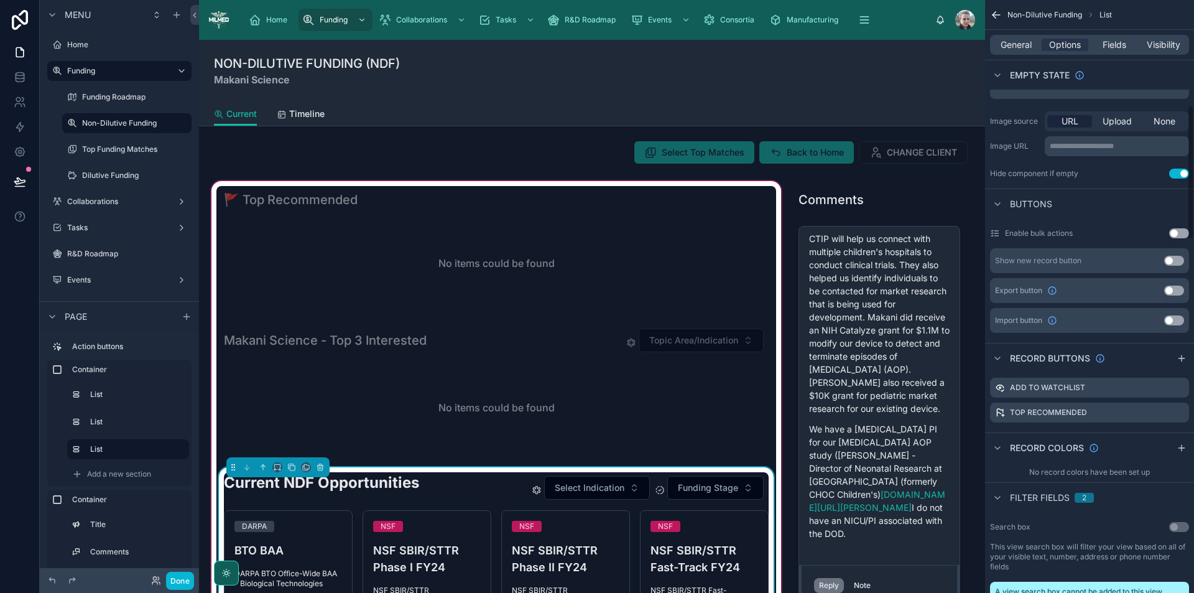
scroll to position [498, 0]
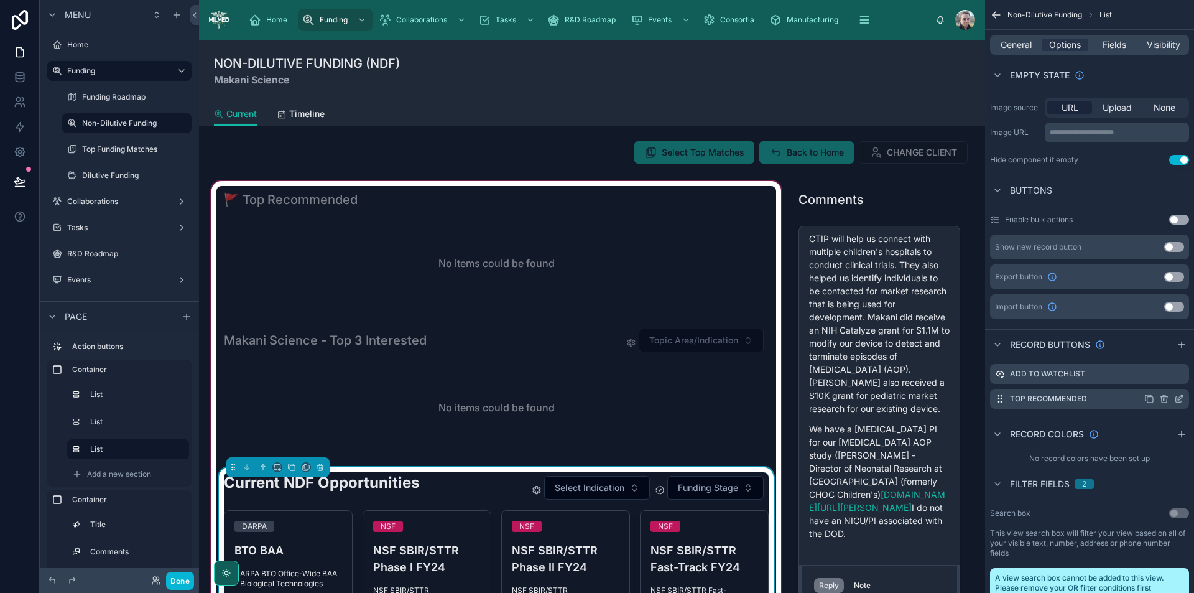
click at [1179, 398] on icon "scrollable content" at bounding box center [1180, 397] width 5 height 5
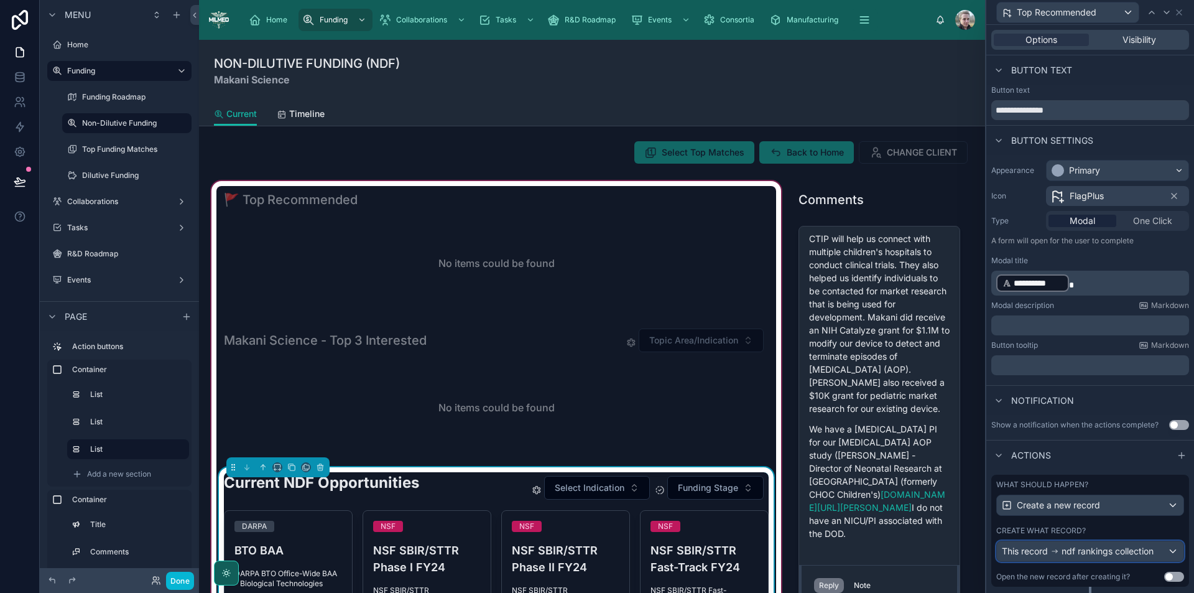
click at [1101, 554] on span "ndf rankings collection" at bounding box center [1108, 551] width 92 height 12
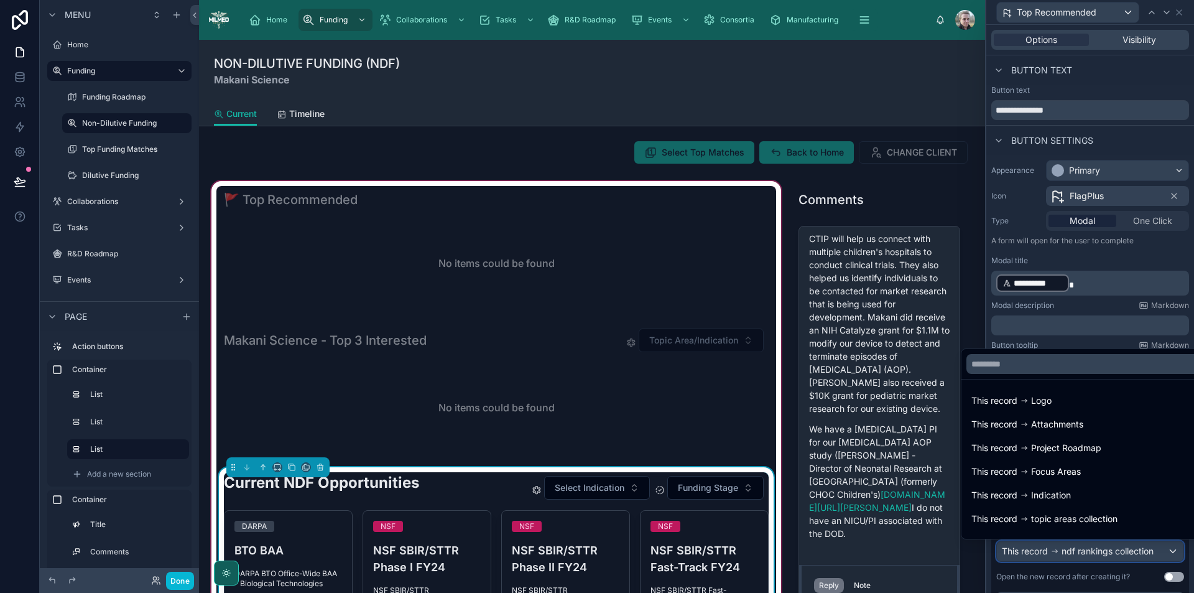
scroll to position [159, 0]
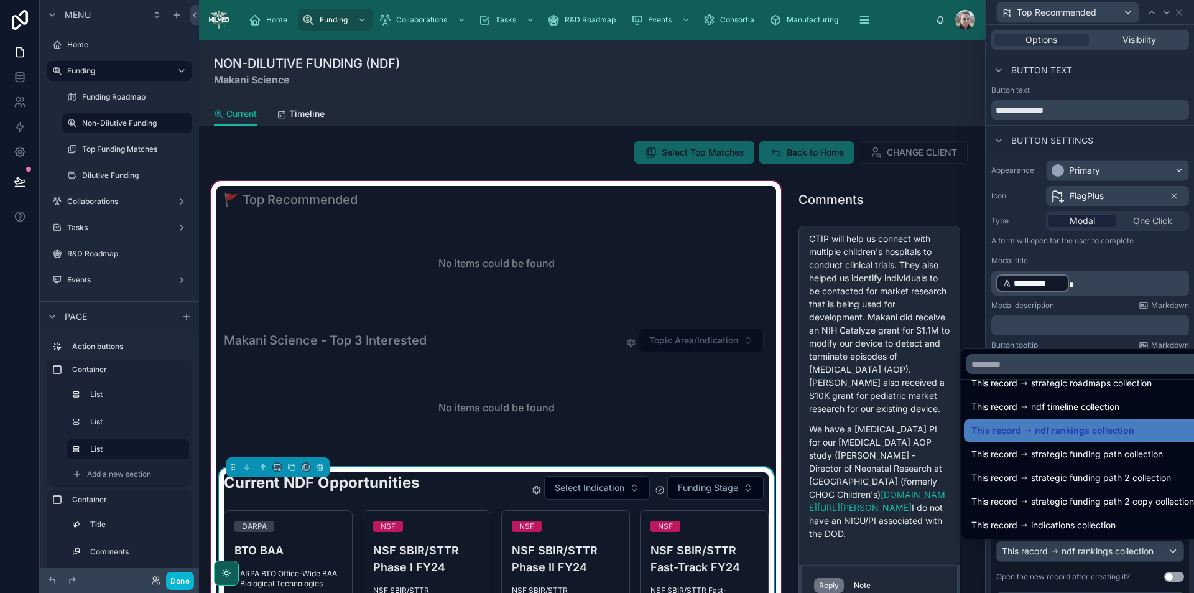
click at [1143, 557] on div at bounding box center [1091, 296] width 208 height 593
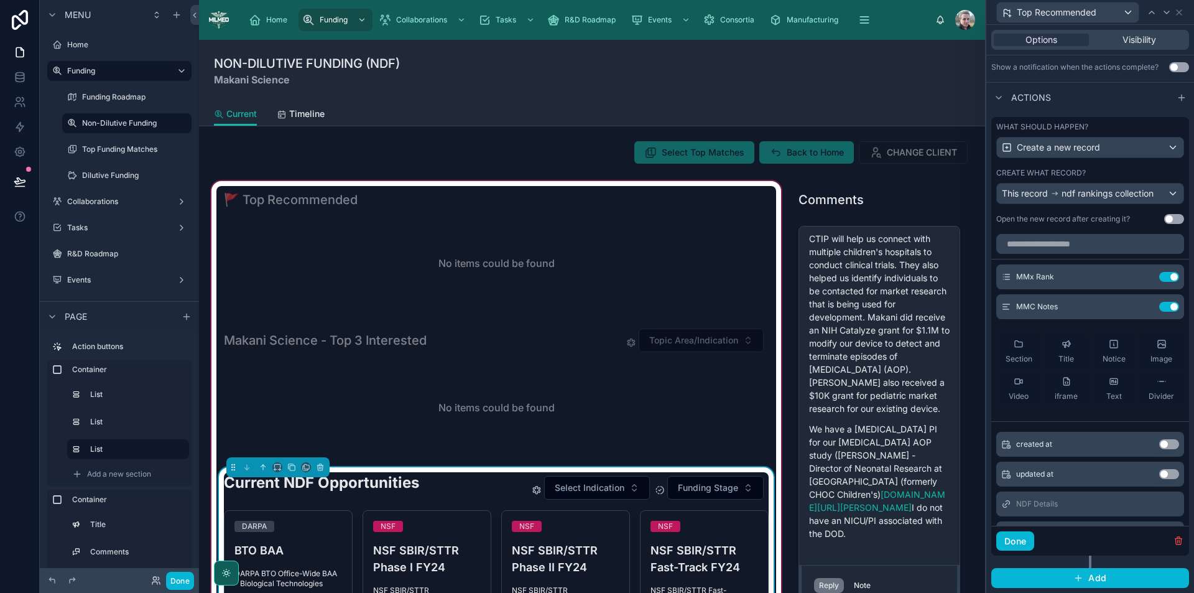
scroll to position [95, 0]
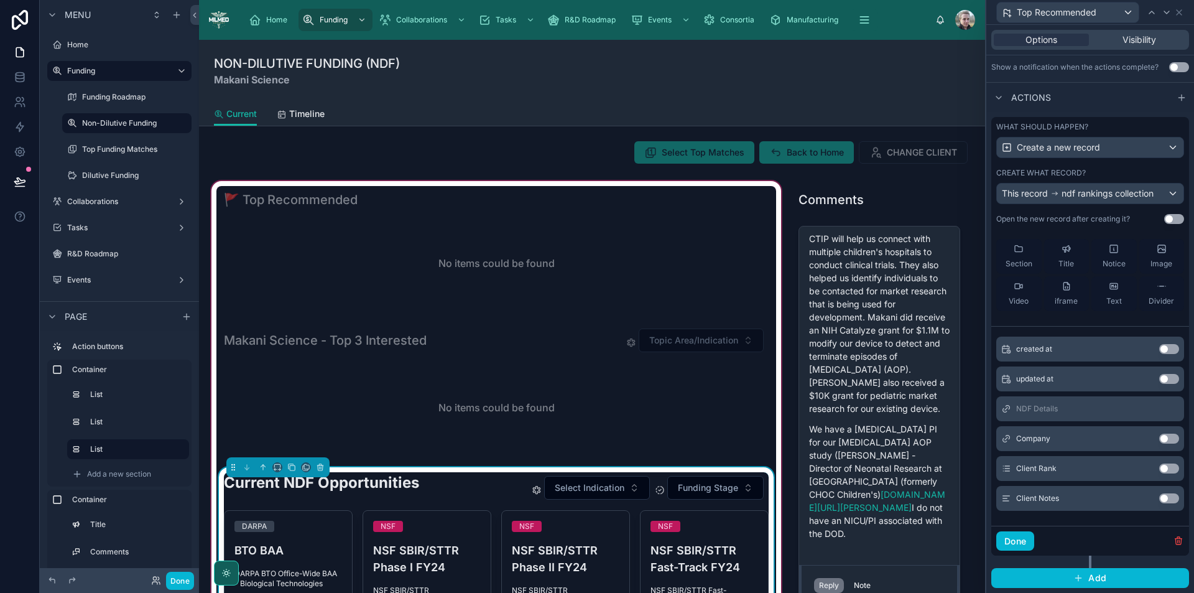
click at [1160, 437] on button "Use setting" at bounding box center [1170, 439] width 20 height 10
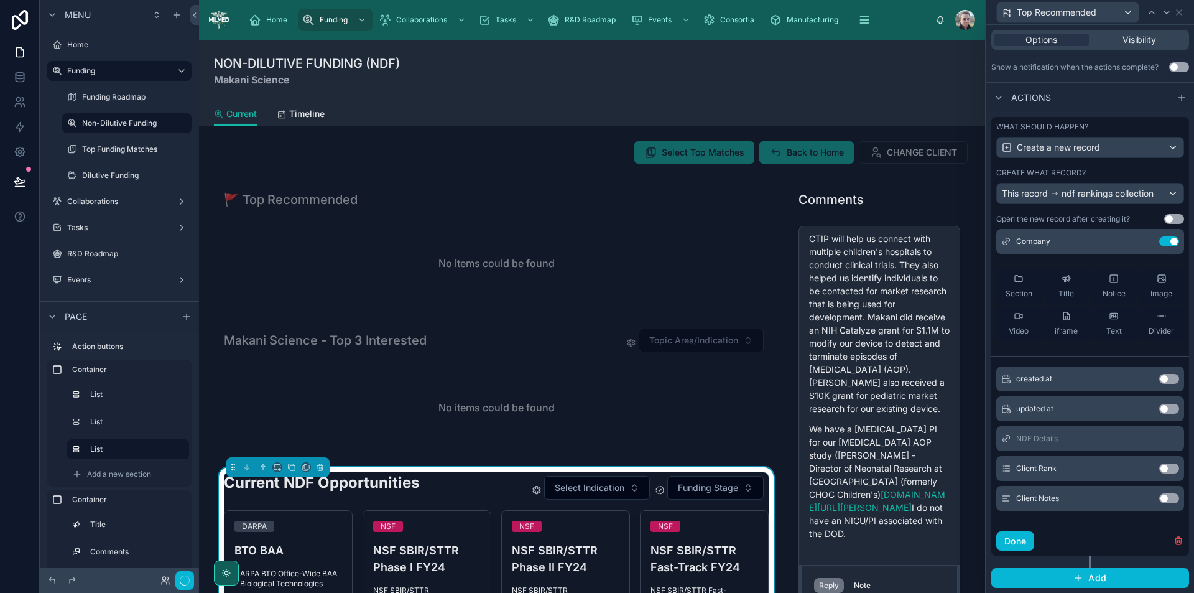
scroll to position [0, 0]
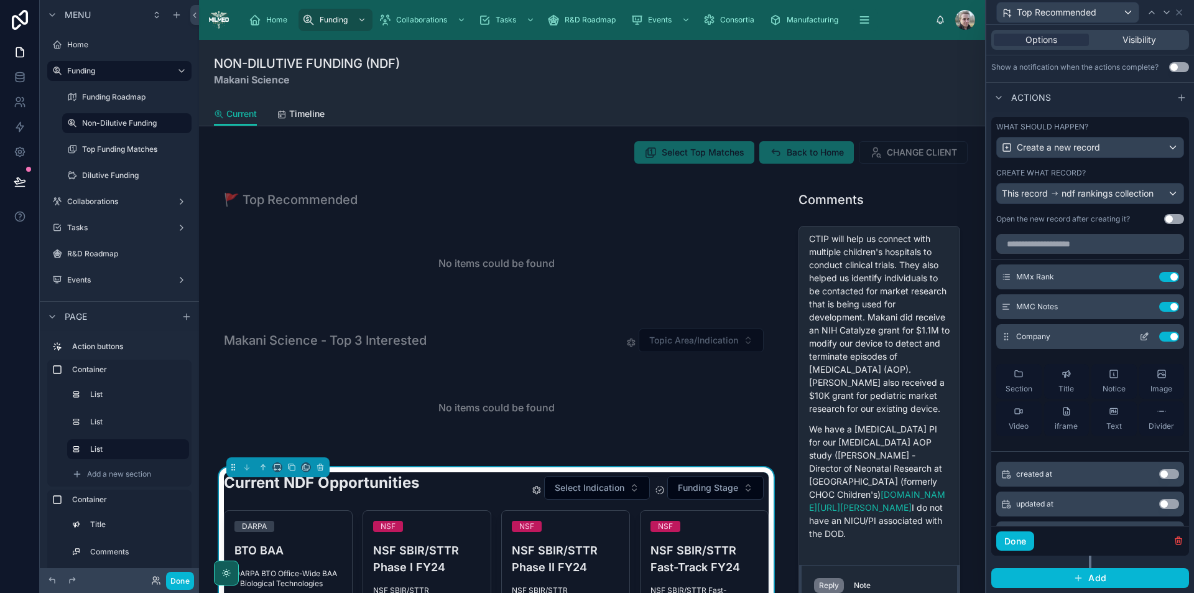
click at [1142, 338] on icon at bounding box center [1145, 338] width 6 height 6
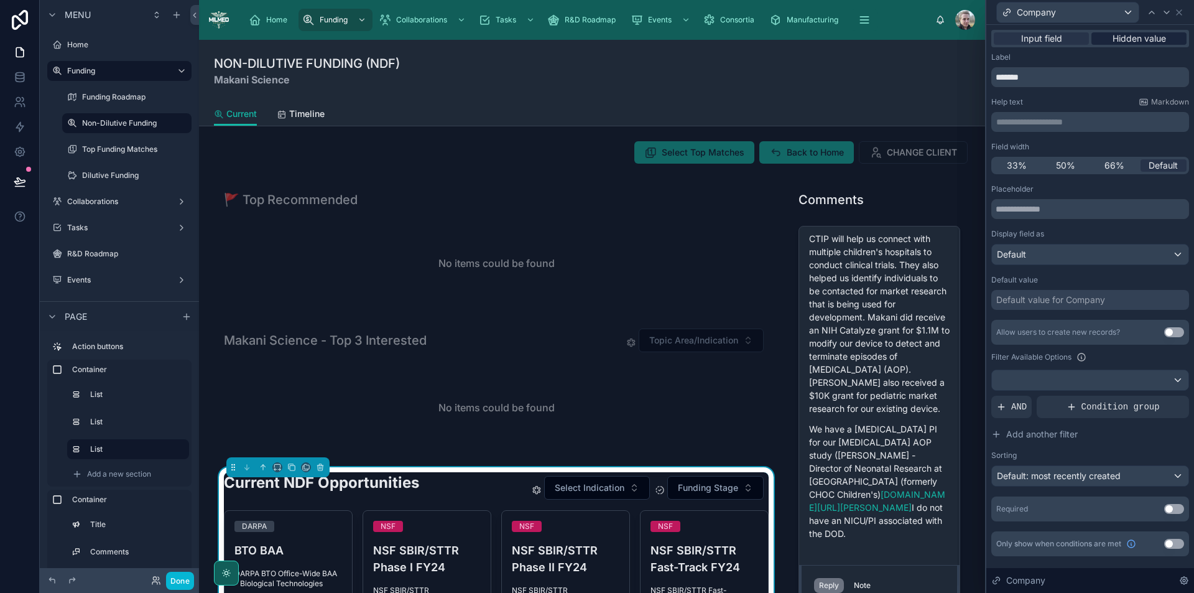
click at [1137, 37] on span "Hidden value" at bounding box center [1140, 38] width 54 height 12
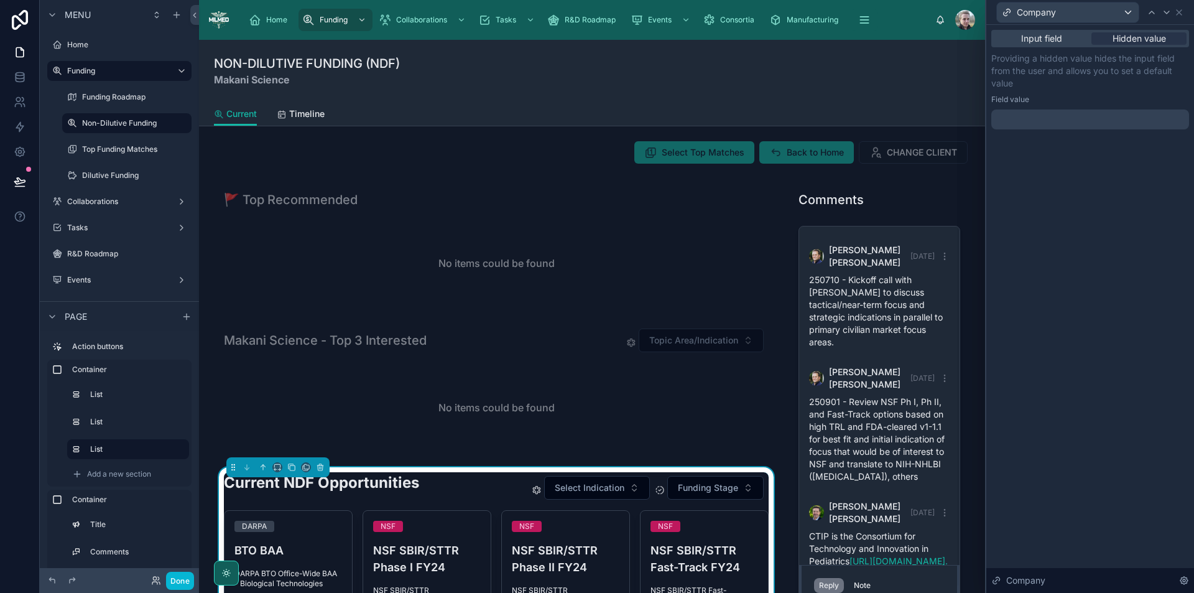
scroll to position [692, 0]
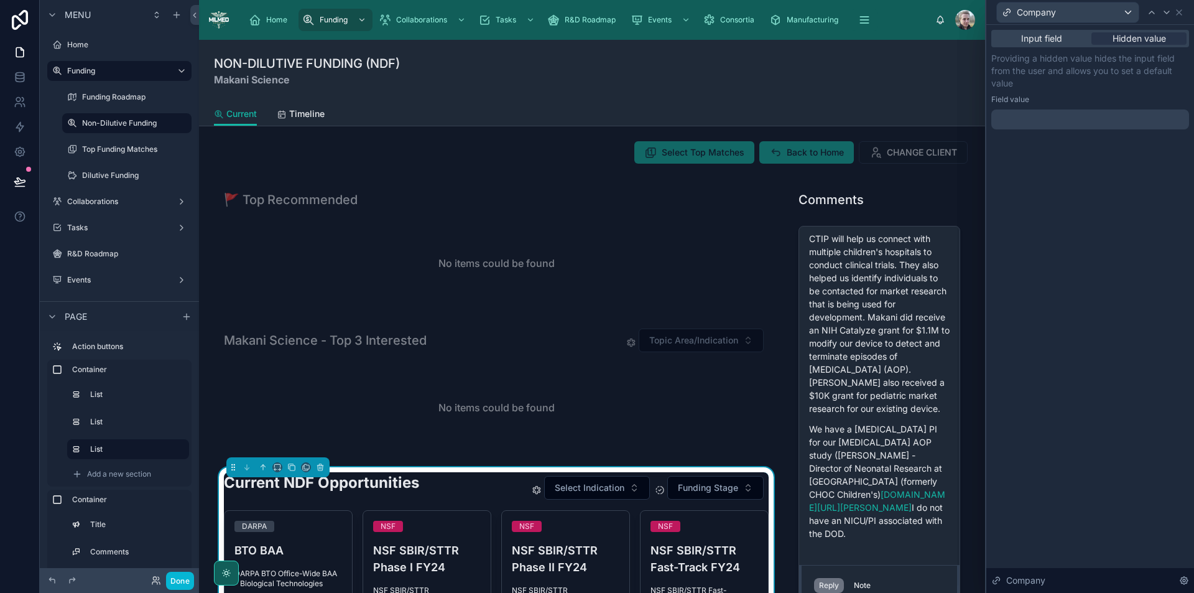
click at [1082, 117] on div at bounding box center [1091, 119] width 198 height 20
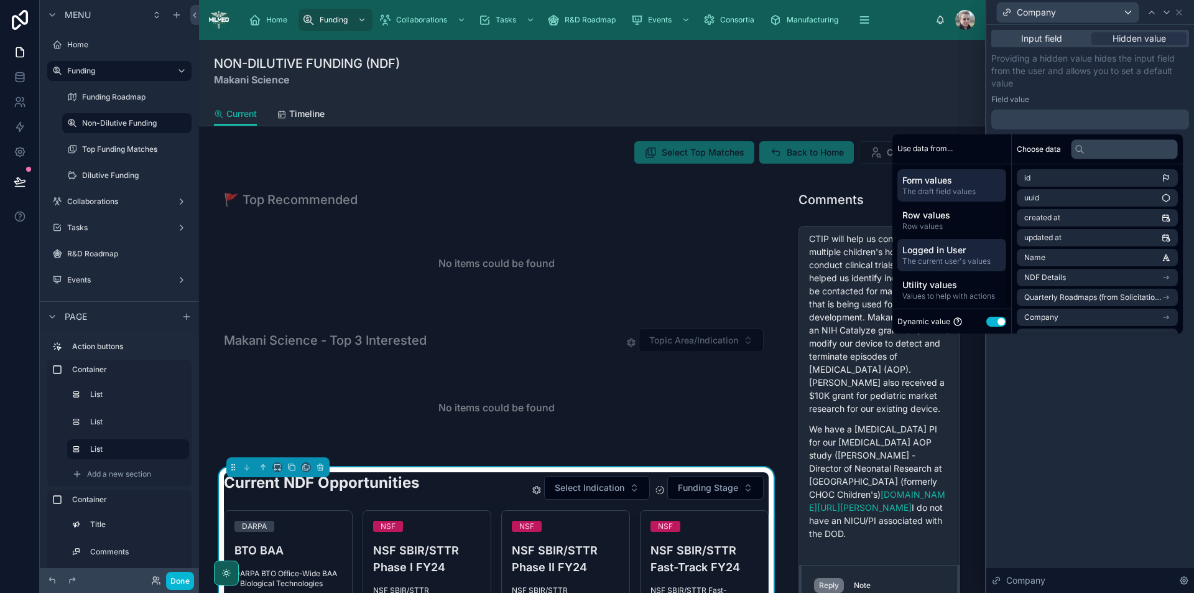
click at [951, 253] on span "Logged in User" at bounding box center [952, 250] width 99 height 12
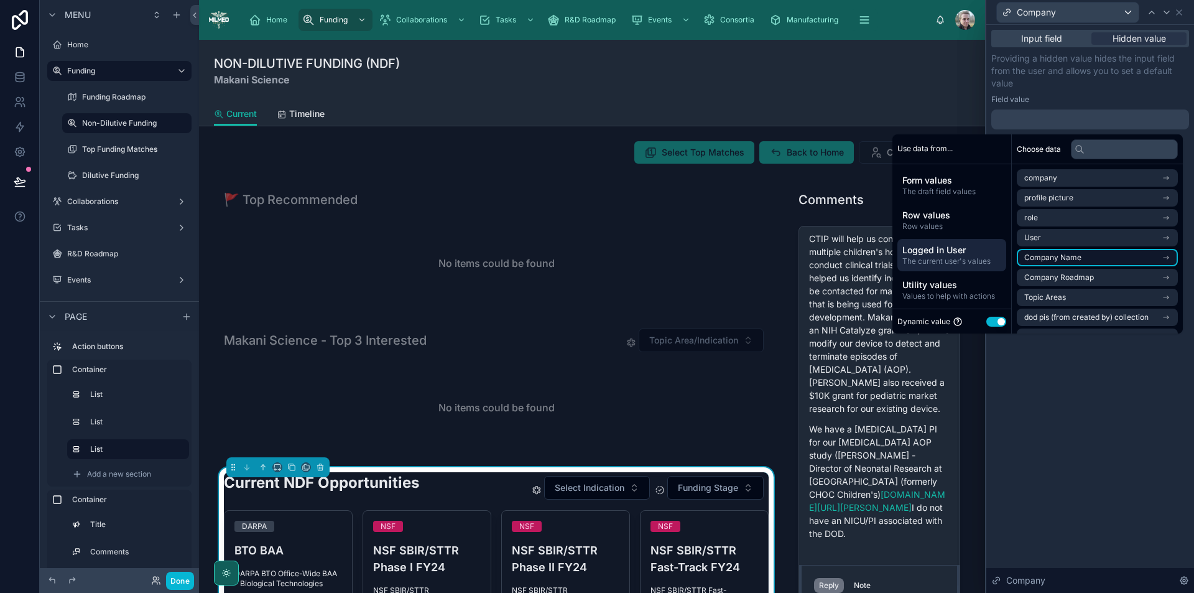
click at [1054, 258] on span "Company Name" at bounding box center [1053, 258] width 57 height 10
click at [1077, 199] on li "Company Name" at bounding box center [1097, 200] width 161 height 17
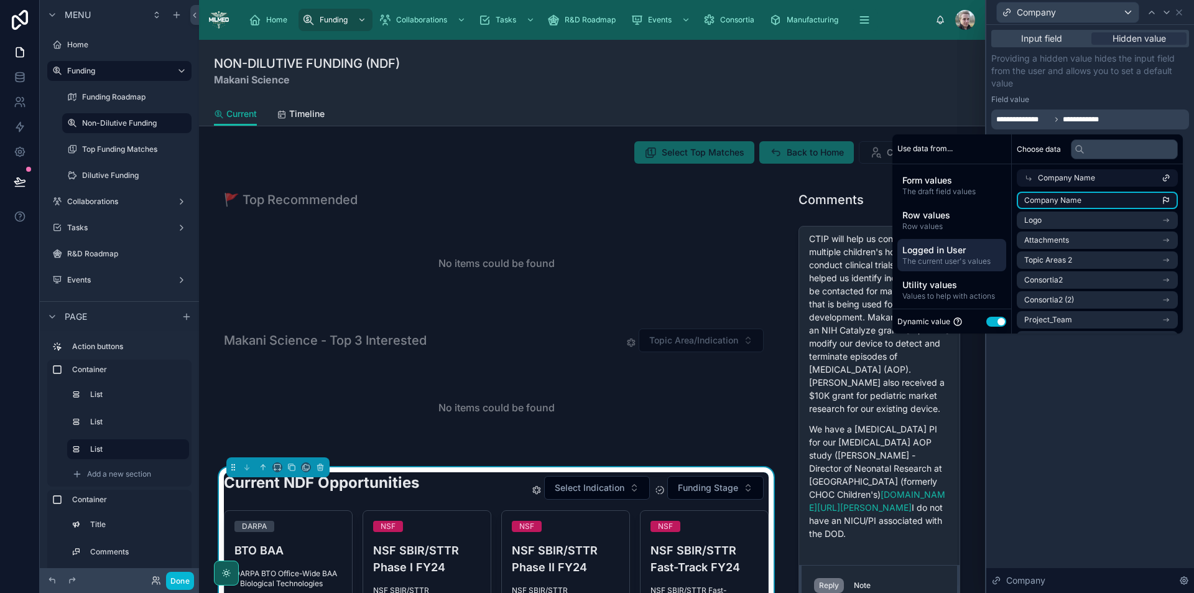
click at [1058, 204] on span "Company Name" at bounding box center [1053, 200] width 57 height 10
click at [1056, 202] on span "Company Name" at bounding box center [1053, 200] width 57 height 10
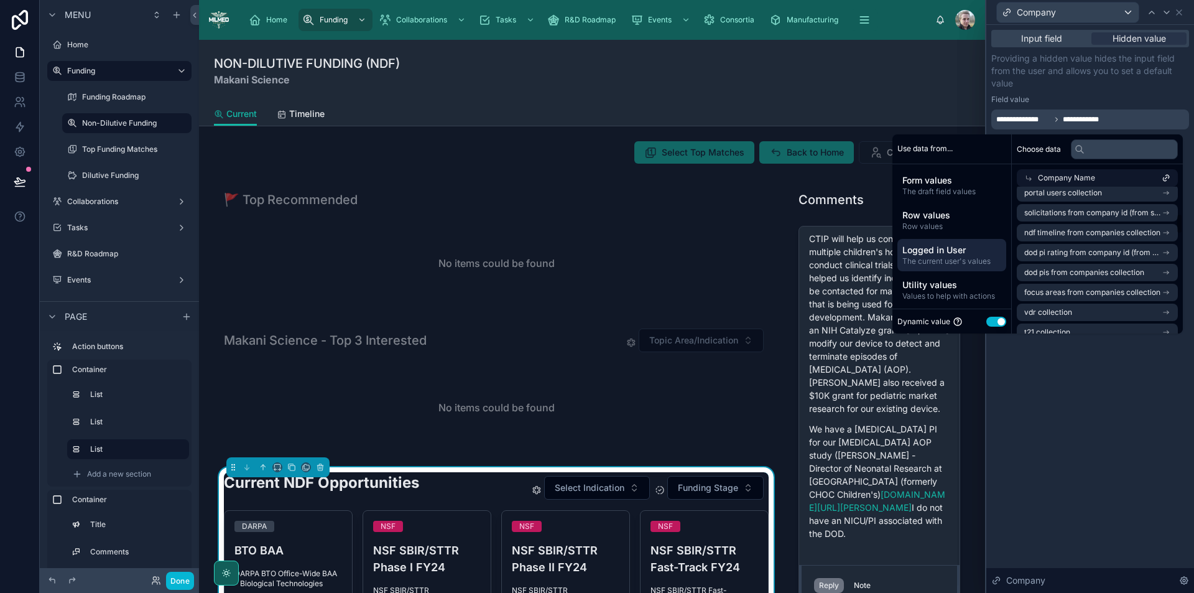
scroll to position [0, 0]
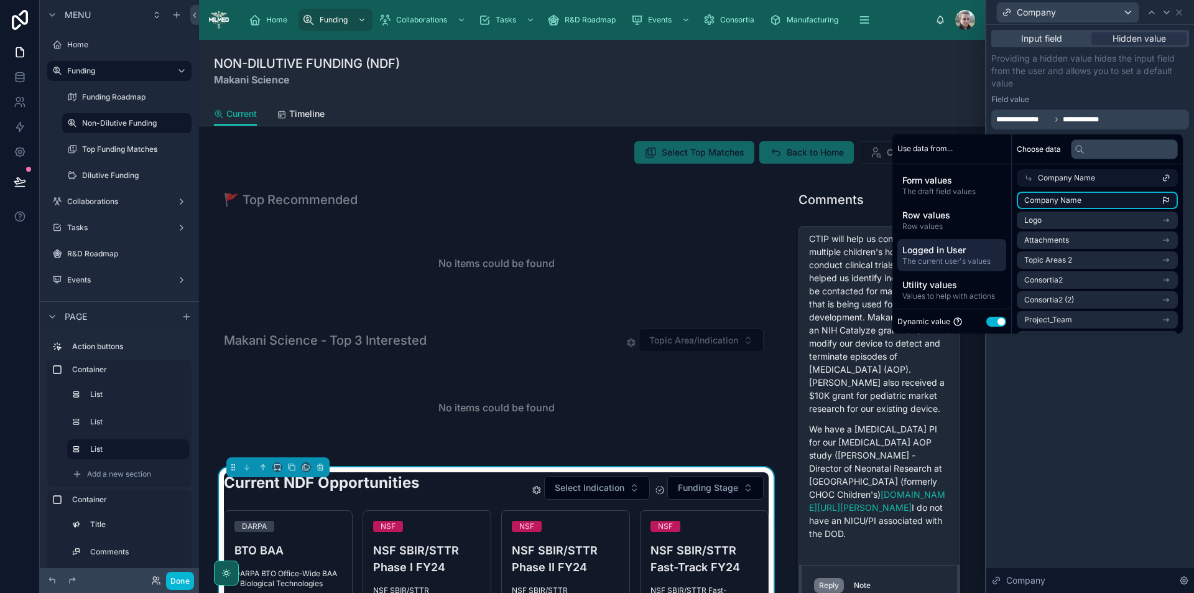
click at [1042, 200] on span "Company Name" at bounding box center [1053, 200] width 57 height 10
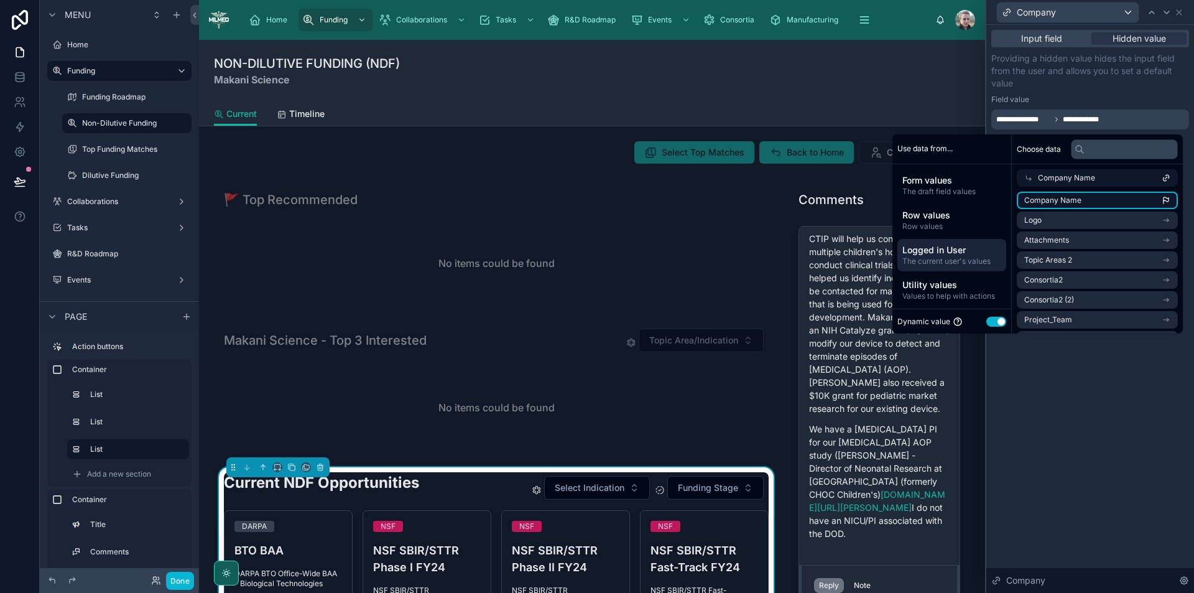
click at [1042, 200] on span "Company Name" at bounding box center [1053, 200] width 57 height 10
click at [1045, 180] on span "Company Name" at bounding box center [1066, 178] width 57 height 10
click at [1024, 192] on li "Company Name" at bounding box center [1097, 200] width 161 height 17
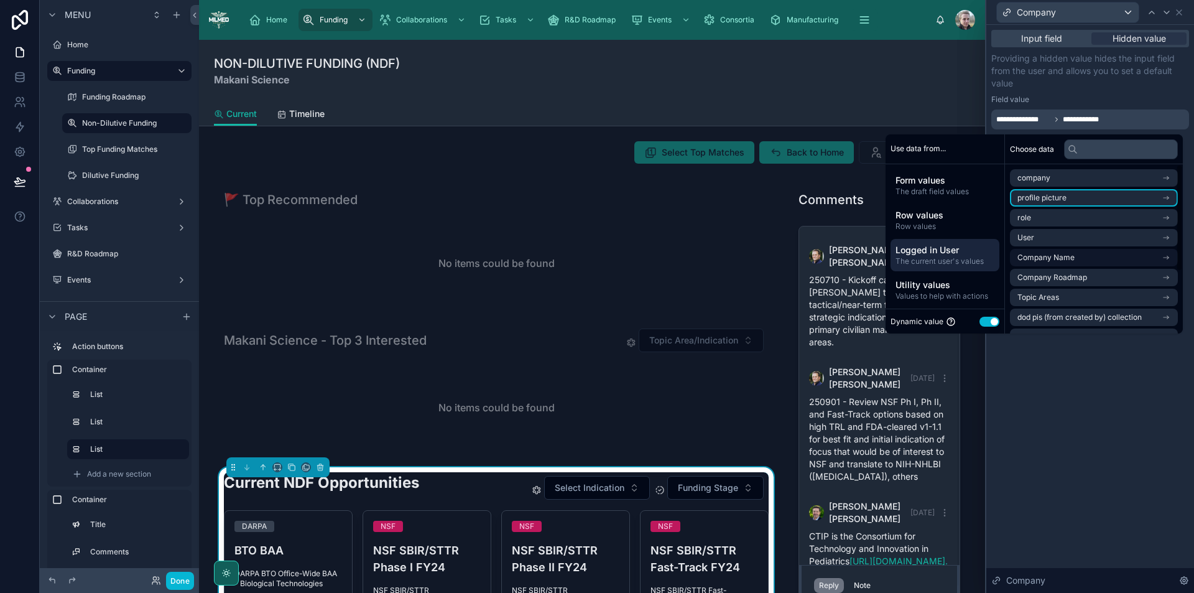
scroll to position [692, 0]
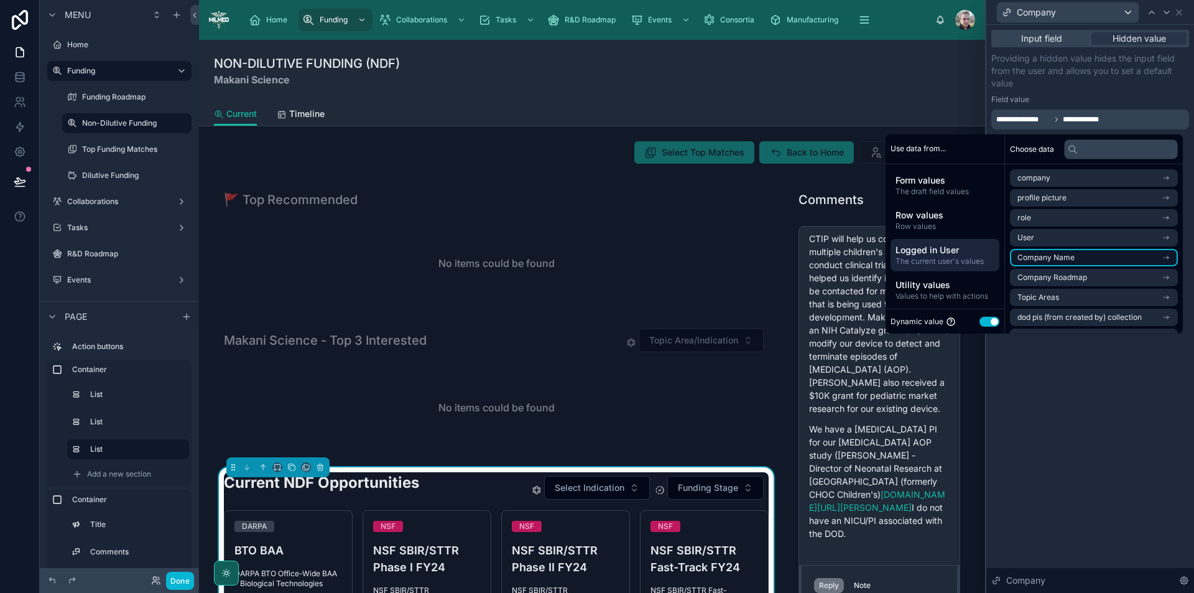
click at [1069, 259] on span "Company Name" at bounding box center [1046, 258] width 57 height 10
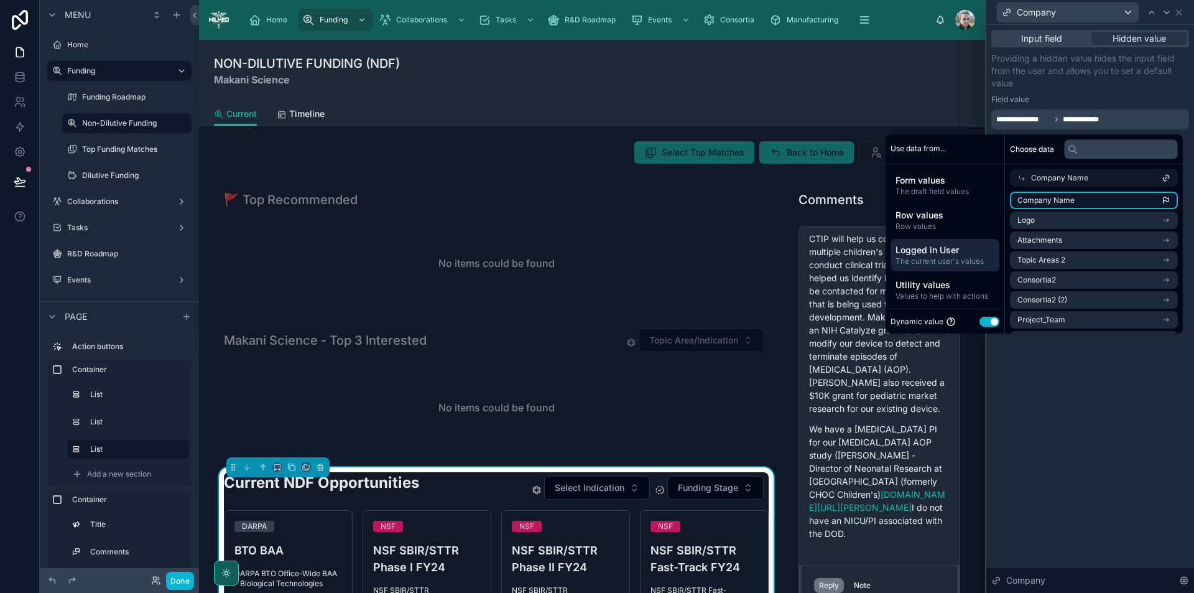
click at [1063, 202] on span "Company Name" at bounding box center [1046, 200] width 57 height 10
click at [1053, 222] on li "Logo" at bounding box center [1094, 220] width 168 height 17
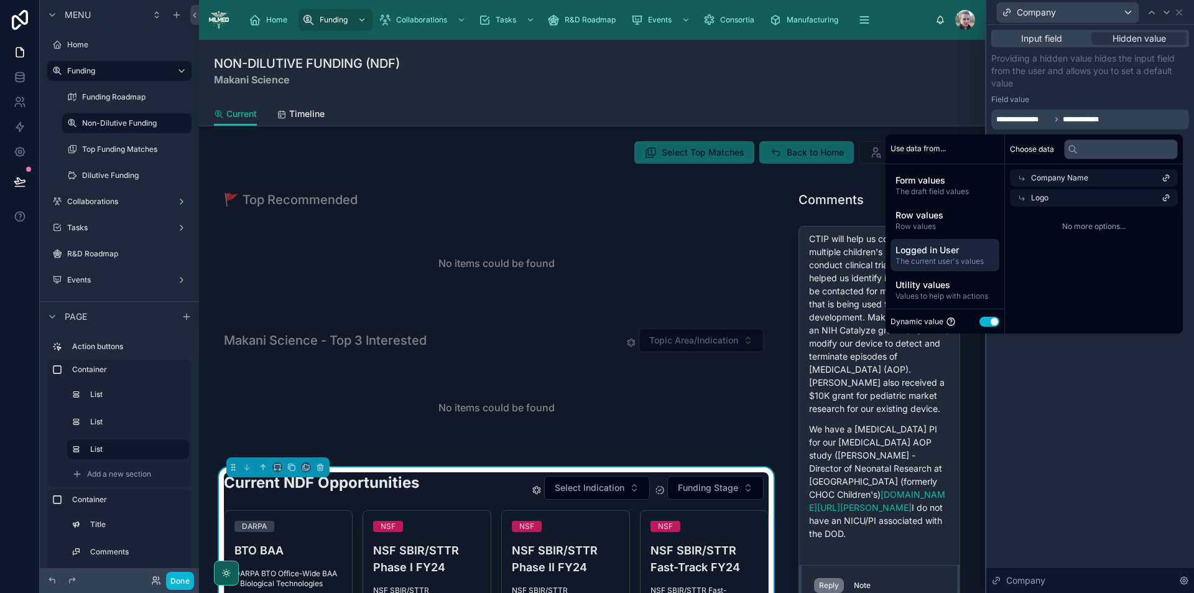
click at [1032, 179] on span "Company Name" at bounding box center [1059, 178] width 57 height 10
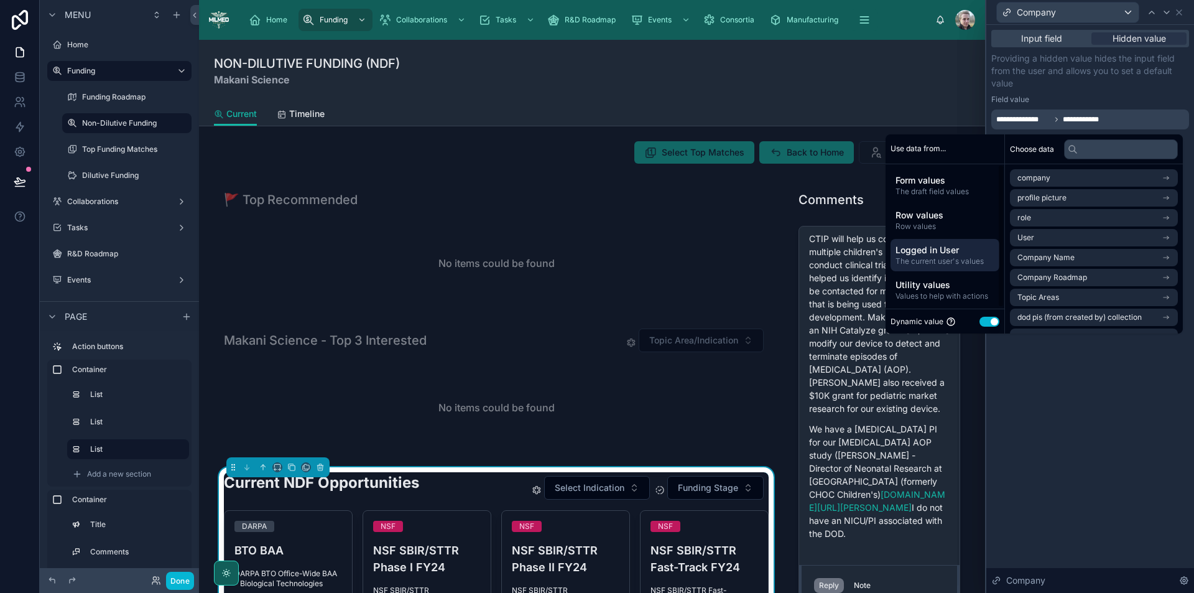
click at [950, 245] on span "Logged in User" at bounding box center [945, 250] width 99 height 12
click at [1101, 259] on li "Company Name" at bounding box center [1094, 257] width 168 height 17
click at [1064, 198] on span "Company Name" at bounding box center [1046, 200] width 57 height 10
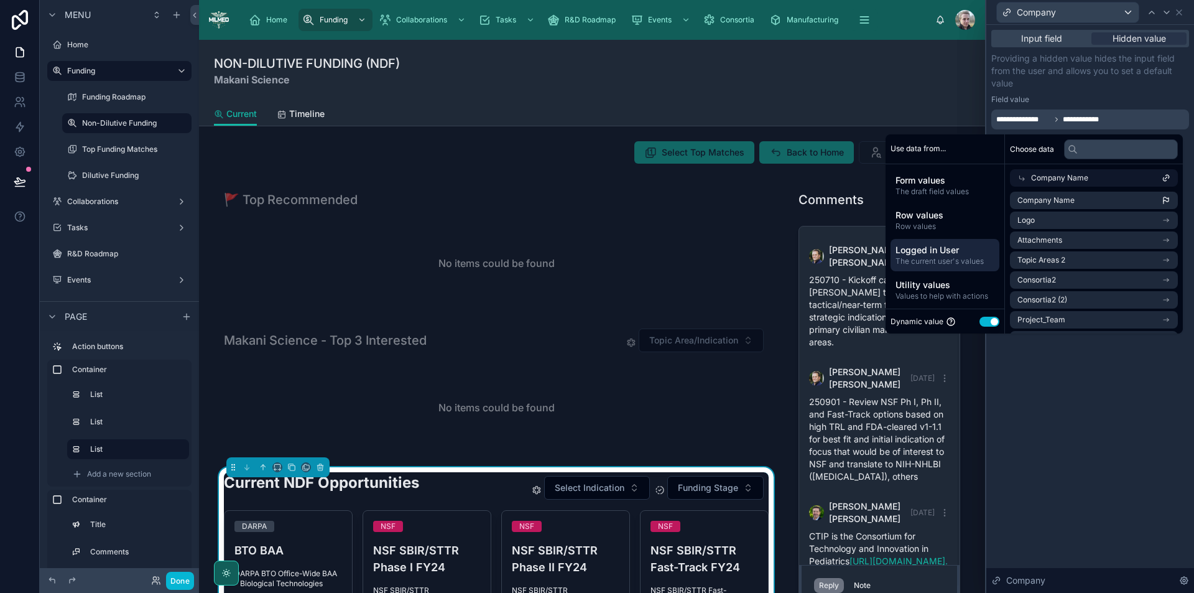
scroll to position [692, 0]
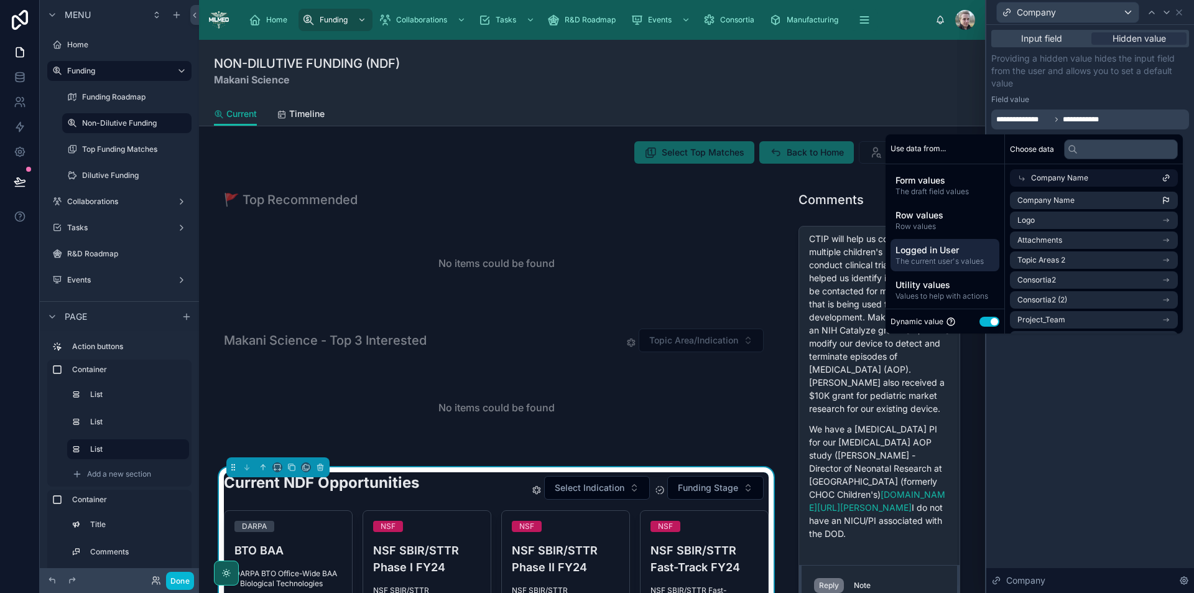
click at [1129, 503] on div "**********" at bounding box center [1091, 309] width 208 height 568
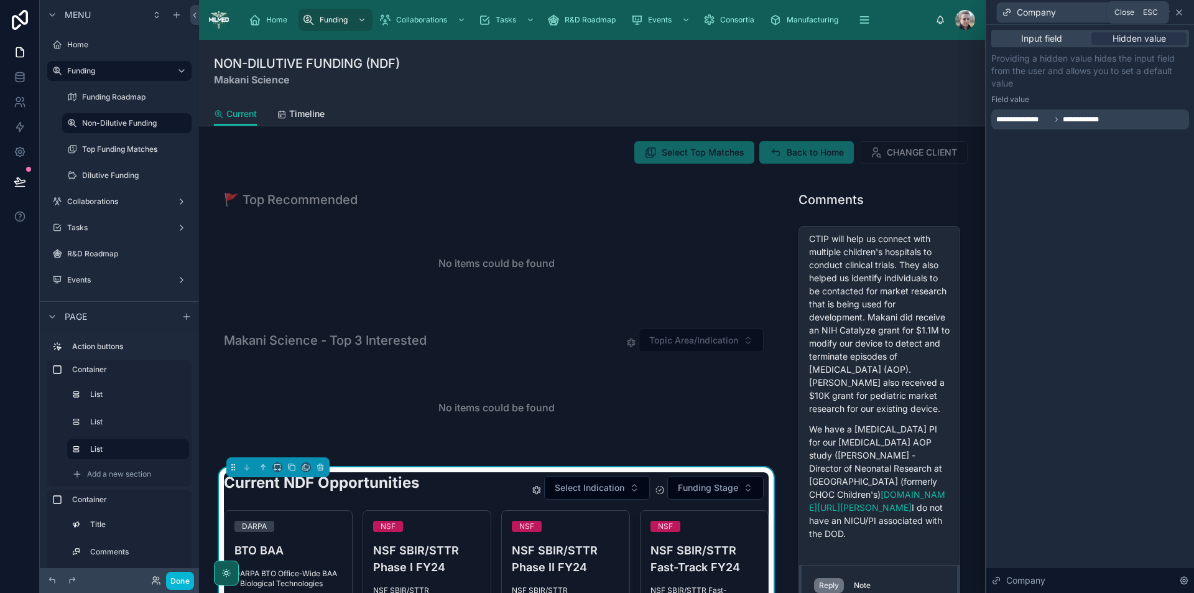
click at [1176, 13] on icon at bounding box center [1180, 12] width 10 height 10
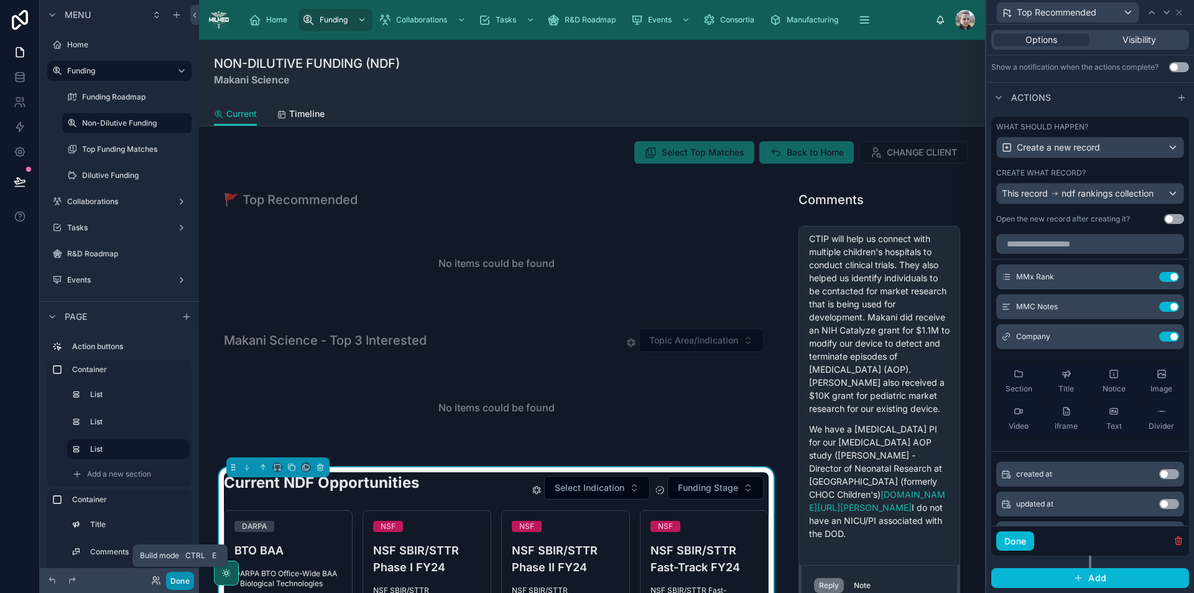
click at [182, 579] on button "Done" at bounding box center [180, 581] width 28 height 18
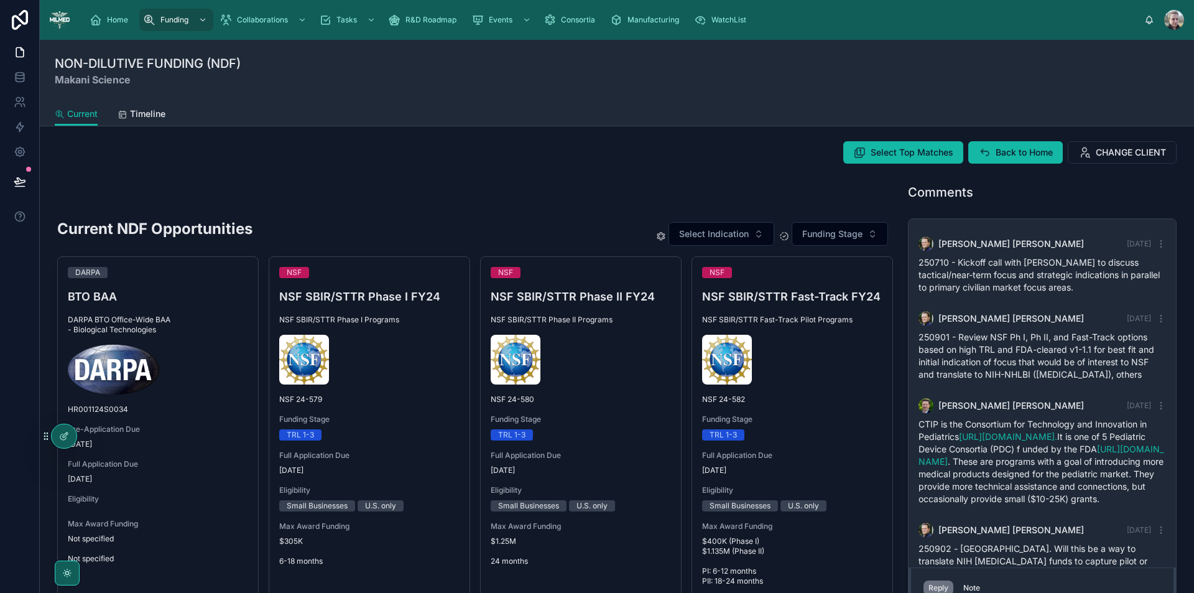
scroll to position [302, 0]
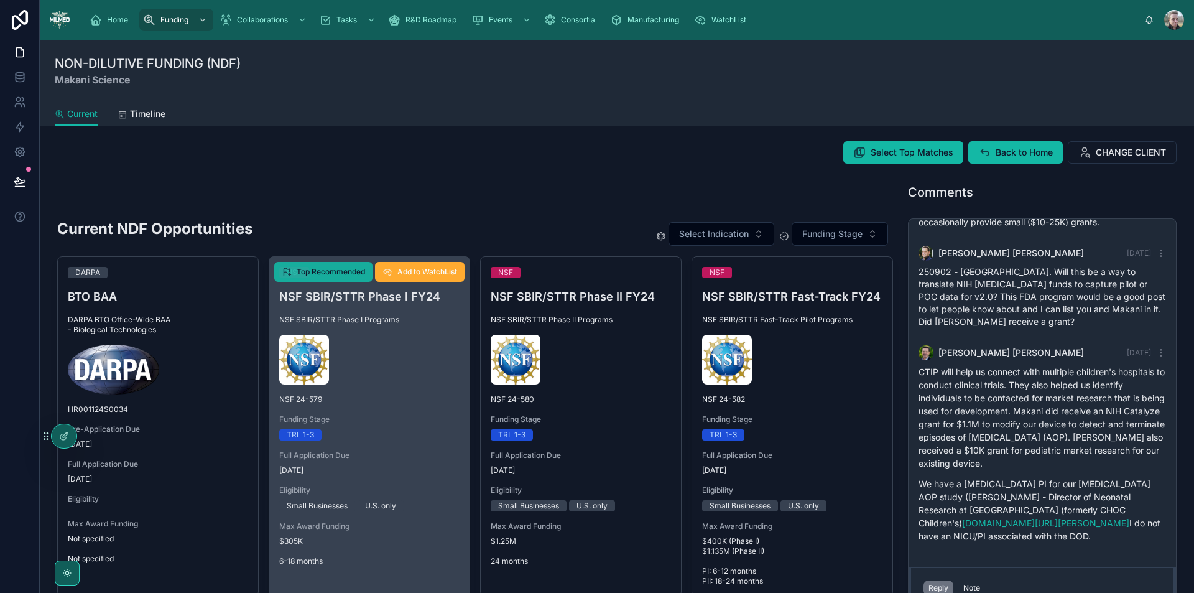
click at [335, 274] on span "Top Recommended" at bounding box center [331, 272] width 68 height 10
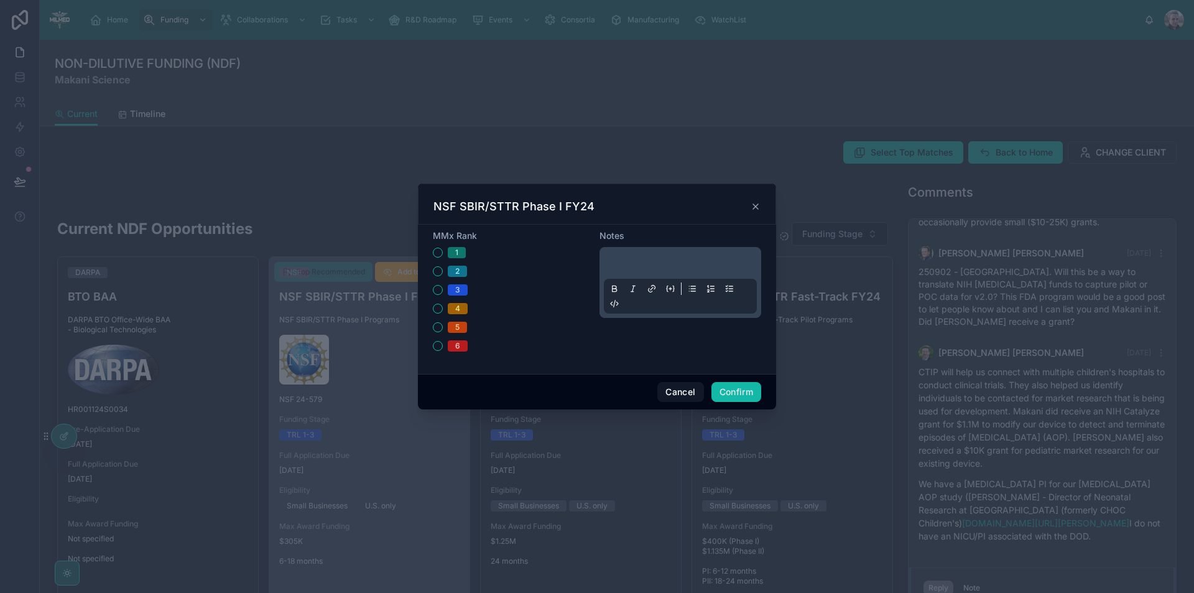
click at [658, 263] on p at bounding box center [683, 265] width 153 height 12
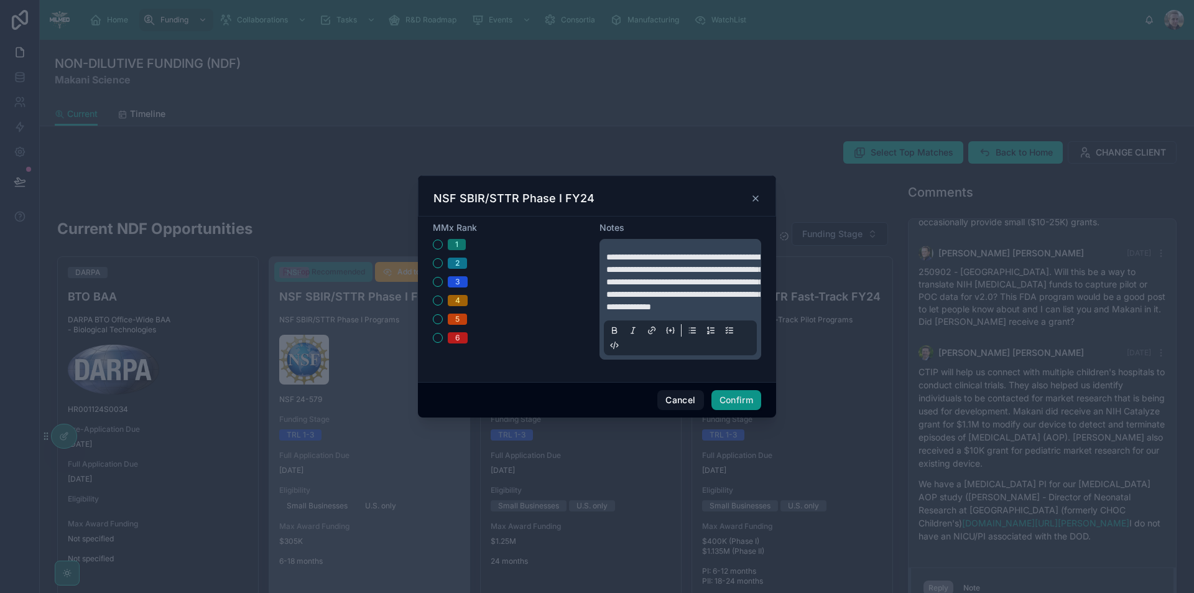
click at [735, 407] on button "Confirm" at bounding box center [737, 400] width 50 height 20
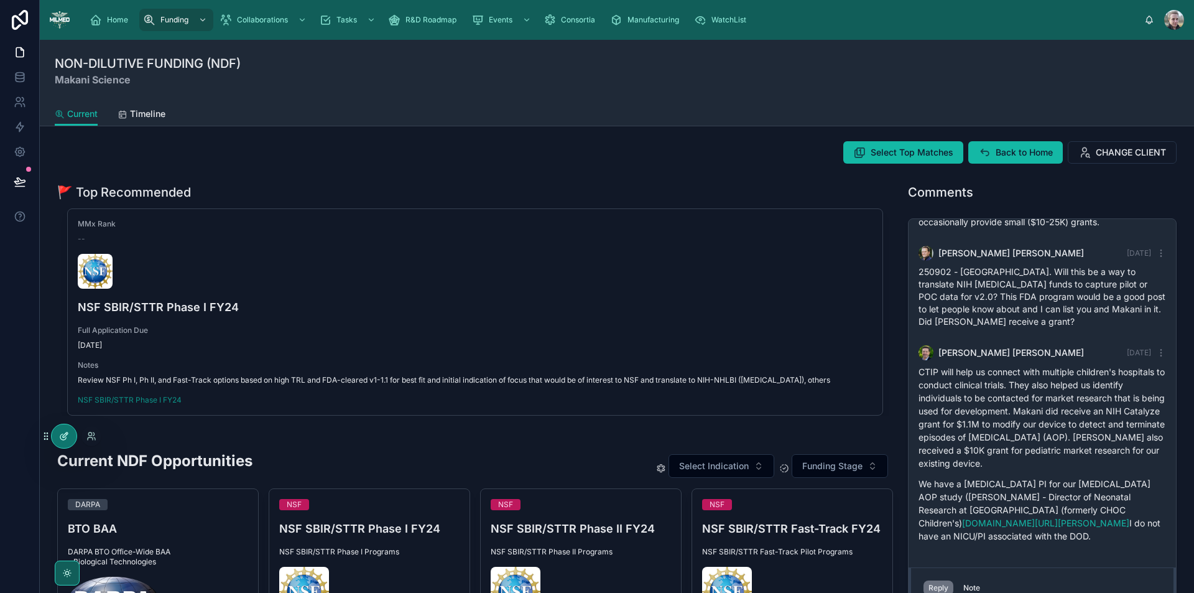
click at [60, 435] on icon at bounding box center [64, 436] width 10 height 10
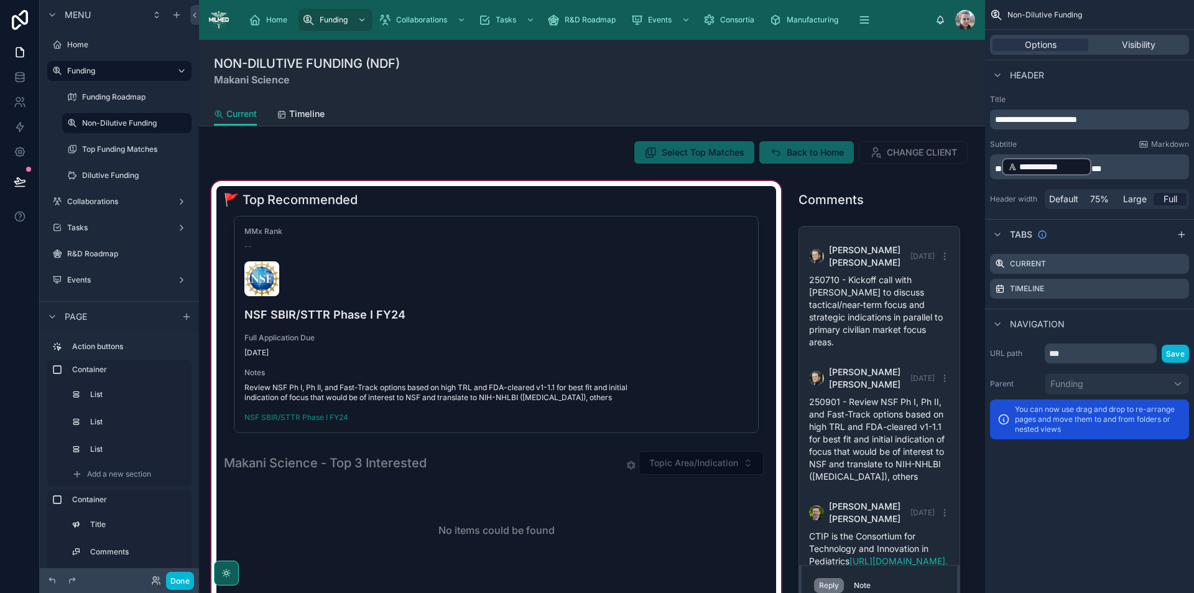
scroll to position [692, 0]
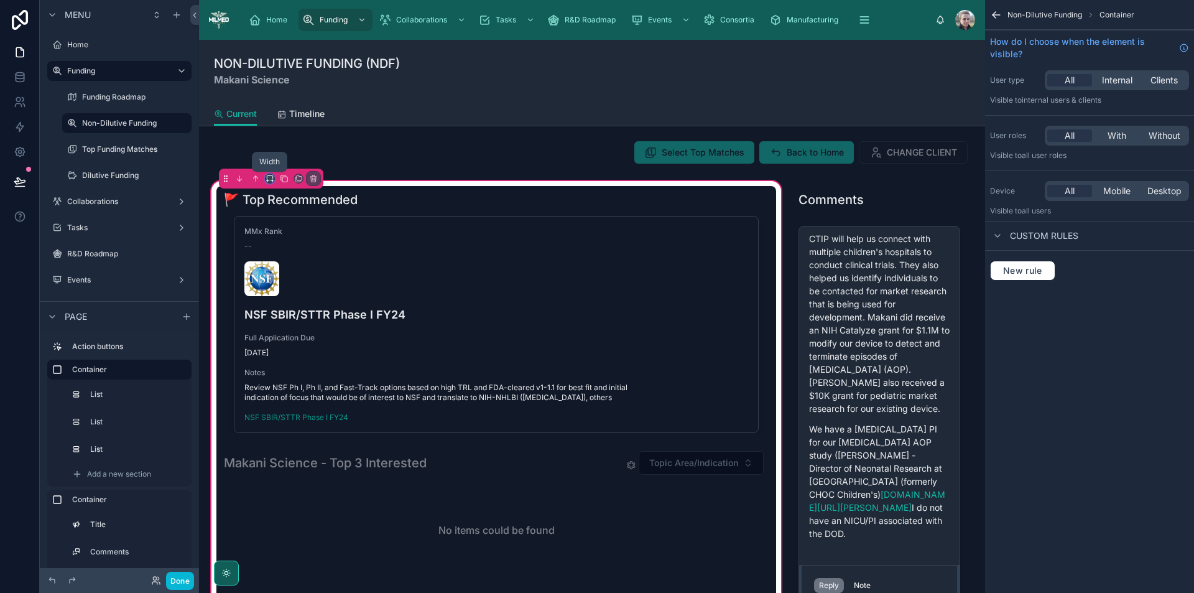
click at [267, 177] on icon at bounding box center [270, 176] width 6 height 3
click at [577, 147] on div at bounding box center [597, 296] width 1194 height 593
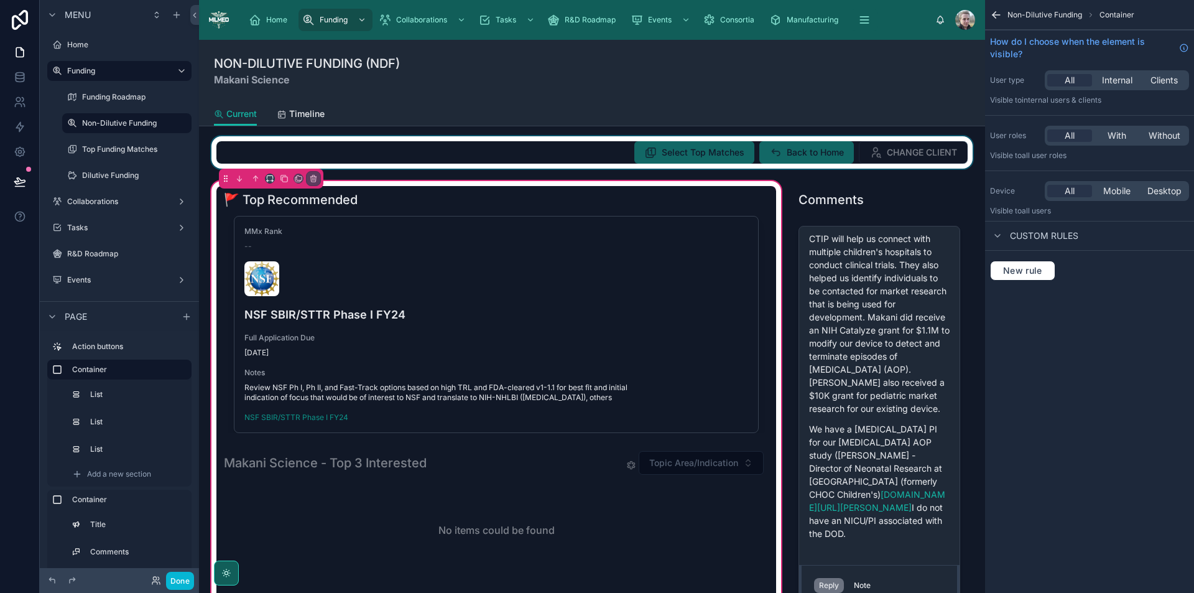
click at [534, 154] on div at bounding box center [592, 152] width 766 height 32
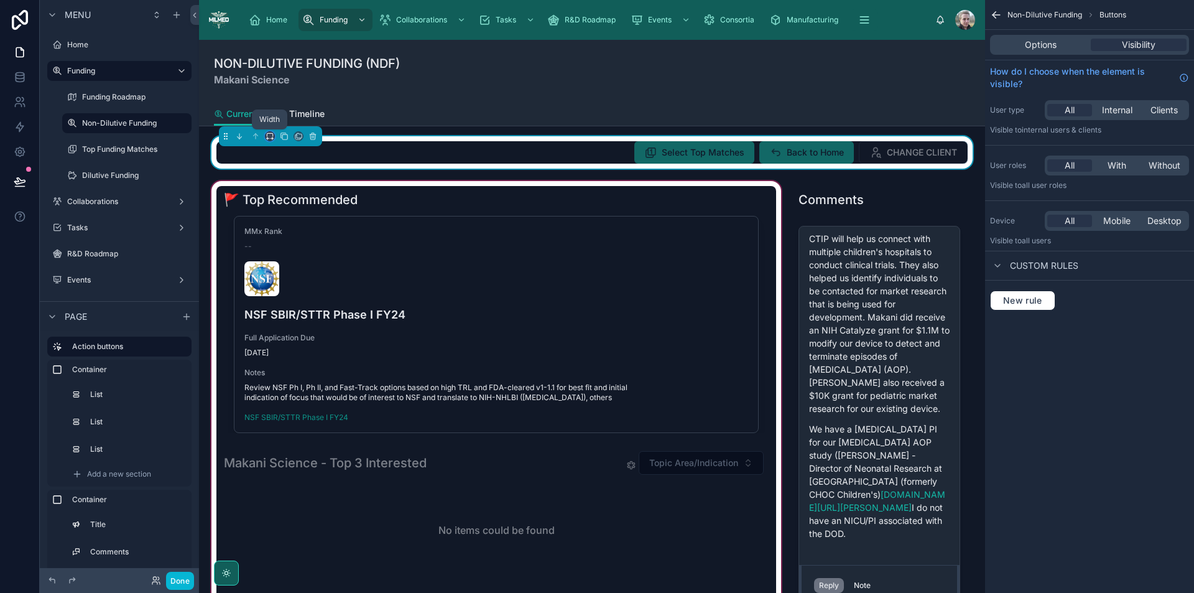
click at [269, 137] on icon at bounding box center [270, 136] width 9 height 9
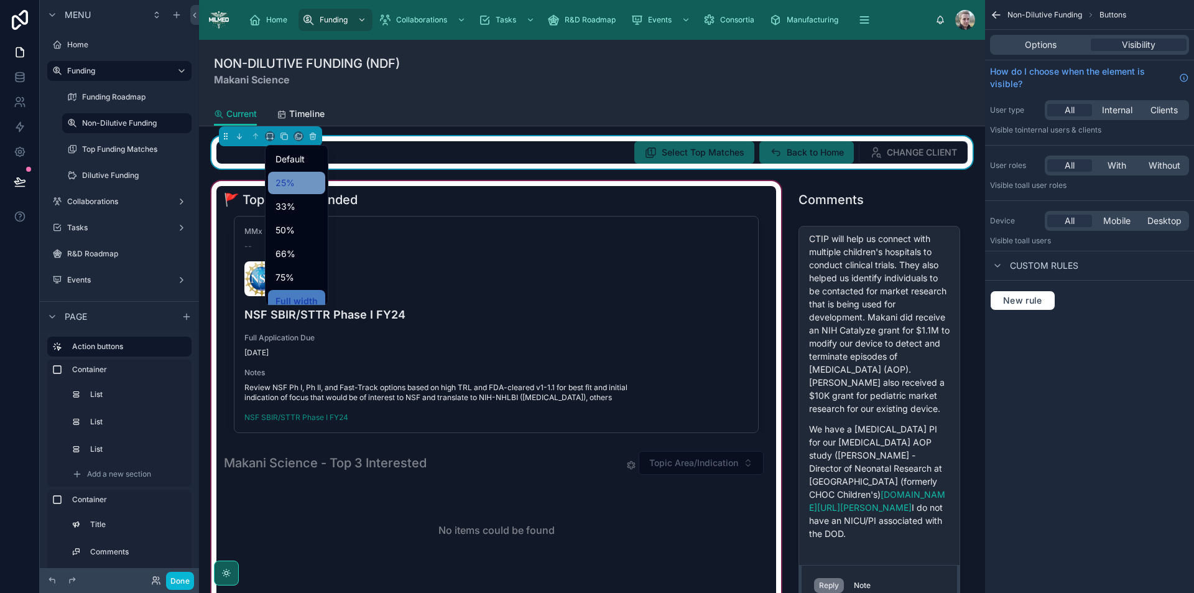
click at [289, 181] on span "25%" at bounding box center [285, 182] width 19 height 15
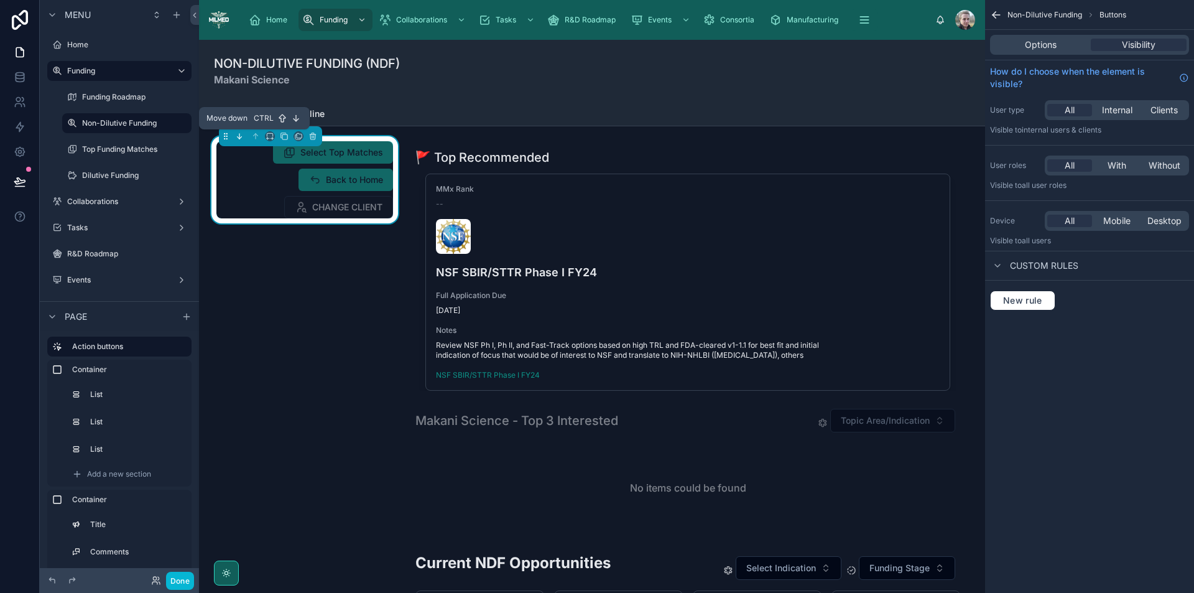
click at [240, 136] on icon at bounding box center [240, 136] width 0 height 5
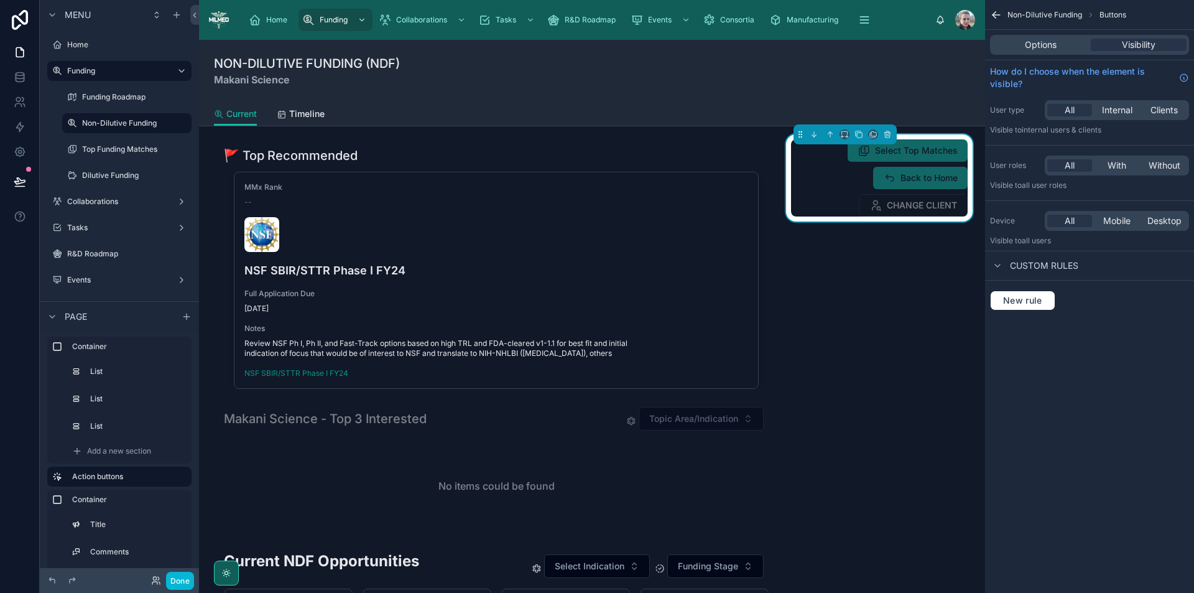
scroll to position [0, 0]
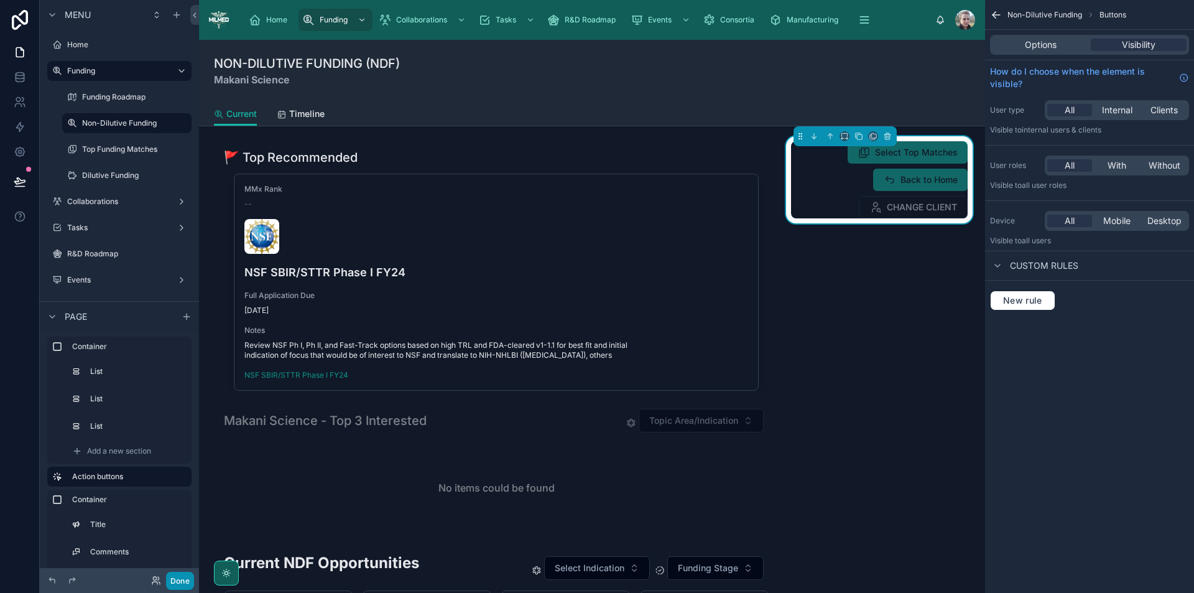
click at [180, 576] on button "Done" at bounding box center [180, 581] width 28 height 18
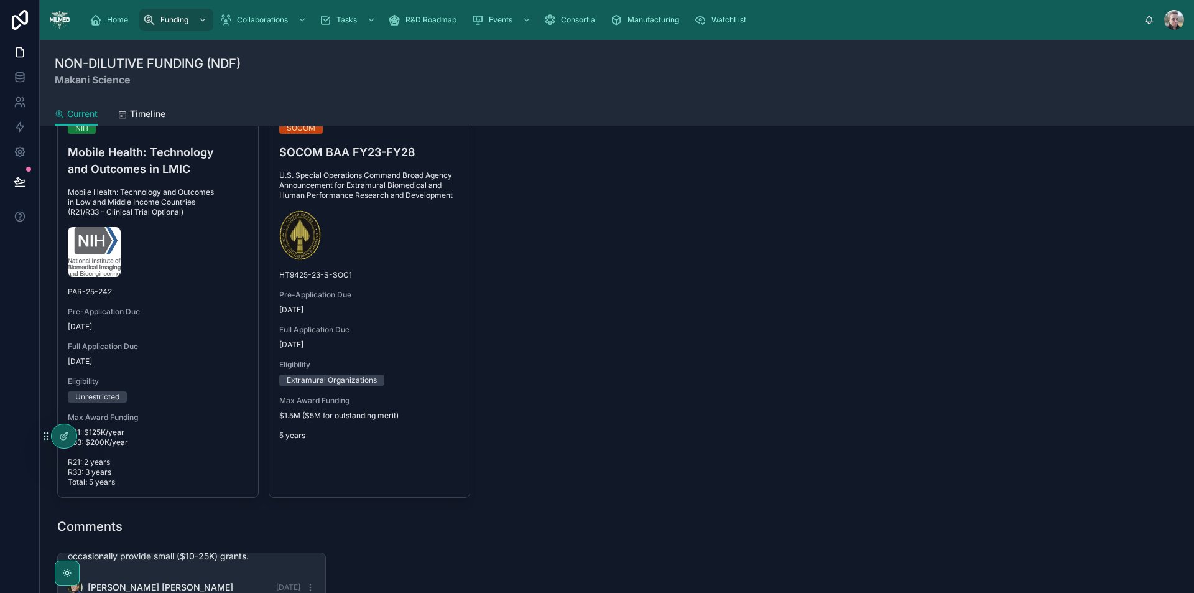
scroll to position [995, 0]
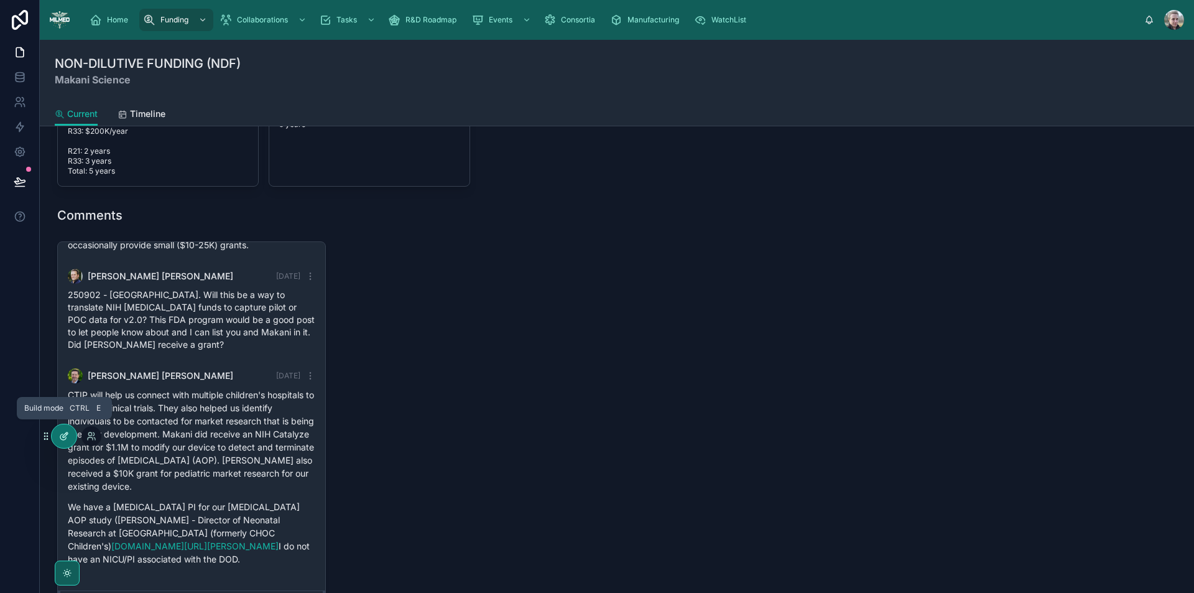
click at [63, 442] on div at bounding box center [64, 436] width 25 height 24
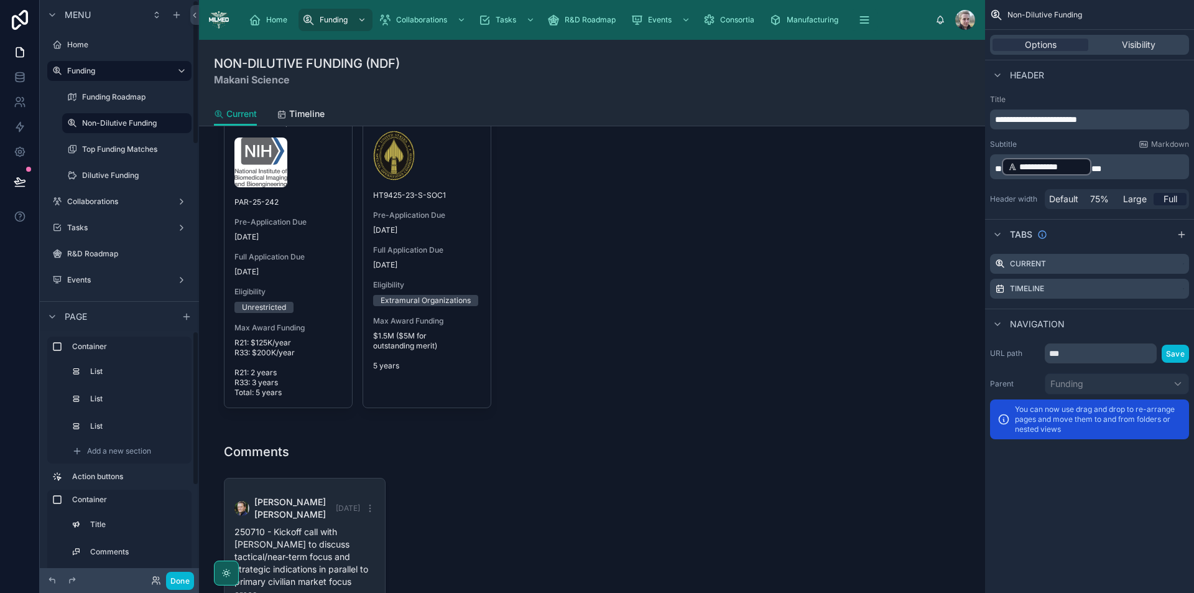
scroll to position [692, 0]
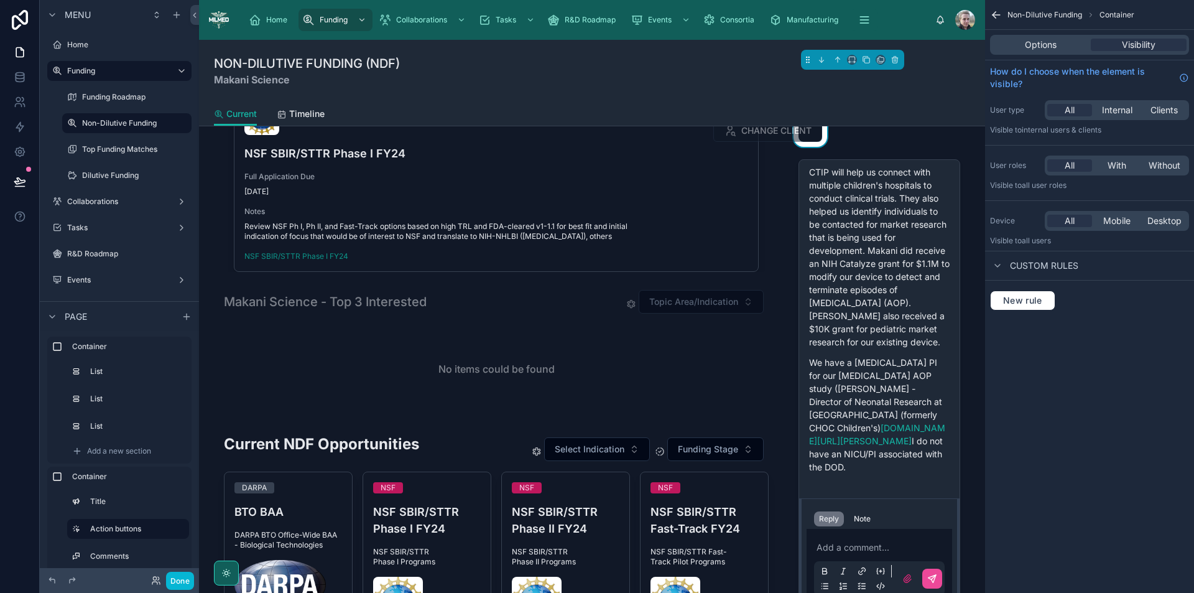
scroll to position [0, 0]
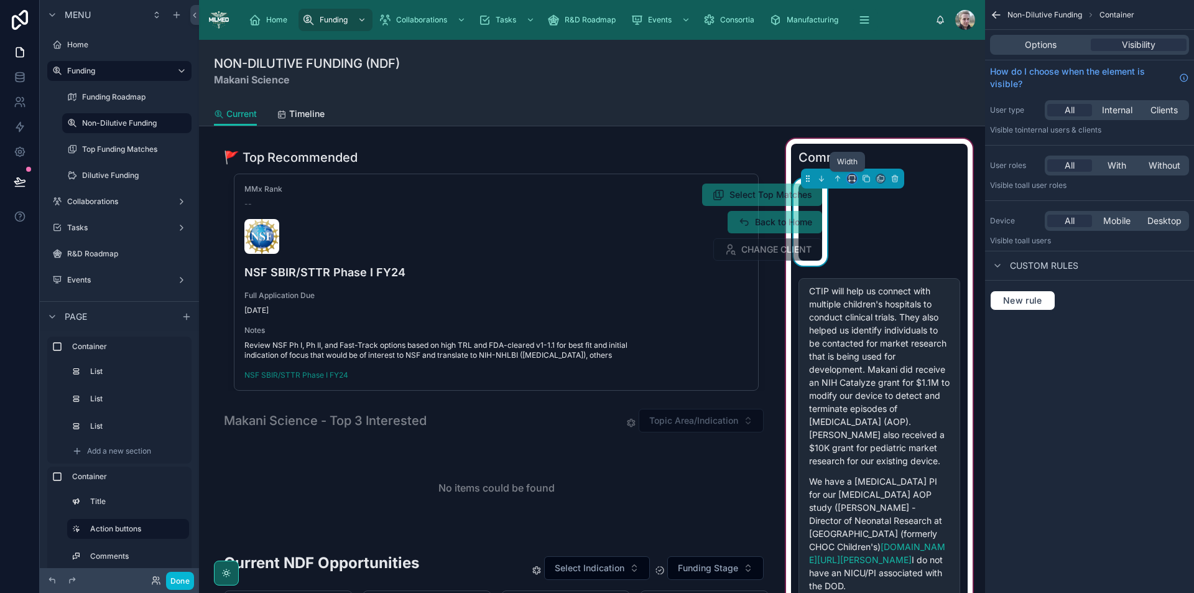
click at [848, 177] on icon at bounding box center [852, 178] width 9 height 9
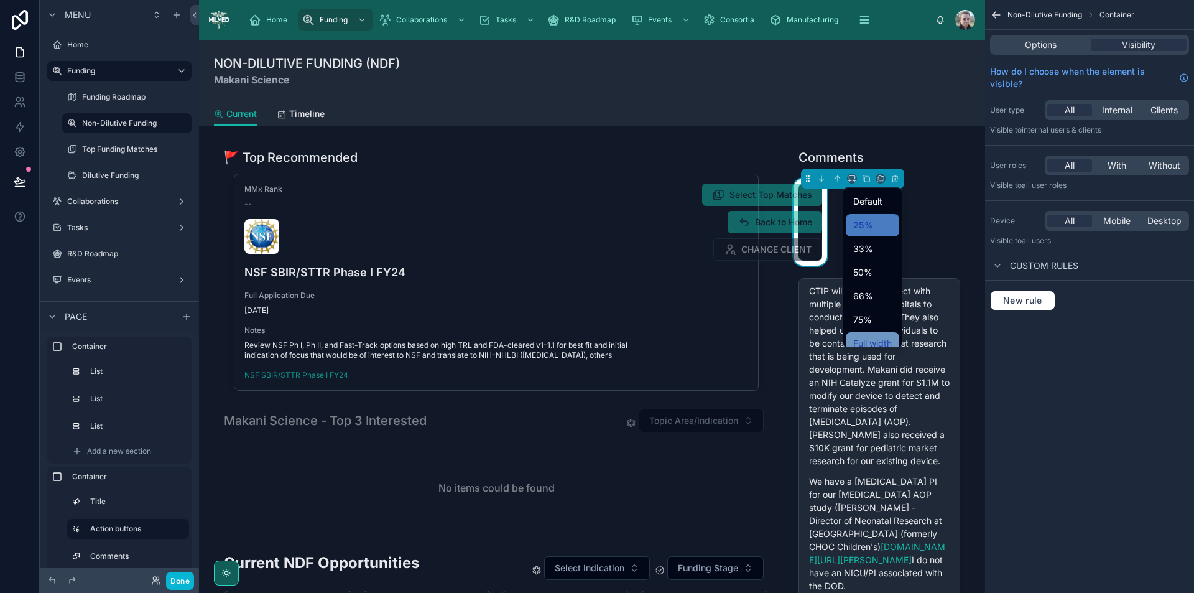
click at [872, 340] on span "Full width" at bounding box center [873, 343] width 39 height 15
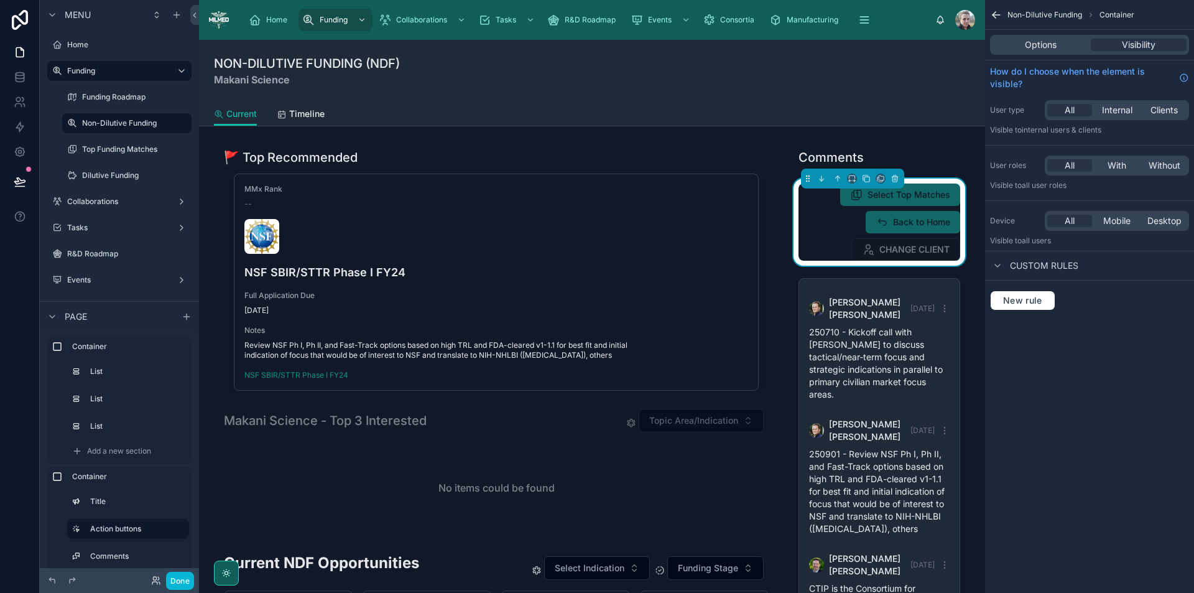
scroll to position [692, 0]
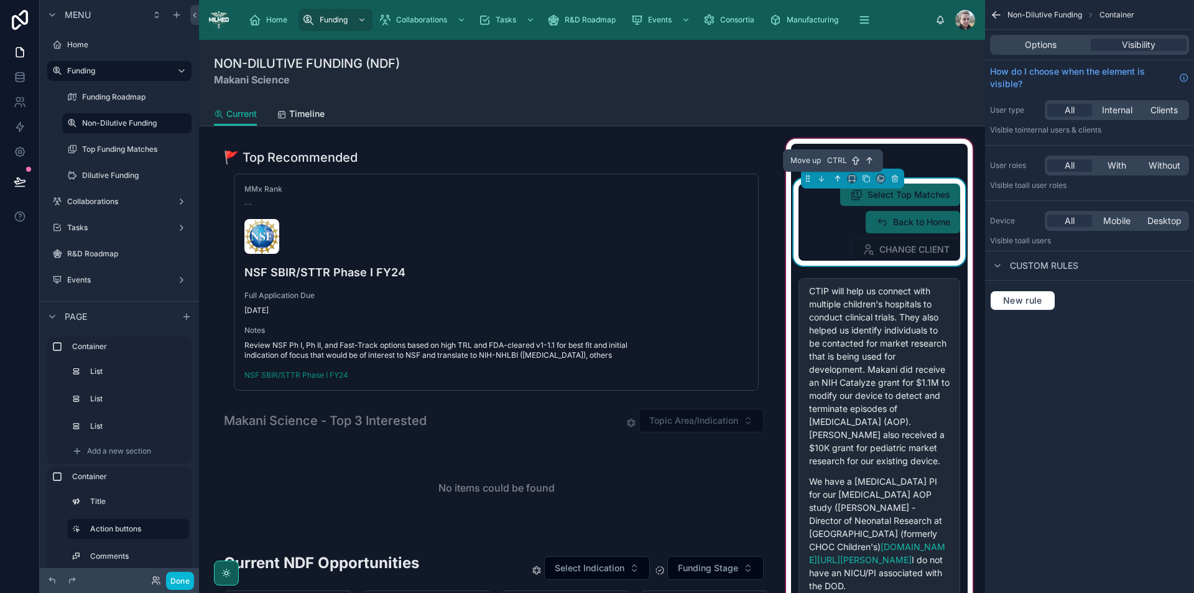
click at [834, 175] on icon at bounding box center [838, 178] width 9 height 9
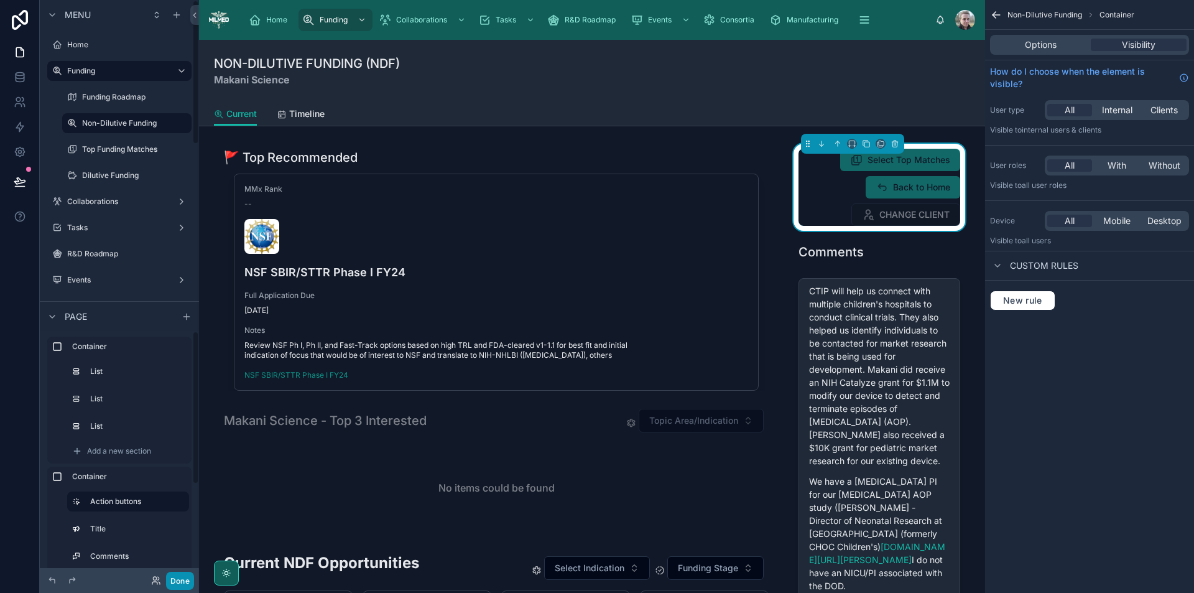
click at [171, 583] on button "Done" at bounding box center [180, 581] width 28 height 18
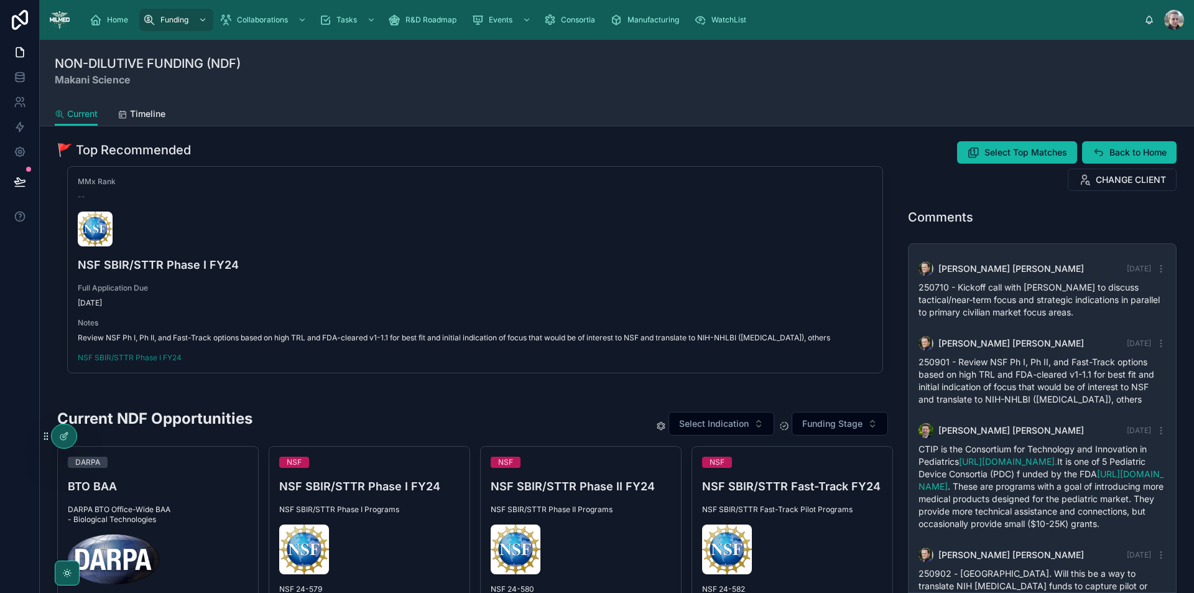
scroll to position [302, 0]
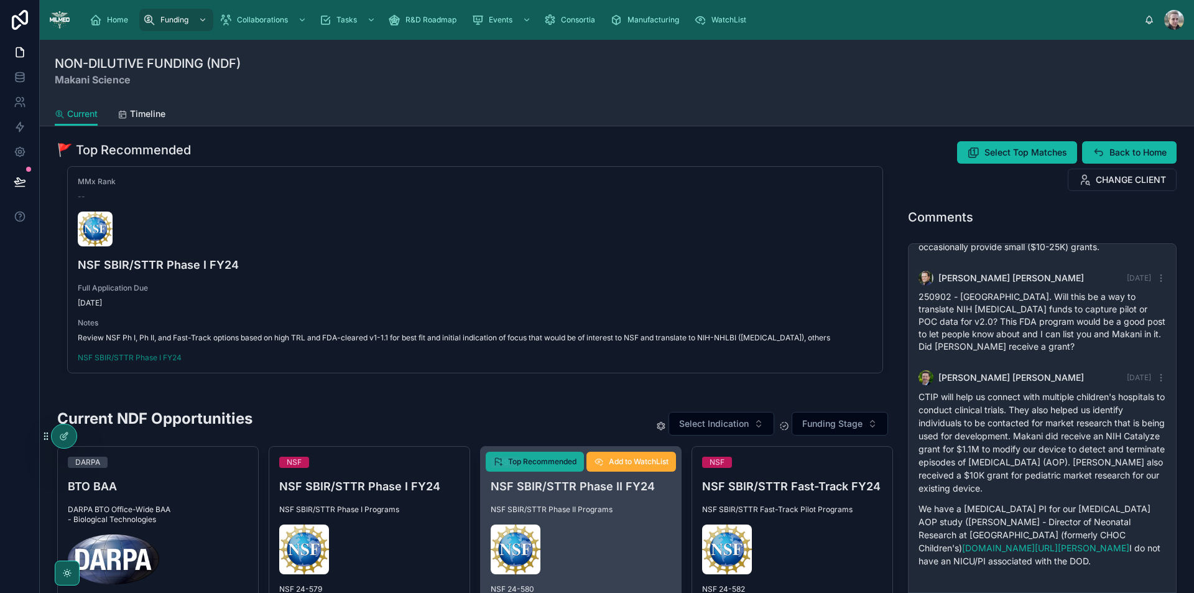
click at [549, 462] on span "Top Recommended" at bounding box center [542, 462] width 68 height 10
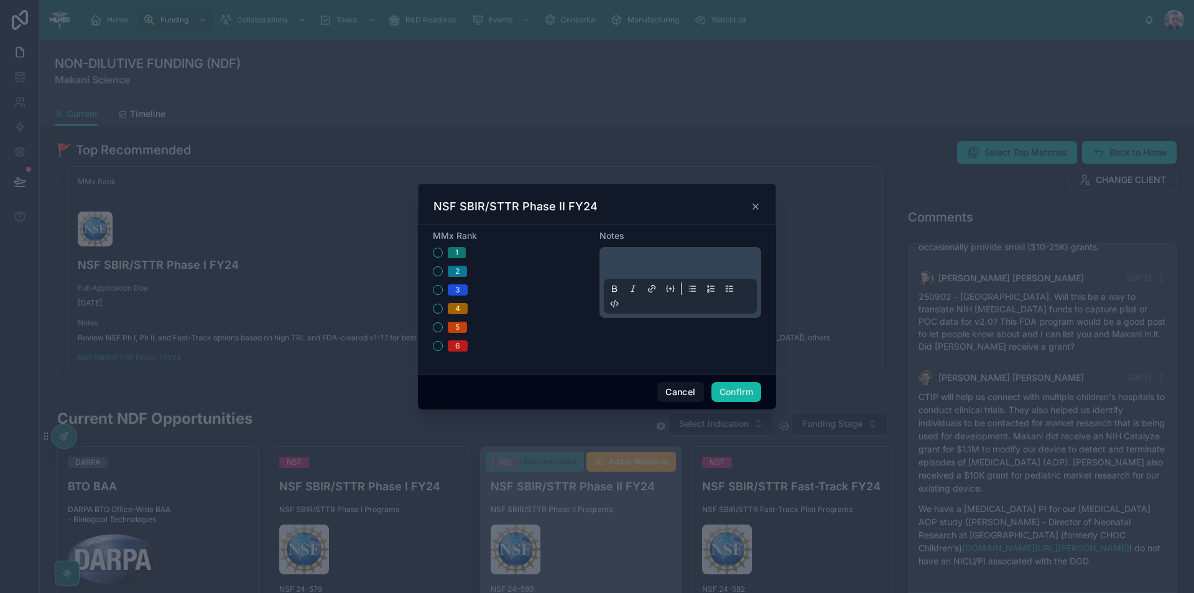
click at [673, 259] on p at bounding box center [683, 265] width 153 height 12
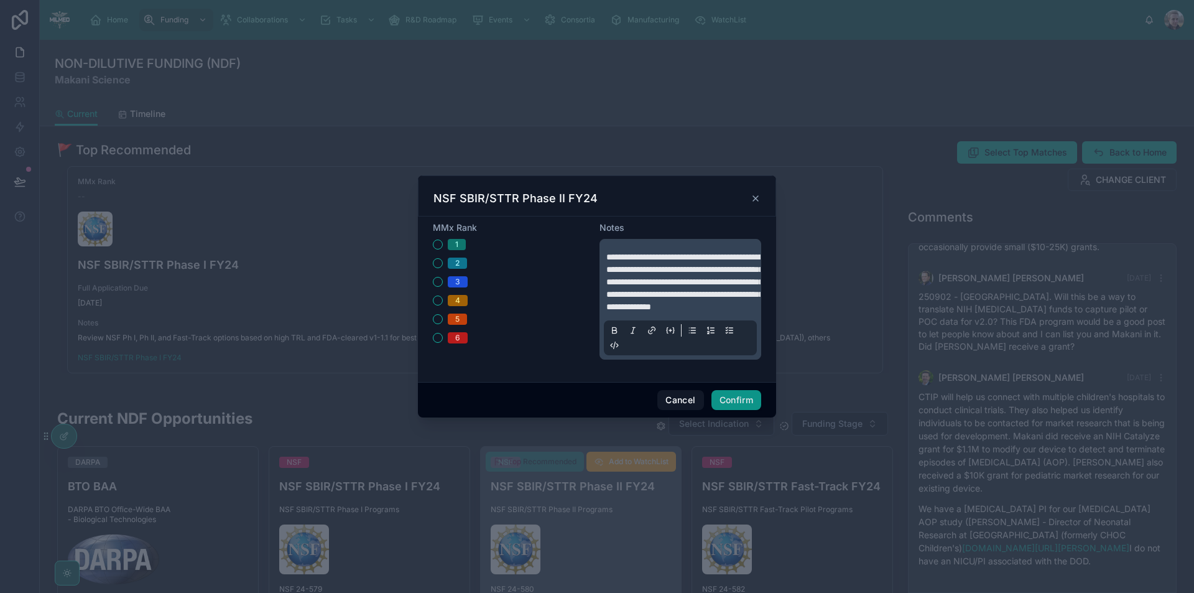
click at [727, 409] on button "Confirm" at bounding box center [737, 400] width 50 height 20
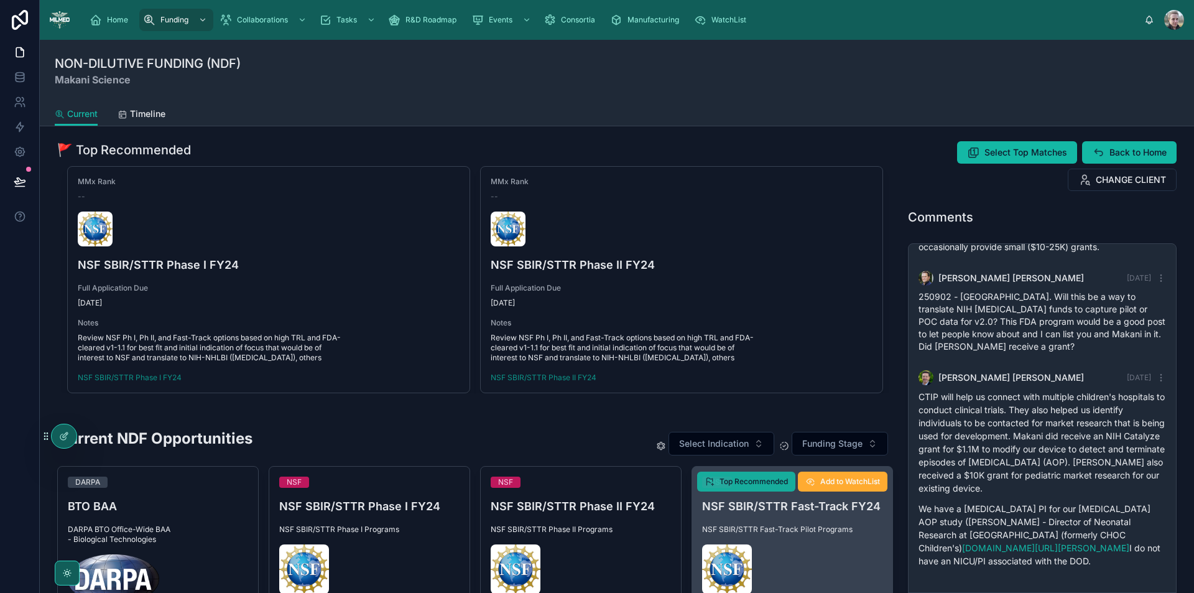
click at [766, 478] on button "Top Recommended" at bounding box center [746, 482] width 98 height 20
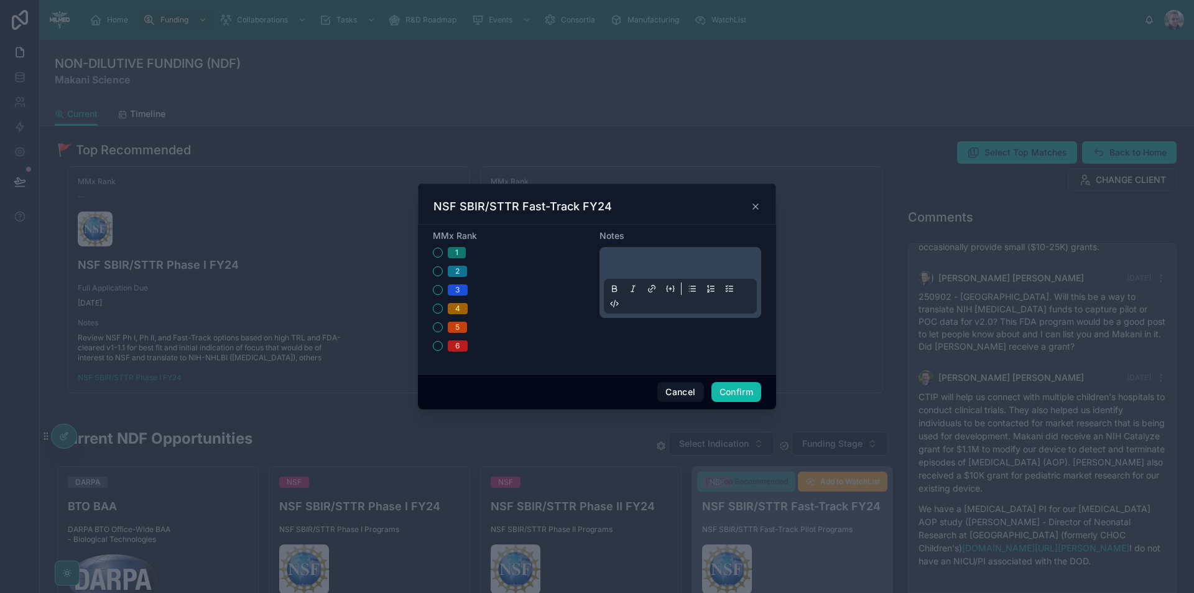
click at [714, 257] on div at bounding box center [680, 282] width 153 height 62
click at [703, 262] on p at bounding box center [683, 265] width 153 height 12
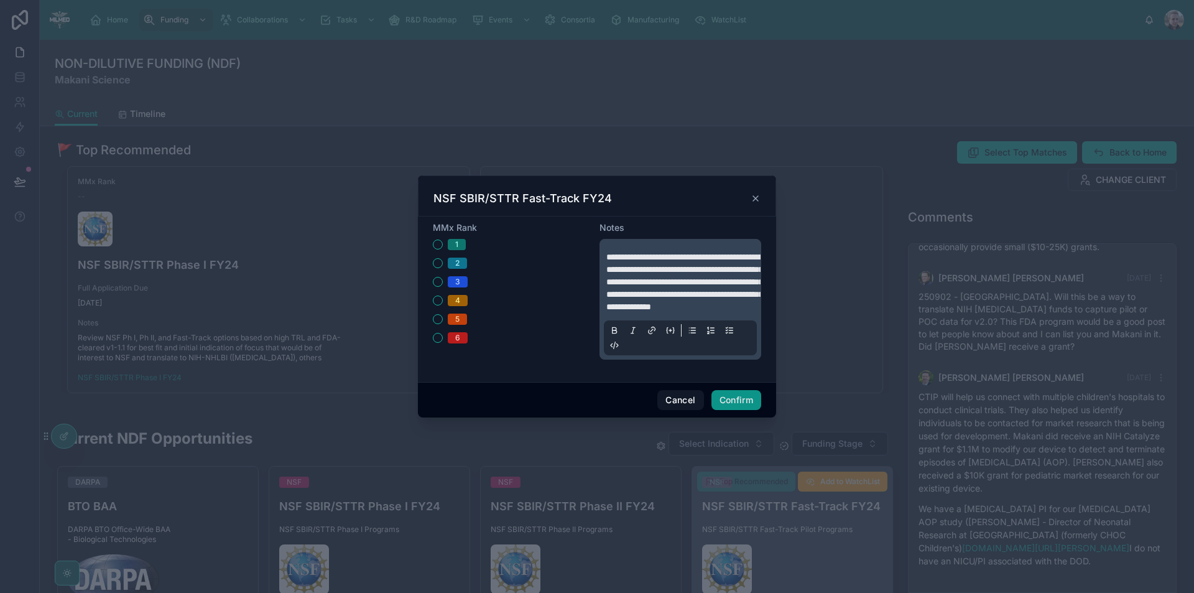
click at [745, 410] on button "Confirm" at bounding box center [737, 400] width 50 height 20
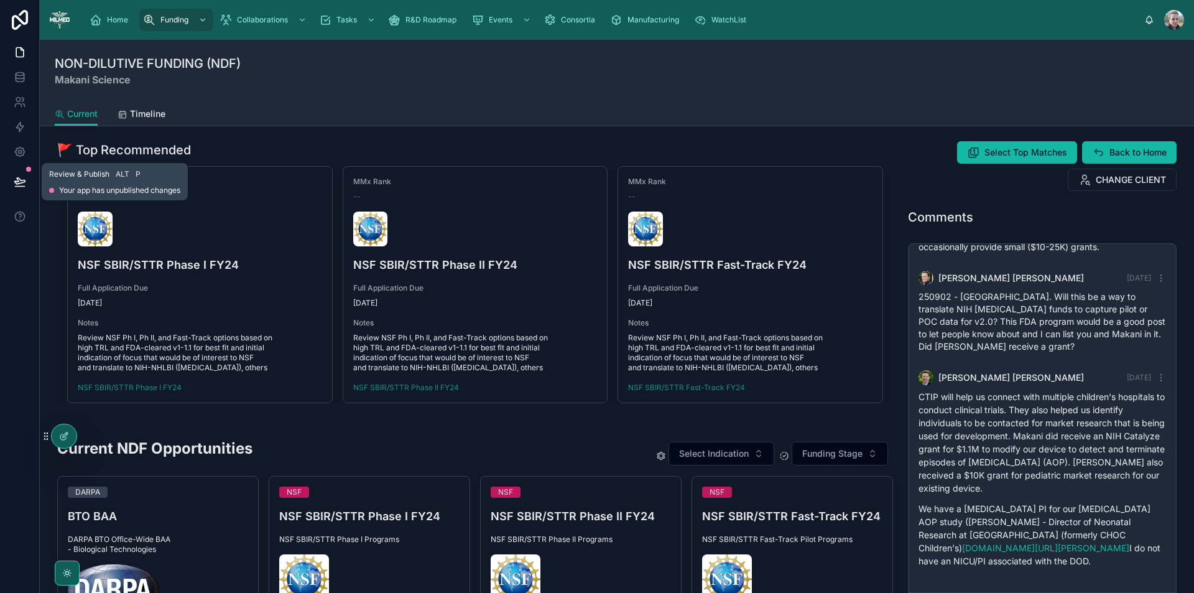
click at [15, 184] on icon at bounding box center [20, 181] width 12 height 12
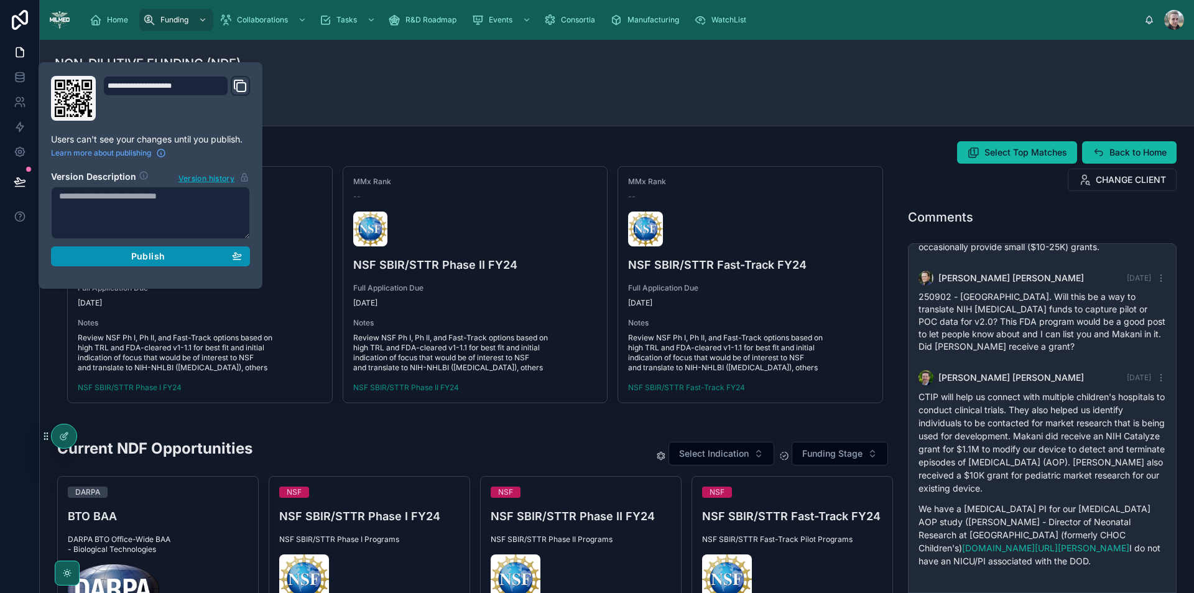
click at [88, 254] on div "Publish" at bounding box center [150, 256] width 183 height 11
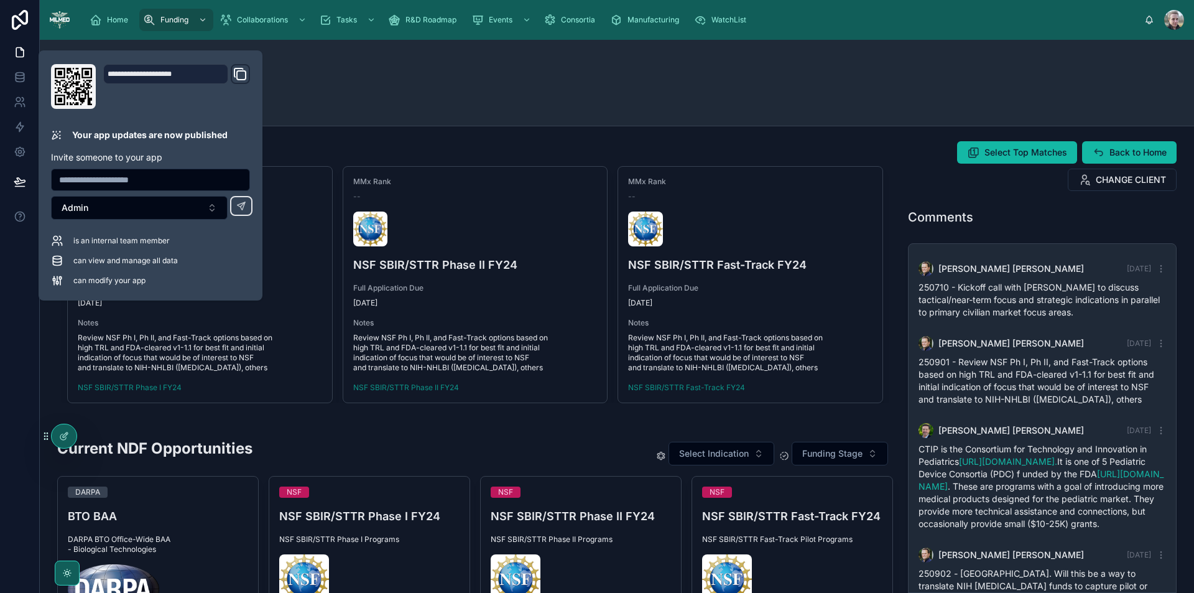
scroll to position [302, 0]
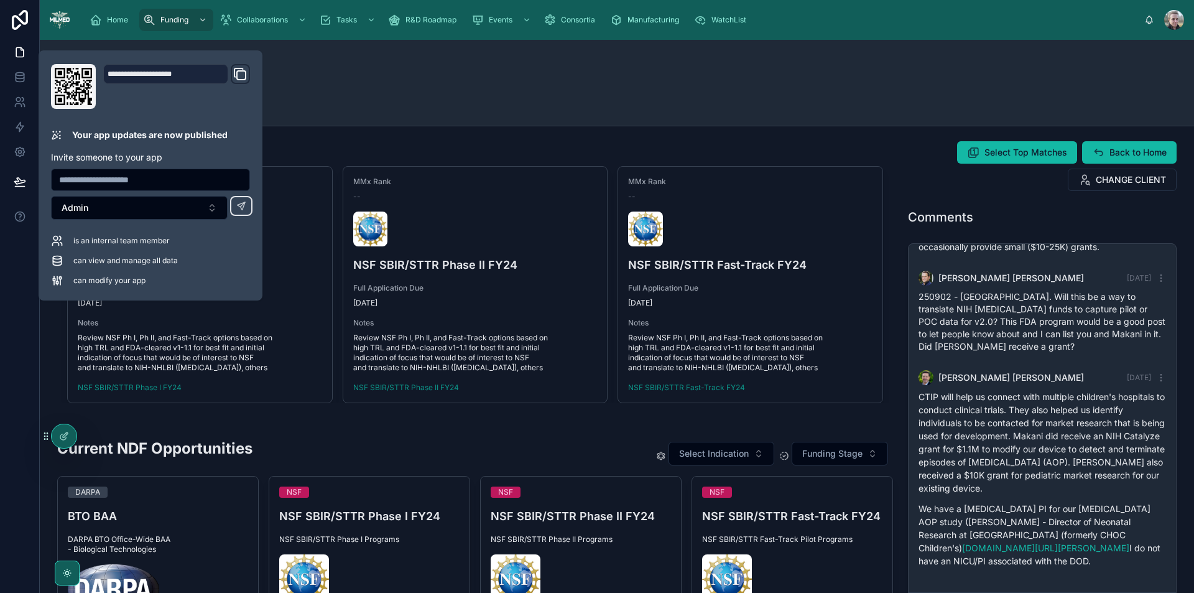
click at [597, 141] on div "🚩 Top Recommended MMx Rank -- NSF SBIR/STTR Phase I FY24 Full Application Due […" at bounding box center [475, 272] width 851 height 272
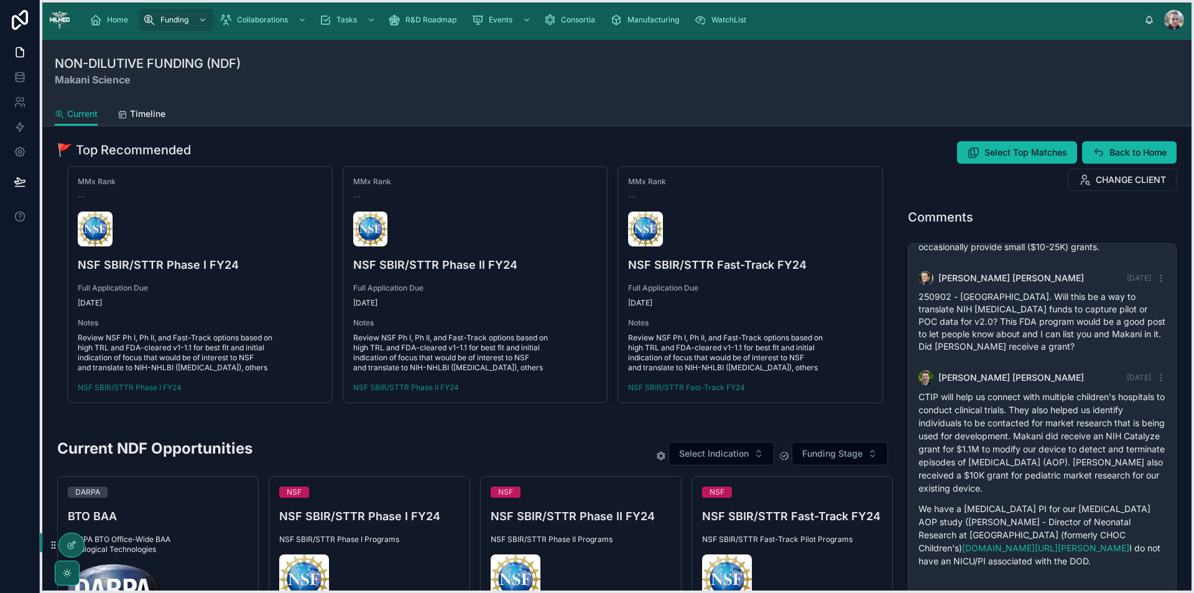
drag, startPoint x: 47, startPoint y: 438, endPoint x: 54, endPoint y: 549, distance: 111.6
click at [54, 549] on icon at bounding box center [54, 545] width 10 height 10
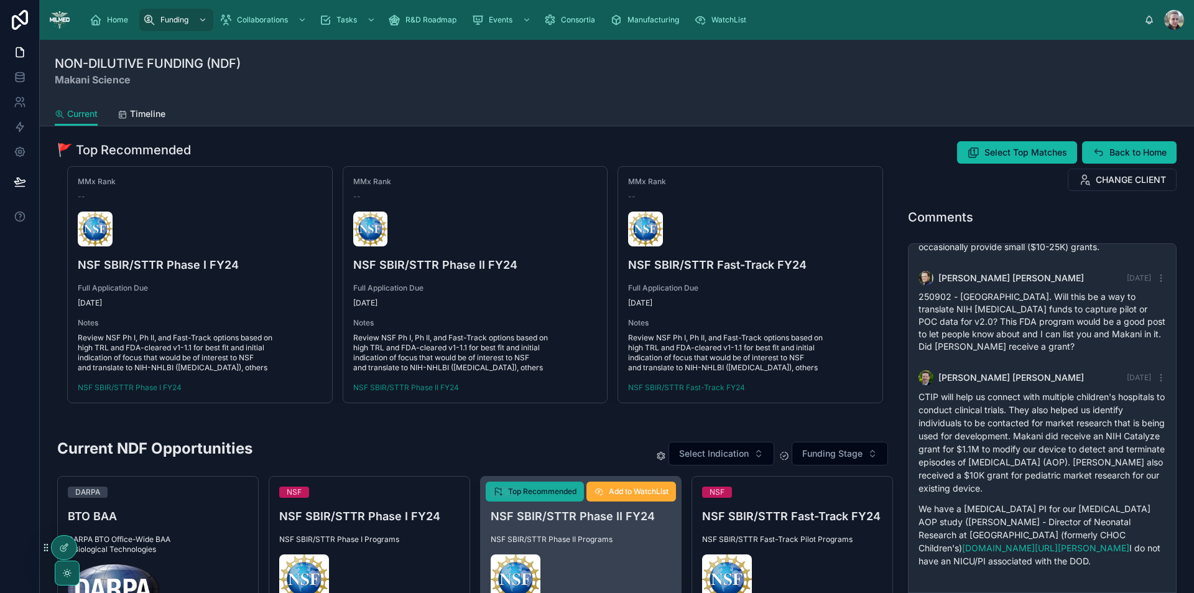
click at [560, 488] on span "Top Recommended" at bounding box center [542, 491] width 68 height 10
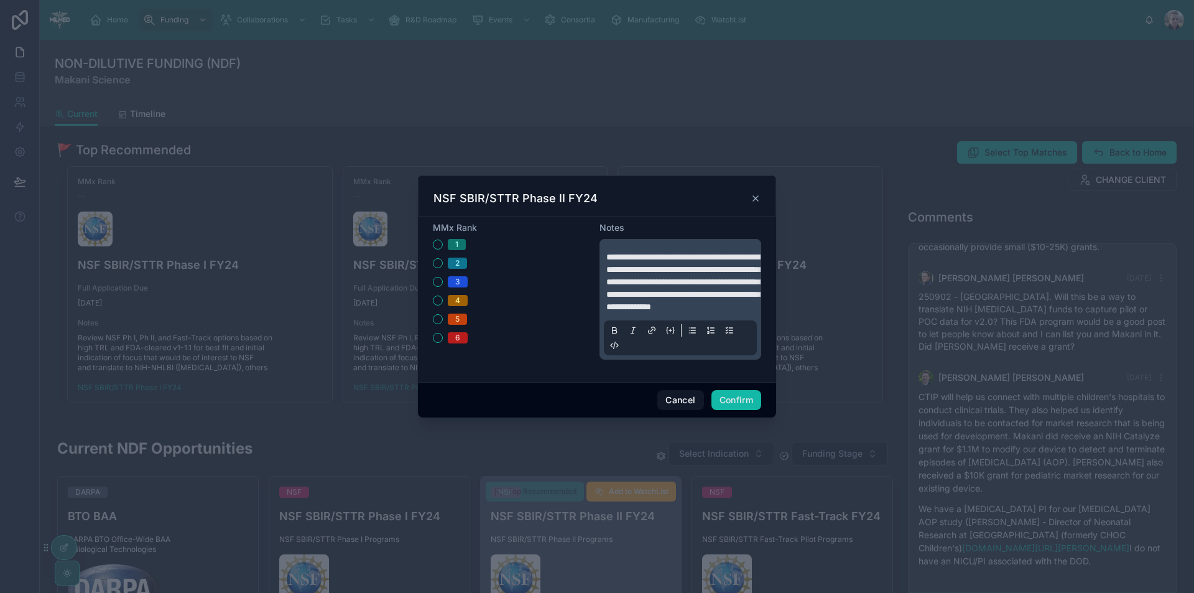
click at [673, 290] on span "**********" at bounding box center [685, 282] width 157 height 58
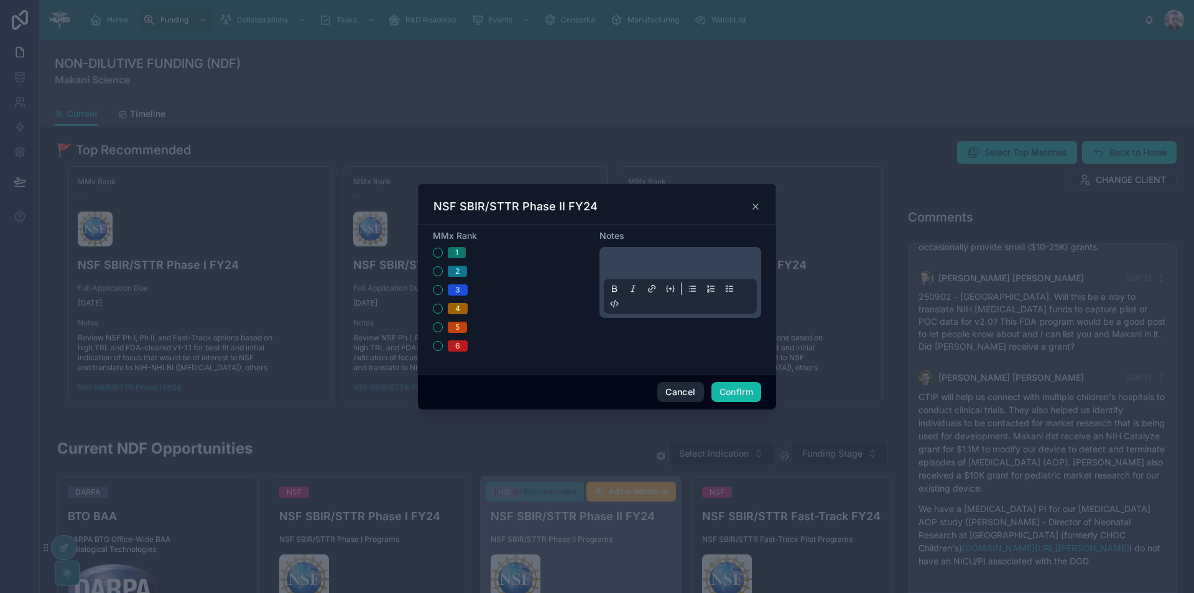
click at [683, 389] on button "Cancel" at bounding box center [681, 392] width 46 height 20
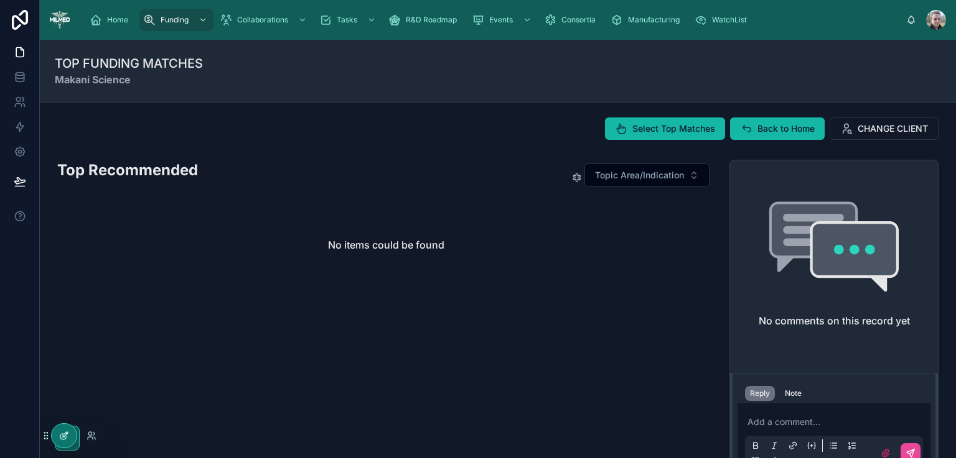
click at [66, 442] on div at bounding box center [64, 436] width 25 height 24
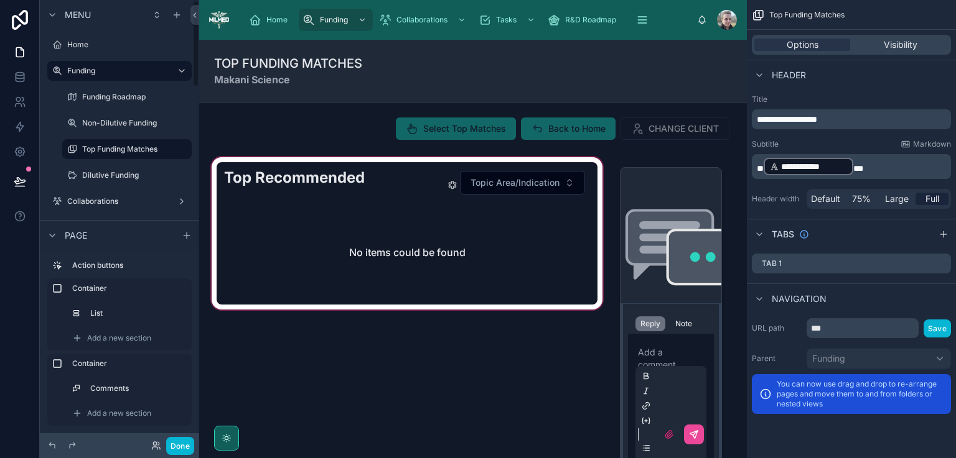
click at [389, 233] on div at bounding box center [407, 339] width 396 height 369
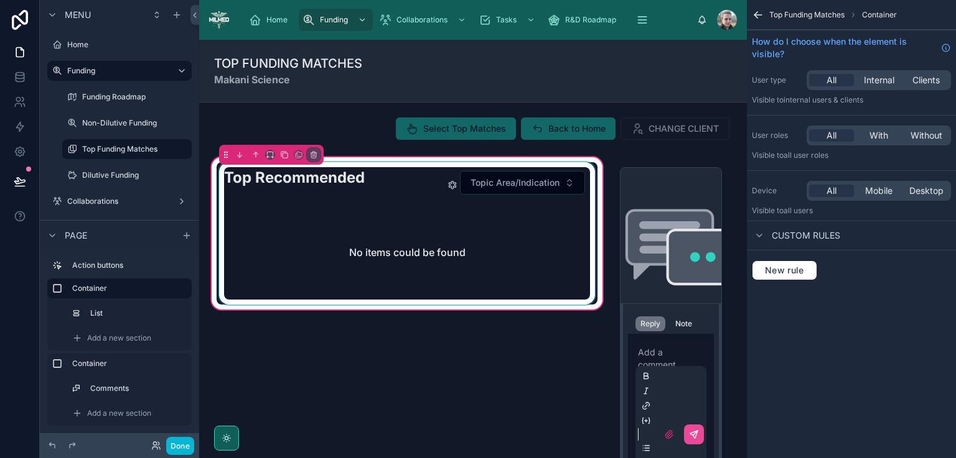
click at [428, 228] on div at bounding box center [406, 233] width 381 height 142
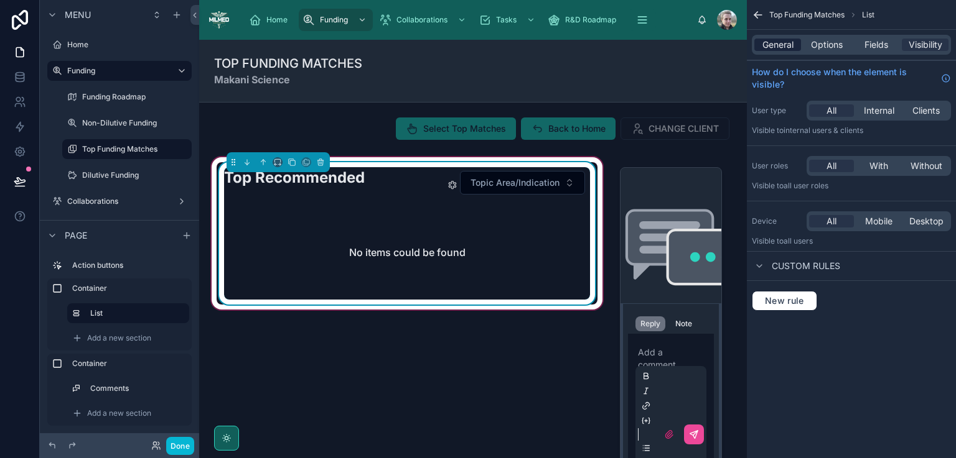
click at [786, 47] on span "General" at bounding box center [777, 45] width 31 height 12
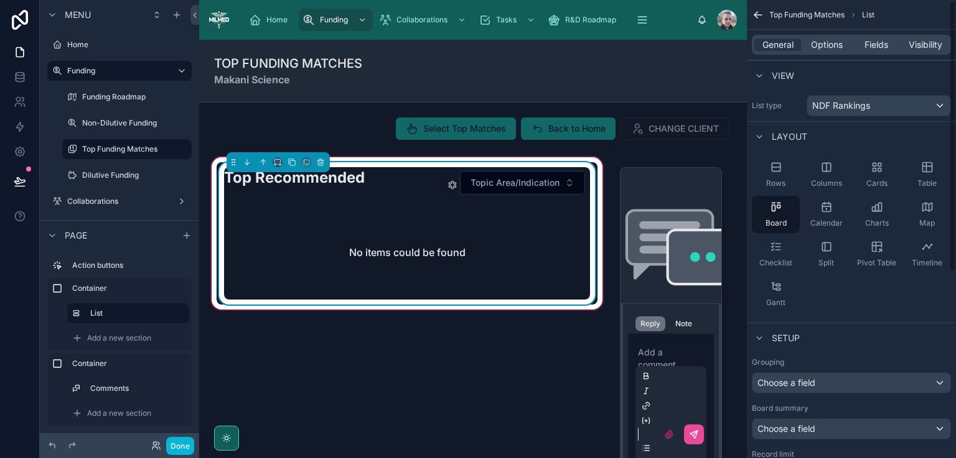
scroll to position [311, 0]
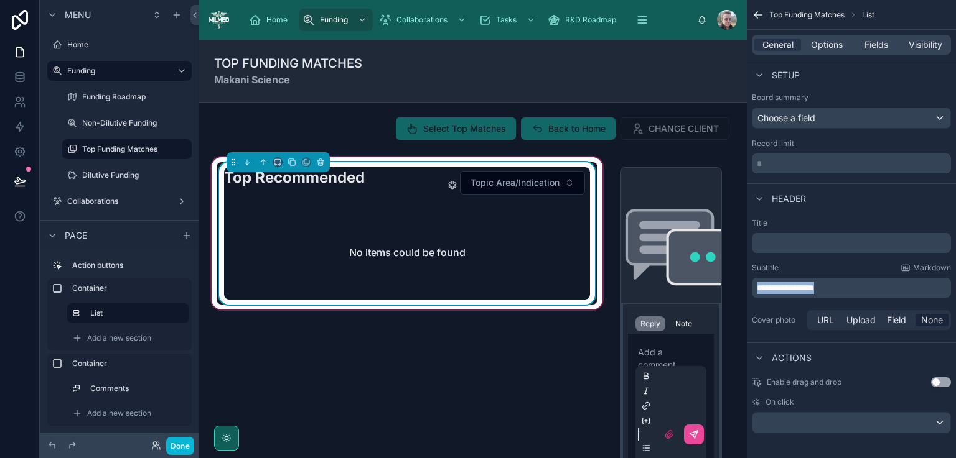
drag, startPoint x: 862, startPoint y: 285, endPoint x: 753, endPoint y: 291, distance: 109.7
click at [753, 291] on div "**********" at bounding box center [851, 288] width 199 height 20
copy span "**********"
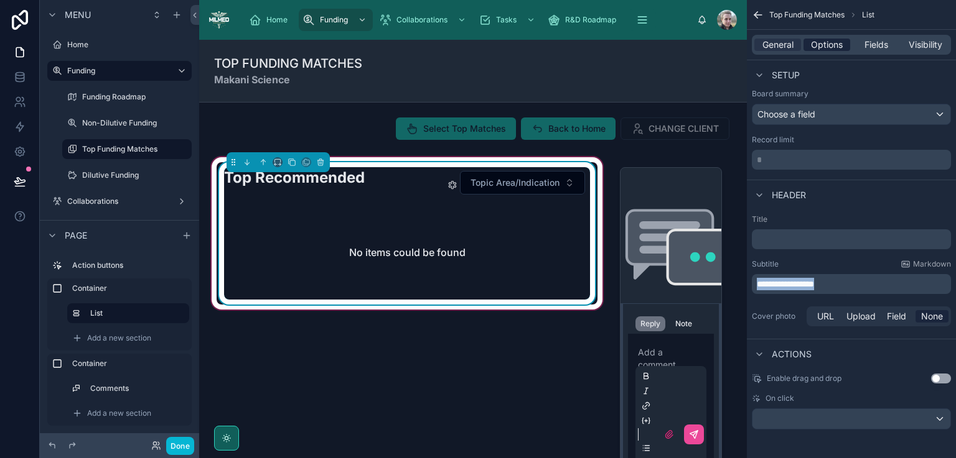
click at [822, 45] on span "Options" at bounding box center [827, 45] width 32 height 12
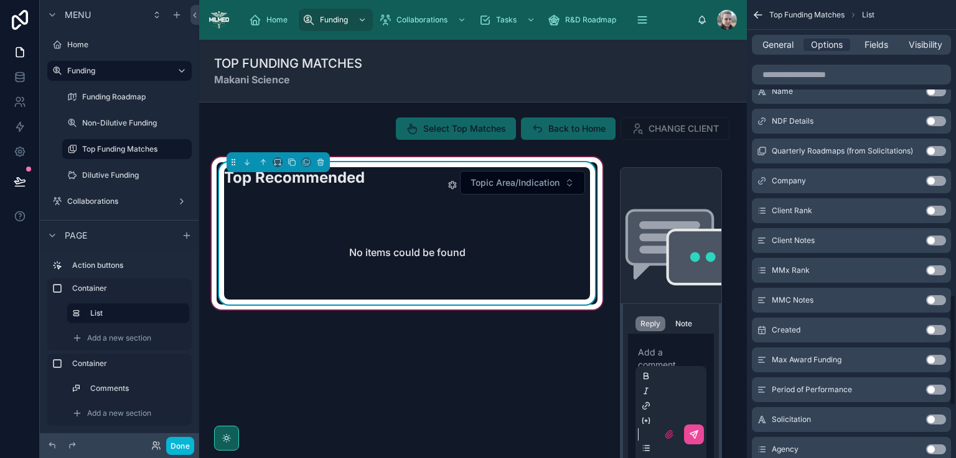
scroll to position [1428, 0]
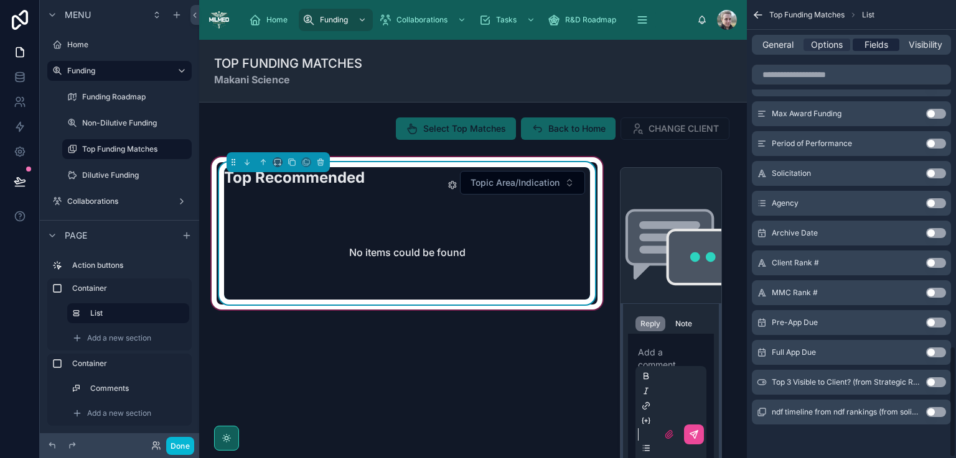
click at [887, 50] on span "Fields" at bounding box center [876, 45] width 24 height 12
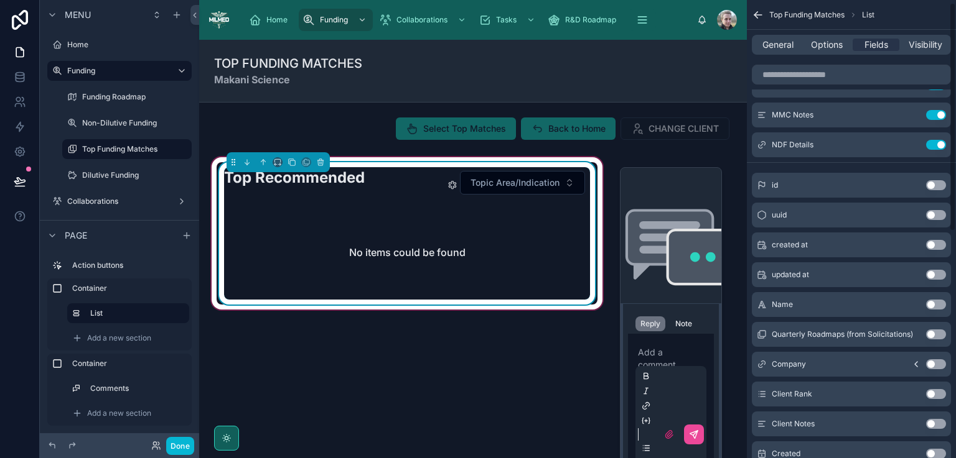
scroll to position [0, 0]
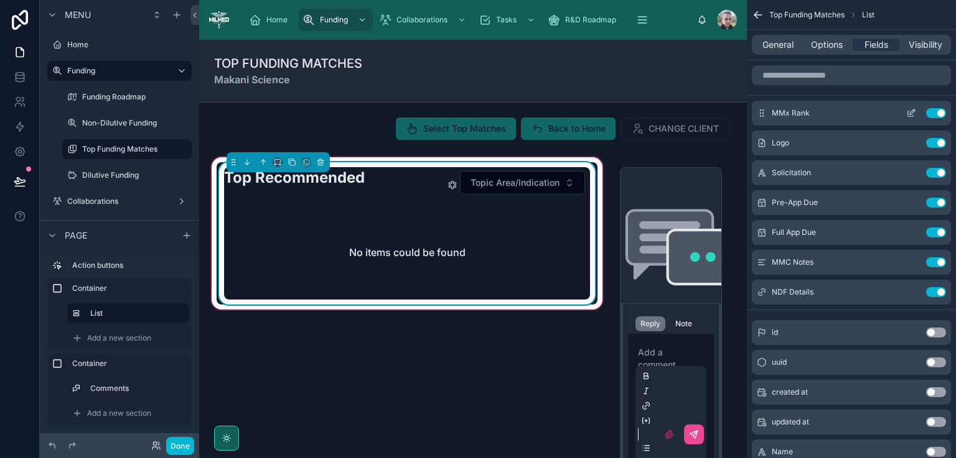
click at [908, 113] on icon "scrollable content" at bounding box center [911, 113] width 10 height 10
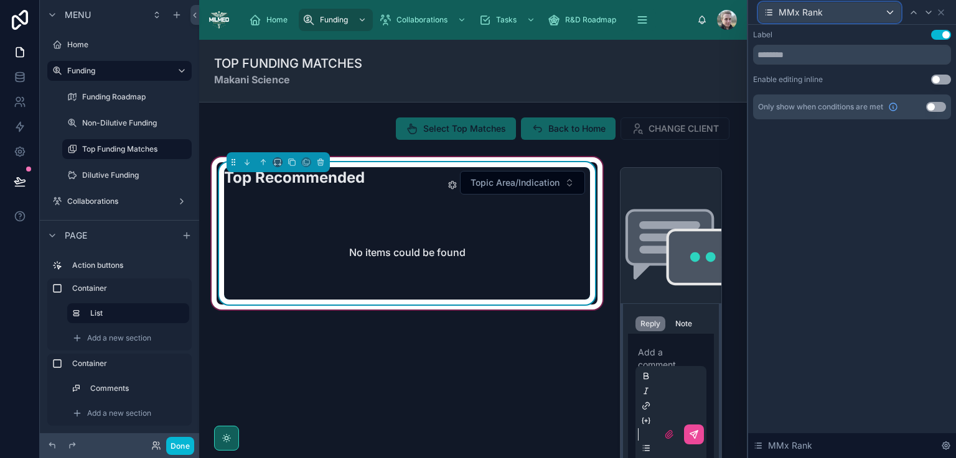
click at [827, 11] on div "MMx Rank" at bounding box center [829, 12] width 142 height 20
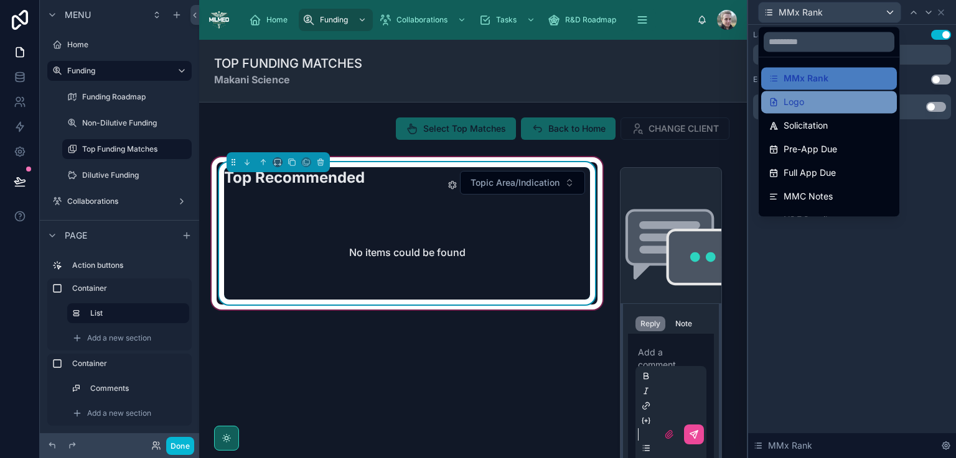
click at [796, 104] on span "Logo" at bounding box center [793, 102] width 21 height 15
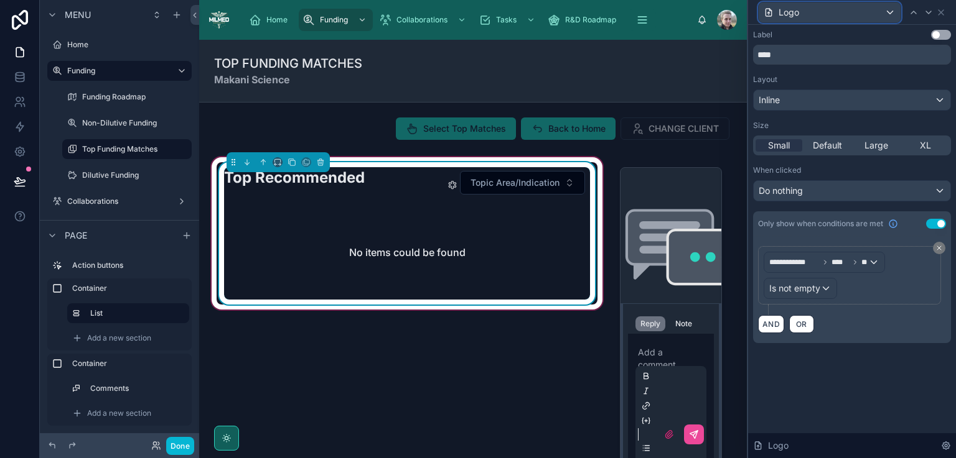
click at [782, 12] on span "Logo" at bounding box center [788, 12] width 21 height 12
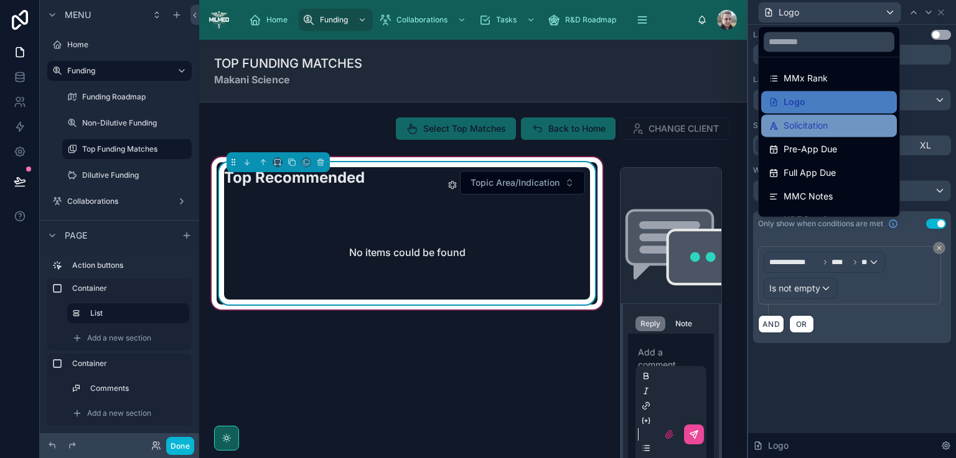
click at [786, 128] on span "Solicitation" at bounding box center [805, 125] width 44 height 15
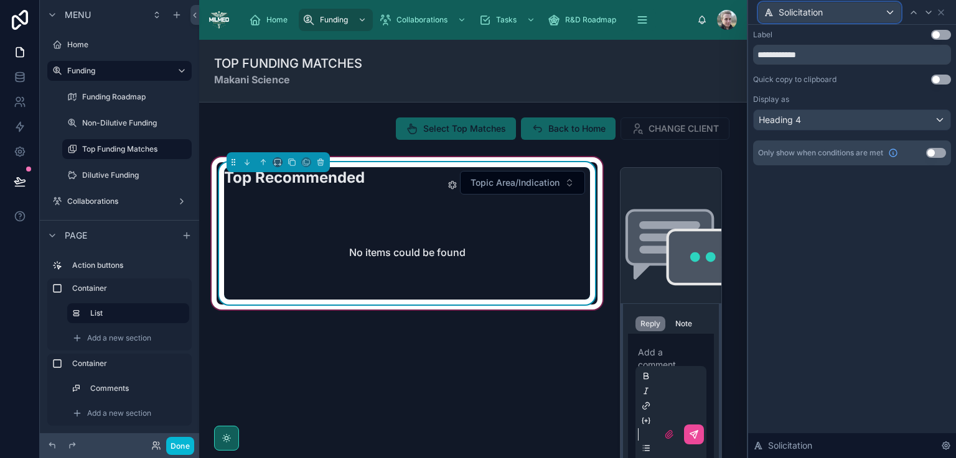
click at [788, 8] on span "Solicitation" at bounding box center [800, 12] width 44 height 12
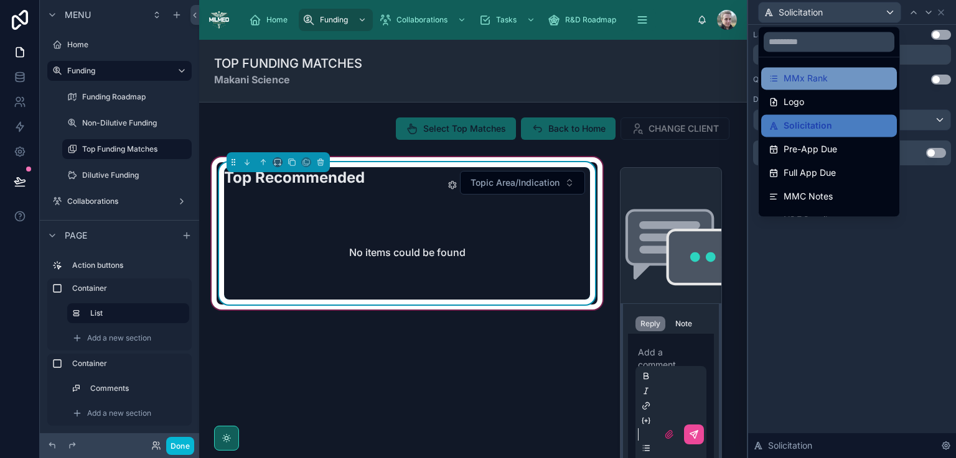
click at [795, 73] on span "MMx Rank" at bounding box center [805, 78] width 44 height 15
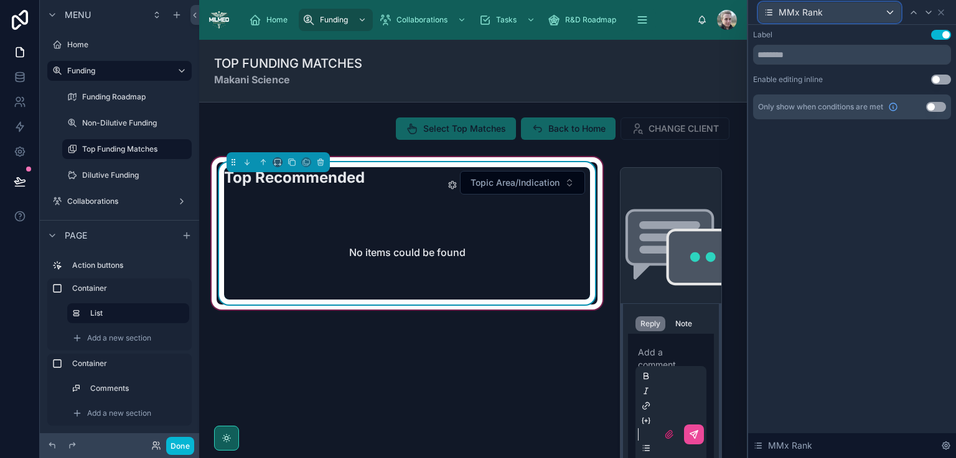
click at [789, 12] on span "MMx Rank" at bounding box center [800, 12] width 44 height 12
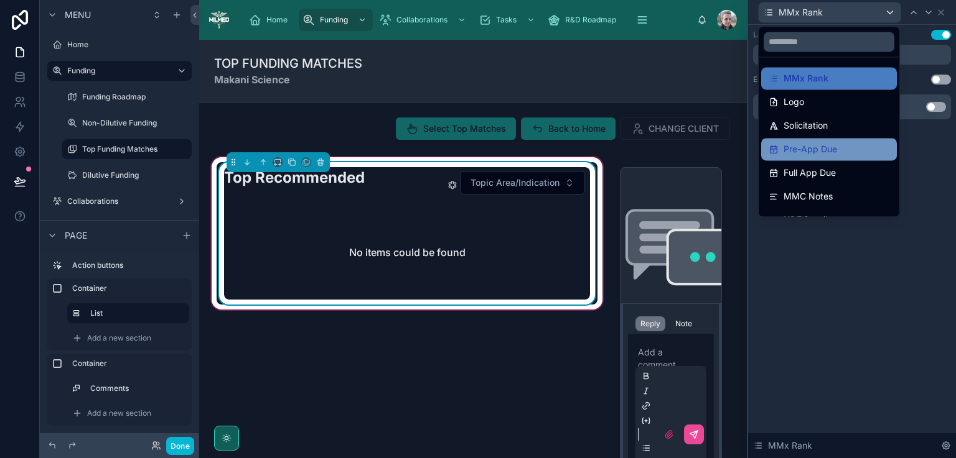
click at [816, 144] on span "Pre-App Due" at bounding box center [810, 149] width 54 height 15
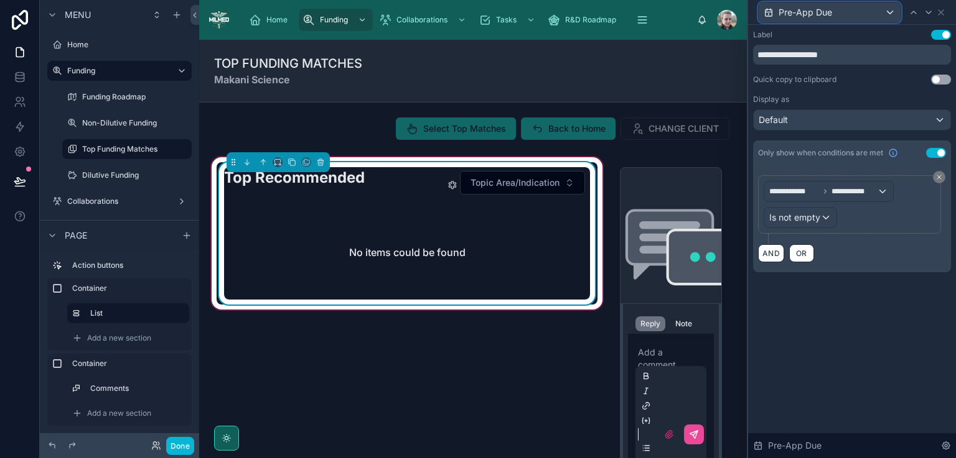
click at [871, 15] on div "Pre-App Due" at bounding box center [829, 12] width 142 height 20
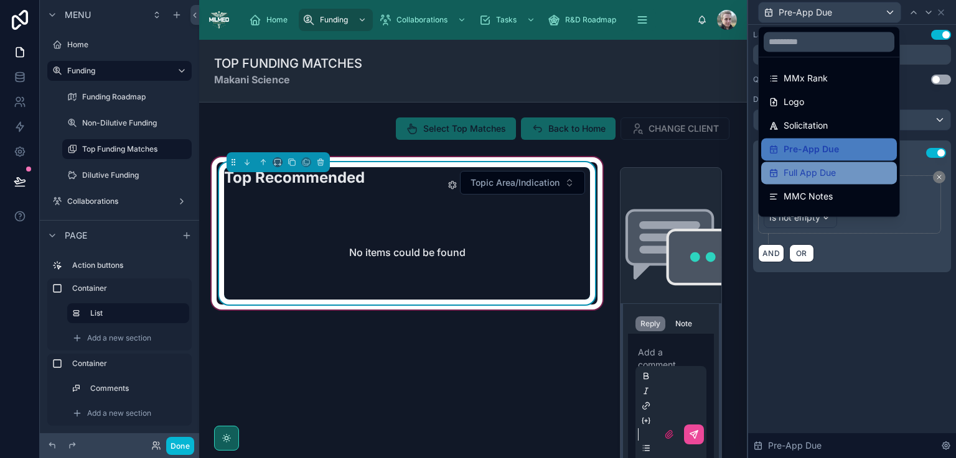
click at [841, 175] on div "Full App Due" at bounding box center [828, 172] width 121 height 15
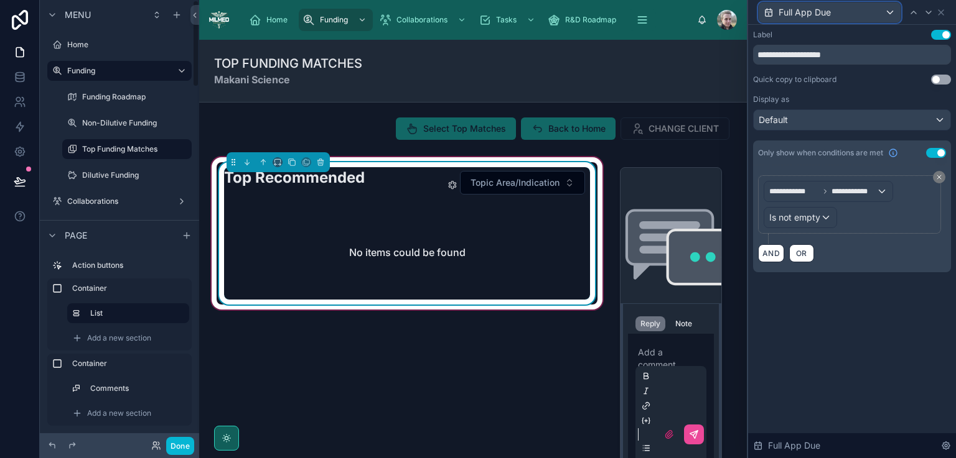
click at [819, 14] on span "Full App Due" at bounding box center [804, 12] width 52 height 12
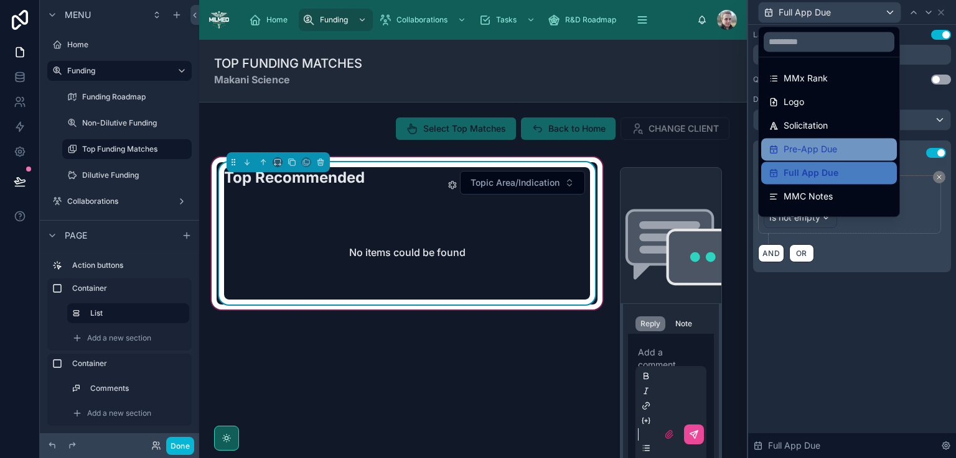
click at [808, 147] on span "Pre-App Due" at bounding box center [810, 149] width 54 height 15
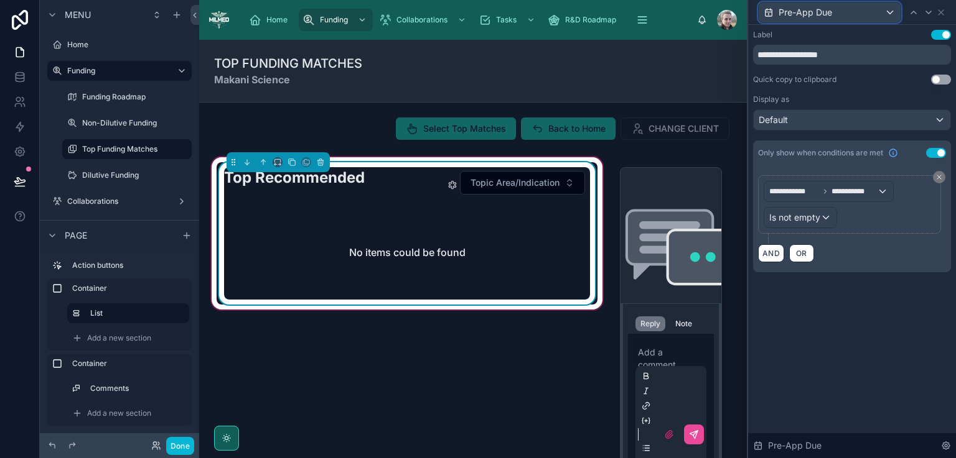
click at [860, 17] on div "Pre-App Due" at bounding box center [829, 12] width 142 height 20
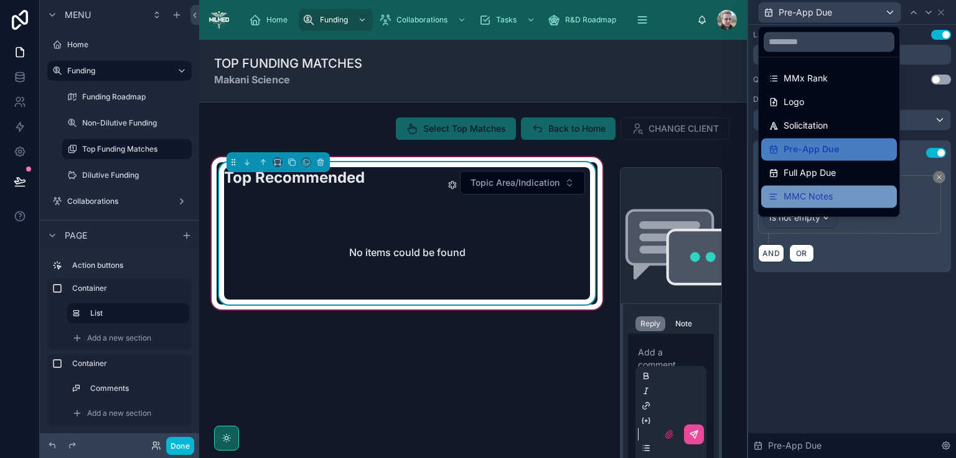
click at [791, 204] on div "MMC Notes" at bounding box center [829, 196] width 136 height 22
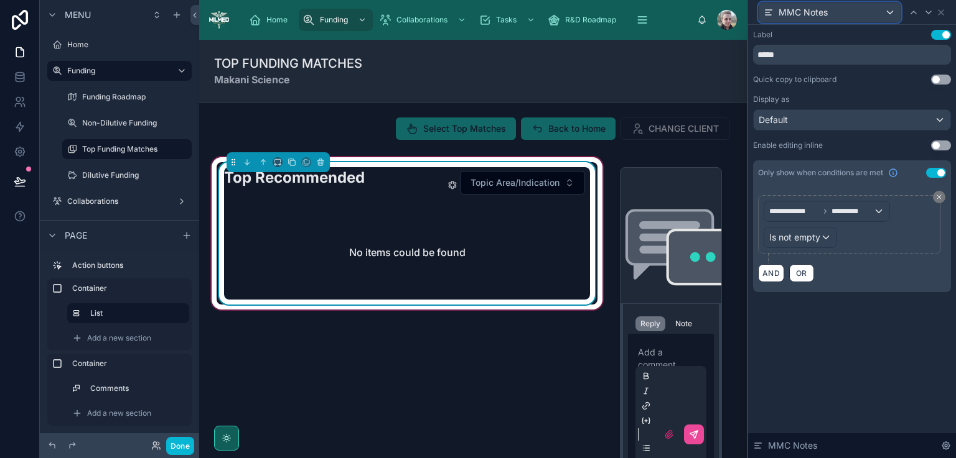
click at [812, 17] on span "MMC Notes" at bounding box center [802, 12] width 49 height 12
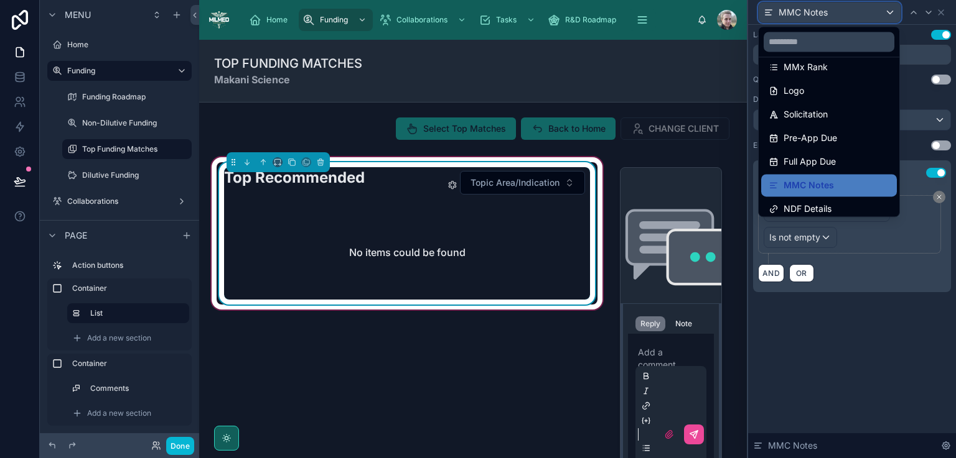
scroll to position [17, 0]
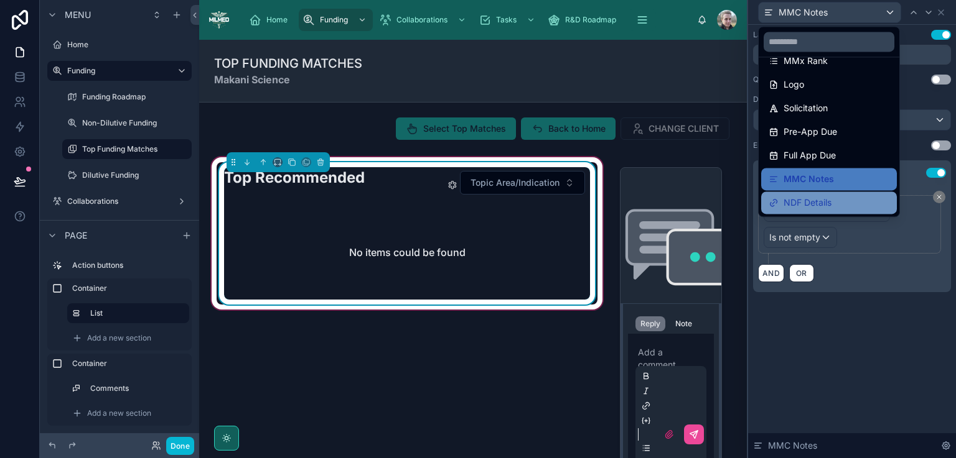
click at [804, 200] on span "NDF Details" at bounding box center [807, 202] width 48 height 15
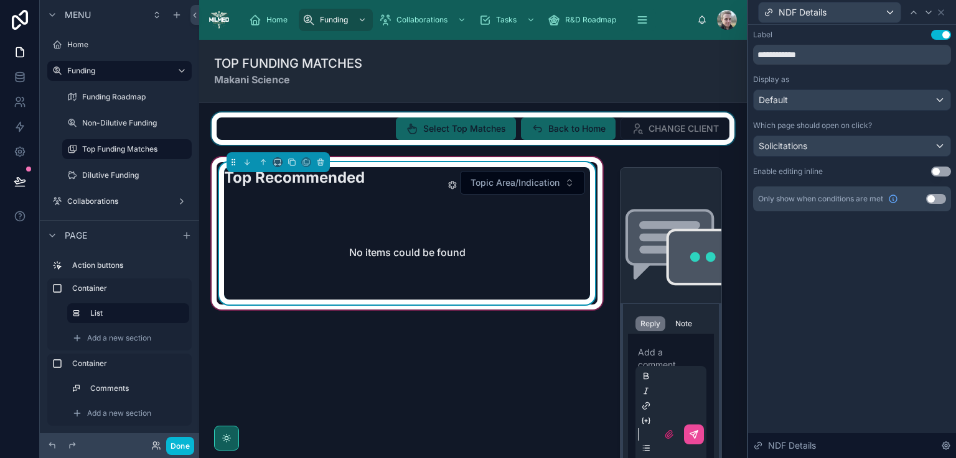
click at [475, 132] on div at bounding box center [473, 129] width 528 height 32
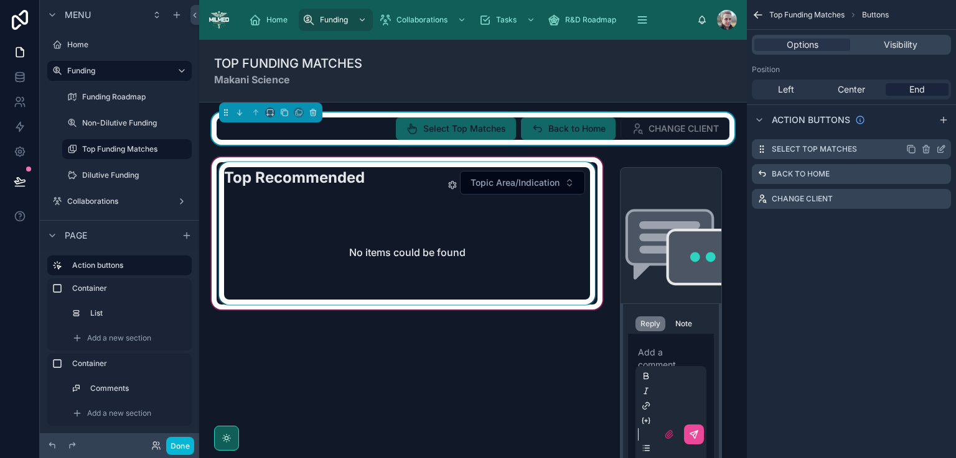
click at [942, 148] on icon "scrollable content" at bounding box center [941, 148] width 5 height 5
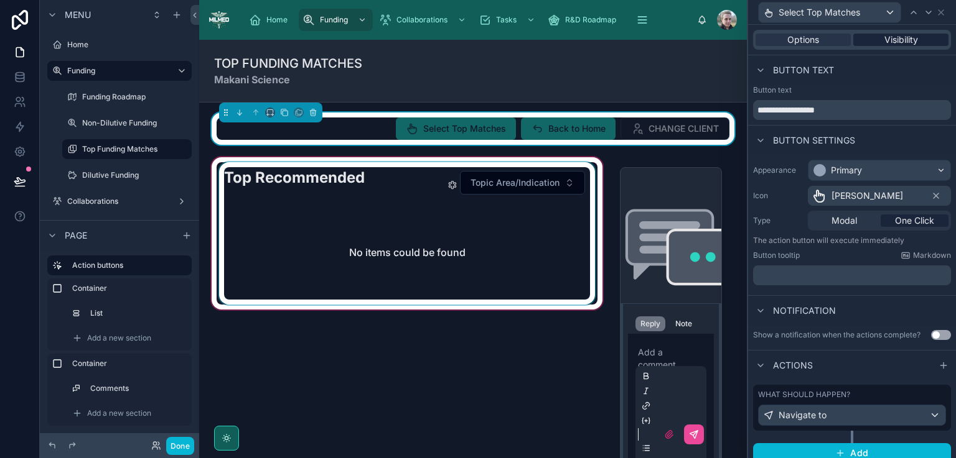
click at [899, 42] on span "Visibility" at bounding box center [901, 40] width 34 height 12
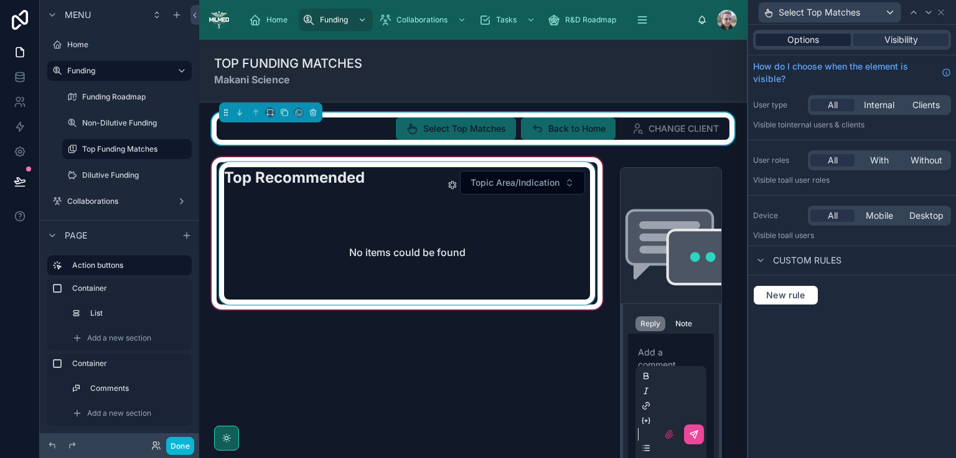
click at [791, 44] on span "Options" at bounding box center [803, 40] width 32 height 12
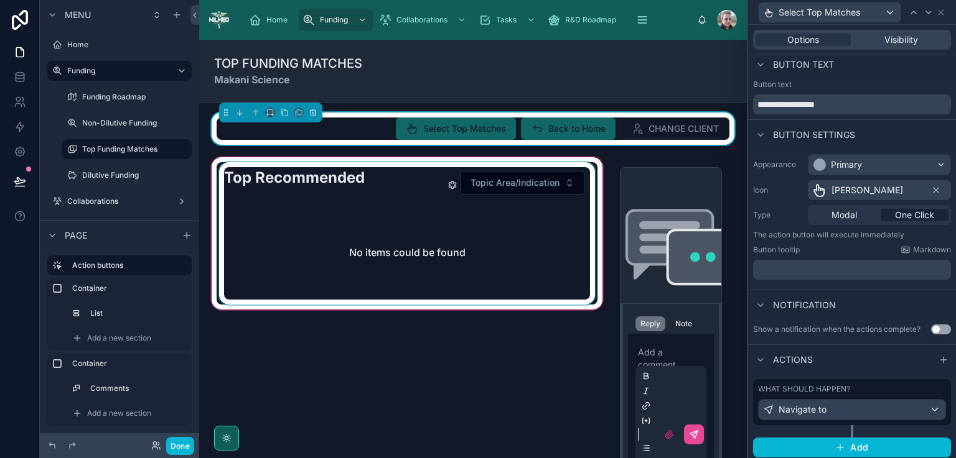
scroll to position [9, 0]
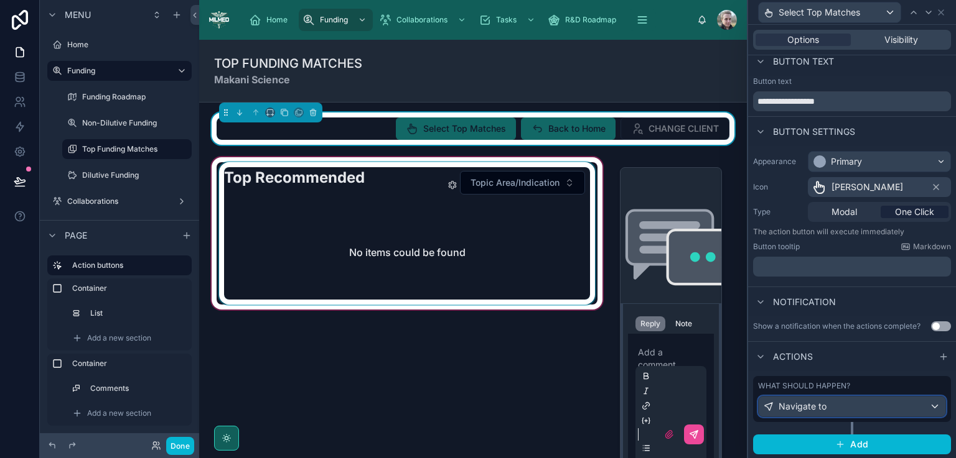
click at [877, 406] on div "Navigate to" at bounding box center [851, 407] width 187 height 20
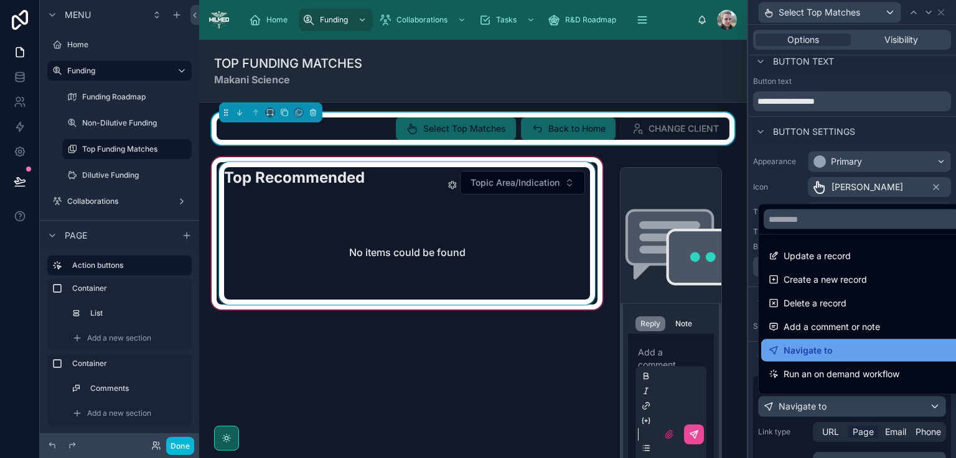
click at [854, 354] on div "Navigate to" at bounding box center [861, 350] width 186 height 15
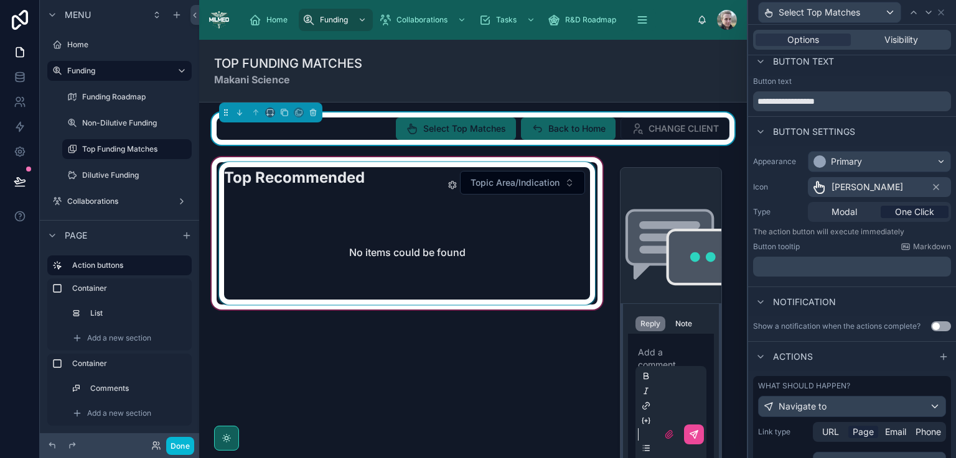
scroll to position [122, 0]
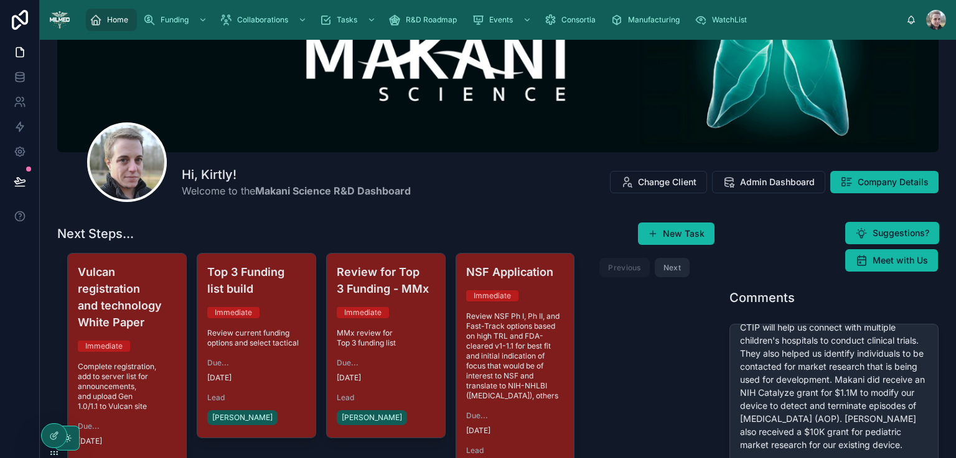
scroll to position [124, 0]
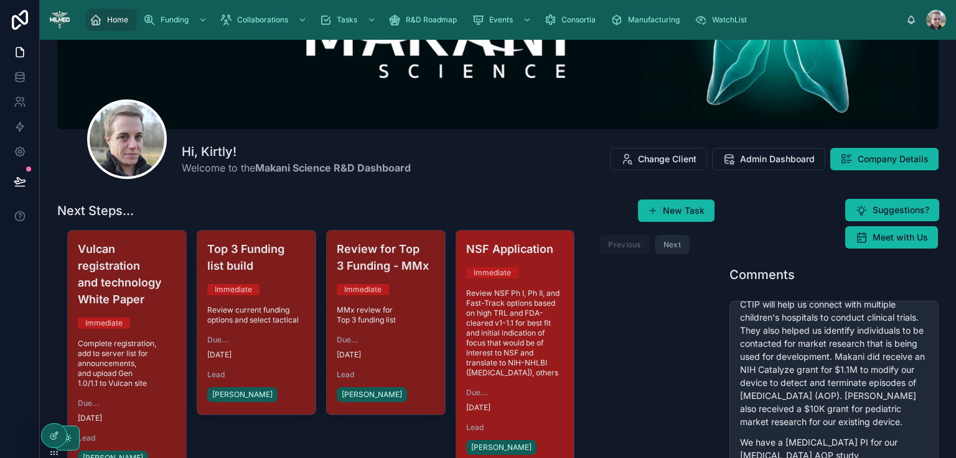
click at [491, 337] on span "Review NSF Ph I, Ph II, and Fast-Track options based on high TRL and FDA-cleare…" at bounding box center [515, 334] width 98 height 90
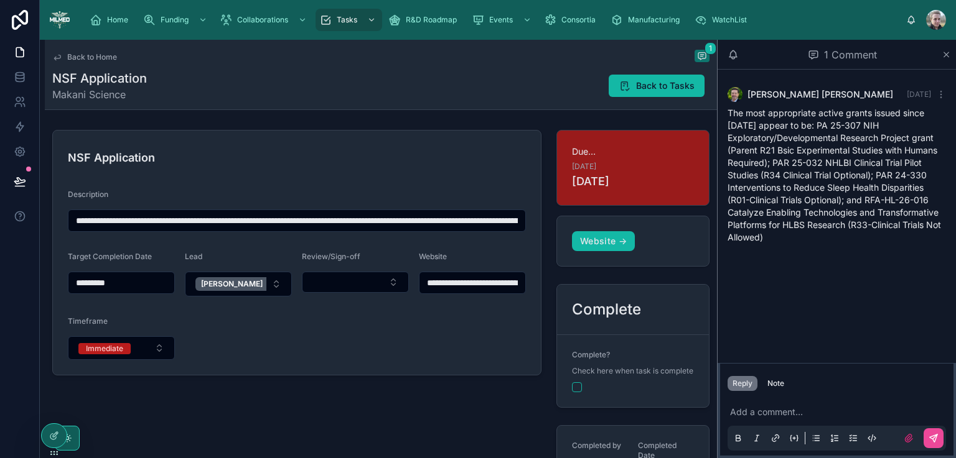
click at [228, 220] on input "**********" at bounding box center [296, 220] width 457 height 17
click at [409, 221] on input "**********" at bounding box center [296, 220] width 457 height 17
drag, startPoint x: 424, startPoint y: 223, endPoint x: 524, endPoint y: 221, distance: 99.6
click at [524, 221] on form "**********" at bounding box center [297, 253] width 488 height 244
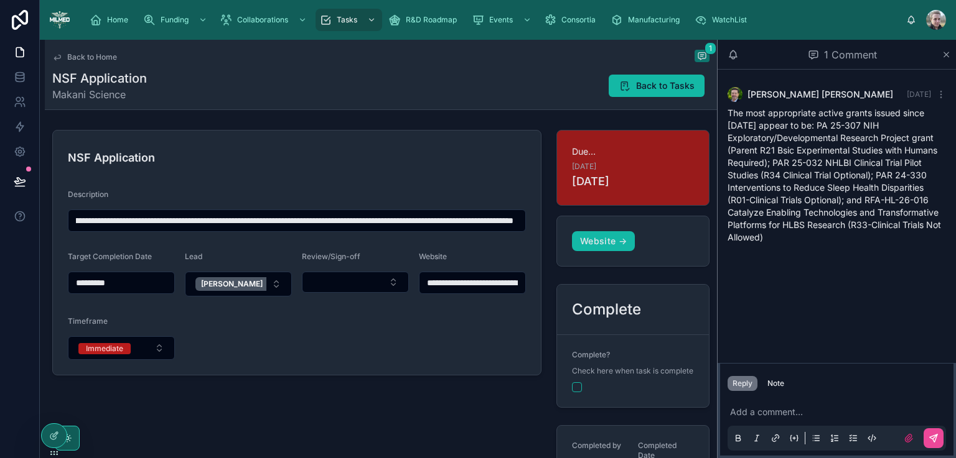
click at [472, 218] on input "**********" at bounding box center [294, 220] width 452 height 17
drag, startPoint x: 435, startPoint y: 221, endPoint x: 530, endPoint y: 228, distance: 95.4
click at [530, 228] on form "**********" at bounding box center [297, 253] width 488 height 244
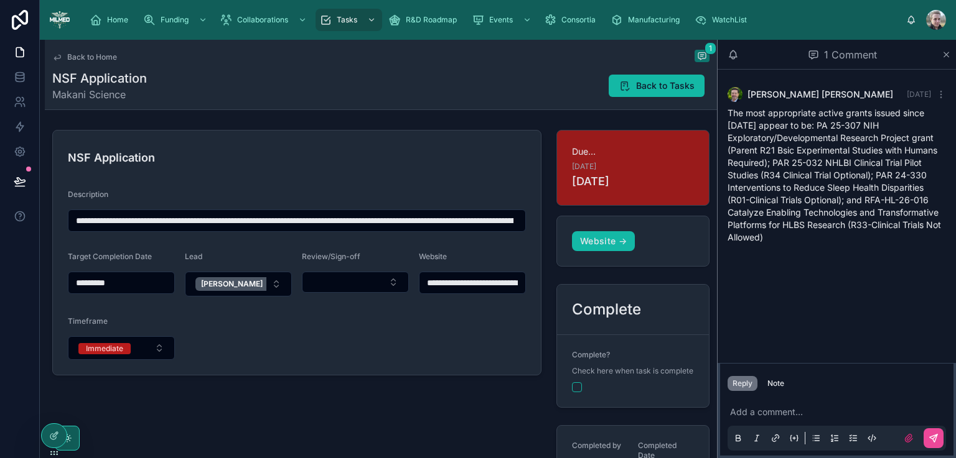
click at [367, 173] on form "**********" at bounding box center [297, 253] width 488 height 244
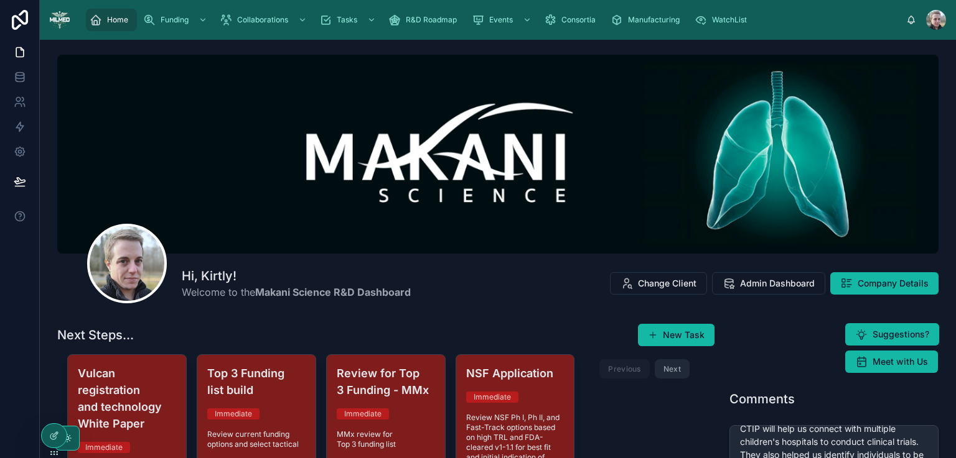
scroll to position [311, 0]
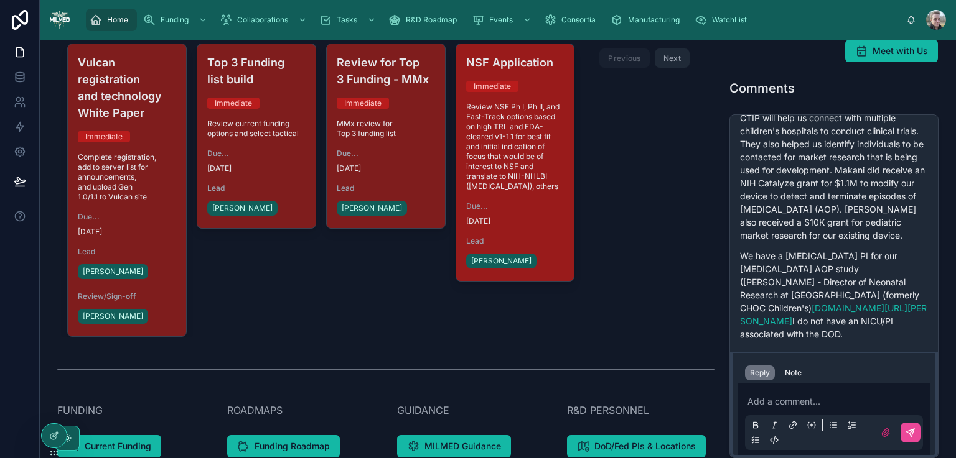
click at [504, 158] on span "Review NSF Ph I, Ph II, and Fast-Track options based on high TRL and FDA-cleare…" at bounding box center [515, 147] width 98 height 90
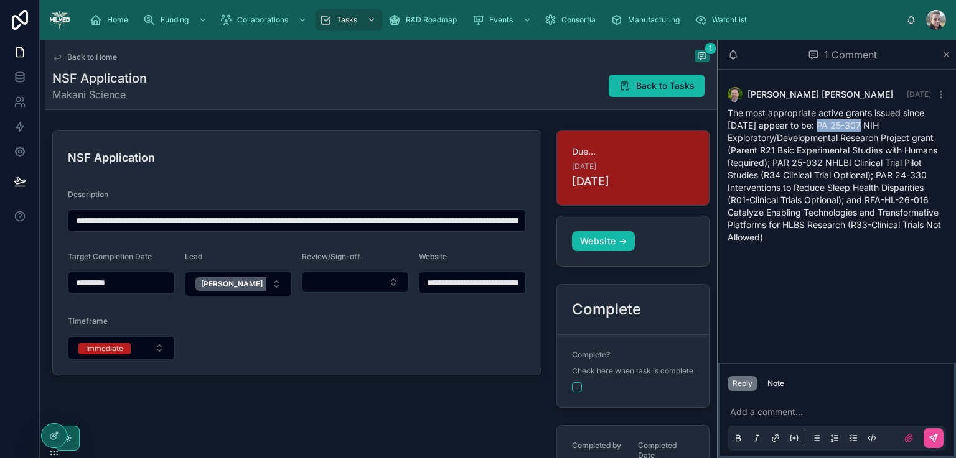
drag, startPoint x: 812, startPoint y: 126, endPoint x: 852, endPoint y: 124, distance: 40.5
click at [852, 124] on span "The most appropriate active grants issued since 1/1/24 appear to be: PA 25-307 …" at bounding box center [833, 175] width 213 height 135
copy span "PA 25-307"
